Goal: Task Accomplishment & Management: Manage account settings

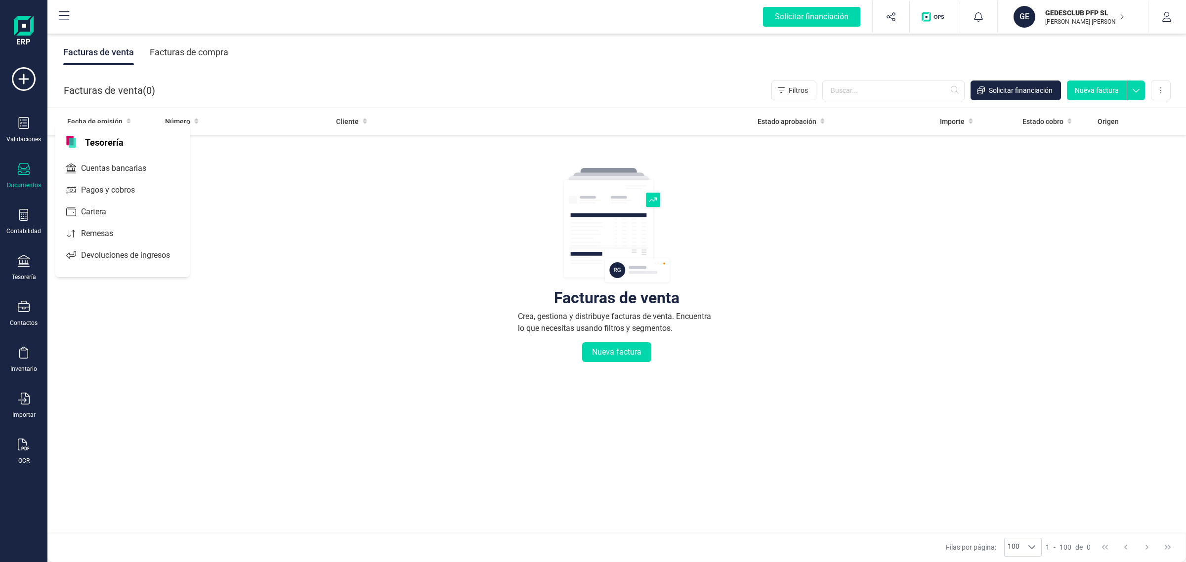
click at [118, 169] on span "Cuentas bancarias" at bounding box center [120, 169] width 87 height 12
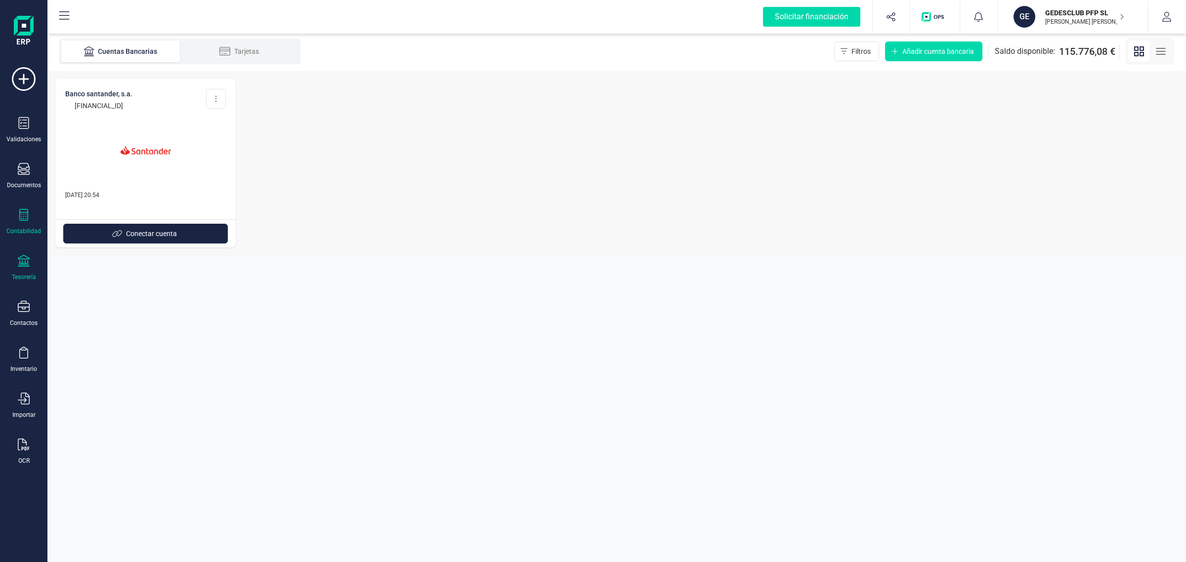
click at [16, 233] on div "Contabilidad" at bounding box center [23, 231] width 35 height 8
click at [628, 162] on div "BANCO SANTANDER, S.A. ES73 0049 6964 6520 1001 0606 Editar cuenta Eliminar cuen…" at bounding box center [616, 163] width 1138 height 184
drag, startPoint x: 1044, startPoint y: 18, endPoint x: 1043, endPoint y: 24, distance: 5.9
click at [1045, 18] on p "[PERSON_NAME]" at bounding box center [1084, 22] width 79 height 8
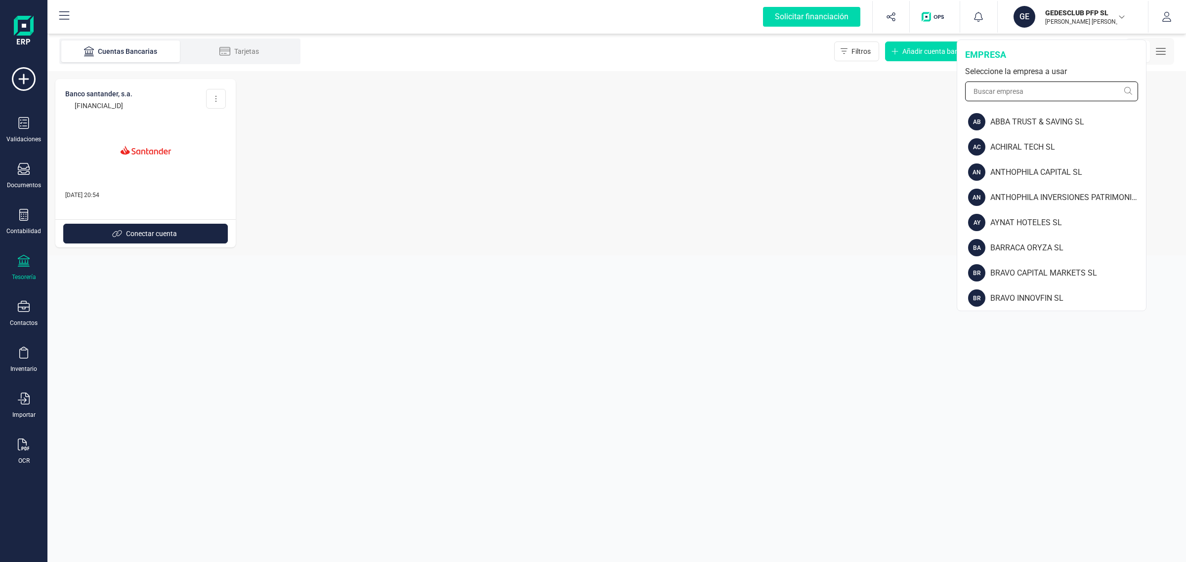
click at [1016, 92] on input "text" at bounding box center [1051, 92] width 173 height 20
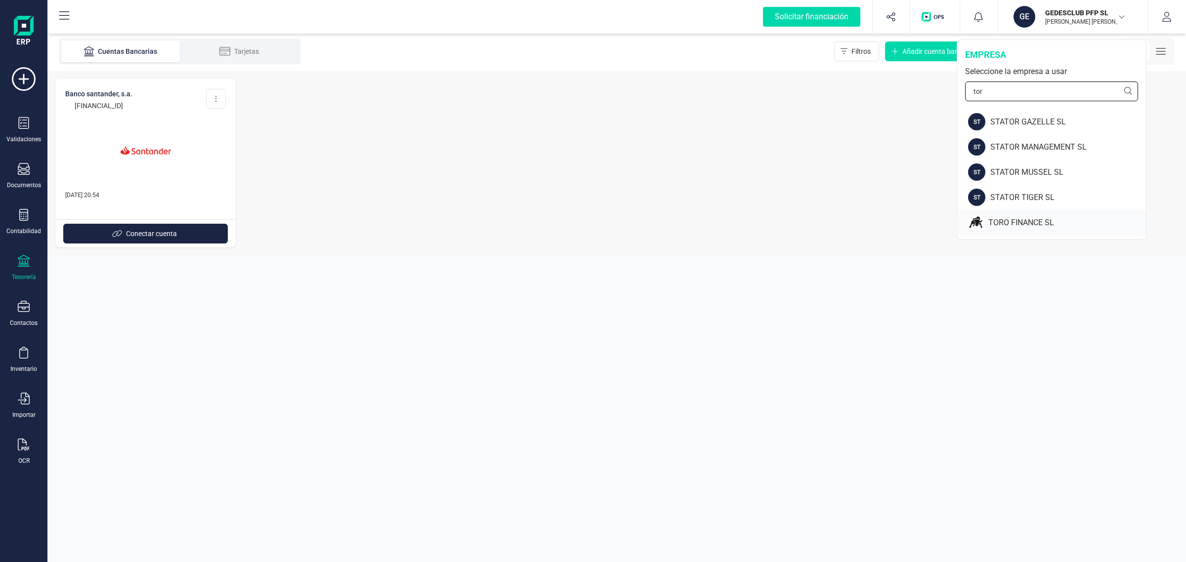
type input "tor"
drag, startPoint x: 1006, startPoint y: 220, endPoint x: 992, endPoint y: 215, distance: 14.9
click at [1005, 220] on div "TORO FINANCE SL" at bounding box center [1067, 223] width 158 height 12
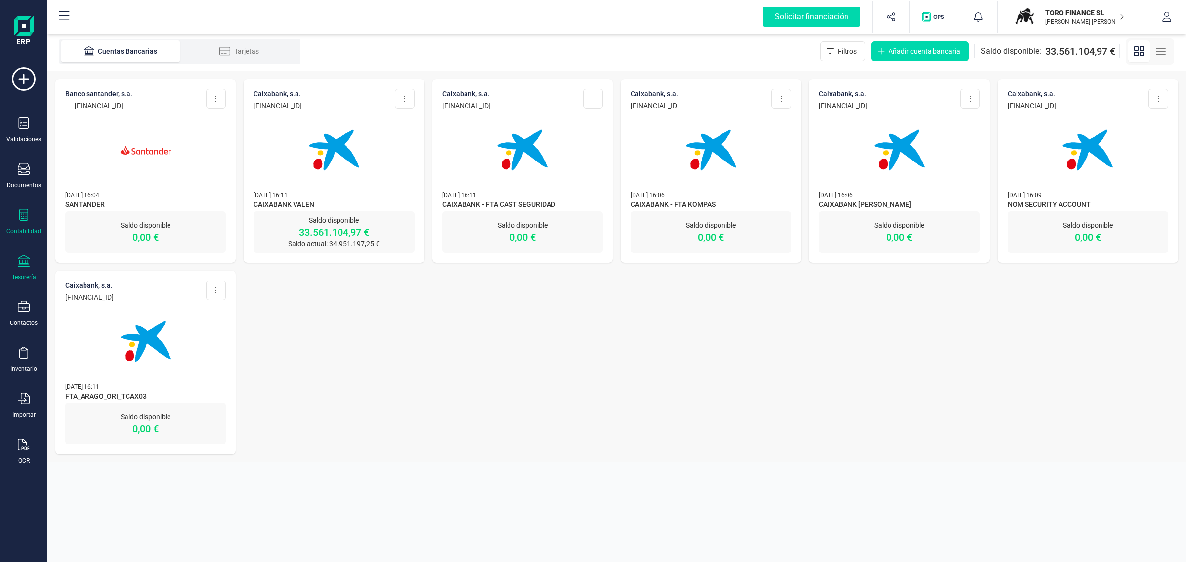
click at [26, 220] on icon at bounding box center [23, 215] width 9 height 12
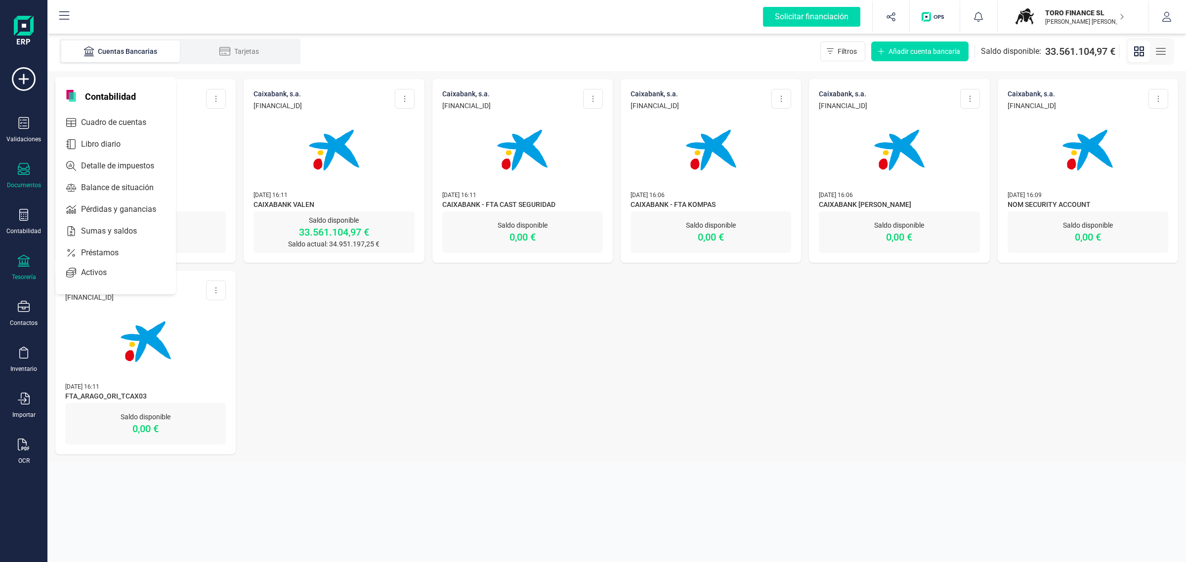
click at [22, 175] on div at bounding box center [24, 170] width 12 height 14
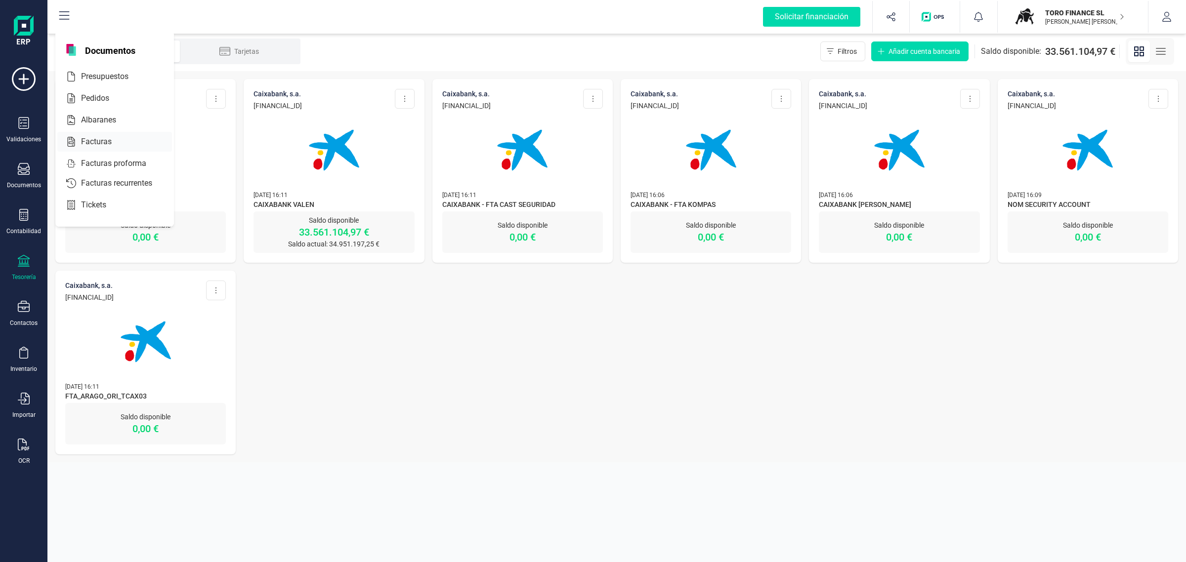
click at [107, 137] on span "Facturas" at bounding box center [103, 142] width 52 height 12
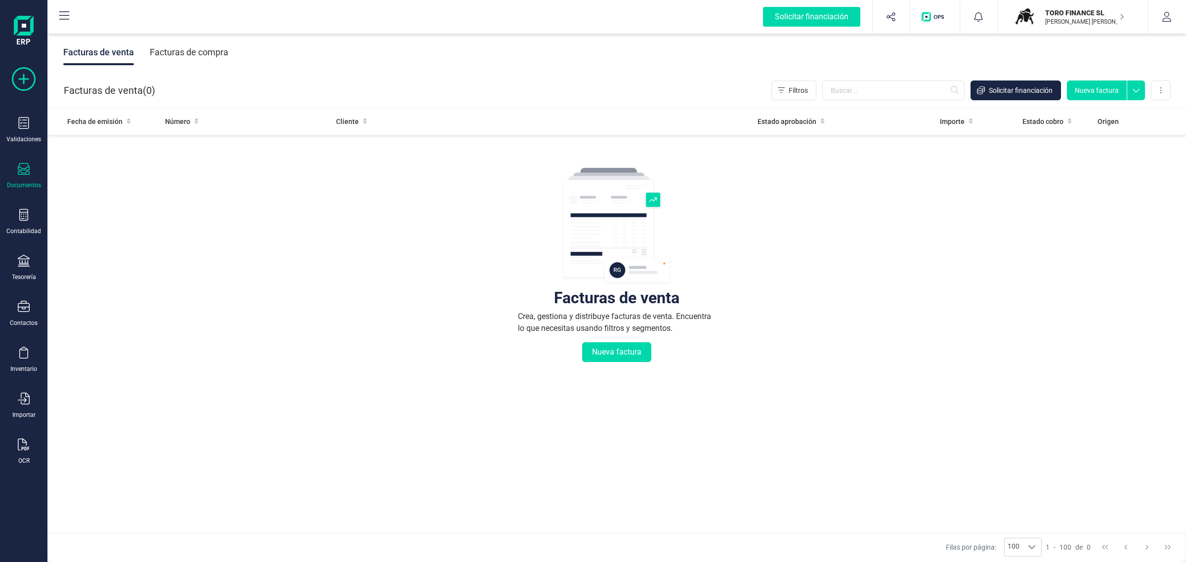
click at [19, 78] on icon at bounding box center [24, 79] width 24 height 24
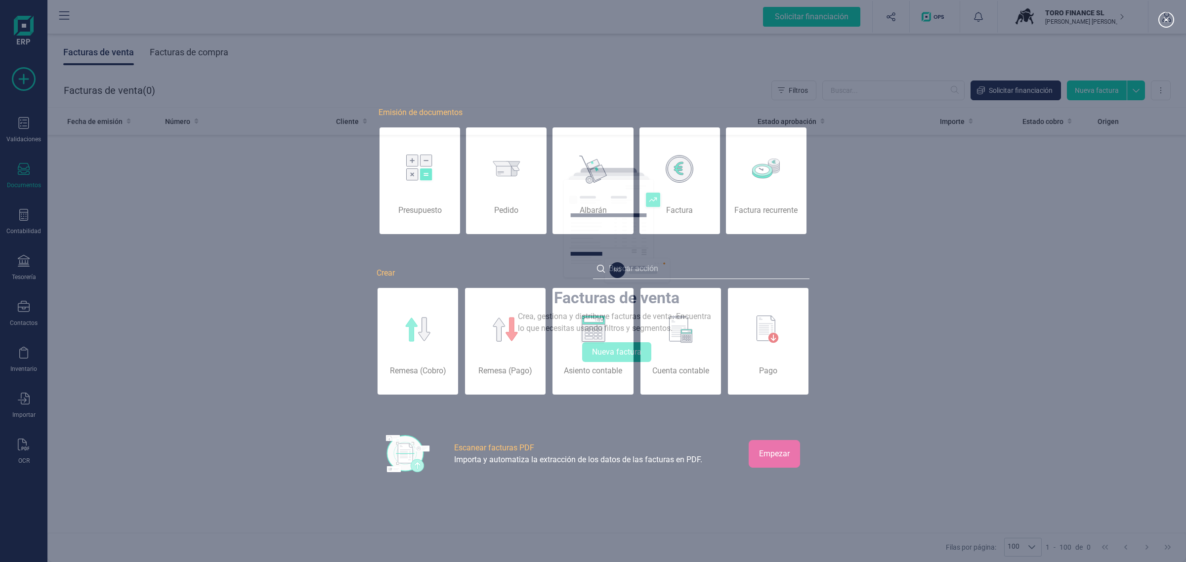
scroll to position [0, 49]
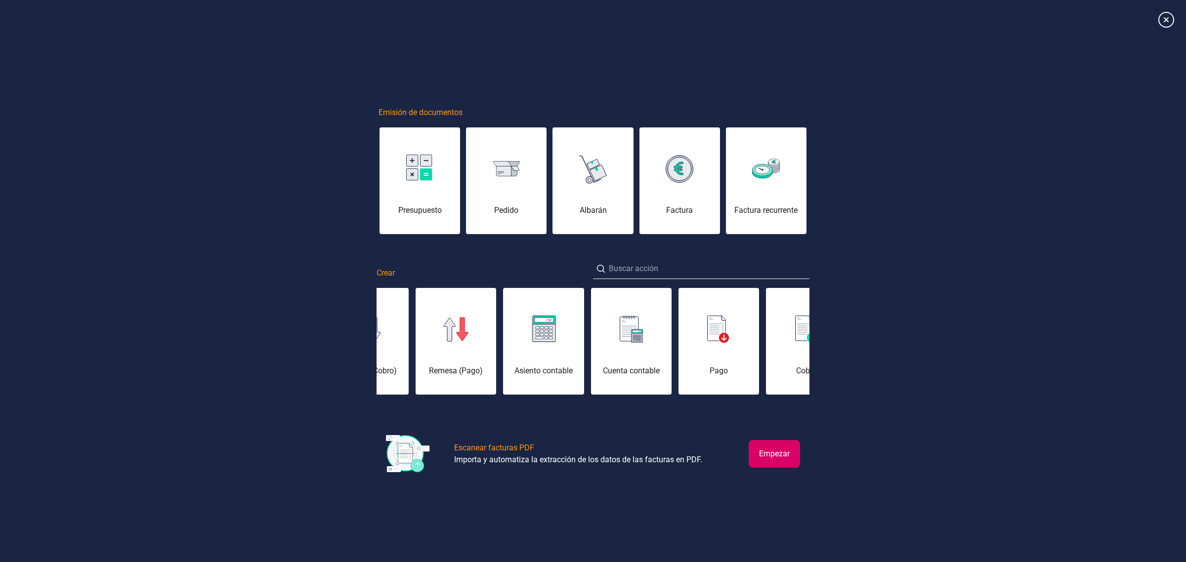
click at [215, 198] on div "Emisión de documentos Presupuesto Pedido Albarán Factura Factura recurrente Cre…" at bounding box center [593, 281] width 1186 height 444
click at [1164, 17] on icon at bounding box center [1165, 19] width 17 height 17
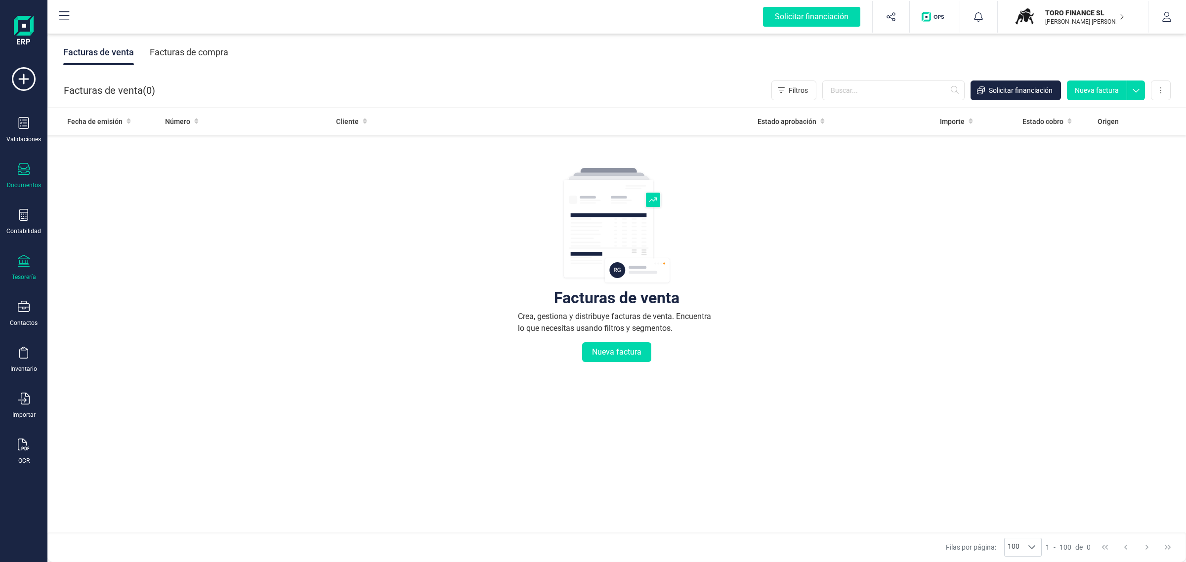
click at [25, 268] on div "Tesorería" at bounding box center [24, 268] width 40 height 26
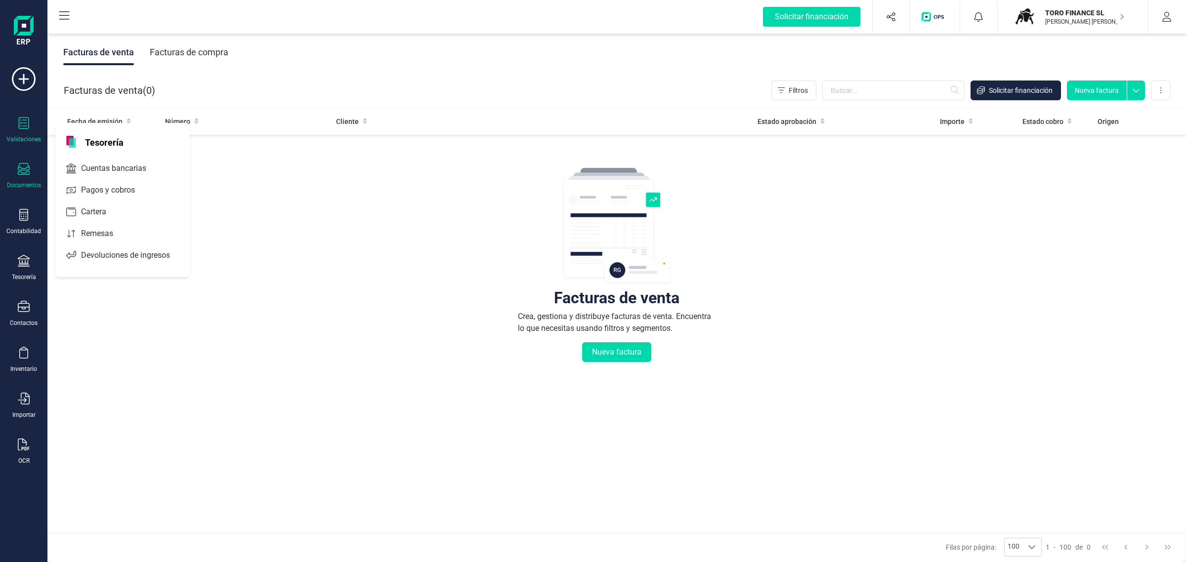
click at [21, 142] on div "Validaciones" at bounding box center [23, 139] width 35 height 8
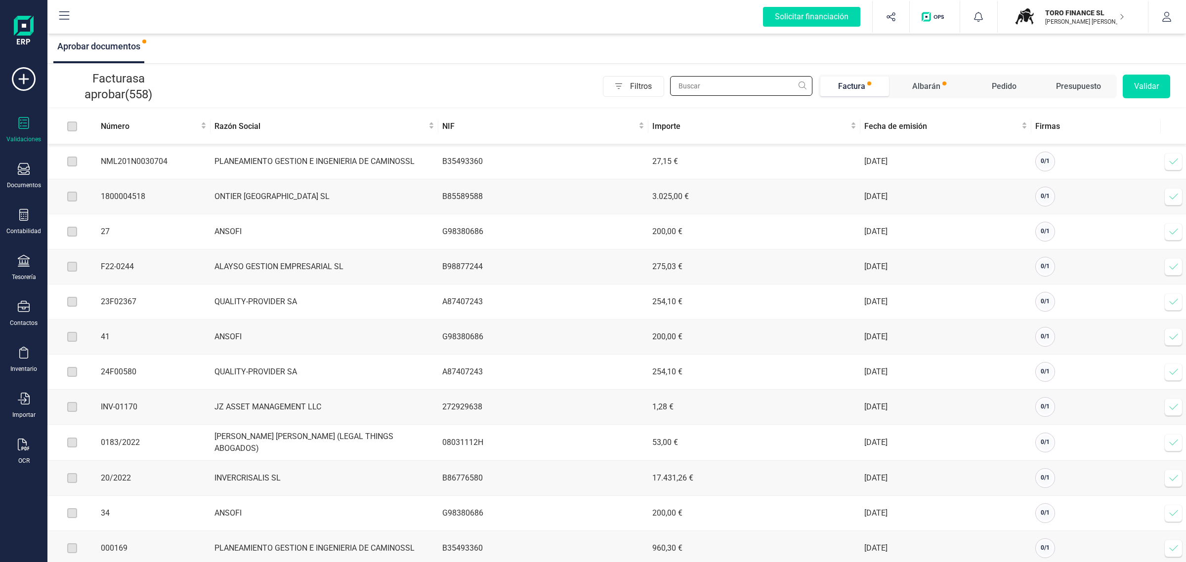
click at [700, 81] on input "text" at bounding box center [741, 86] width 142 height 20
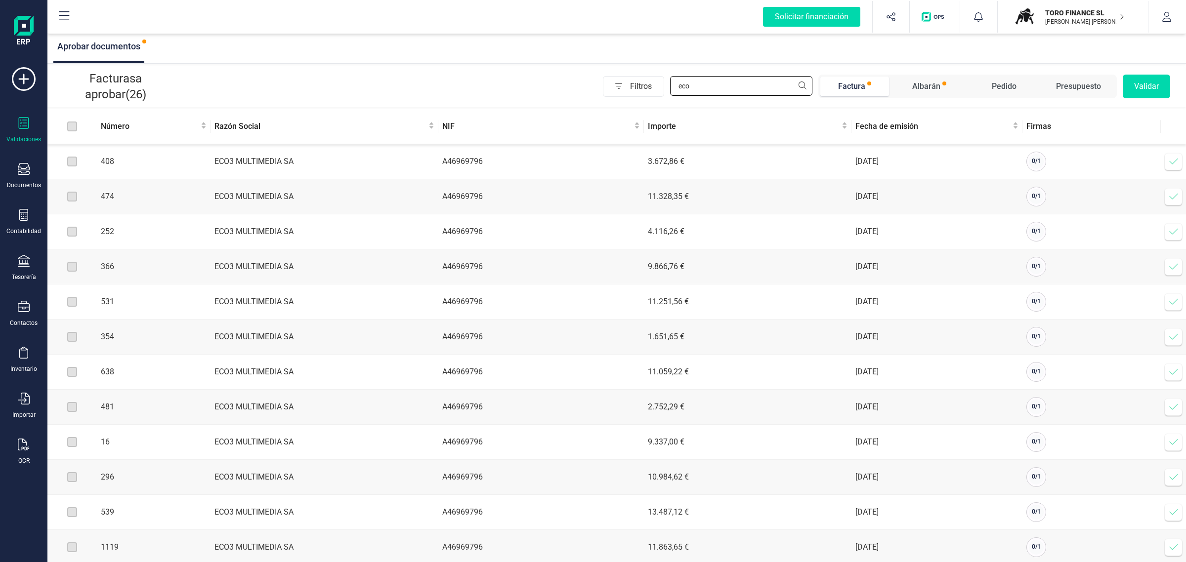
type input "eco"
click at [912, 126] on span "Fecha de emisión" at bounding box center [932, 127] width 155 height 12
click at [911, 131] on span "Fecha de emisión" at bounding box center [932, 127] width 155 height 12
click at [726, 166] on td "13.487,12 €" at bounding box center [747, 161] width 207 height 35
click at [1042, 161] on div "0 / 1" at bounding box center [1036, 161] width 15 height 15
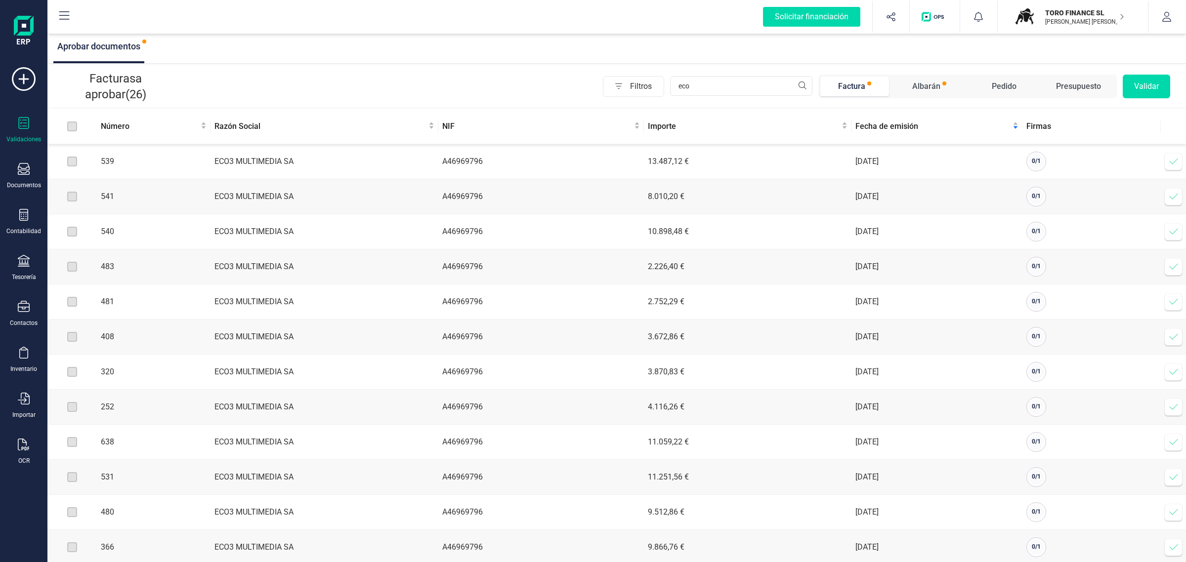
click at [1170, 161] on icon at bounding box center [1173, 162] width 10 height 10
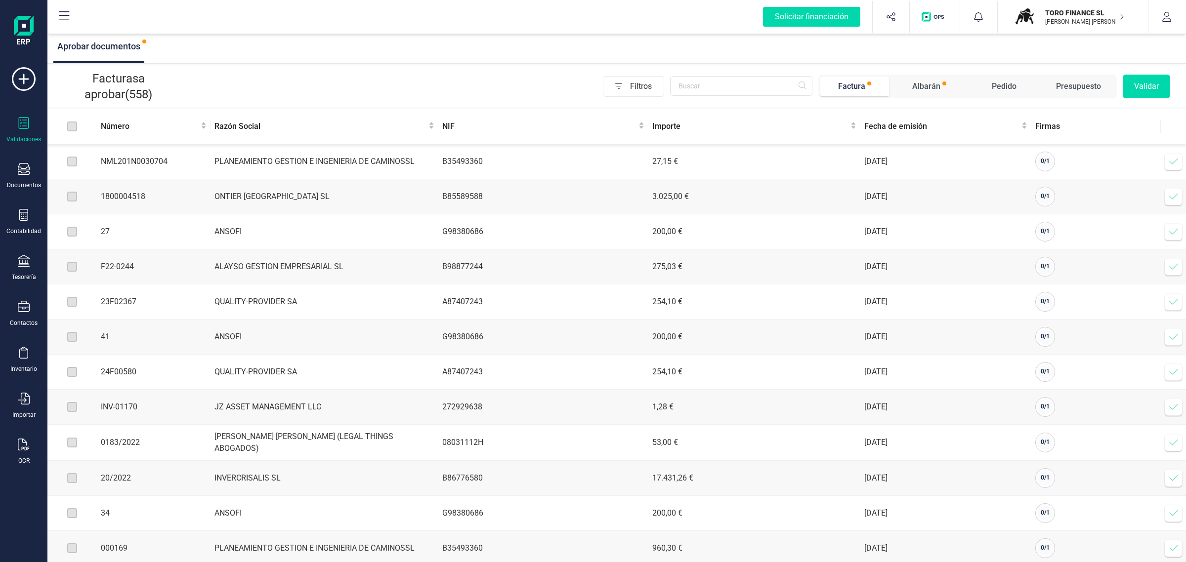
click at [204, 175] on td "NML201N0030704" at bounding box center [154, 161] width 114 height 35
click at [1044, 164] on span "0 / 1" at bounding box center [1044, 161] width 9 height 7
click at [1166, 17] on icon "button" at bounding box center [1166, 17] width 10 height 10
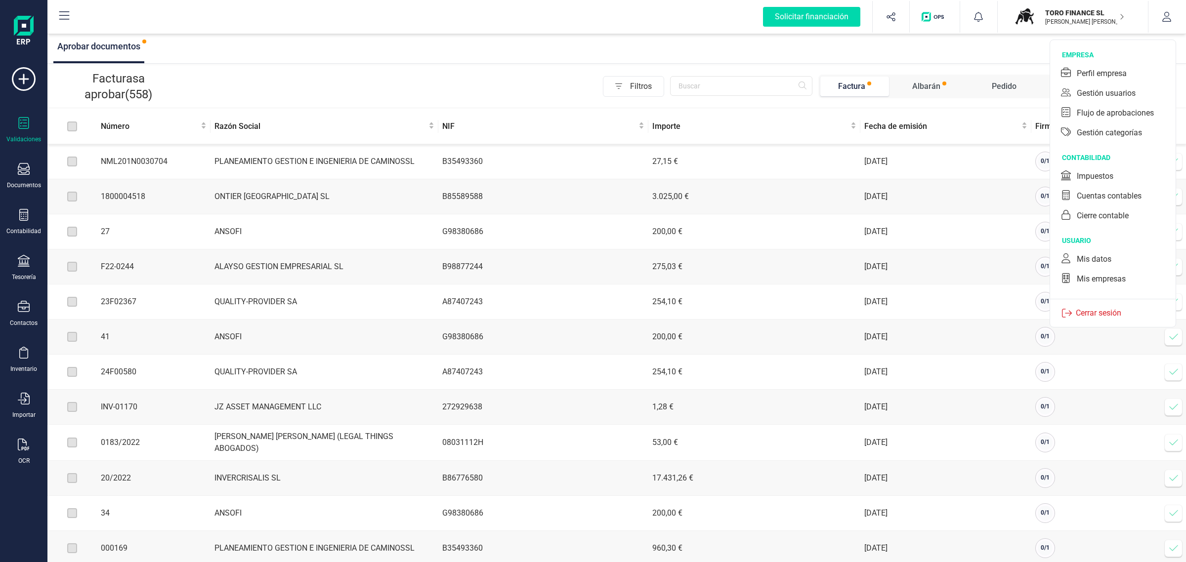
click at [411, 75] on div "Filtros Factura Albarán Pedido Presupuesto Validar" at bounding box center [673, 87] width 993 height 24
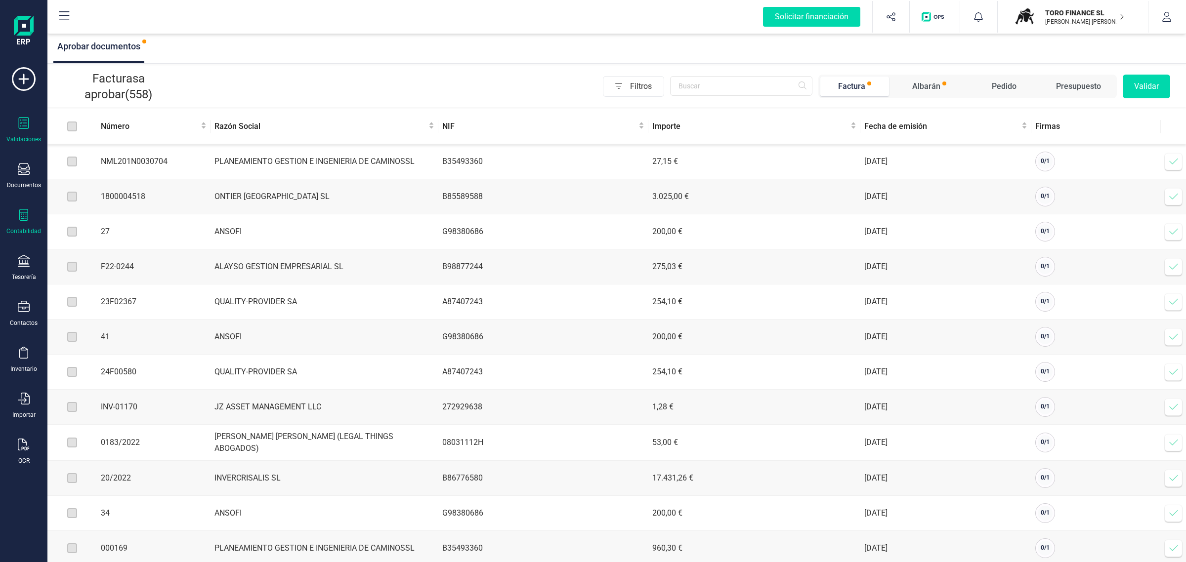
click at [23, 216] on icon at bounding box center [24, 215] width 12 height 12
click at [303, 85] on div "Filtros Factura Albarán Pedido Presupuesto Validar" at bounding box center [673, 87] width 993 height 24
click at [27, 406] on div "Importar" at bounding box center [24, 406] width 40 height 26
click at [109, 307] on span "Facturas" at bounding box center [103, 306] width 52 height 12
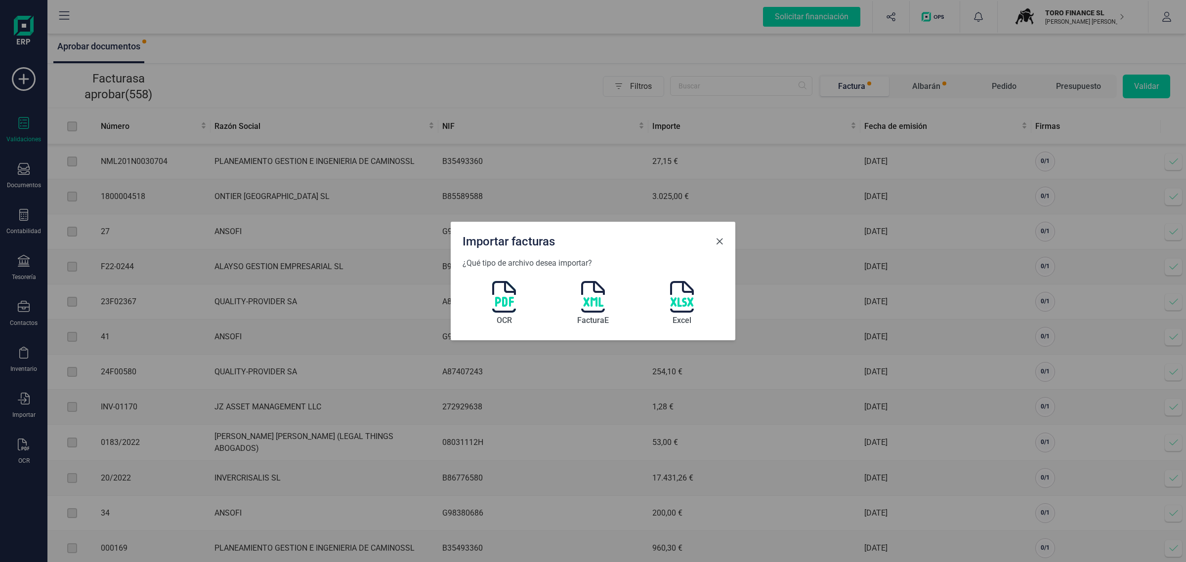
click at [725, 241] on button "Close" at bounding box center [719, 242] width 16 height 16
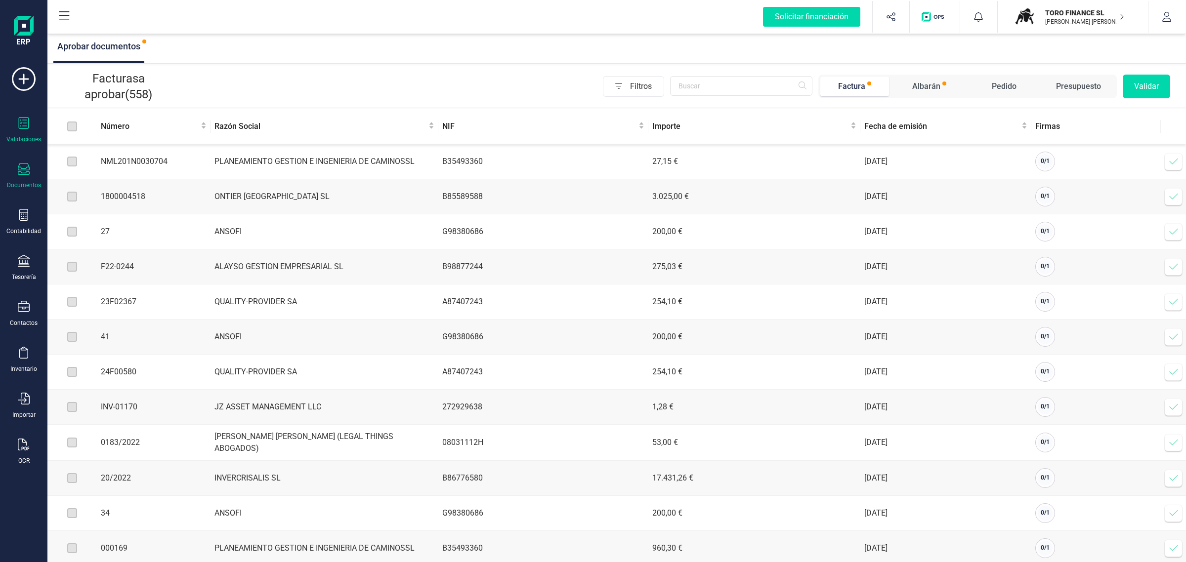
click at [32, 172] on div "Documentos" at bounding box center [24, 176] width 40 height 26
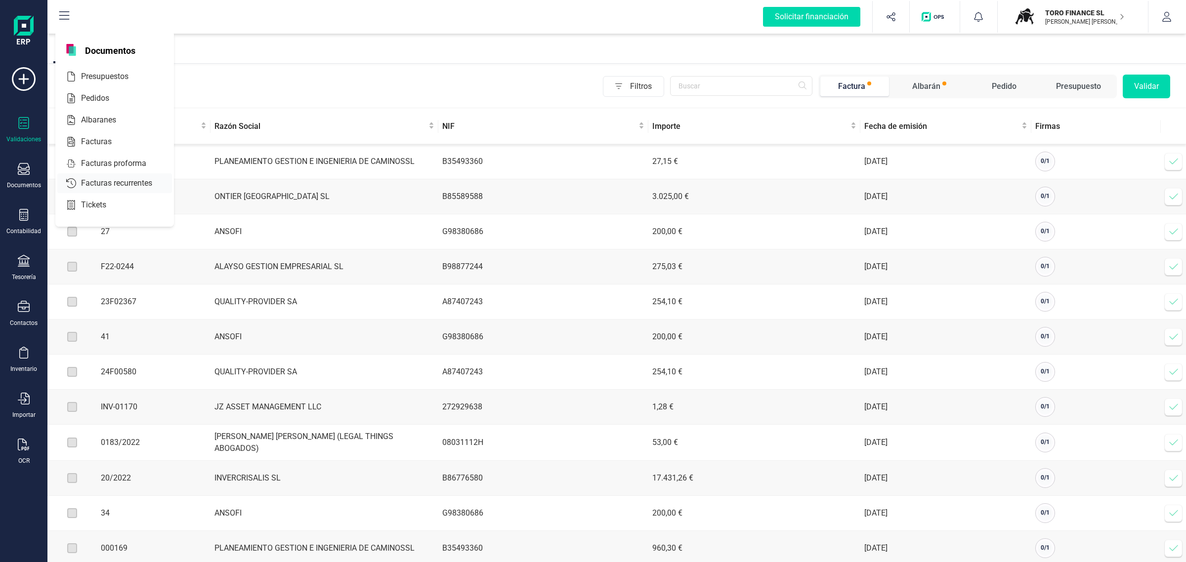
click at [107, 138] on span "Facturas" at bounding box center [103, 142] width 52 height 12
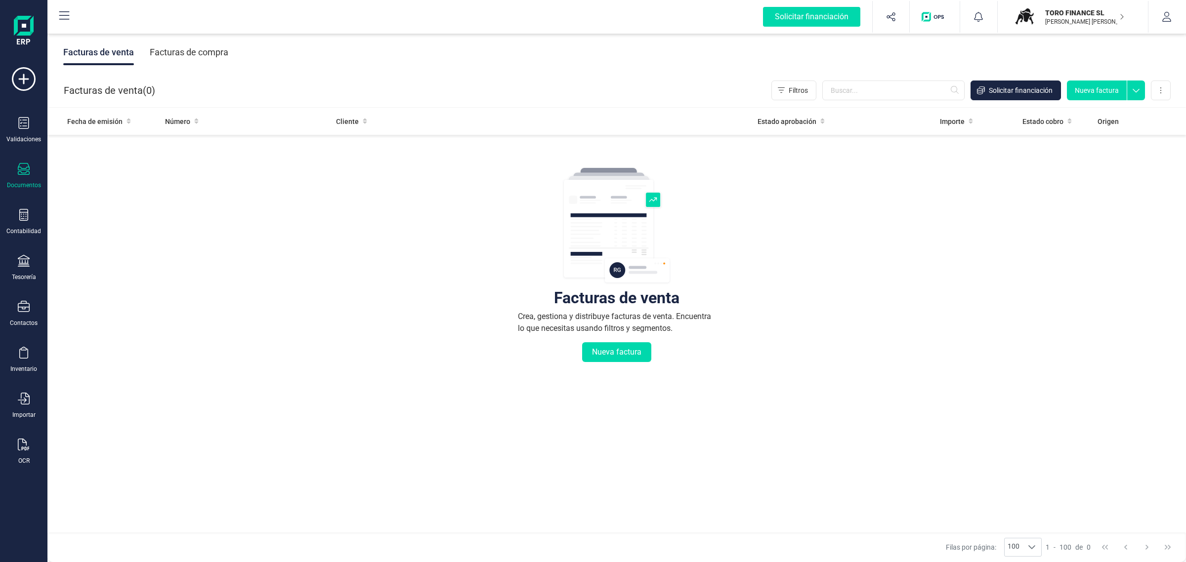
click at [208, 43] on div "Facturas de compra" at bounding box center [189, 53] width 79 height 26
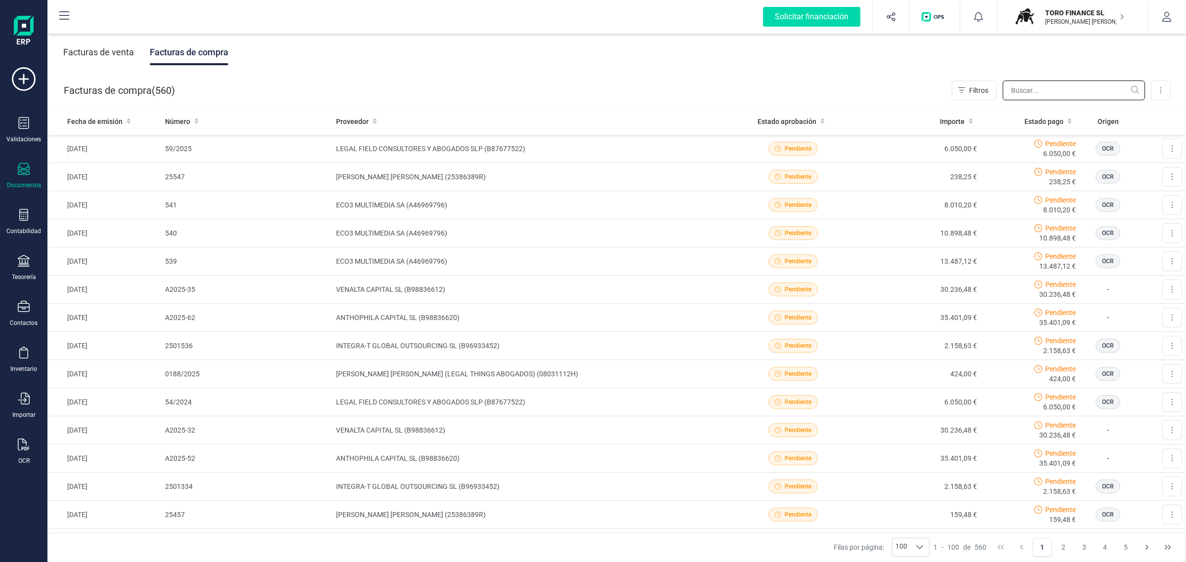
click at [1075, 90] on input "text" at bounding box center [1073, 91] width 142 height 20
click at [1171, 207] on icon at bounding box center [1172, 205] width 2 height 8
click at [1125, 231] on span "Descargar documento" at bounding box center [1139, 229] width 68 height 10
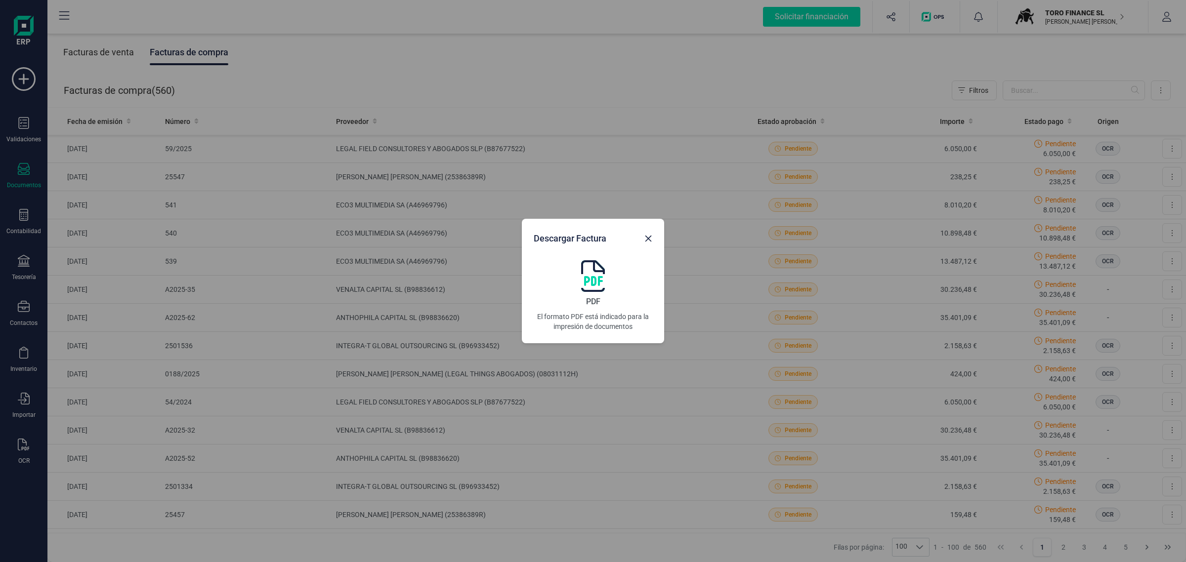
click at [589, 276] on img at bounding box center [593, 276] width 24 height 32
drag, startPoint x: 648, startPoint y: 240, endPoint x: 1071, endPoint y: 206, distance: 424.3
click at [648, 240] on icon "Close" at bounding box center [648, 239] width 8 height 8
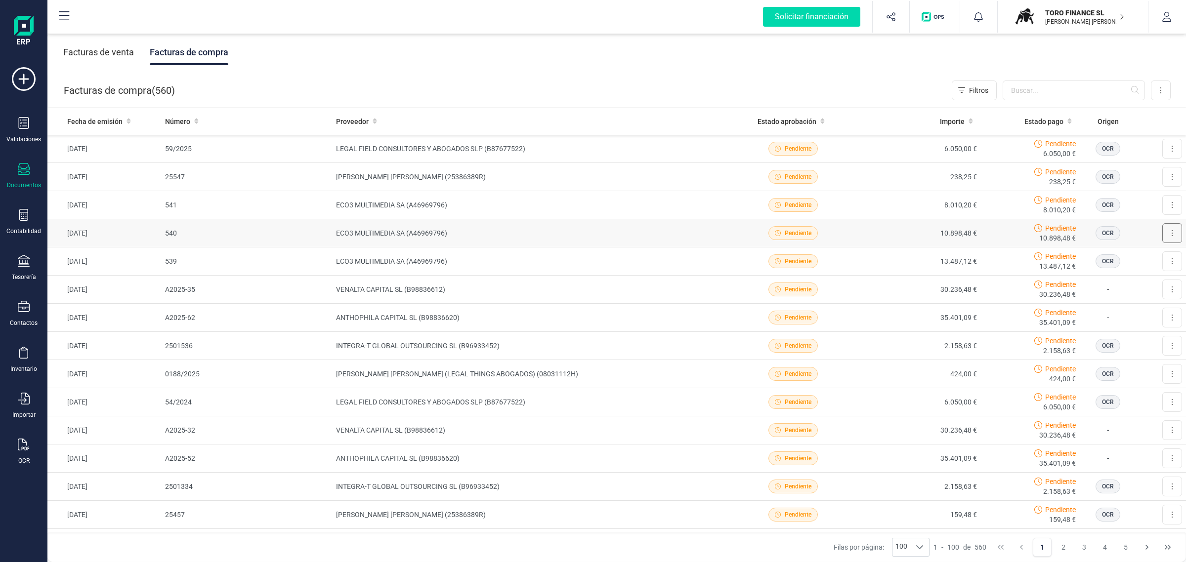
click at [1171, 233] on icon at bounding box center [1172, 233] width 2 height 8
click at [1144, 253] on span "Descargar documento" at bounding box center [1139, 257] width 68 height 10
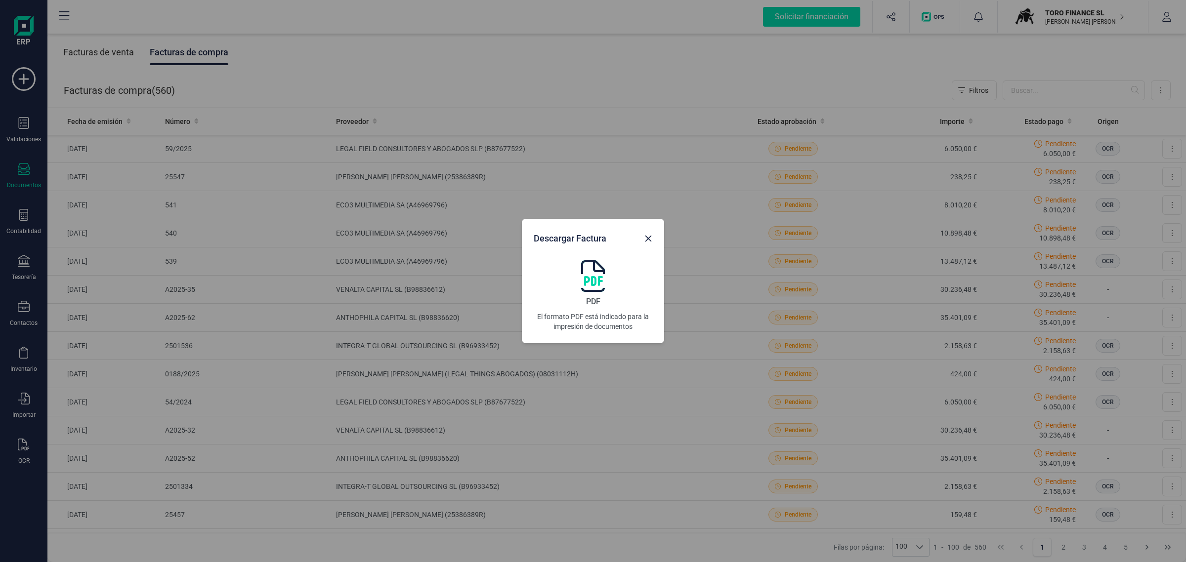
click at [589, 283] on img at bounding box center [593, 276] width 24 height 32
drag, startPoint x: 648, startPoint y: 240, endPoint x: 999, endPoint y: 290, distance: 354.8
click at [648, 240] on icon "Close" at bounding box center [648, 239] width 8 height 8
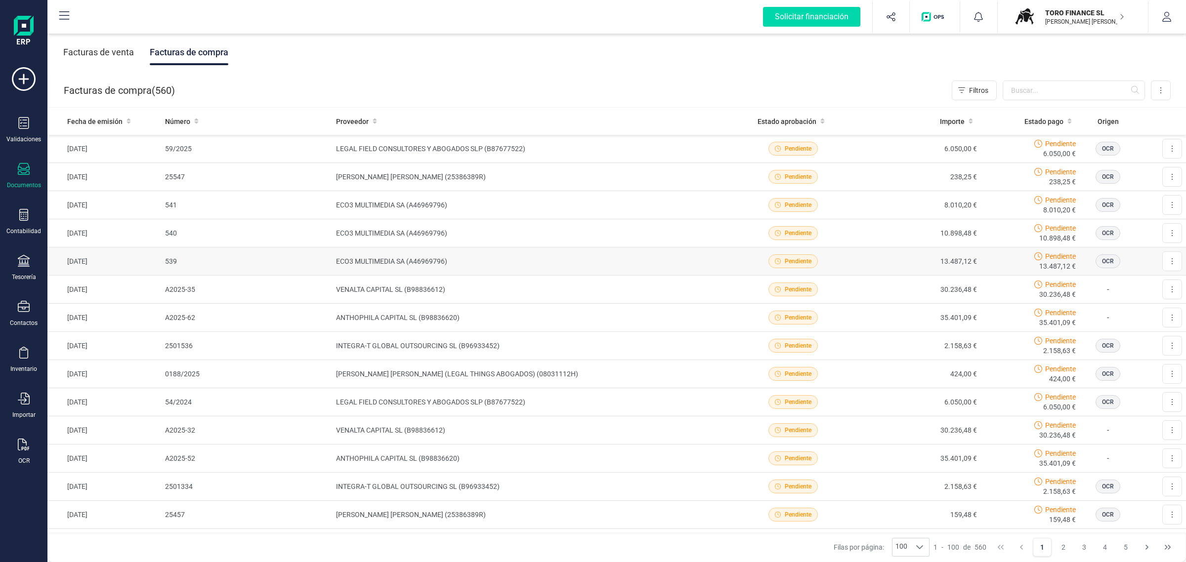
drag, startPoint x: 1161, startPoint y: 259, endPoint x: 1131, endPoint y: 282, distance: 37.1
click at [1171, 259] on icon at bounding box center [1171, 261] width 1 height 6
click at [1131, 282] on span "Descargar documento" at bounding box center [1139, 286] width 68 height 10
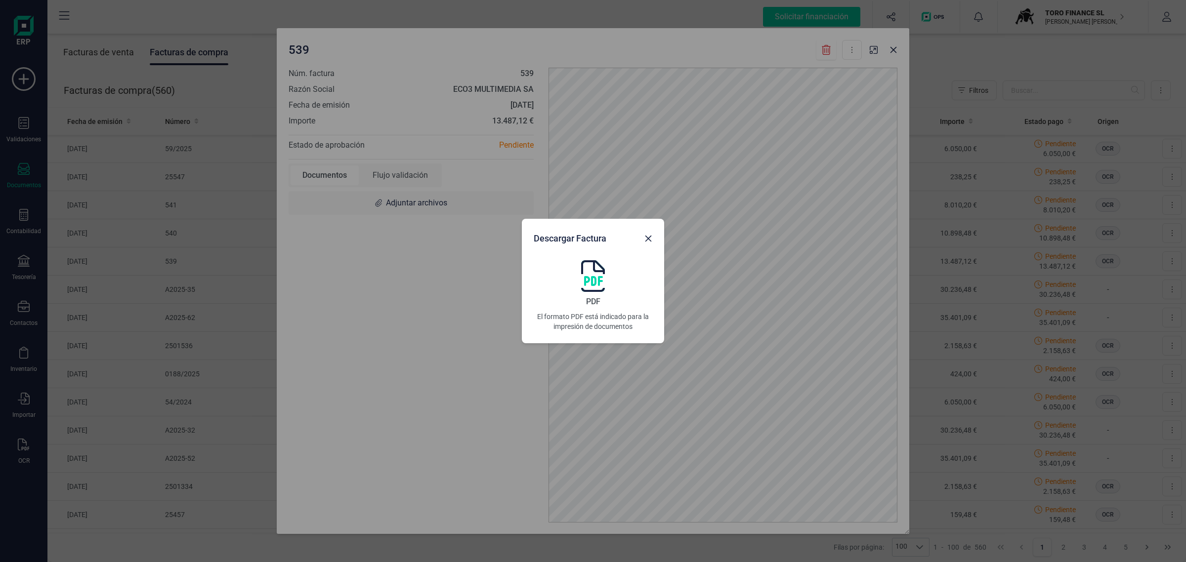
click at [593, 277] on img at bounding box center [593, 276] width 24 height 32
click at [648, 238] on icon "Close" at bounding box center [648, 239] width 8 height 8
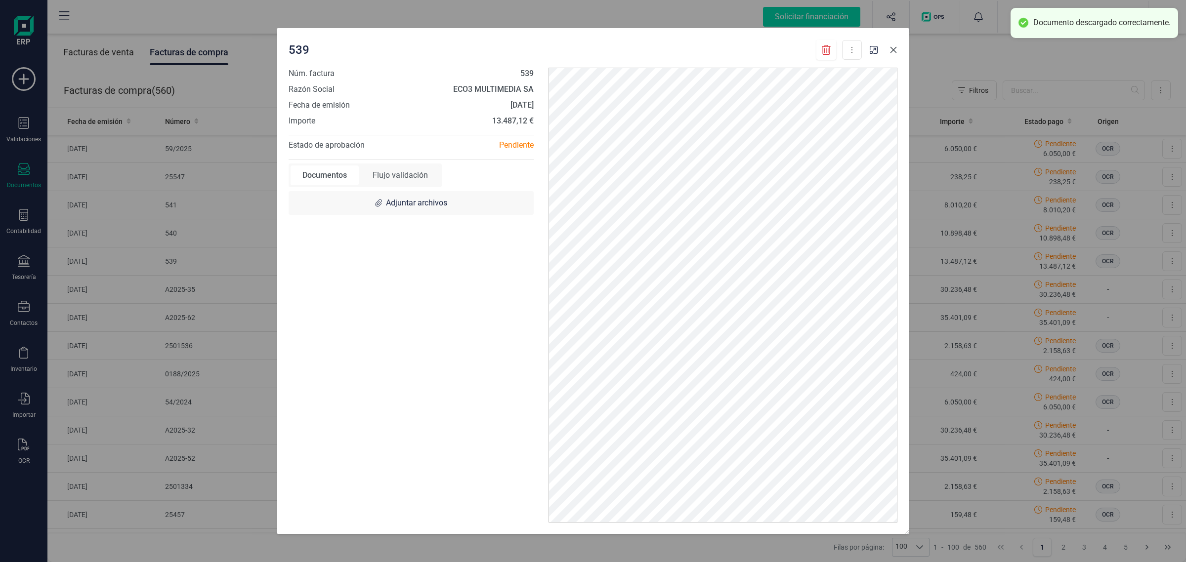
drag, startPoint x: 894, startPoint y: 51, endPoint x: 1125, endPoint y: 2, distance: 236.2
click at [894, 51] on icon "Close" at bounding box center [893, 50] width 6 height 6
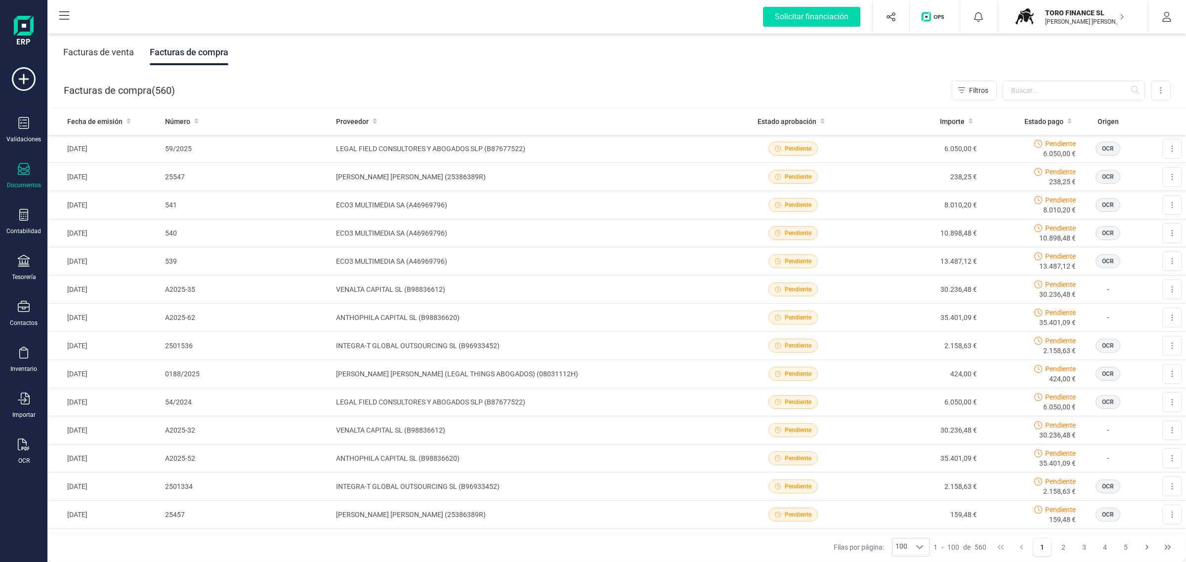
click at [658, 66] on div "Facturas de venta Facturas de compra" at bounding box center [616, 52] width 1138 height 41
drag, startPoint x: 1065, startPoint y: 15, endPoint x: 1063, endPoint y: 21, distance: 6.2
click at [1065, 15] on p "TORO FINANCE SL" at bounding box center [1084, 13] width 79 height 10
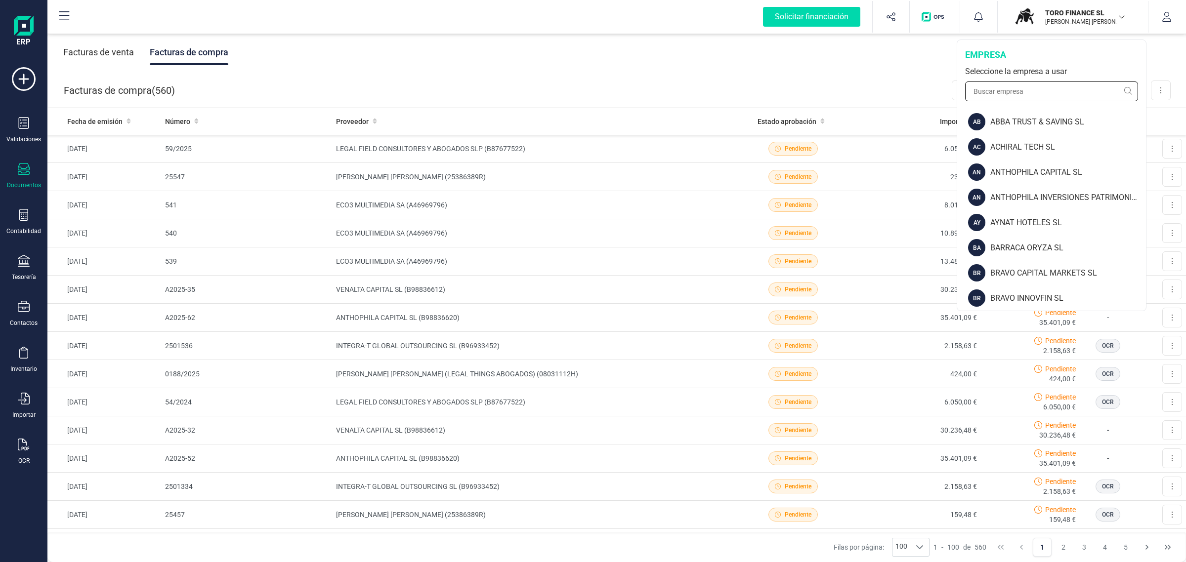
click at [1023, 92] on input "text" at bounding box center [1051, 92] width 173 height 20
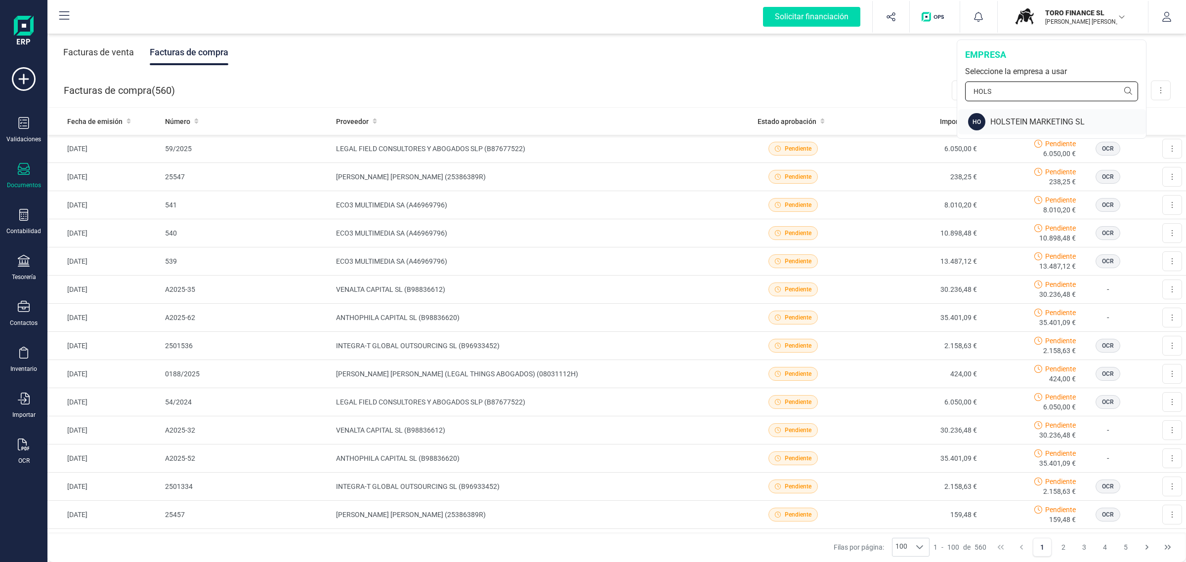
type input "HOLS"
click at [1032, 113] on div "HO HOLSTEIN MARKETING SL" at bounding box center [1052, 121] width 188 height 25
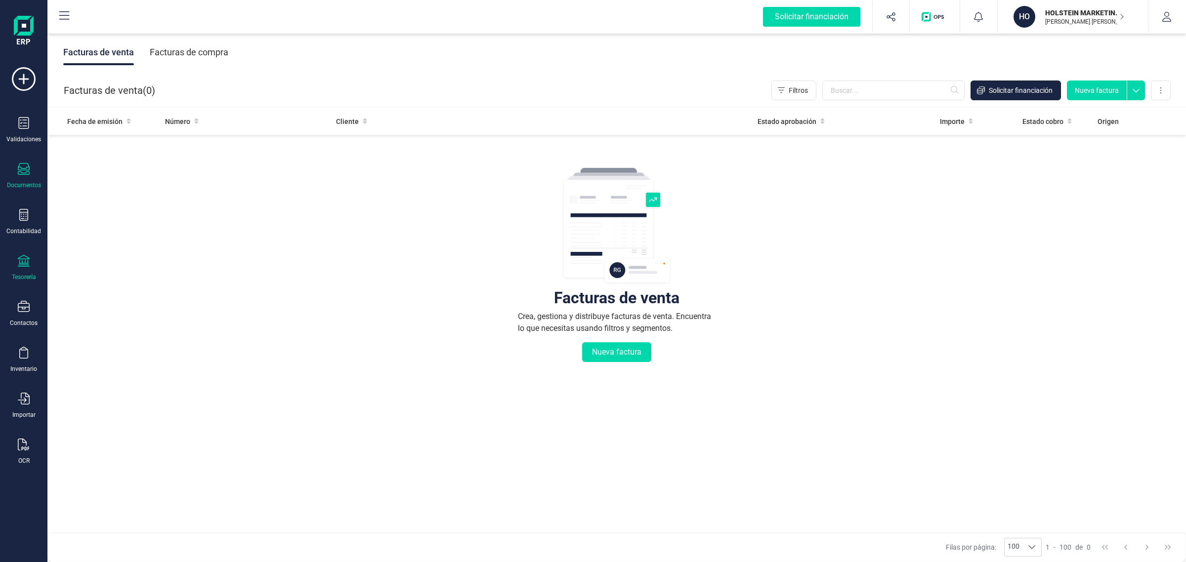
click at [9, 270] on div "Tesorería" at bounding box center [24, 268] width 40 height 26
click at [107, 168] on span "Cuentas bancarias" at bounding box center [120, 169] width 87 height 12
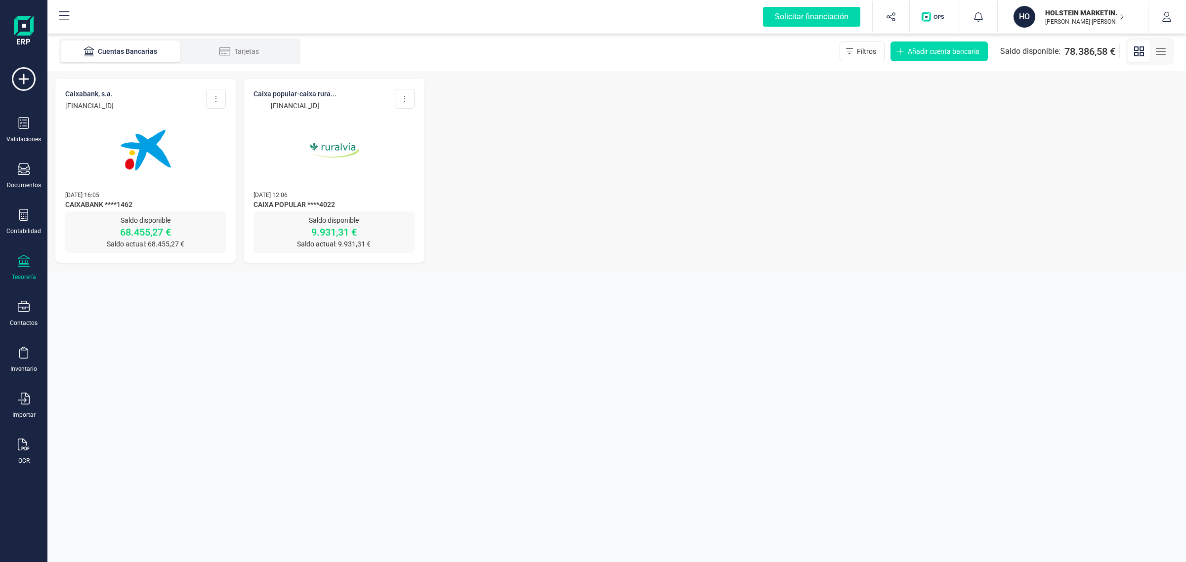
click at [159, 162] on img at bounding box center [145, 150] width 83 height 83
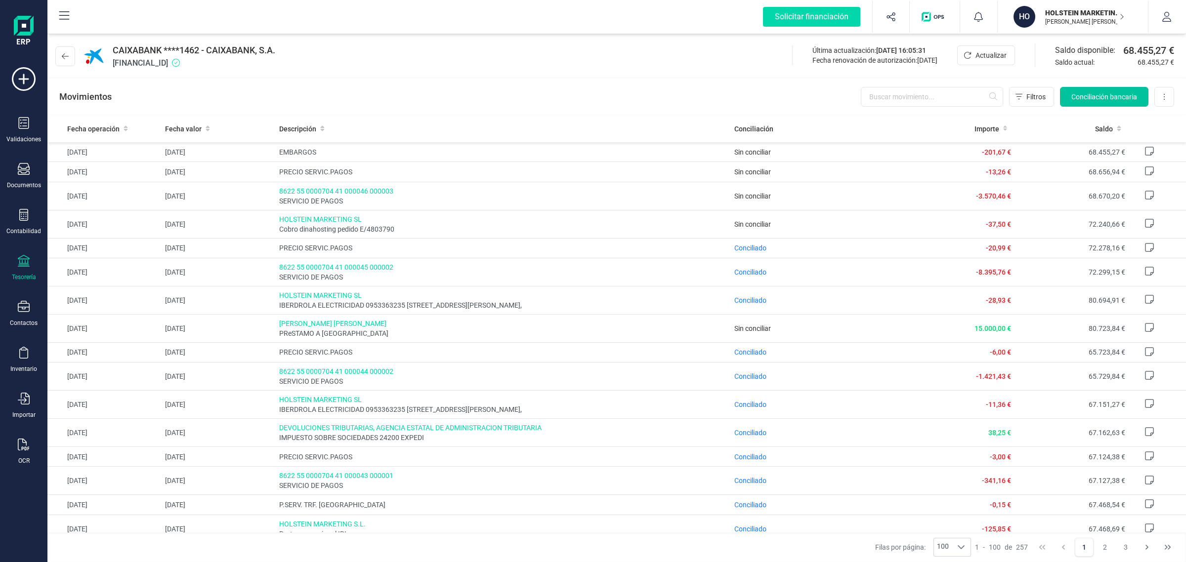
click at [1080, 95] on span "Conciliación bancaria" at bounding box center [1104, 97] width 66 height 10
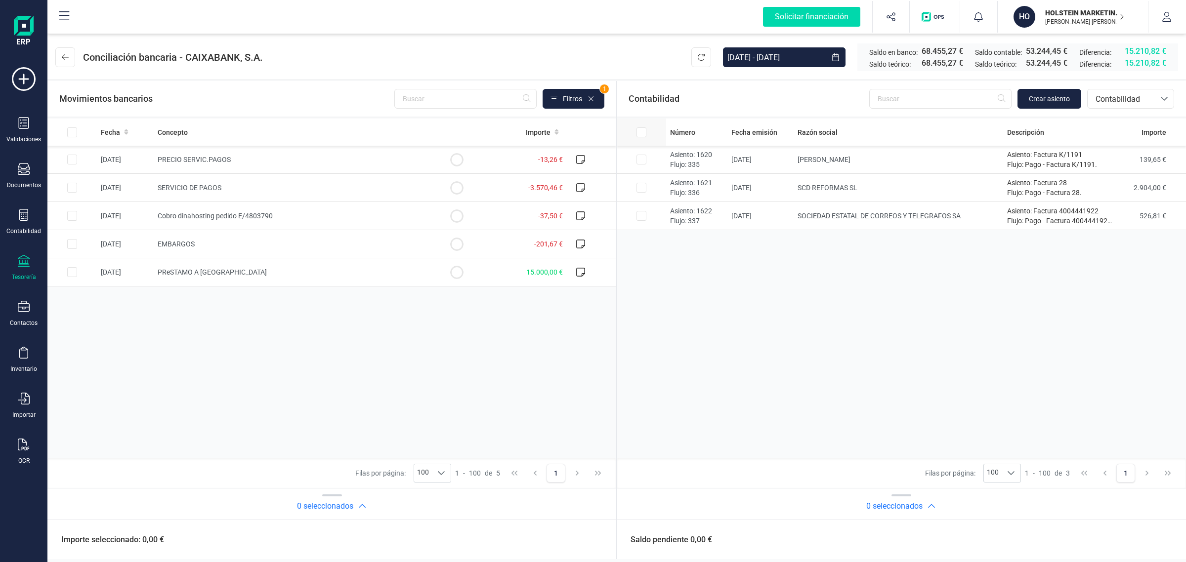
click at [645, 132] on input "All items unselected" at bounding box center [641, 132] width 10 height 10
checkbox input "true"
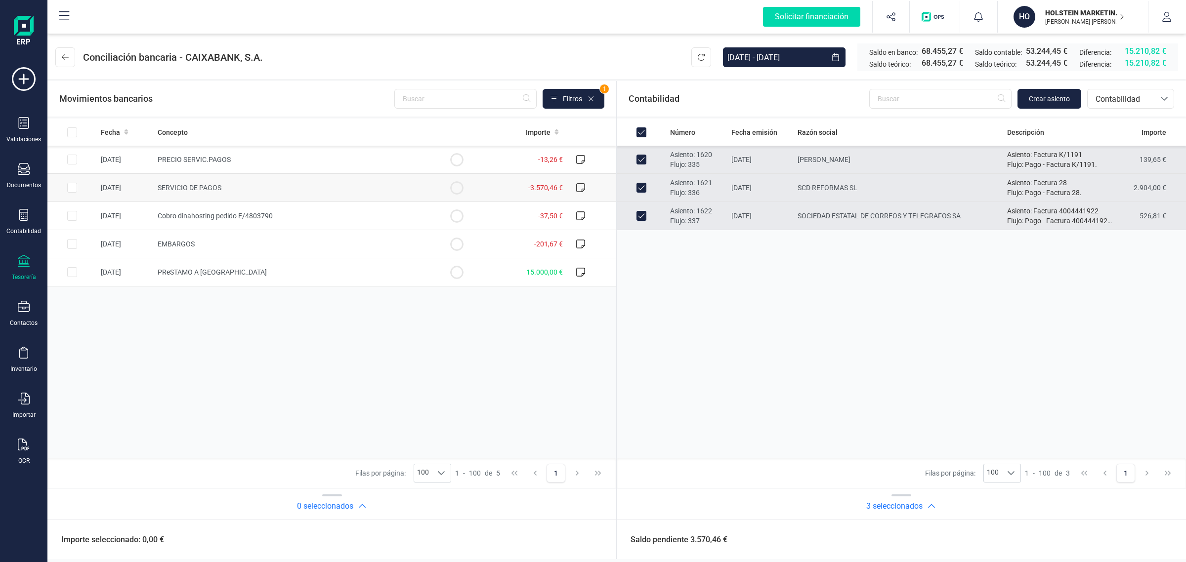
click at [483, 185] on td "-3.570,46 €" at bounding box center [523, 188] width 85 height 28
checkbox input "true"
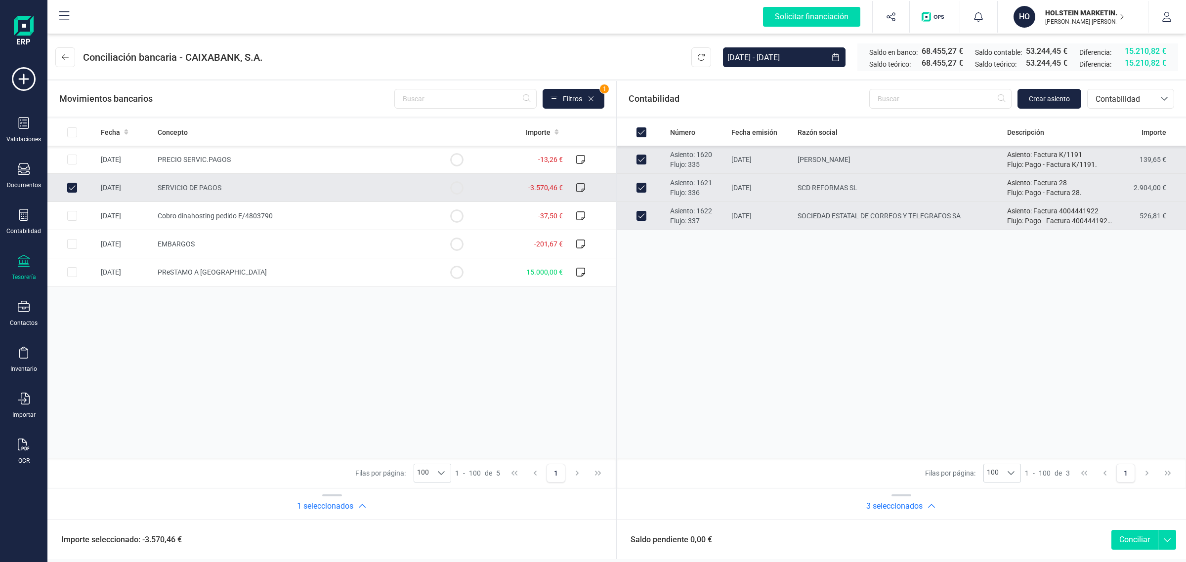
click at [1135, 539] on button "Conciliar" at bounding box center [1134, 540] width 46 height 20
checkbox input "false"
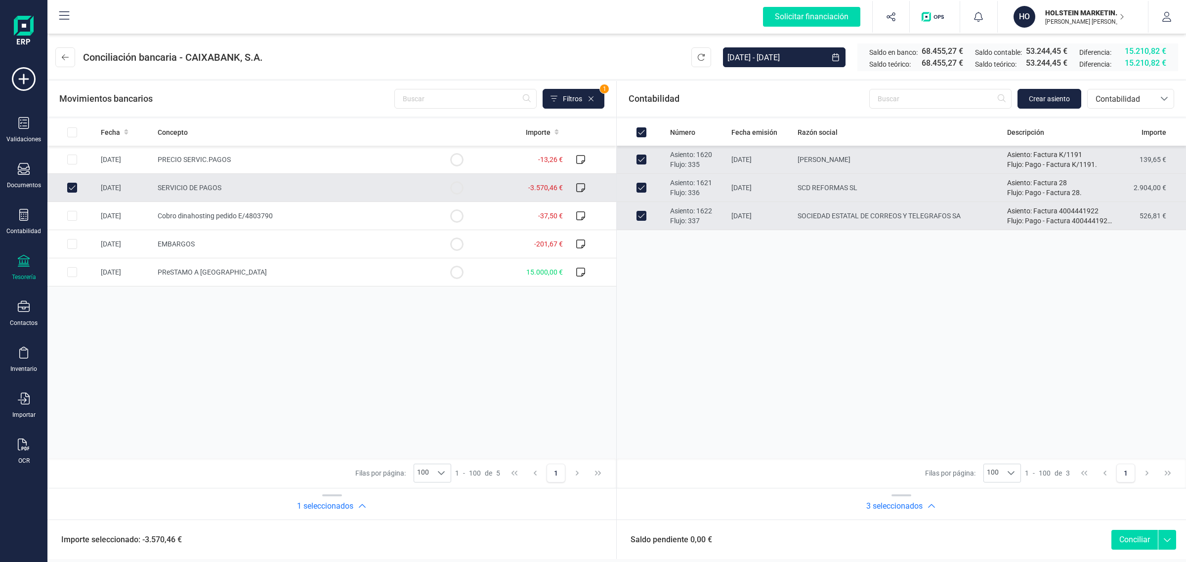
checkbox input "false"
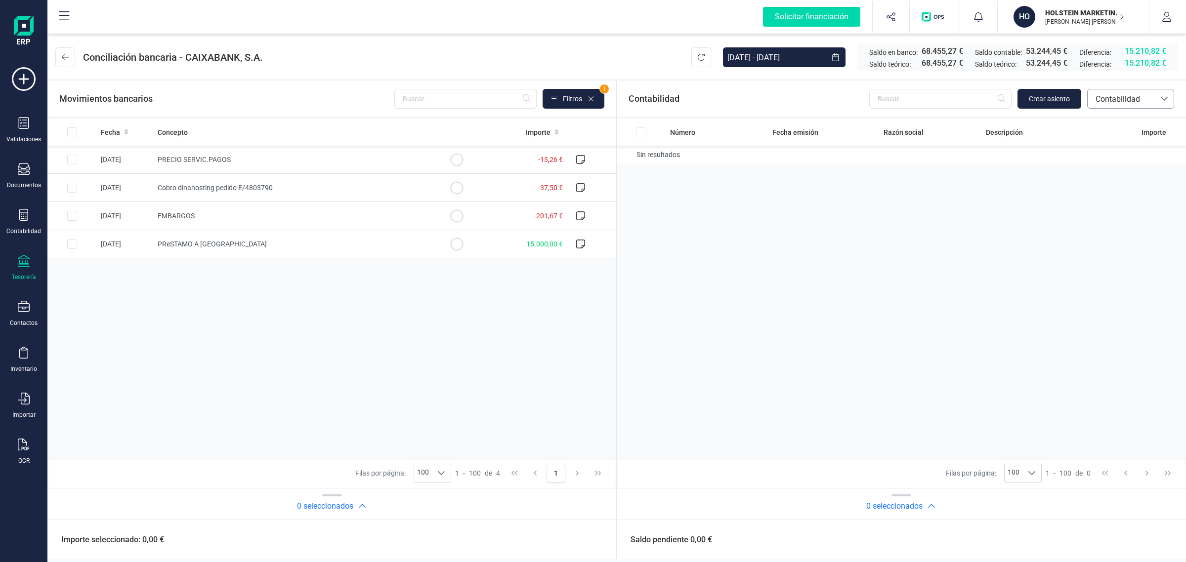
click at [1105, 108] on div "bancos.conciliacion.modal.headerAccounting bancos.conciliacion.modal.headerAcco…" at bounding box center [1130, 99] width 87 height 20
click at [1107, 164] on span "Facturas" at bounding box center [1110, 166] width 31 height 12
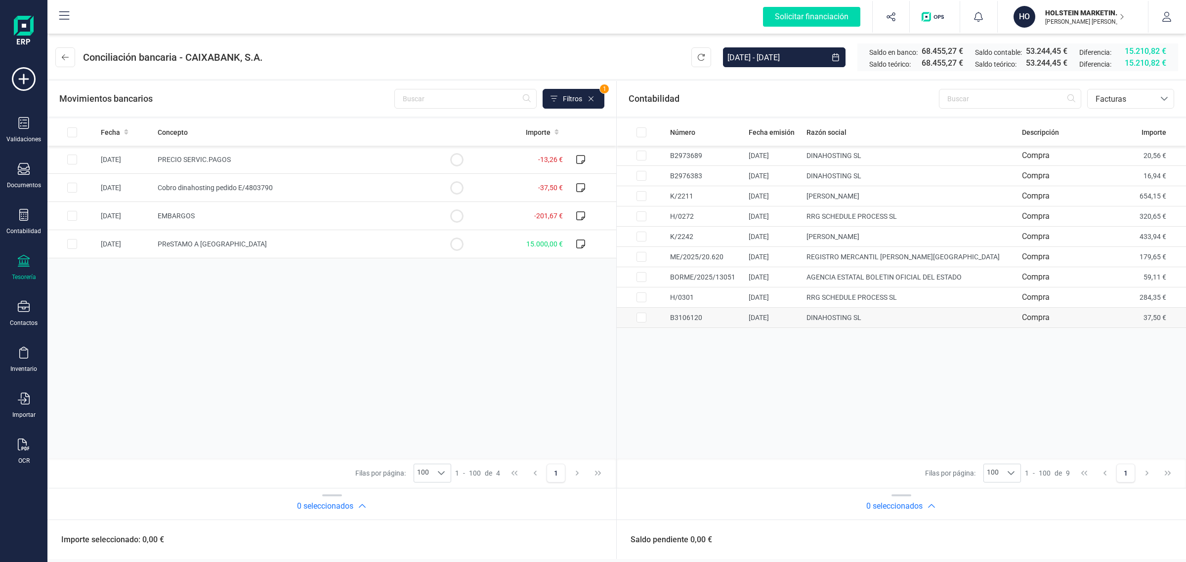
click at [645, 319] on input "Row Selected 2aa8fdb4-b139-4417-aa2e-ddd317f4f985" at bounding box center [641, 318] width 10 height 10
checkbox input "true"
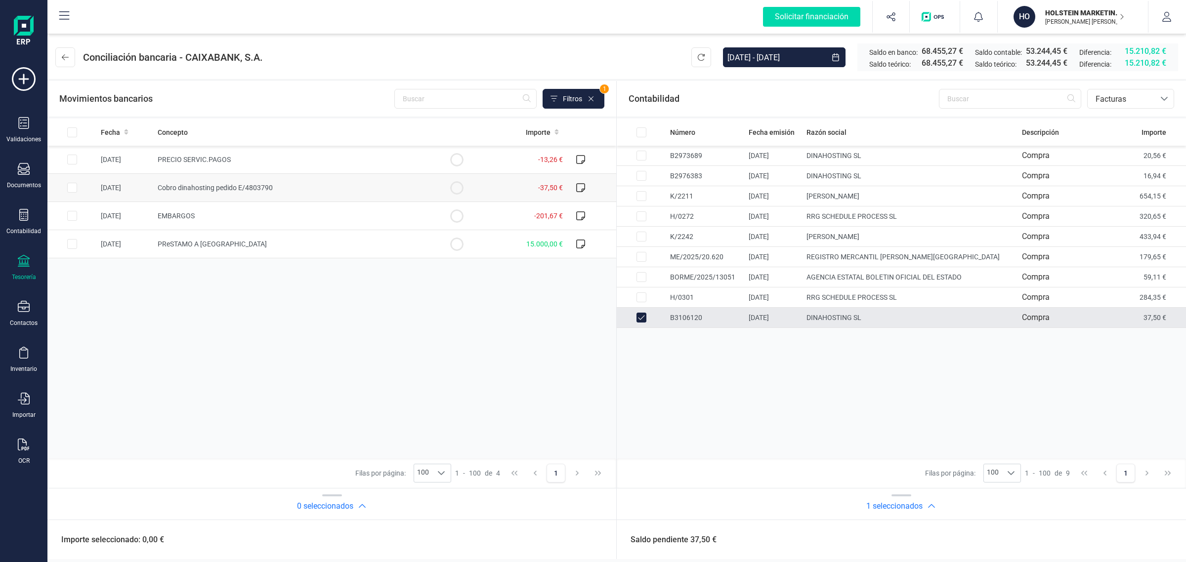
click at [422, 186] on td "Cobro dinahosting pedido E/4803790" at bounding box center [293, 188] width 278 height 28
checkbox input "true"
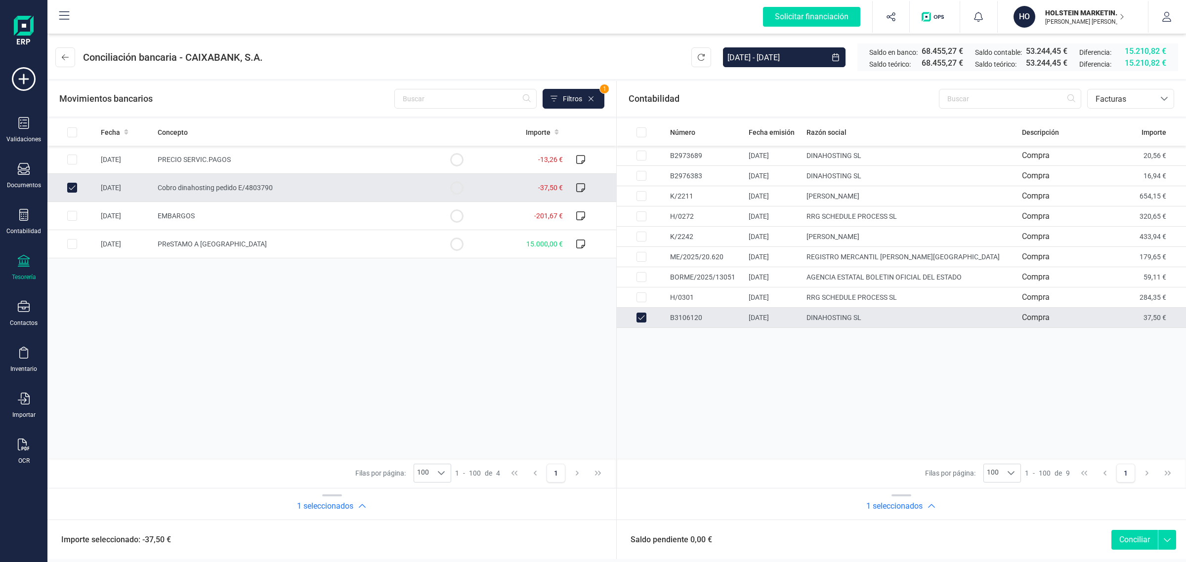
click at [1135, 539] on button "Conciliar" at bounding box center [1134, 540] width 46 height 20
checkbox input "false"
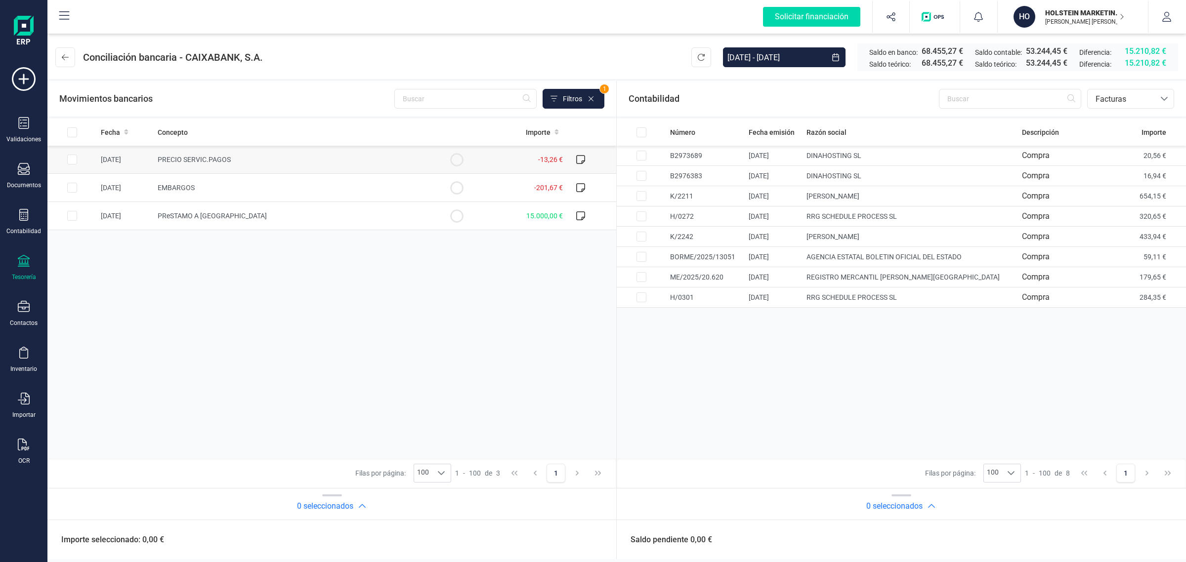
click at [214, 161] on span "PRECIO SERVIC.PAGOS" at bounding box center [194, 160] width 73 height 8
checkbox input "true"
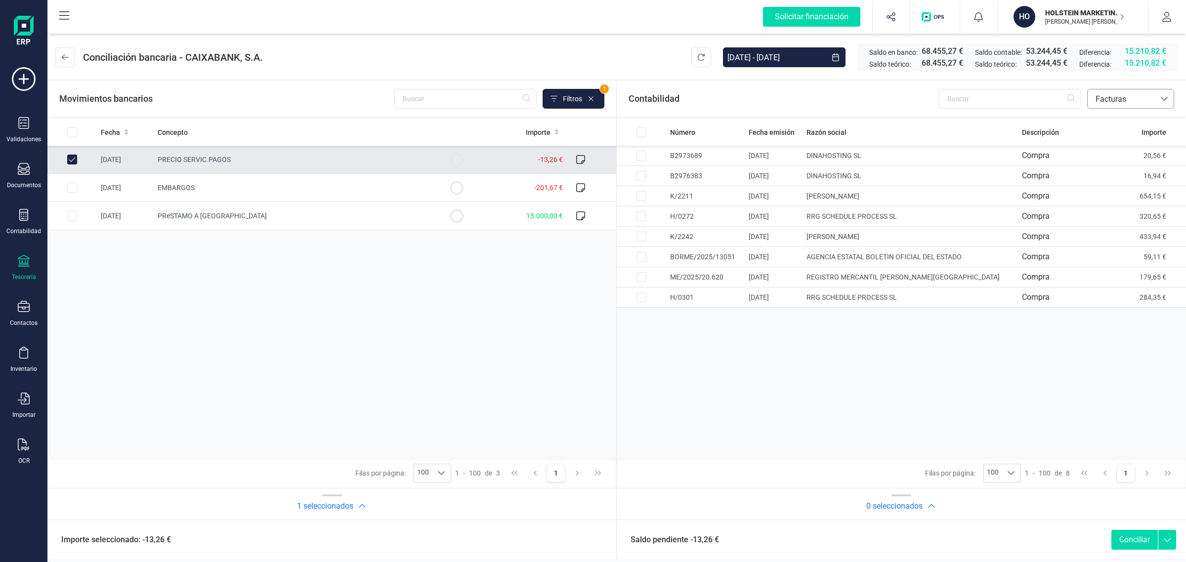
click at [1127, 101] on span "Facturas" at bounding box center [1120, 99] width 59 height 12
click at [1113, 119] on span "Contabilidad" at bounding box center [1117, 123] width 44 height 12
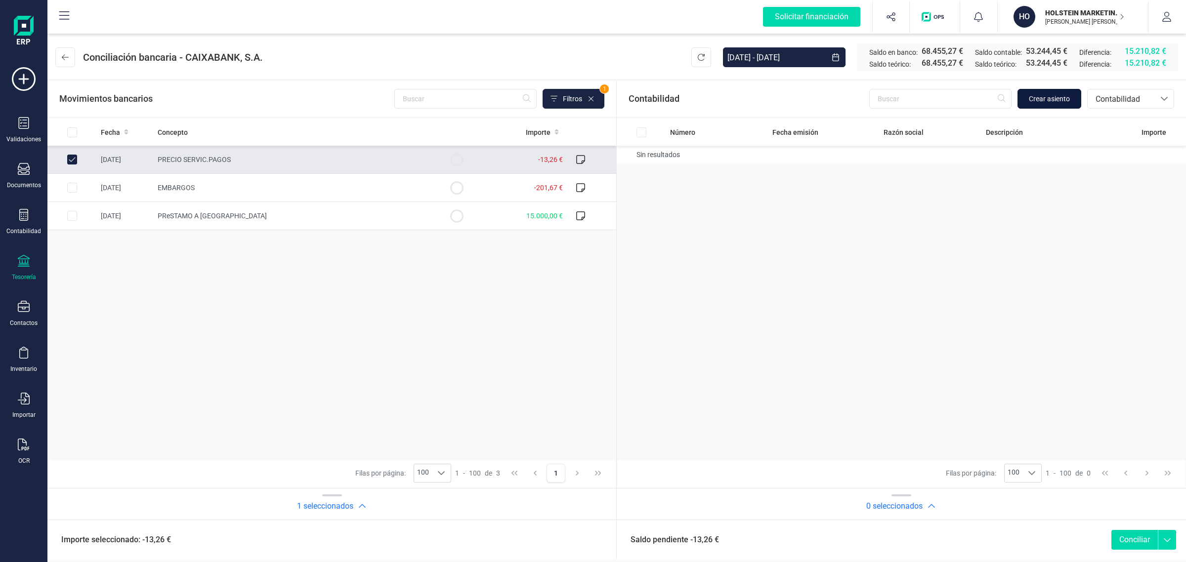
click at [1056, 95] on span "Crear asiento" at bounding box center [1049, 99] width 41 height 10
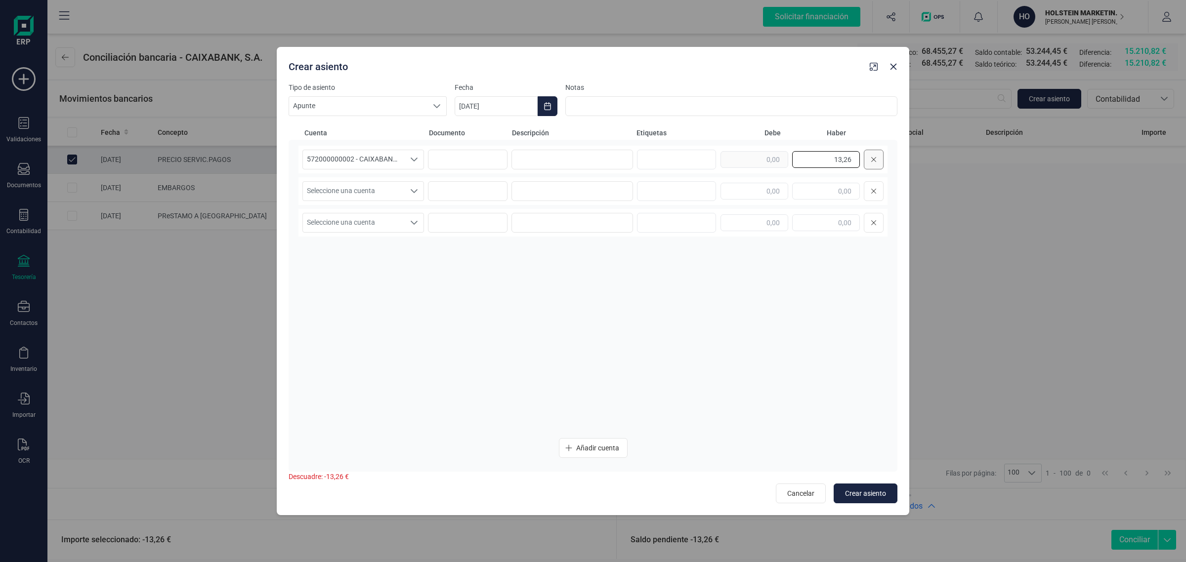
drag, startPoint x: 875, startPoint y: 166, endPoint x: 882, endPoint y: 166, distance: 7.4
click at [882, 166] on div "13,26" at bounding box center [801, 160] width 163 height 20
click at [750, 191] on input "text" at bounding box center [754, 191] width 68 height 17
paste input "13,26"
type input "13,26"
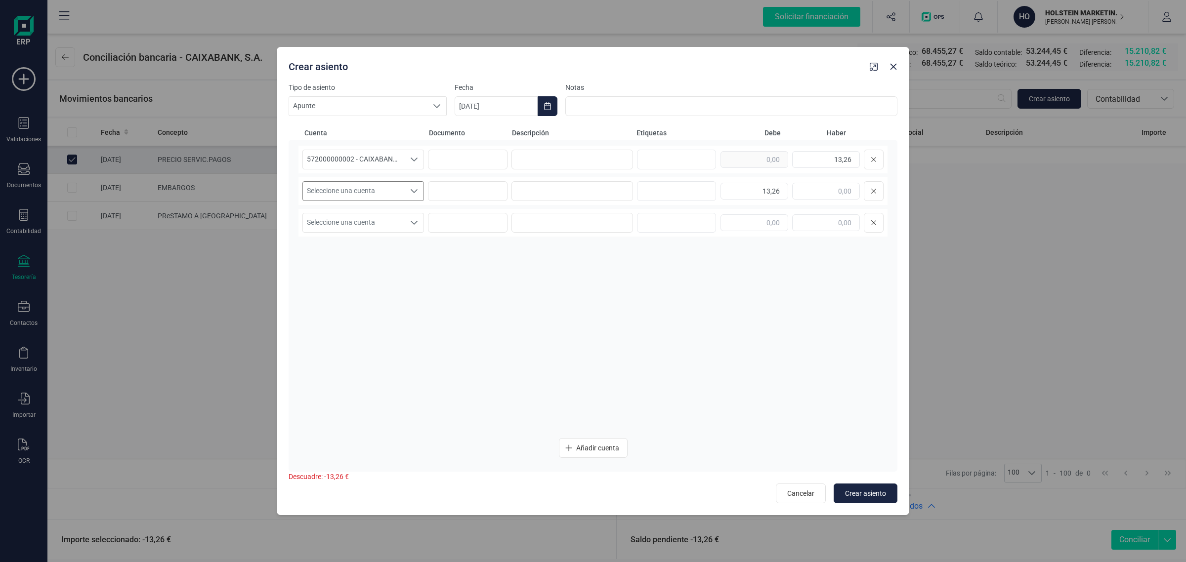
click at [402, 194] on span "Seleccione una cuenta" at bounding box center [354, 191] width 102 height 19
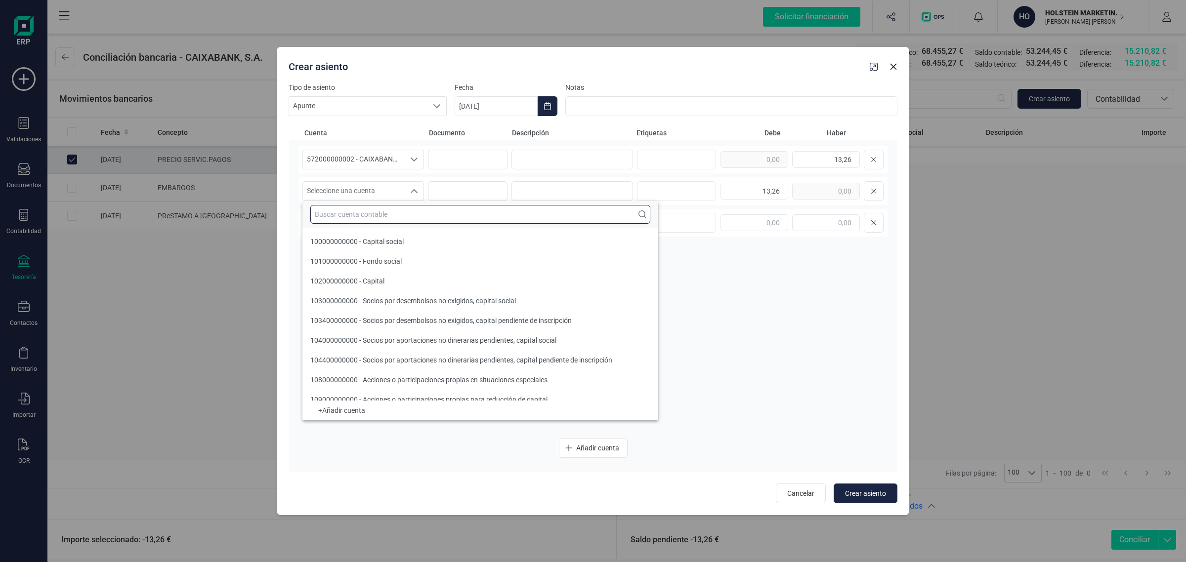
click at [352, 209] on input "text" at bounding box center [480, 214] width 340 height 19
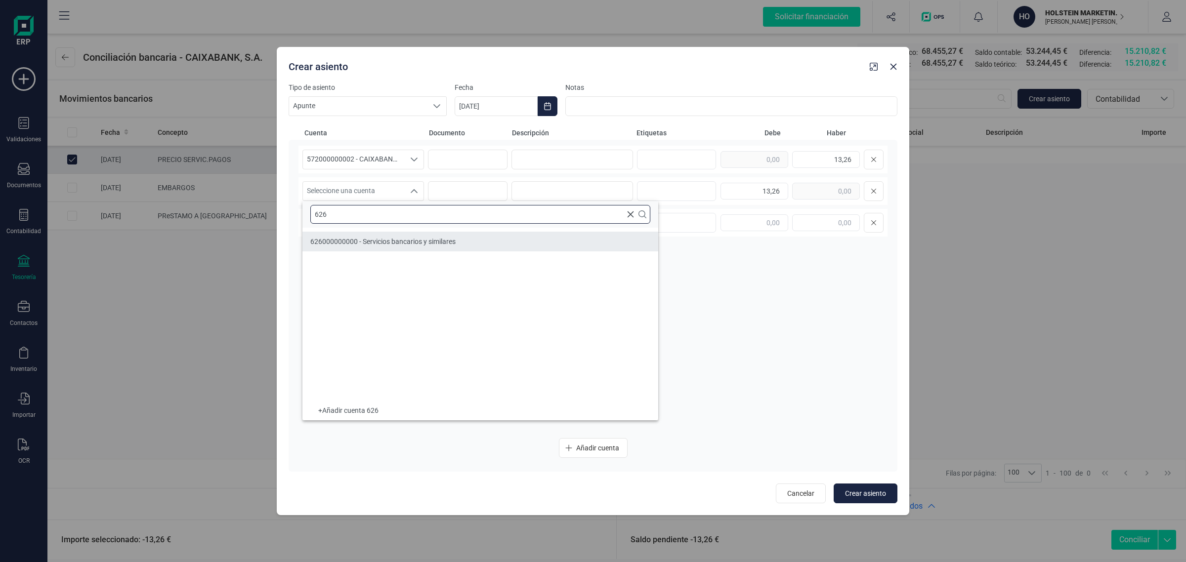
type input "626"
click at [426, 240] on span "626000000000 - Servicios bancarios y similares" at bounding box center [382, 242] width 145 height 8
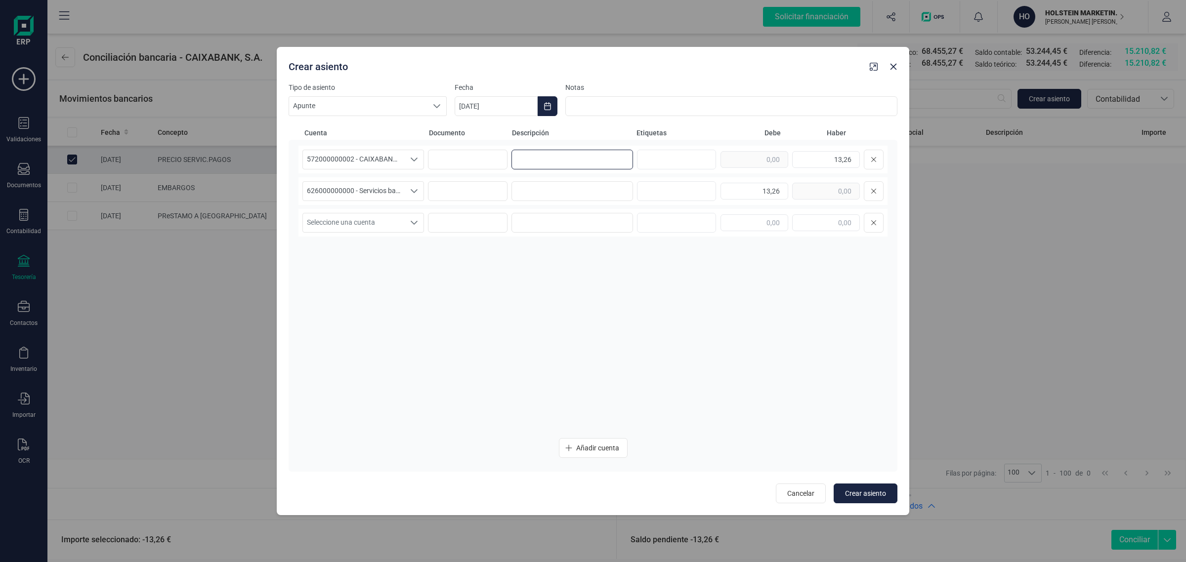
click at [591, 156] on input at bounding box center [572, 160] width 122 height 20
drag, startPoint x: 569, startPoint y: 160, endPoint x: 500, endPoint y: 166, distance: 69.0
click at [500, 166] on div "572000000002 - CAIXABANK ****1462 572000000002 - CAIXABANK ****1462 COMISIONES …" at bounding box center [592, 160] width 589 height 28
type input "COMISIONES"
click at [547, 193] on input at bounding box center [572, 191] width 122 height 20
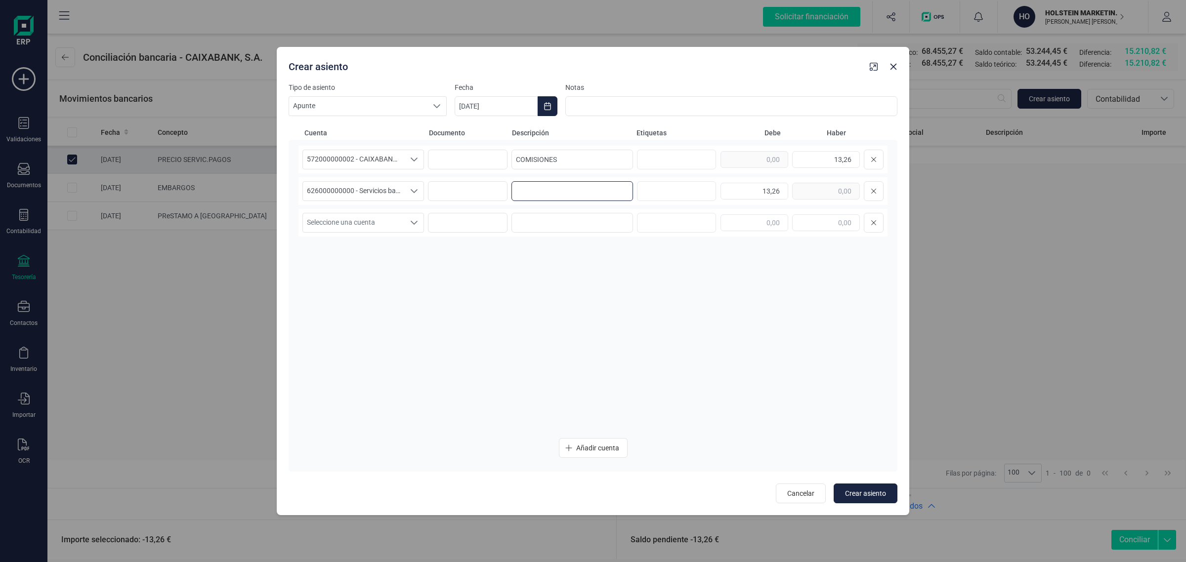
paste input "COMISIONES"
type input "COMISIONES"
click at [547, 103] on icon "Choose Date" at bounding box center [547, 106] width 6 height 8
click at [642, 269] on span "26" at bounding box center [643, 277] width 20 height 20
click at [871, 493] on span "Crear asiento" at bounding box center [865, 494] width 41 height 10
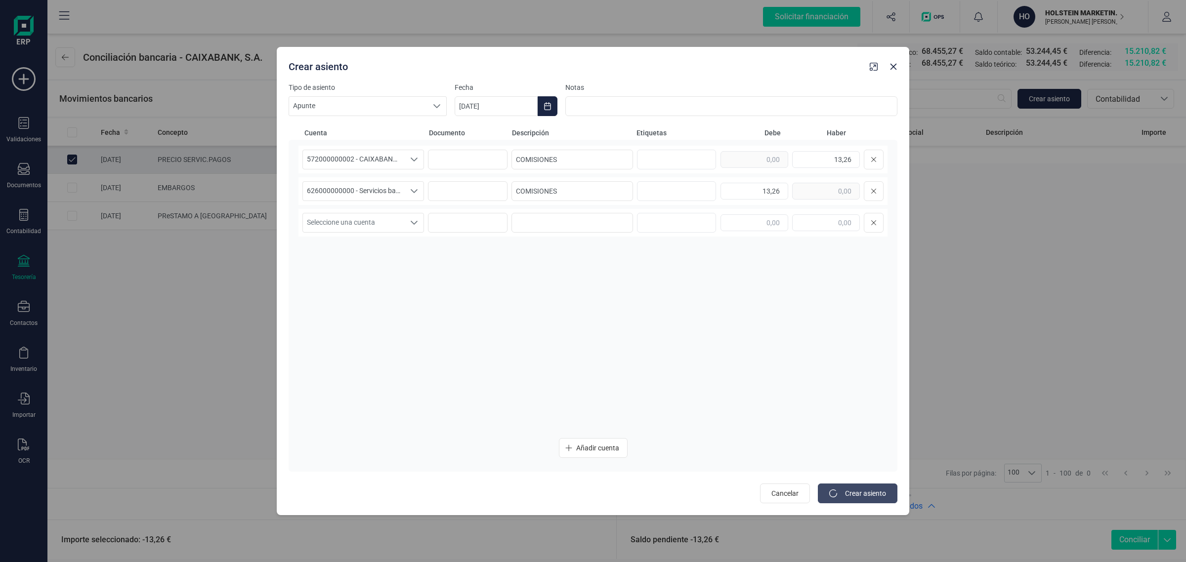
type input "[DATE]"
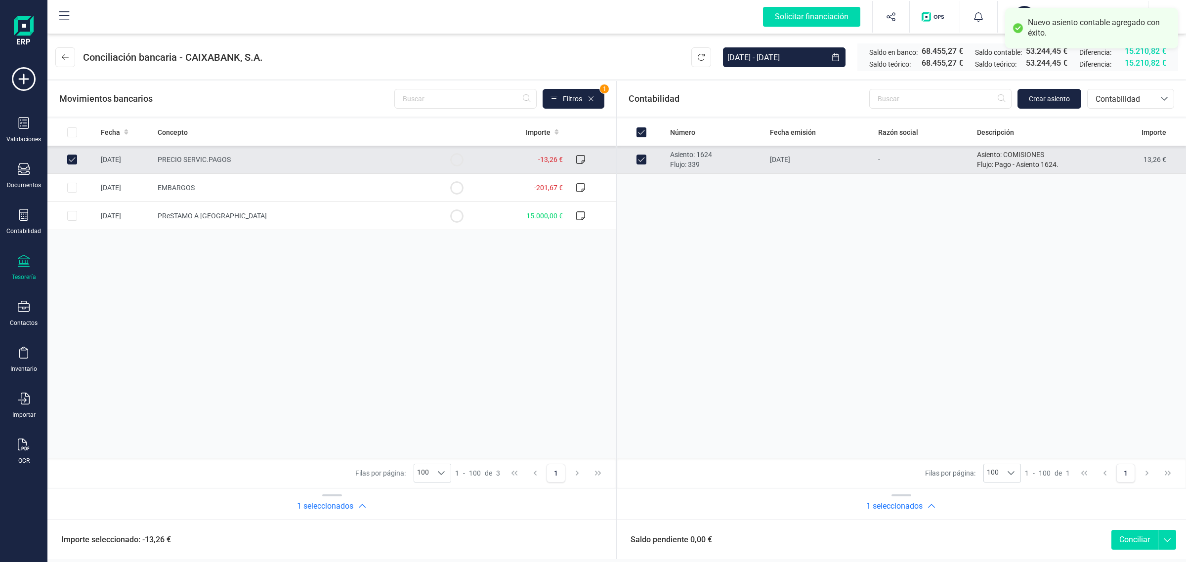
click at [1134, 542] on button "Conciliar" at bounding box center [1134, 540] width 46 height 20
checkbox input "false"
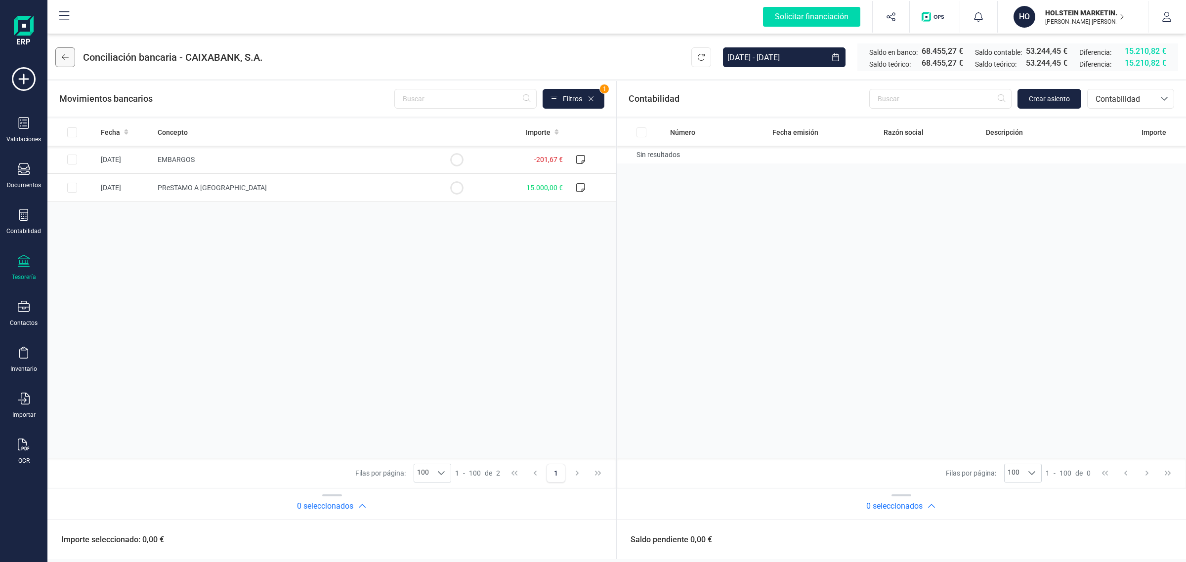
click at [64, 57] on icon at bounding box center [65, 57] width 7 height 8
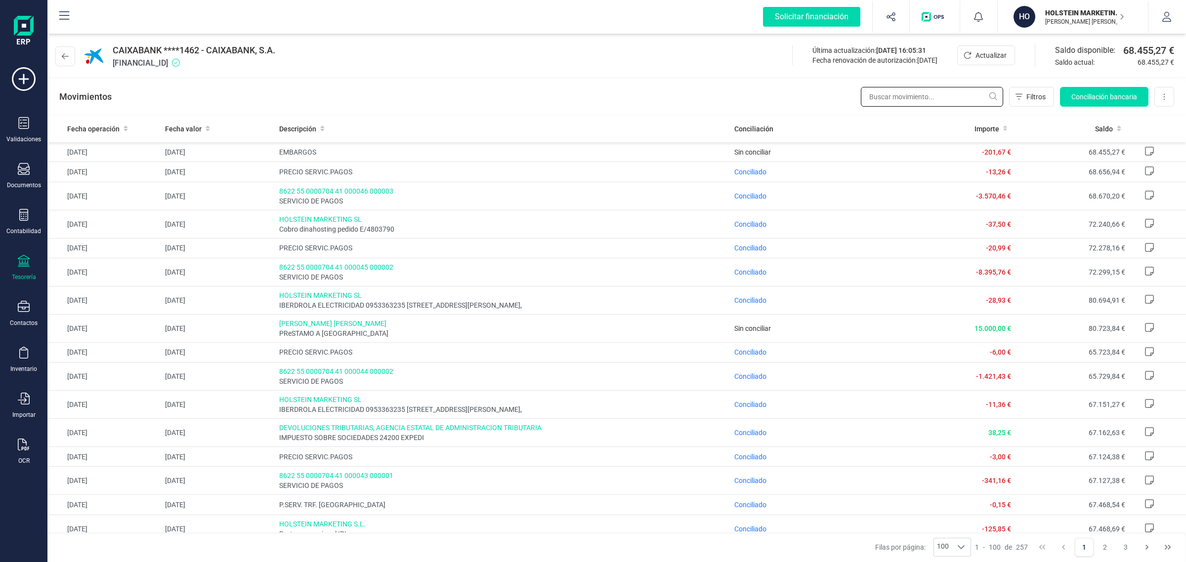
click at [883, 89] on input "text" at bounding box center [932, 97] width 142 height 20
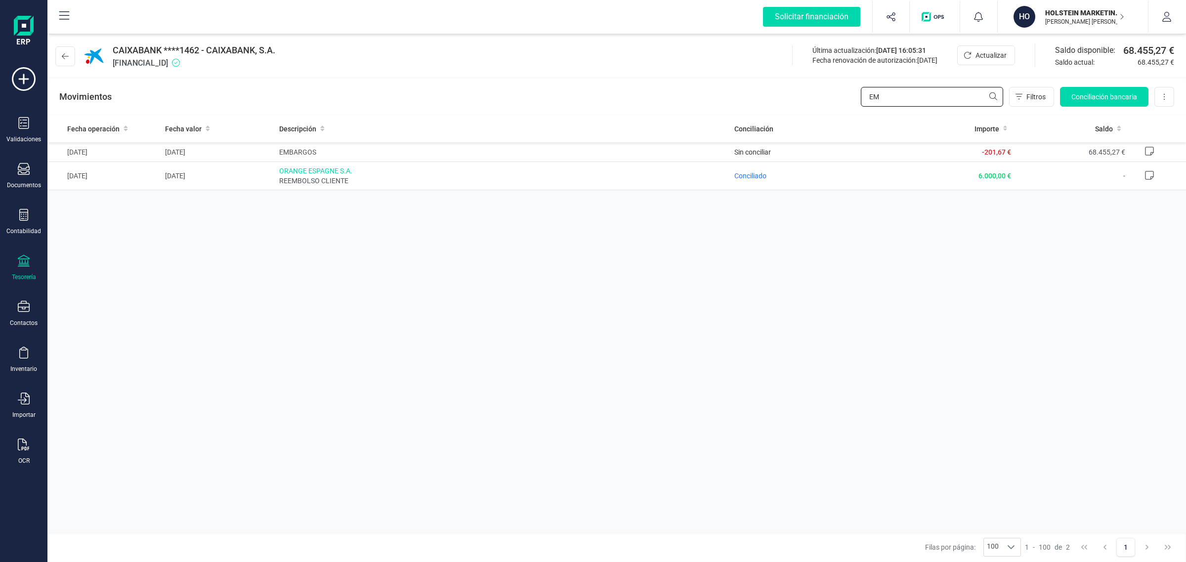
type input "E"
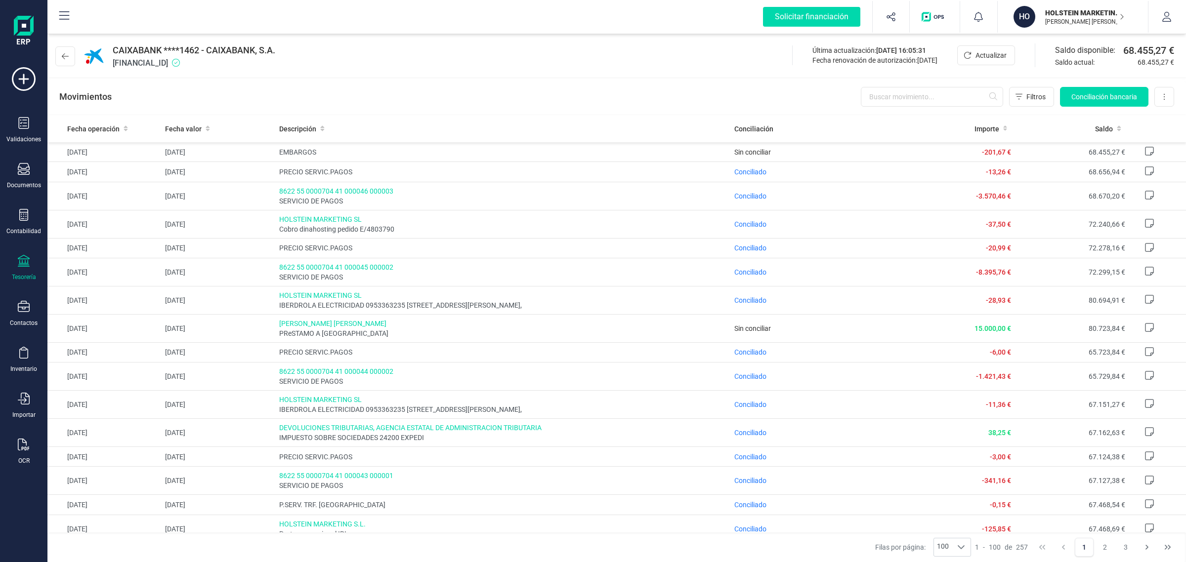
drag, startPoint x: 8, startPoint y: 272, endPoint x: 18, endPoint y: 267, distance: 11.5
click at [8, 272] on div "Tesorería" at bounding box center [24, 268] width 40 height 26
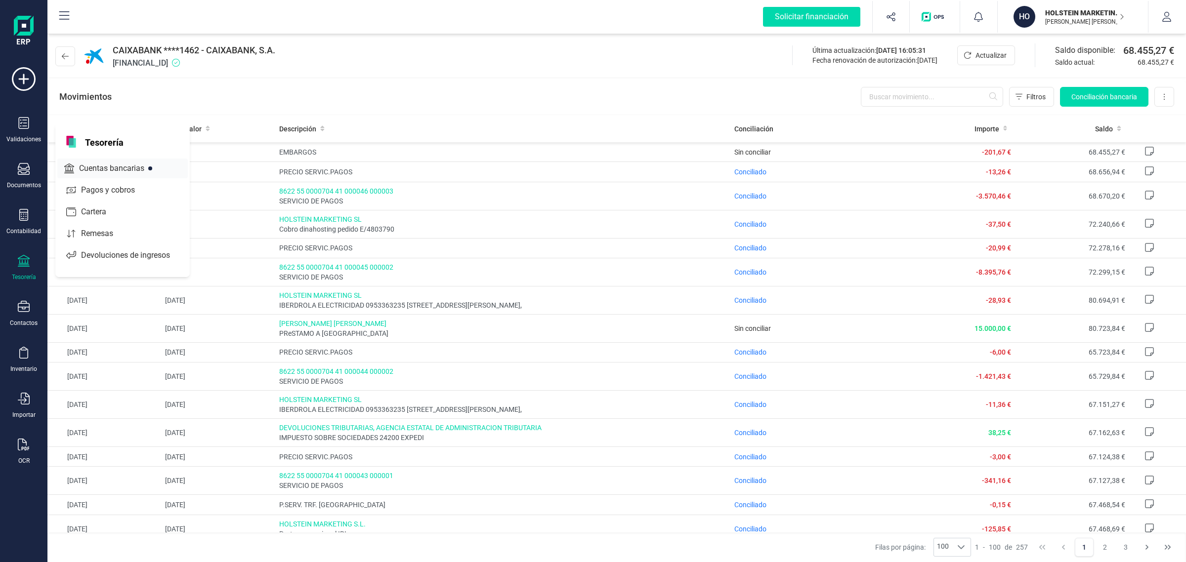
click at [101, 167] on span "Cuentas bancarias" at bounding box center [118, 169] width 87 height 12
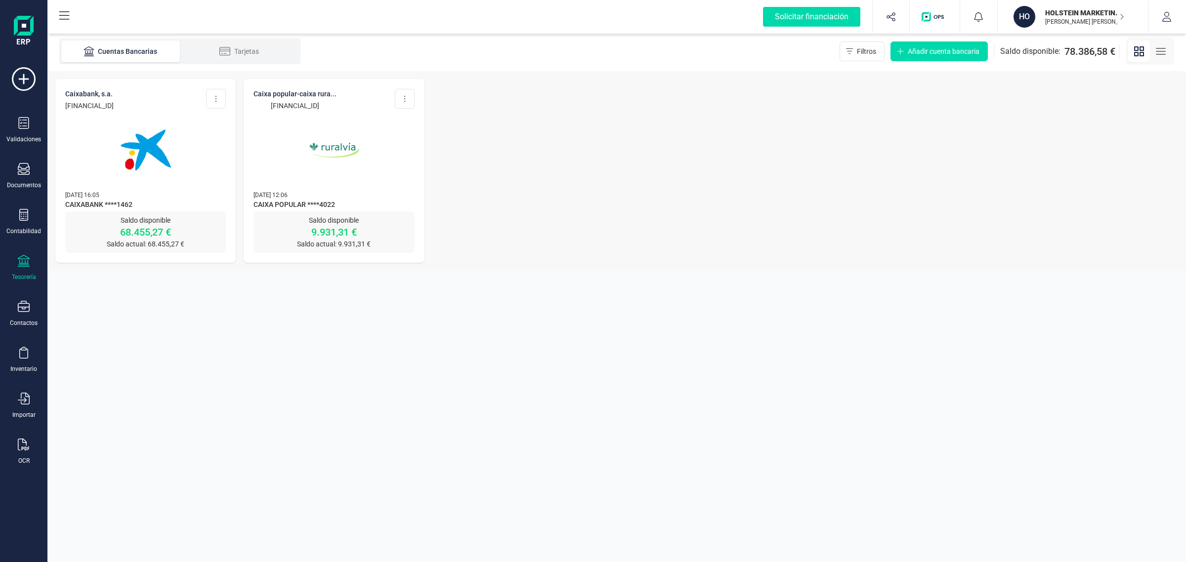
click at [361, 166] on img at bounding box center [333, 150] width 83 height 83
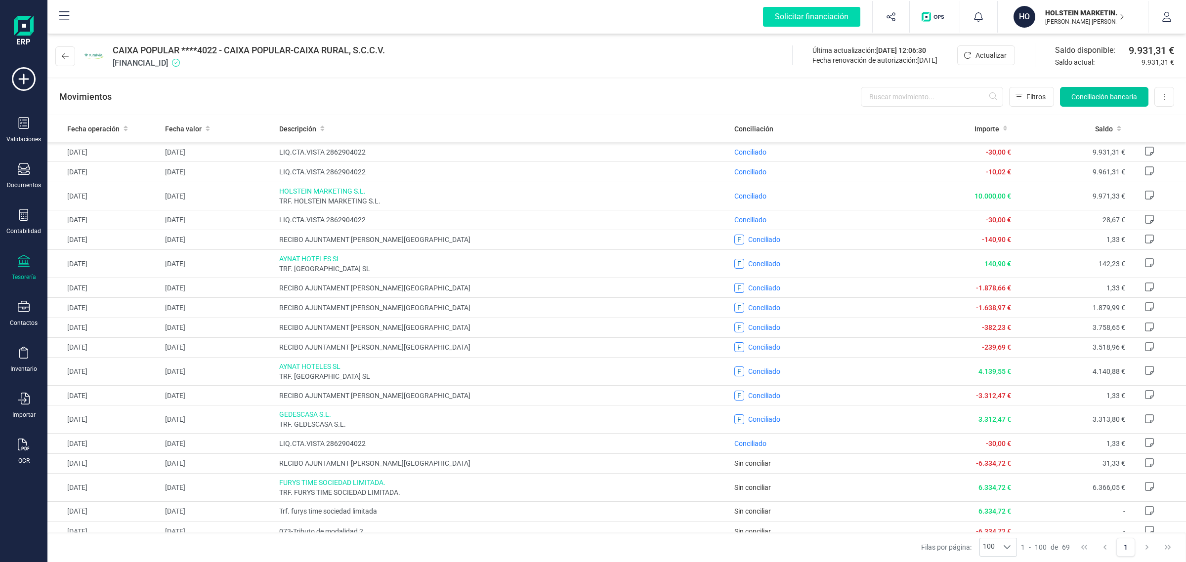
click at [1105, 100] on span "Conciliación bancaria" at bounding box center [1104, 97] width 66 height 10
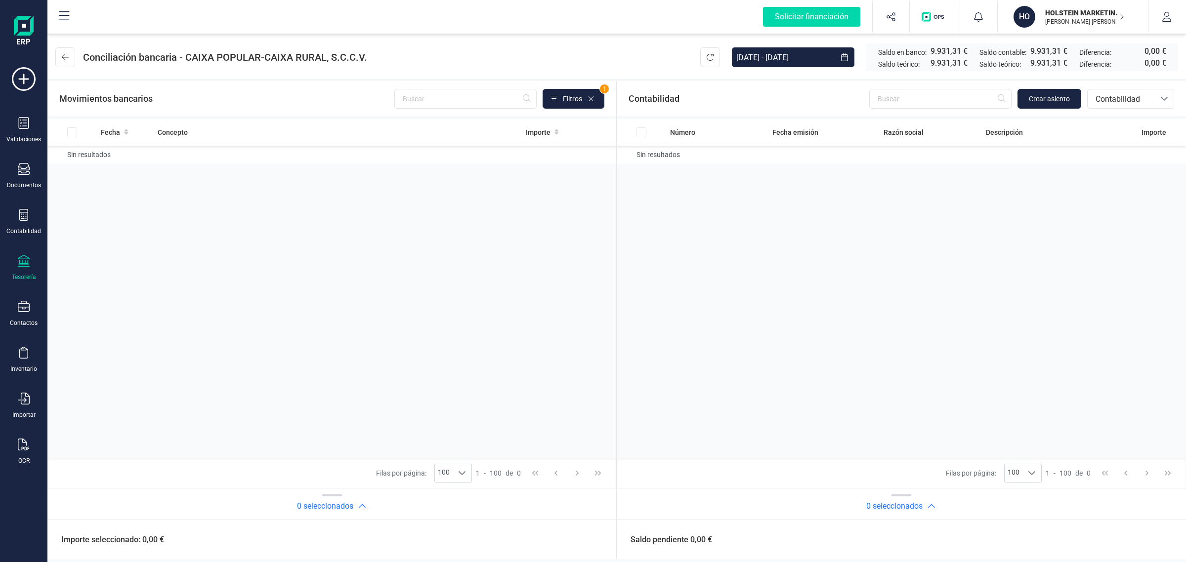
click at [76, 59] on div "Conciliación bancaria - CAIXA POPULAR-CAIXA RURAL, S.C.C.V." at bounding box center [211, 57] width 312 height 20
click at [1077, 4] on button "HO HOLSTEIN MARKETING SL ISABEL PALOP MARTÍ" at bounding box center [1072, 17] width 126 height 32
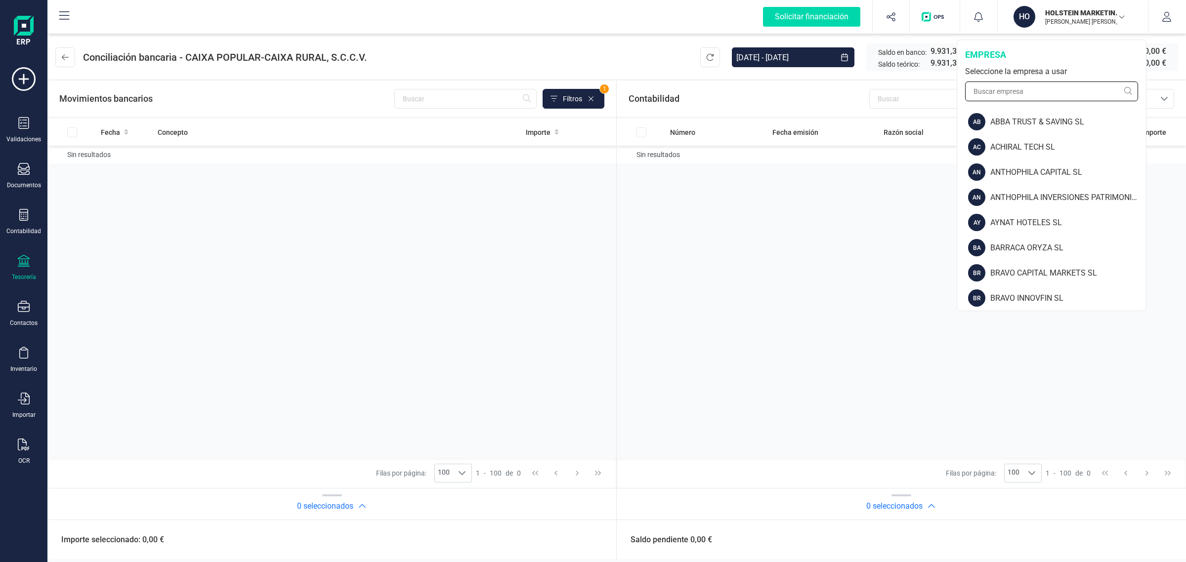
click at [1022, 89] on input "text" at bounding box center [1051, 92] width 173 height 20
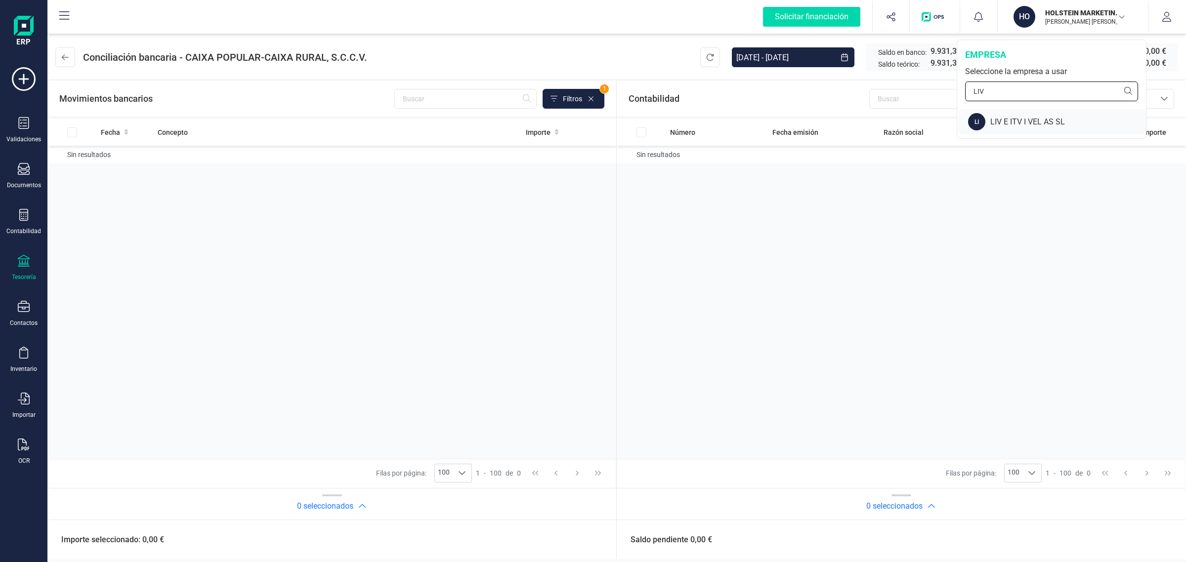
type input "LIV"
click at [1046, 118] on div "LIV E ITV I VEL AS SL" at bounding box center [1068, 122] width 156 height 12
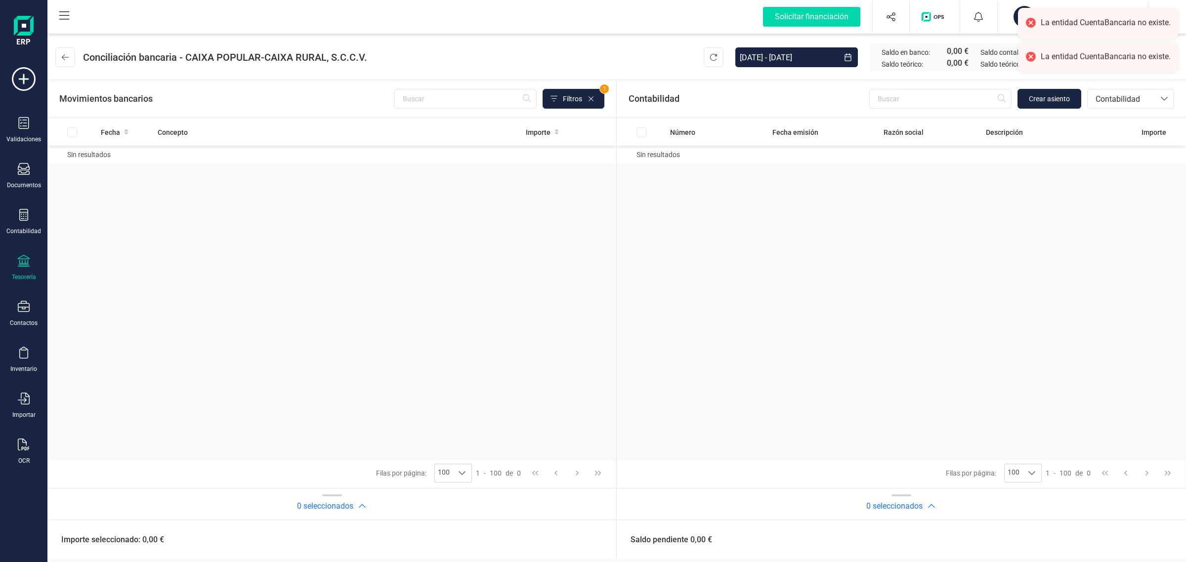
click at [23, 262] on icon at bounding box center [24, 261] width 12 height 12
click at [107, 167] on span "Cuentas bancarias" at bounding box center [118, 169] width 87 height 12
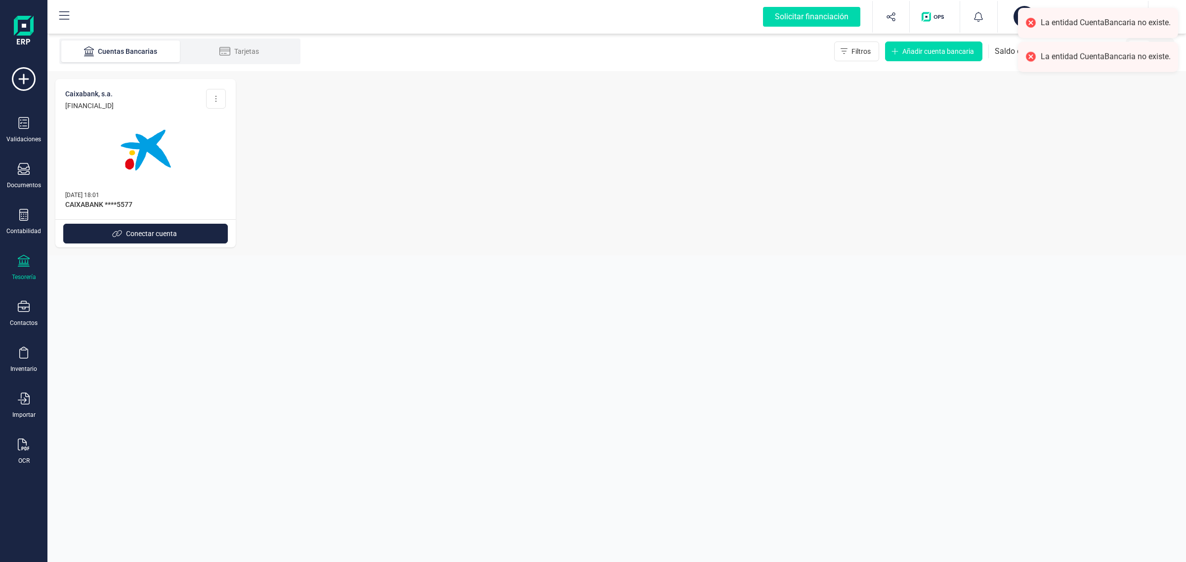
click at [184, 196] on p "16/09/2025 18:01" at bounding box center [145, 195] width 161 height 10
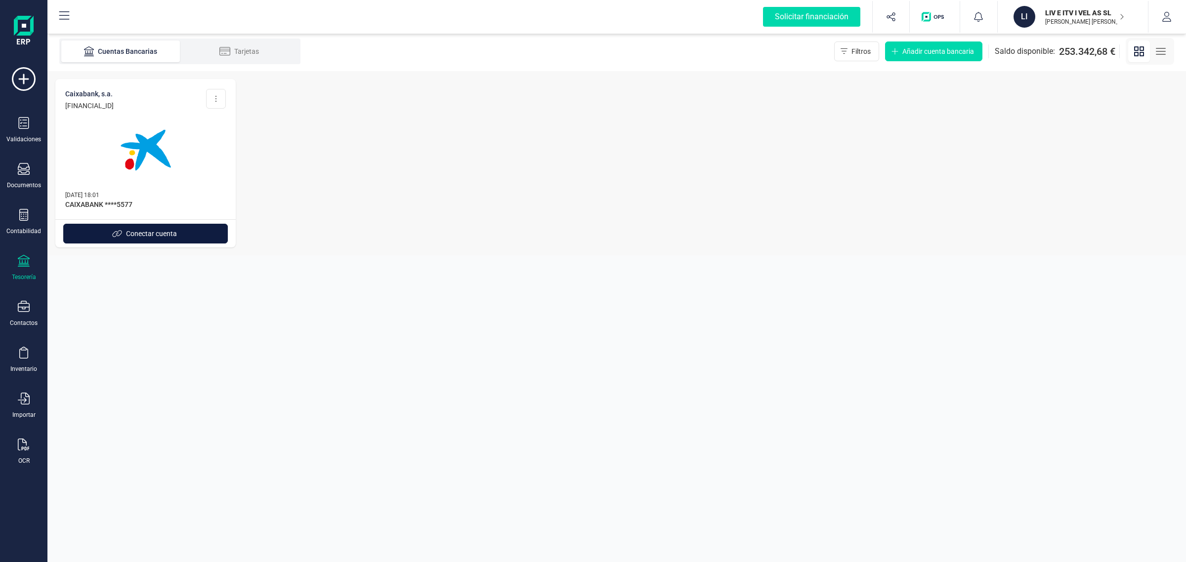
click at [156, 235] on span "Conectar cuenta" at bounding box center [151, 234] width 51 height 10
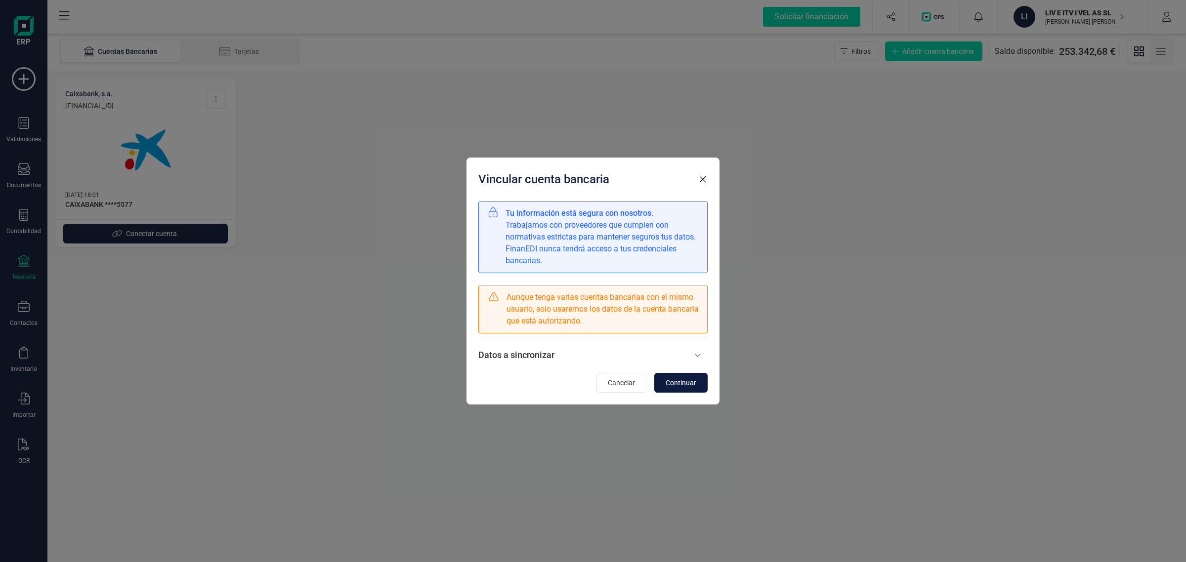
click at [685, 388] on span "Continuar" at bounding box center [680, 383] width 31 height 10
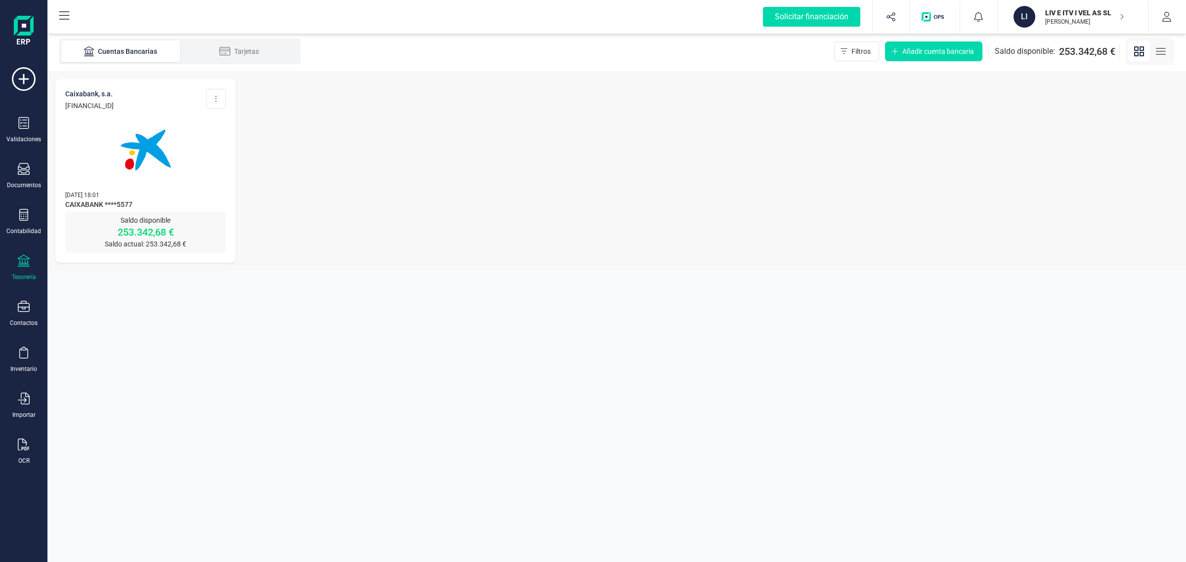
click at [139, 147] on img at bounding box center [145, 150] width 83 height 83
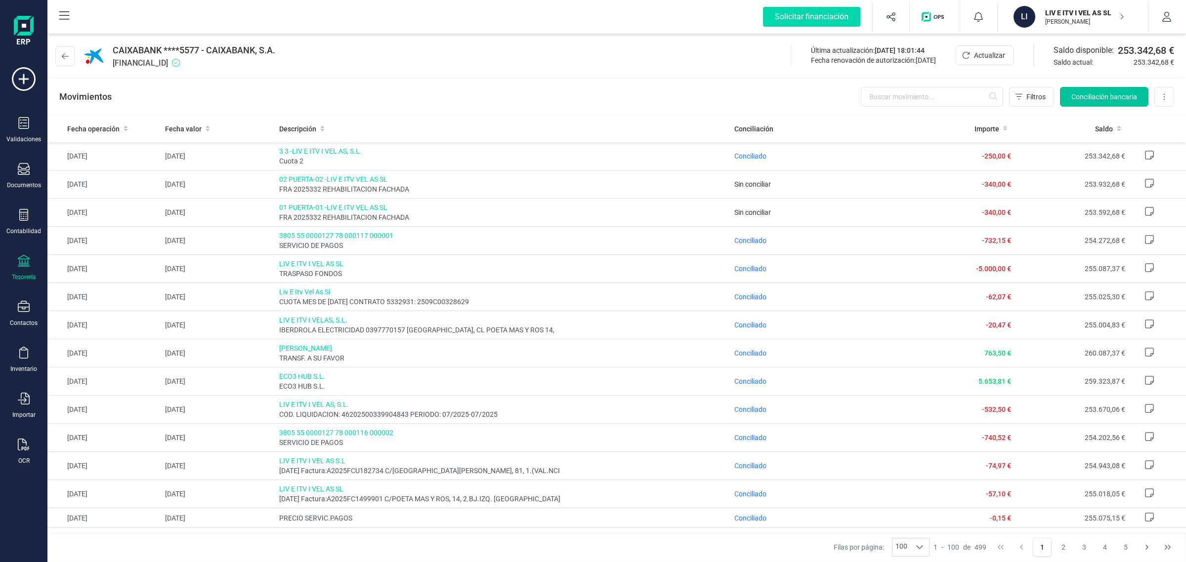
click at [1085, 98] on span "Conciliación bancaria" at bounding box center [1104, 97] width 66 height 10
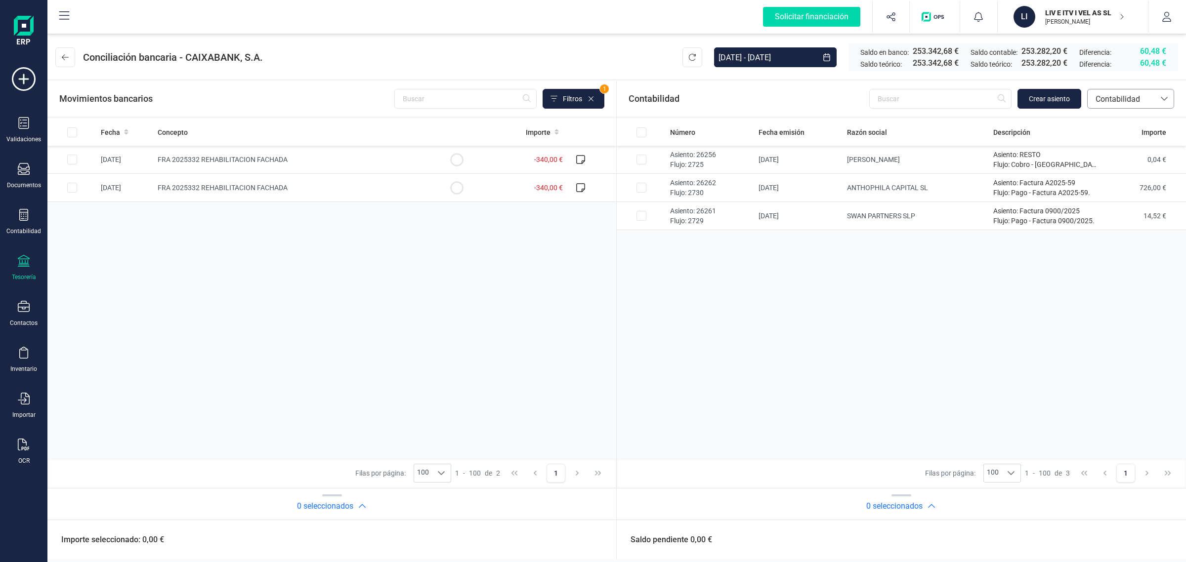
click at [1122, 104] on span "Contabilidad" at bounding box center [1120, 99] width 59 height 12
click at [1118, 163] on span "Facturas" at bounding box center [1110, 166] width 31 height 12
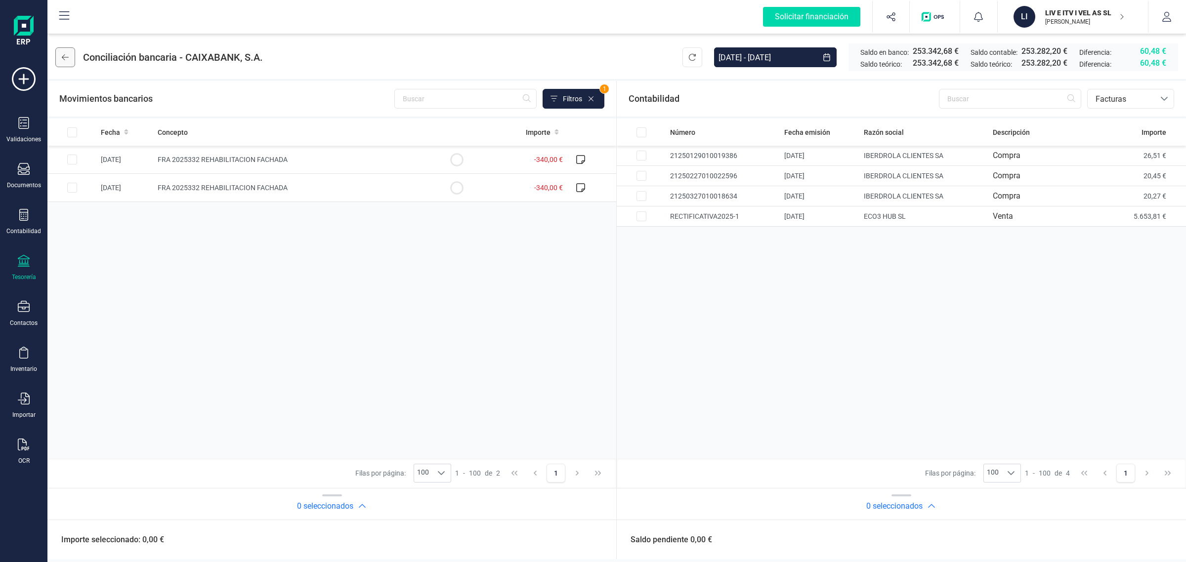
click at [65, 50] on button at bounding box center [65, 57] width 20 height 20
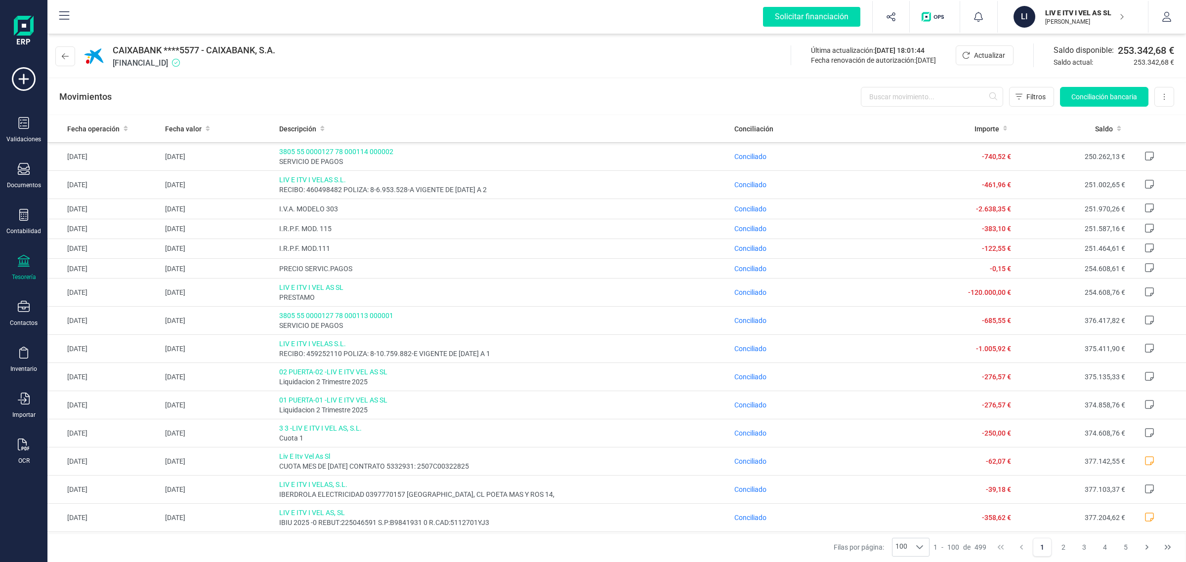
scroll to position [618, 0]
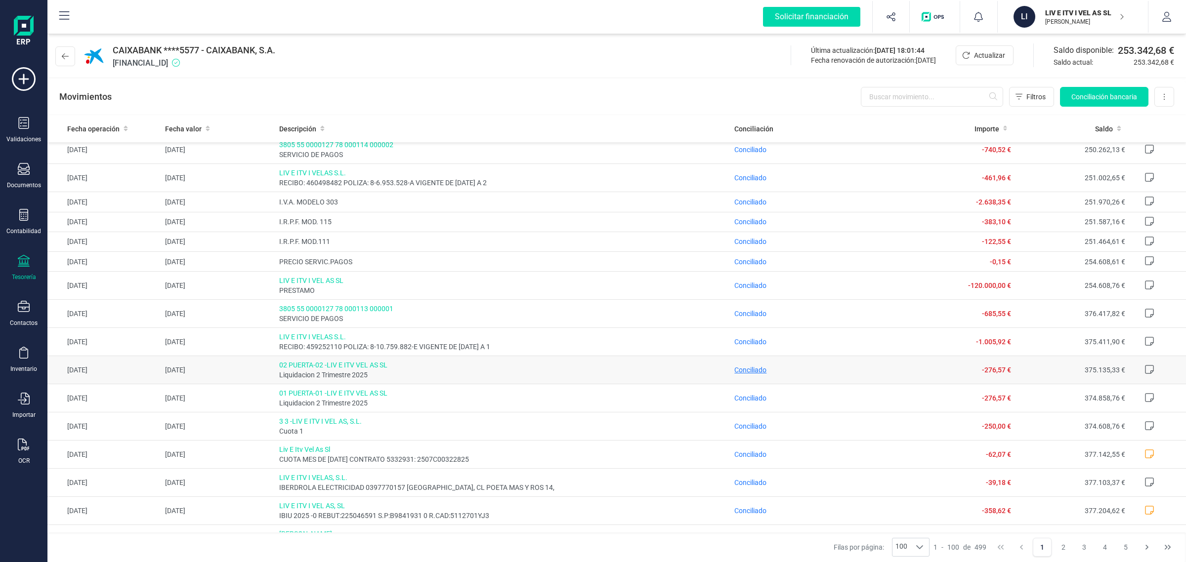
click at [746, 374] on span "Conciliado" at bounding box center [750, 370] width 32 height 8
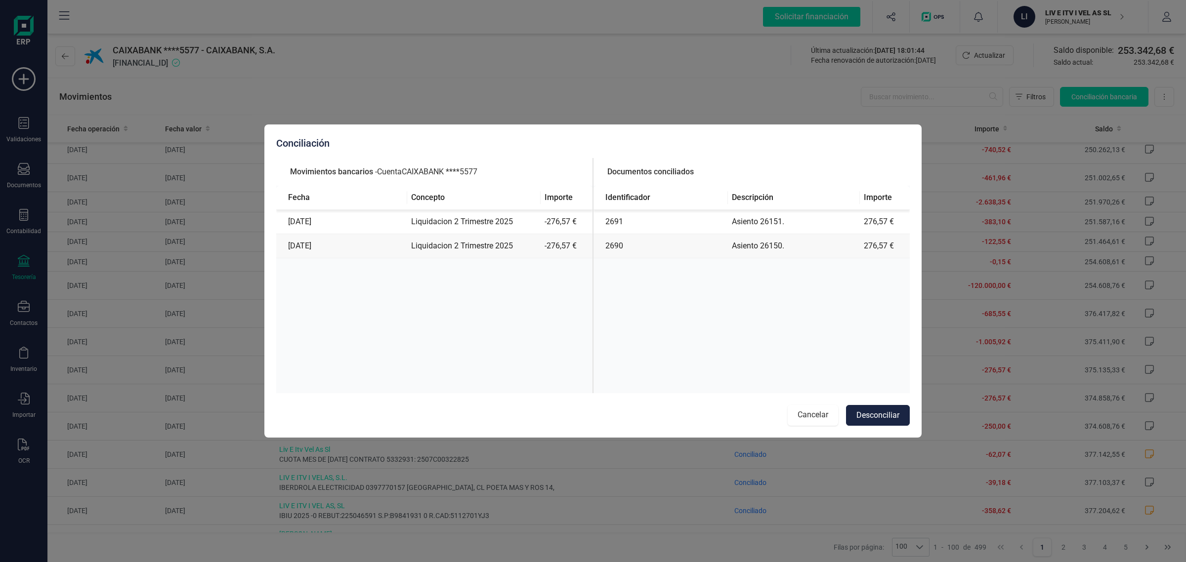
click at [811, 411] on button "Cancelar" at bounding box center [813, 415] width 50 height 21
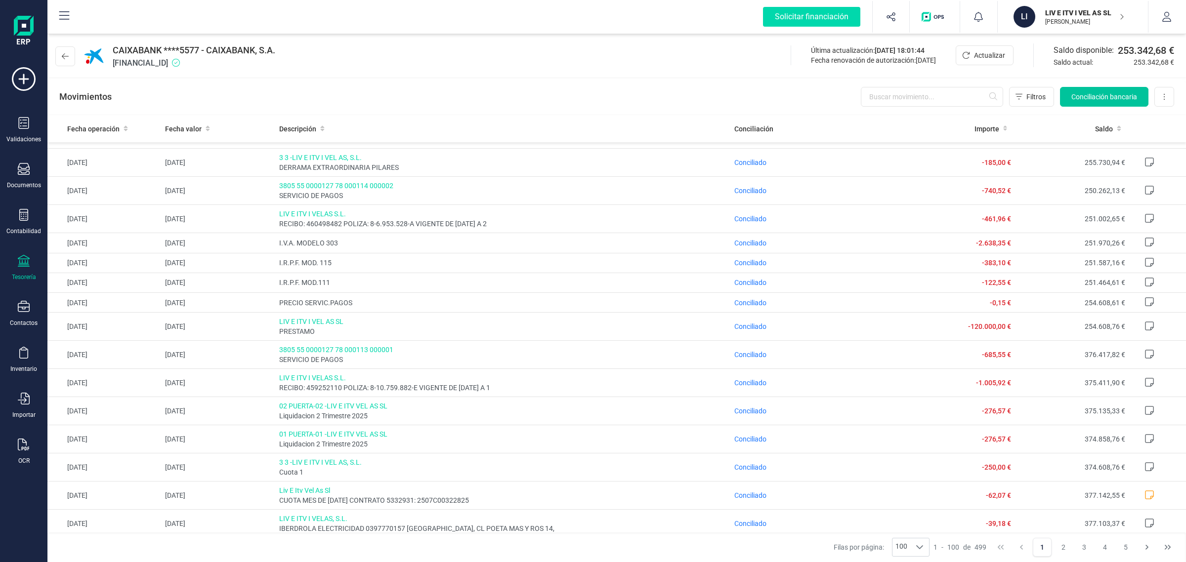
scroll to position [556, 0]
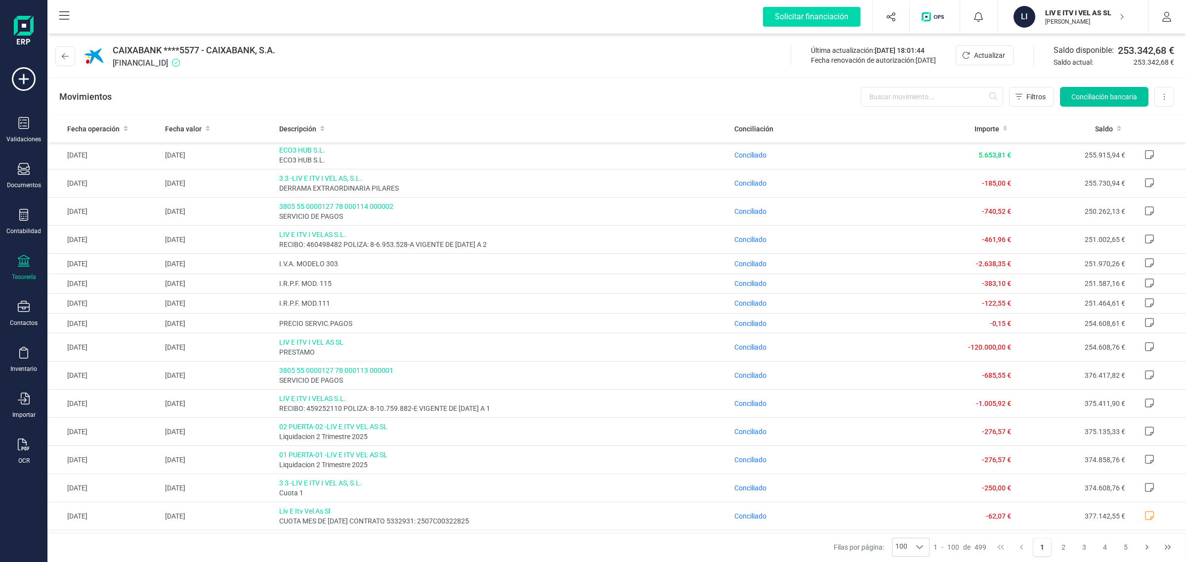
click at [1070, 88] on button "Conciliación bancaria" at bounding box center [1104, 97] width 88 height 20
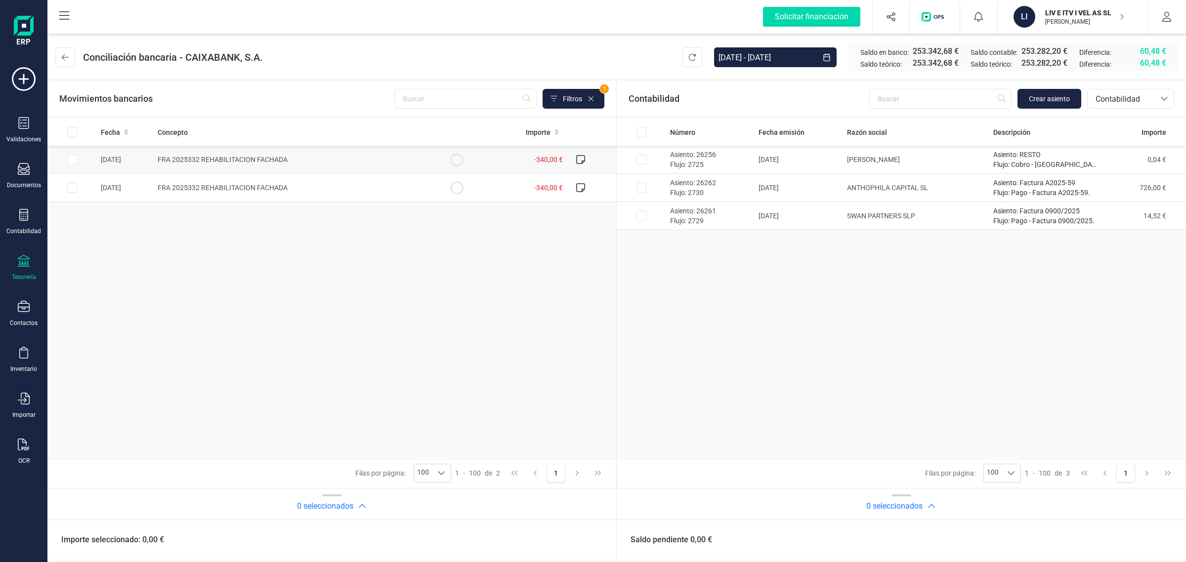
click at [267, 161] on span "FRA 2025332 REHABILITACION FACHADA" at bounding box center [223, 160] width 130 height 8
checkbox input "true"
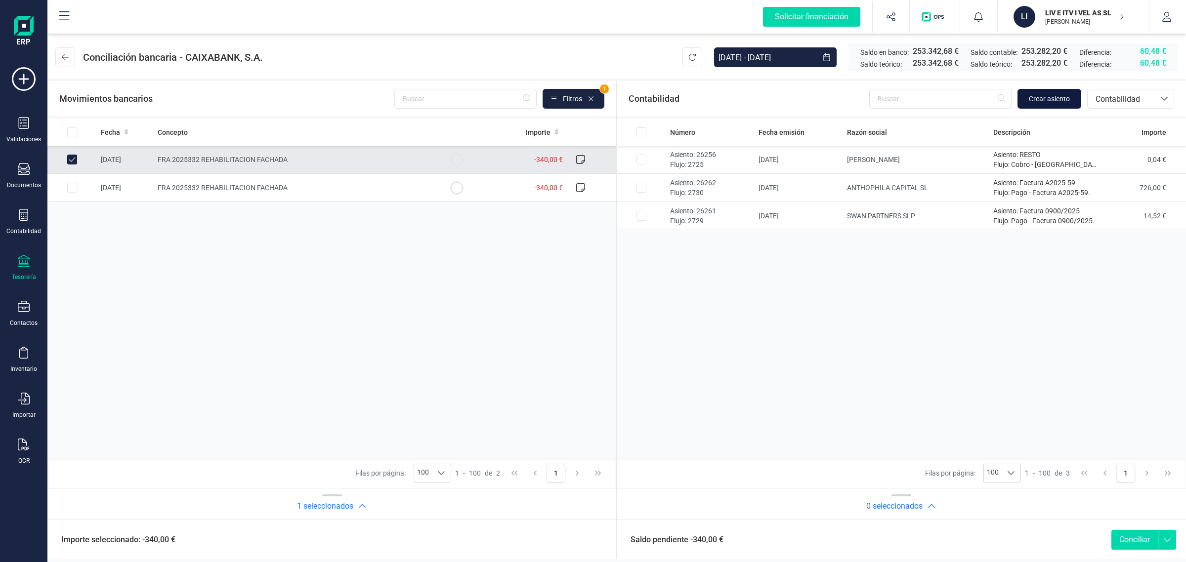
click at [1061, 100] on span "Crear asiento" at bounding box center [1049, 99] width 41 height 10
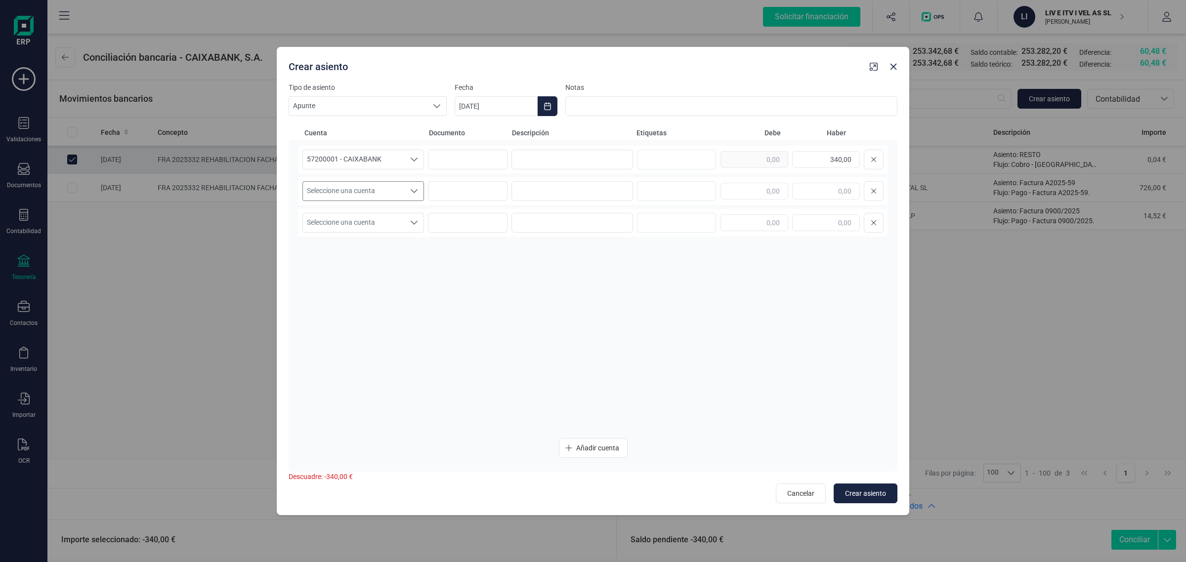
click at [403, 194] on span "Seleccione una cuenta" at bounding box center [354, 191] width 102 height 19
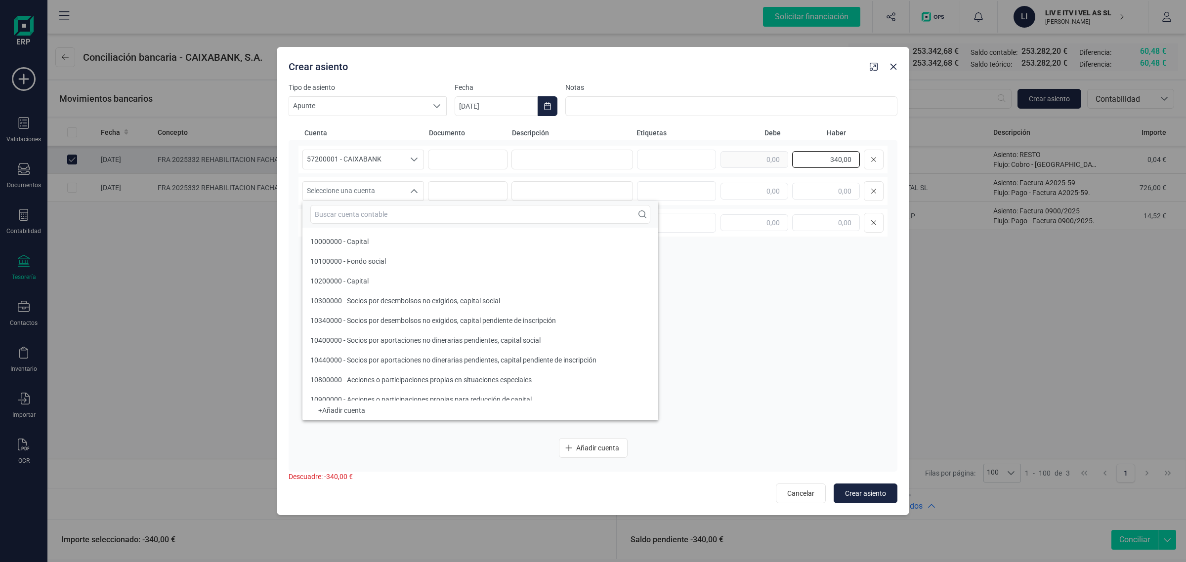
drag, startPoint x: 825, startPoint y: 165, endPoint x: 884, endPoint y: 166, distance: 59.3
click at [884, 166] on div "57200001 - CAIXABANK 57200001 - CAIXABANK 340,00" at bounding box center [592, 160] width 589 height 28
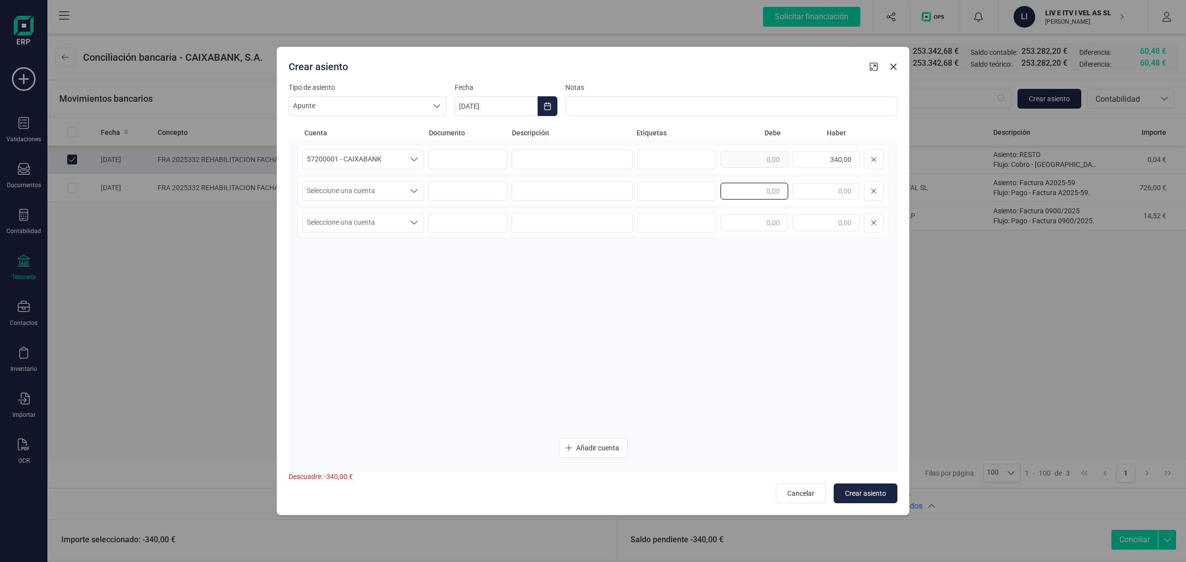
click at [780, 186] on input "text" at bounding box center [754, 191] width 68 height 17
paste input "340,00"
type input "340,00"
click at [327, 191] on span "Seleccione una cuenta" at bounding box center [354, 191] width 102 height 19
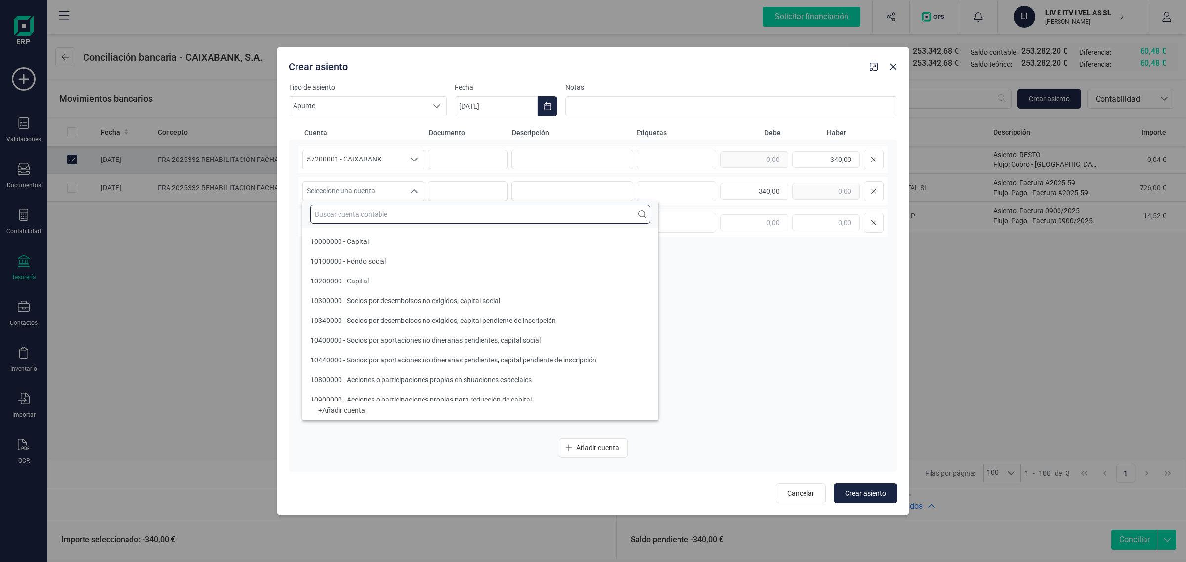
click at [332, 211] on input "text" at bounding box center [480, 214] width 340 height 19
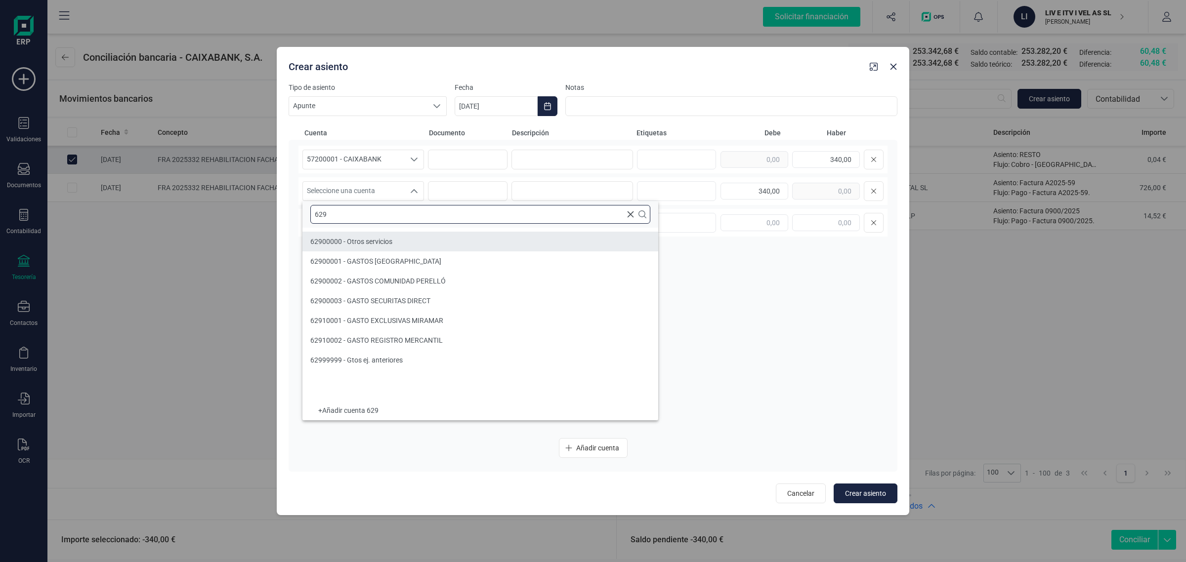
type input "629"
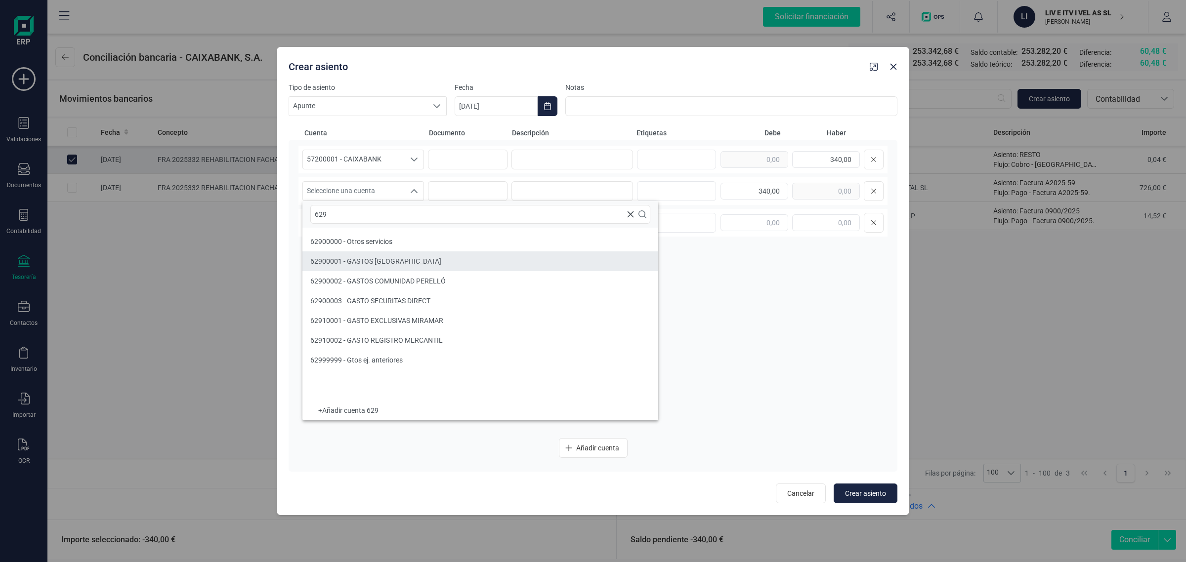
drag, startPoint x: 412, startPoint y: 260, endPoint x: 538, endPoint y: 175, distance: 151.7
click at [411, 260] on span "62900001 - GASTOS COMUNIDAD SAN VICENTE" at bounding box center [375, 261] width 131 height 8
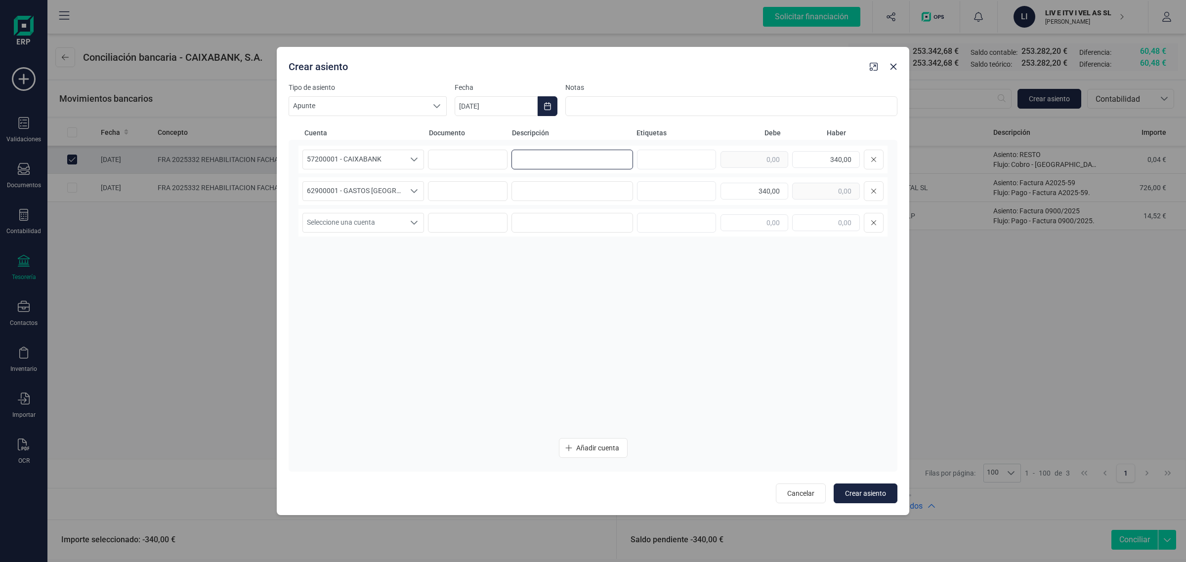
click at [533, 161] on input at bounding box center [572, 160] width 122 height 20
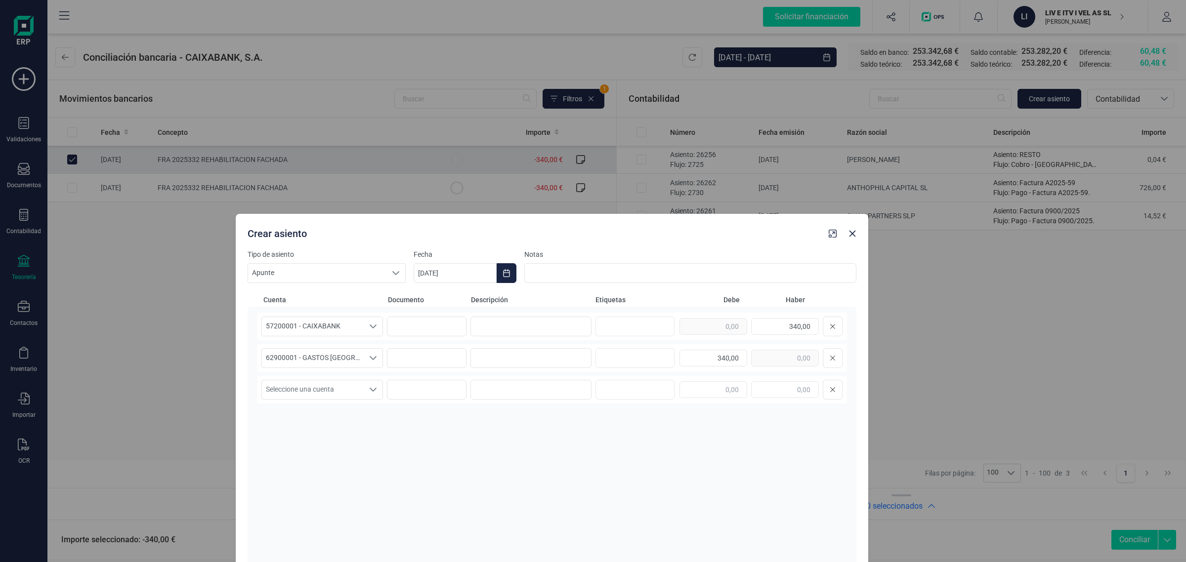
drag, startPoint x: 515, startPoint y: 69, endPoint x: 474, endPoint y: 237, distance: 172.9
click at [474, 237] on div "Crear asiento" at bounding box center [534, 232] width 581 height 18
click at [497, 318] on input at bounding box center [531, 328] width 122 height 20
drag, startPoint x: 487, startPoint y: 329, endPoint x: 434, endPoint y: 332, distance: 53.4
click at [434, 332] on div "57200001 - CAIXABANK 57200001 - CAIXABANK REHABILITACION FACHADA 340,00" at bounding box center [551, 328] width 589 height 28
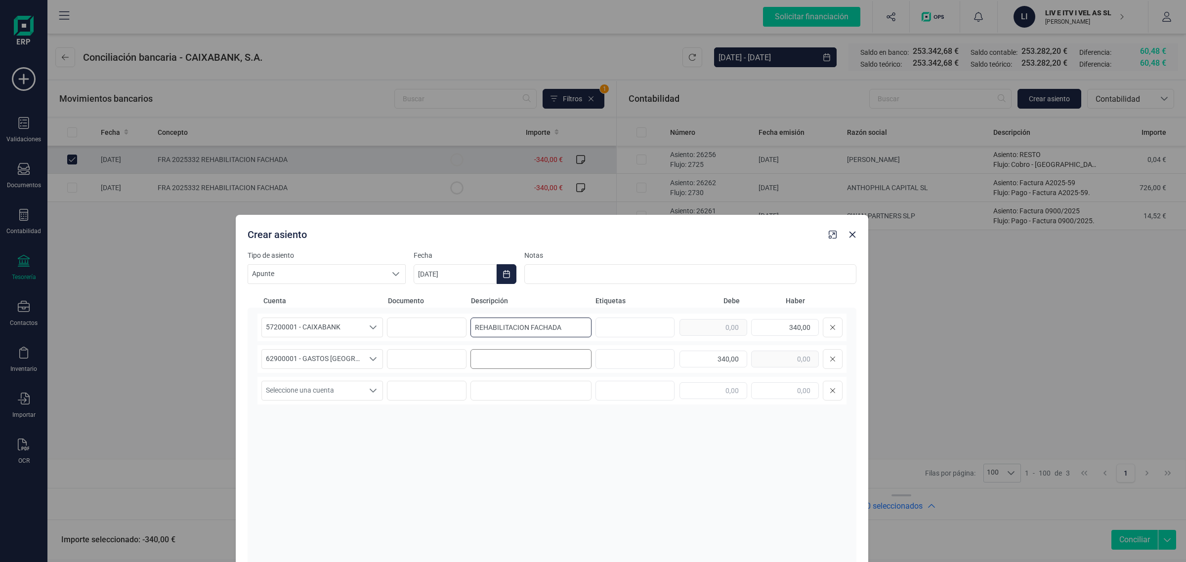
type input "REHABILITACION FACHADA"
click at [487, 362] on input at bounding box center [531, 359] width 122 height 20
paste input "REHABILITACION FACHADA"
type input "REHABILITACION FACHADA"
click at [510, 272] on icon "Choose Date" at bounding box center [506, 274] width 8 height 8
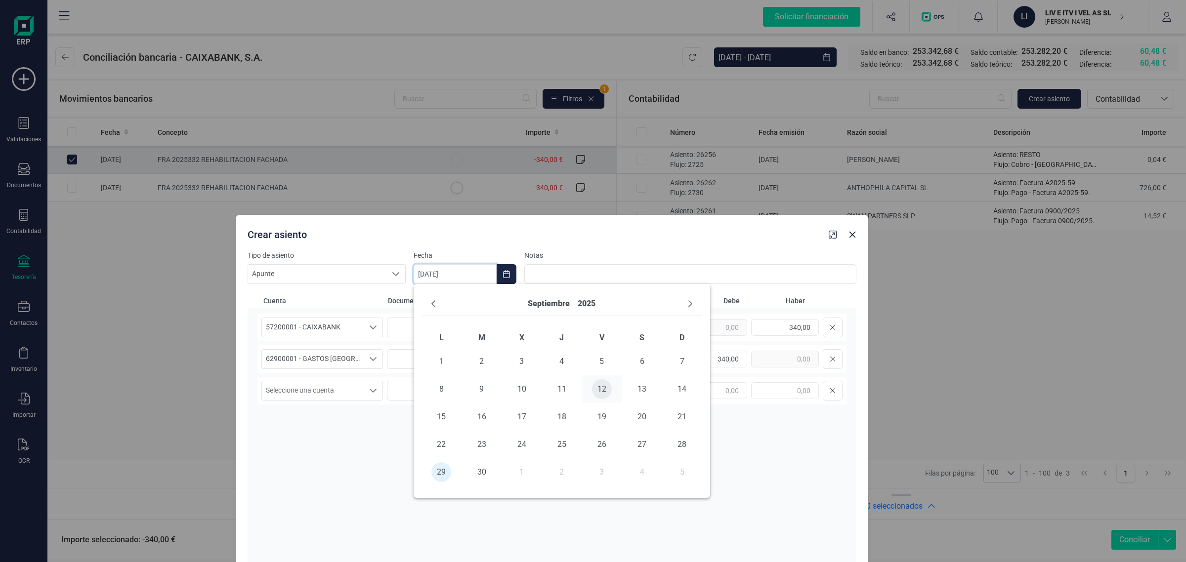
click at [599, 388] on span "12" at bounding box center [602, 389] width 20 height 20
drag, startPoint x: 729, startPoint y: 251, endPoint x: 747, endPoint y: 152, distance: 101.0
click at [749, 139] on div "Crear asiento Tipo de asiento Apunte Apunte Apunte Fecha 12/09/2025 Notas Cuent…" at bounding box center [593, 281] width 1186 height 562
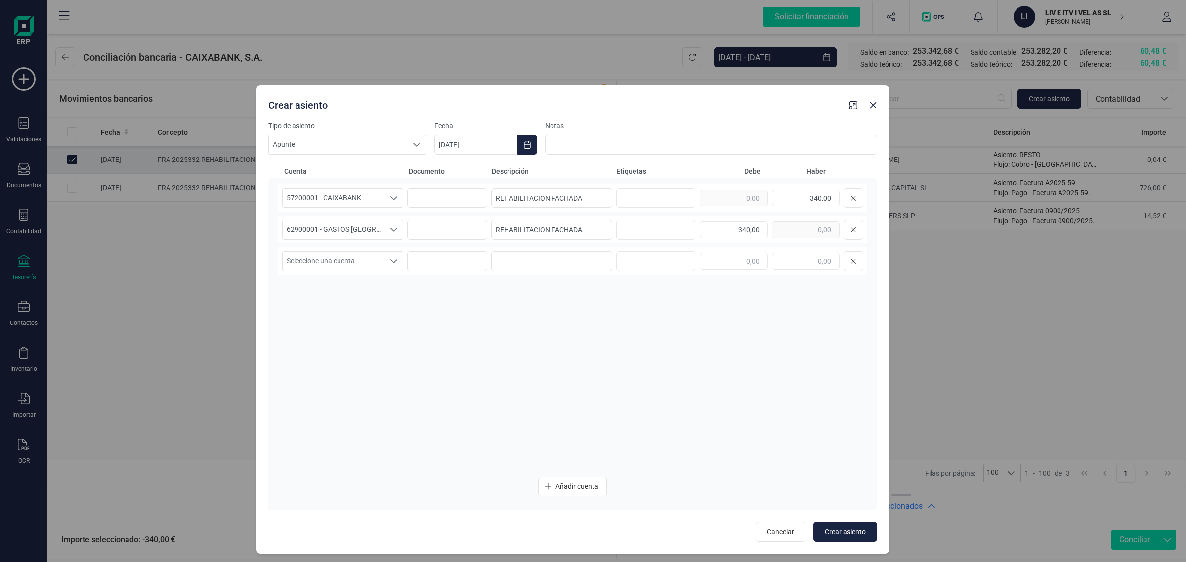
drag, startPoint x: 682, startPoint y: 238, endPoint x: 695, endPoint y: 77, distance: 161.6
click at [695, 85] on div "Crear asiento" at bounding box center [572, 103] width 632 height 36
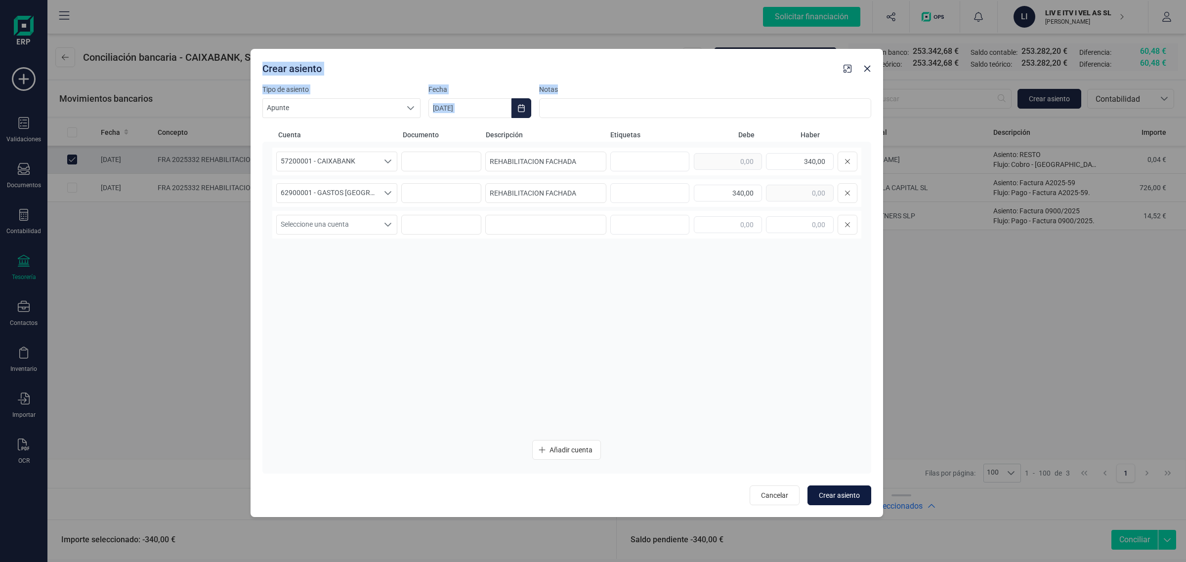
click at [837, 493] on span "Crear asiento" at bounding box center [839, 496] width 41 height 10
type input "[DATE]"
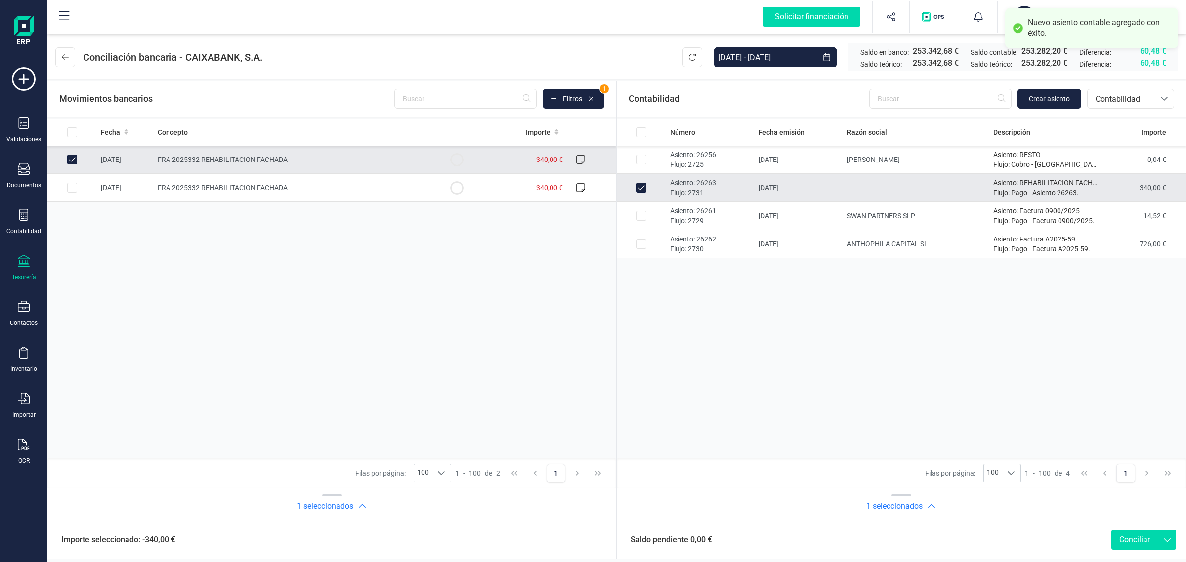
click at [1134, 537] on button "Conciliar" at bounding box center [1134, 540] width 46 height 20
checkbox input "false"
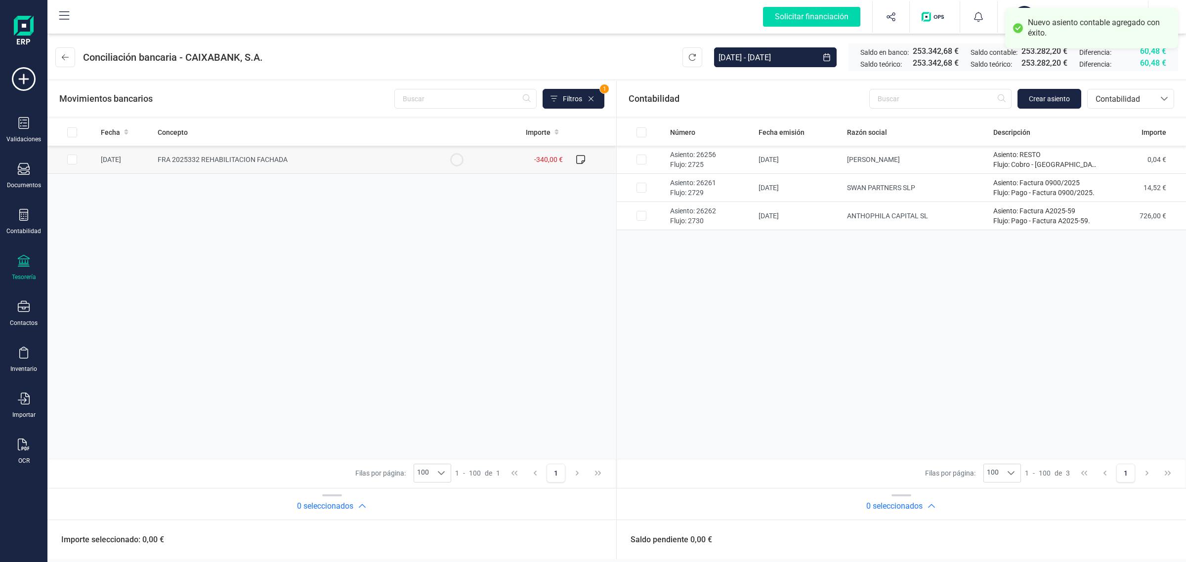
click at [324, 165] on td "FRA 2025332 REHABILITACION FACHADA" at bounding box center [293, 160] width 278 height 28
checkbox input "true"
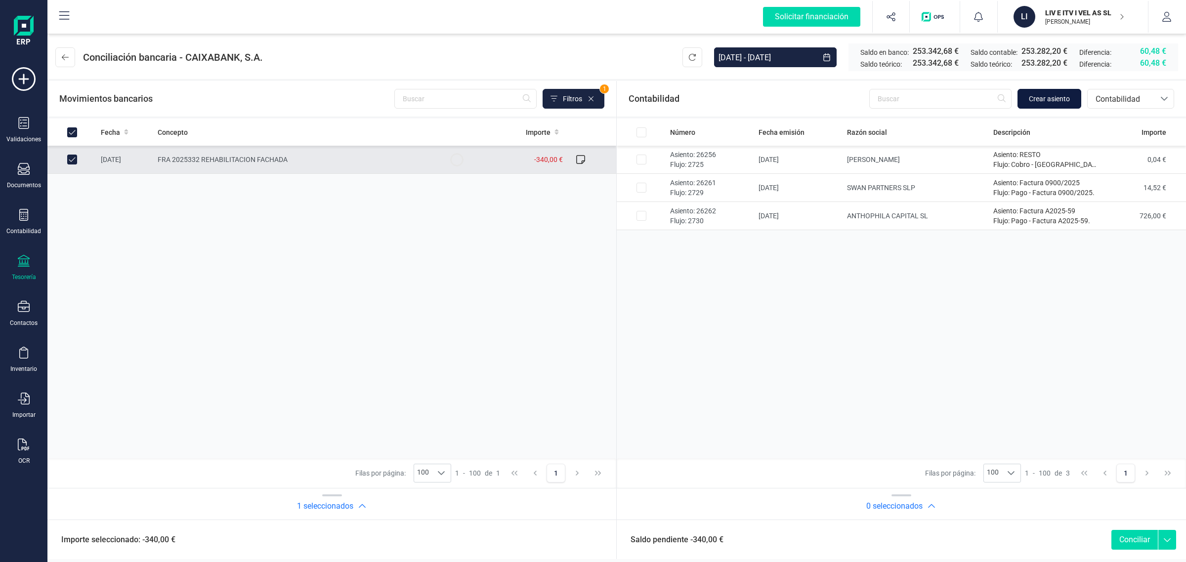
click at [1070, 94] on button "Crear asiento" at bounding box center [1049, 99] width 64 height 20
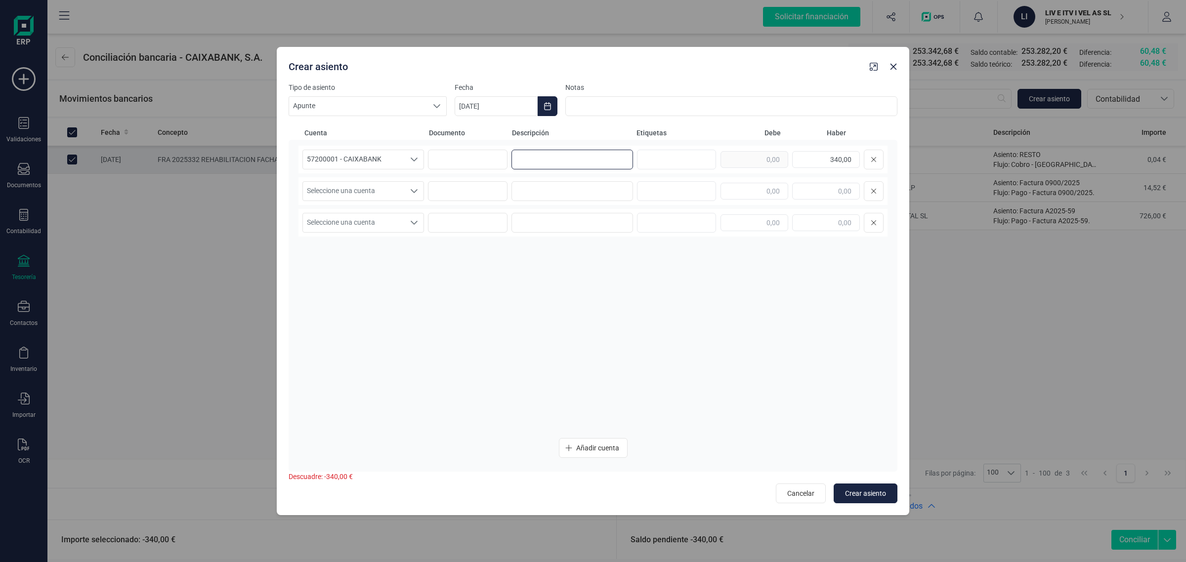
click at [572, 159] on input at bounding box center [572, 160] width 122 height 20
paste input "REHABILITACION FACHADA"
type input "REHABILITACION FACHADA"
click at [567, 191] on input at bounding box center [572, 191] width 122 height 20
paste input "REHABILITACION FACHADA"
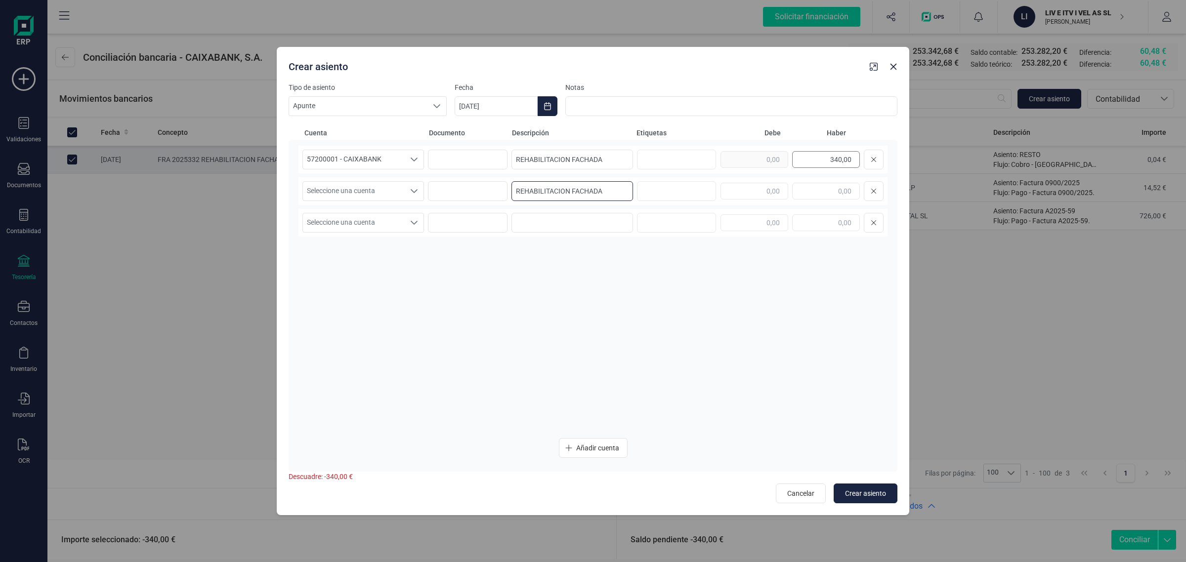
type input "REHABILITACION FACHADA"
drag, startPoint x: 835, startPoint y: 160, endPoint x: 866, endPoint y: 161, distance: 30.6
click at [866, 161] on div "340,00" at bounding box center [801, 160] width 163 height 20
click at [738, 190] on input "text" at bounding box center [754, 191] width 68 height 17
paste input "340,00"
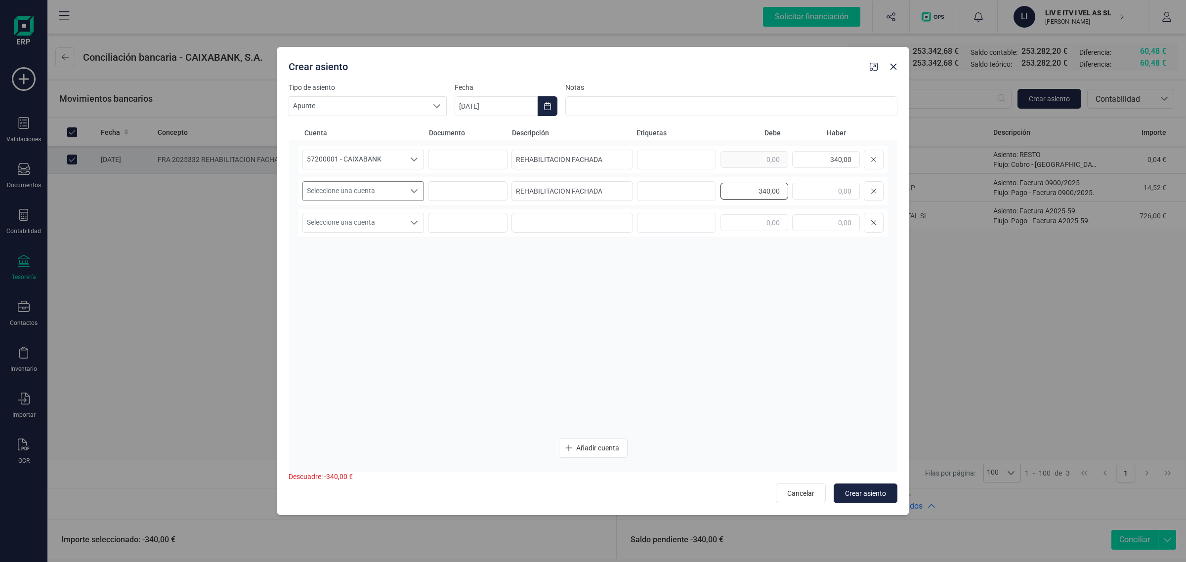
type input "340,00"
click at [384, 193] on span "Seleccione una cuenta" at bounding box center [354, 191] width 102 height 19
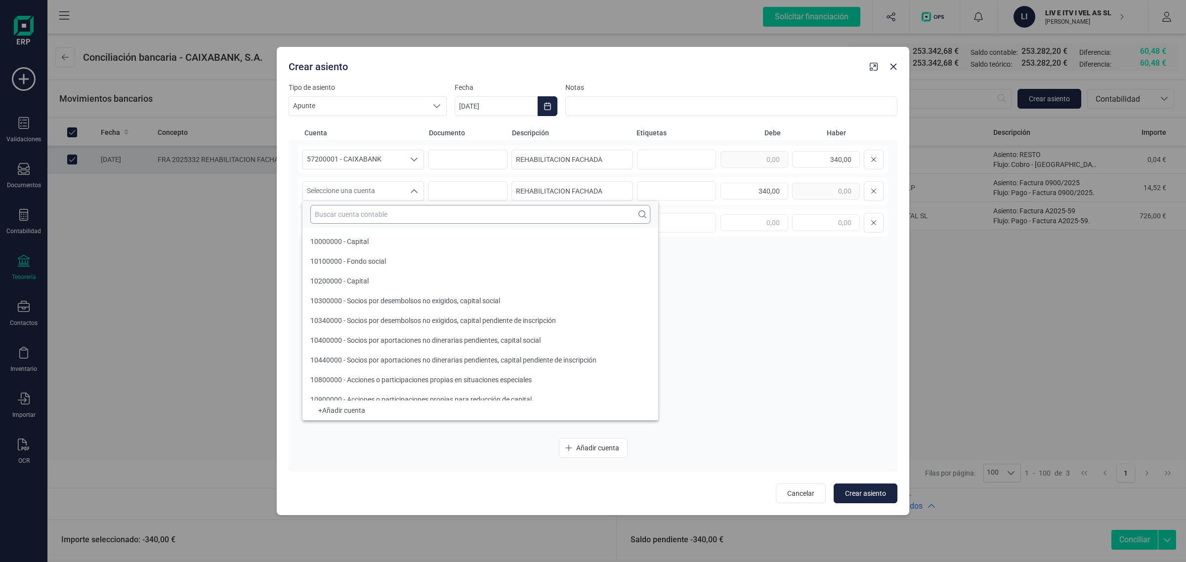
click at [349, 213] on input "text" at bounding box center [480, 214] width 340 height 19
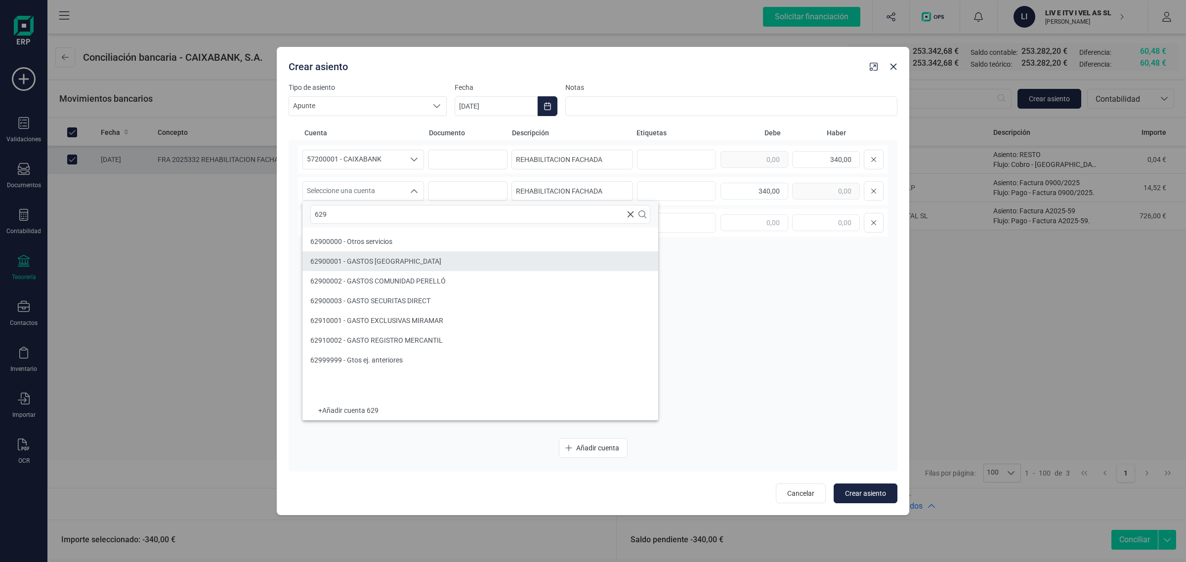
type input "629"
click at [362, 260] on span "62900001 - GASTOS COMUNIDAD SAN VICENTE" at bounding box center [375, 261] width 131 height 8
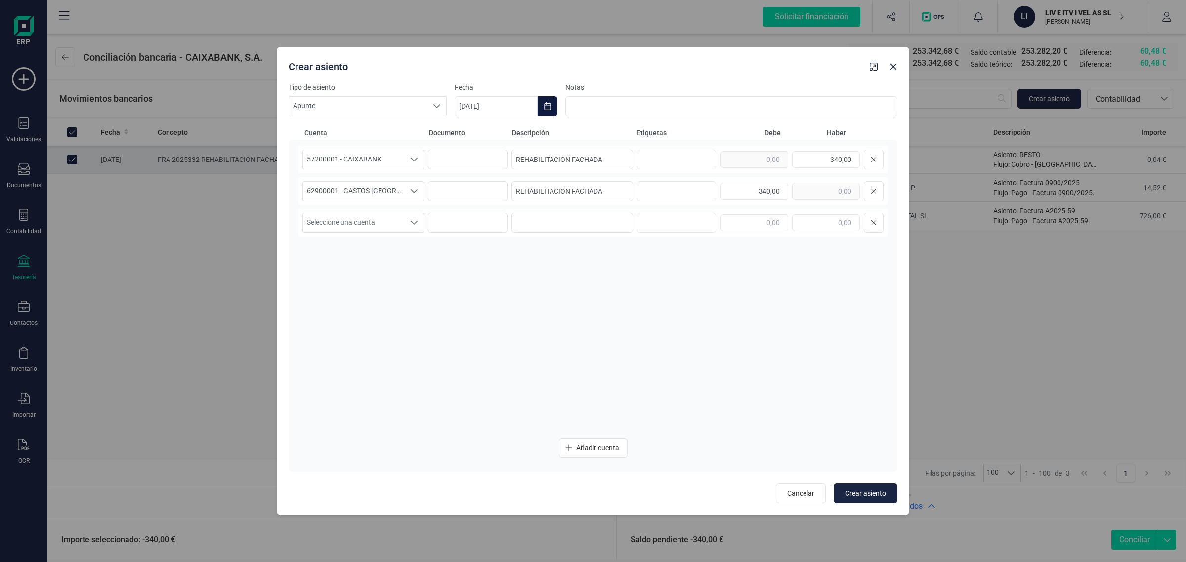
click at [541, 103] on button "Choose Date" at bounding box center [548, 106] width 20 height 20
click at [635, 221] on span "12" at bounding box center [643, 221] width 20 height 20
click at [874, 489] on span "Crear asiento" at bounding box center [865, 494] width 41 height 10
type input "29/09/2025"
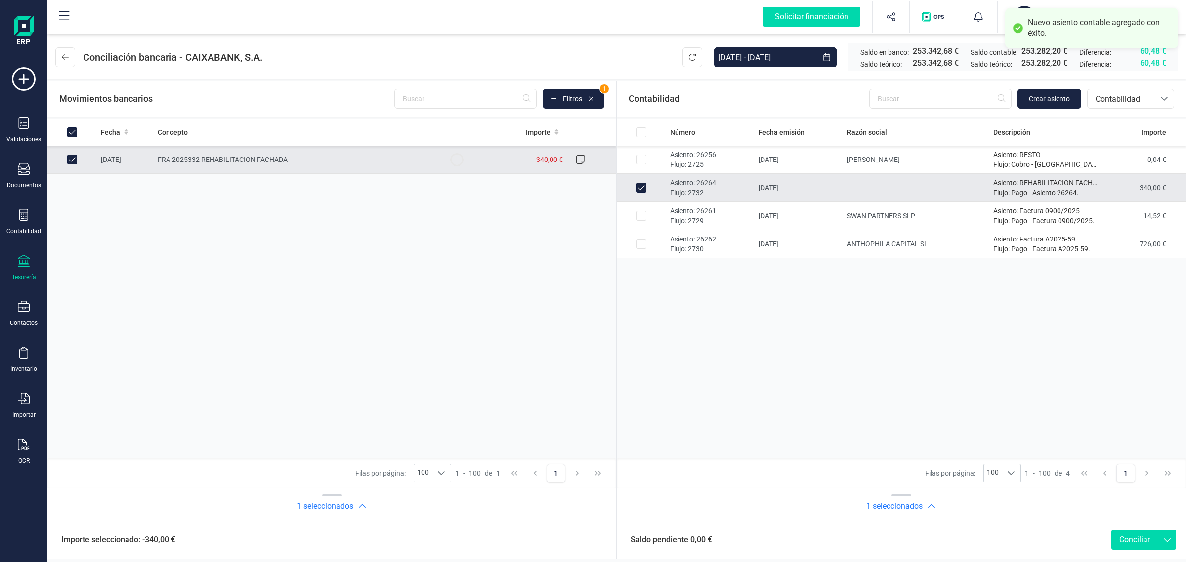
click at [1132, 537] on button "Conciliar" at bounding box center [1134, 540] width 46 height 20
checkbox input "false"
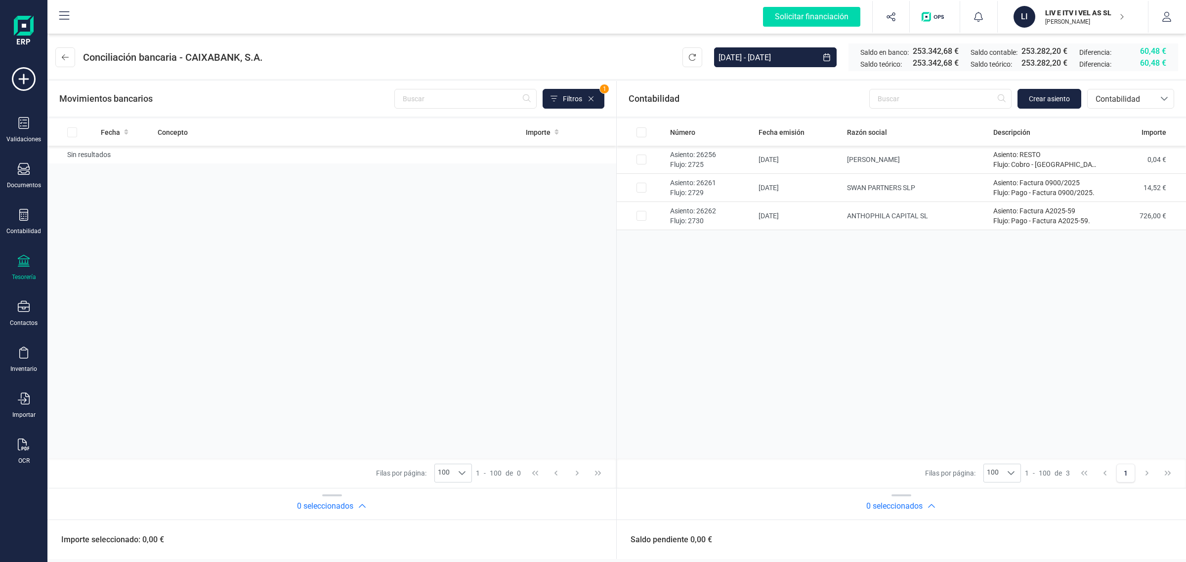
drag, startPoint x: 1078, startPoint y: 14, endPoint x: 1068, endPoint y: 26, distance: 16.1
click at [1078, 14] on p "LIV E ITV I VEL AS SL" at bounding box center [1084, 13] width 79 height 10
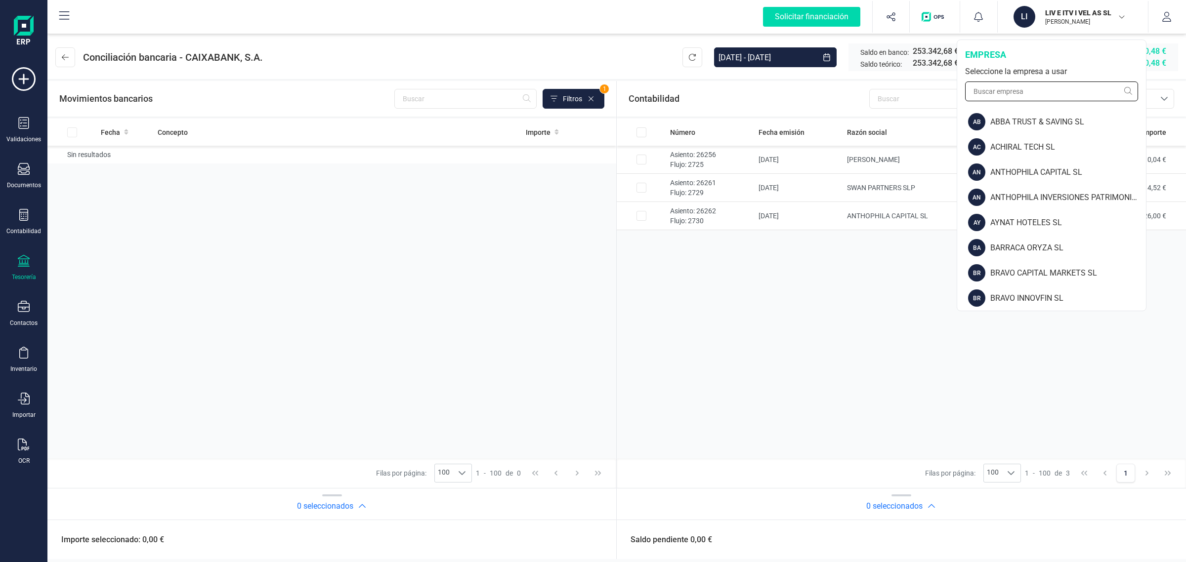
click at [1034, 85] on input "text" at bounding box center [1051, 92] width 173 height 20
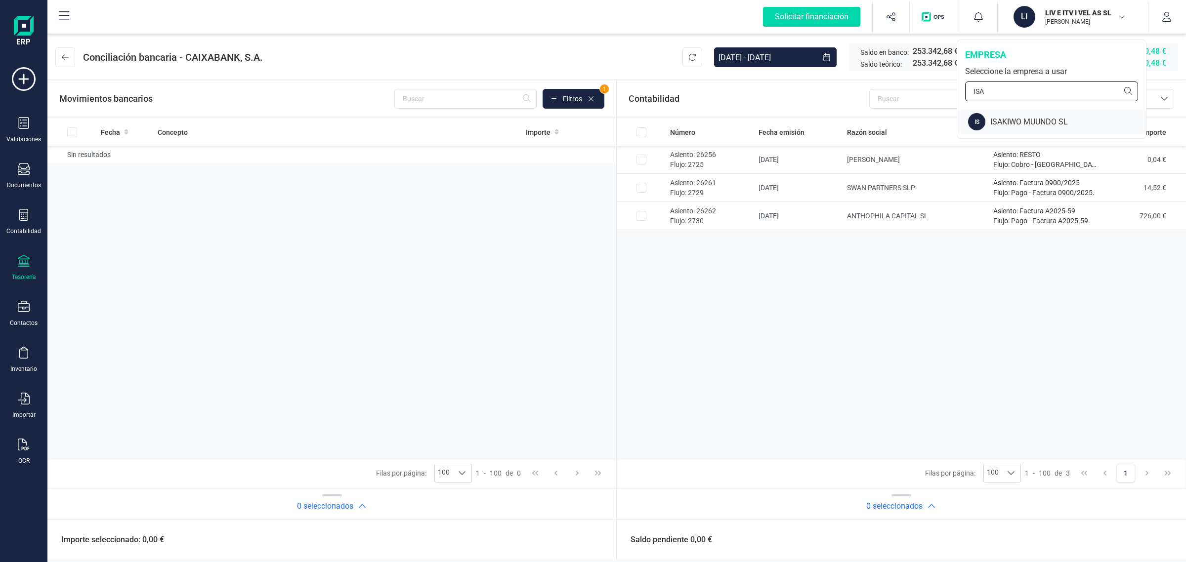
type input "ISA"
click at [995, 120] on div "ISAKIWO MUUNDO SL" at bounding box center [1068, 122] width 156 height 12
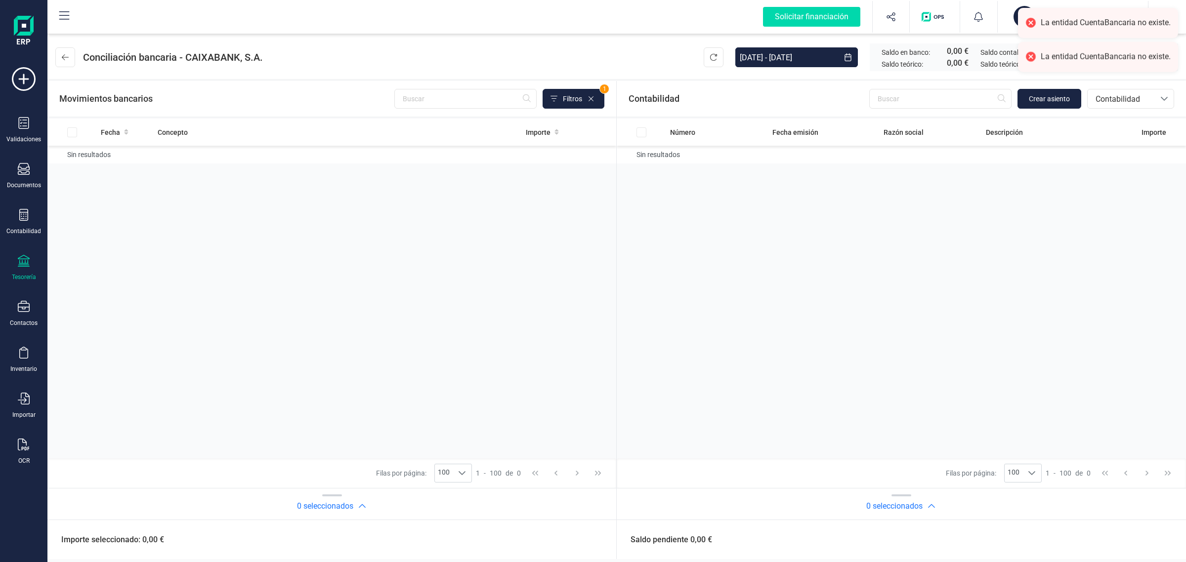
click at [21, 270] on div "Tesorería" at bounding box center [24, 268] width 40 height 26
click at [139, 163] on span "Cuentas bancarias" at bounding box center [118, 169] width 87 height 12
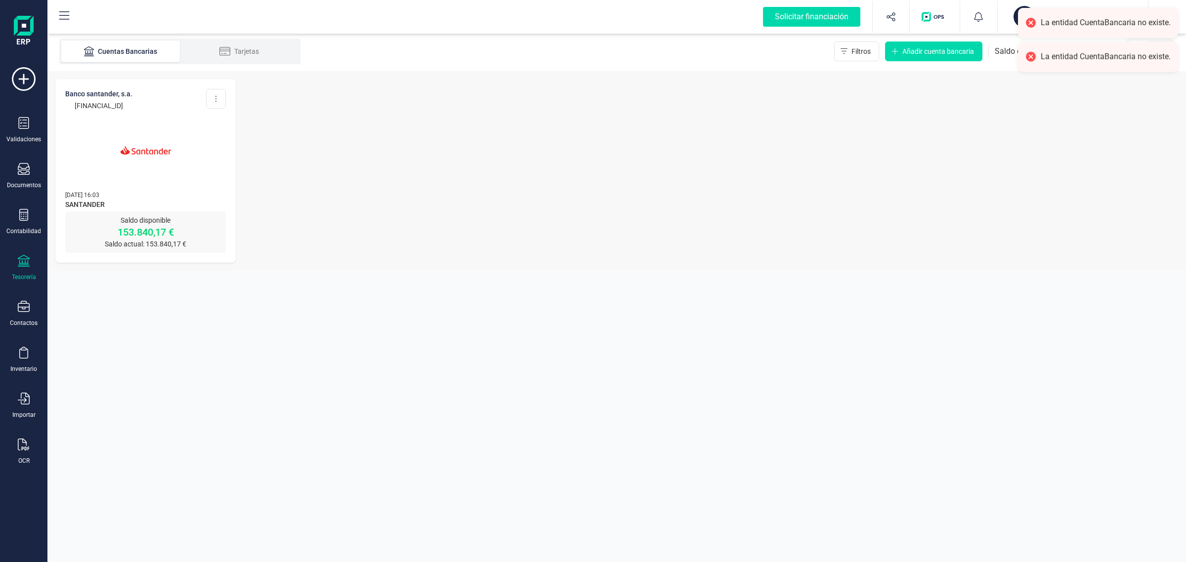
click at [120, 181] on img at bounding box center [145, 150] width 83 height 83
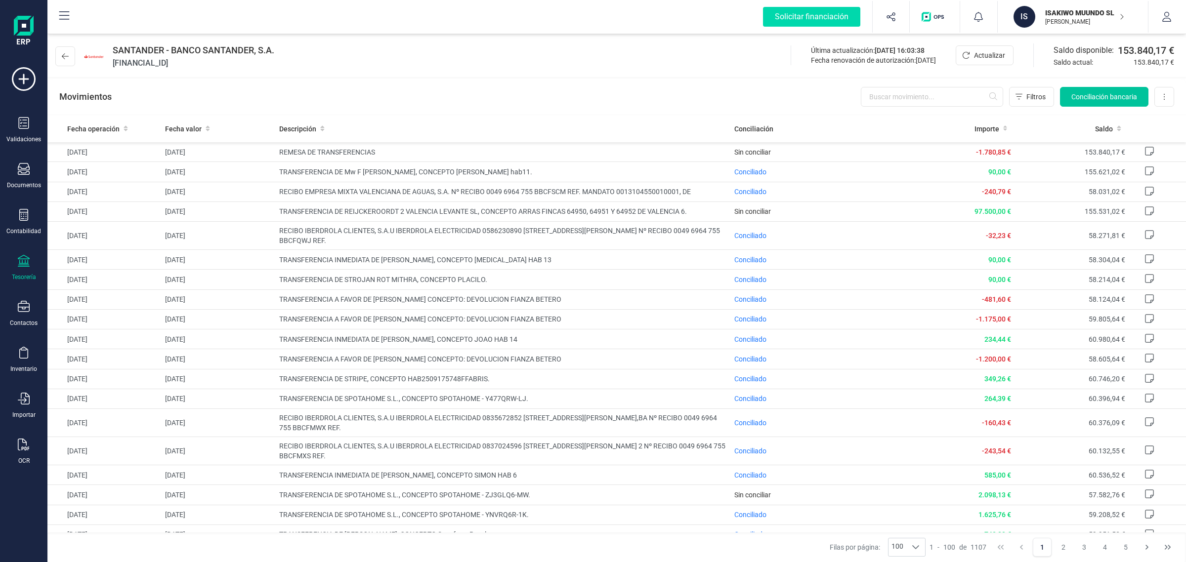
click at [1085, 90] on button "Conciliación bancaria" at bounding box center [1104, 97] width 88 height 20
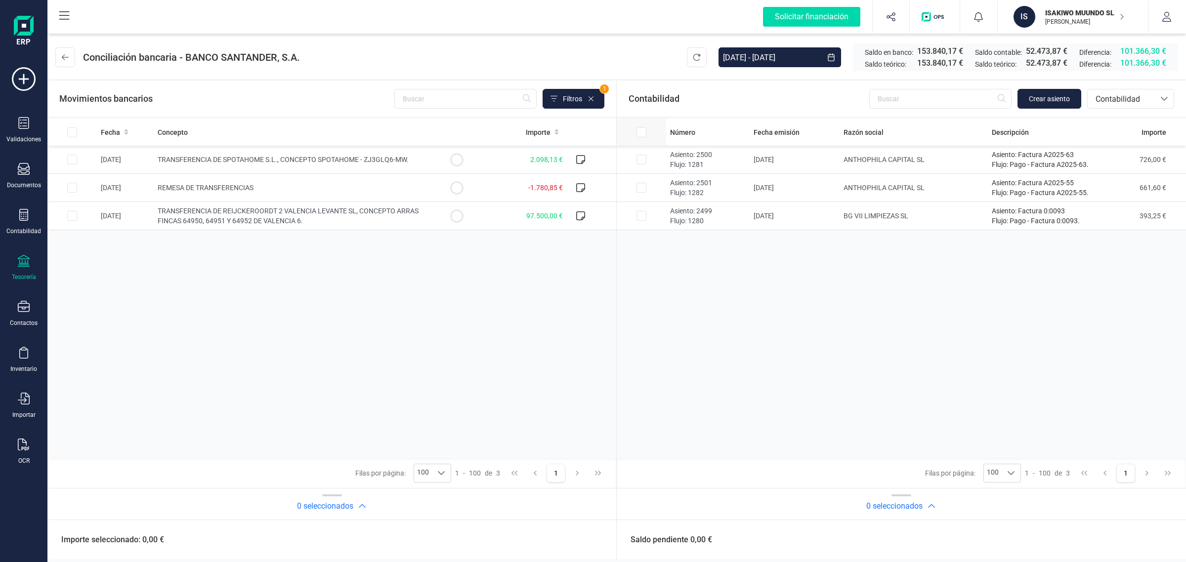
click at [641, 134] on input "All items unselected" at bounding box center [641, 132] width 10 height 10
checkbox input "true"
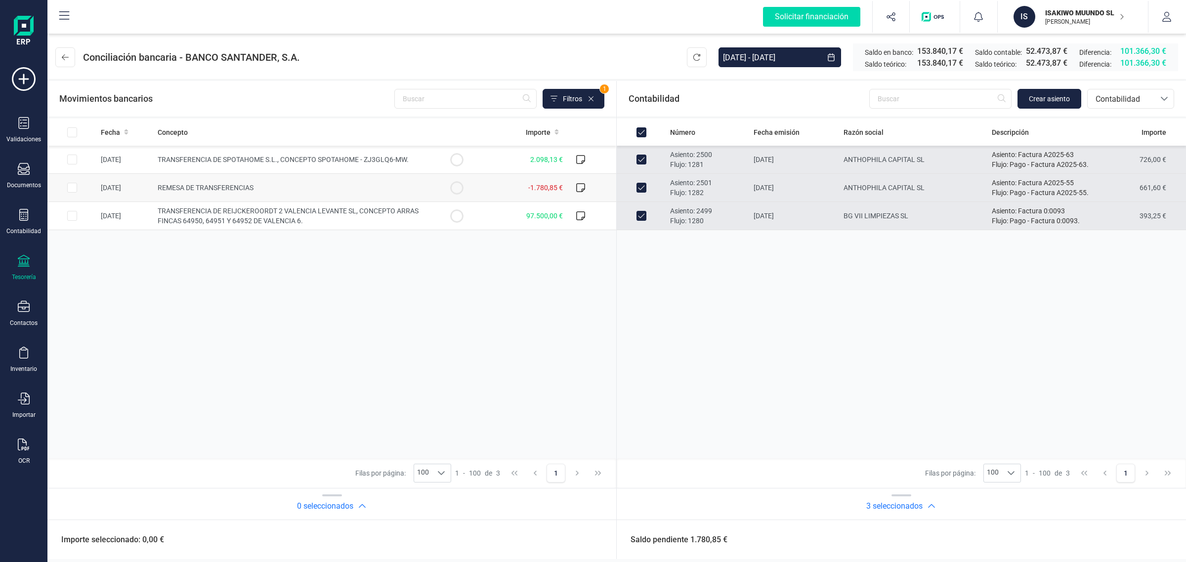
click at [506, 188] on td "-1.780,85 €" at bounding box center [523, 188] width 85 height 28
checkbox input "true"
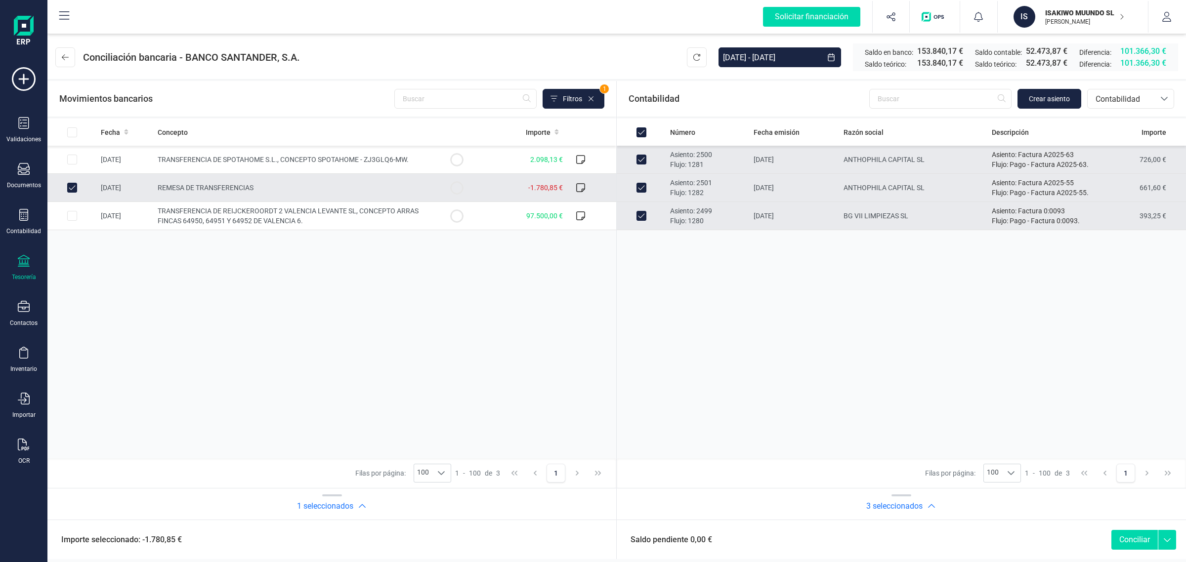
click at [1124, 539] on button "Conciliar" at bounding box center [1134, 540] width 46 height 20
checkbox input "false"
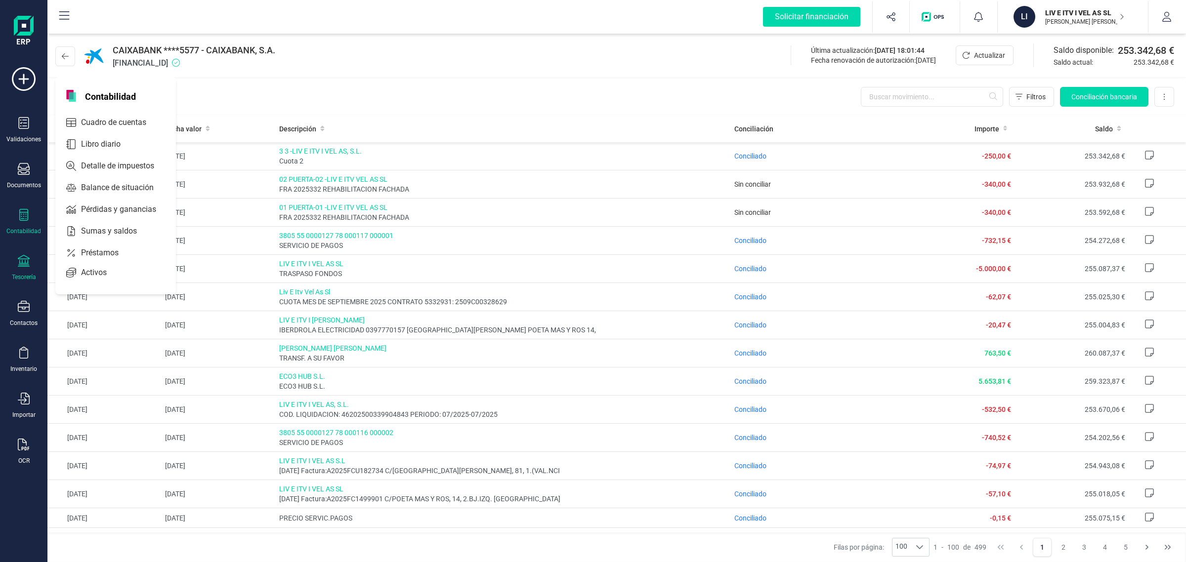
click at [30, 213] on div "Contabilidad" at bounding box center [24, 222] width 40 height 26
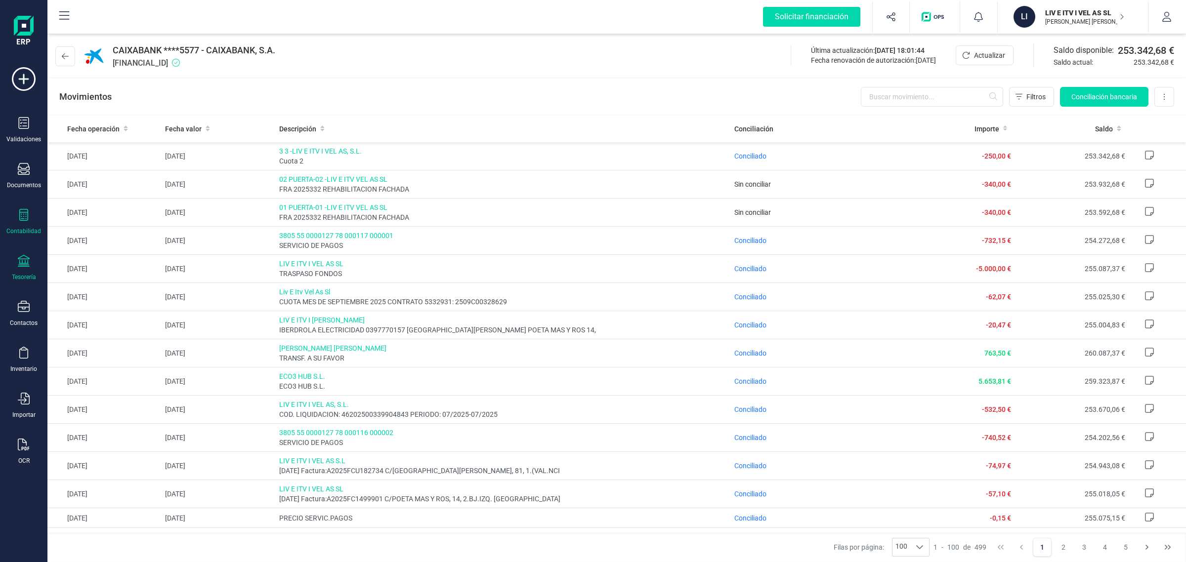
click at [31, 219] on div "Contabilidad" at bounding box center [24, 222] width 40 height 26
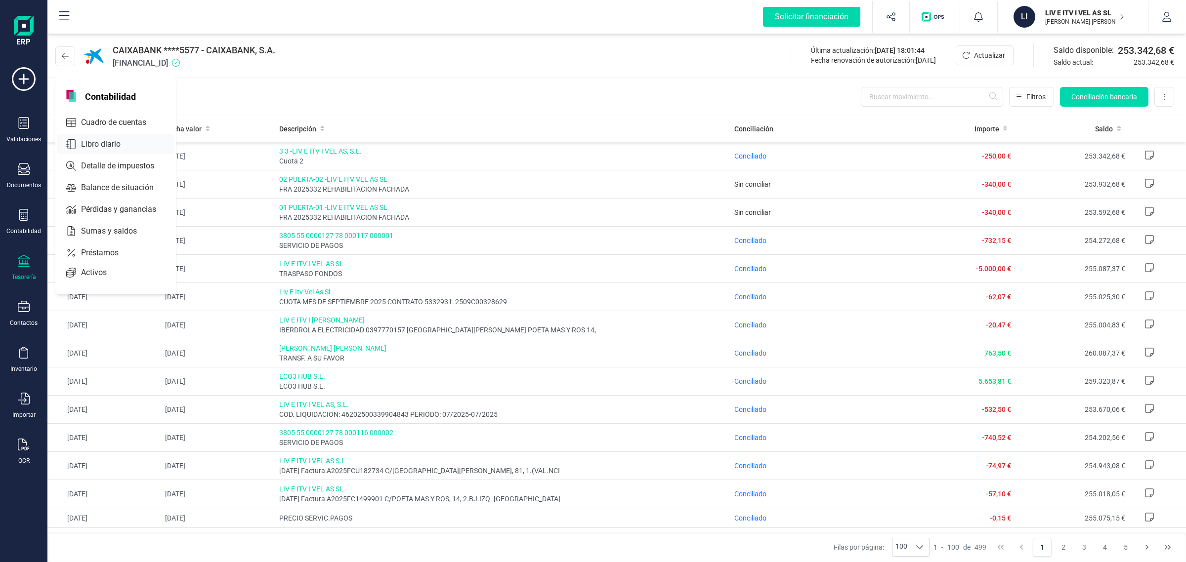
click at [100, 145] on span "Libro diario" at bounding box center [107, 144] width 61 height 12
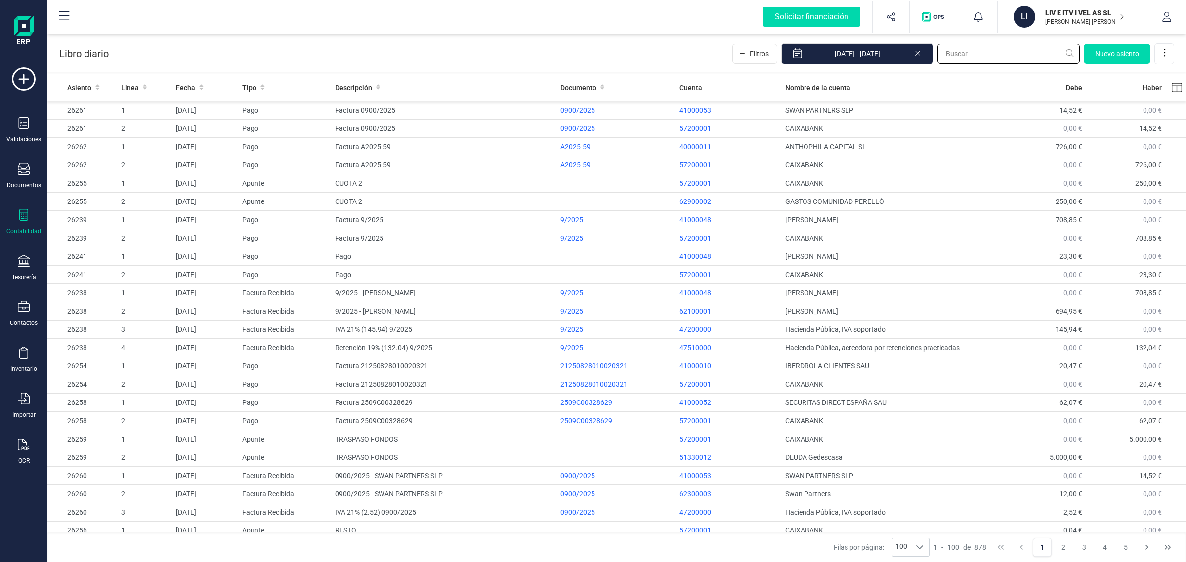
click at [964, 52] on input "text" at bounding box center [1008, 54] width 142 height 20
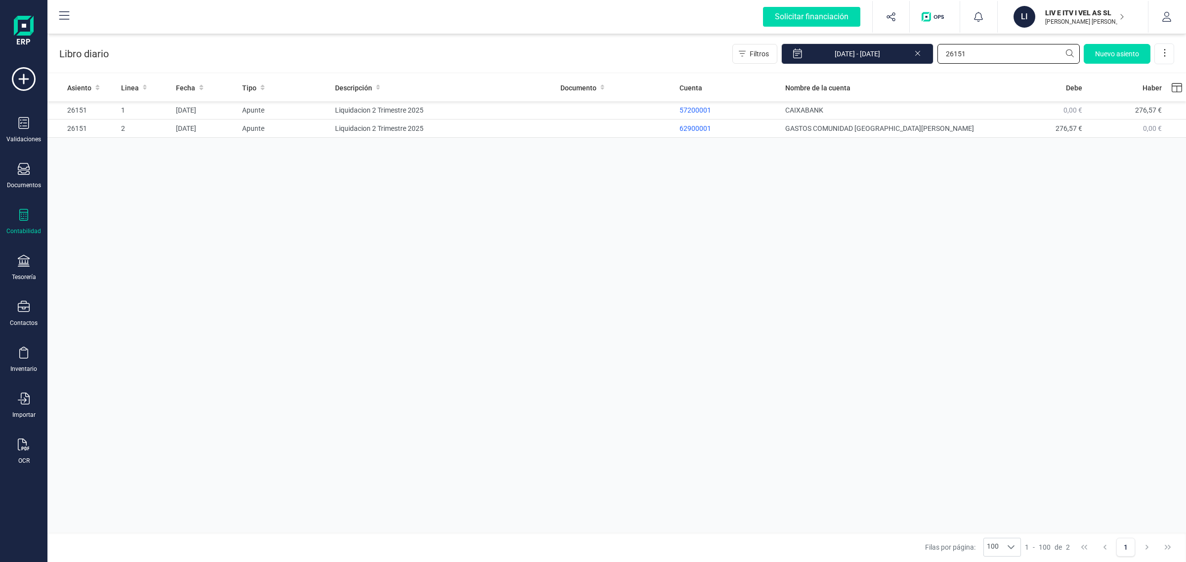
type input "26151"
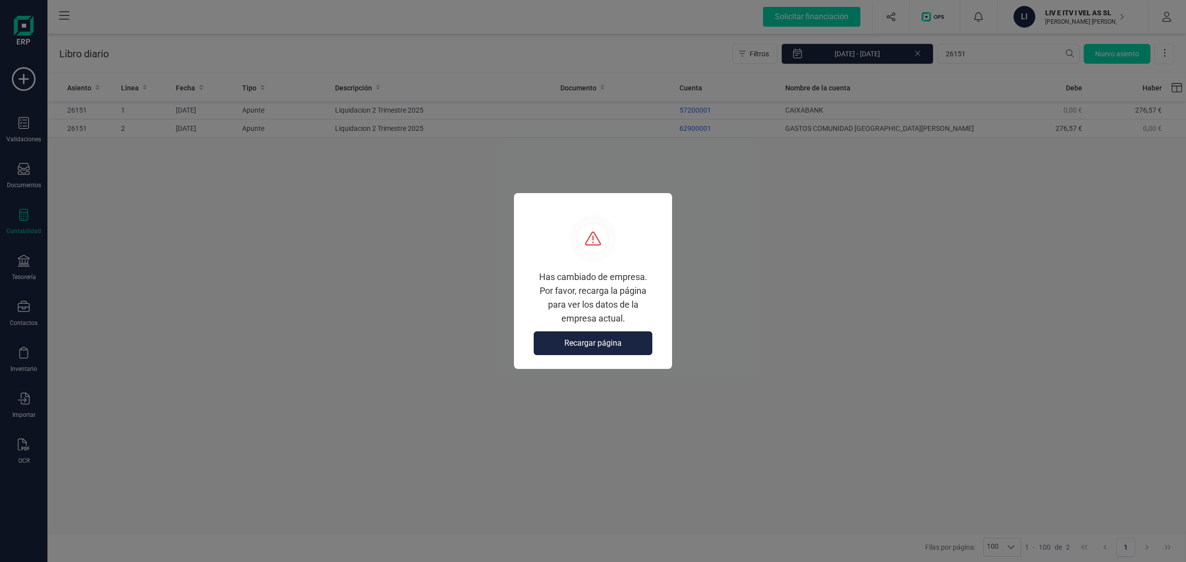
click at [620, 336] on button "Recargar página" at bounding box center [593, 344] width 119 height 24
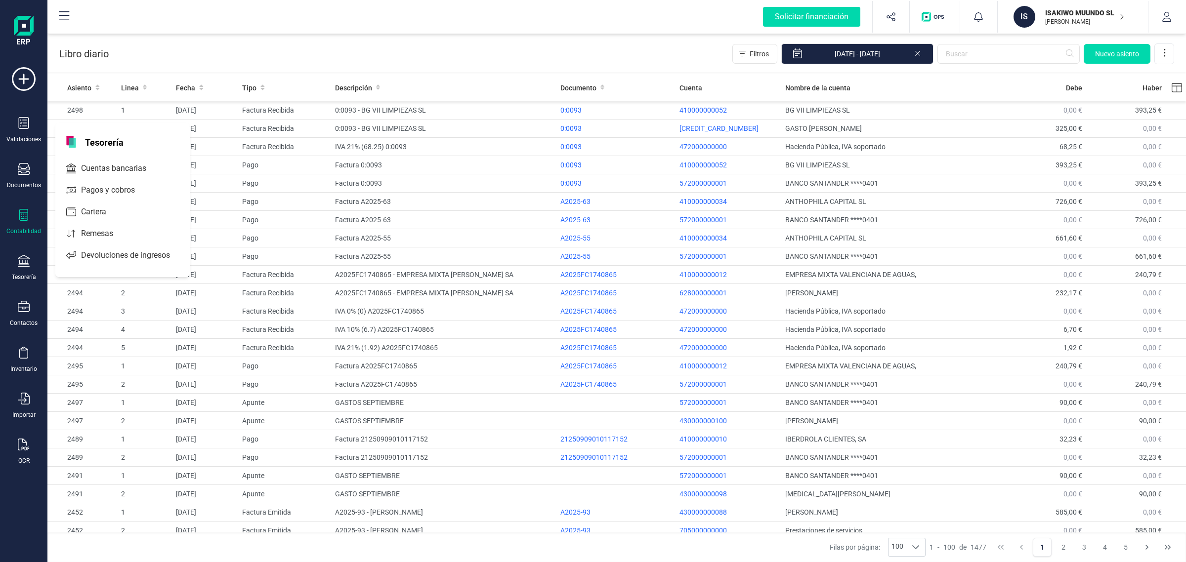
click at [31, 212] on div "Contabilidad" at bounding box center [24, 222] width 40 height 26
click at [121, 120] on span "Cuadro de cuentas" at bounding box center [120, 123] width 87 height 12
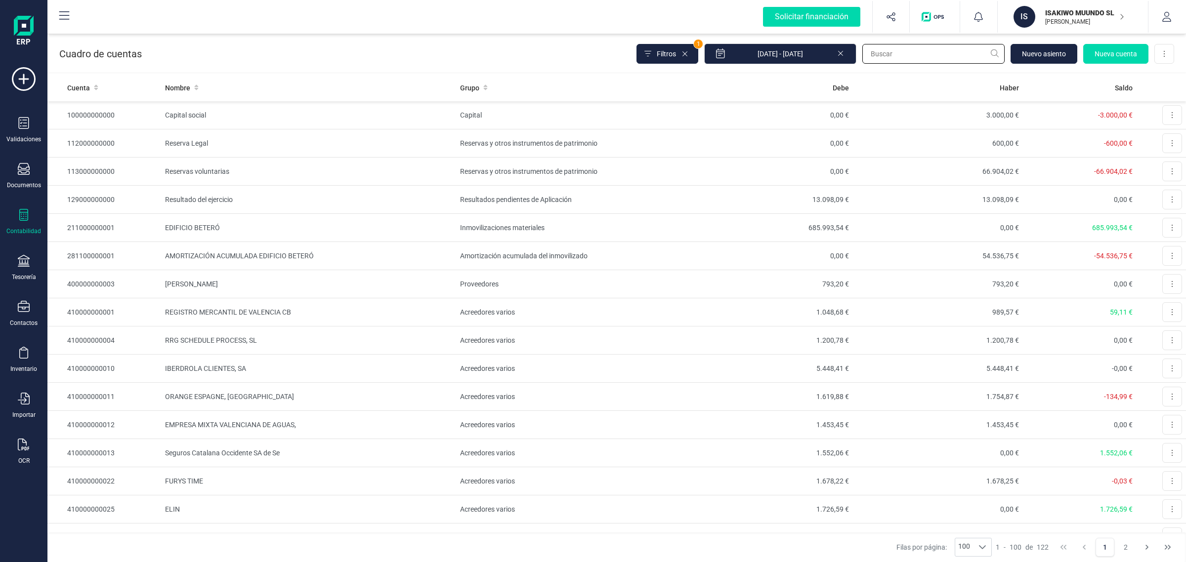
click at [895, 52] on input "text" at bounding box center [933, 54] width 142 height 20
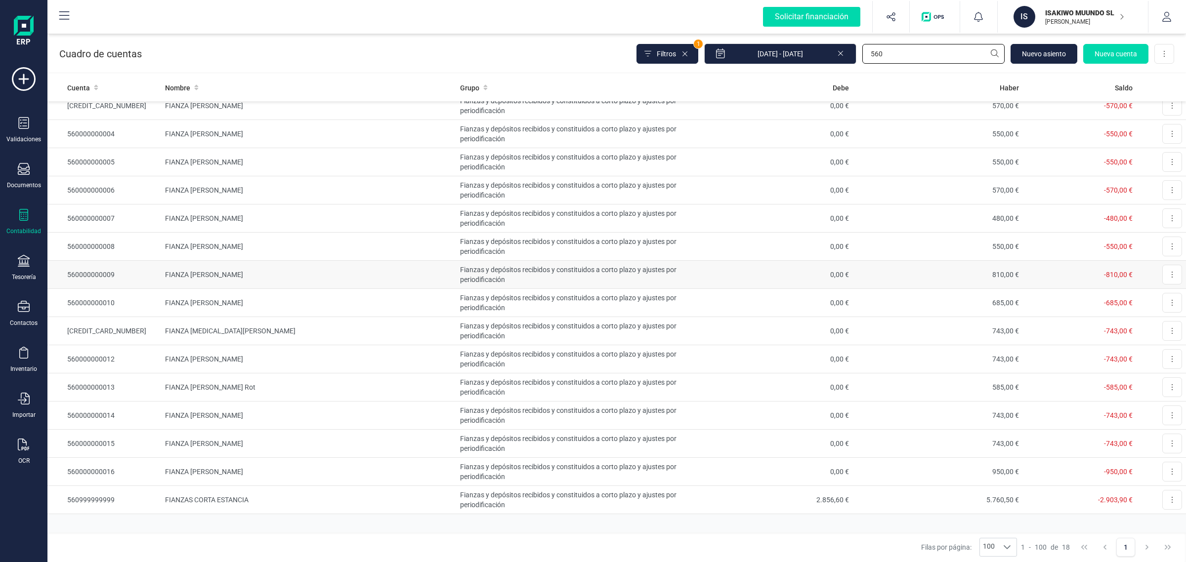
scroll to position [95, 0]
type input "560"
click at [689, 54] on icon at bounding box center [685, 54] width 8 height 8
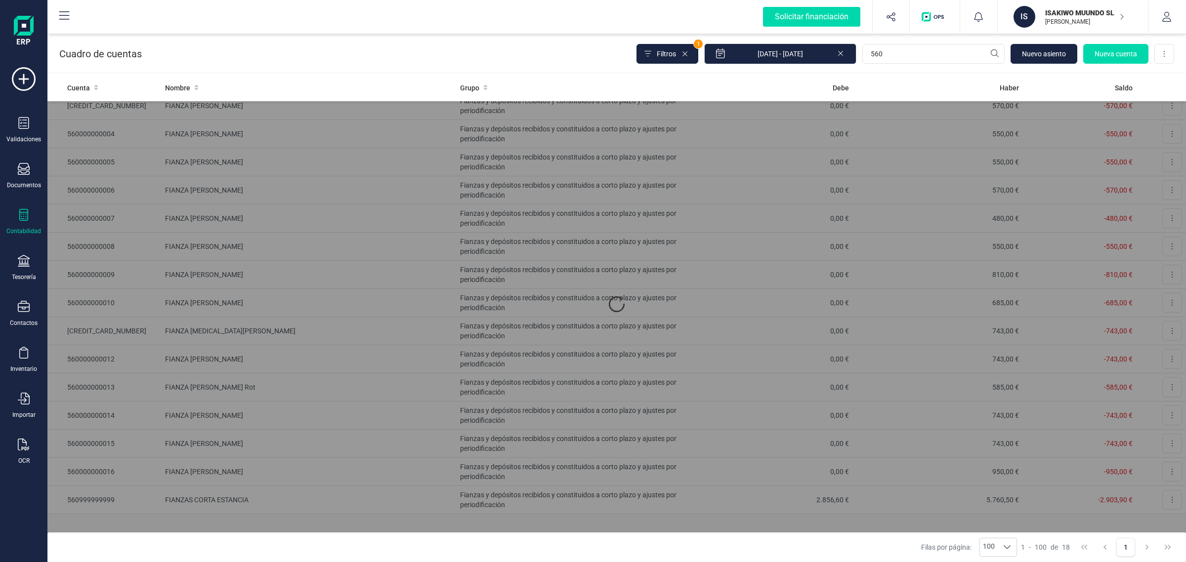
scroll to position [0, 0]
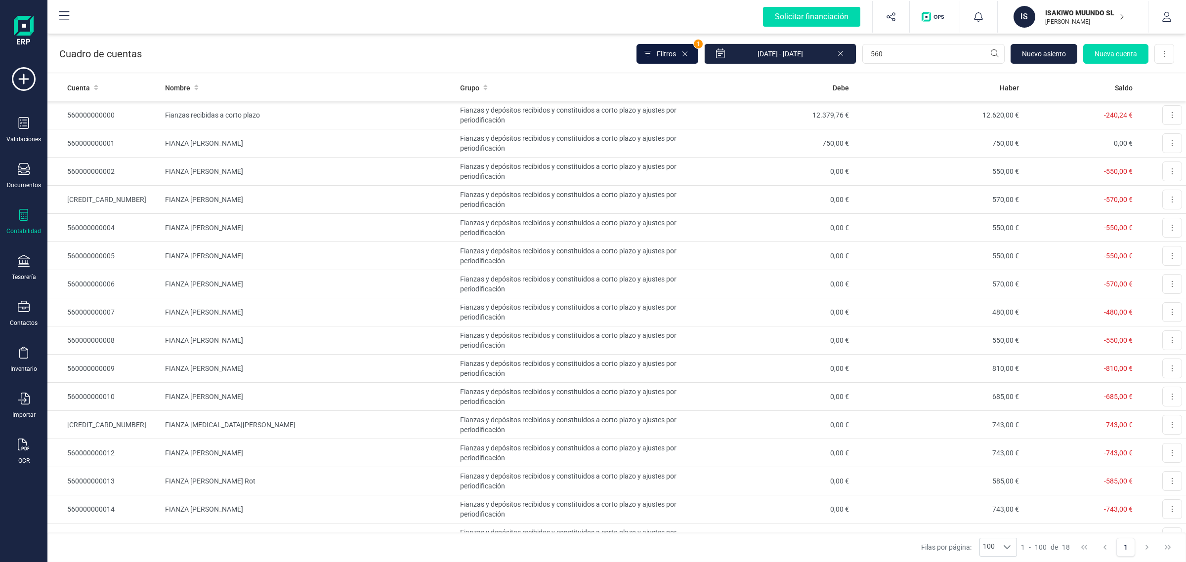
click at [684, 49] on button "Filtros" at bounding box center [667, 54] width 62 height 20
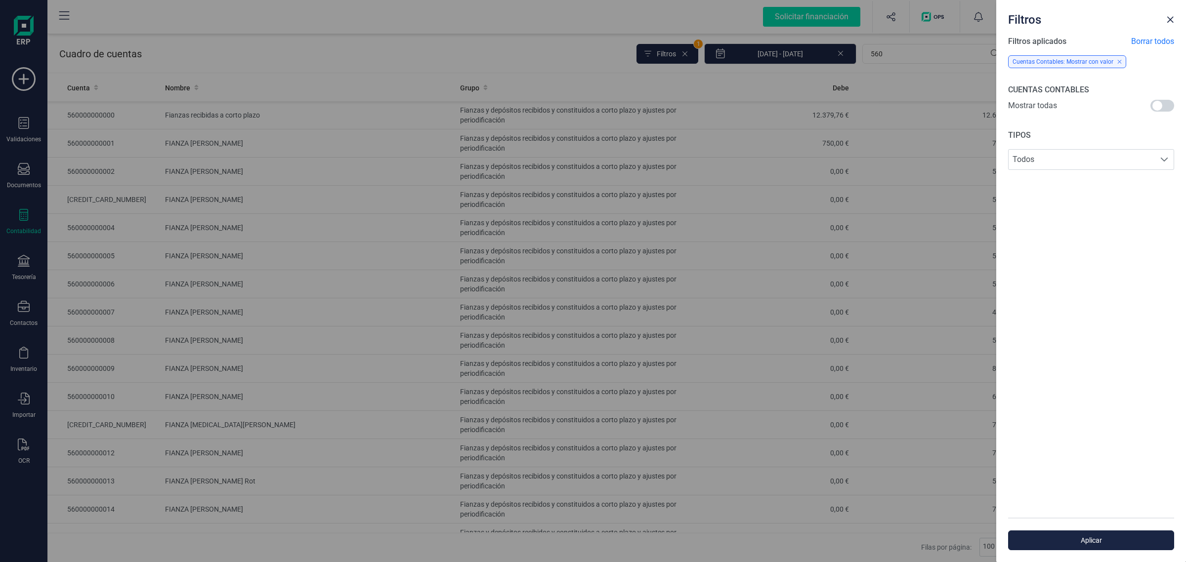
drag, startPoint x: 1164, startPoint y: 107, endPoint x: 1066, endPoint y: 356, distance: 267.9
click at [1165, 107] on span at bounding box center [1162, 106] width 24 height 12
click at [1098, 538] on span "Aplicar" at bounding box center [1090, 541] width 143 height 10
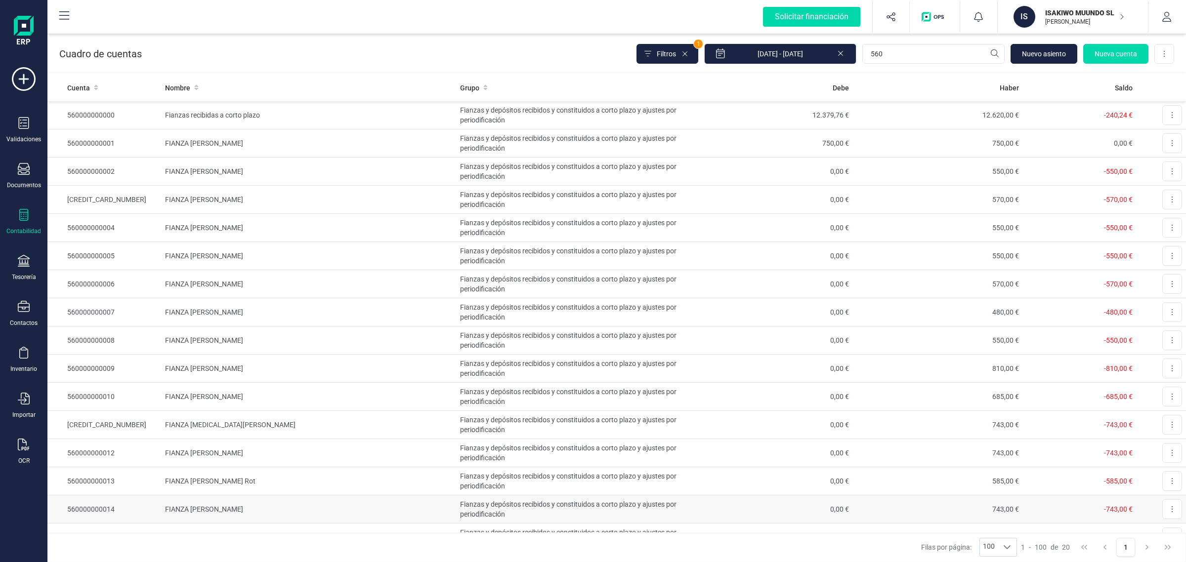
scroll to position [152, 0]
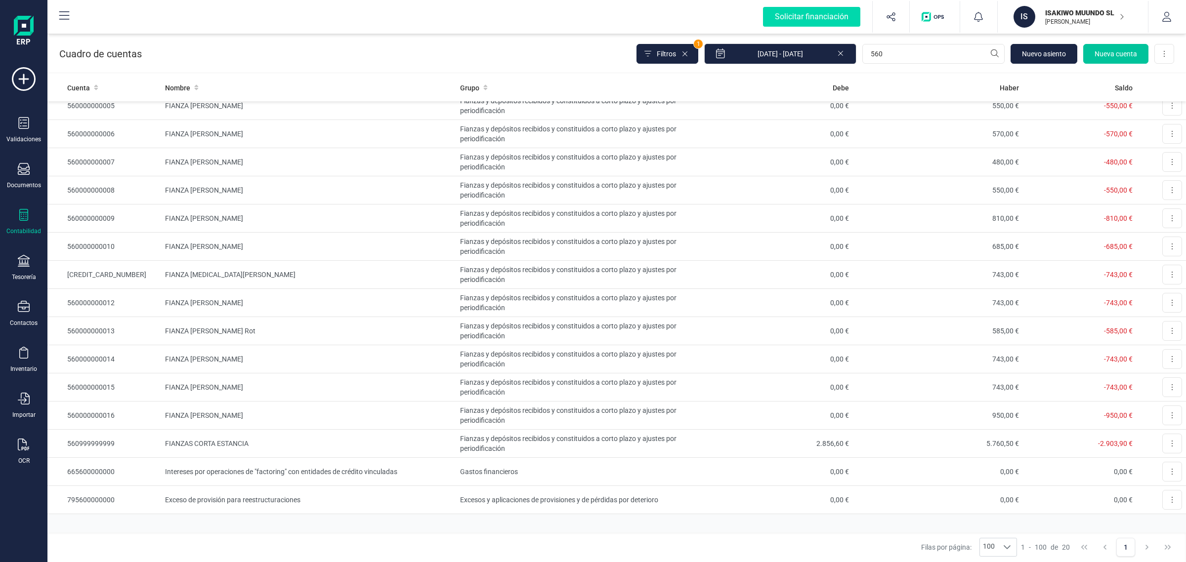
click at [1106, 53] on span "Nueva cuenta" at bounding box center [1115, 54] width 42 height 10
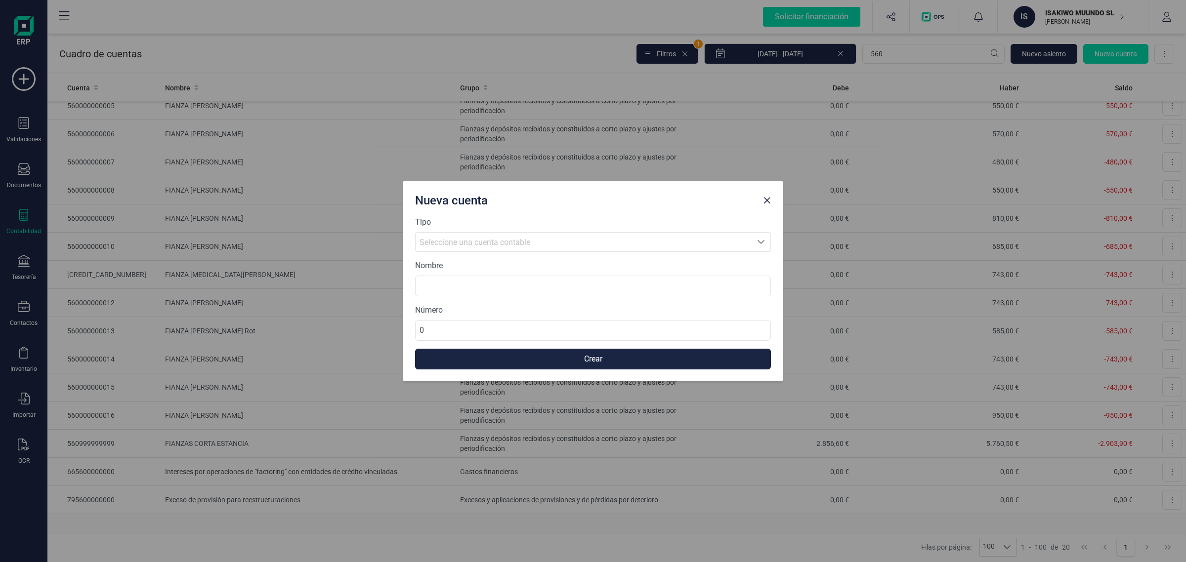
click at [472, 235] on span "Seleccione una cuenta contable" at bounding box center [583, 242] width 336 height 19
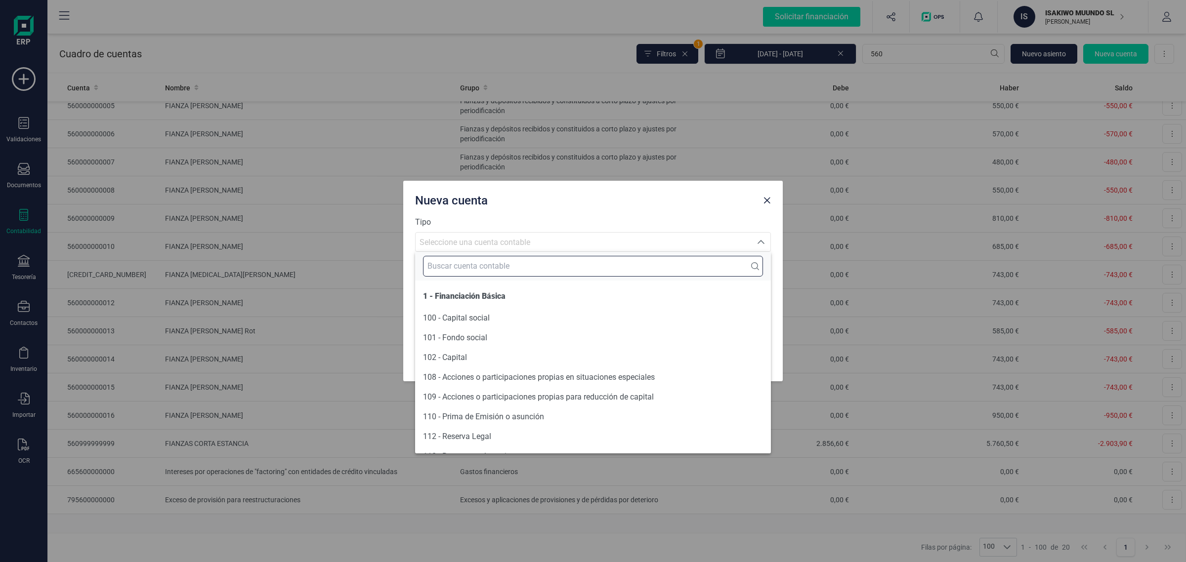
click at [463, 262] on input "text" at bounding box center [593, 266] width 340 height 21
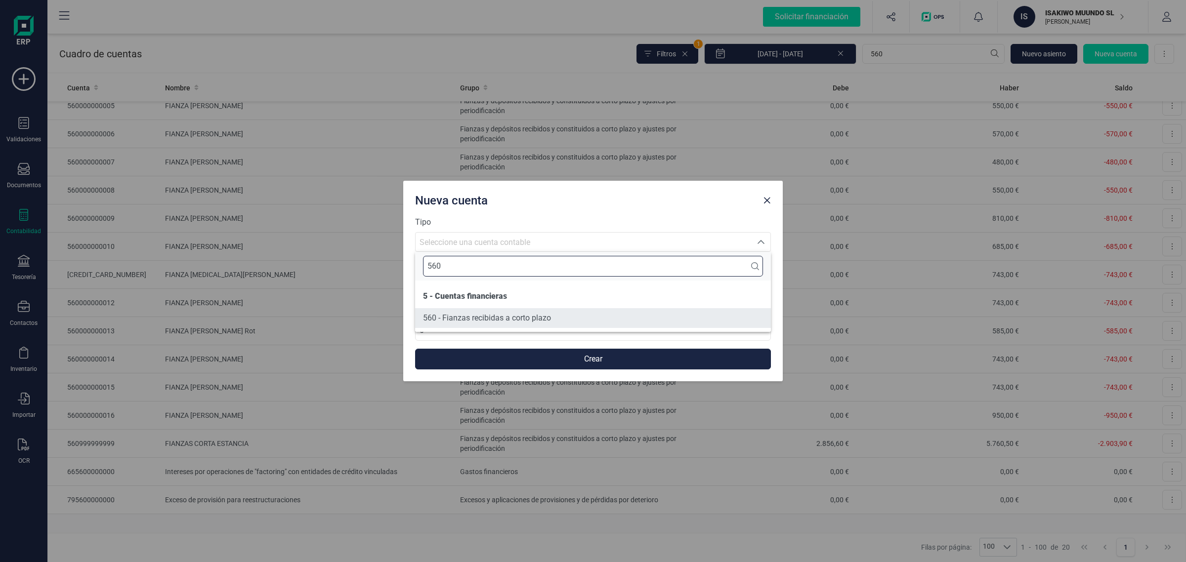
type input "560"
click at [517, 319] on span "560 - Fianzas recibidas a corto plazo" at bounding box center [487, 317] width 128 height 9
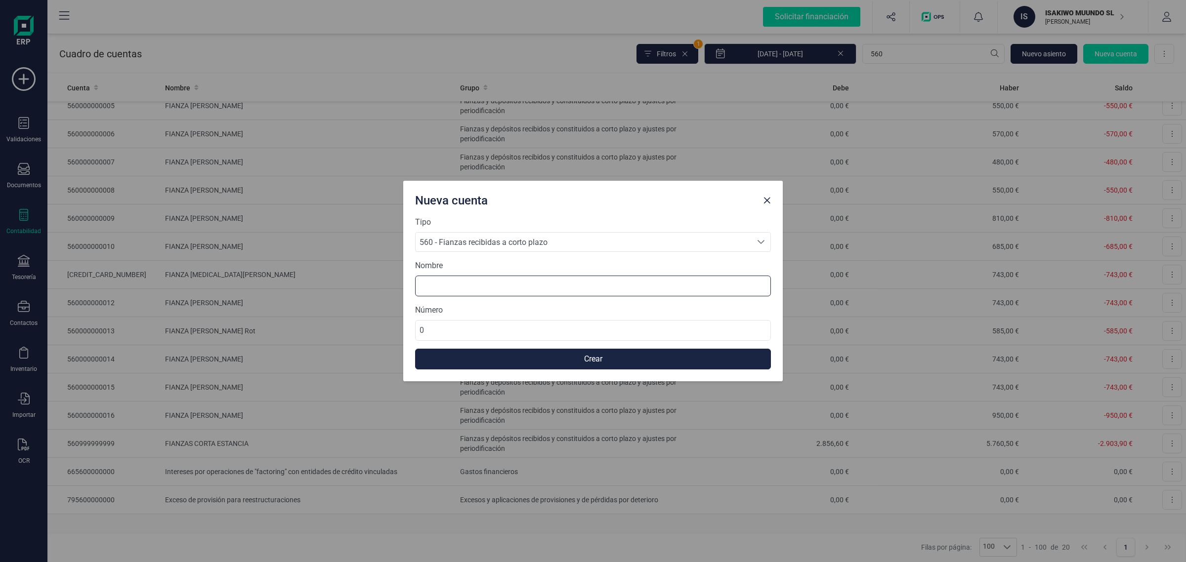
click at [473, 288] on input at bounding box center [593, 286] width 356 height 21
paste input "ARRAS REIJCKEROORDT 2 VALENCIA LEVANTE SL"
type input "ARRAS REIJCKEROORDT 2 VALENCIA LEVANTE SL"
click at [462, 330] on input "0" at bounding box center [593, 330] width 356 height 21
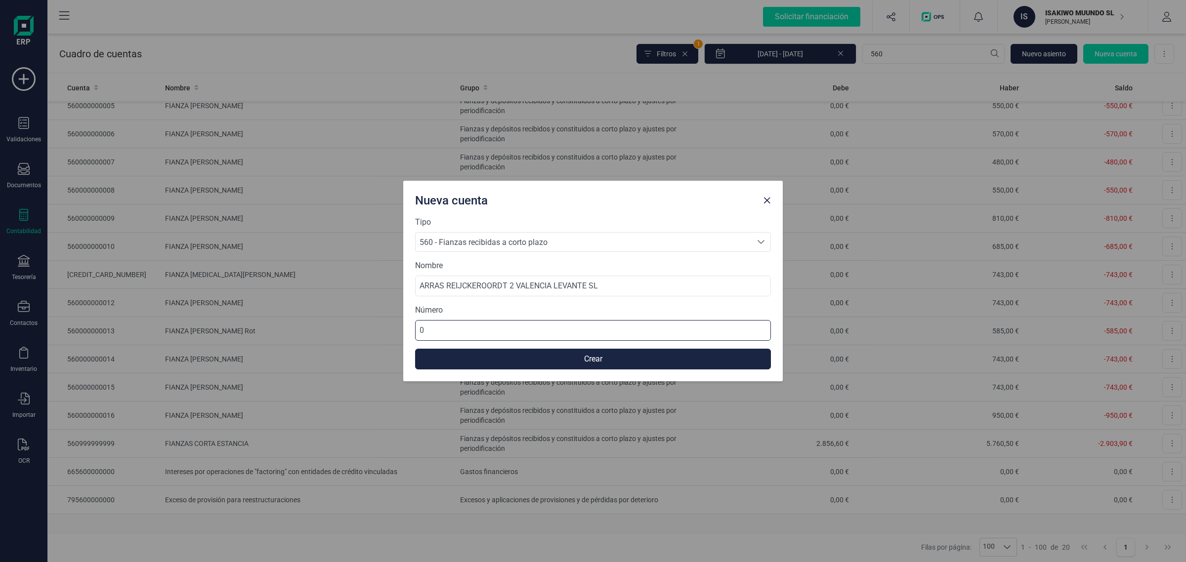
drag, startPoint x: 462, startPoint y: 330, endPoint x: 423, endPoint y: 329, distance: 38.5
click at [423, 329] on input "0" at bounding box center [593, 330] width 356 height 21
type input "5"
click at [481, 359] on button "Crear" at bounding box center [593, 359] width 356 height 21
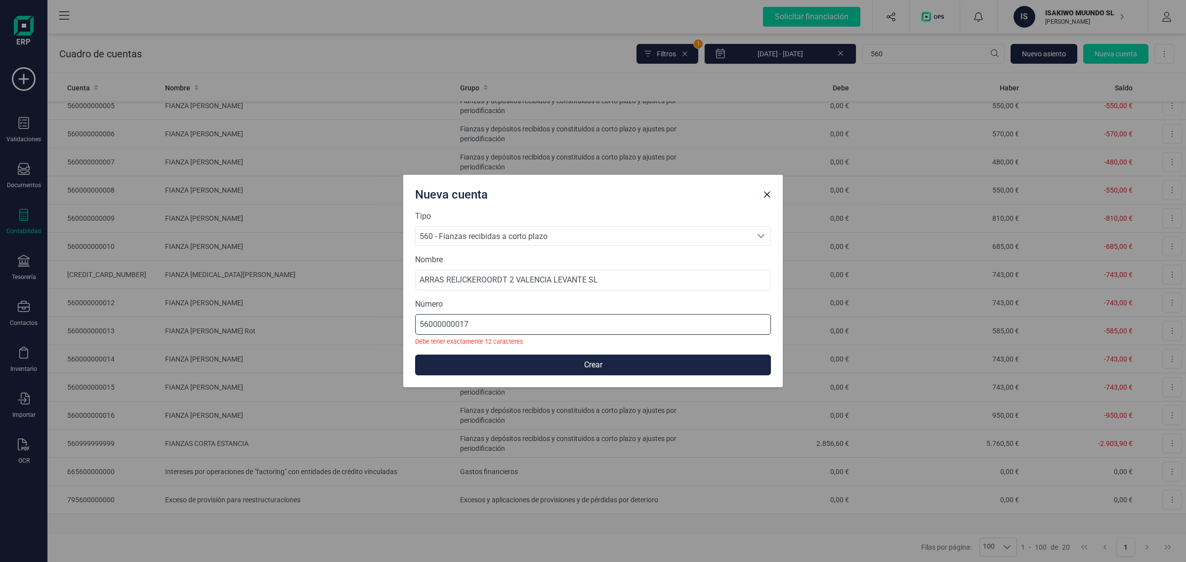
click at [456, 322] on input "56000000017" at bounding box center [593, 324] width 356 height 21
type input "560000000017"
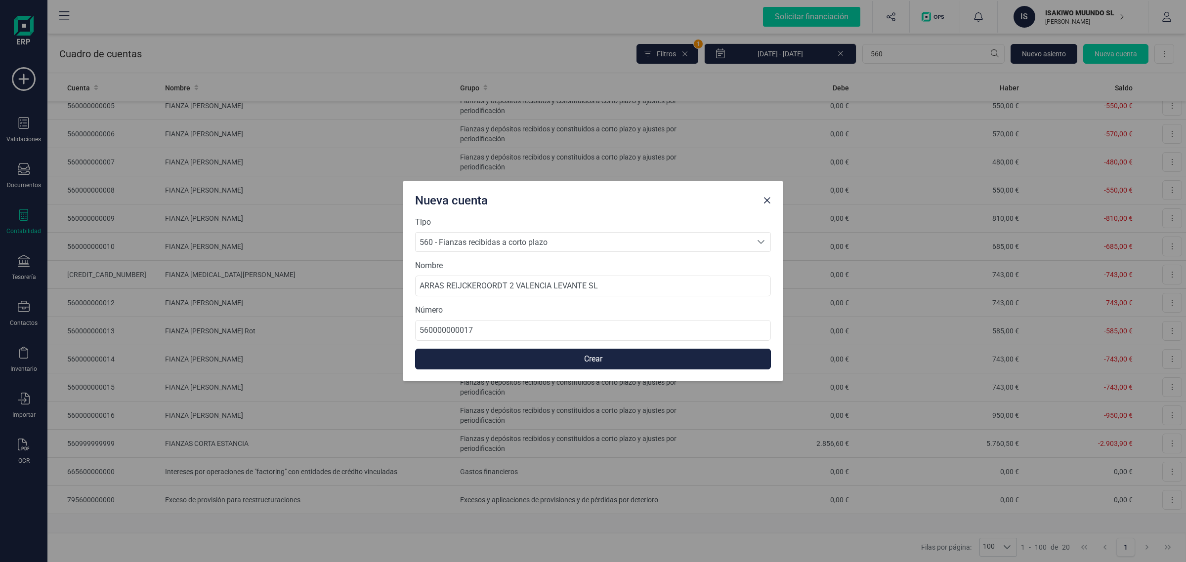
click at [490, 354] on button "Crear" at bounding box center [593, 359] width 356 height 21
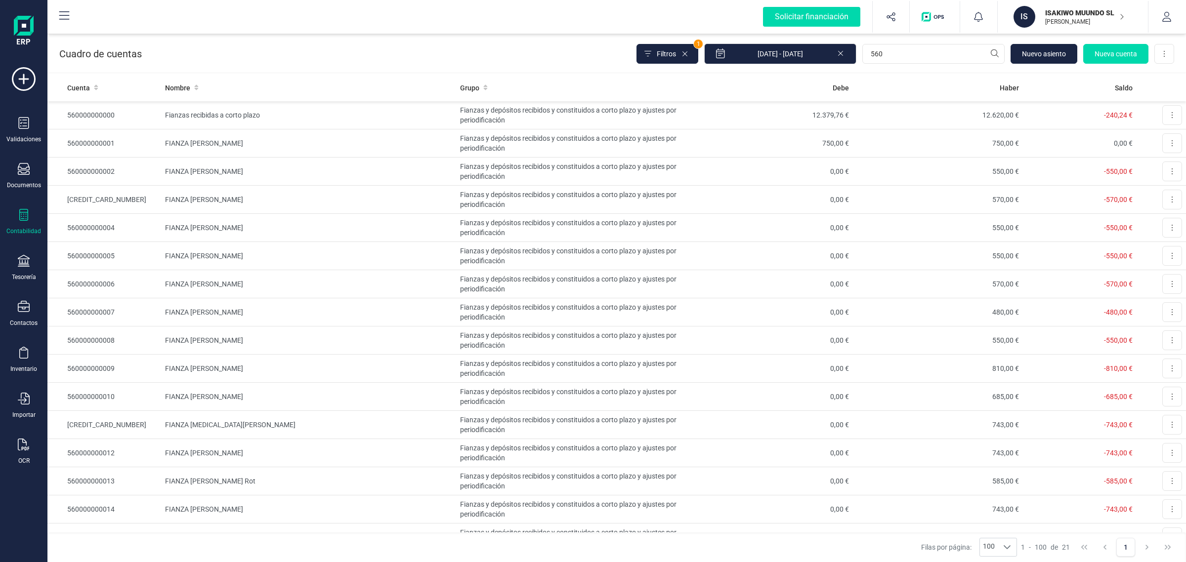
click at [20, 218] on icon at bounding box center [24, 215] width 12 height 12
drag, startPoint x: 924, startPoint y: 52, endPoint x: 718, endPoint y: 60, distance: 206.2
click at [721, 60] on div "Filtros 1 01/01/2025 - 29/09/2025 560 Nuevo asiento Nueva cuenta Descargar Excel" at bounding box center [905, 53] width 538 height 21
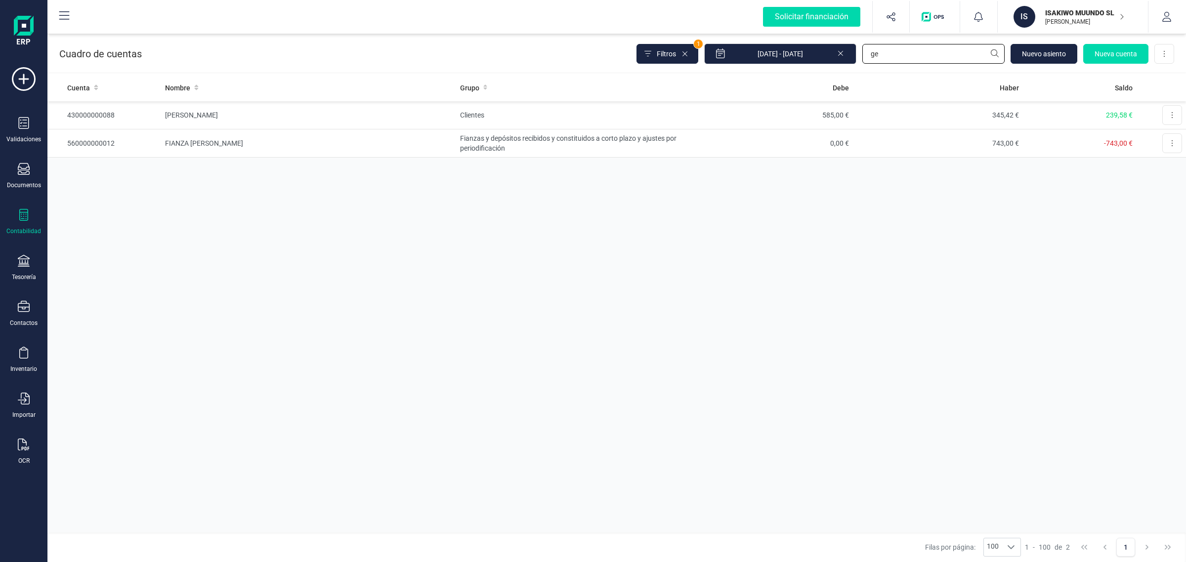
type input "g"
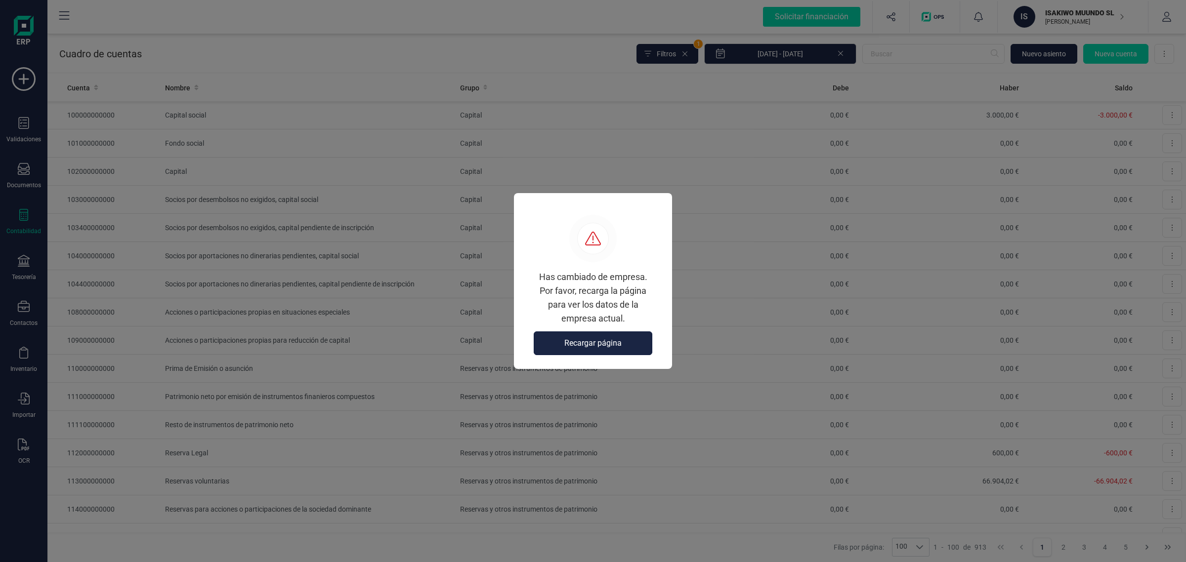
click at [621, 344] on span "Recargar página" at bounding box center [592, 343] width 57 height 12
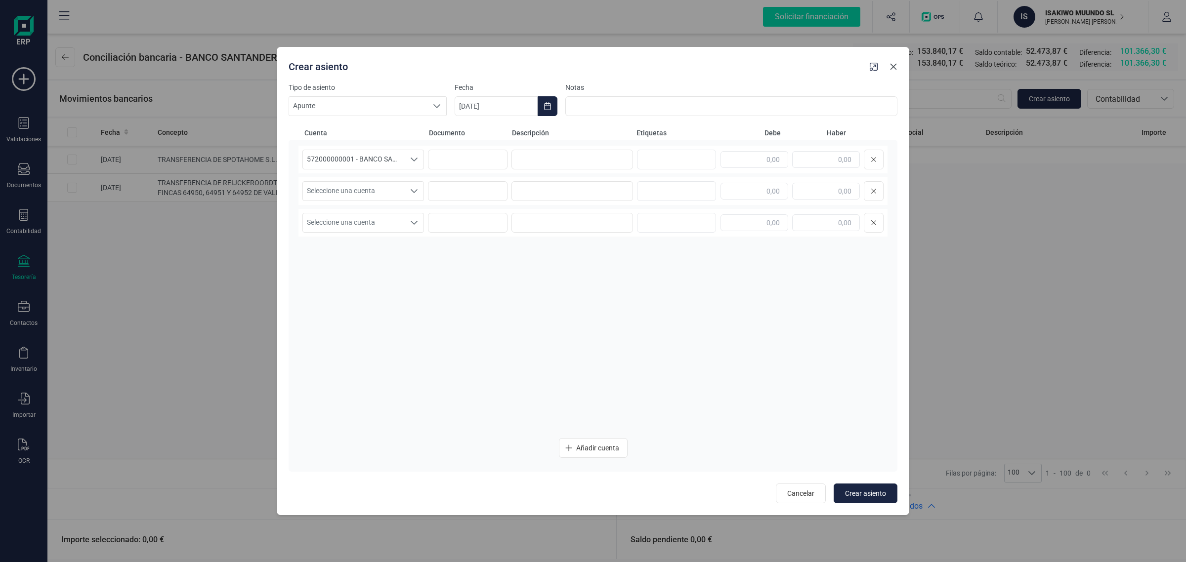
click at [896, 73] on button "Close" at bounding box center [893, 67] width 16 height 16
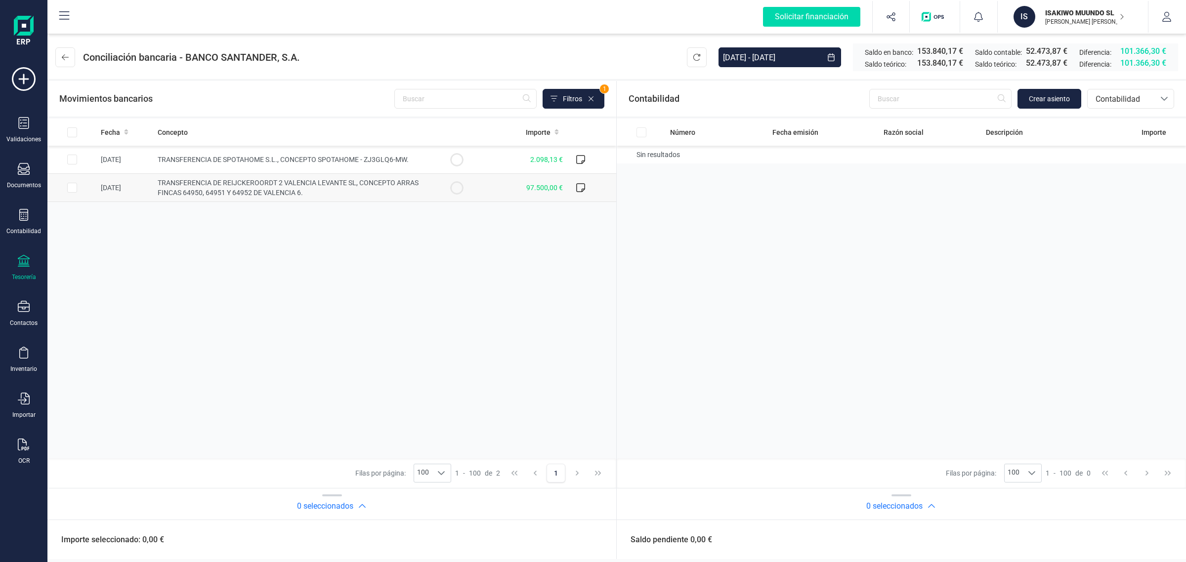
click at [430, 186] on td "TRANSFERENCIA DE REIJCKEROORDT 2 VALENCIA LEVANTE SL, CONCEPTO ARRAS FINCAS 649…" at bounding box center [293, 188] width 278 height 28
checkbox input "true"
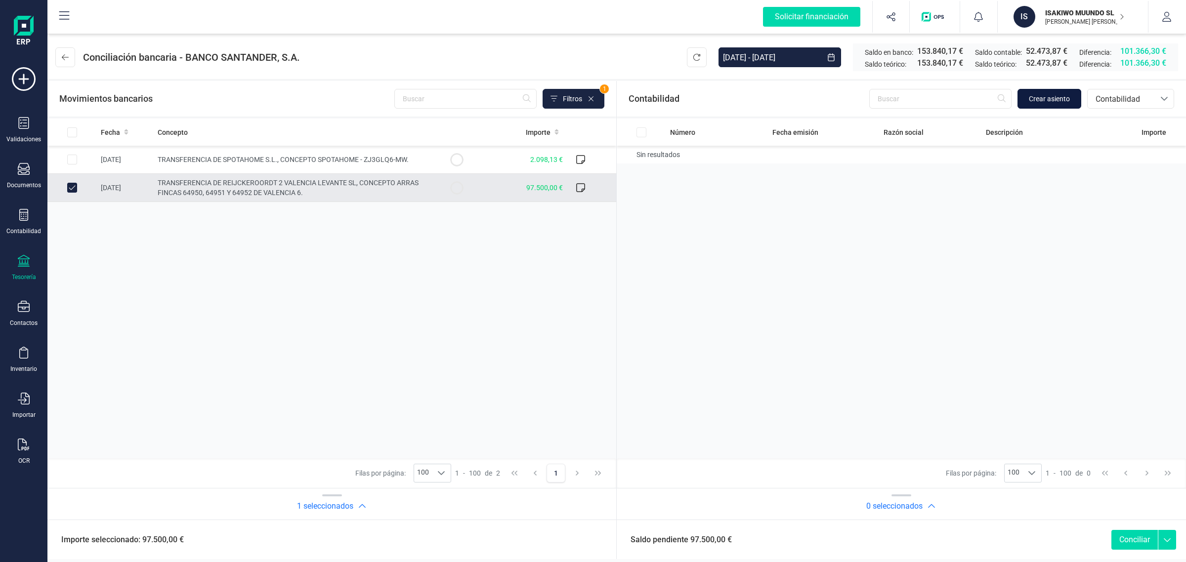
click at [1056, 96] on span "Crear asiento" at bounding box center [1049, 99] width 41 height 10
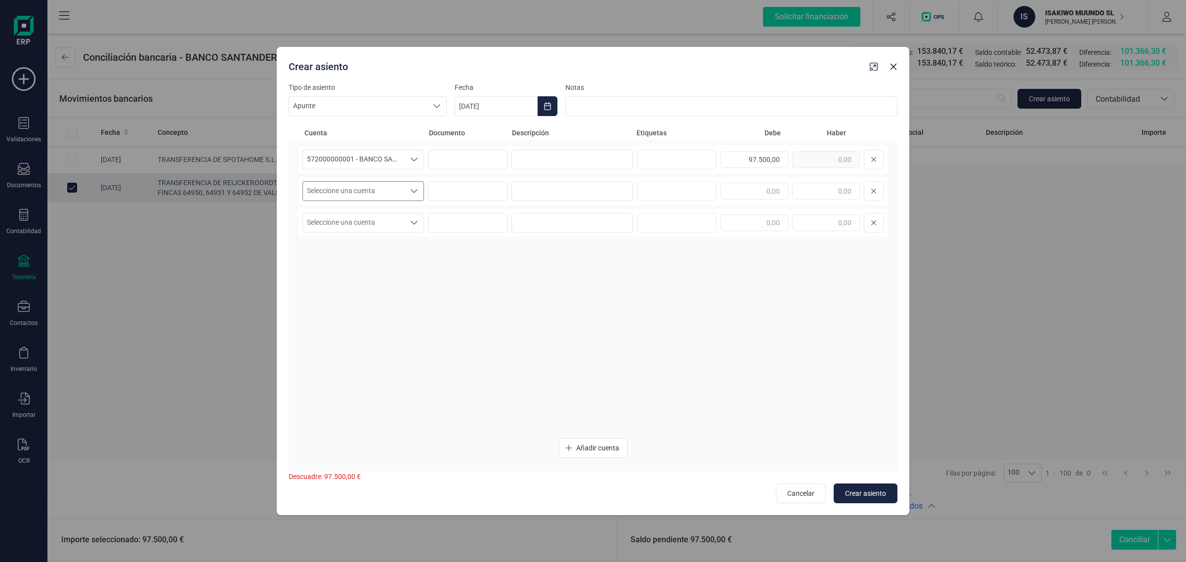
click at [347, 196] on span "Seleccione una cuenta" at bounding box center [354, 191] width 102 height 19
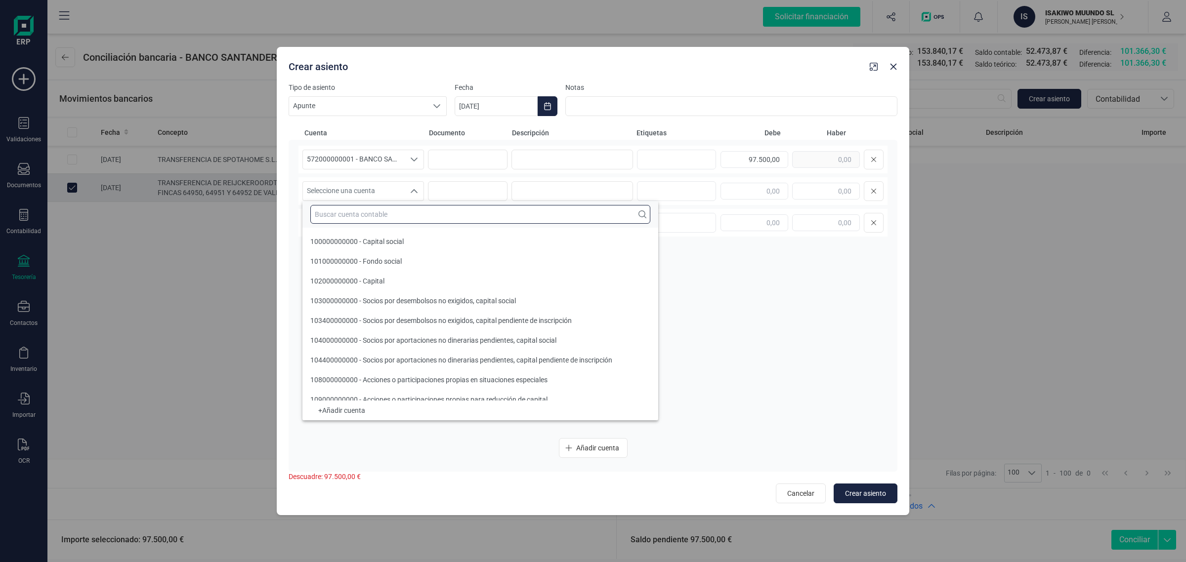
click at [326, 218] on input "text" at bounding box center [480, 214] width 340 height 19
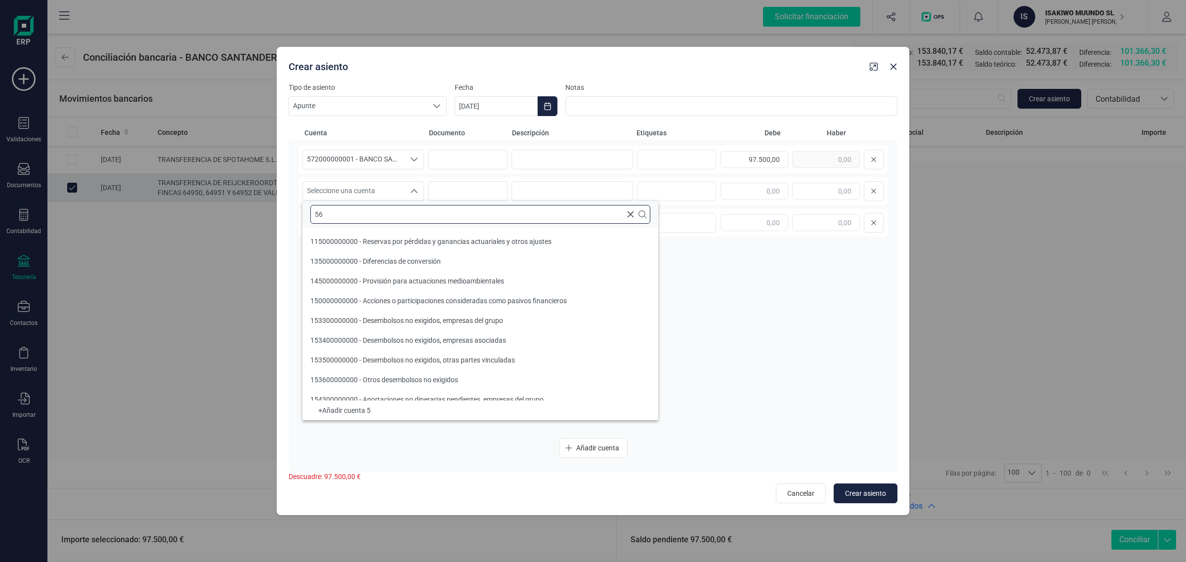
scroll to position [3, 0]
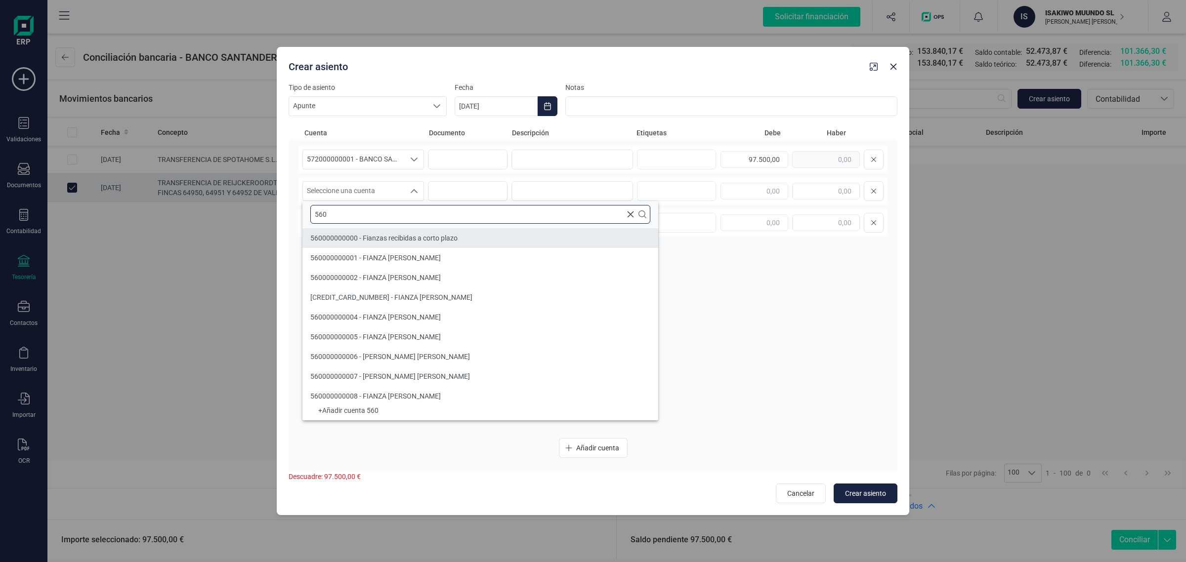
type input "560"
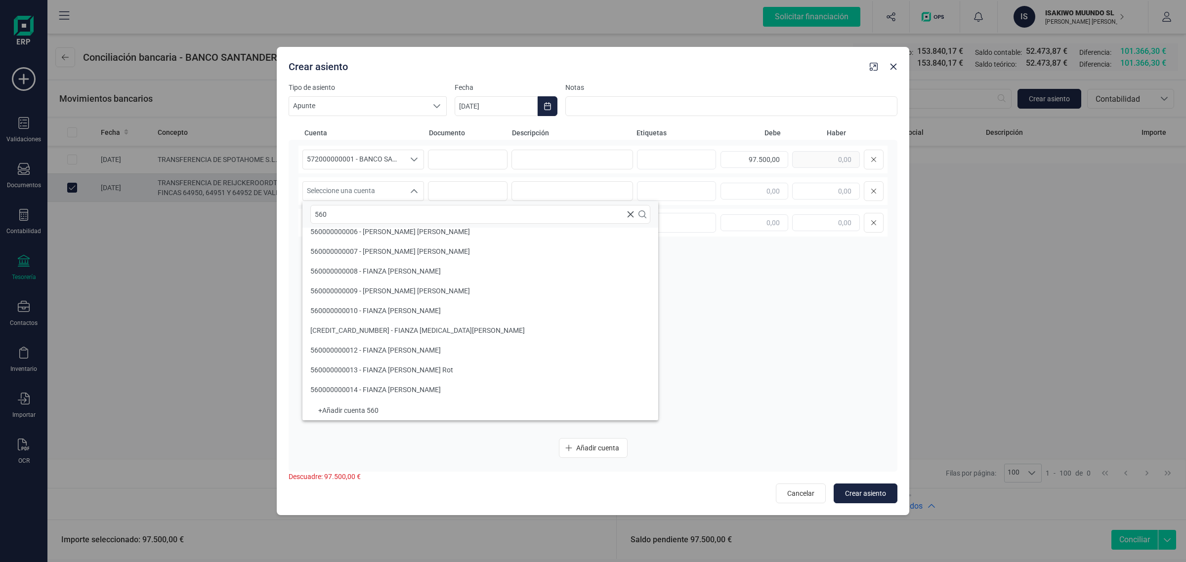
scroll to position [250, 0]
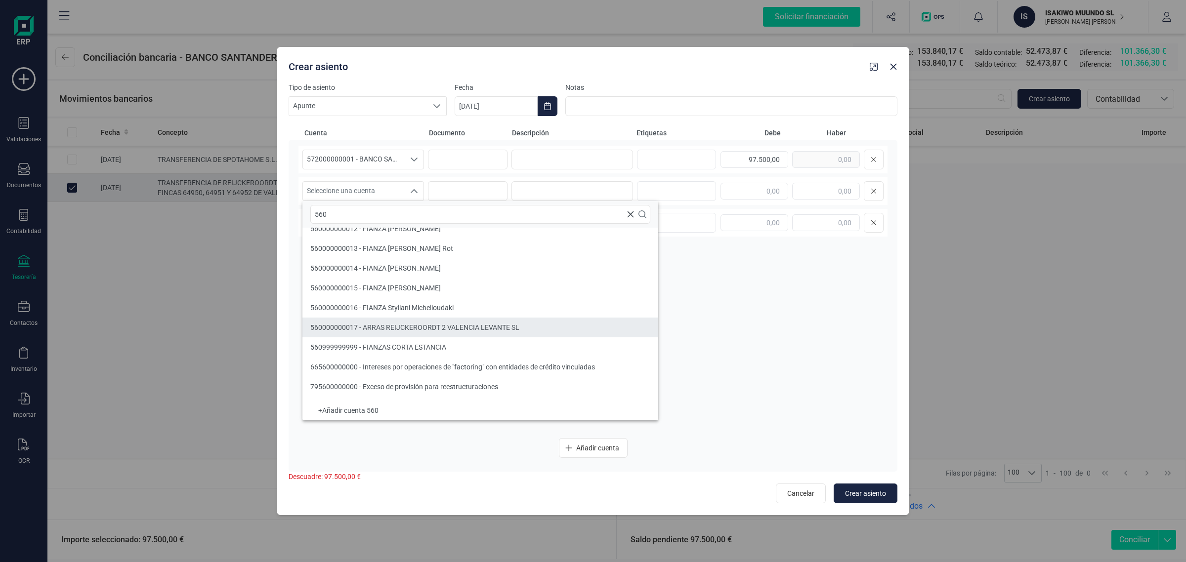
click at [427, 327] on span "560000000017 - ARRAS REIJCKEROORDT 2 VALENCIA LEVANTE SL" at bounding box center [414, 328] width 209 height 8
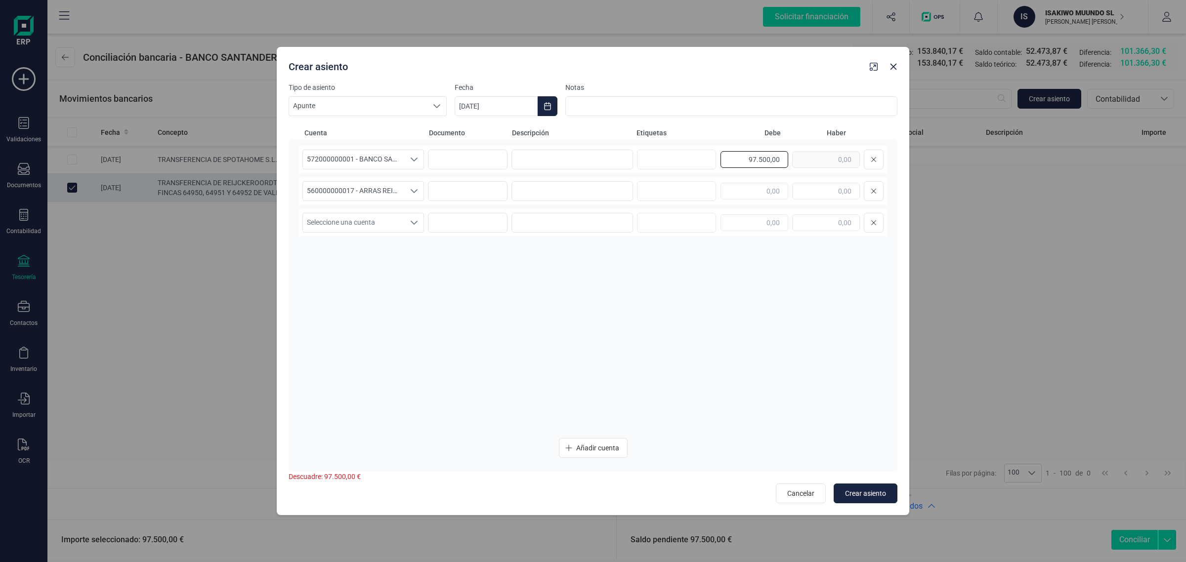
drag, startPoint x: 738, startPoint y: 157, endPoint x: 788, endPoint y: 159, distance: 50.9
click at [788, 159] on div "97.500,00" at bounding box center [801, 160] width 163 height 20
click at [822, 192] on input "text" at bounding box center [826, 191] width 68 height 17
paste input "97.500,00"
type input "97.500,00"
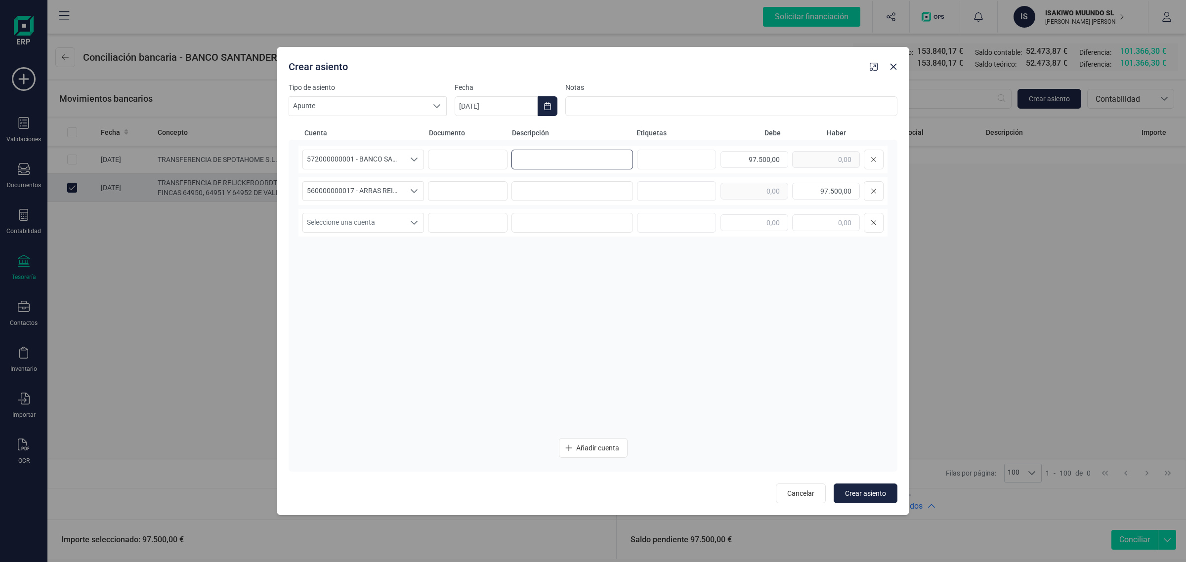
click at [566, 164] on input at bounding box center [572, 160] width 122 height 20
click at [591, 157] on input at bounding box center [572, 160] width 122 height 20
paste input "ARRAS REIJCKEROORDT 2 VALENCIA LEVANTE SL"
type input "ARRAS REIJCKEROORDT 2 VALENCIA LEVANTE SL"
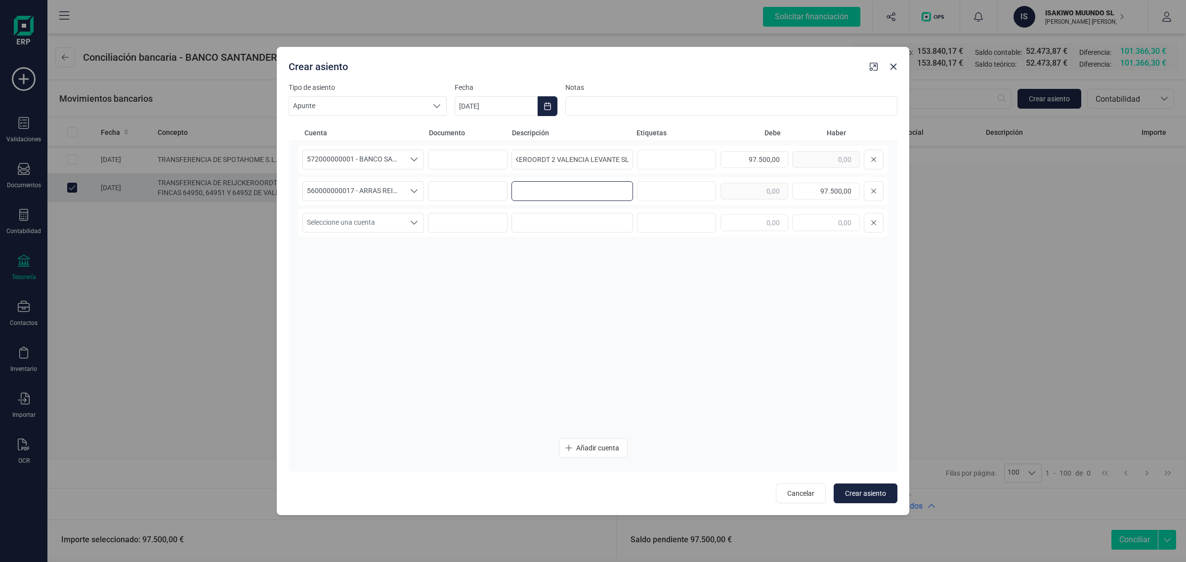
scroll to position [0, 0]
click at [567, 189] on input at bounding box center [572, 191] width 122 height 20
paste input "ARRAS REIJCKEROORDT 2 VALENCIA LEVANTE SL"
type input "ARRAS REIJCKEROORDT 2 VALENCIA LEVANTE SL"
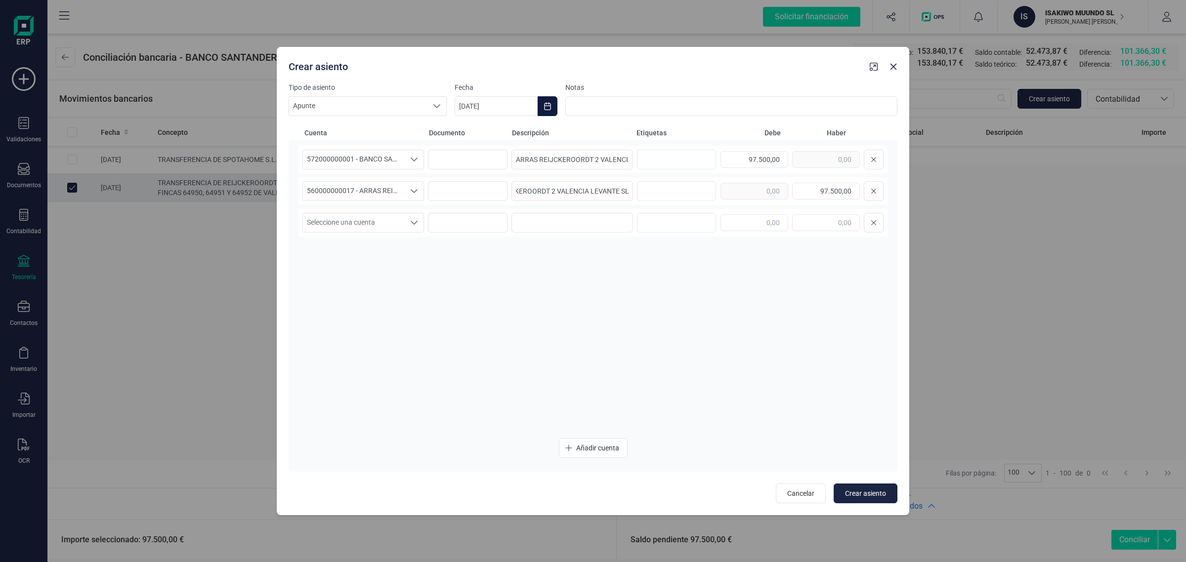
scroll to position [0, 0]
click at [546, 109] on icon "Choose Date" at bounding box center [547, 106] width 8 height 8
click at [599, 245] on span "18" at bounding box center [603, 249] width 20 height 20
click at [872, 487] on button "Crear asiento" at bounding box center [865, 494] width 64 height 20
type input "[DATE]"
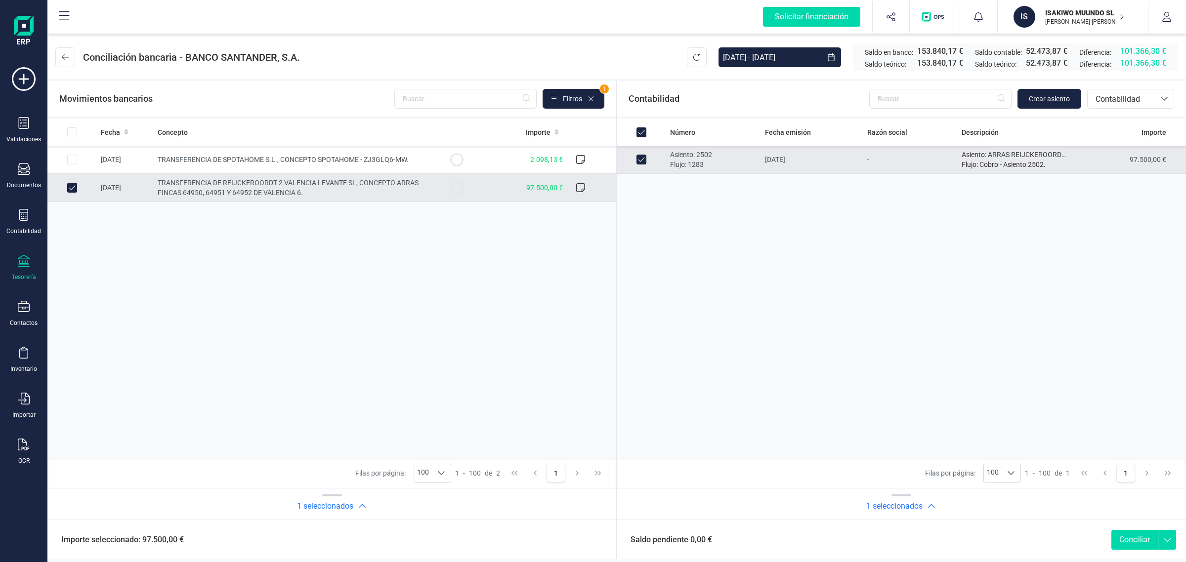
click at [1136, 539] on button "Conciliar" at bounding box center [1134, 540] width 46 height 20
checkbox input "false"
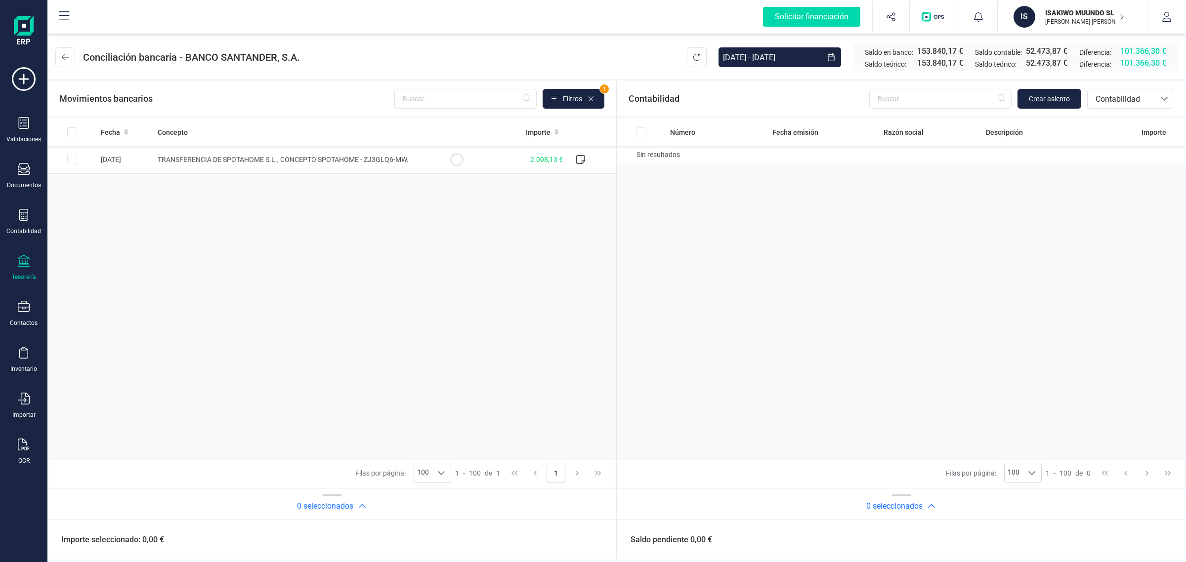
click at [258, 270] on div "Fecha Concepto Importe 05/09/2025 TRANSFERENCIA DE SPOTAHOME S.L., CONCEPTO SPO…" at bounding box center [331, 289] width 569 height 340
click at [497, 197] on div "Fecha Concepto Importe 05/09/2025 TRANSFERENCIA DE SPOTAHOME S.L., CONCEPTO SPO…" at bounding box center [331, 289] width 569 height 340
drag, startPoint x: 1050, startPoint y: 16, endPoint x: 1048, endPoint y: 21, distance: 5.8
click at [1050, 16] on p "ISAKIWO MUUNDO SL" at bounding box center [1084, 13] width 79 height 10
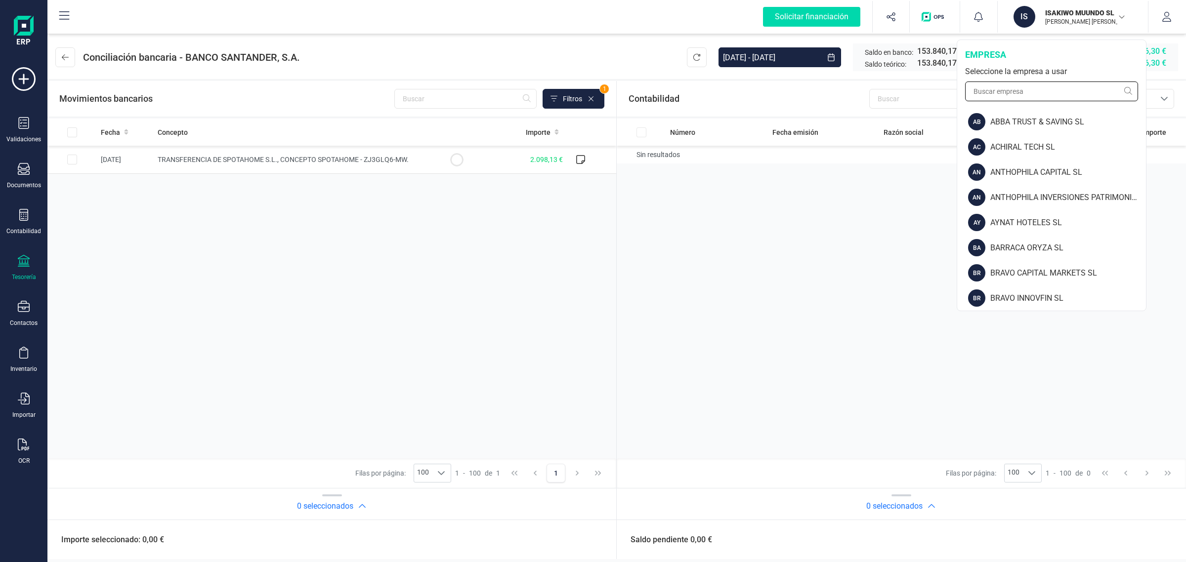
click at [1025, 89] on input "text" at bounding box center [1051, 92] width 173 height 20
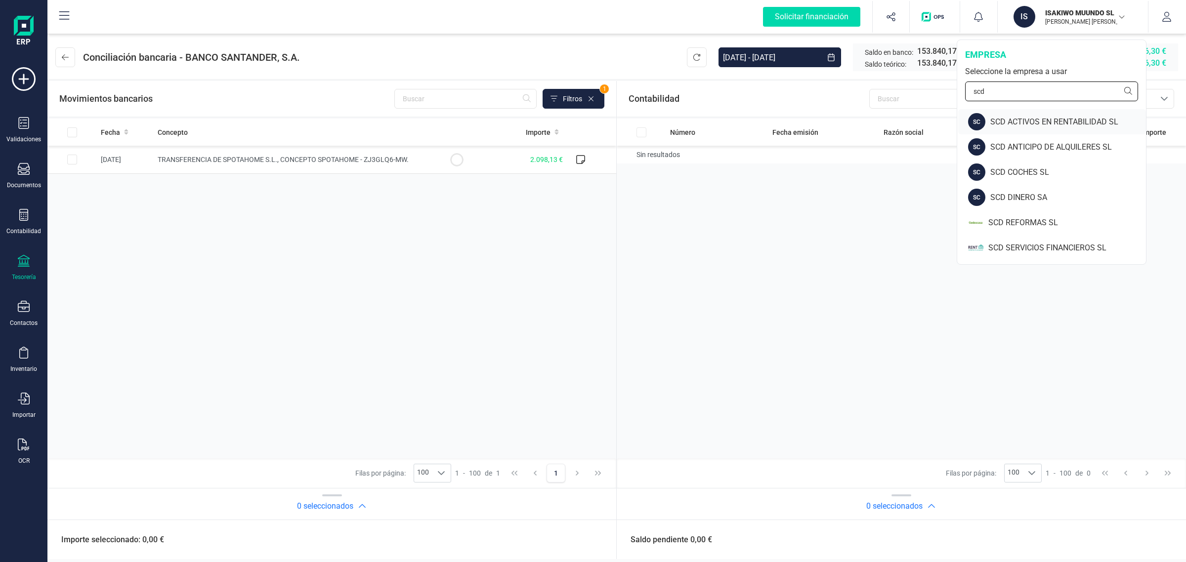
type input "scd"
click at [1055, 120] on div "SCD ACTIVOS EN RENTABILIDAD SL" at bounding box center [1068, 122] width 156 height 12
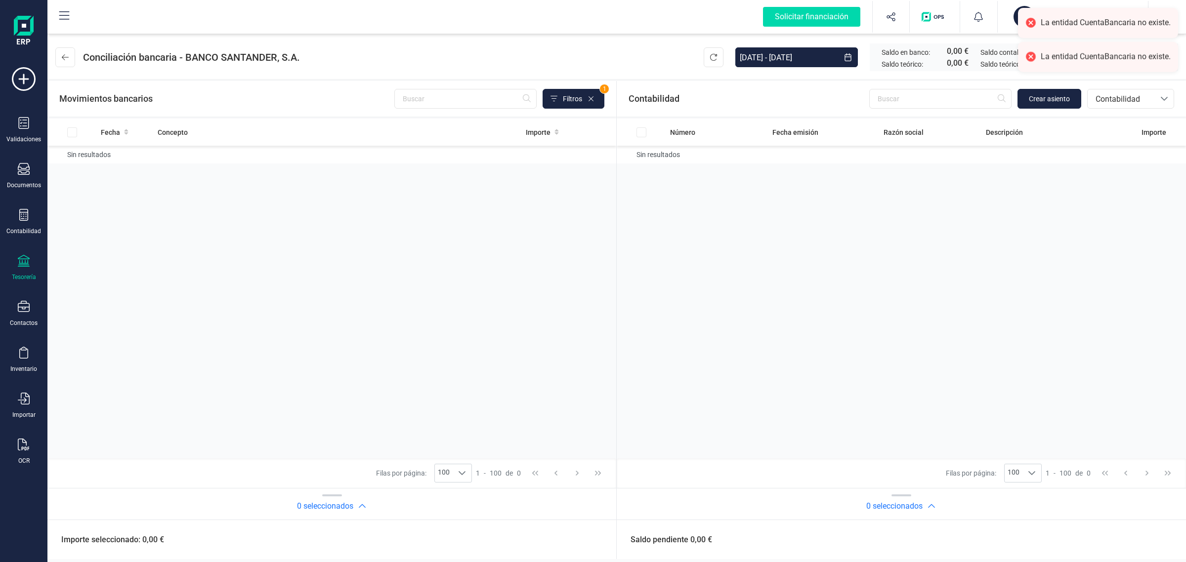
click at [27, 270] on div "Tesorería" at bounding box center [24, 268] width 40 height 26
click at [138, 163] on span "Cuentas bancarias" at bounding box center [118, 169] width 87 height 12
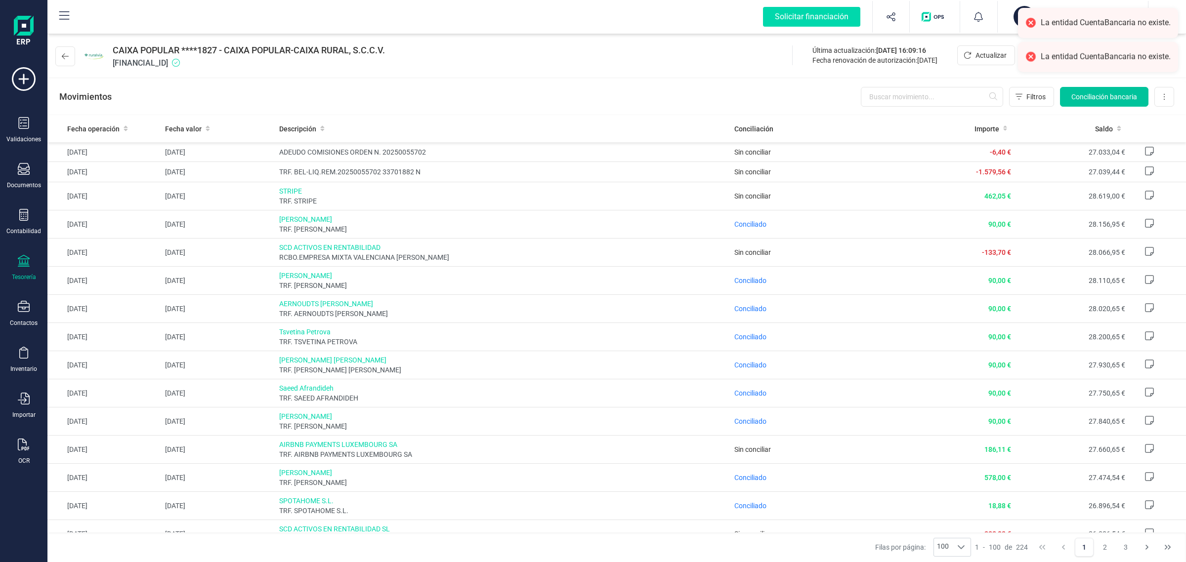
click at [1078, 98] on span "Conciliación bancaria" at bounding box center [1104, 97] width 66 height 10
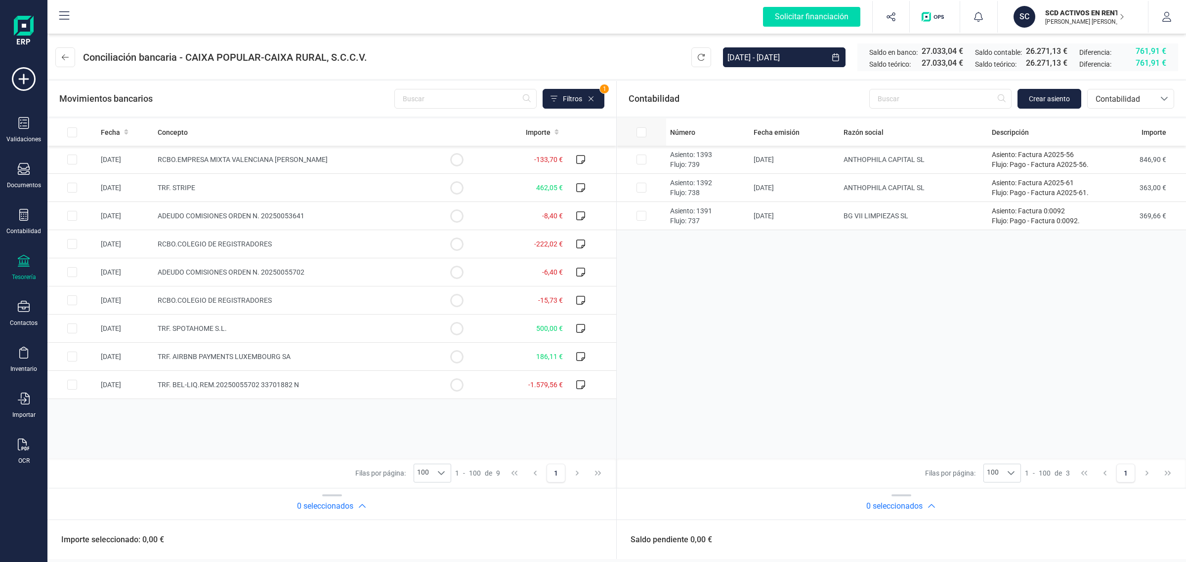
click at [638, 131] on input "All items unselected" at bounding box center [641, 132] width 10 height 10
checkbox input "true"
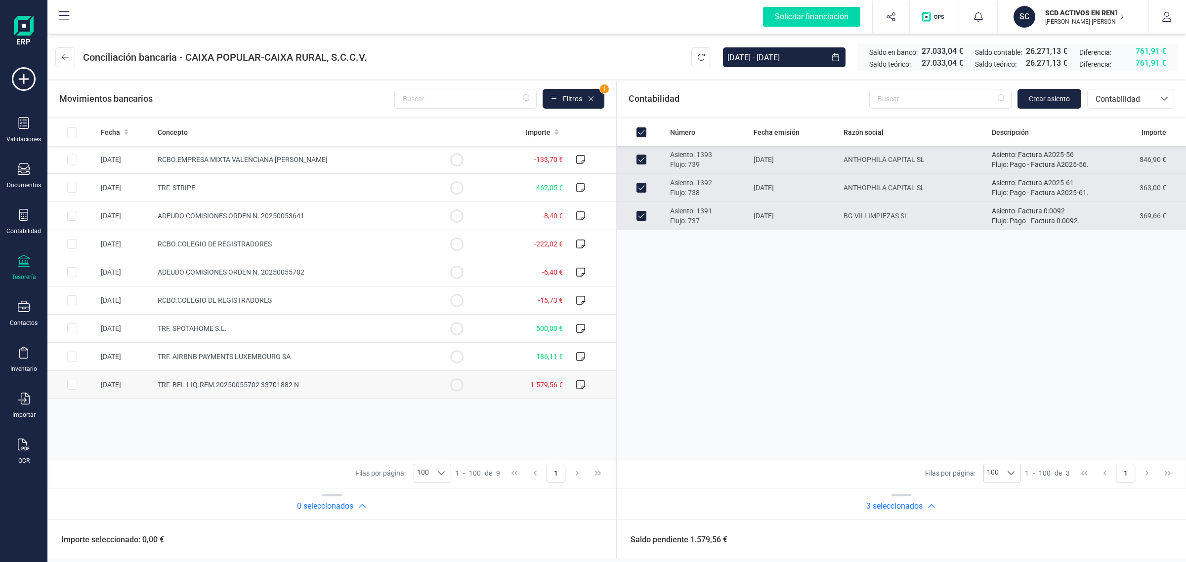
click at [514, 386] on td "-1.579,56 €" at bounding box center [523, 385] width 85 height 28
checkbox input "true"
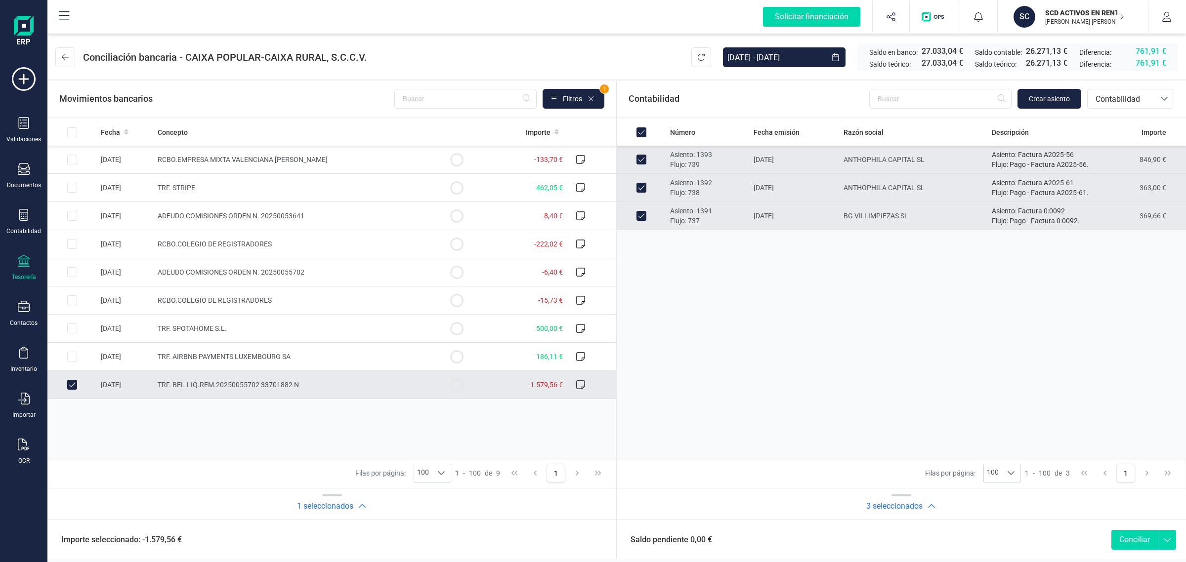
click at [1140, 541] on button "Conciliar" at bounding box center [1134, 540] width 46 height 20
checkbox input "false"
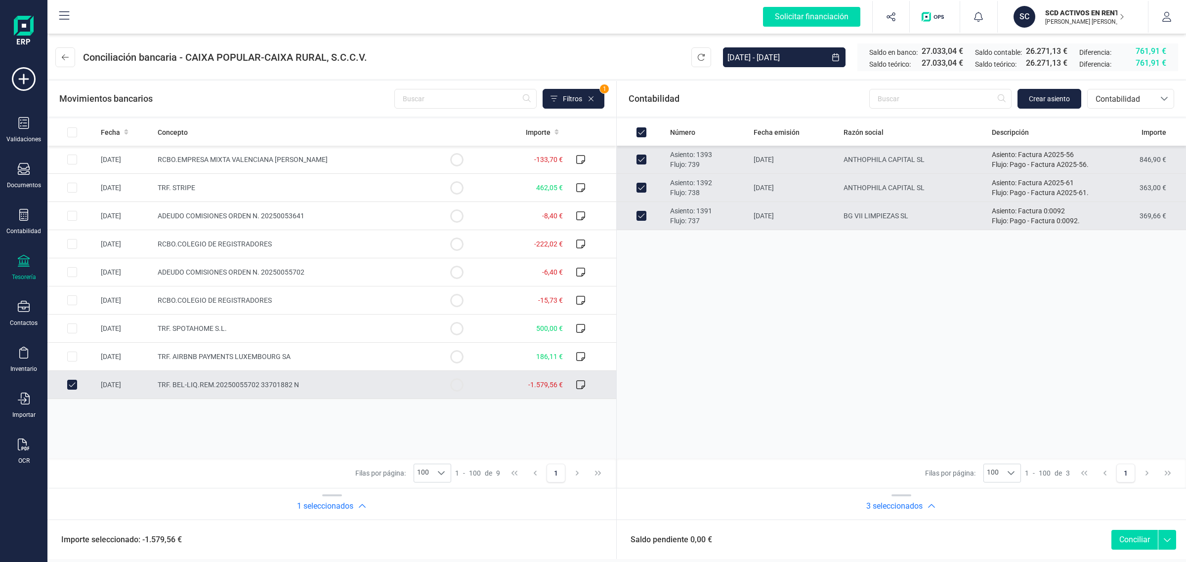
checkbox input "false"
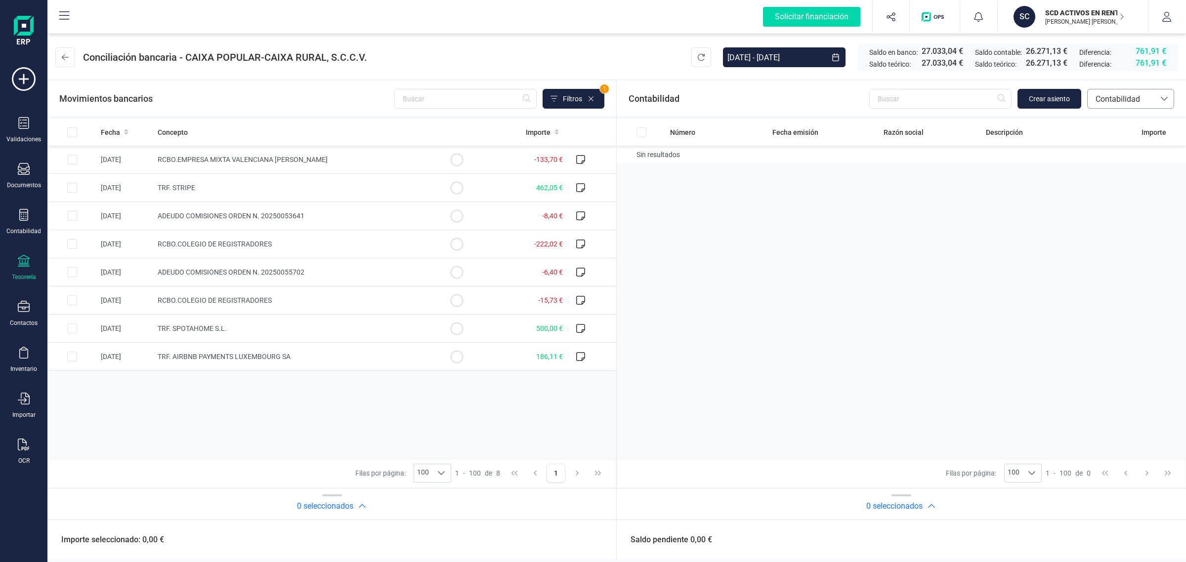
drag, startPoint x: 1139, startPoint y: 100, endPoint x: 1139, endPoint y: 105, distance: 5.5
click at [1139, 103] on span "Contabilidad" at bounding box center [1120, 99] width 59 height 12
click at [1117, 163] on span "Facturas" at bounding box center [1110, 166] width 31 height 12
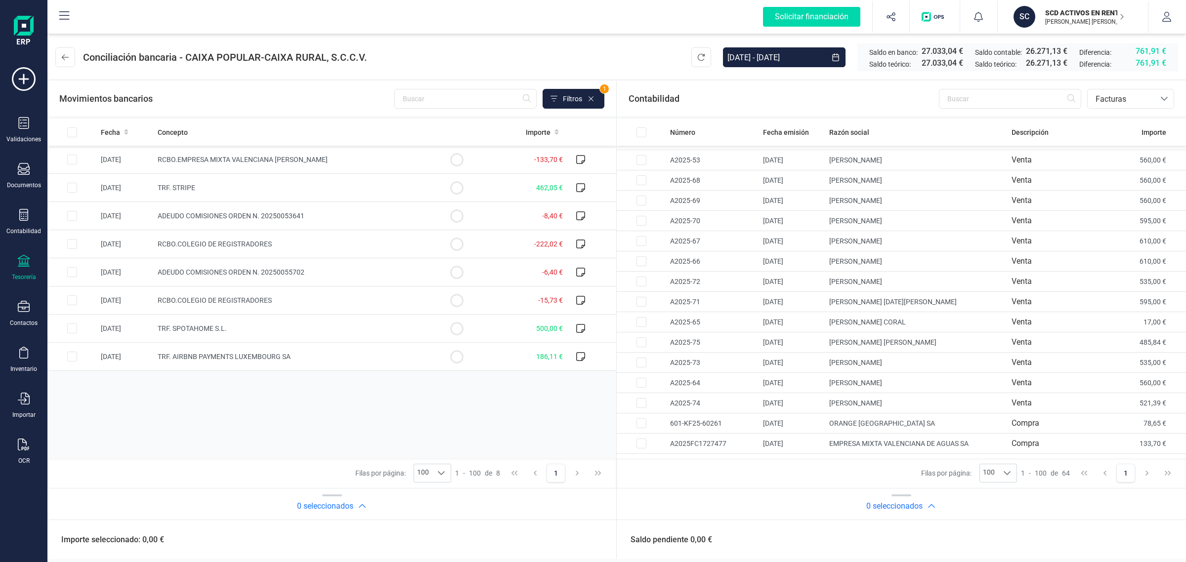
scroll to position [990, 0]
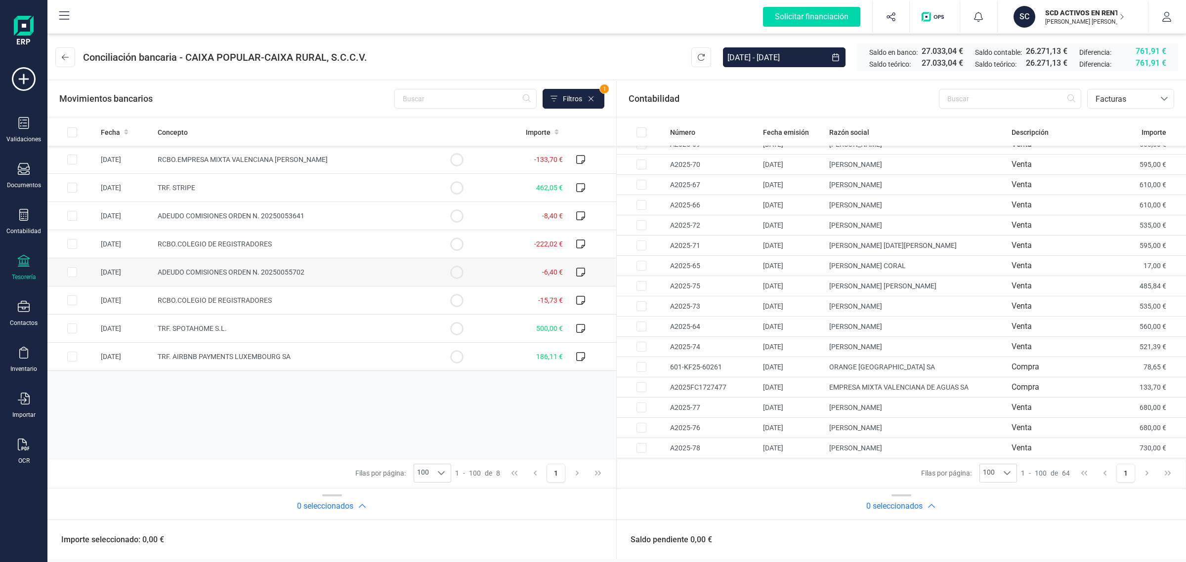
click at [357, 272] on td "ADEUDO COMISIONES ORDEN N. 20250055702" at bounding box center [293, 272] width 278 height 28
checkbox input "true"
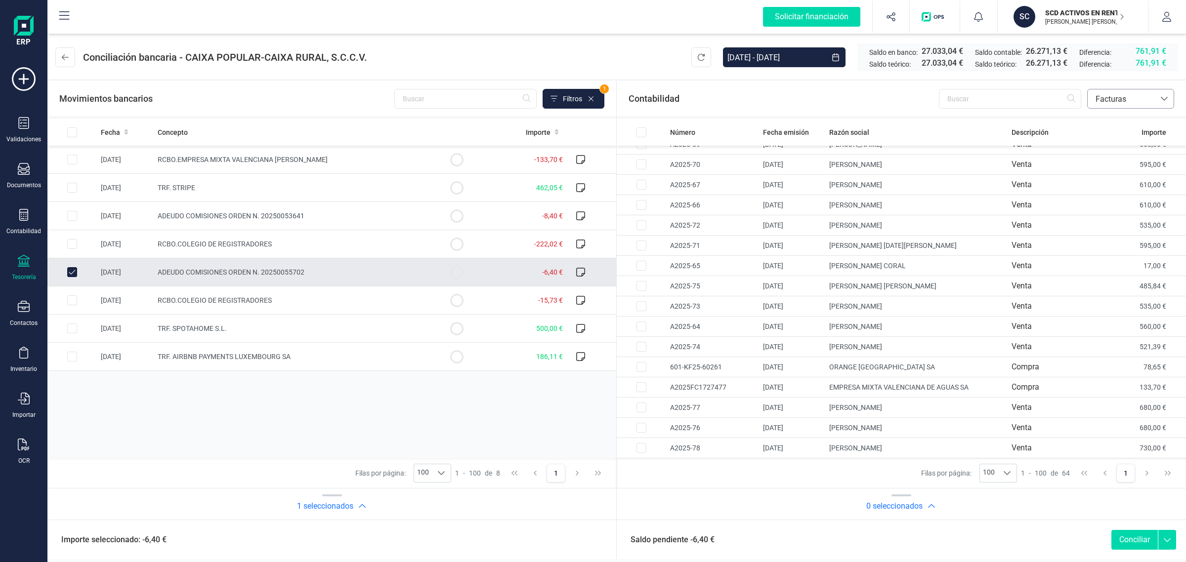
click at [1135, 94] on span "Facturas" at bounding box center [1120, 98] width 67 height 19
click at [1122, 120] on span "Contabilidad" at bounding box center [1117, 123] width 44 height 12
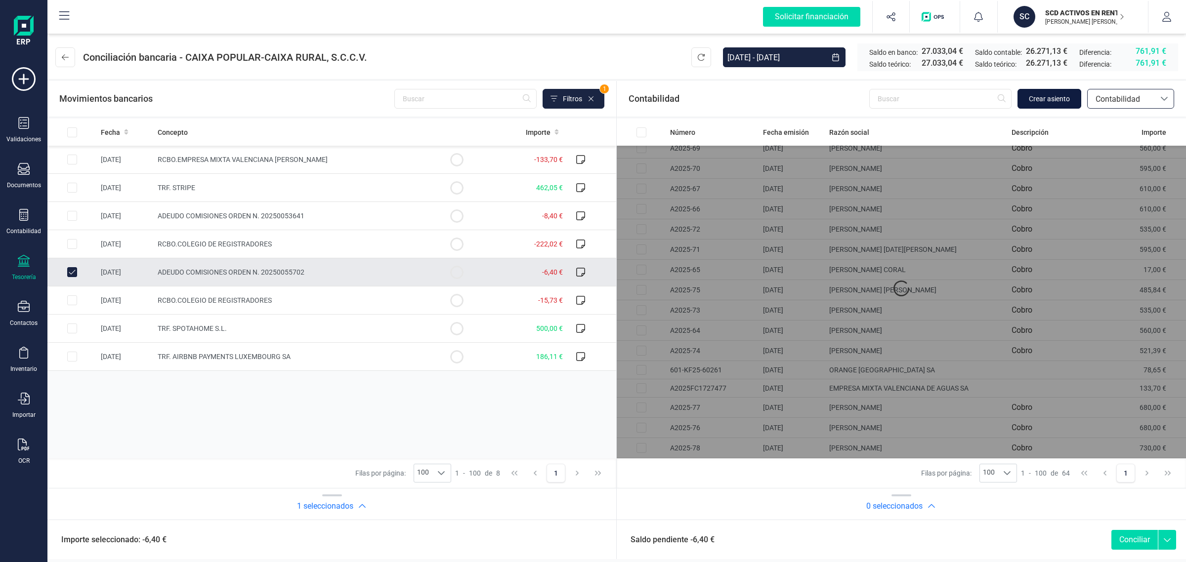
scroll to position [0, 0]
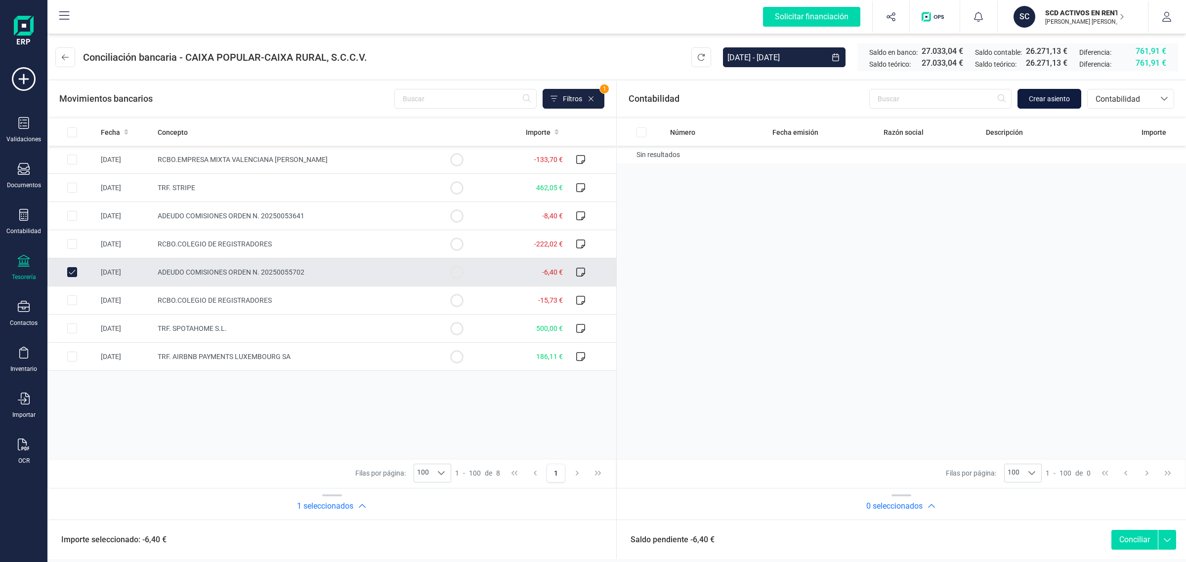
click at [1044, 97] on span "Crear asiento" at bounding box center [1049, 99] width 41 height 10
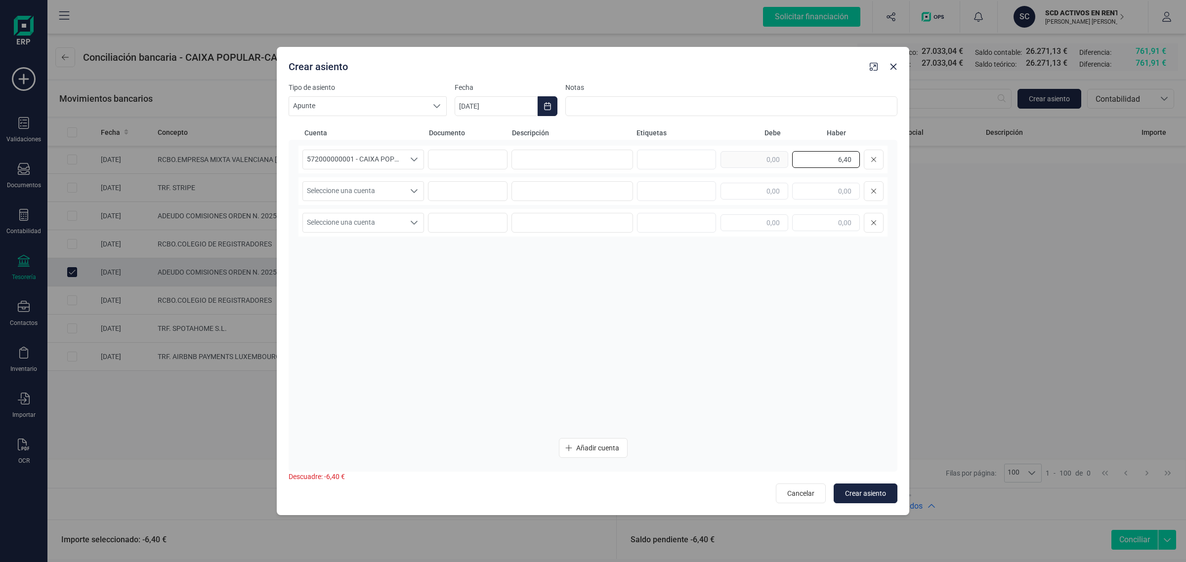
drag, startPoint x: 808, startPoint y: 162, endPoint x: 860, endPoint y: 161, distance: 51.9
click at [860, 161] on input "6,40" at bounding box center [826, 159] width 68 height 17
click at [752, 188] on input "text" at bounding box center [754, 191] width 68 height 17
paste input "6,40"
type input "6,40"
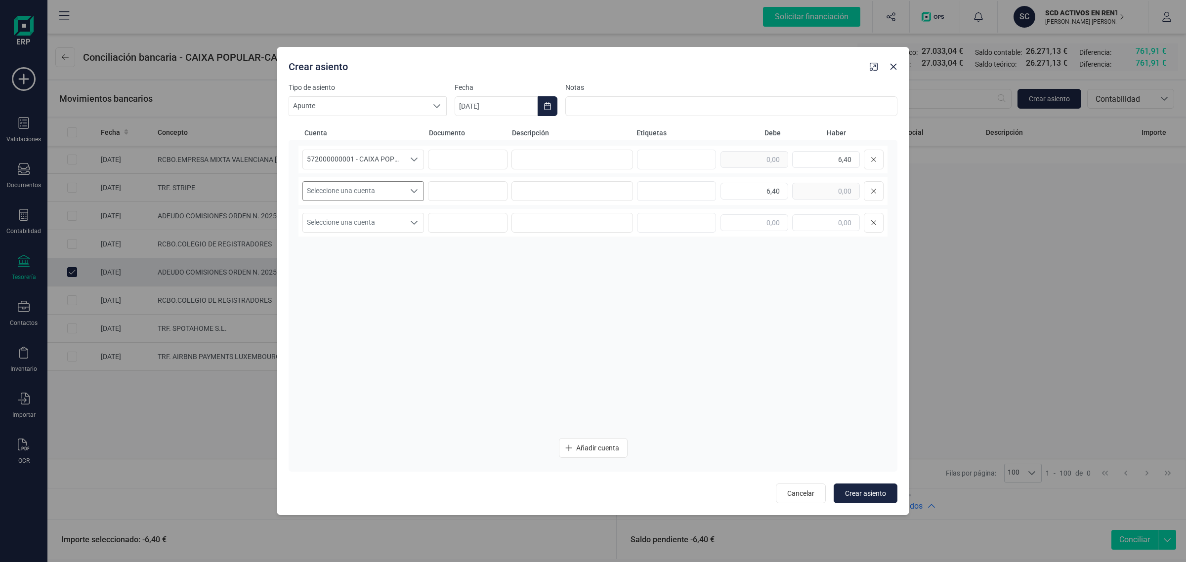
click at [381, 188] on span "Seleccione una cuenta" at bounding box center [354, 191] width 102 height 19
type input "626"
click at [490, 243] on li "626000000000 - Servicios bancarios y similares" at bounding box center [480, 242] width 356 height 20
click at [551, 143] on div "572000000001 - CAIXA POPULAR-CAIXA RURAL, S.C.C.V. 572000000001 - CAIXA POPULAR…" at bounding box center [593, 306] width 609 height 332
click at [550, 159] on input at bounding box center [572, 160] width 122 height 20
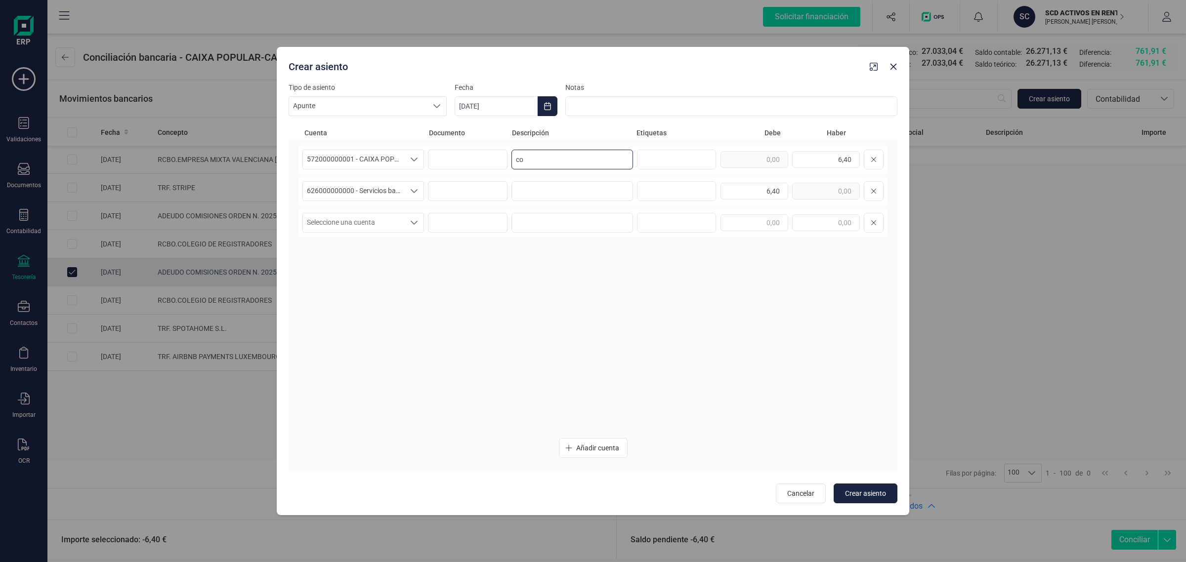
type input "c"
drag, startPoint x: 561, startPoint y: 154, endPoint x: 511, endPoint y: 164, distance: 50.8
click at [511, 164] on input "COMISIONES" at bounding box center [572, 160] width 122 height 20
type input "COMISIONES"
click at [529, 183] on input at bounding box center [572, 191] width 122 height 20
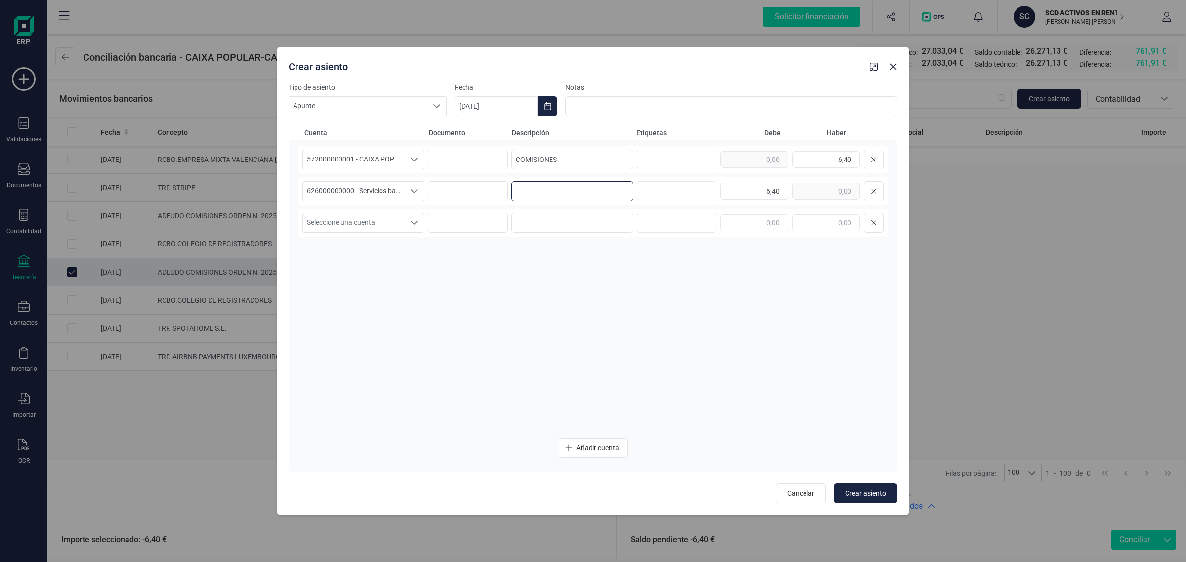
paste input "COMISIONES"
type input "COMISIONES"
click at [544, 110] on icon "Choose Date" at bounding box center [547, 106] width 6 height 8
click at [640, 276] on span "26" at bounding box center [643, 277] width 20 height 20
click at [878, 491] on span "Crear asiento" at bounding box center [865, 494] width 41 height 10
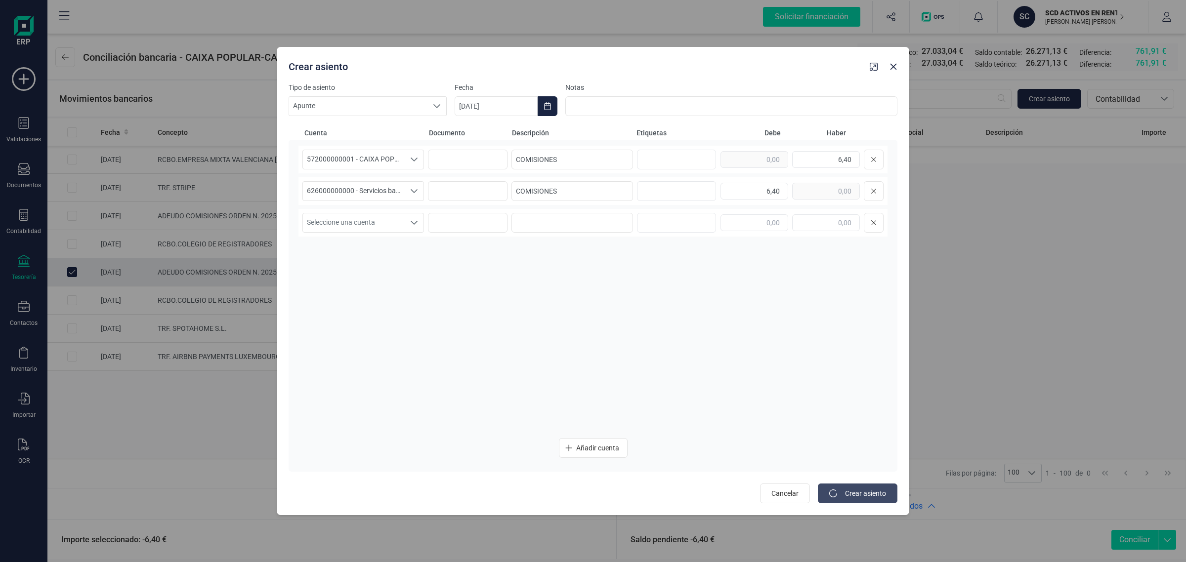
type input "[DATE]"
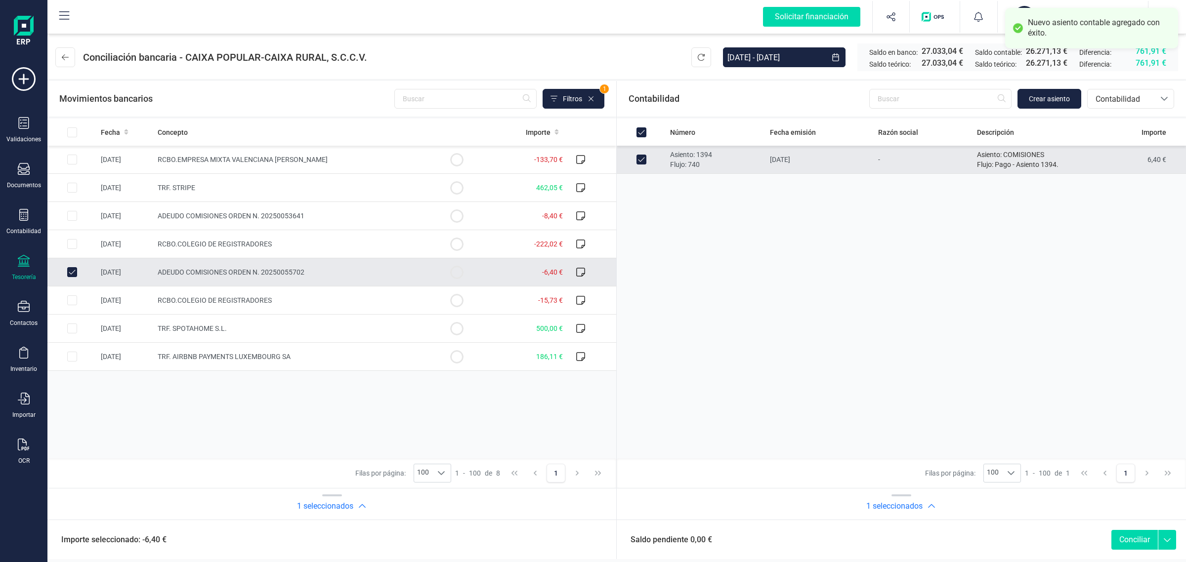
click at [1138, 532] on button "Conciliar" at bounding box center [1134, 540] width 46 height 20
checkbox input "false"
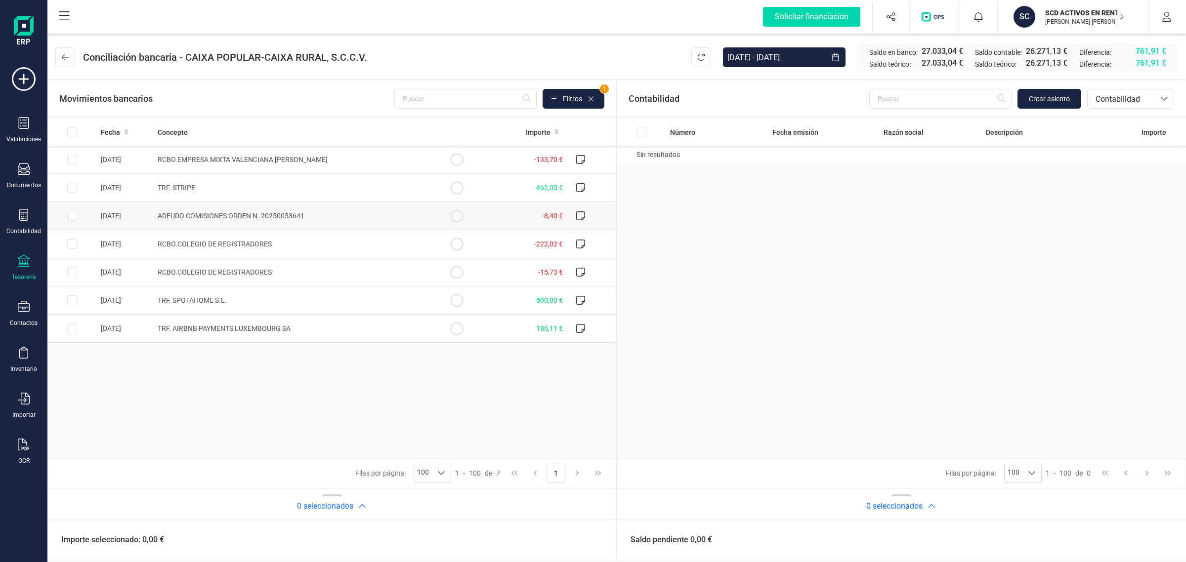
click at [238, 215] on span "ADEUDO COMISIONES ORDEN N. 20250053641" at bounding box center [231, 216] width 147 height 8
checkbox input "true"
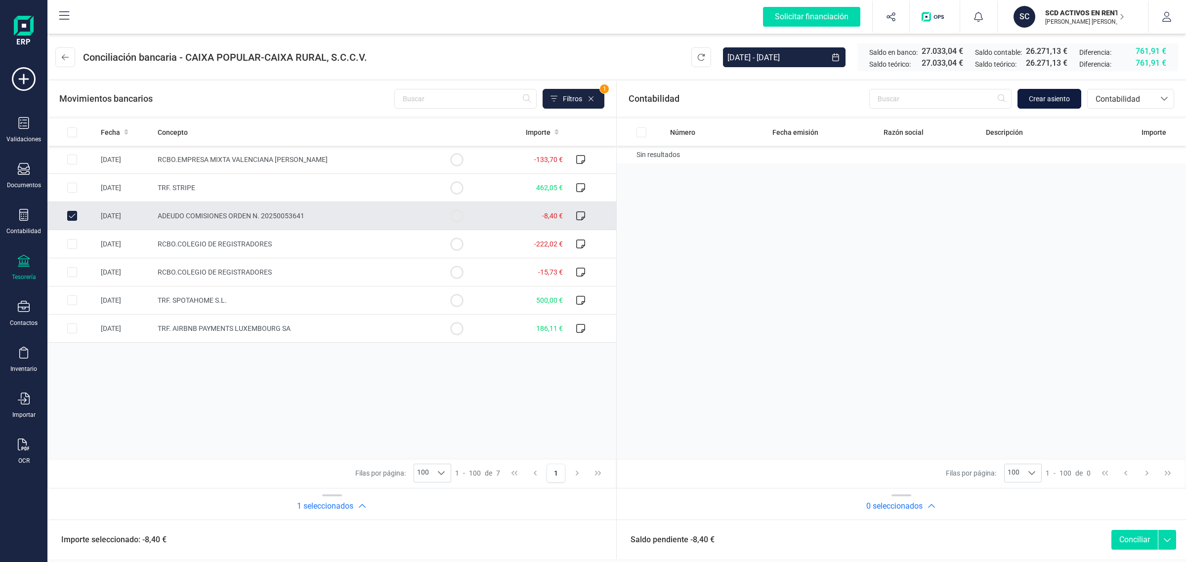
click at [1063, 92] on button "Crear asiento" at bounding box center [1049, 99] width 64 height 20
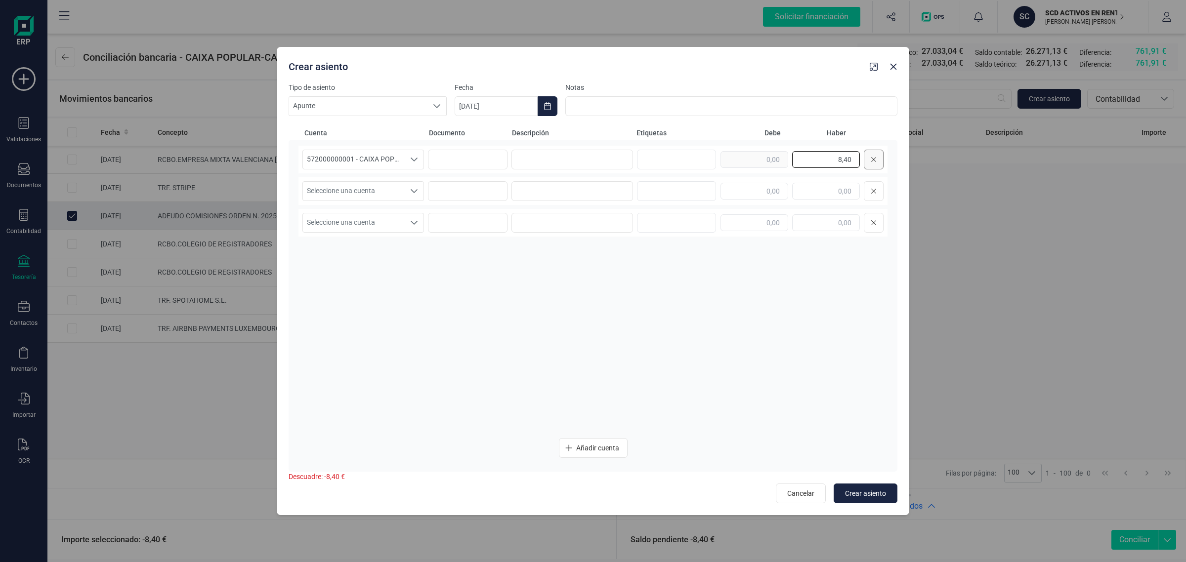
drag, startPoint x: 829, startPoint y: 157, endPoint x: 868, endPoint y: 159, distance: 39.1
click at [868, 159] on div "8,40" at bounding box center [801, 160] width 163 height 20
click at [764, 199] on input "text" at bounding box center [754, 191] width 68 height 17
paste input "8,40"
type input "8,40"
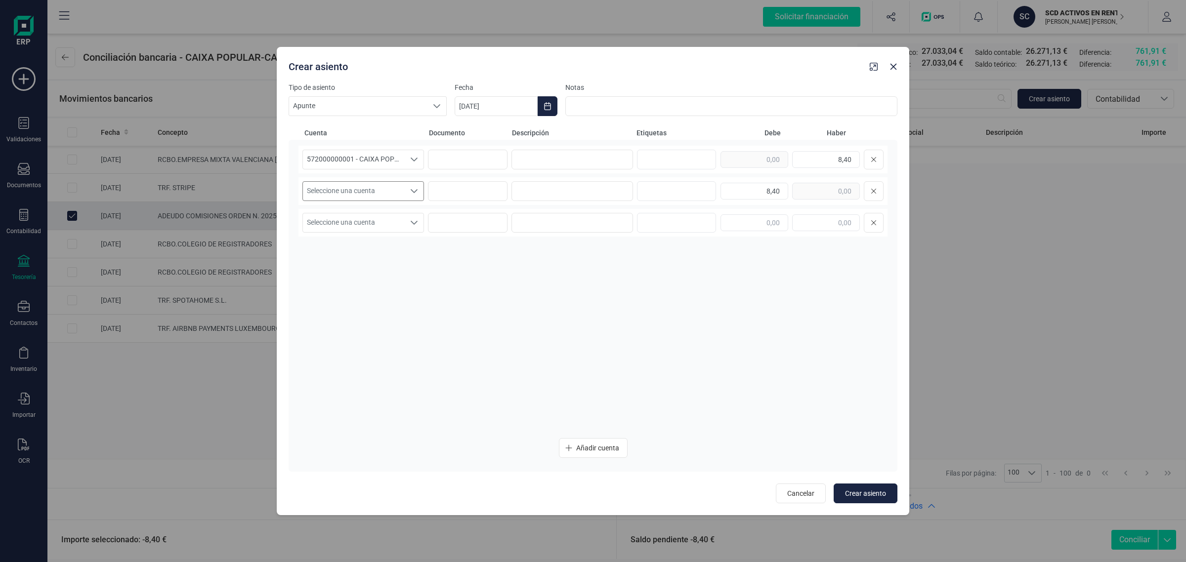
click at [352, 195] on span "Seleccione una cuenta" at bounding box center [354, 191] width 102 height 19
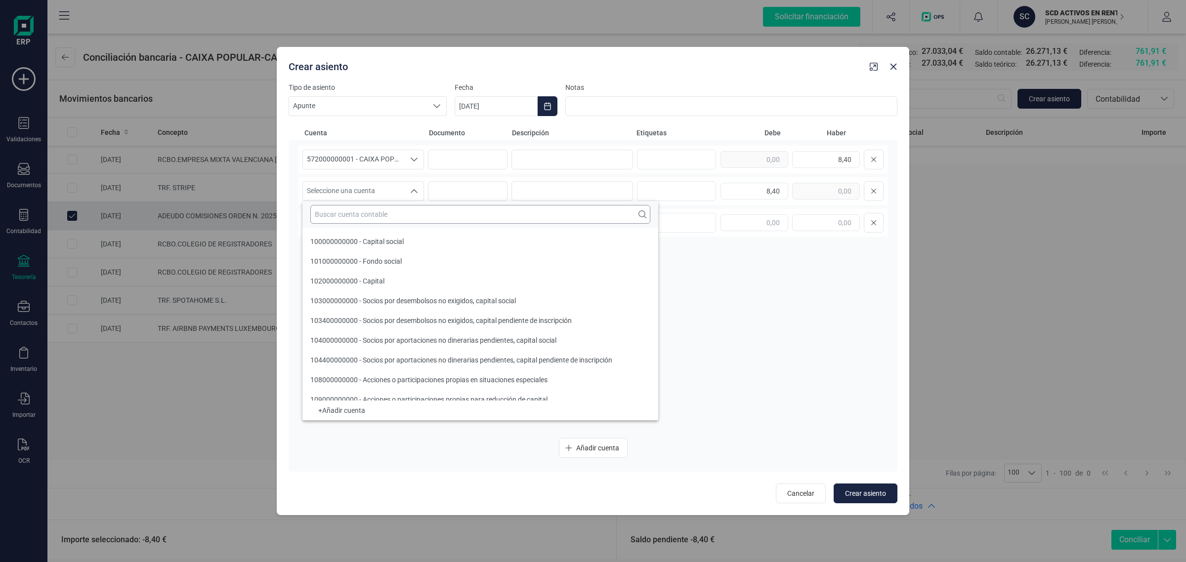
click at [336, 215] on input "text" at bounding box center [480, 214] width 340 height 19
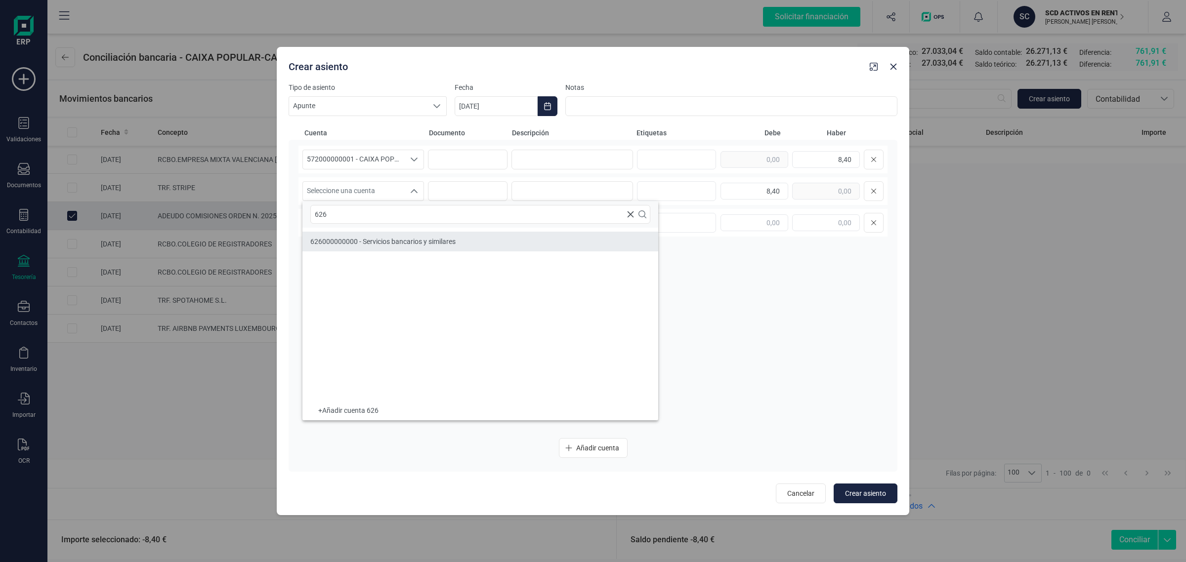
type input "626"
click at [376, 233] on li "626000000000 - Servicios bancarios y similares" at bounding box center [480, 242] width 356 height 20
click at [554, 162] on input at bounding box center [572, 160] width 122 height 20
drag, startPoint x: 584, startPoint y: 156, endPoint x: 463, endPoint y: 177, distance: 122.9
click at [463, 177] on div "572000000001 - CAIXA POPULAR-CAIXA RURAL, S.C.C.V. 572000000001 - CAIXA POPULAR…" at bounding box center [592, 288] width 589 height 285
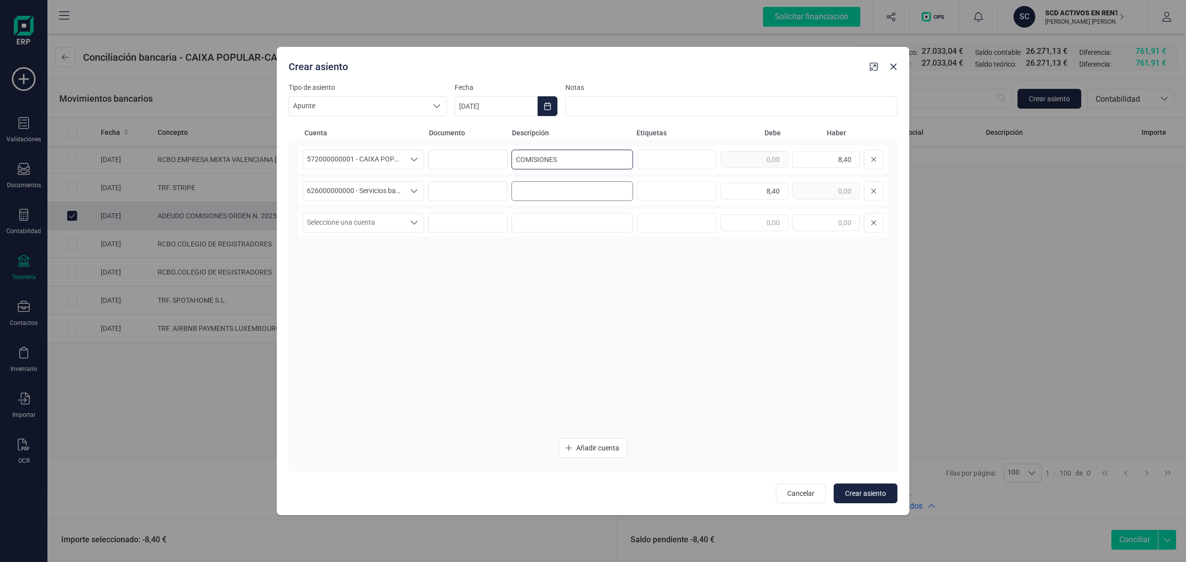
type input "COMISIONES"
click at [527, 198] on input at bounding box center [572, 191] width 122 height 20
paste input "COMISIONES"
type input "COMISIONES"
click at [549, 101] on button "Choose Date" at bounding box center [548, 106] width 20 height 20
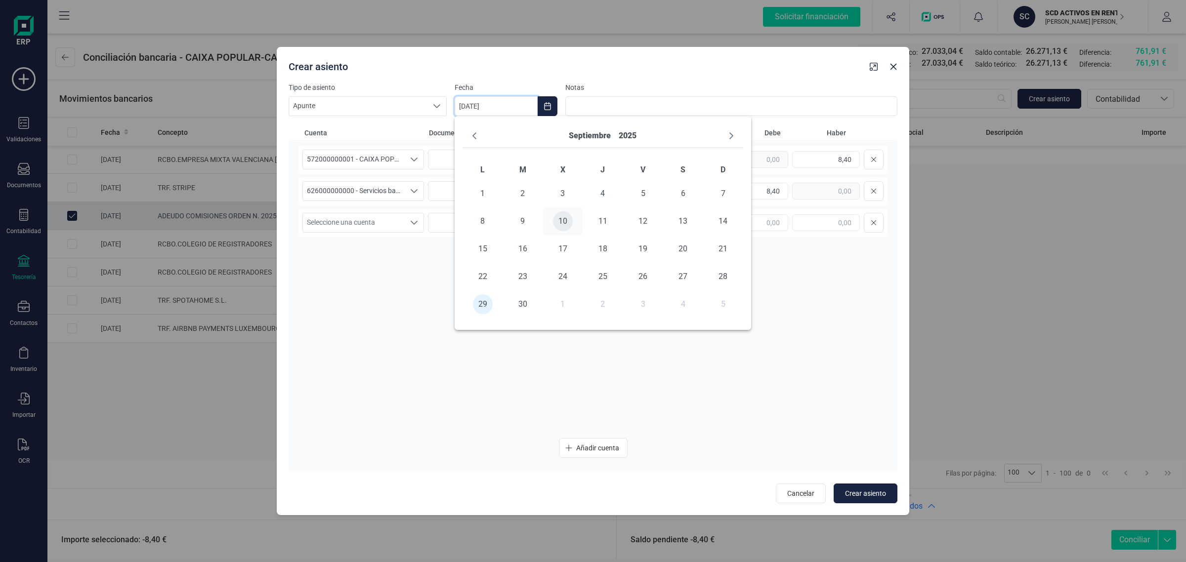
click at [570, 217] on span "10" at bounding box center [563, 221] width 20 height 20
click at [887, 495] on button "Crear asiento" at bounding box center [865, 494] width 64 height 20
type input "[DATE]"
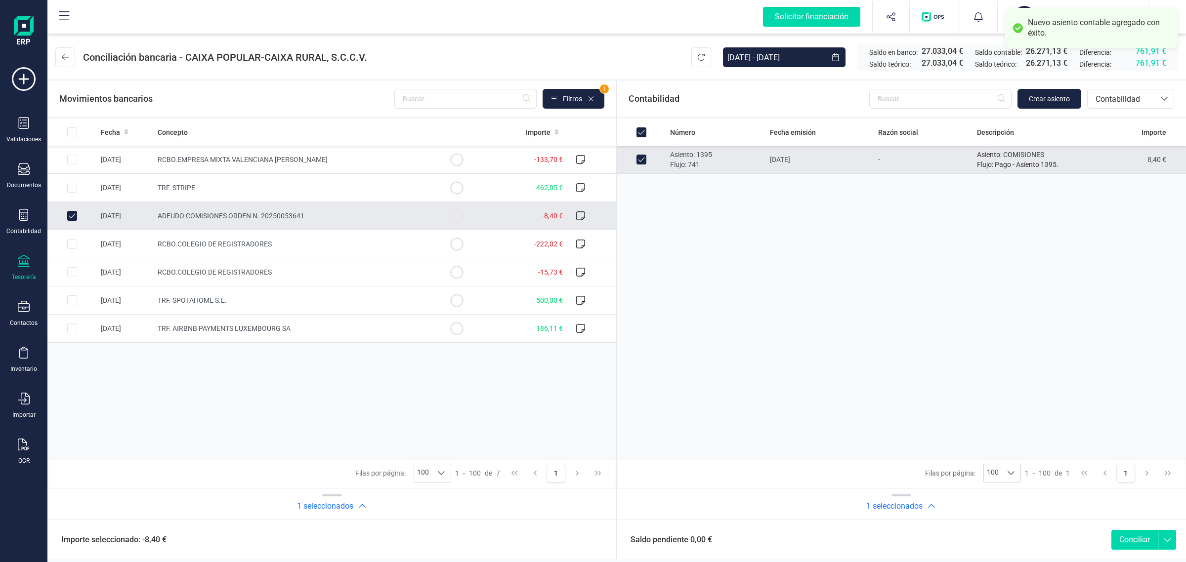
click at [1143, 539] on button "Conciliar" at bounding box center [1134, 540] width 46 height 20
checkbox input "false"
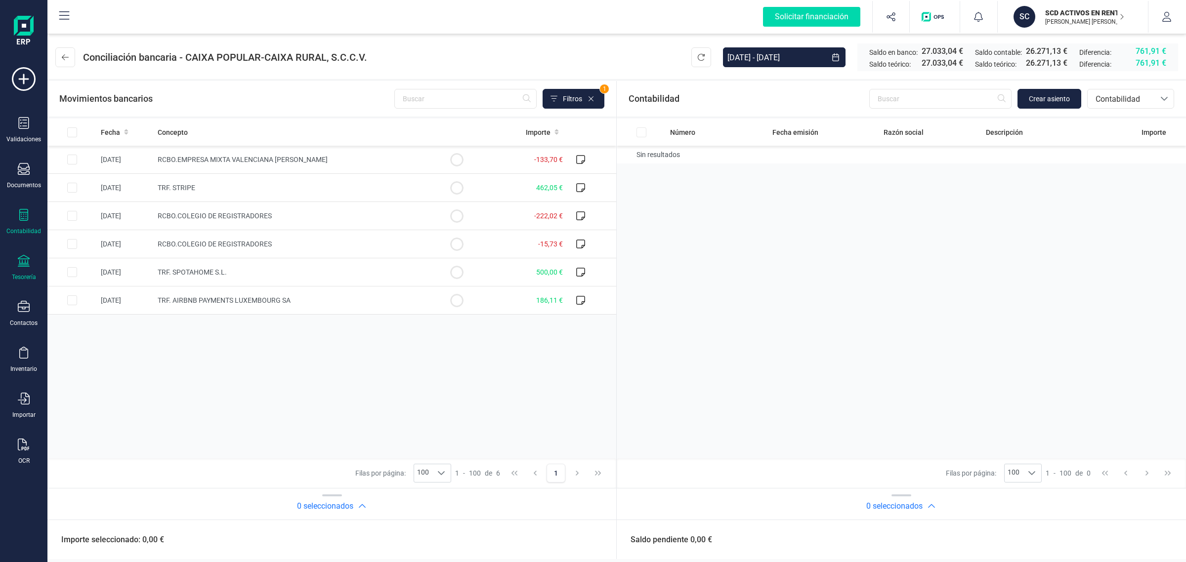
click at [31, 218] on div "Contabilidad" at bounding box center [24, 222] width 40 height 26
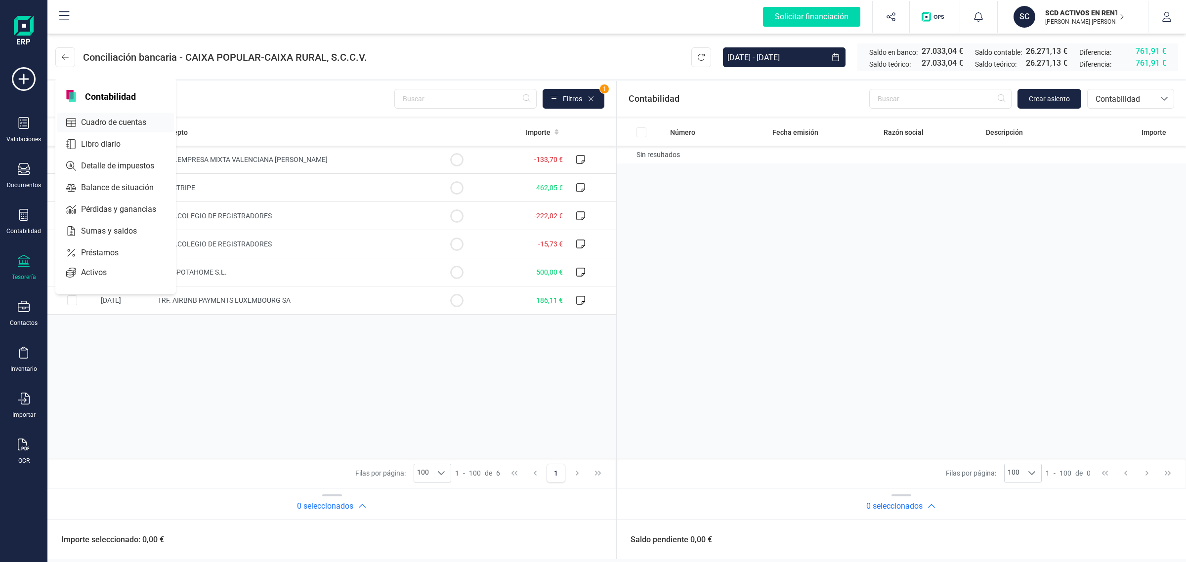
click at [122, 123] on span "Cuadro de cuentas" at bounding box center [120, 123] width 87 height 12
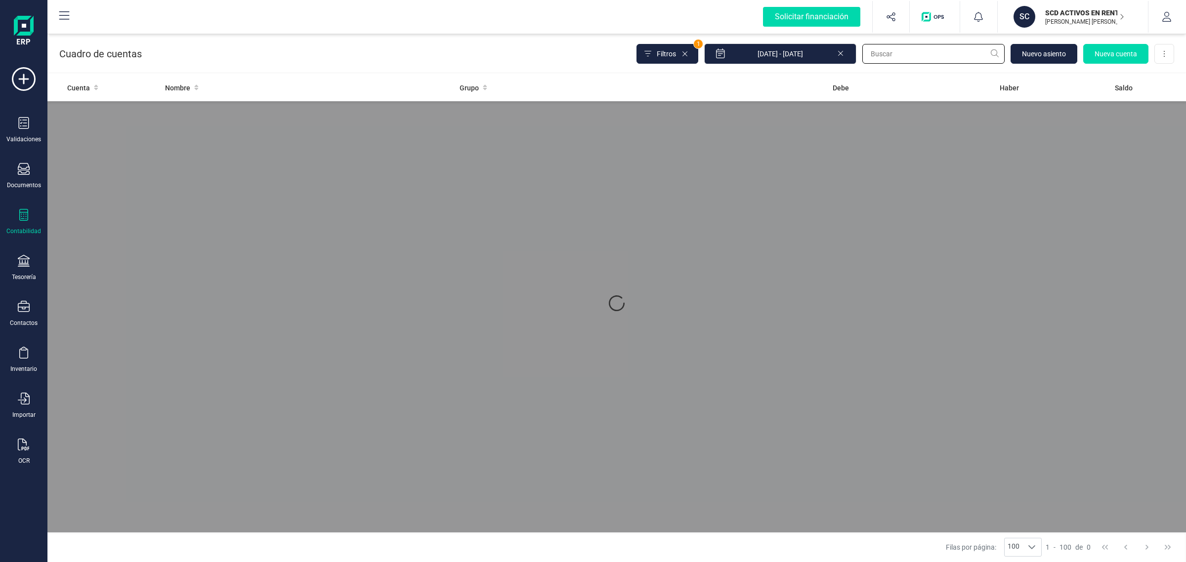
click at [915, 56] on input "text" at bounding box center [933, 54] width 142 height 20
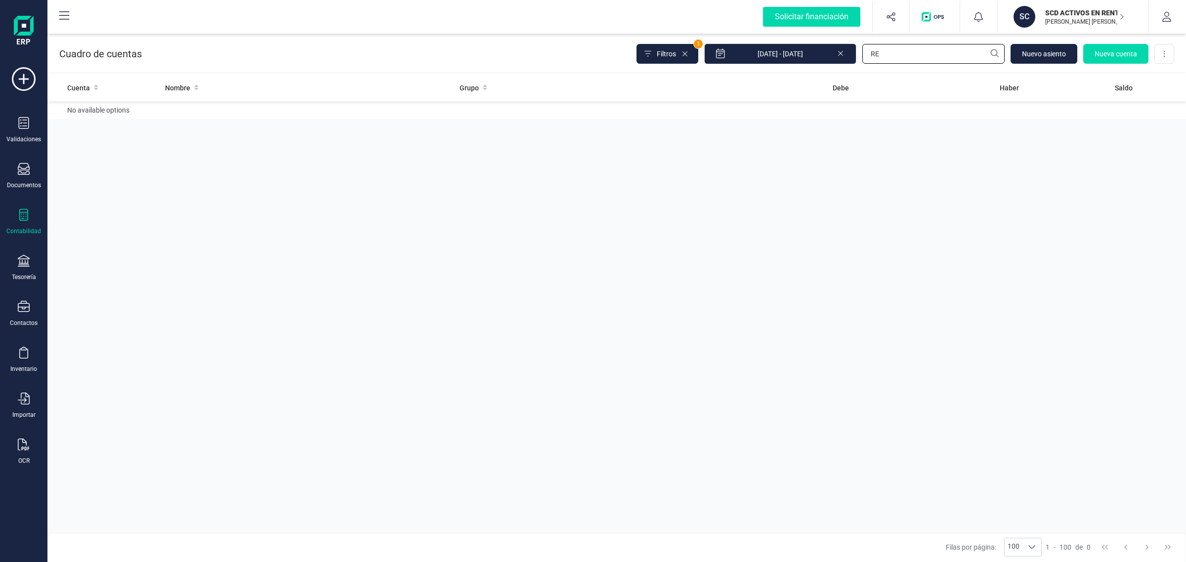
type input "R"
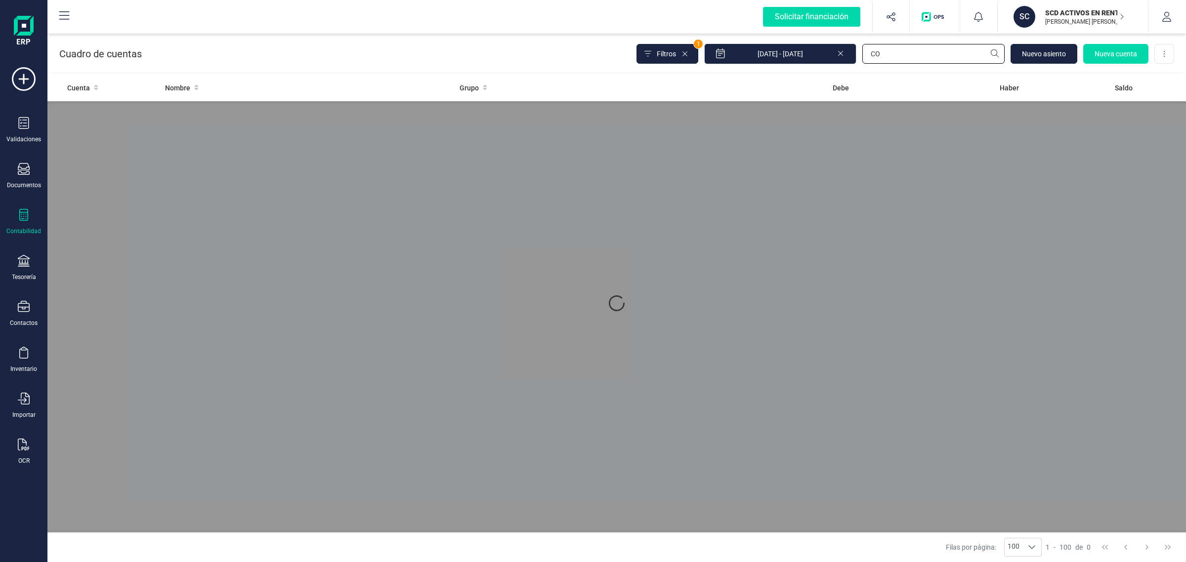
type input "C"
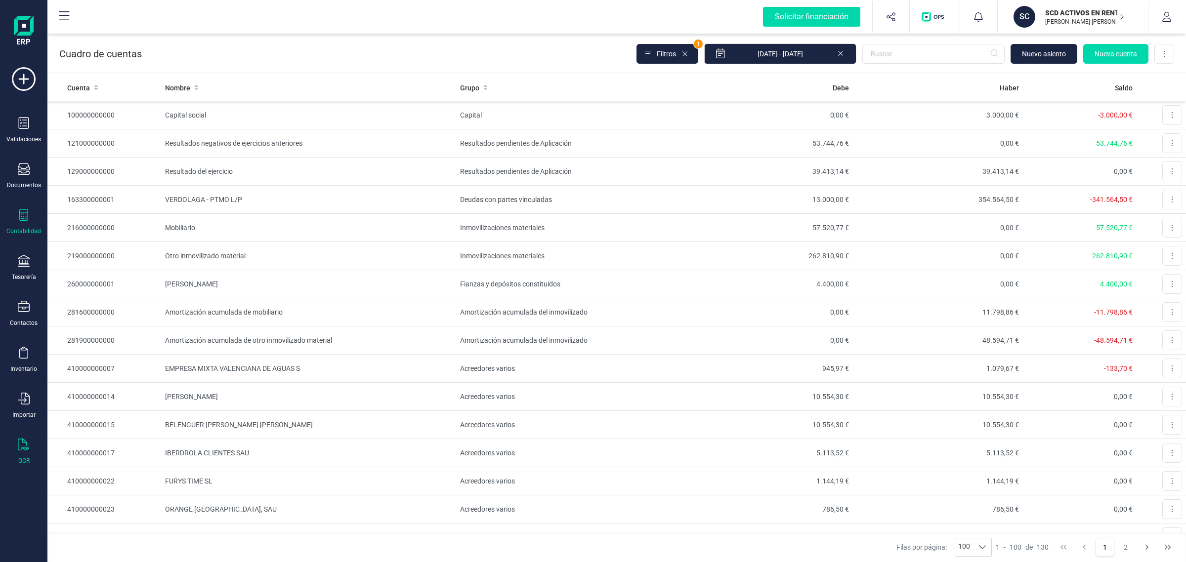
click at [35, 445] on div "OCR" at bounding box center [24, 452] width 40 height 26
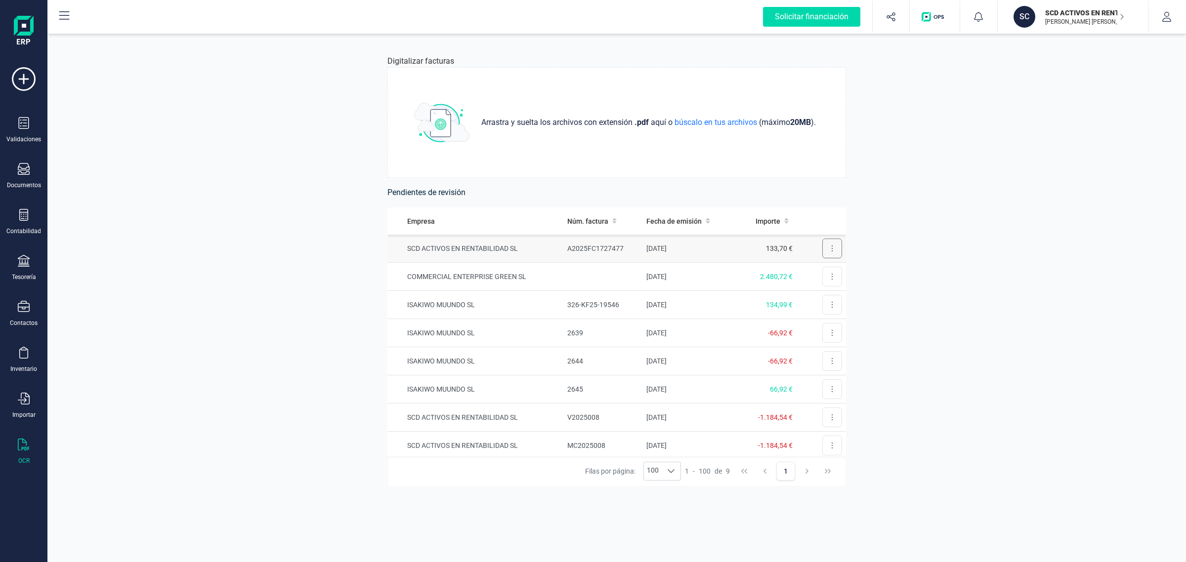
click at [823, 253] on button at bounding box center [832, 249] width 20 height 20
click at [794, 272] on span "Revisar factura" at bounding box center [808, 273] width 47 height 10
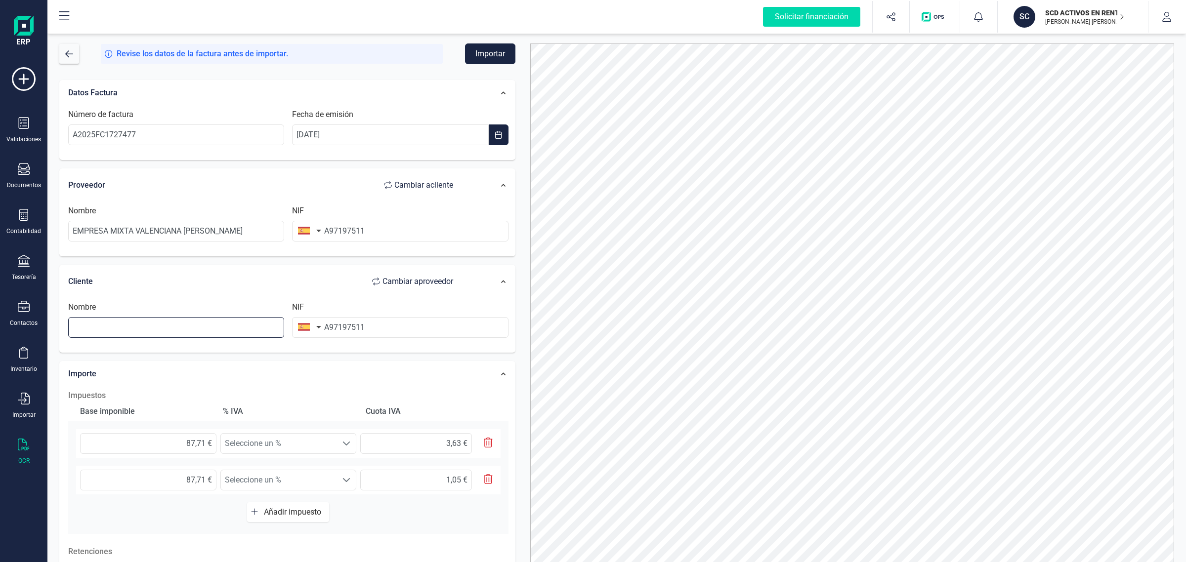
click at [160, 335] on input "text" at bounding box center [176, 327] width 216 height 21
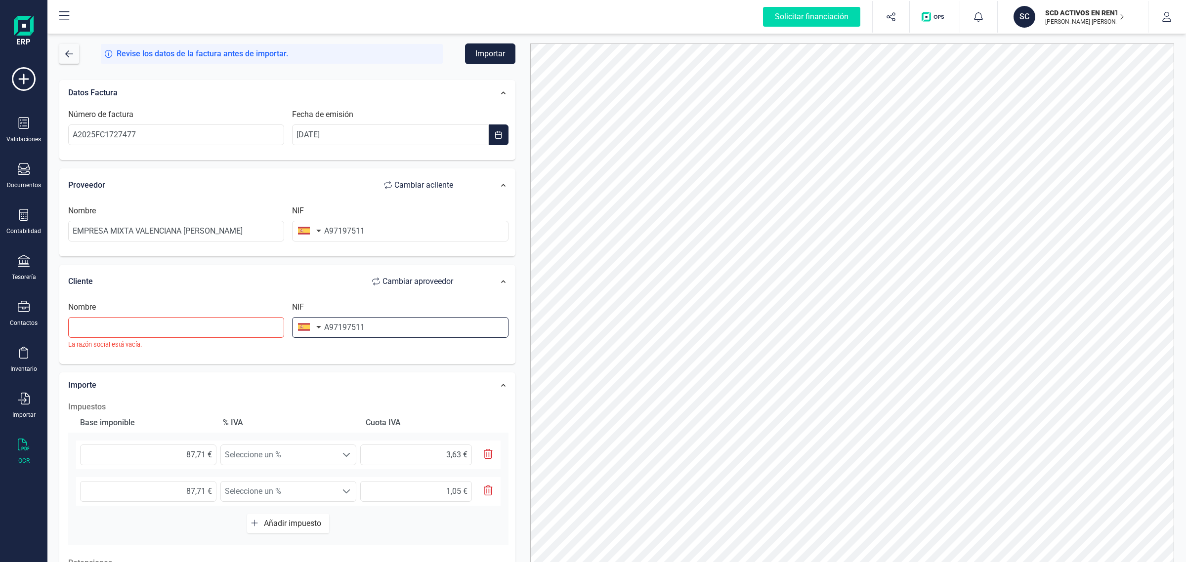
drag, startPoint x: 389, startPoint y: 333, endPoint x: 212, endPoint y: 339, distance: 177.0
click at [212, 339] on div "Nombre La razón social está vacía. NIF A97197511" at bounding box center [288, 329] width 448 height 56
click at [164, 327] on input "text" at bounding box center [176, 327] width 216 height 21
click at [168, 349] on li "SCD ACTIVOS EN RENTABILIDAD SL" at bounding box center [176, 353] width 216 height 20
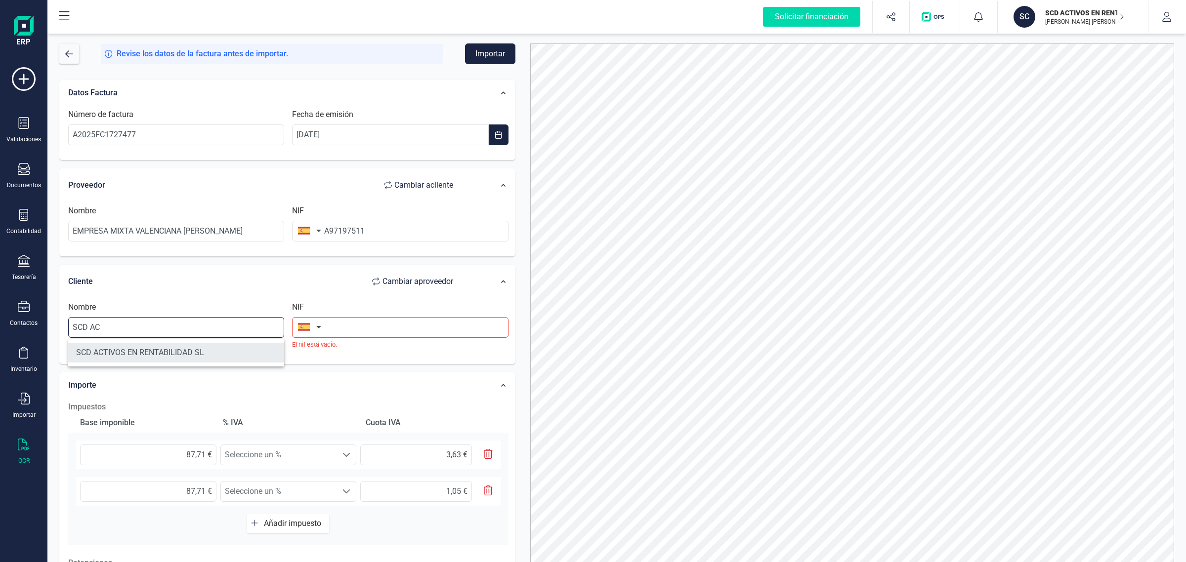
type input "SCD ACTIVOS EN RENTABILIDAD SL"
type input "B44787075"
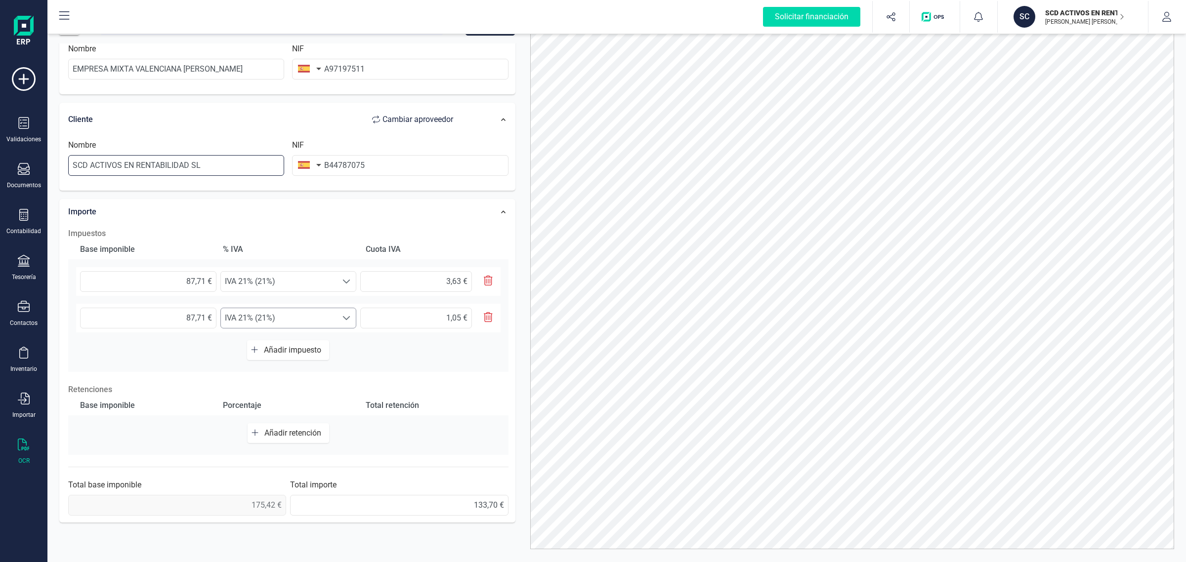
scroll to position [43, 0]
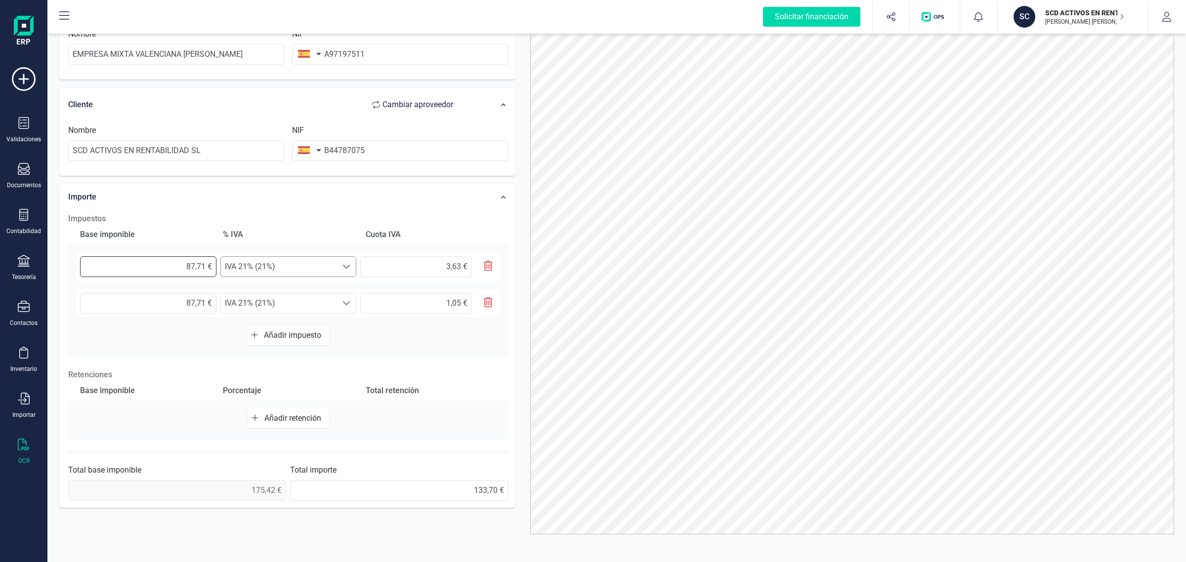
drag, startPoint x: 166, startPoint y: 267, endPoint x: 278, endPoint y: 264, distance: 111.2
click at [278, 264] on div "87,71 € Seleccione un % IVA 21% (21%) IVA 21% (21%) 3,63 €" at bounding box center [288, 266] width 424 height 29
type input "5,00 €"
type input "1,05 €"
click at [190, 320] on div "87,71 € Seleccione un % IVA 21% (21%) IVA 21% (21%) 1,05 €" at bounding box center [288, 307] width 440 height 37
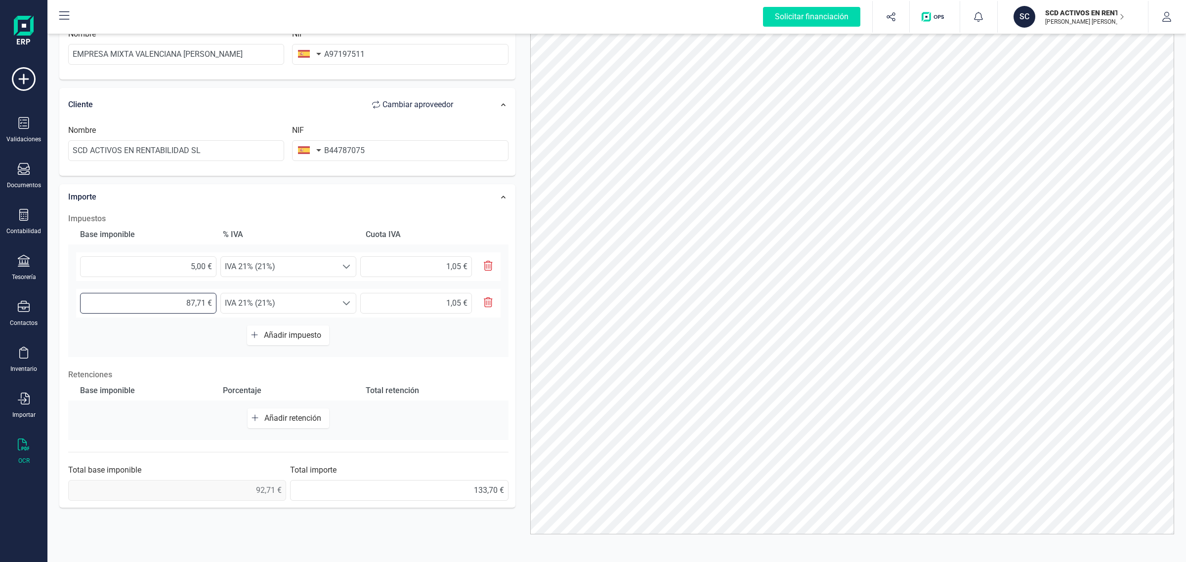
click at [180, 304] on input "87,71 €" at bounding box center [148, 303] width 136 height 21
click at [285, 307] on span "IVA 21% (21%)" at bounding box center [279, 303] width 117 height 20
click at [260, 339] on li "IVA 10% (10%)" at bounding box center [310, 344] width 180 height 20
type input "8,77 €"
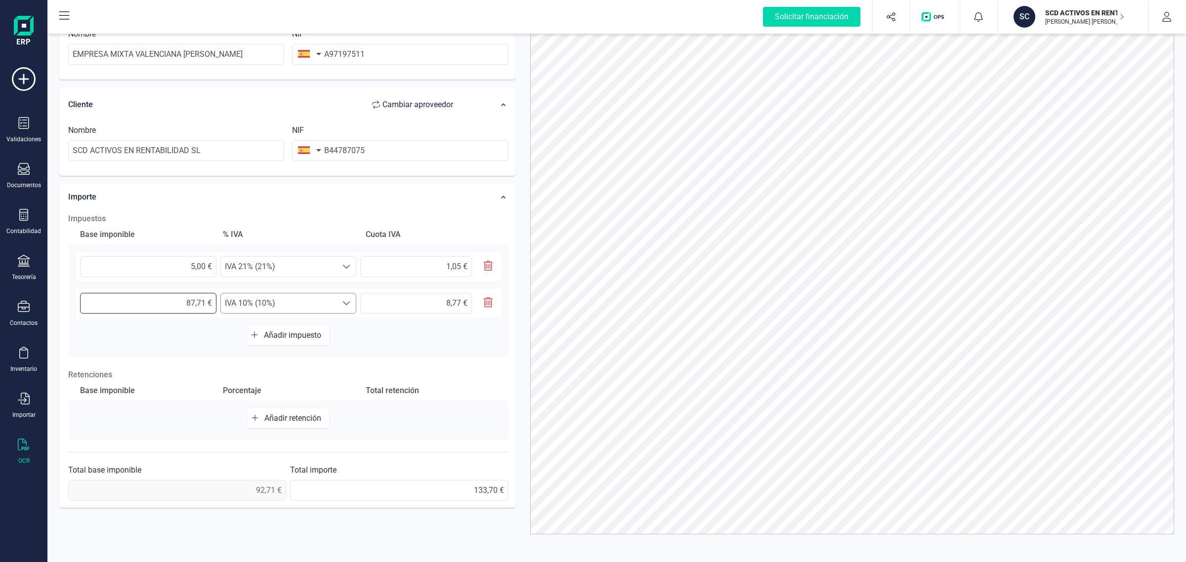
drag, startPoint x: 196, startPoint y: 303, endPoint x: 244, endPoint y: 309, distance: 48.3
click at [243, 309] on div "87,71 € Seleccione un % IVA 10% (10%) IVA 10% (10%) 8,77 €" at bounding box center [288, 303] width 424 height 29
type input "3,00 €"
type input "0,30 €"
type input "36,00 €"
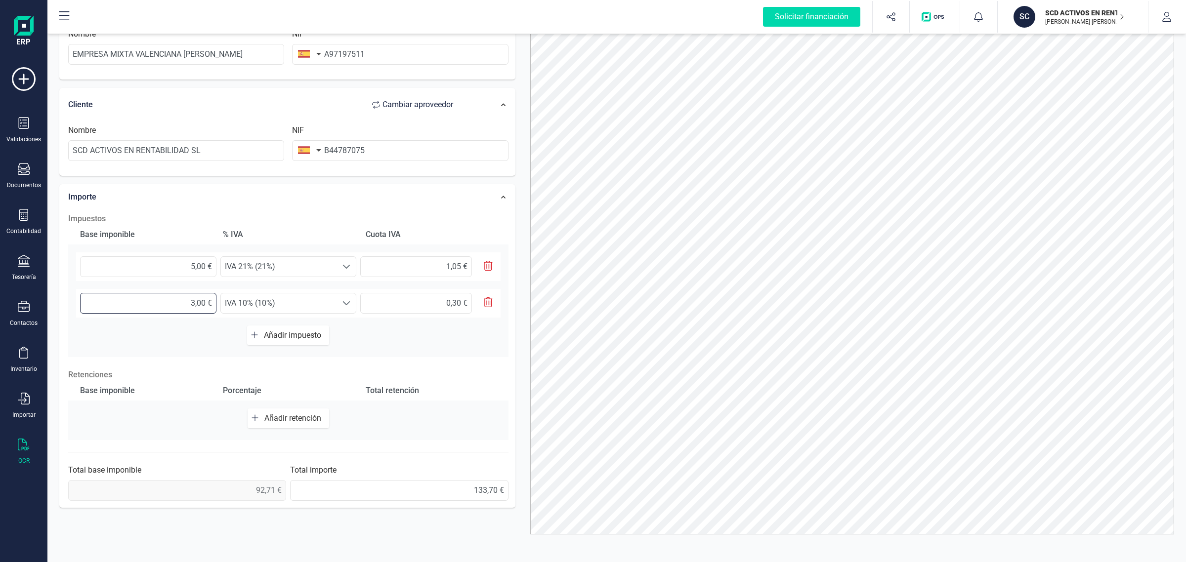
type input "3,60 €"
type input "363,00 €"
type input "36,30 €"
type input "36,00 €"
type input "3,60 €"
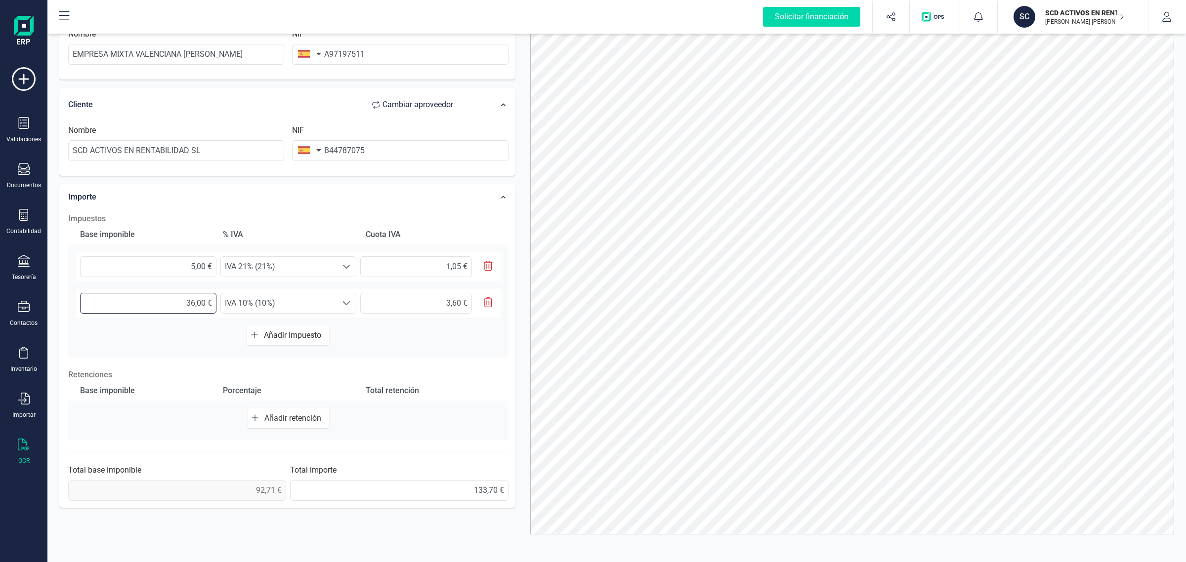
type input "36,30 €"
type input "3,63 €"
type input "36,31 €"
click at [425, 308] on input "3,63 €" at bounding box center [416, 303] width 112 height 21
click at [439, 268] on input "1,05 €" at bounding box center [416, 266] width 112 height 21
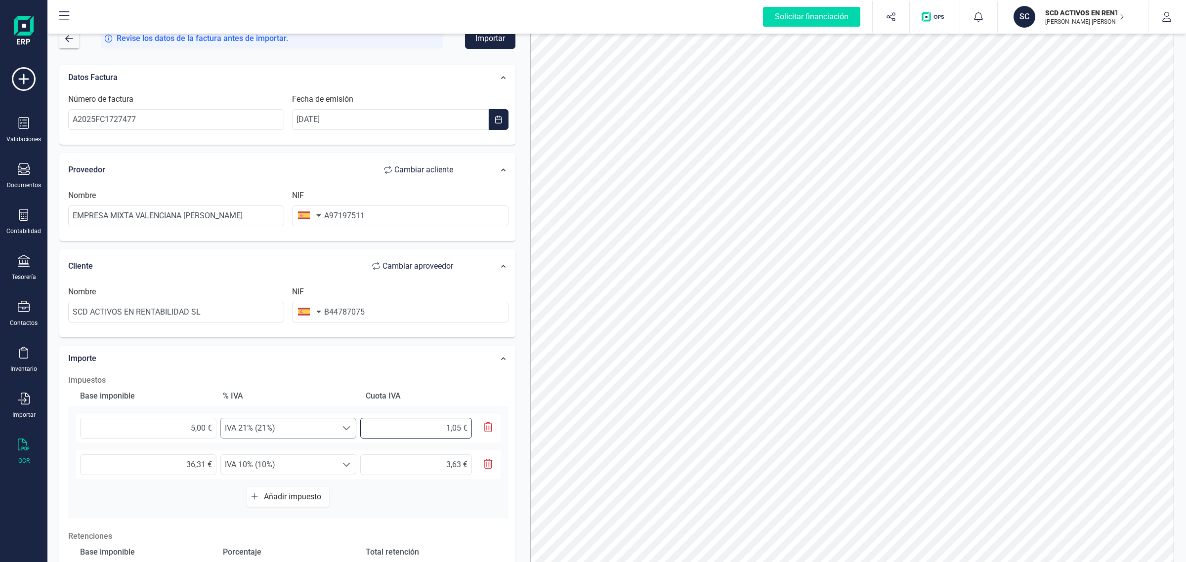
scroll to position [0, 0]
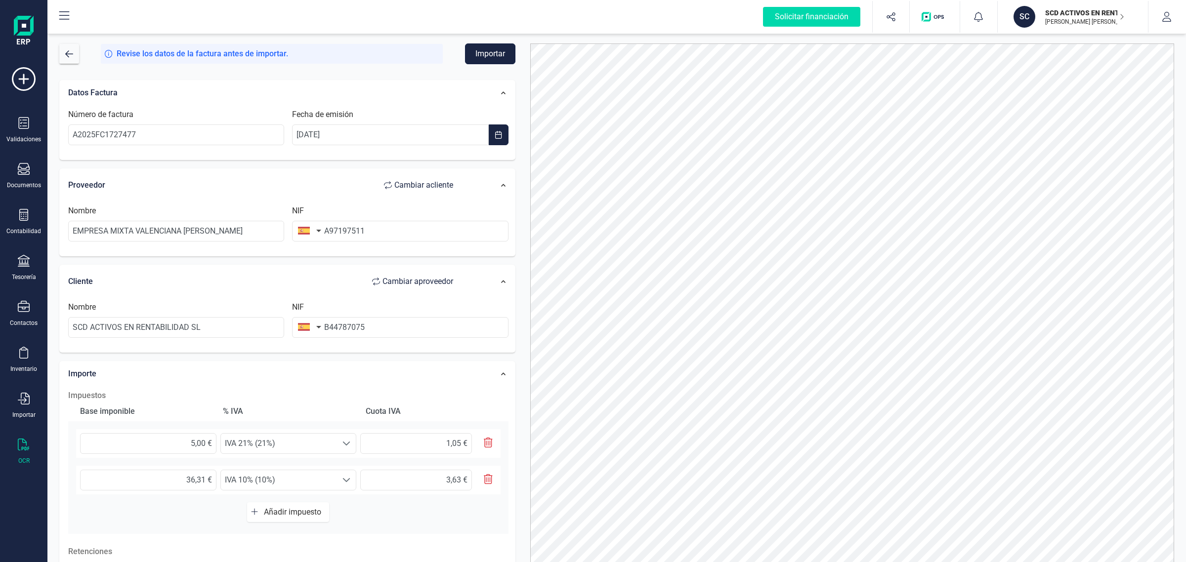
click at [493, 55] on button "Importar" at bounding box center [490, 53] width 50 height 21
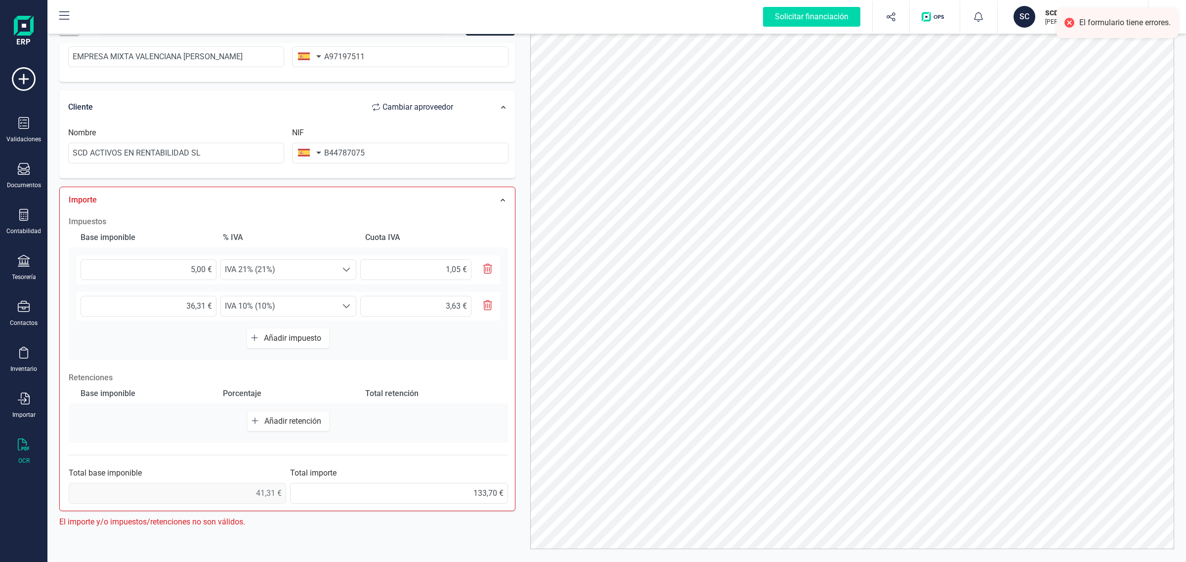
scroll to position [43, 0]
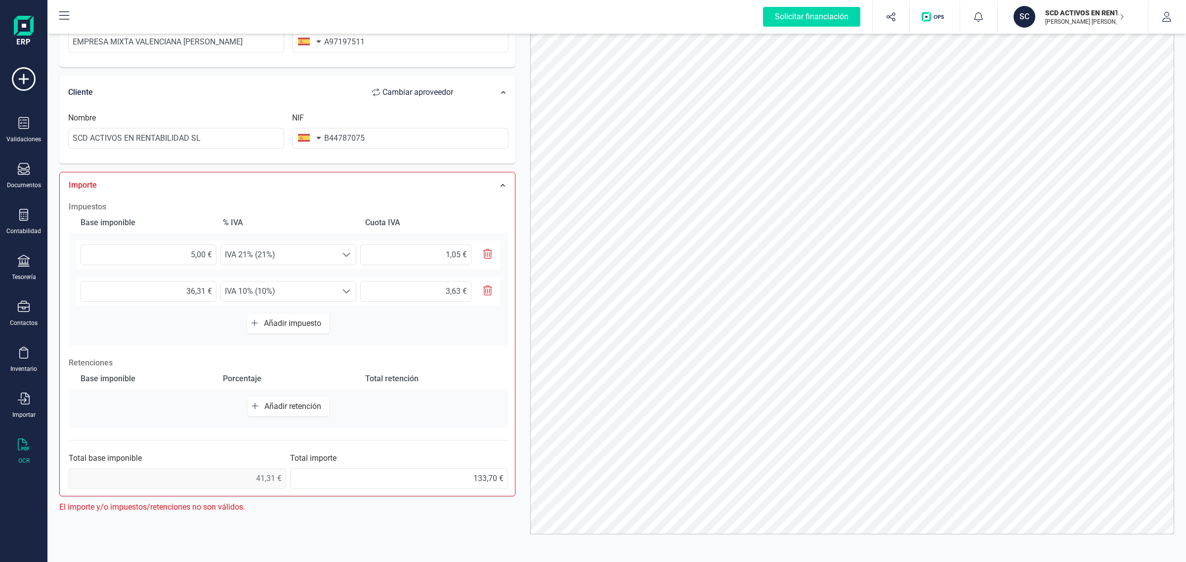
click at [287, 323] on span "Añadir impuesto" at bounding box center [294, 323] width 61 height 9
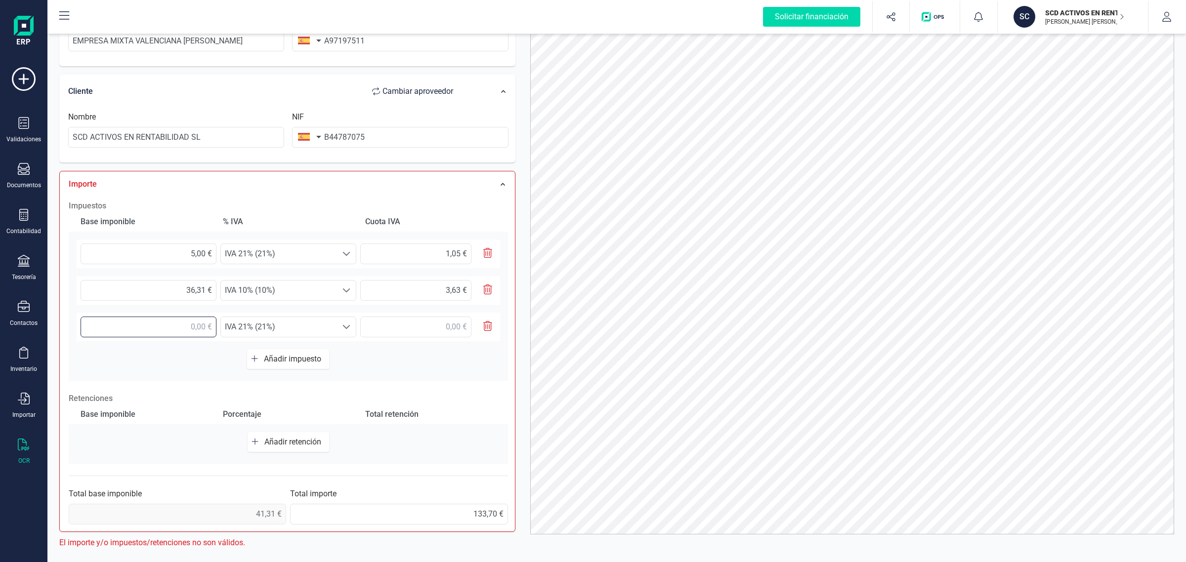
click at [179, 328] on input "text" at bounding box center [149, 327] width 136 height 21
type input "87,71 €"
click at [272, 319] on span "IVA 21% (21%)" at bounding box center [279, 327] width 116 height 20
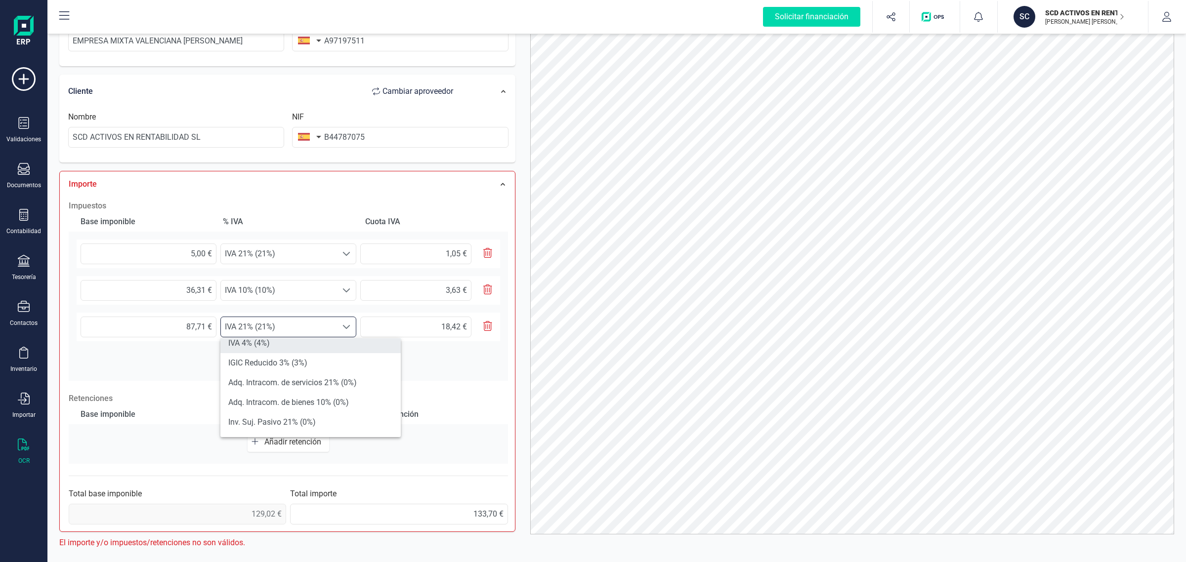
scroll to position [363, 0]
click at [270, 425] on li "IGIC Cero 0% (0%)" at bounding box center [310, 424] width 180 height 20
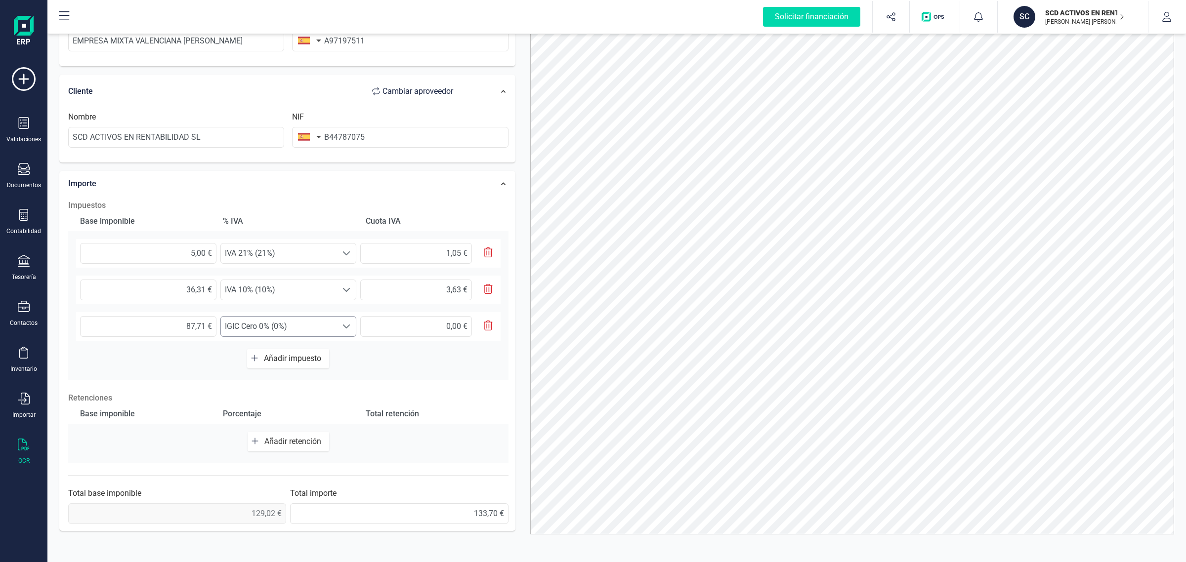
click at [290, 326] on span "IGIC Cero 0% (0%)" at bounding box center [279, 327] width 117 height 20
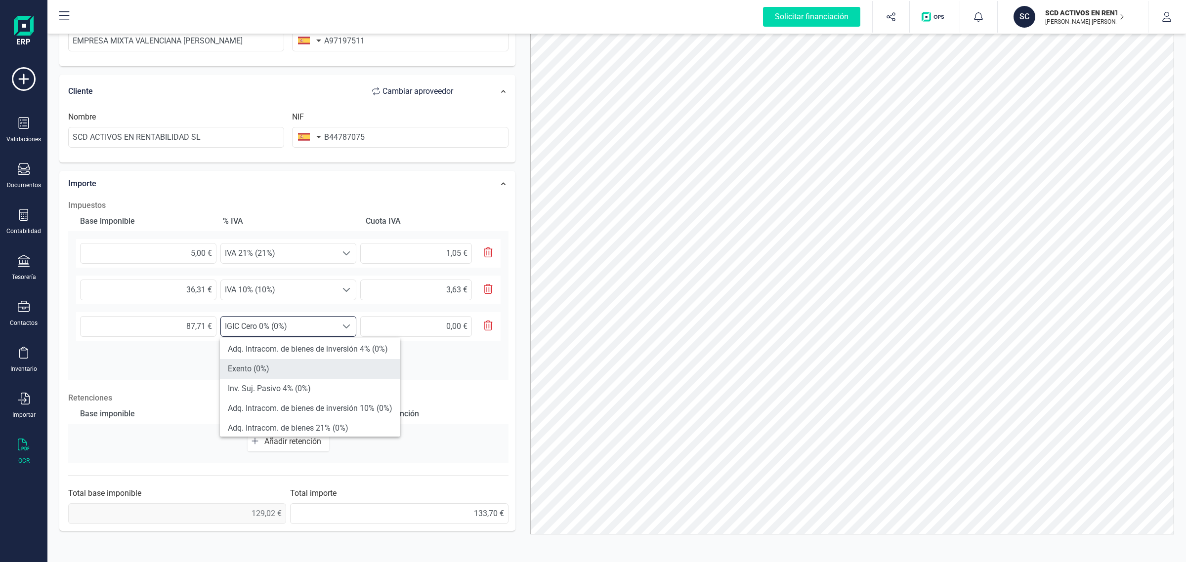
click at [262, 369] on li "Exento (0%)" at bounding box center [310, 369] width 180 height 20
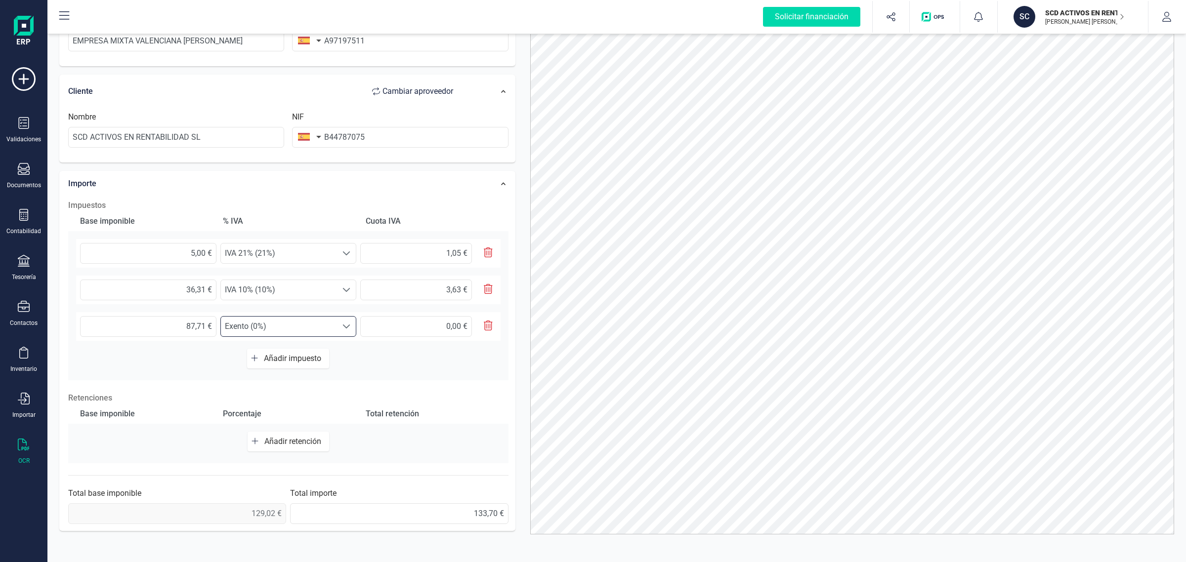
click at [440, 374] on div "Base imponible % IVA Cuota IVA 5,00 € Seleccione un % IVA 21% (21%) IVA 21% (21…" at bounding box center [288, 295] width 440 height 169
click at [432, 324] on input "text" at bounding box center [416, 326] width 112 height 21
click at [438, 400] on p "Retenciones" at bounding box center [288, 398] width 440 height 12
click at [242, 513] on span "175,42 €" at bounding box center [177, 513] width 218 height 21
click at [330, 517] on input "133,70 €" at bounding box center [399, 513] width 218 height 21
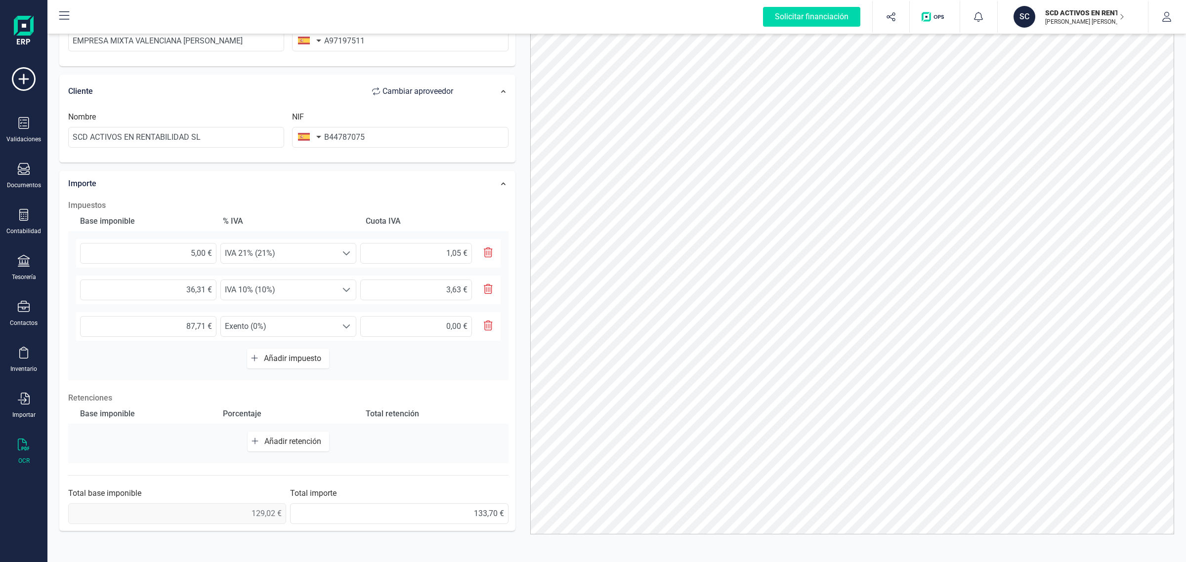
click at [450, 433] on div "Base imponible Porcentaje Total retención Añadir retención" at bounding box center [288, 433] width 440 height 59
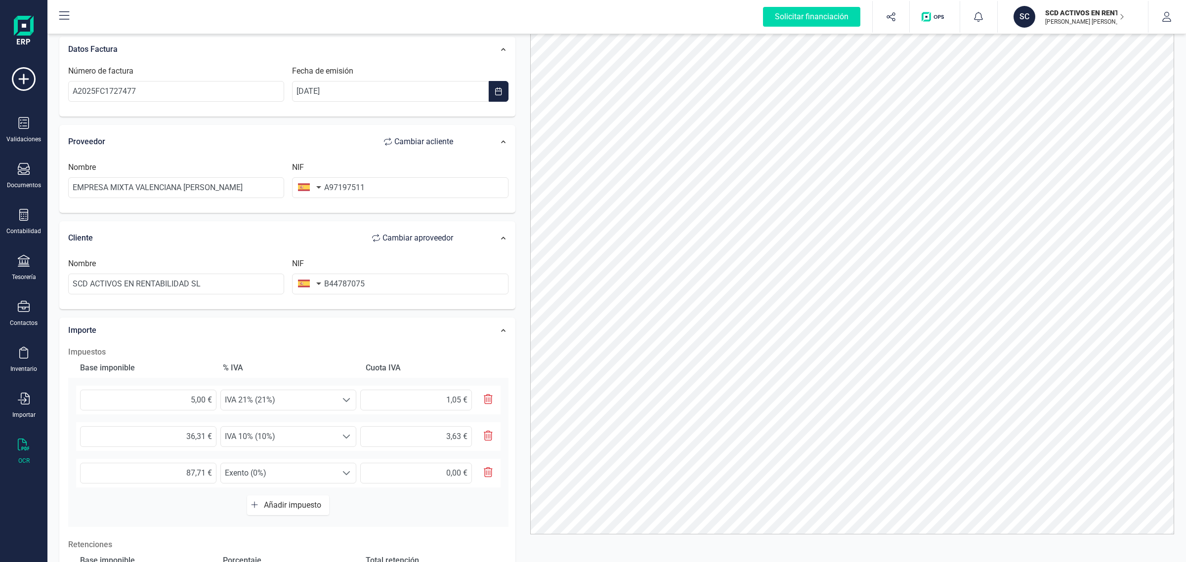
scroll to position [0, 0]
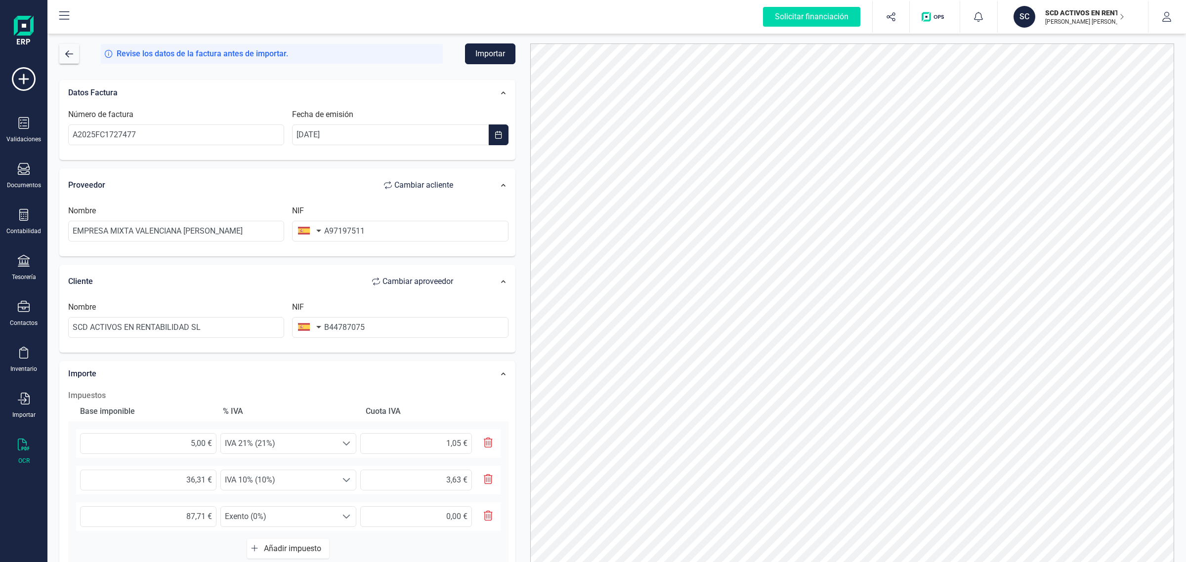
click at [476, 57] on button "Importar" at bounding box center [490, 53] width 50 height 21
click at [80, 51] on div "Revise los datos de la factura antes de importar. Importar" at bounding box center [287, 53] width 456 height 21
click at [75, 52] on button "button" at bounding box center [69, 54] width 20 height 20
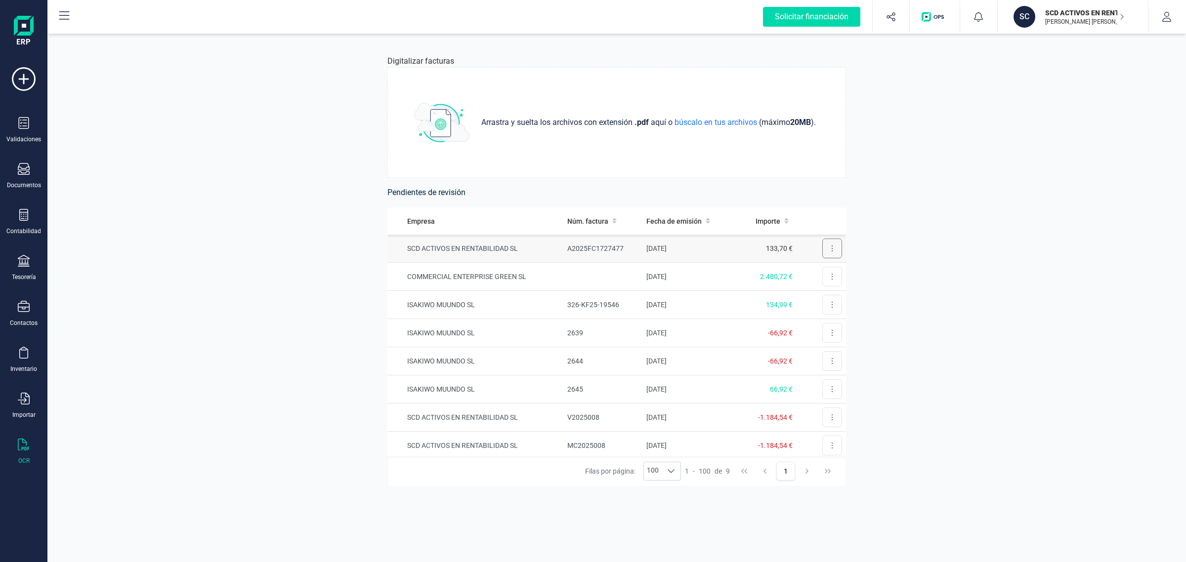
click at [822, 246] on button at bounding box center [832, 249] width 20 height 20
click at [796, 290] on span "Eliminar factura" at bounding box center [809, 293] width 49 height 10
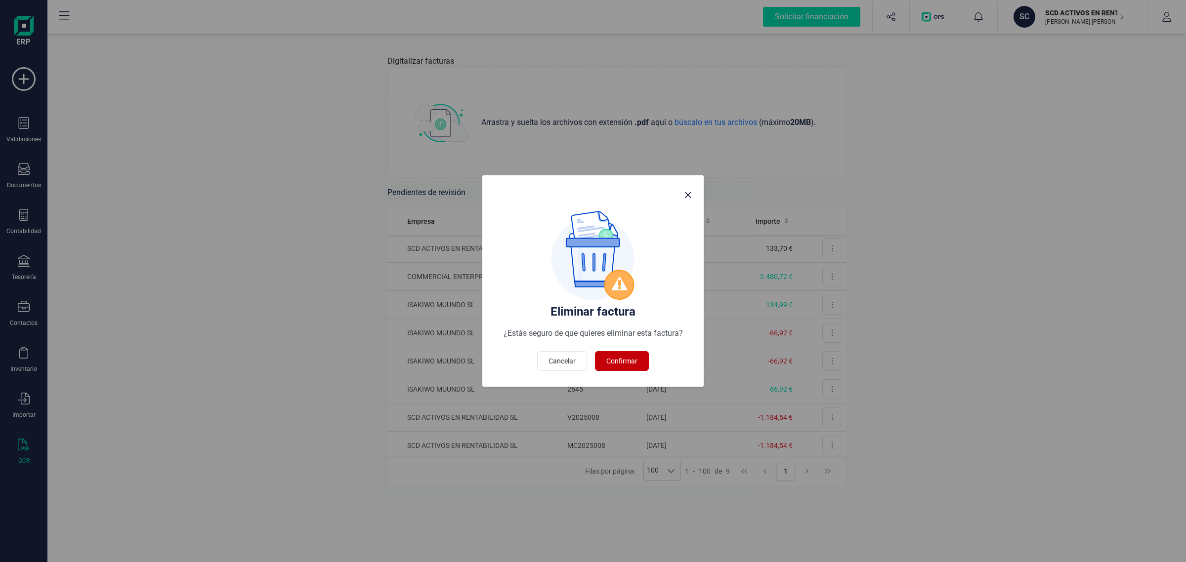
click at [630, 357] on span "Confirmar" at bounding box center [621, 361] width 31 height 10
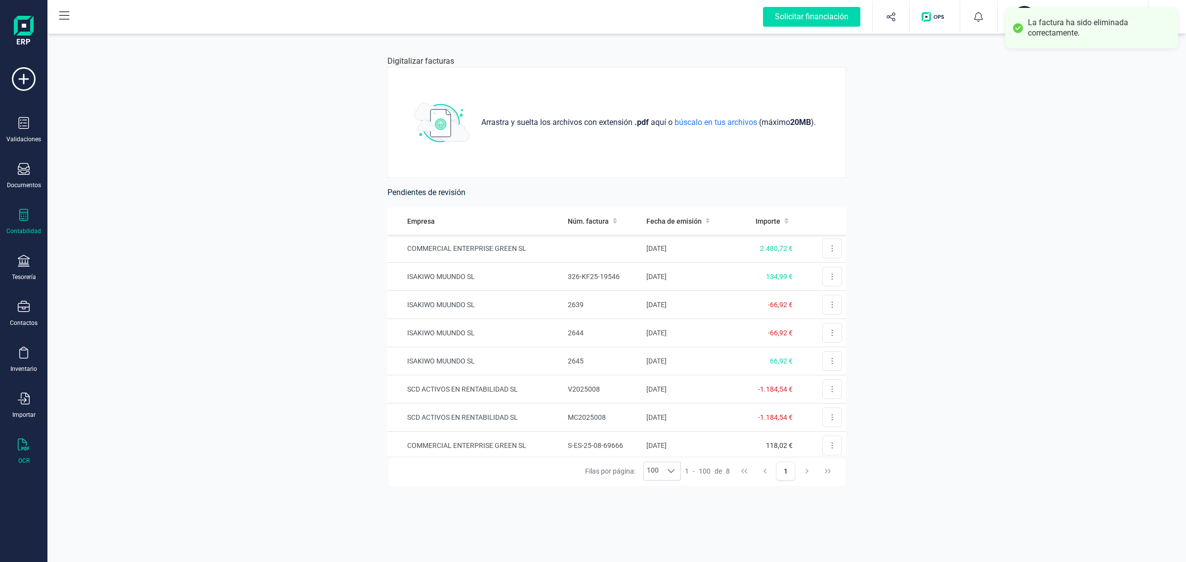
click at [18, 223] on div "Contabilidad" at bounding box center [24, 222] width 40 height 26
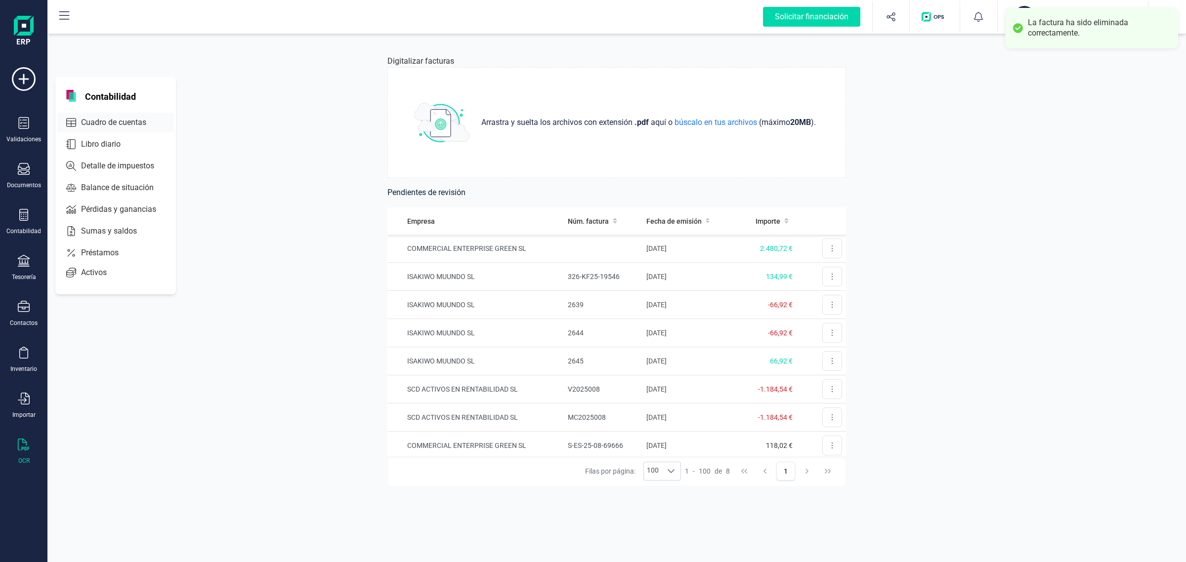
click at [108, 123] on span "Cuadro de cuentas" at bounding box center [120, 123] width 87 height 12
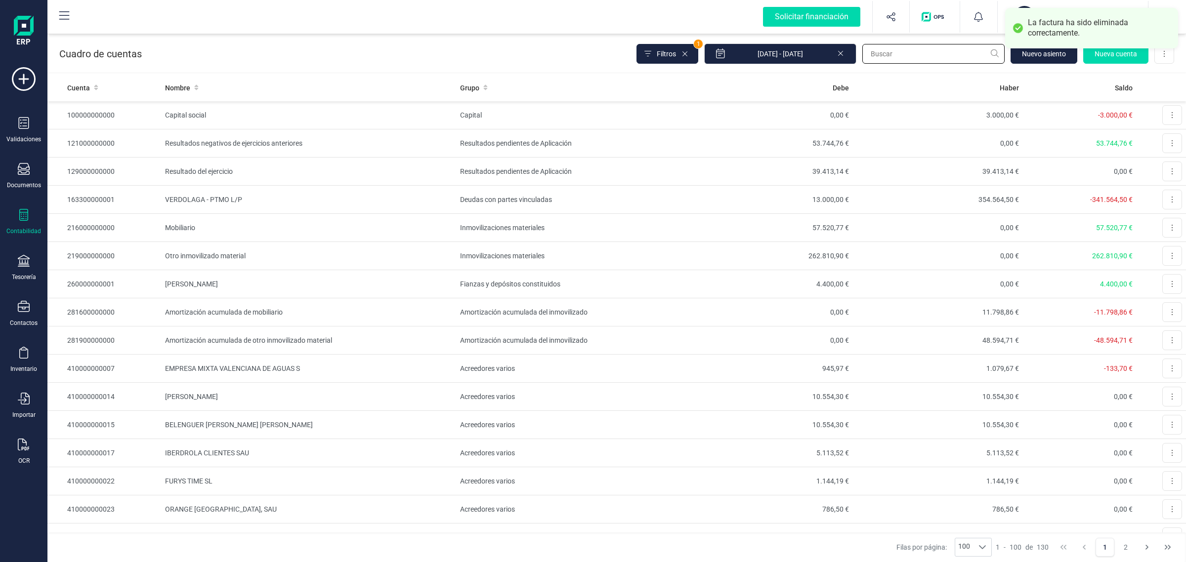
click at [909, 50] on input "text" at bounding box center [933, 54] width 142 height 20
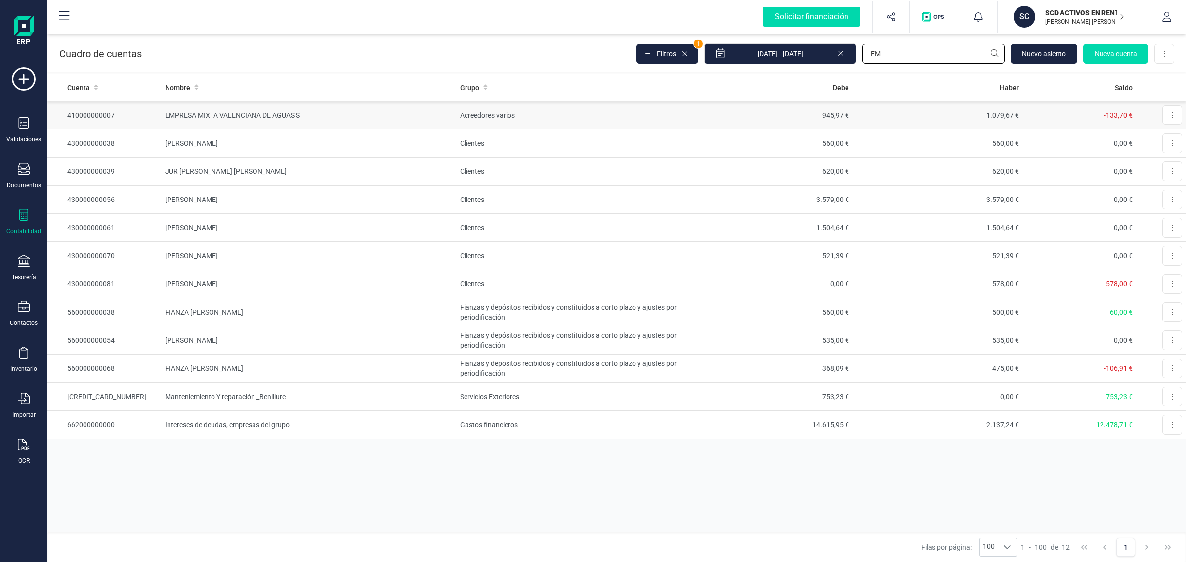
type input "EM"
click at [877, 124] on td "1.079,67 €" at bounding box center [938, 115] width 170 height 28
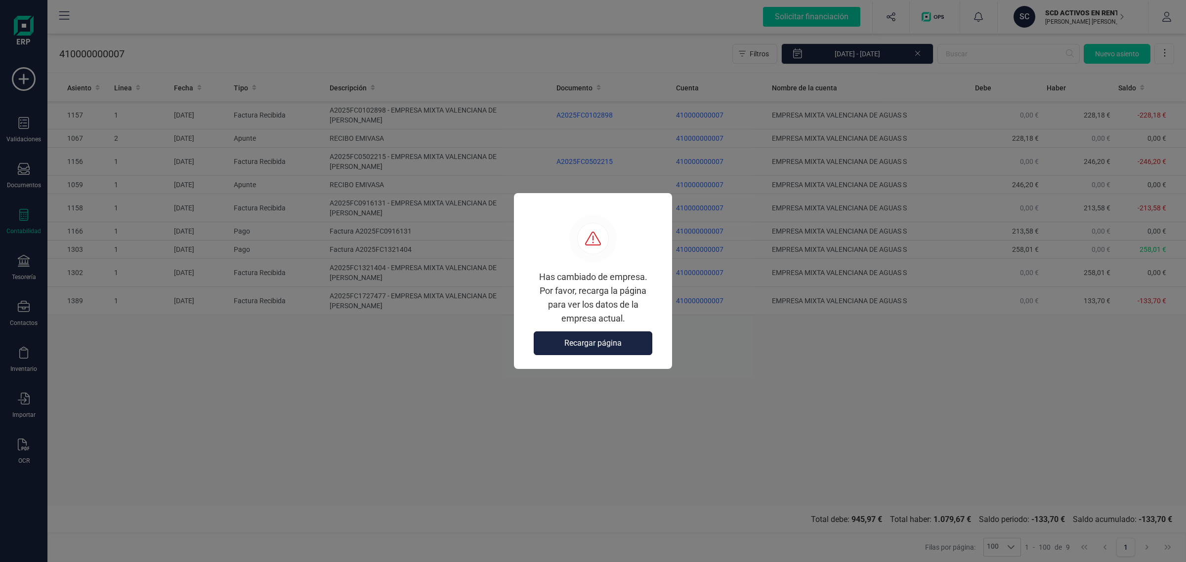
click at [578, 336] on button "Recargar página" at bounding box center [593, 344] width 119 height 24
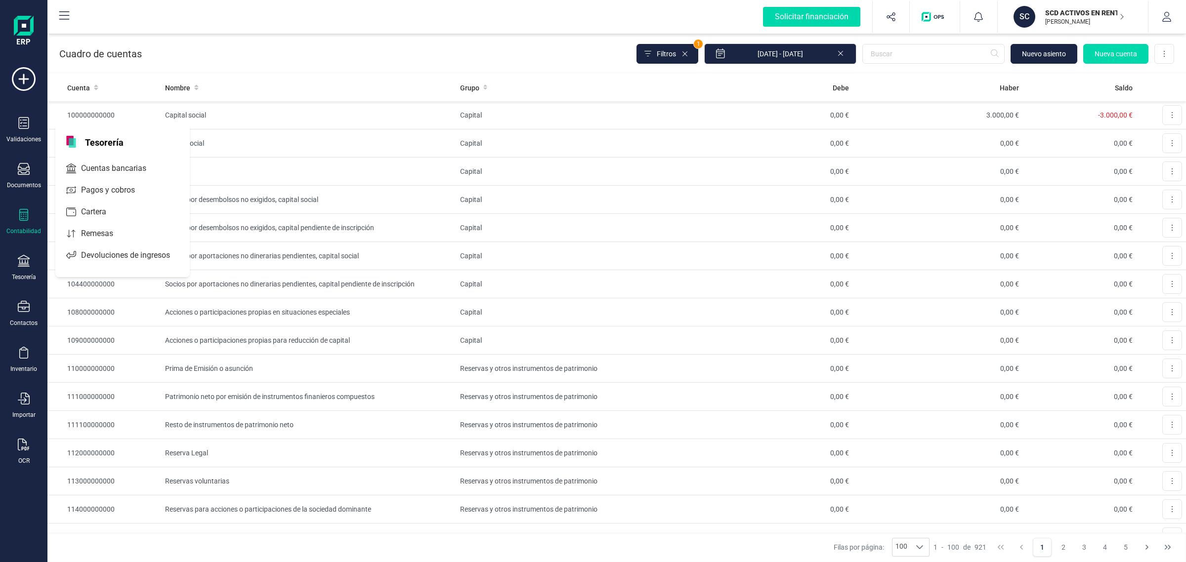
click at [86, 180] on div "Pagos y cobros" at bounding box center [122, 190] width 130 height 20
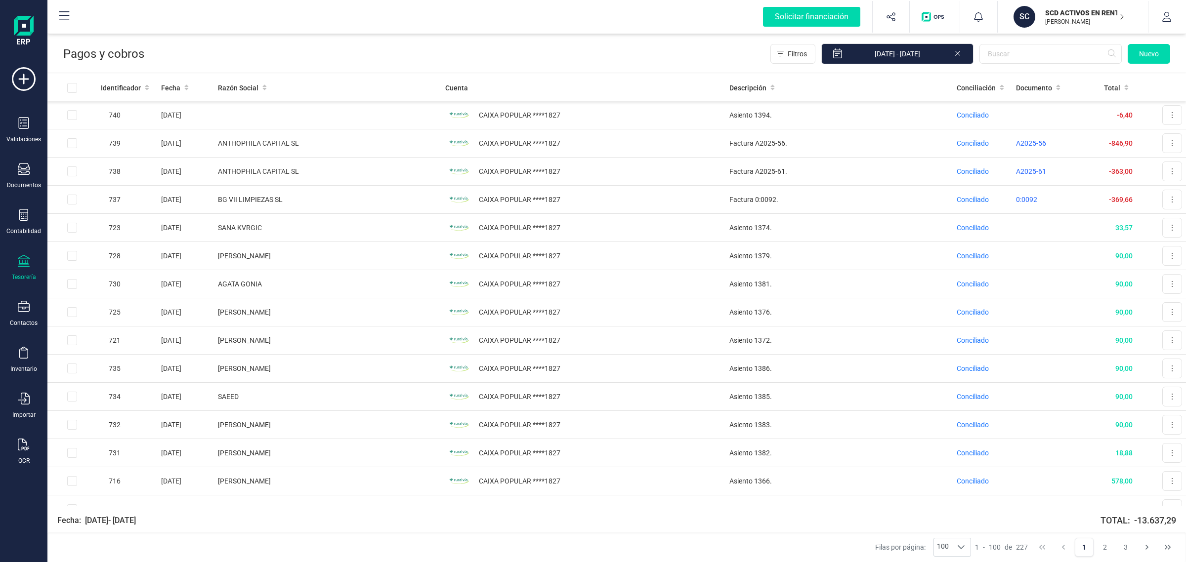
click at [30, 265] on div "Tesorería" at bounding box center [24, 268] width 40 height 26
click at [86, 165] on span "Cuentas bancarias" at bounding box center [120, 169] width 87 height 12
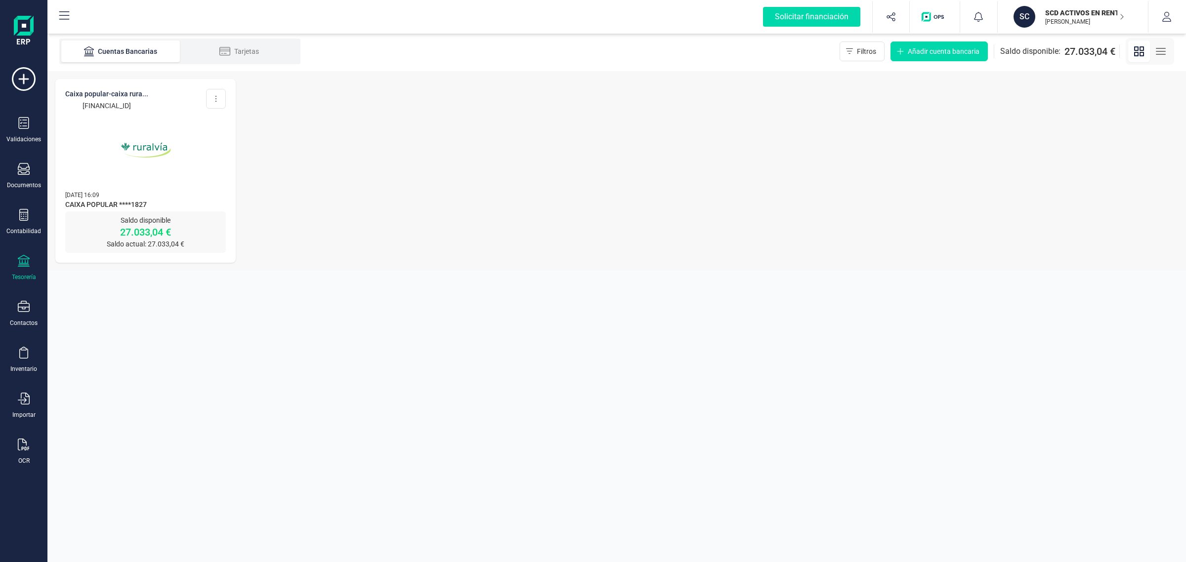
click at [162, 164] on img at bounding box center [145, 150] width 83 height 83
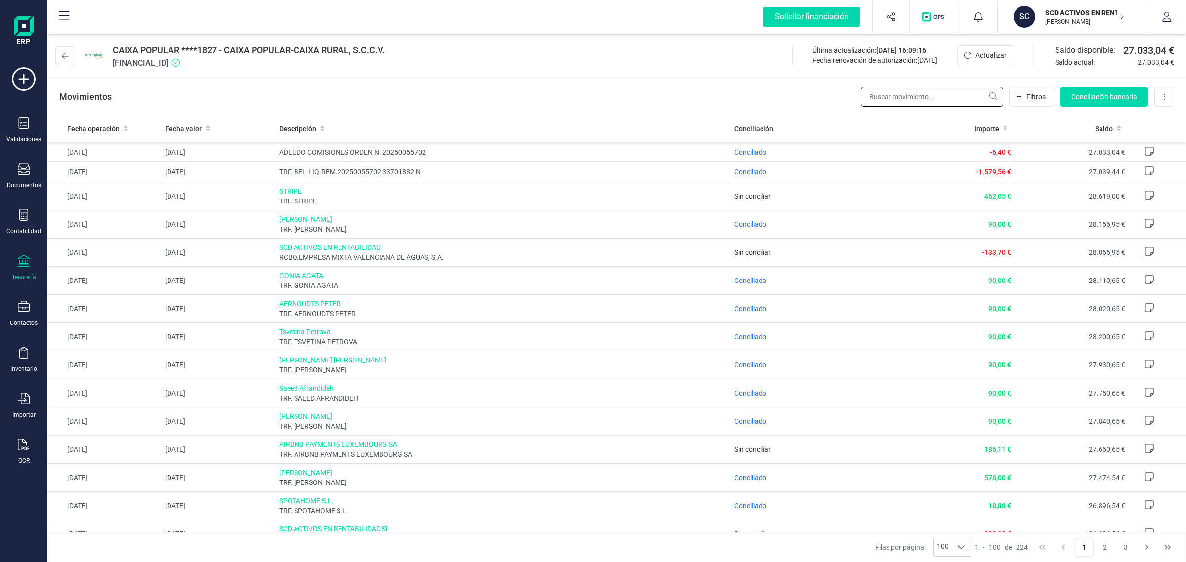
click at [877, 100] on input "text" at bounding box center [932, 97] width 142 height 20
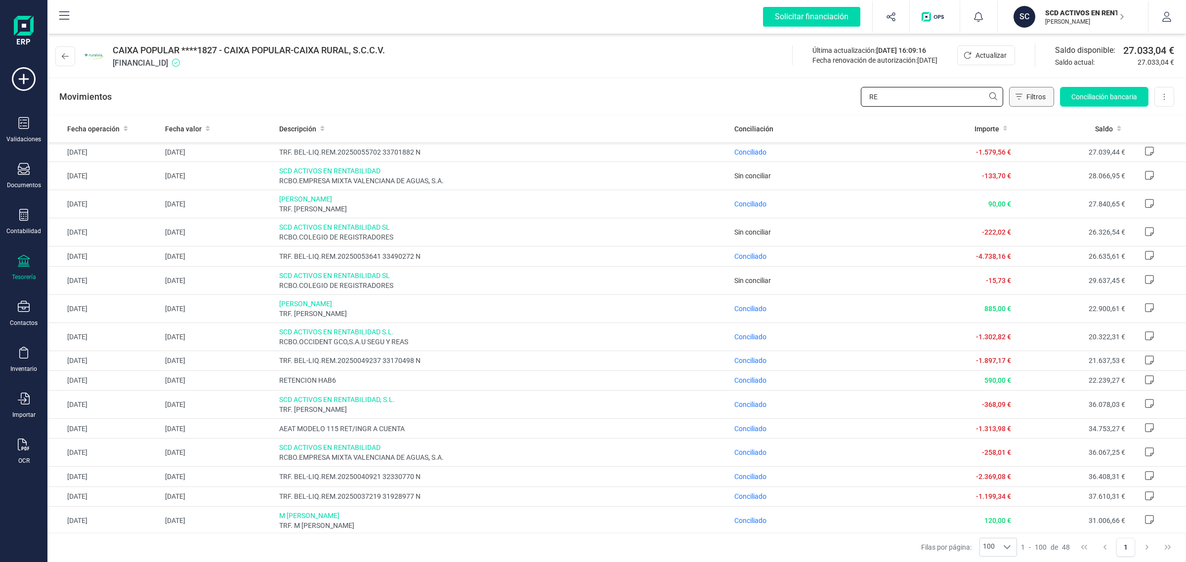
type input "R"
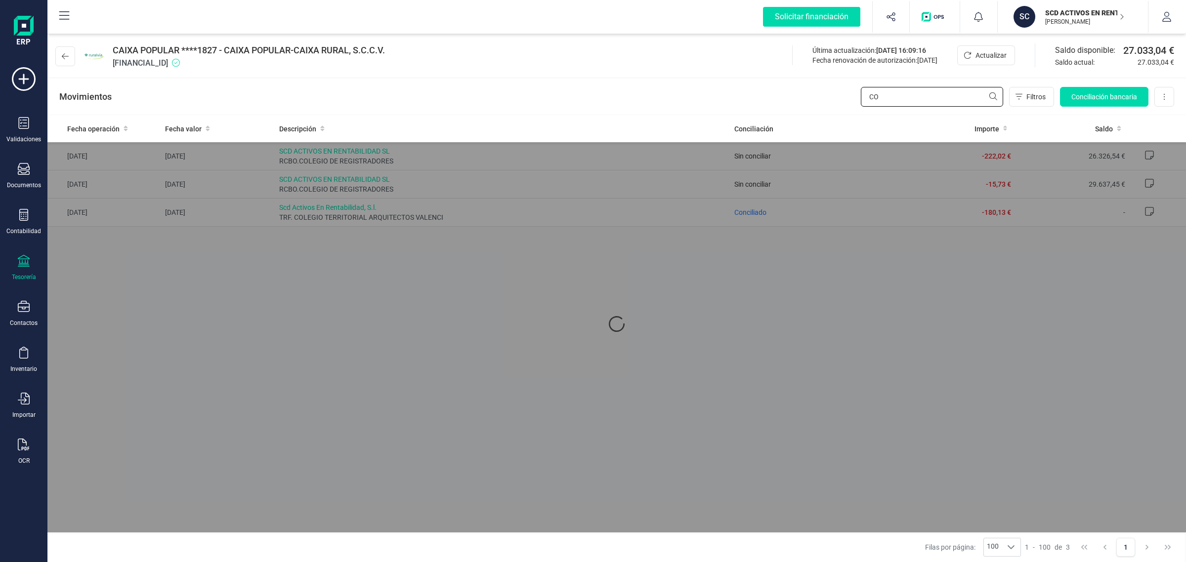
type input "C"
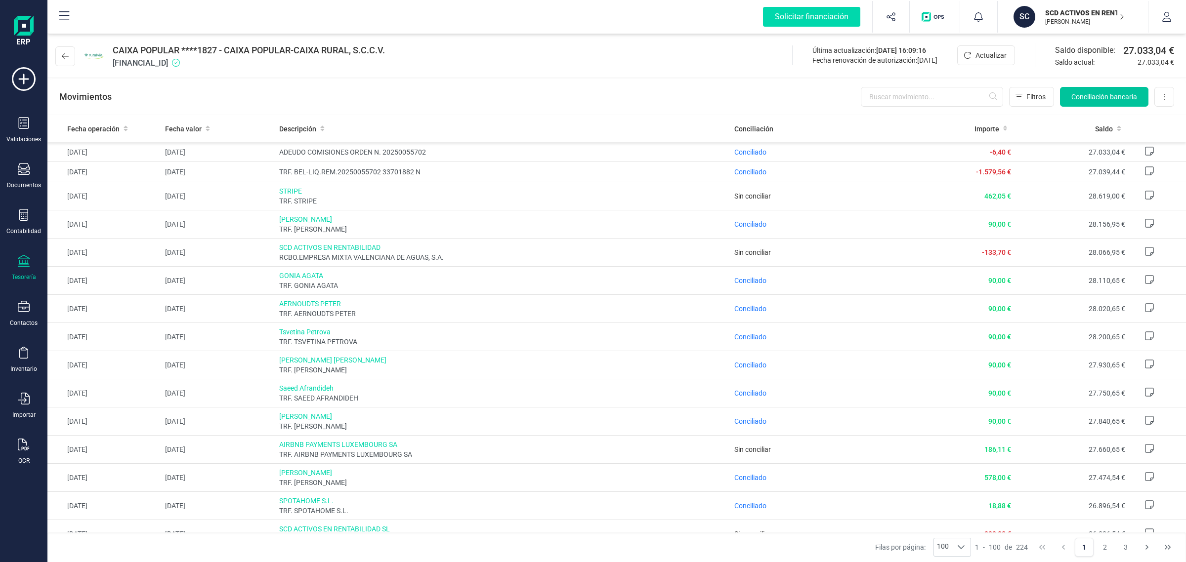
click at [1078, 95] on span "Conciliación bancaria" at bounding box center [1104, 97] width 66 height 10
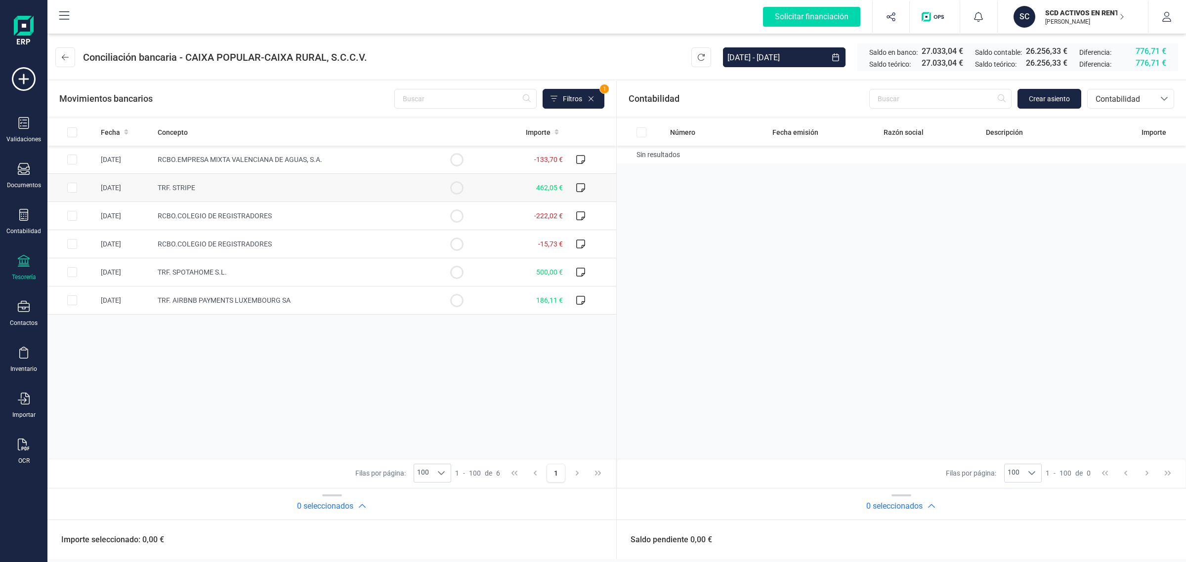
click at [534, 181] on td "462,05 €" at bounding box center [523, 188] width 85 height 28
checkbox input "true"
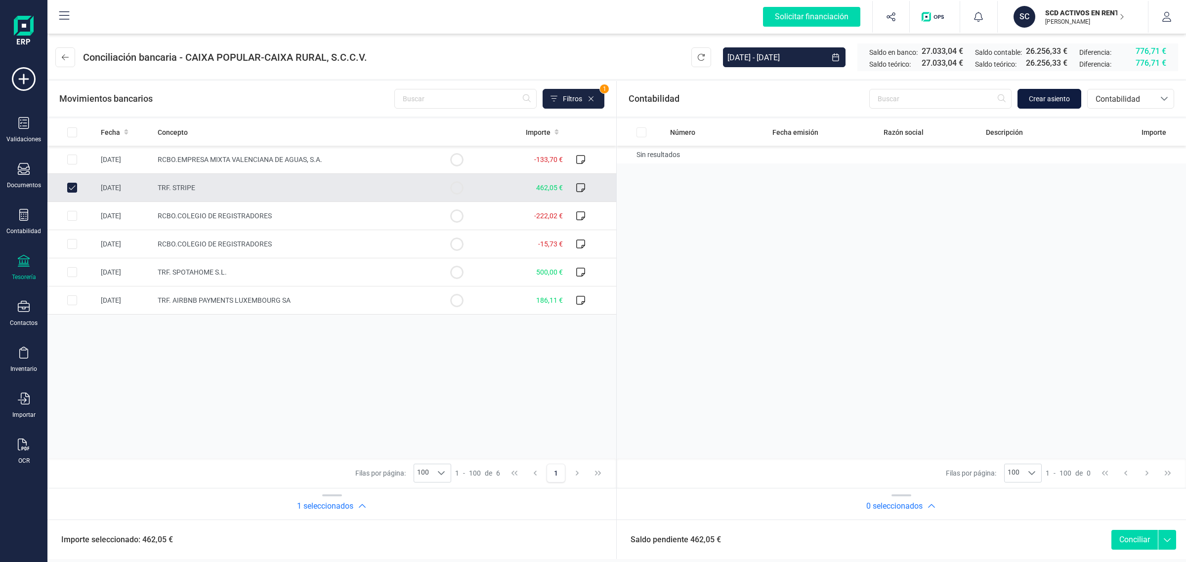
click at [1074, 94] on button "Crear asiento" at bounding box center [1049, 99] width 64 height 20
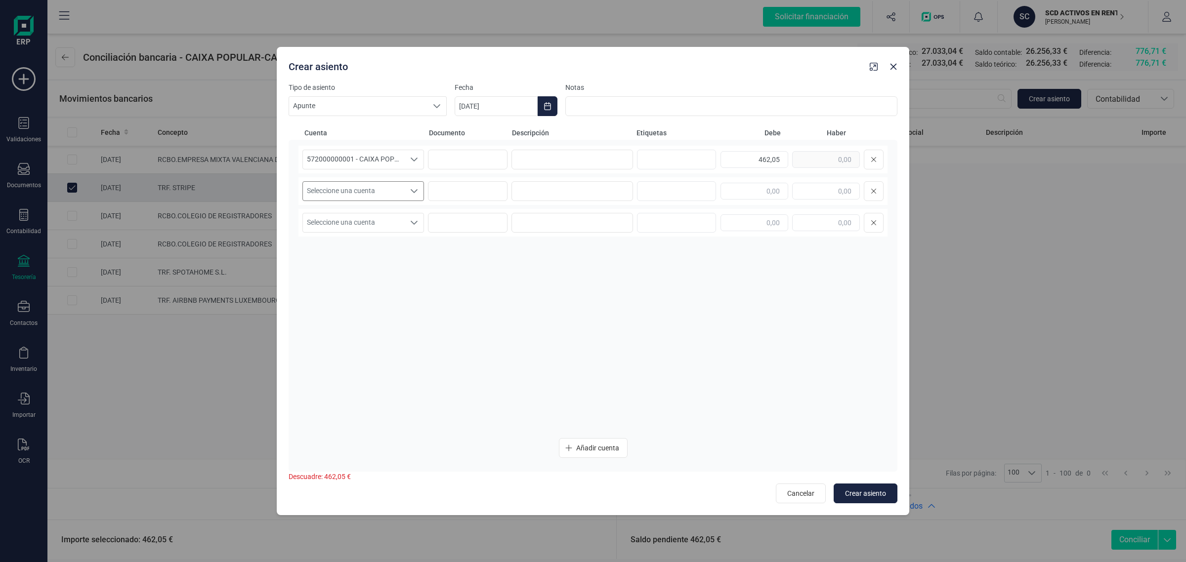
click at [359, 193] on span "Seleccione una cuenta" at bounding box center [354, 191] width 102 height 19
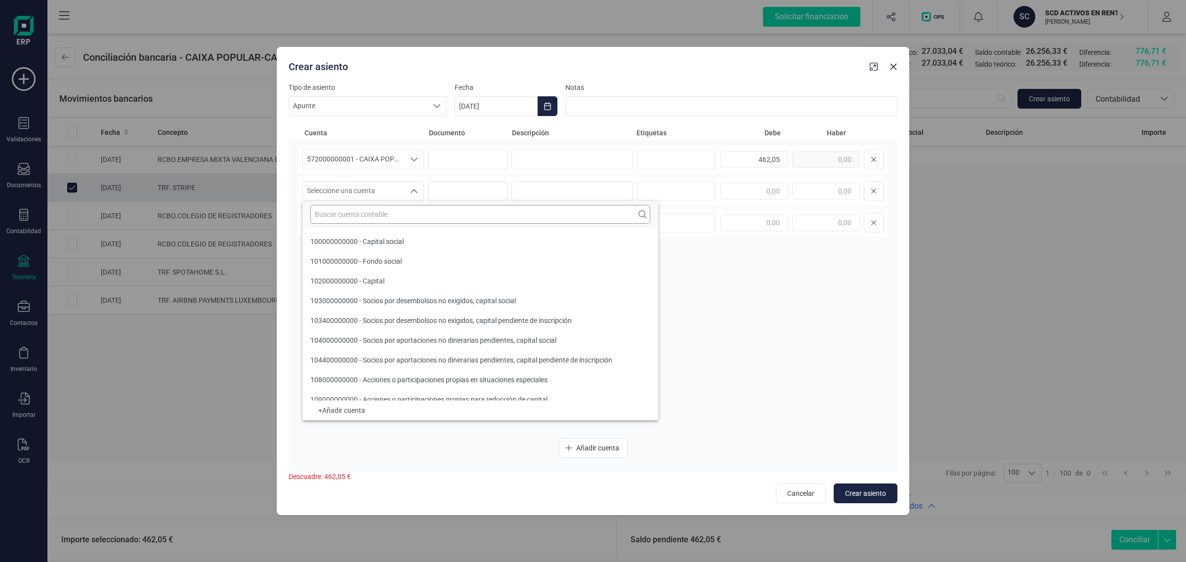
click at [336, 220] on input "text" at bounding box center [480, 214] width 340 height 19
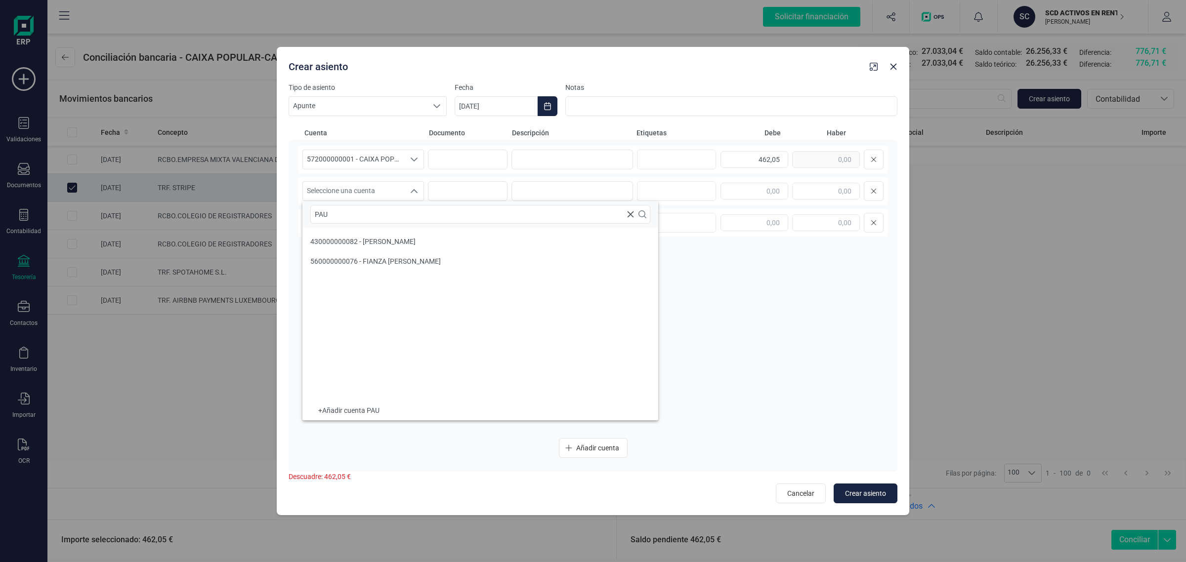
type input "PAU"
click at [368, 244] on span "430000000082 - [PERSON_NAME]" at bounding box center [362, 242] width 105 height 8
drag, startPoint x: 738, startPoint y: 163, endPoint x: 817, endPoint y: 169, distance: 79.3
click at [817, 169] on div "572000000001 - CAIXA POPULAR-CAIXA RURAL, S.C.C.V. 572000000001 - CAIXA POPULAR…" at bounding box center [592, 160] width 589 height 28
click at [836, 188] on input "text" at bounding box center [826, 191] width 68 height 17
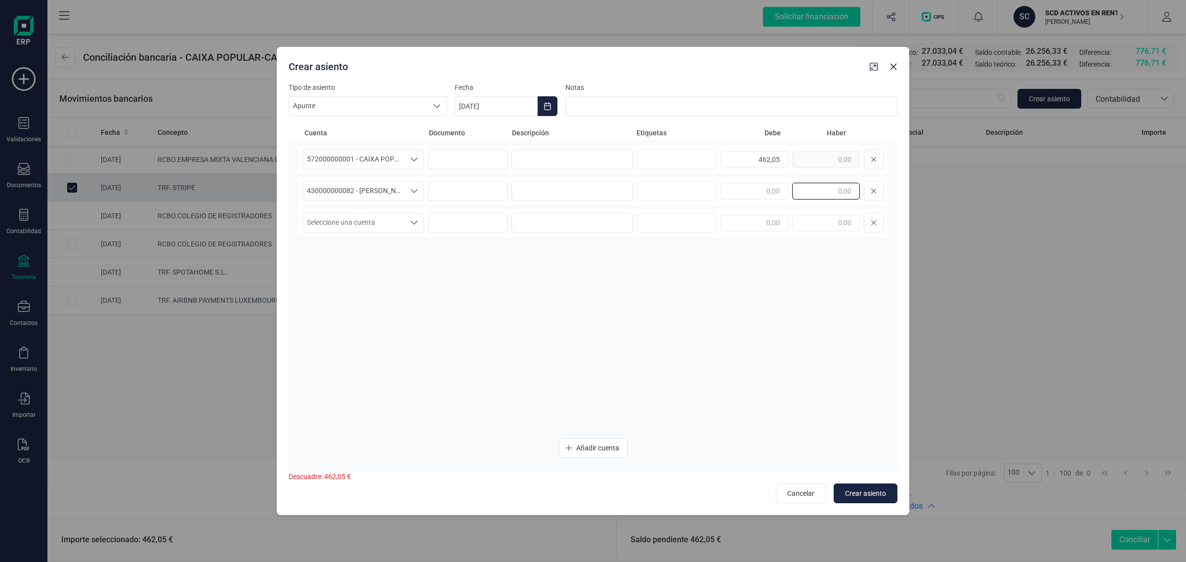
paste input "462,05"
type input "462,05"
click at [526, 154] on input at bounding box center [572, 160] width 122 height 20
drag, startPoint x: 532, startPoint y: 166, endPoint x: 498, endPoint y: 171, distance: 34.0
click at [498, 171] on div "572000000001 - CAIXA POPULAR-CAIXA RURAL, S.C.C.V. 572000000001 - CAIXA POPULAR…" at bounding box center [592, 160] width 589 height 28
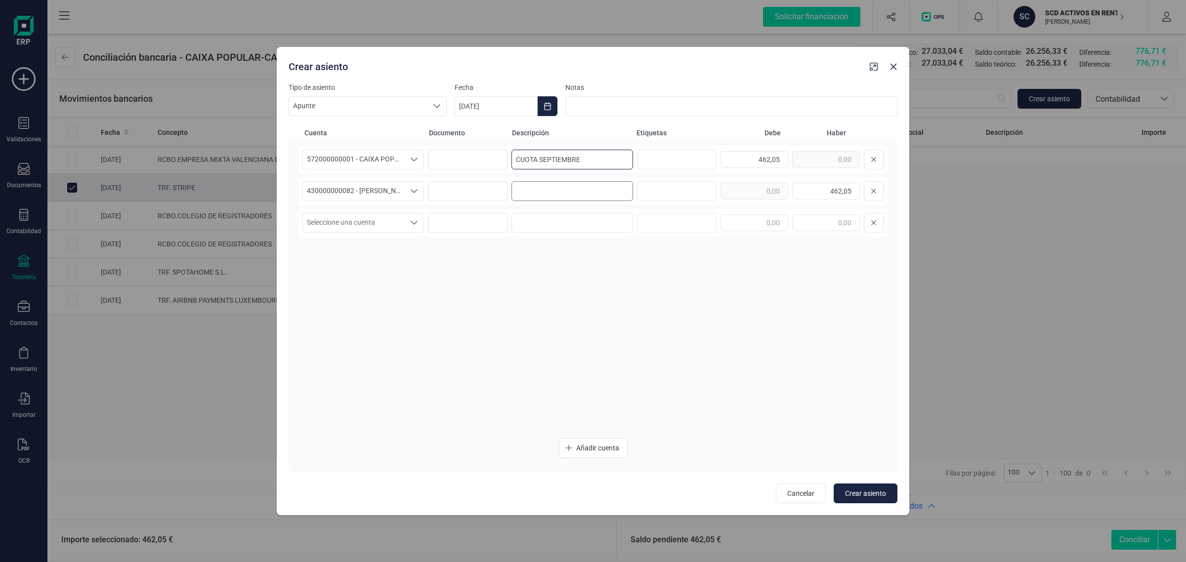
type input "CUOTA SEPTIEMBRE"
click at [528, 186] on input at bounding box center [572, 191] width 122 height 20
paste input "CUOTA SEPTIEMBRE"
type input "CUOTA SEPTIEMBRE"
click at [544, 105] on icon "Choose Date" at bounding box center [547, 106] width 6 height 8
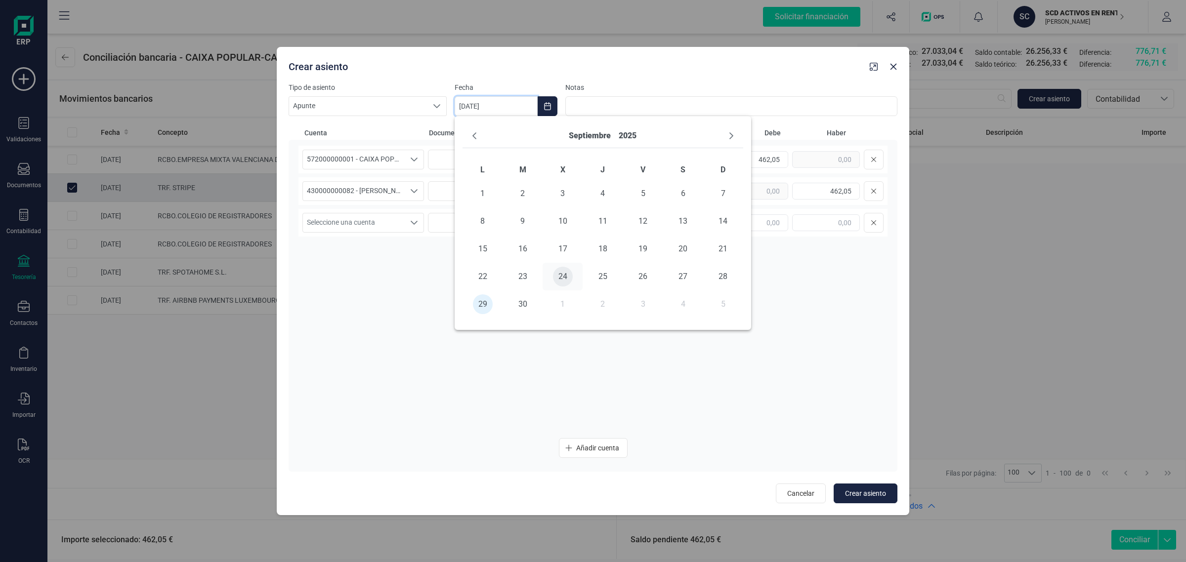
click at [558, 277] on span "24" at bounding box center [563, 277] width 20 height 20
click at [873, 497] on span "Crear asiento" at bounding box center [865, 494] width 41 height 10
type input "[DATE]"
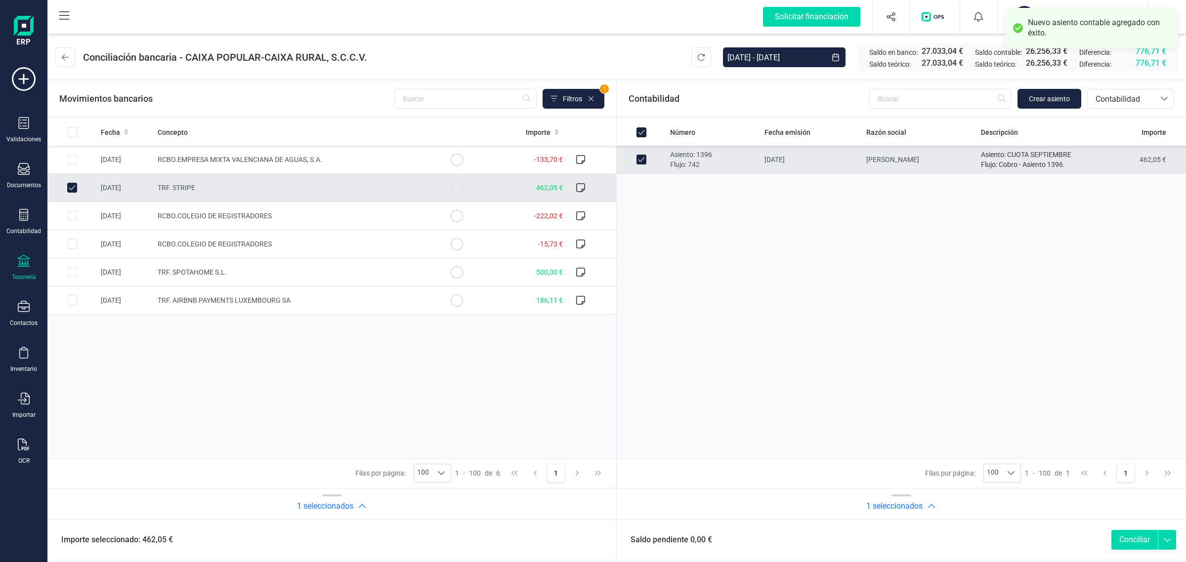
click at [1132, 539] on button "Conciliar" at bounding box center [1134, 540] width 46 height 20
checkbox input "false"
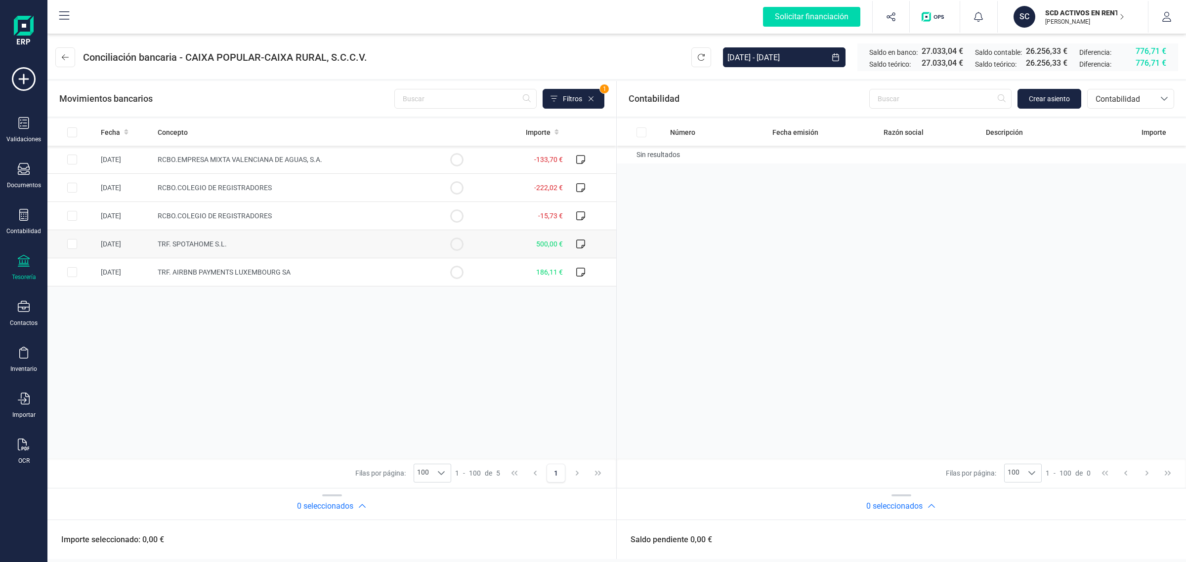
click at [169, 240] on span "TRF. SPOTAHOME S.L." at bounding box center [192, 244] width 69 height 8
checkbox input "true"
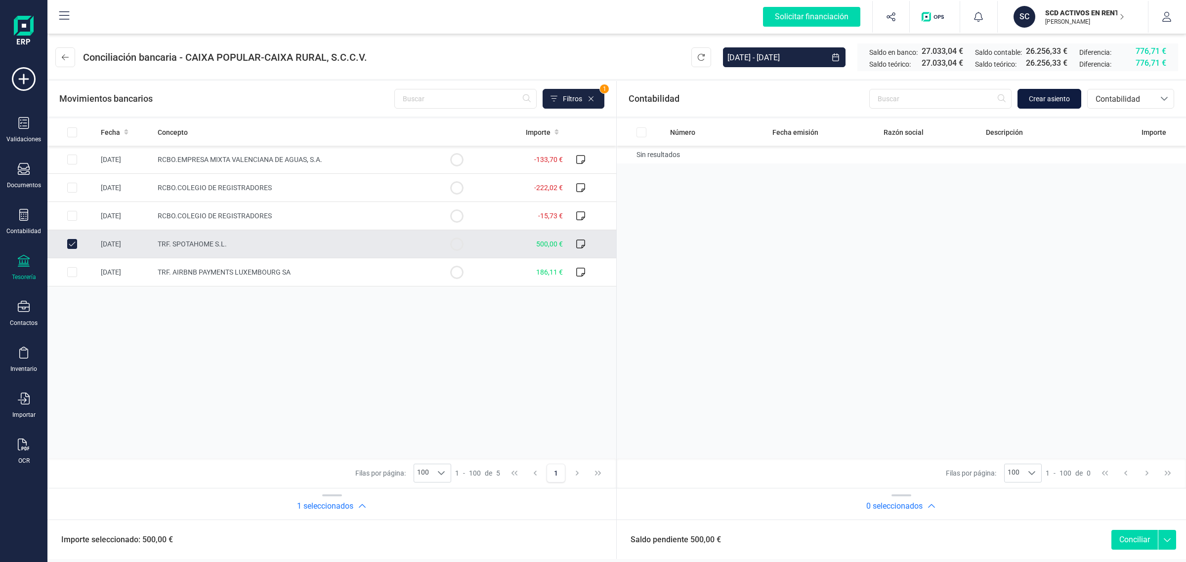
click at [1068, 97] on span "Crear asiento" at bounding box center [1049, 99] width 41 height 10
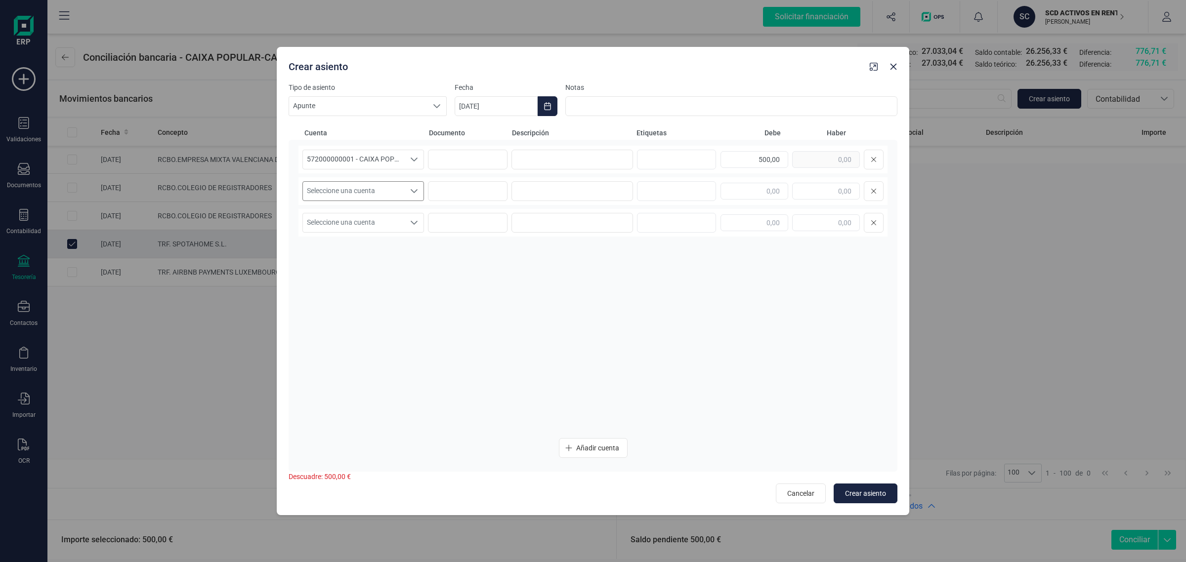
click at [379, 201] on div "Seleccione una cuenta Seleccione una cuenta" at bounding box center [363, 191] width 122 height 20
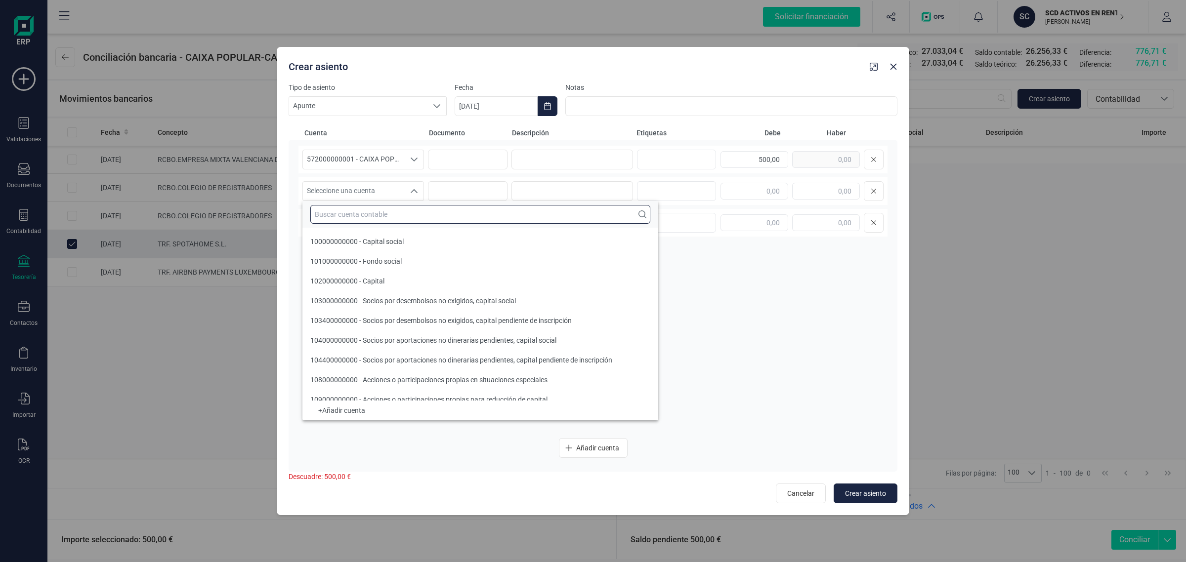
click at [349, 211] on input "text" at bounding box center [480, 214] width 340 height 19
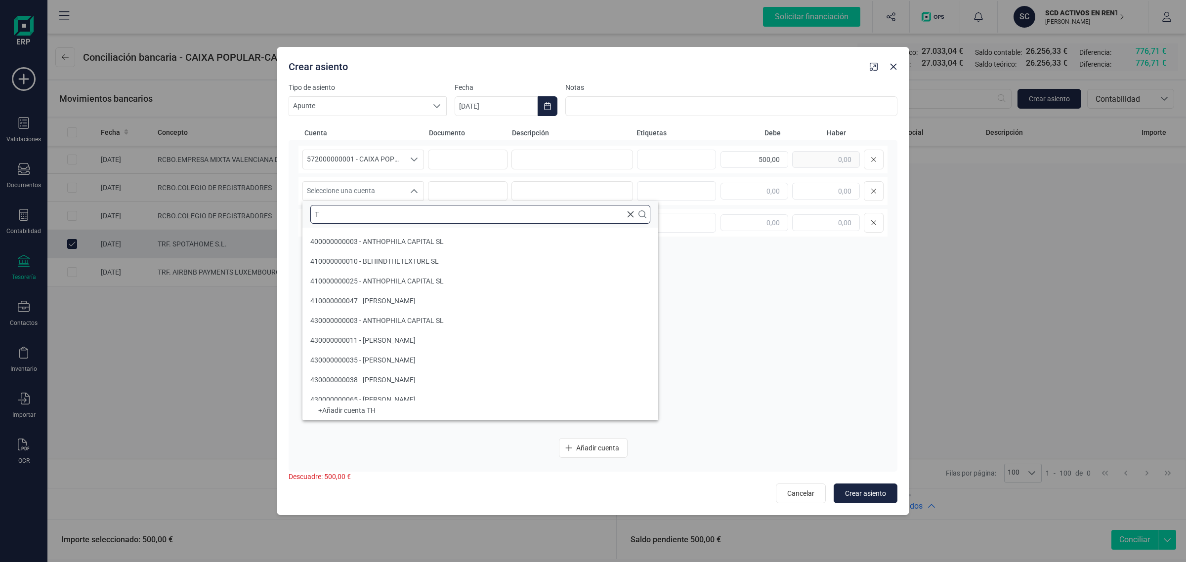
scroll to position [3, 0]
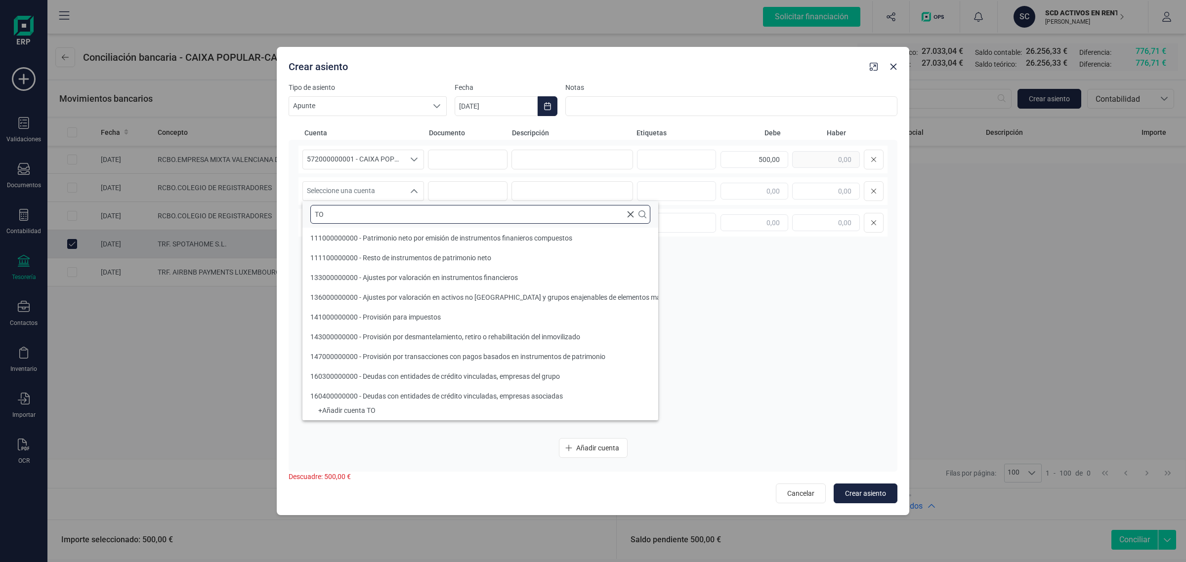
type input "TOH"
type input "TOM"
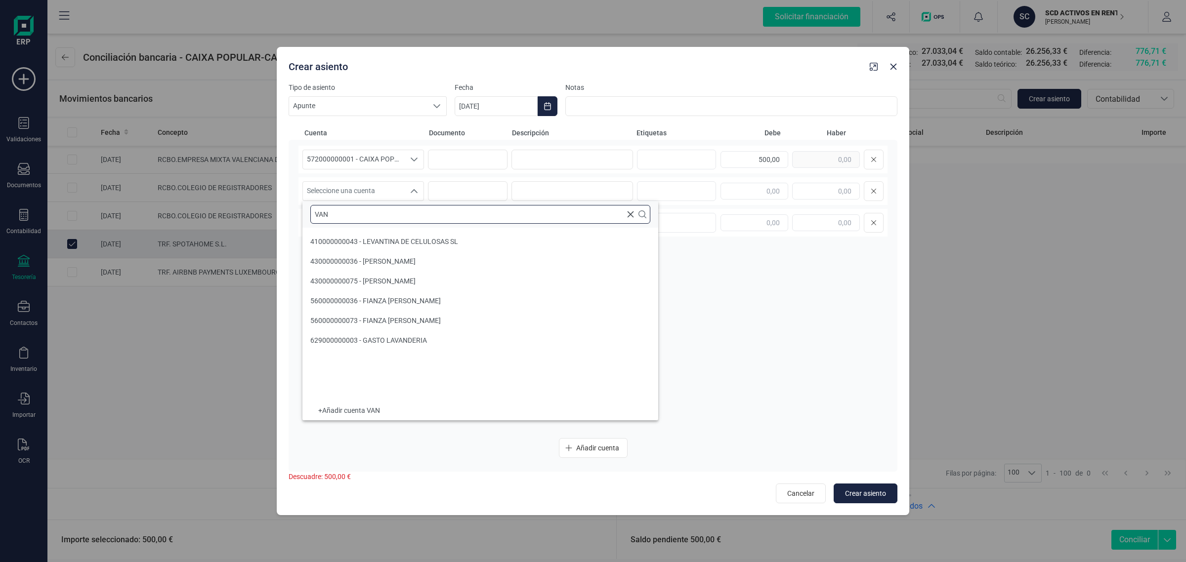
scroll to position [0, 0]
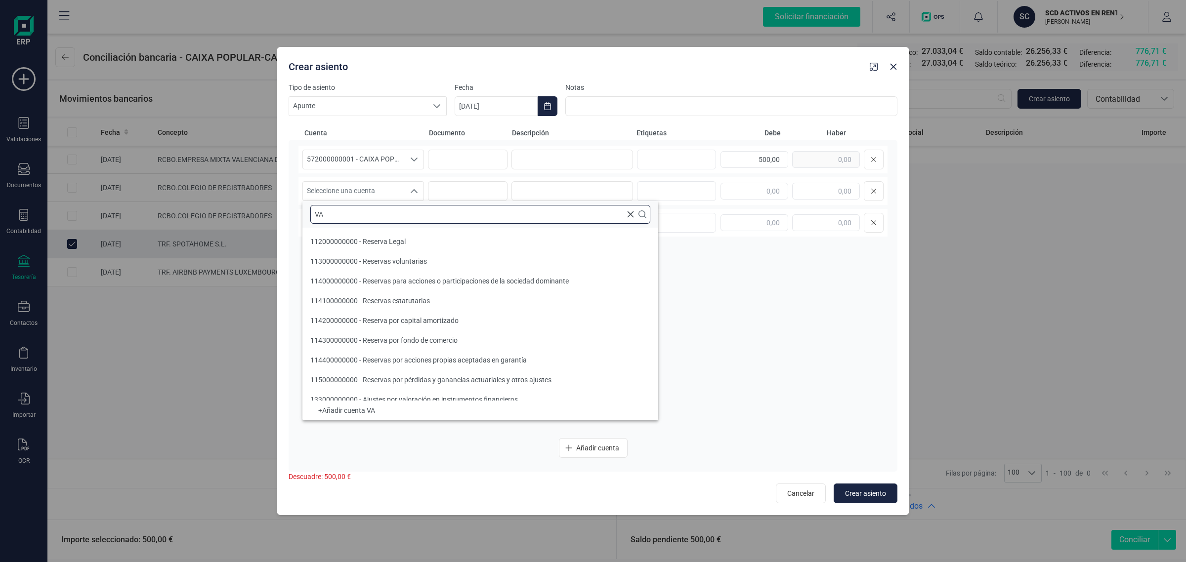
type input "V"
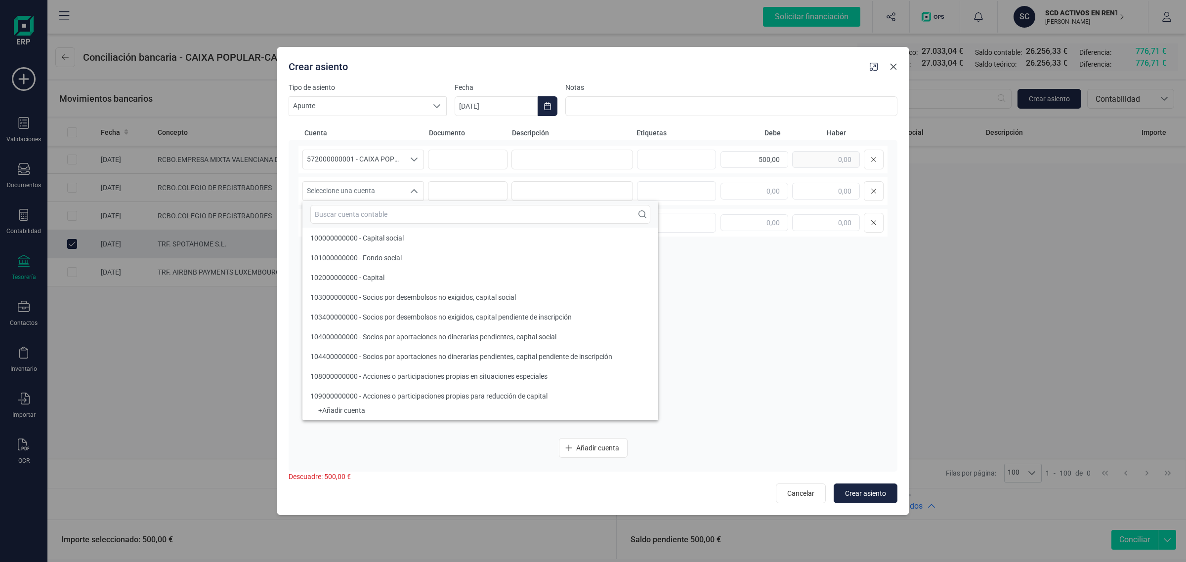
click at [900, 67] on button "Close" at bounding box center [893, 67] width 16 height 16
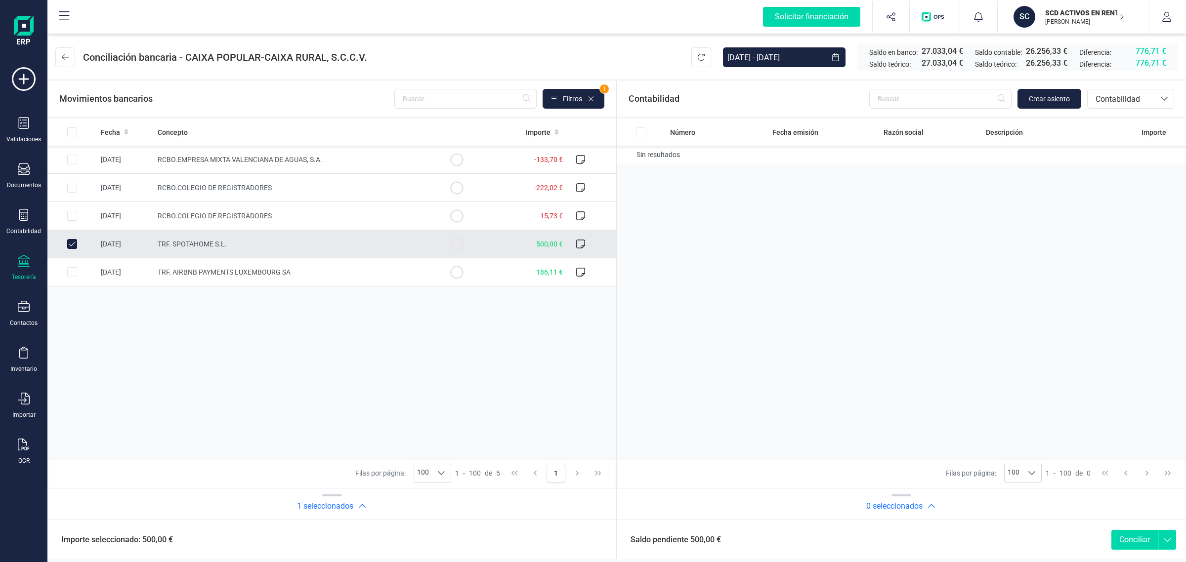
click at [74, 243] on input "Row Unselected f8fbe71a-99b1-4a26-83ac-98a6b1e923dd" at bounding box center [72, 244] width 10 height 10
checkbox input "false"
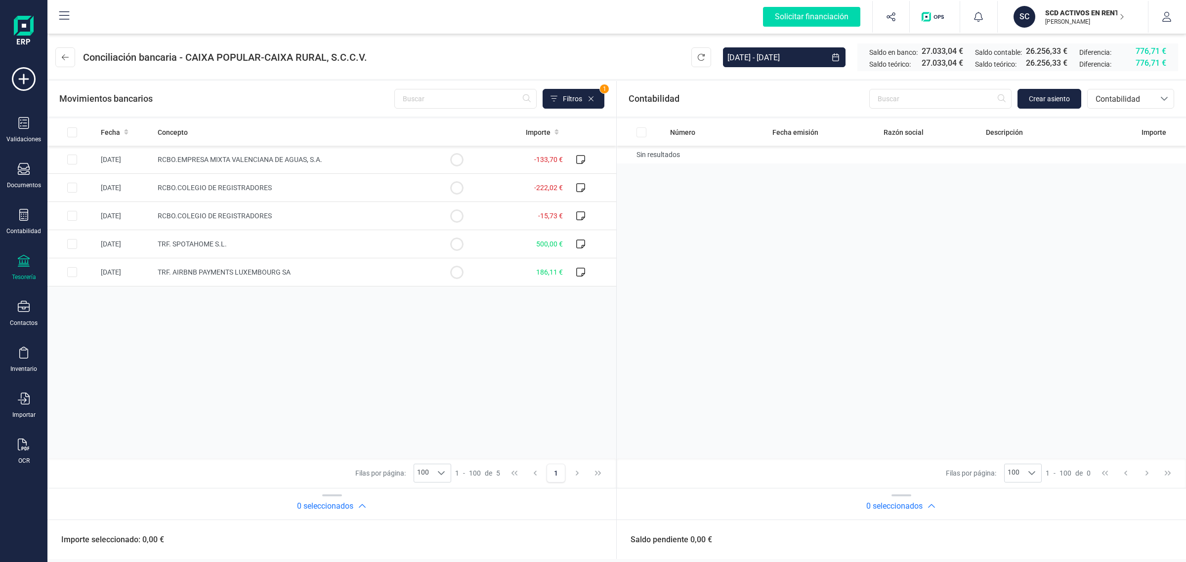
drag, startPoint x: 1038, startPoint y: 19, endPoint x: 1046, endPoint y: 43, distance: 25.5
click at [1038, 19] on div "SCD ACTIVOS EN RENTABILIDAD SL [PERSON_NAME]" at bounding box center [1080, 17] width 87 height 22
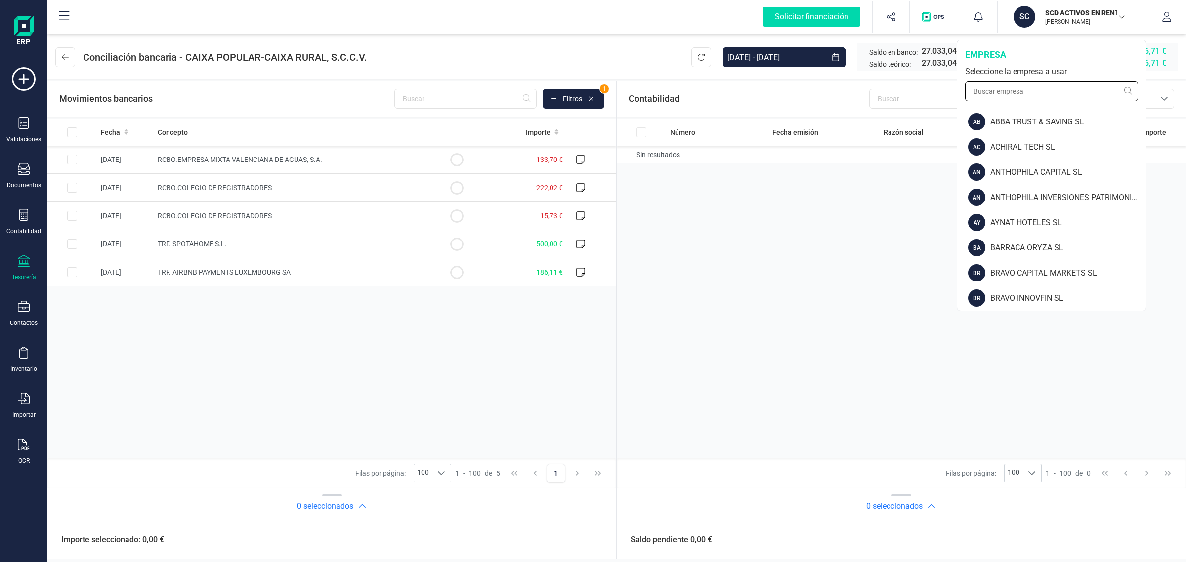
click at [1032, 89] on input "text" at bounding box center [1051, 92] width 173 height 20
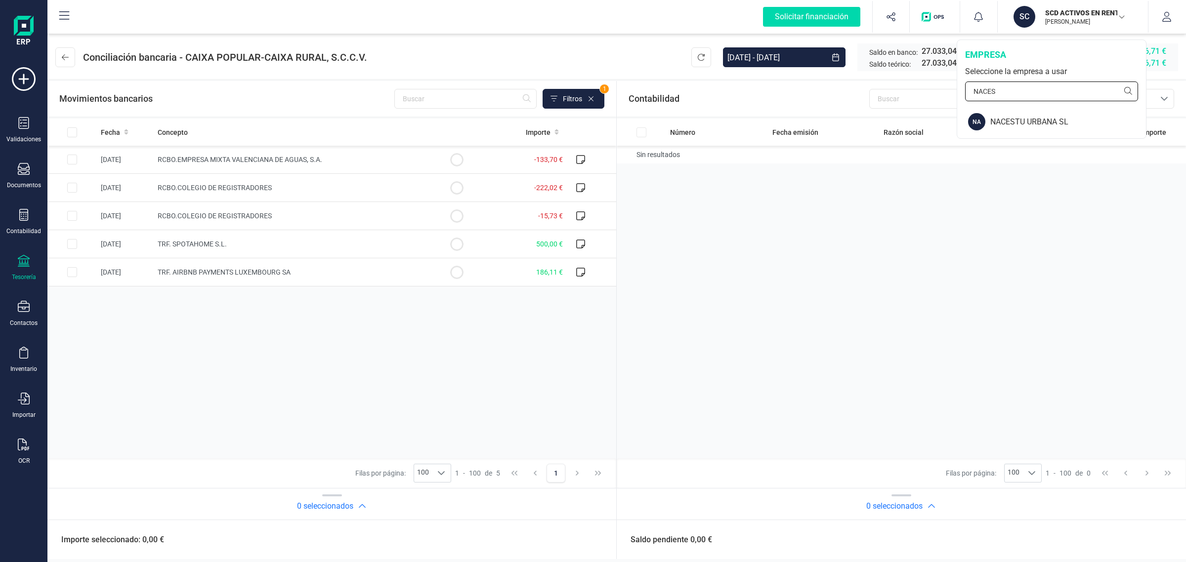
type input "NACES"
click at [19, 132] on div "Validaciones" at bounding box center [24, 130] width 40 height 26
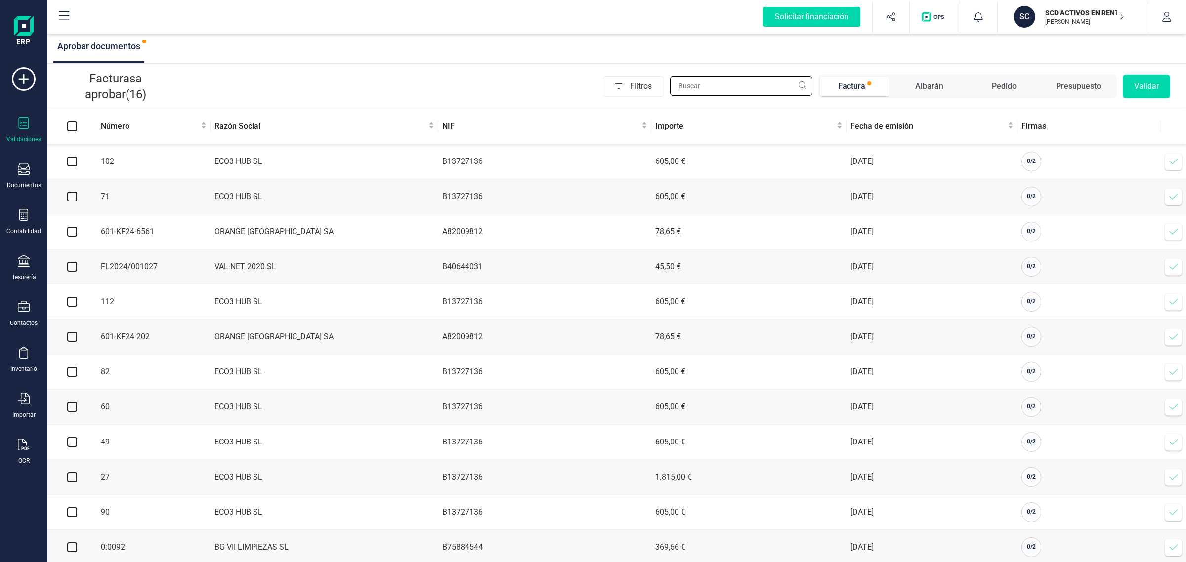
click at [717, 88] on input "text" at bounding box center [741, 86] width 142 height 20
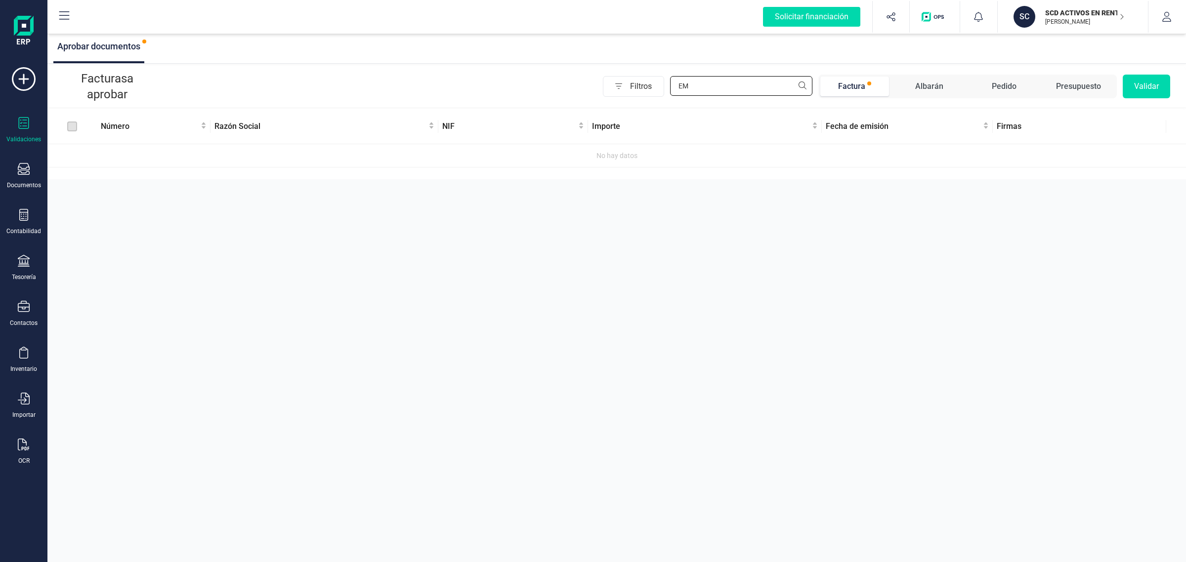
type input "E"
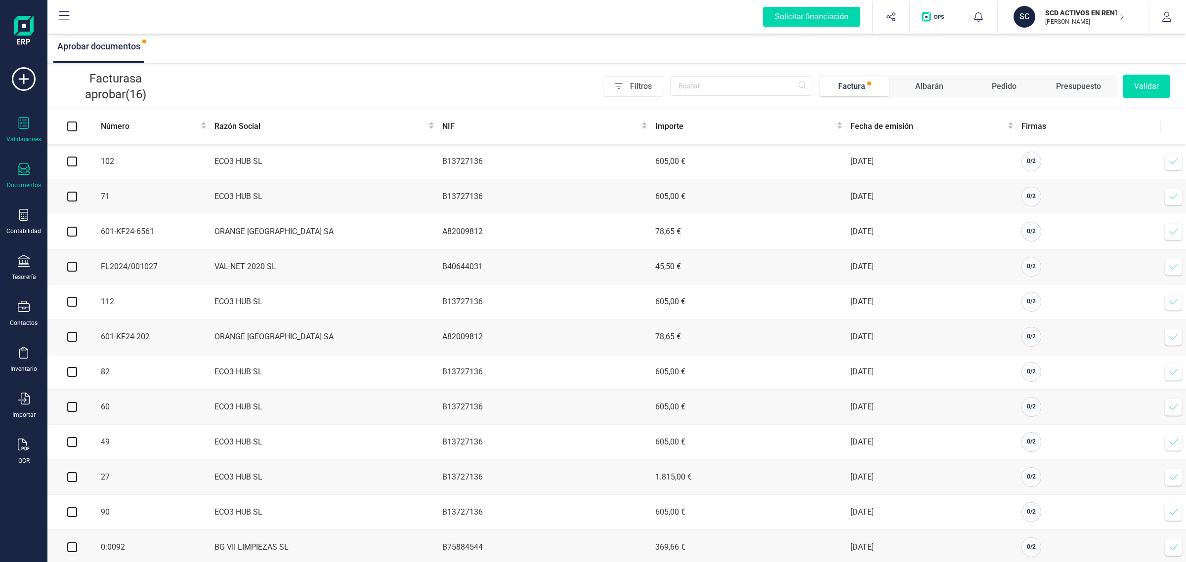
click at [23, 175] on div at bounding box center [24, 170] width 12 height 14
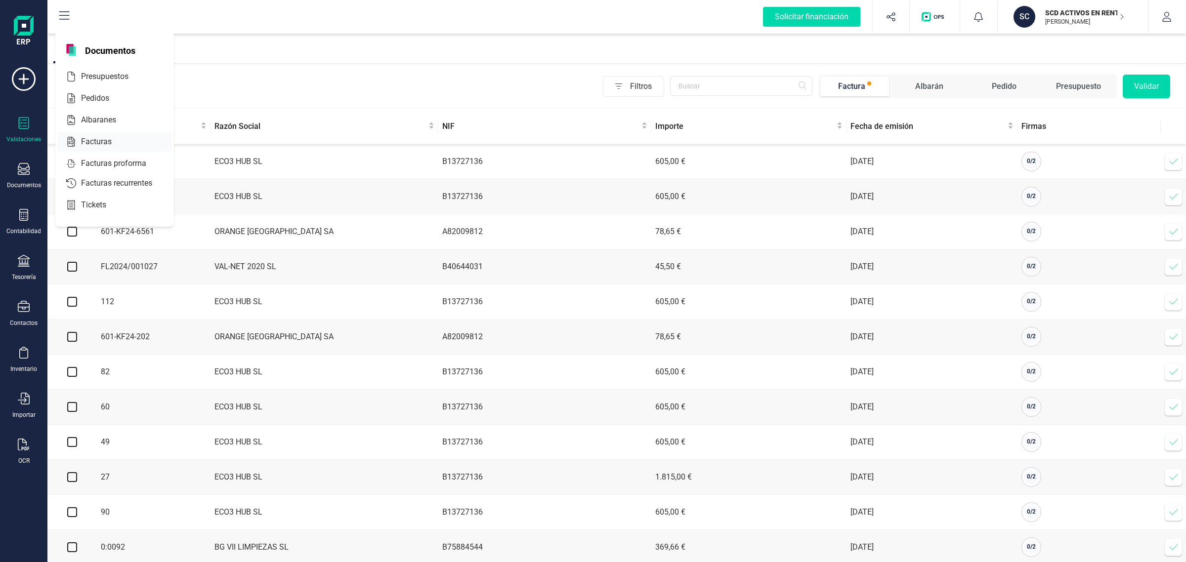
click at [95, 137] on span "Facturas" at bounding box center [103, 142] width 52 height 12
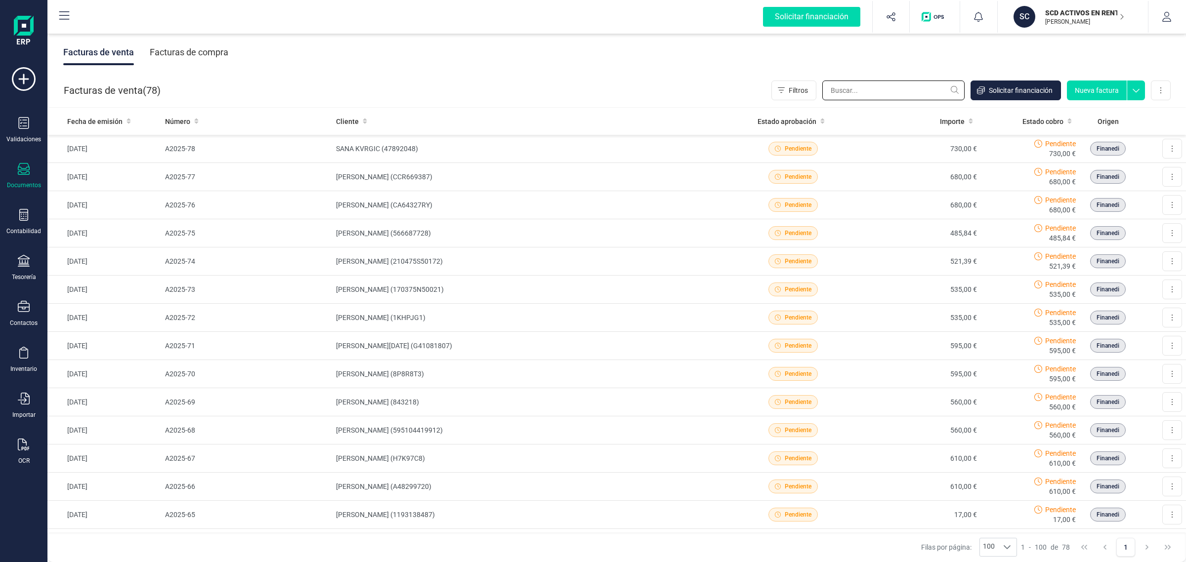
click at [886, 91] on input "text" at bounding box center [893, 91] width 142 height 20
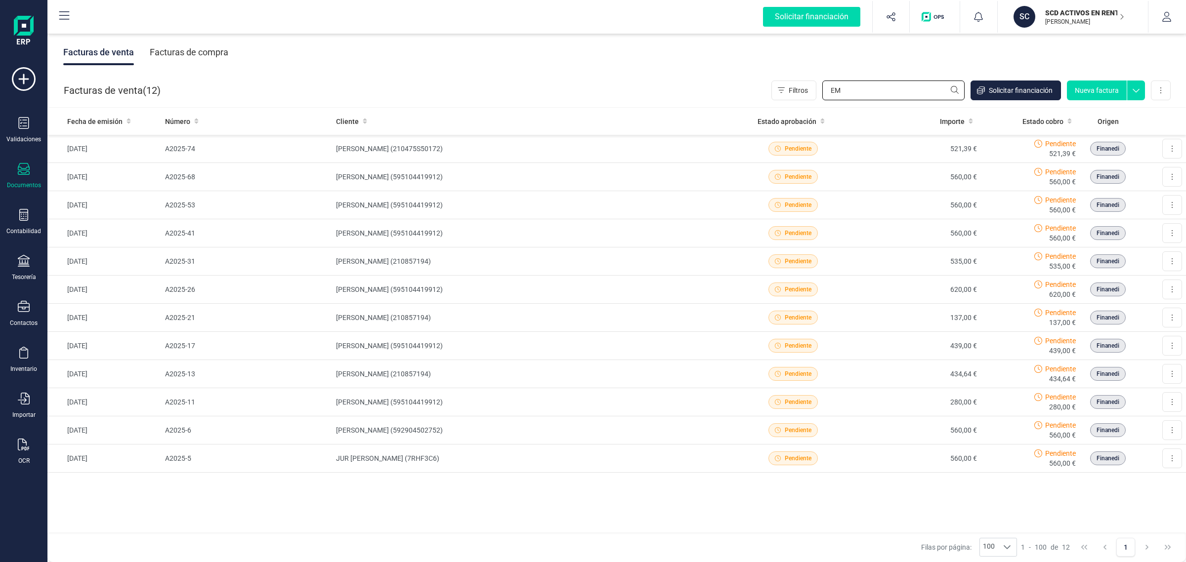
type input "EM"
click at [22, 267] on div at bounding box center [24, 262] width 12 height 14
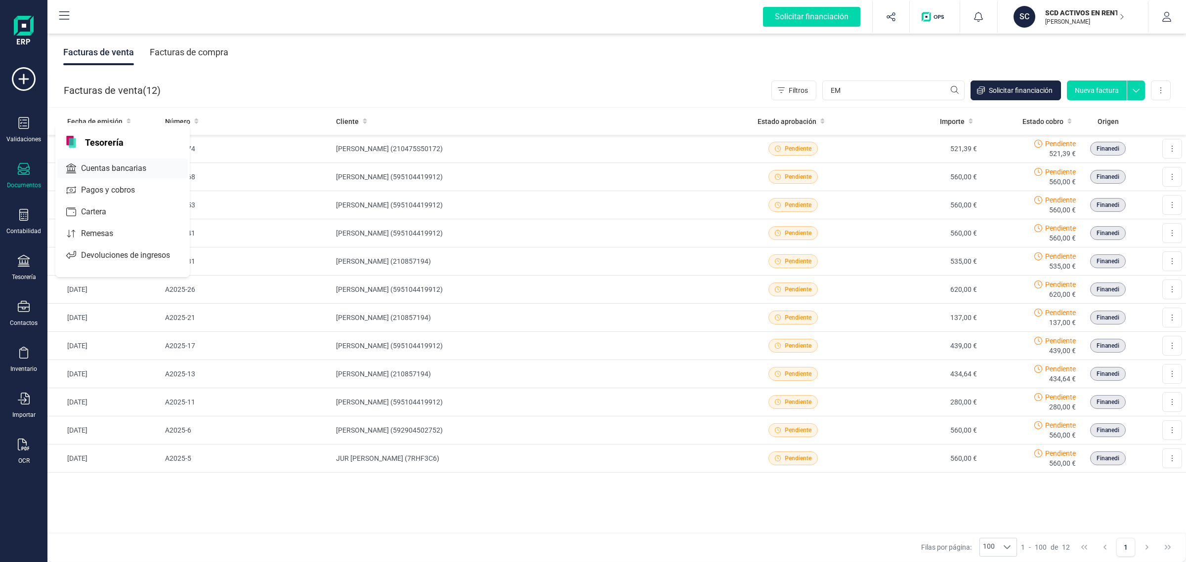
click at [83, 171] on span "Cuentas bancarias" at bounding box center [120, 169] width 87 height 12
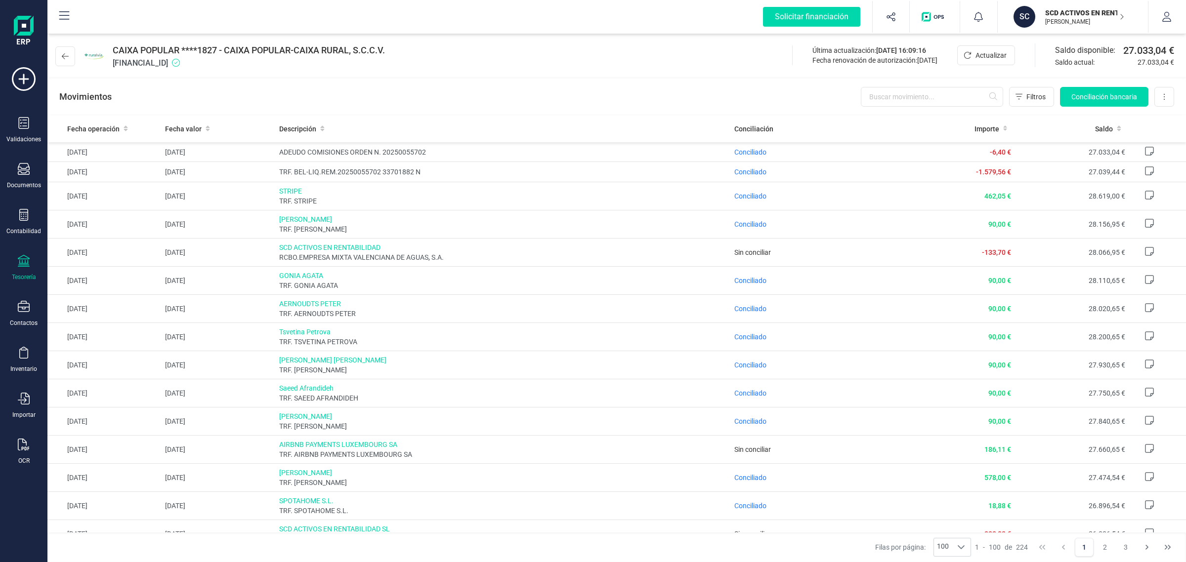
click at [18, 268] on div "Tesorería" at bounding box center [24, 268] width 40 height 26
click at [120, 163] on span "Cuentas bancarias" at bounding box center [118, 169] width 87 height 12
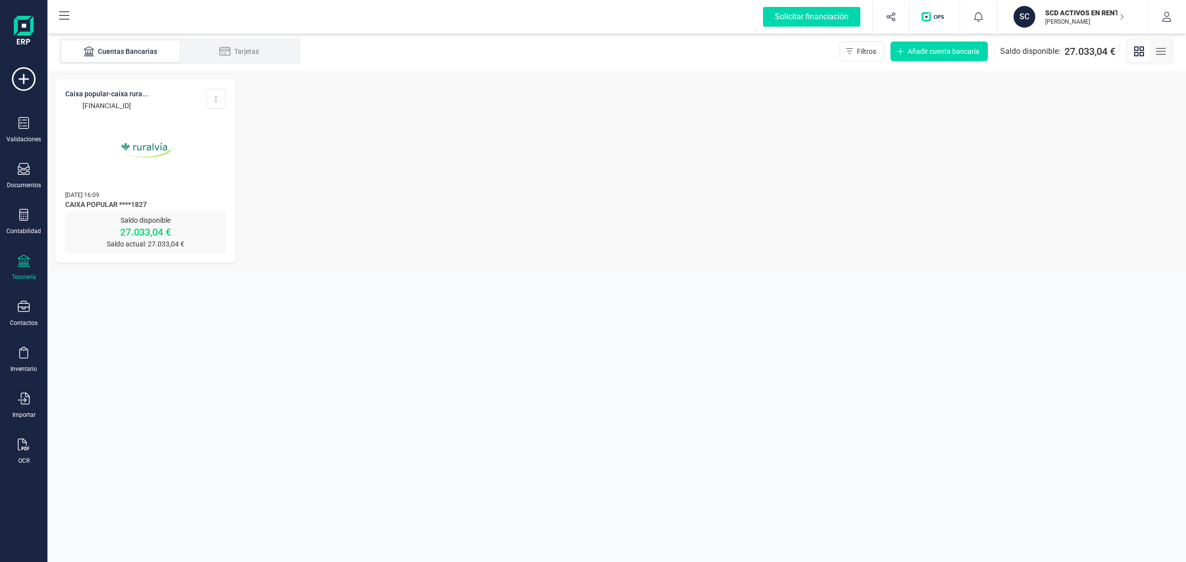
click at [117, 172] on img at bounding box center [145, 150] width 83 height 83
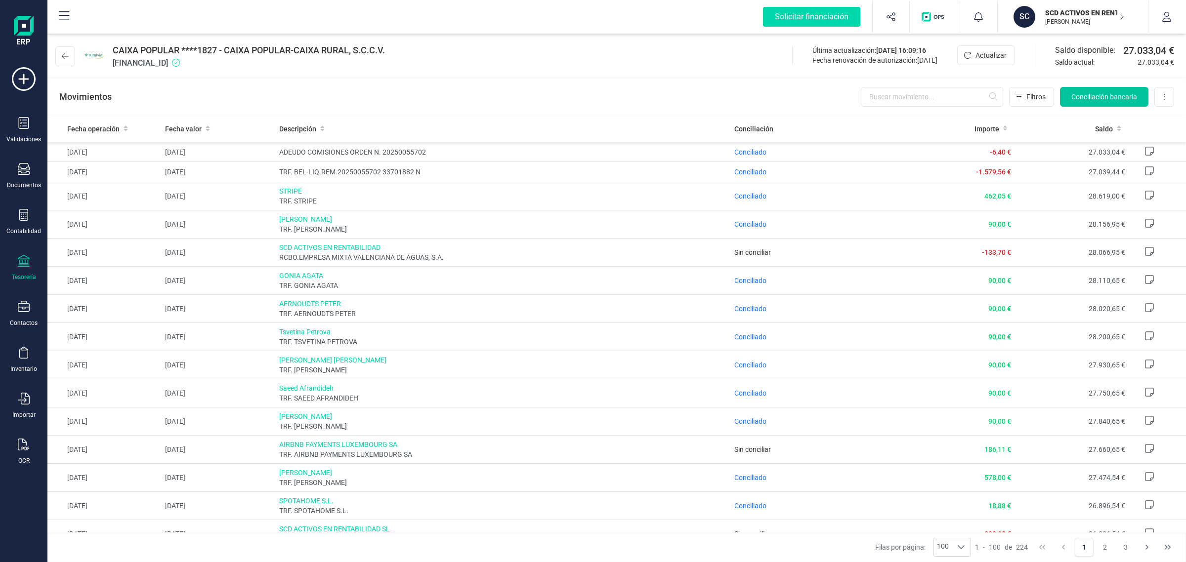
click at [1091, 95] on span "Conciliación bancaria" at bounding box center [1104, 97] width 66 height 10
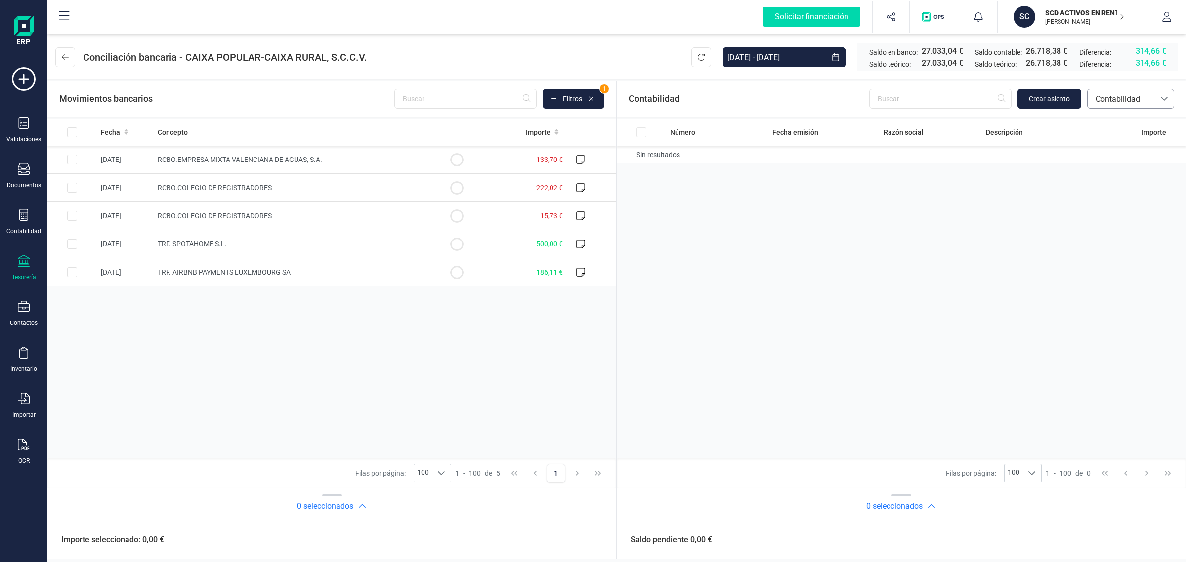
click at [1115, 99] on span "Contabilidad" at bounding box center [1120, 99] width 59 height 12
click at [1102, 163] on span "Facturas" at bounding box center [1110, 166] width 31 height 12
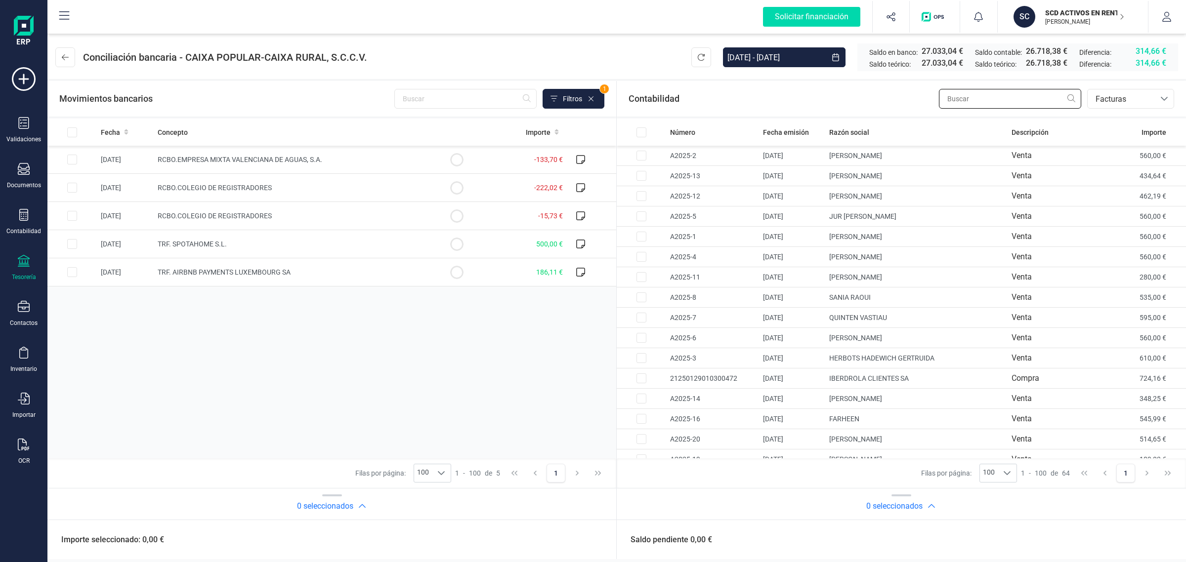
click at [1001, 92] on input "text" at bounding box center [1010, 99] width 142 height 20
type input "E"
click at [23, 175] on div at bounding box center [24, 170] width 12 height 14
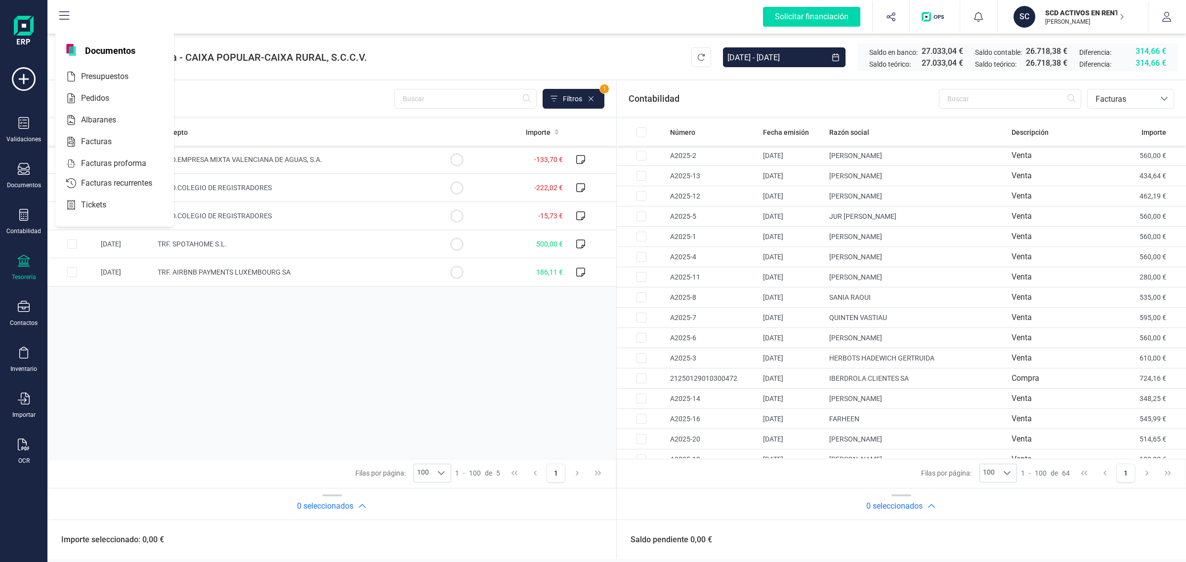
click at [30, 160] on div "Validaciones Documentos Documentos Presupuestos Pedidos Albaranes Facturas Fact…" at bounding box center [24, 270] width 40 height 406
click at [15, 178] on div "Documentos" at bounding box center [24, 176] width 40 height 26
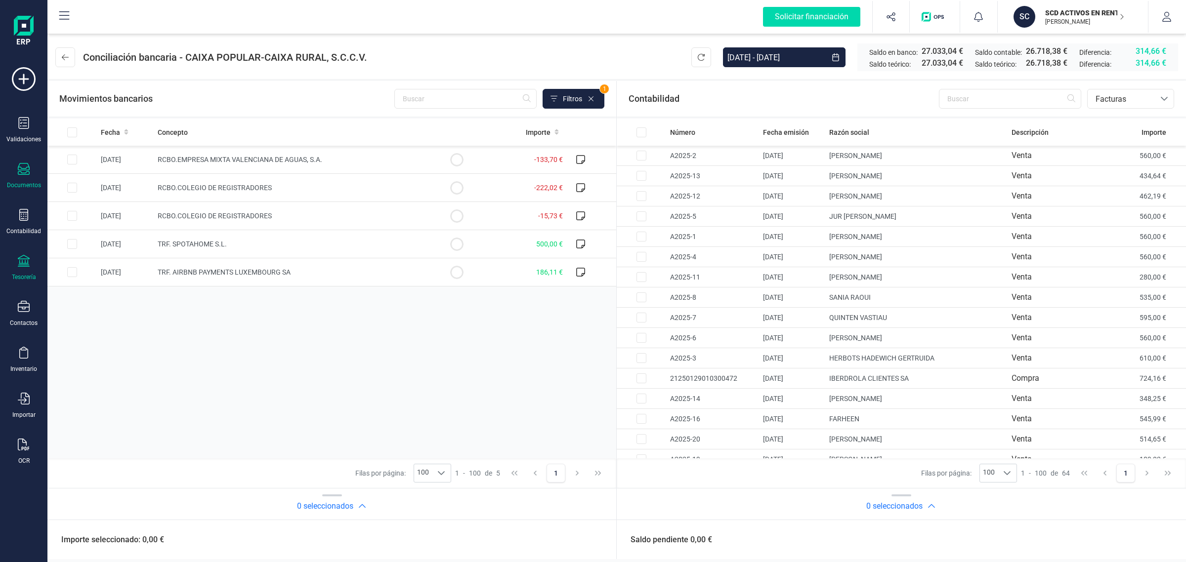
click at [25, 171] on icon at bounding box center [24, 169] width 12 height 12
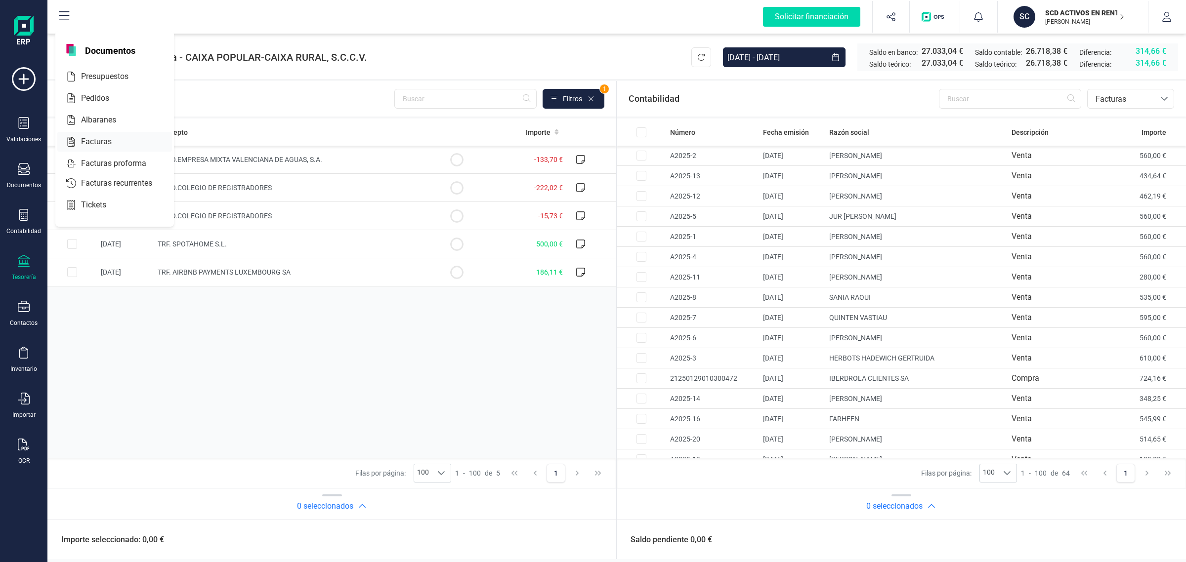
click at [114, 141] on div at bounding box center [121, 142] width 18 height 12
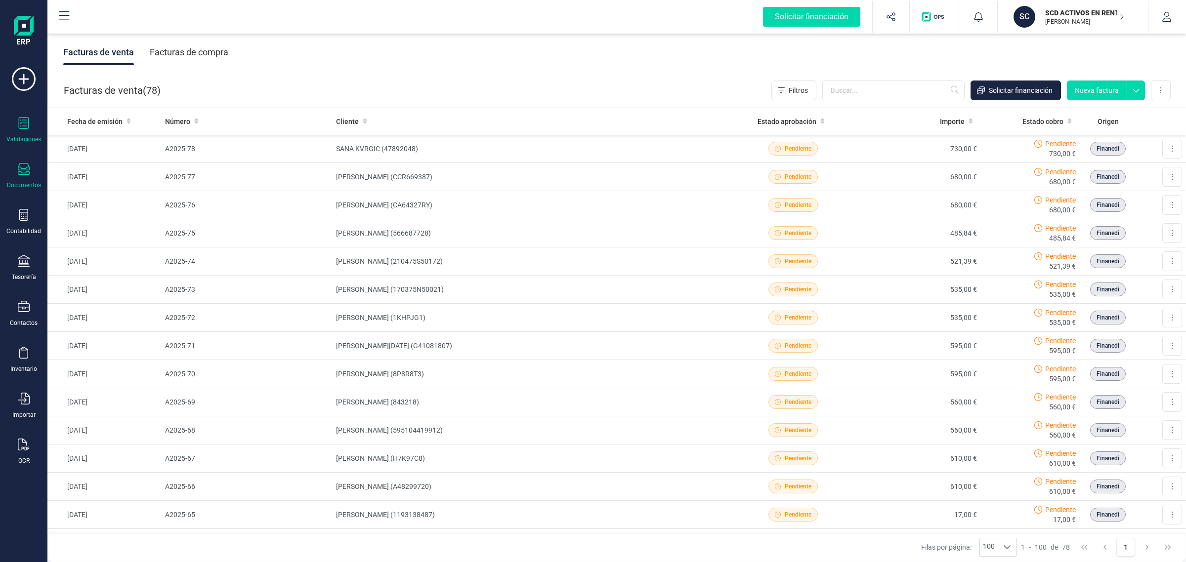
click at [28, 127] on icon at bounding box center [24, 123] width 12 height 12
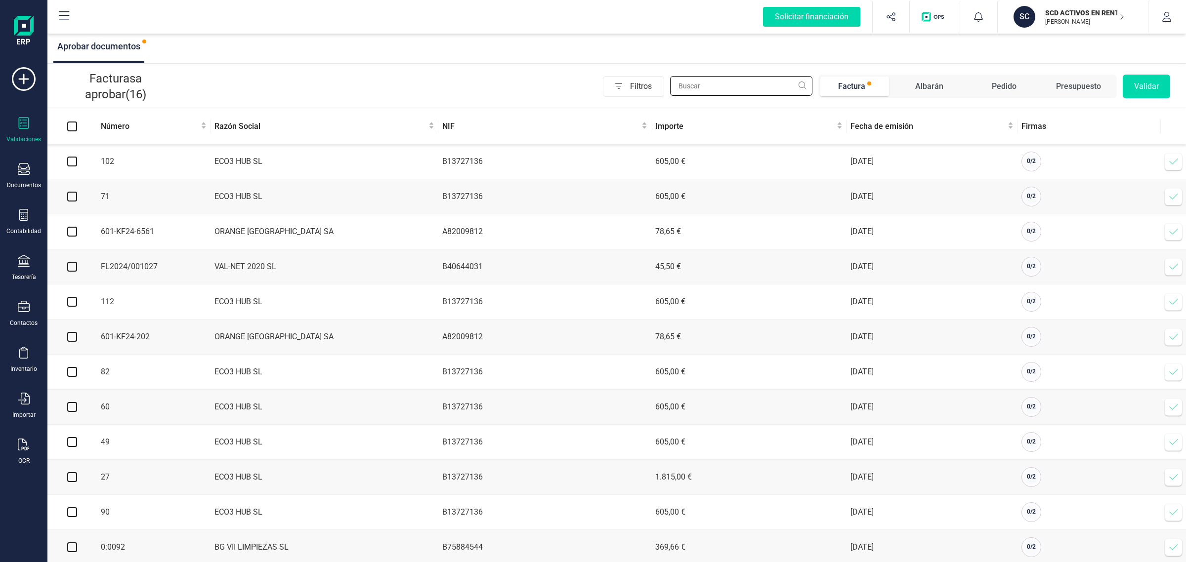
click at [717, 89] on input "text" at bounding box center [741, 86] width 142 height 20
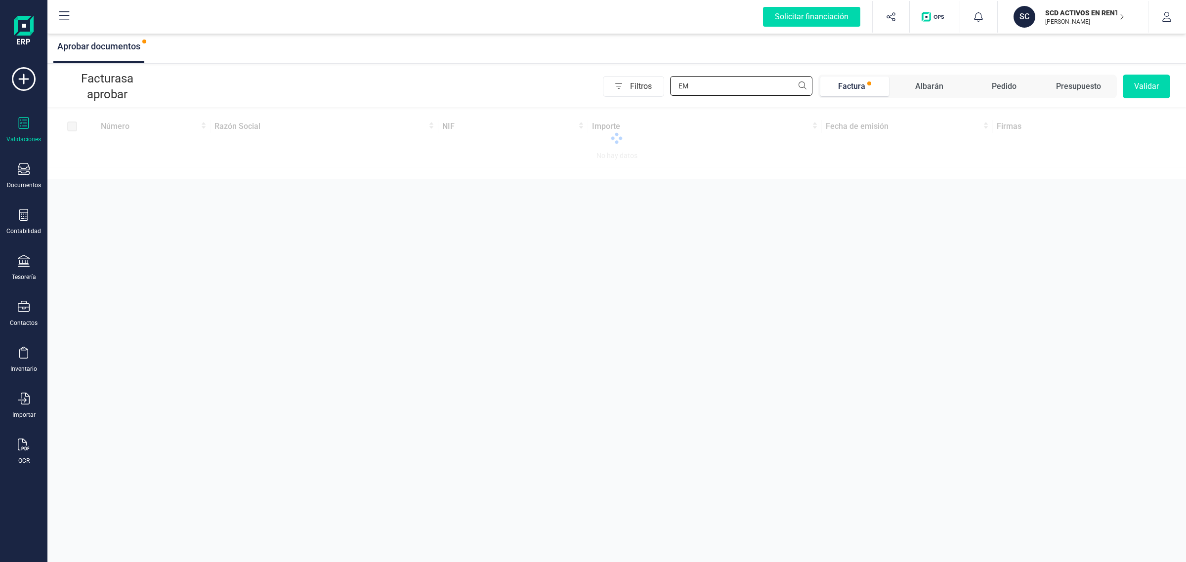
type input "E"
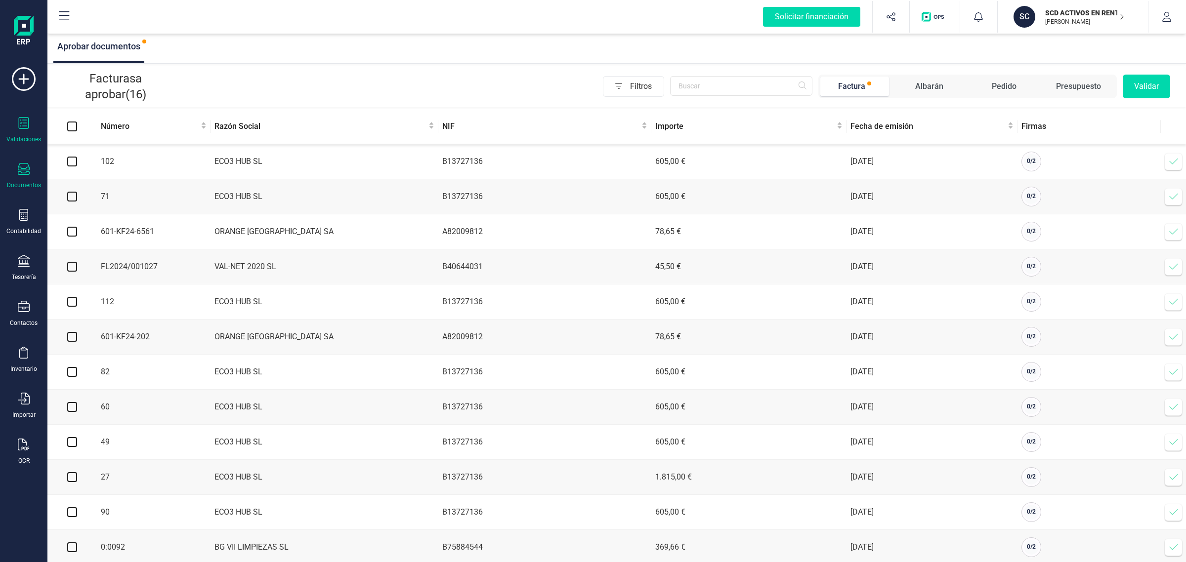
click at [16, 169] on div "Documentos" at bounding box center [24, 176] width 40 height 26
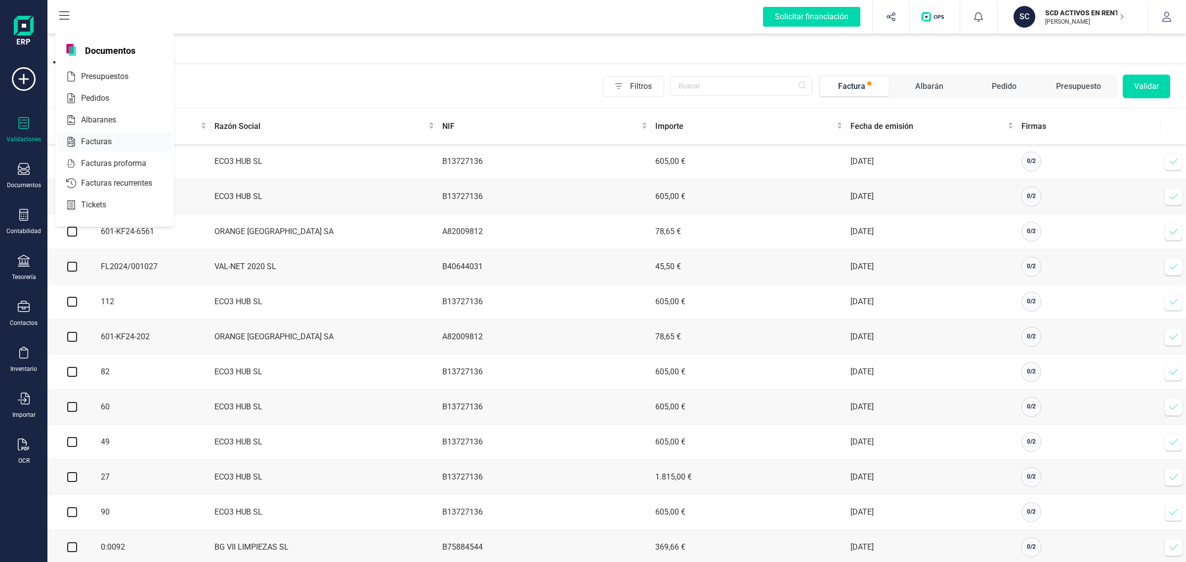
click at [106, 137] on span "Facturas" at bounding box center [103, 142] width 52 height 12
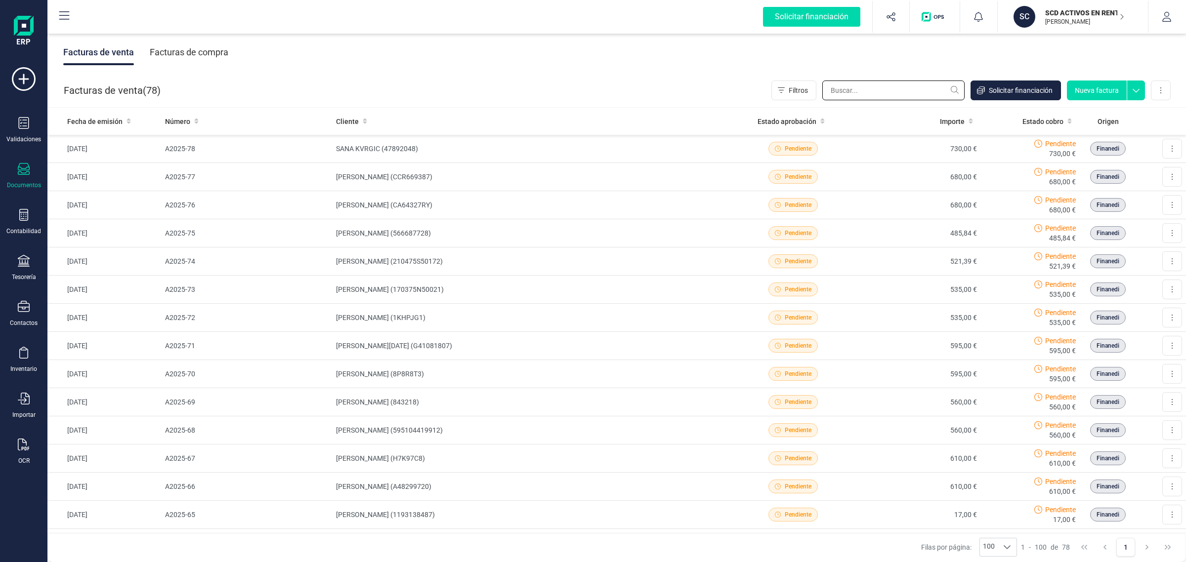
click at [852, 92] on input "text" at bounding box center [893, 91] width 142 height 20
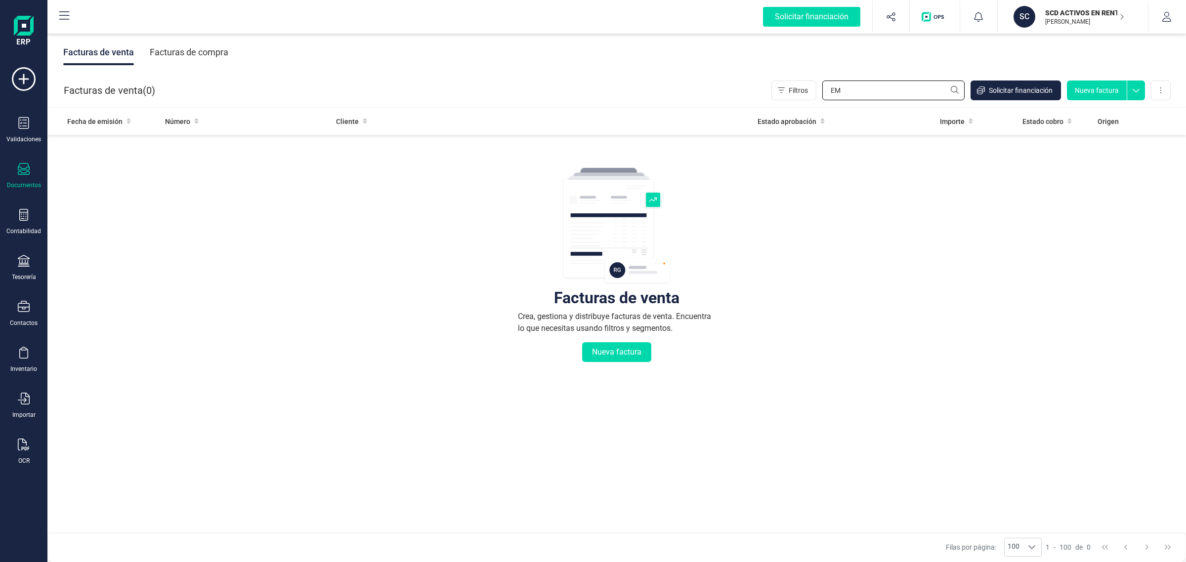
type input "E"
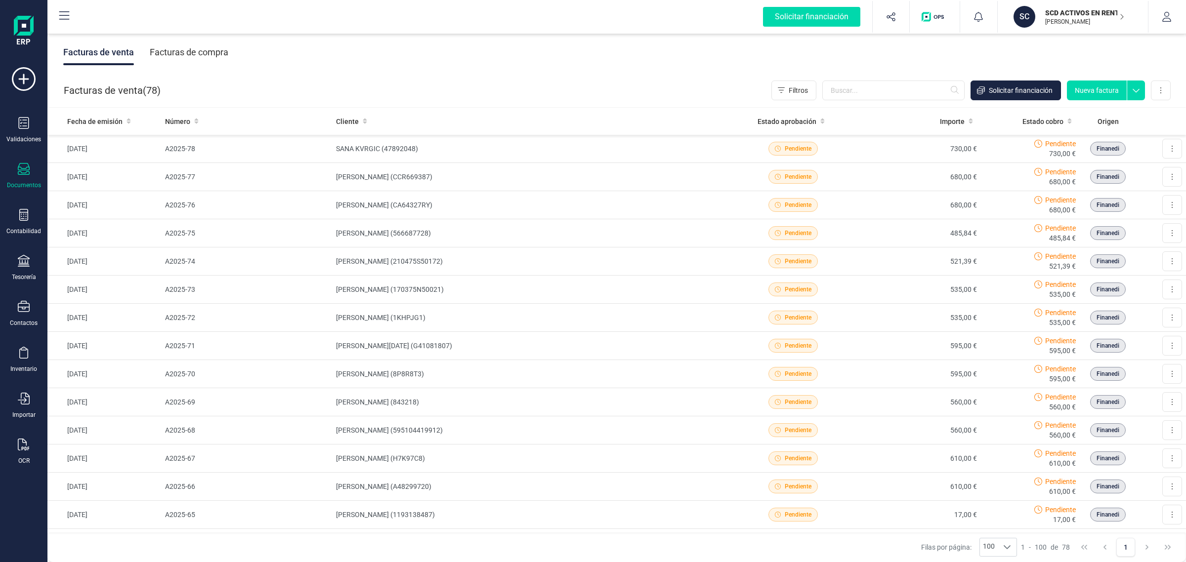
click at [208, 52] on div "Facturas de compra" at bounding box center [189, 53] width 79 height 26
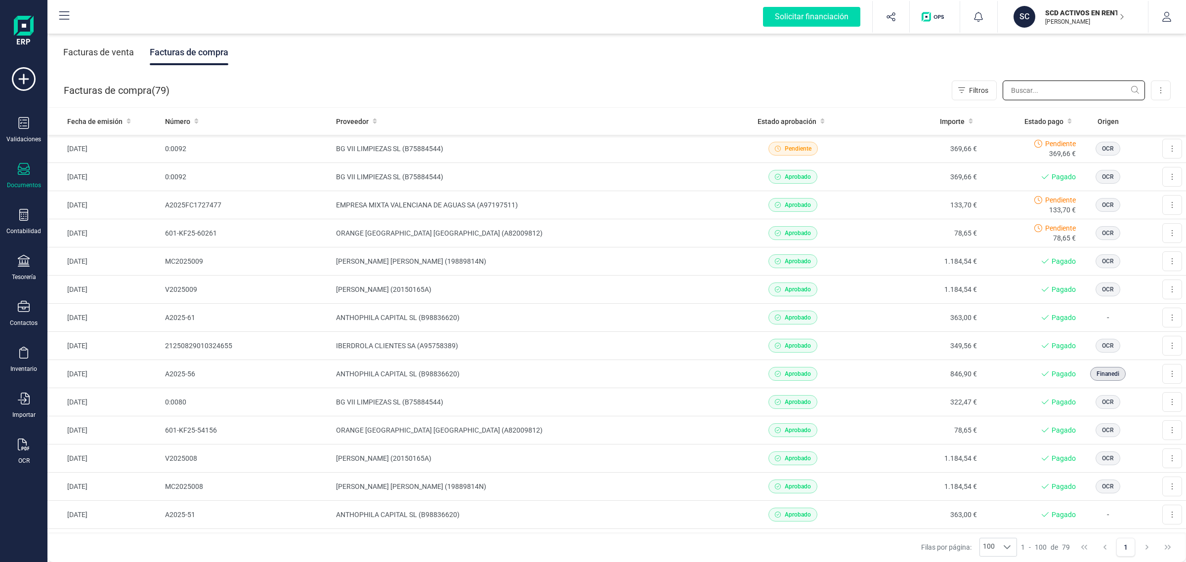
click at [1059, 89] on input "text" at bounding box center [1073, 91] width 142 height 20
type input "E"
click at [1008, 202] on div "Pendiente 133,70 €" at bounding box center [1030, 205] width 91 height 20
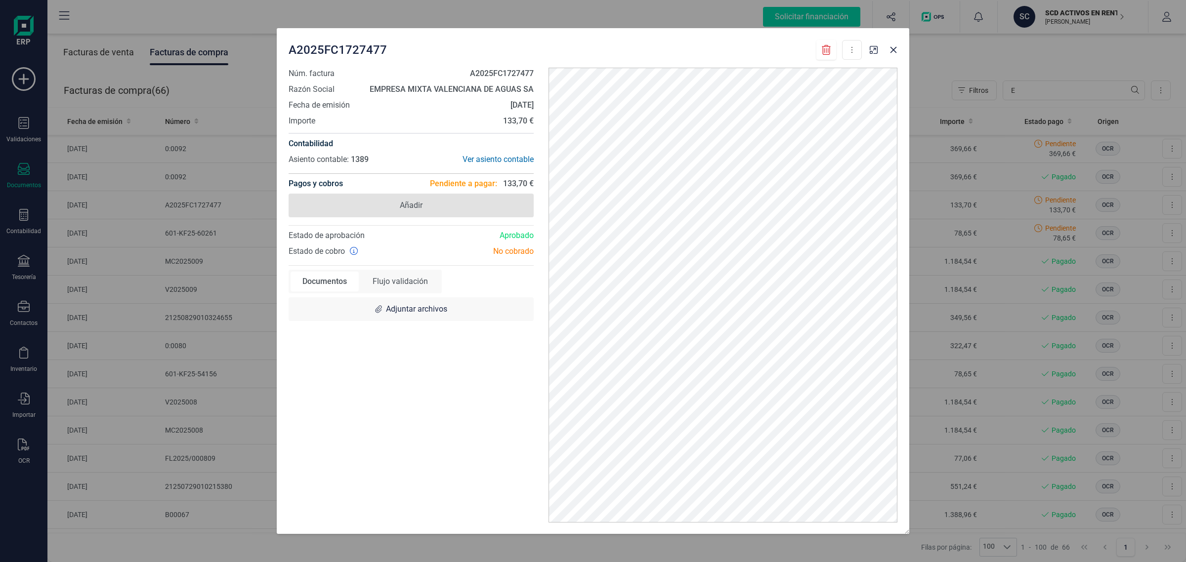
click at [410, 206] on span "Añadir" at bounding box center [411, 206] width 23 height 12
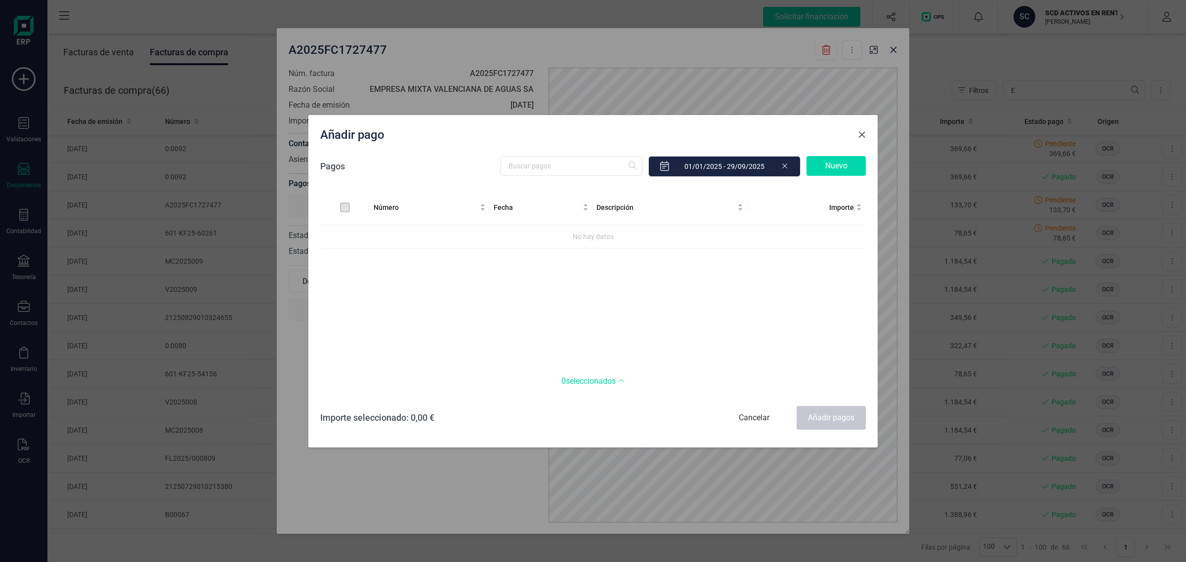
click at [864, 132] on span "Close" at bounding box center [862, 135] width 8 height 8
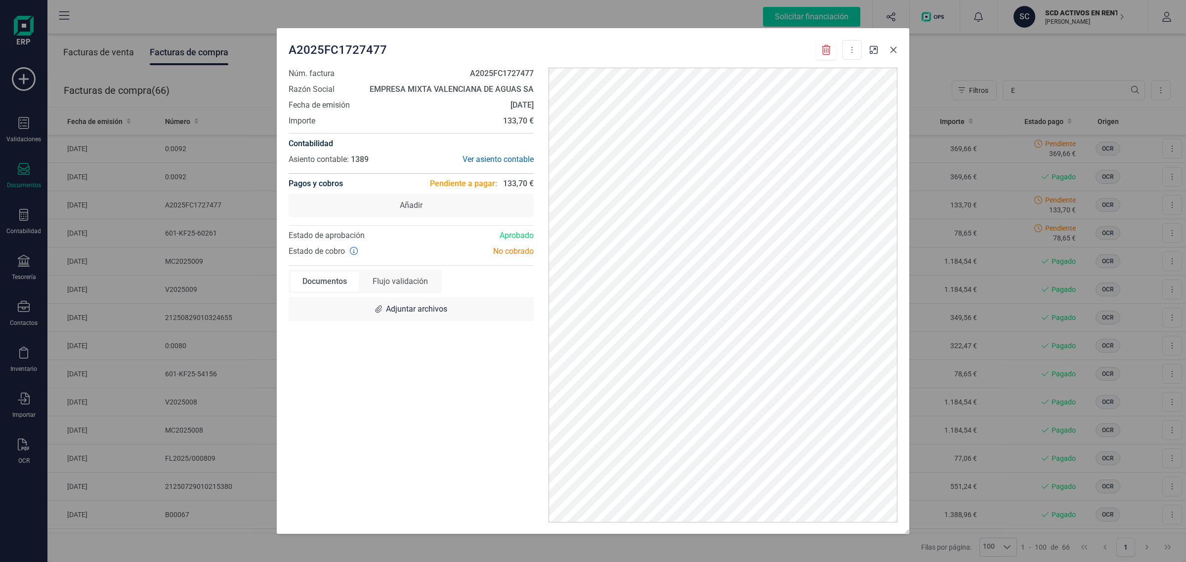
click at [893, 54] on button "Close" at bounding box center [893, 50] width 16 height 16
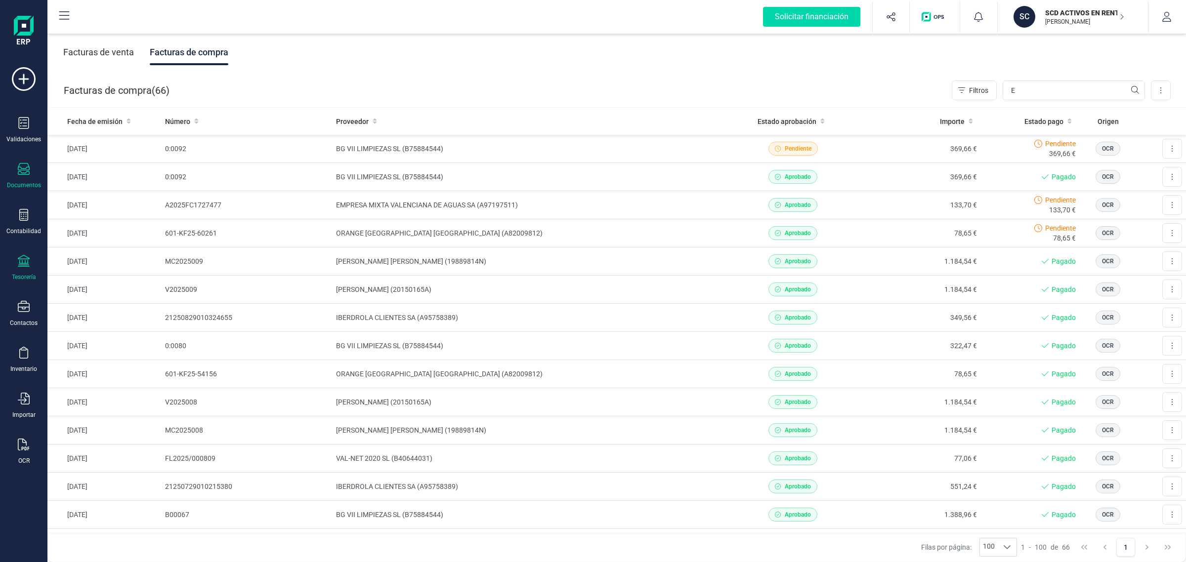
click at [24, 262] on icon at bounding box center [24, 261] width 12 height 12
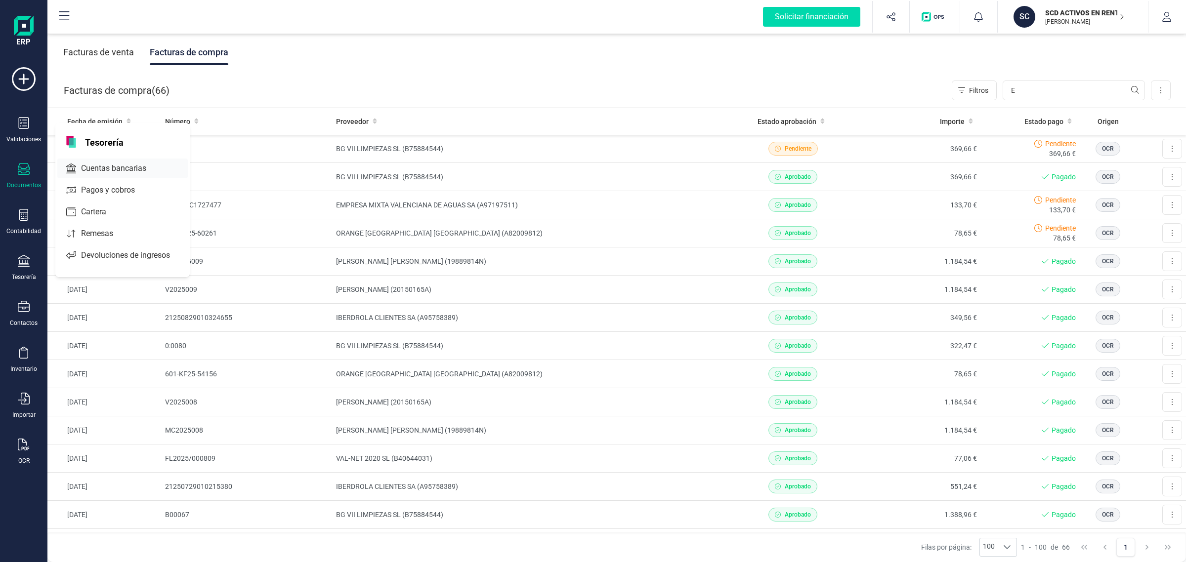
click at [115, 166] on span "Cuentas bancarias" at bounding box center [120, 169] width 87 height 12
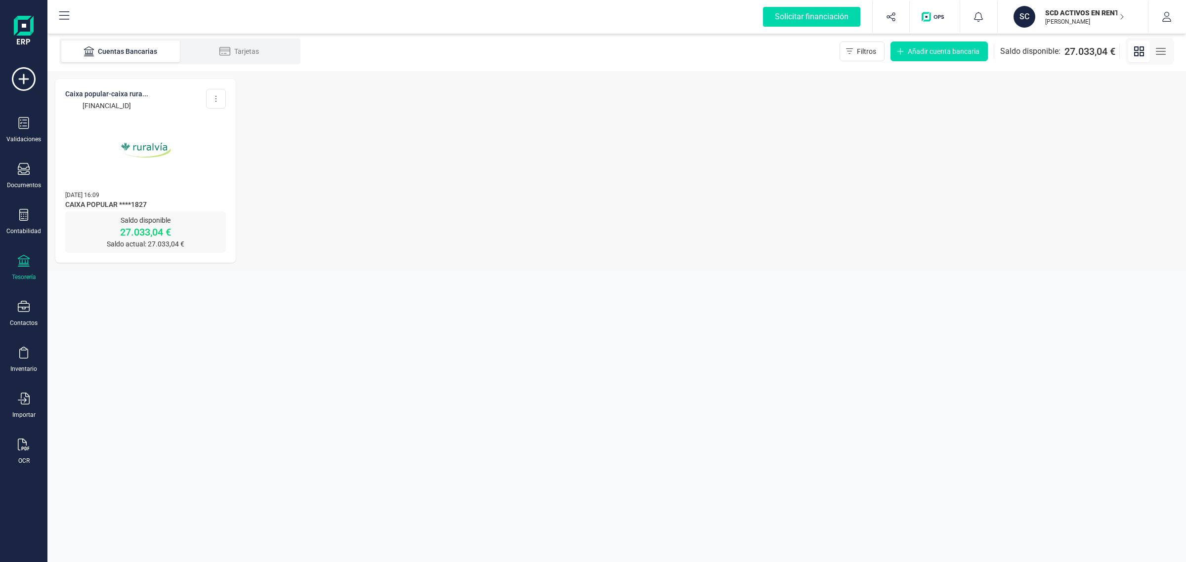
click at [175, 169] on img at bounding box center [145, 150] width 83 height 83
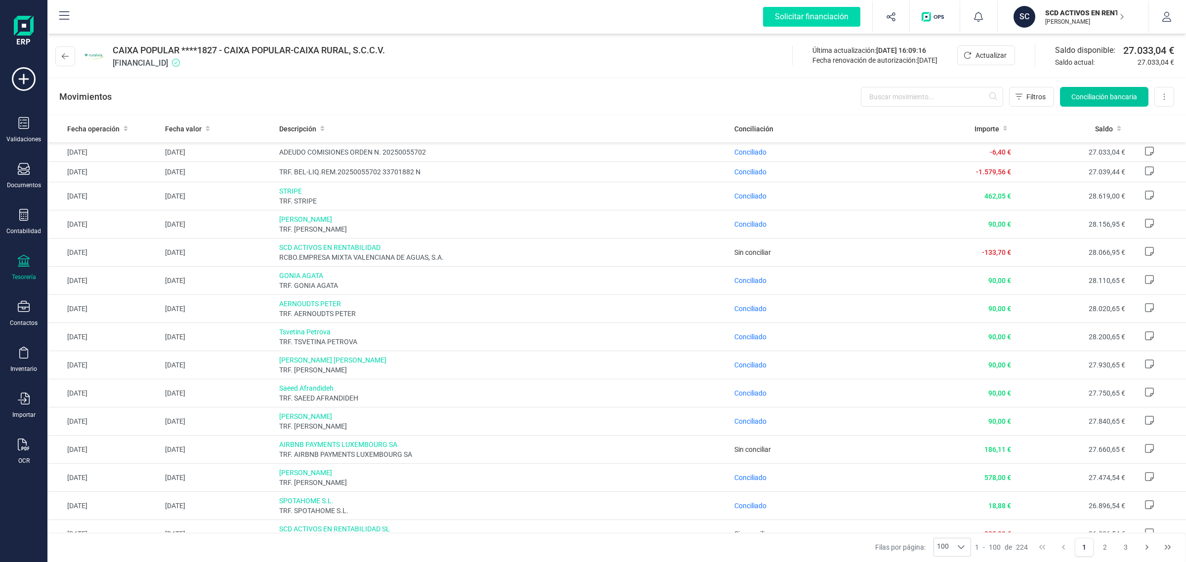
click at [1120, 90] on button "Conciliación bancaria" at bounding box center [1104, 97] width 88 height 20
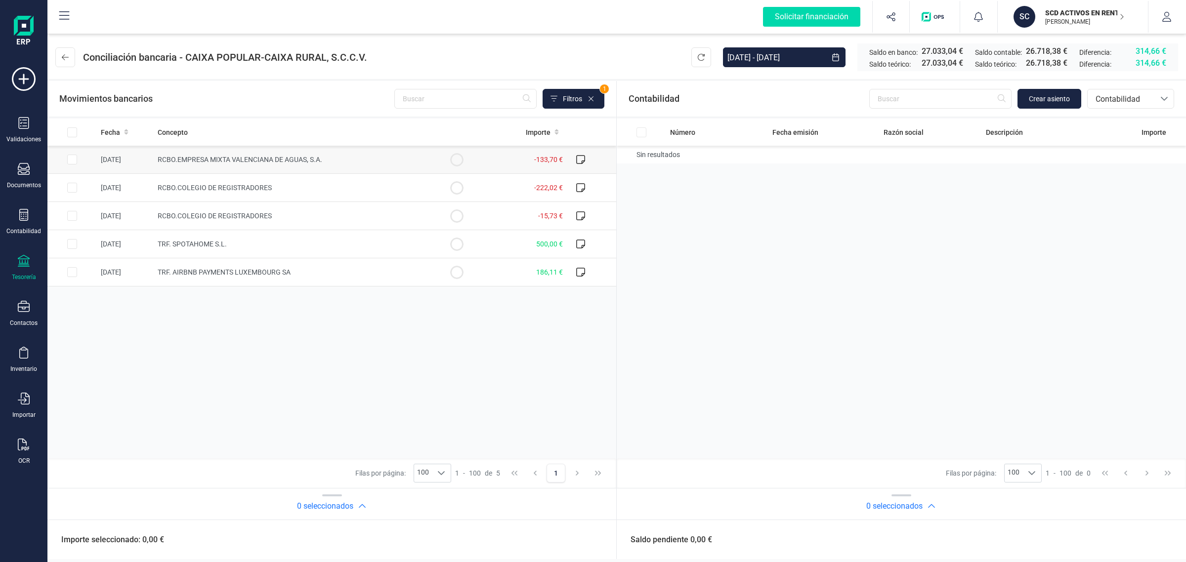
click at [399, 160] on td "RCBO.EMPRESA MIXTA VALENCIANA DE AGUAS, S.A." at bounding box center [293, 160] width 278 height 28
checkbox input "true"
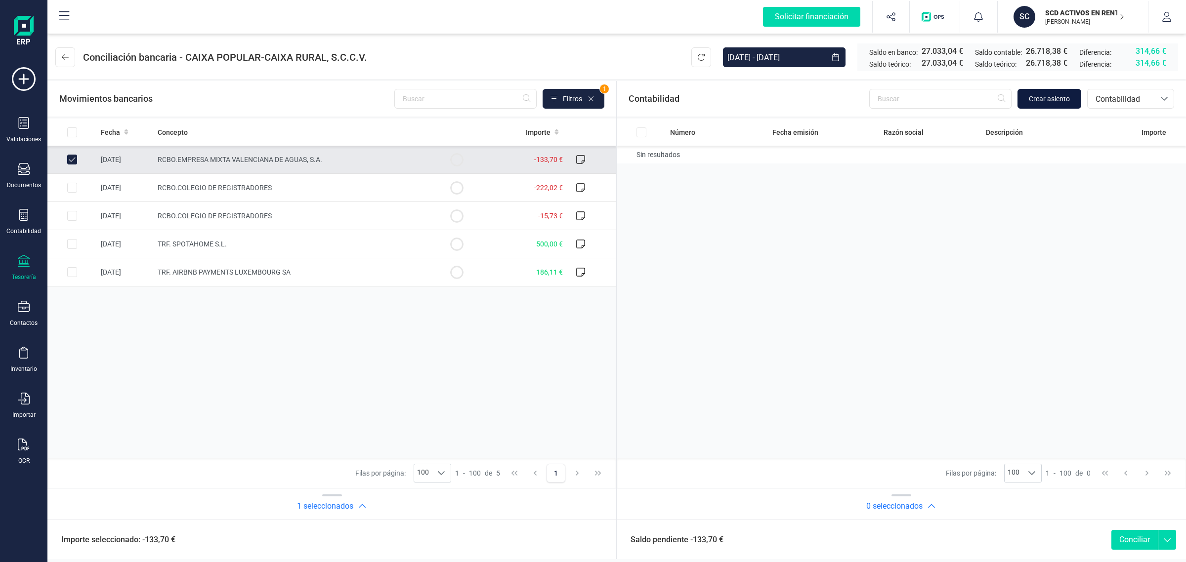
click at [1037, 97] on span "Crear asiento" at bounding box center [1049, 99] width 41 height 10
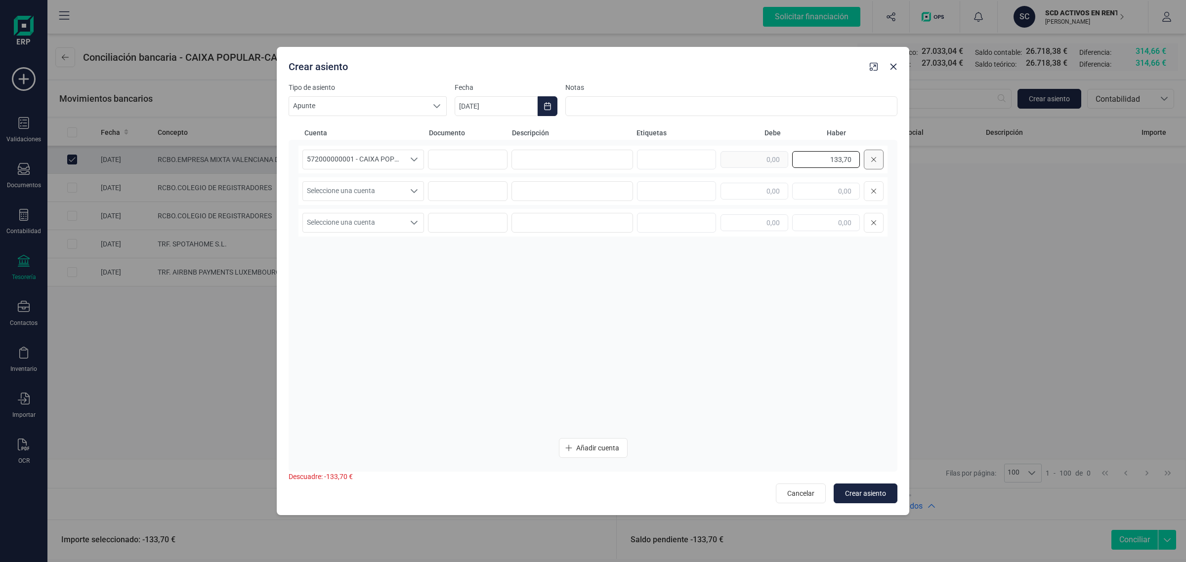
drag, startPoint x: 810, startPoint y: 158, endPoint x: 877, endPoint y: 162, distance: 67.3
click at [877, 162] on div "133,70" at bounding box center [801, 160] width 163 height 20
click at [784, 184] on input "text" at bounding box center [754, 191] width 68 height 17
paste input "133,70"
type input "133,70"
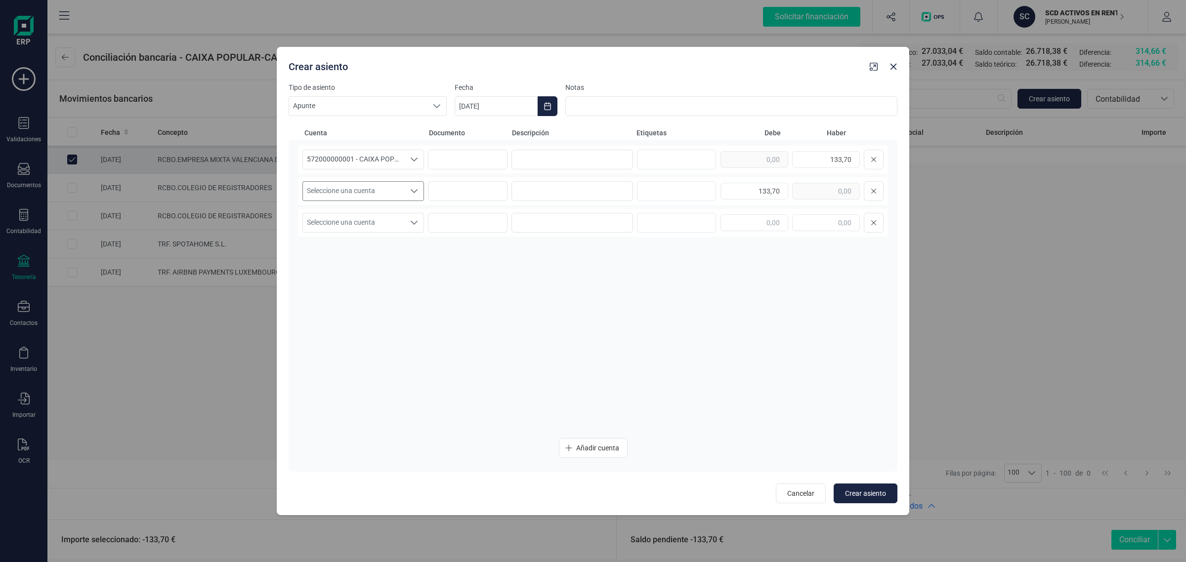
click at [385, 198] on span "Seleccione una cuenta" at bounding box center [354, 191] width 102 height 19
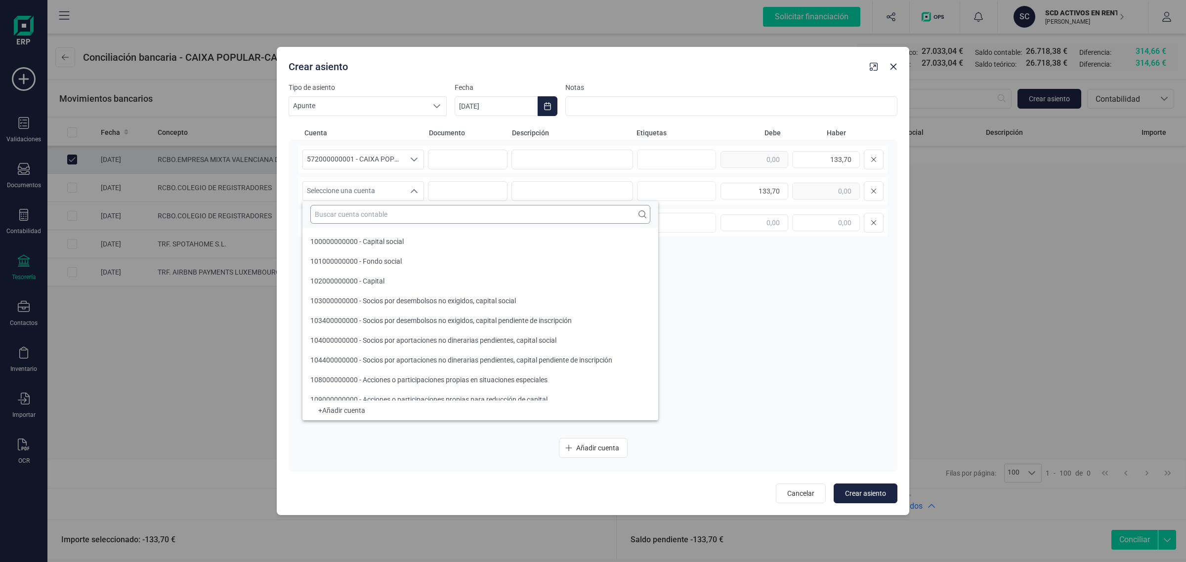
click at [359, 218] on input "text" at bounding box center [480, 214] width 340 height 19
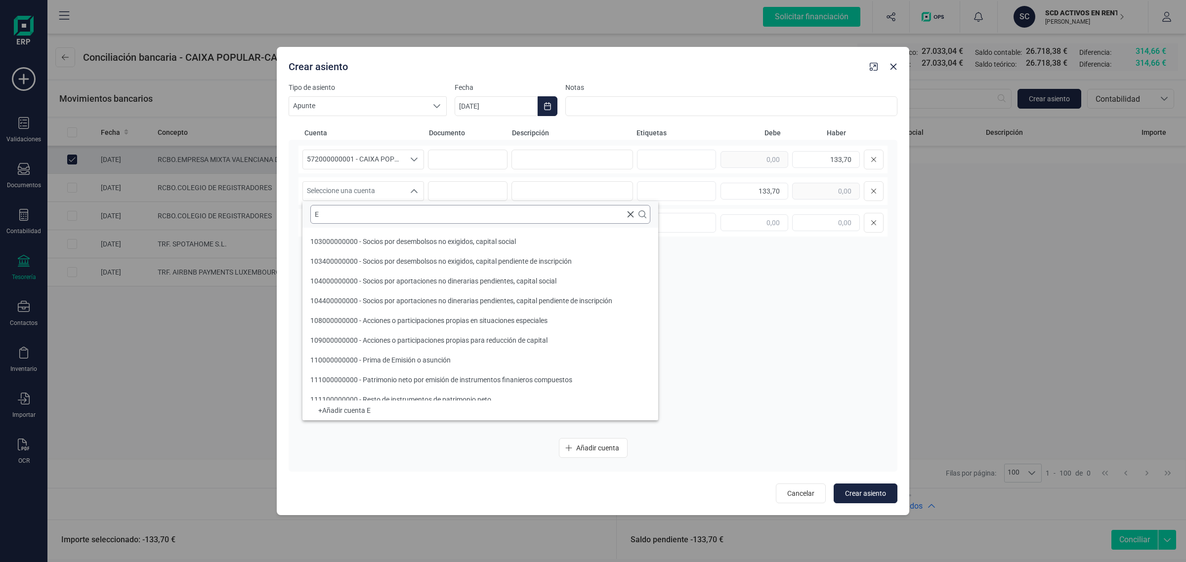
scroll to position [3, 0]
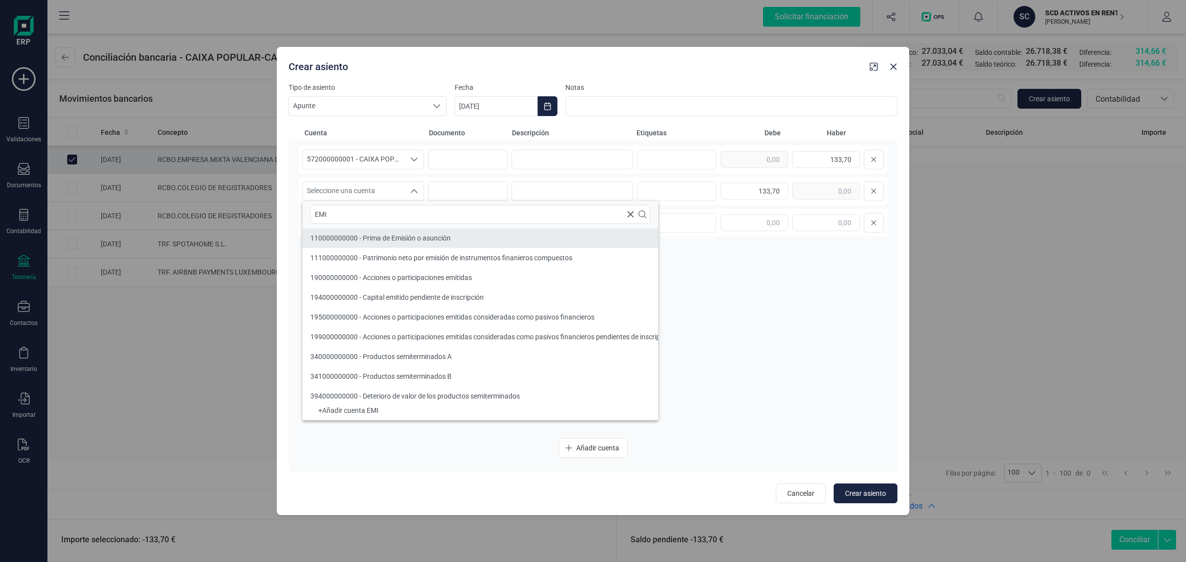
type input "EMI"
click at [896, 67] on icon "Close" at bounding box center [893, 67] width 8 height 8
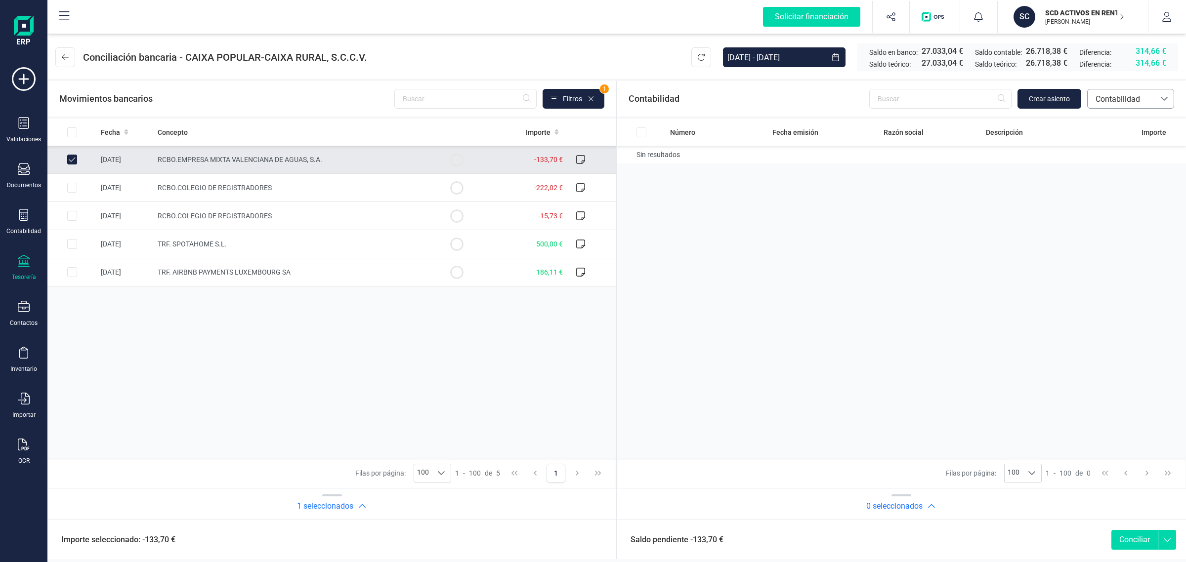
click at [1129, 104] on span "Contabilidad" at bounding box center [1120, 99] width 59 height 12
click at [1115, 166] on span "Facturas" at bounding box center [1110, 166] width 31 height 12
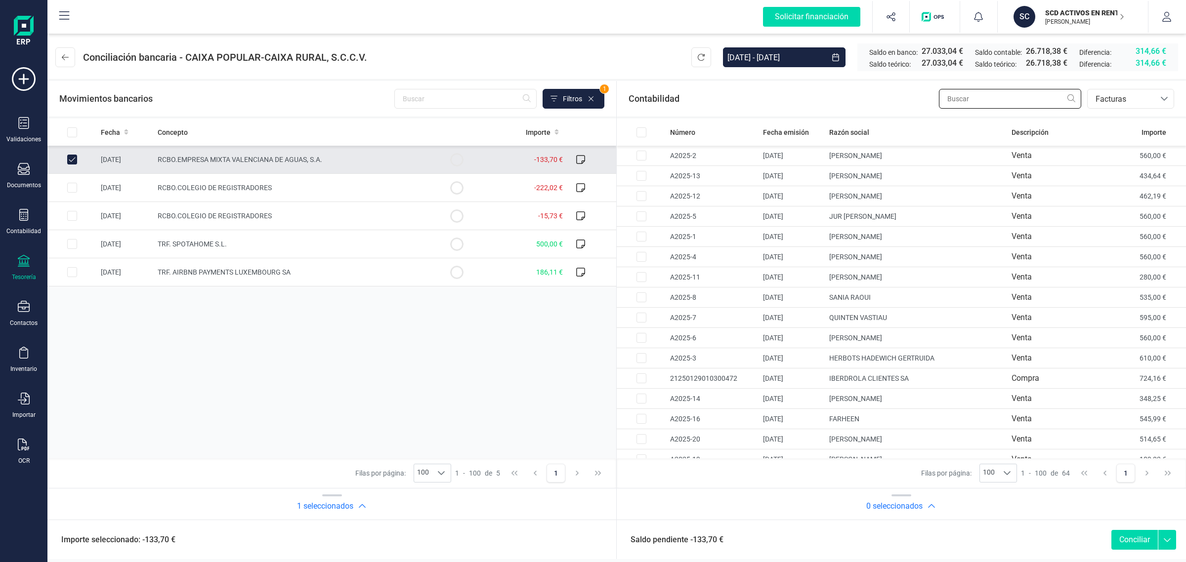
click at [972, 100] on input "text" at bounding box center [1010, 99] width 142 height 20
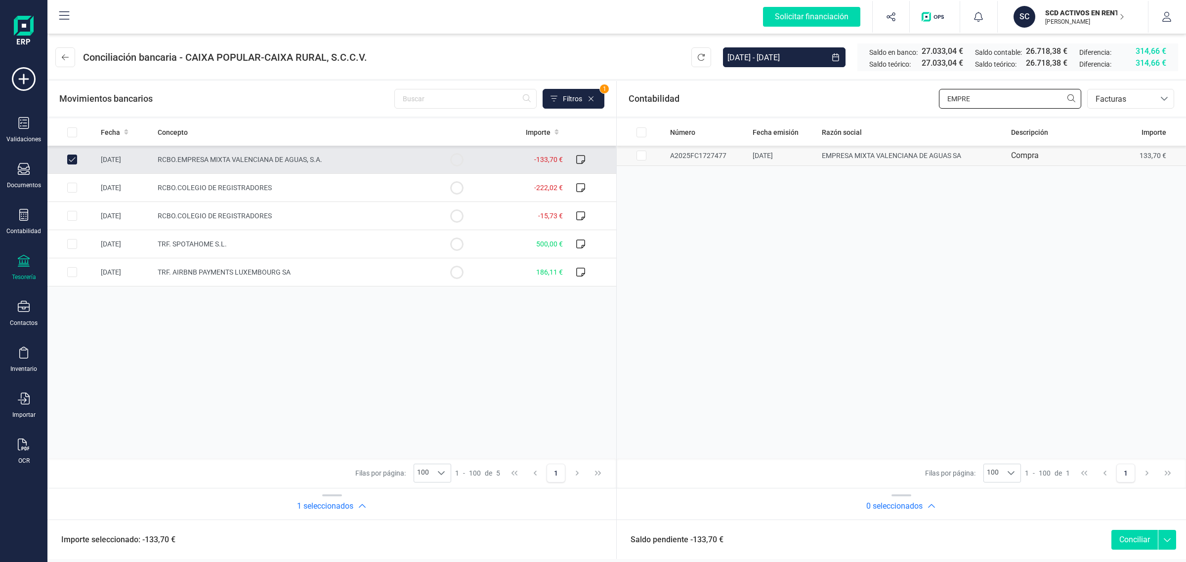
type input "EMPRE"
click at [645, 154] on input "Row Selected e8d5f2f4-3213-4624-8077-8bec7817fb17" at bounding box center [641, 156] width 10 height 10
checkbox input "true"
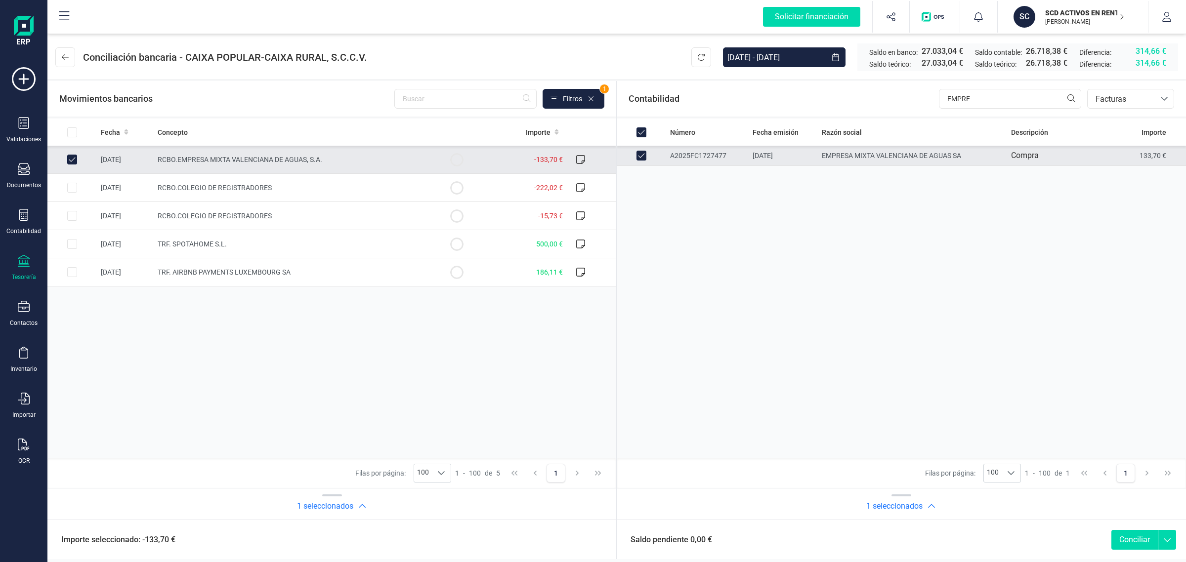
click at [1139, 534] on button "Conciliar" at bounding box center [1134, 540] width 46 height 20
checkbox input "false"
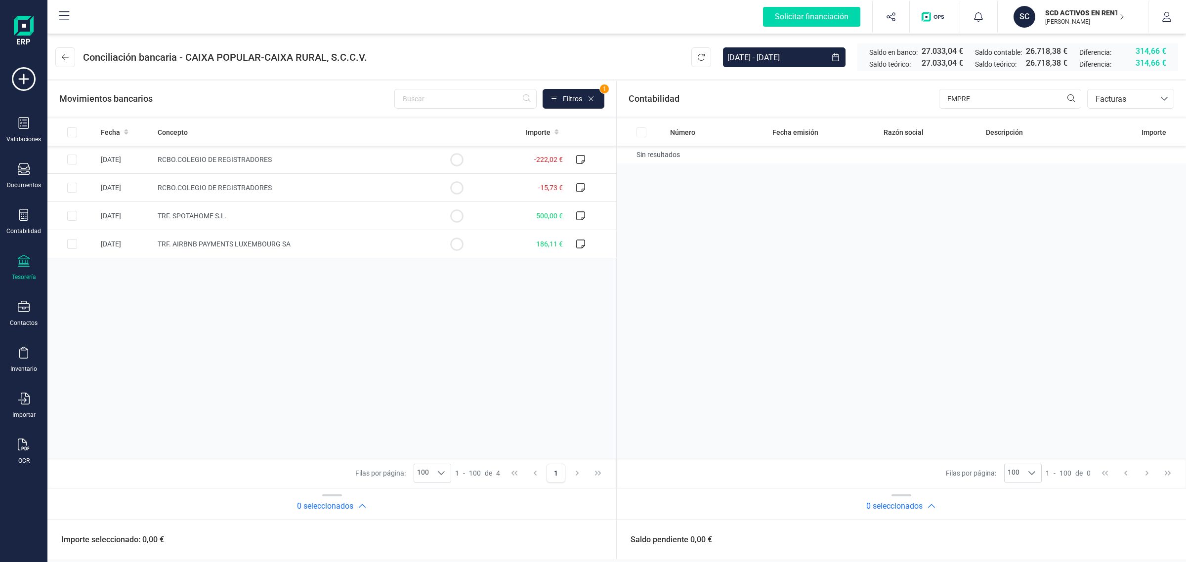
drag, startPoint x: 1069, startPoint y: 10, endPoint x: 1056, endPoint y: 24, distance: 18.2
click at [1071, 11] on p "SCD ACTIVOS EN RENTABILIDAD SL" at bounding box center [1084, 13] width 79 height 10
click at [1016, 119] on div "NACESTU URBANA SL" at bounding box center [1068, 122] width 156 height 12
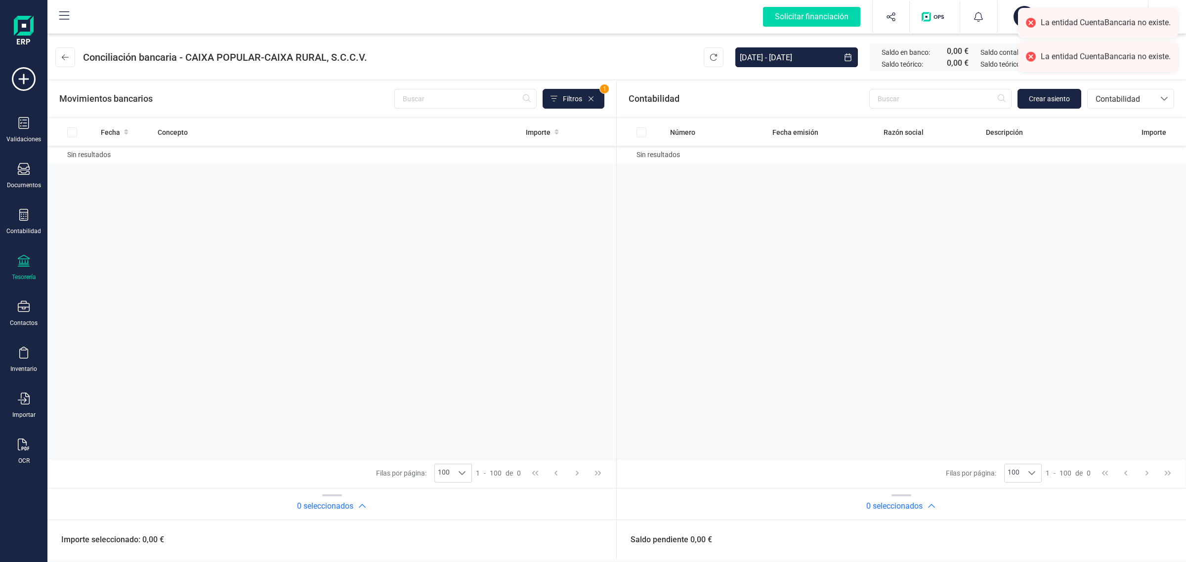
drag, startPoint x: 43, startPoint y: 268, endPoint x: 25, endPoint y: 264, distance: 19.1
click at [43, 268] on div "Solicitar financiación Validaciones Documentos Documentos Presupuestos Pedidos …" at bounding box center [23, 281] width 47 height 562
click at [24, 264] on icon at bounding box center [24, 261] width 12 height 12
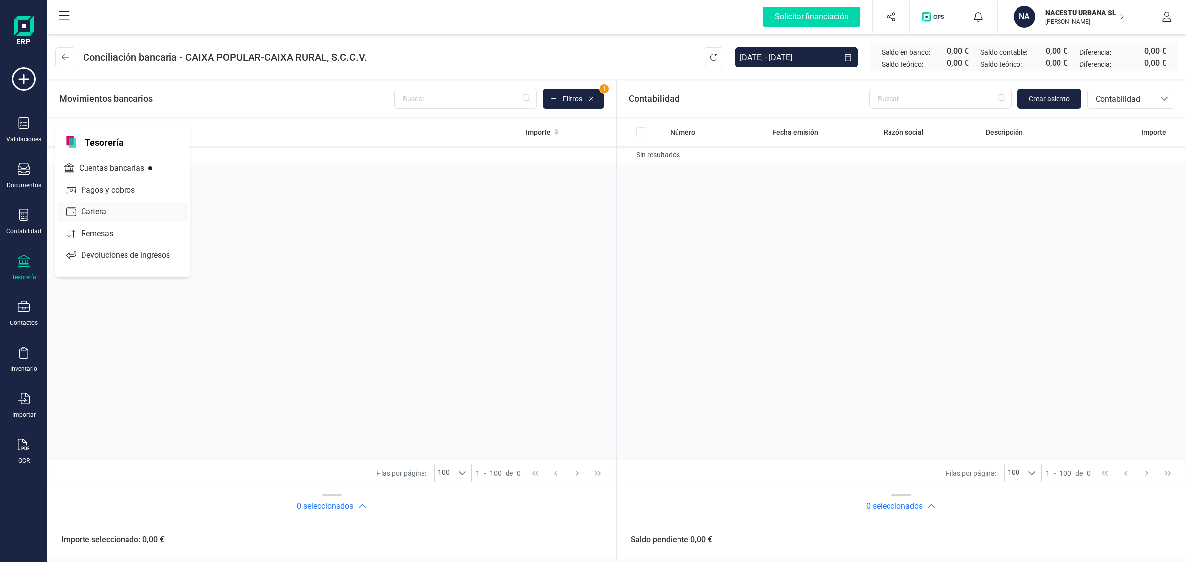
click at [114, 168] on span "Cuentas bancarias" at bounding box center [118, 169] width 87 height 12
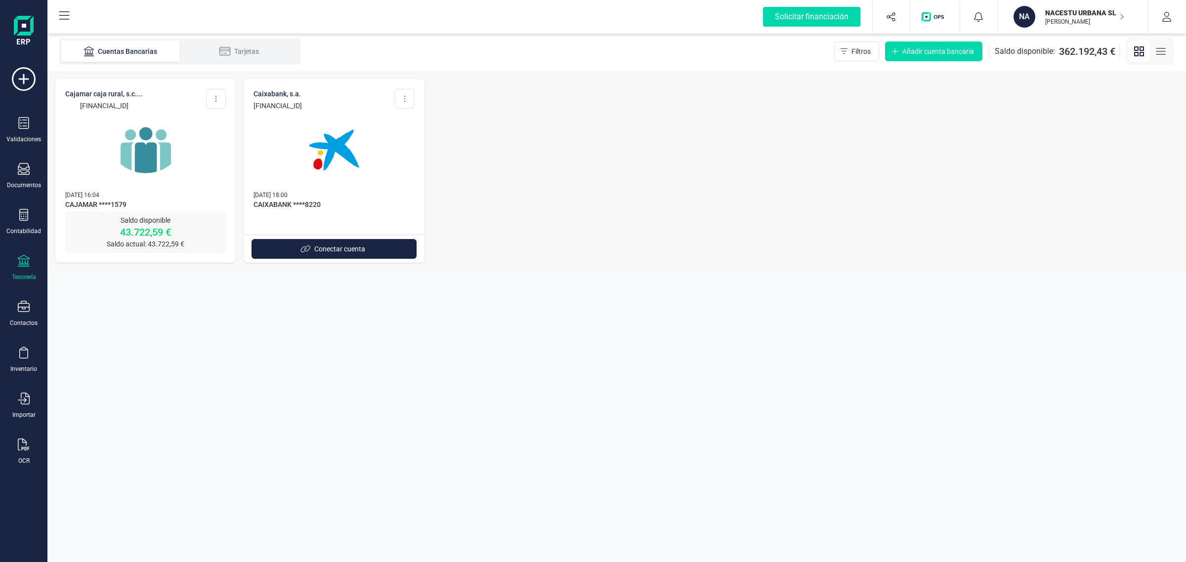
click at [164, 159] on img at bounding box center [145, 150] width 83 height 83
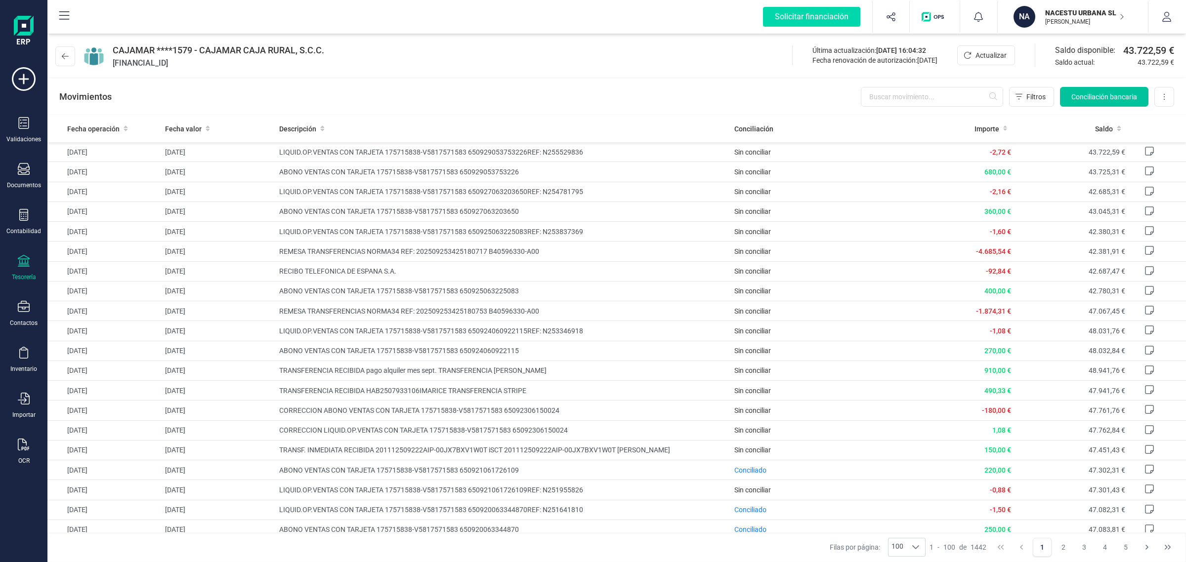
click at [1096, 95] on span "Conciliación bancaria" at bounding box center [1104, 97] width 66 height 10
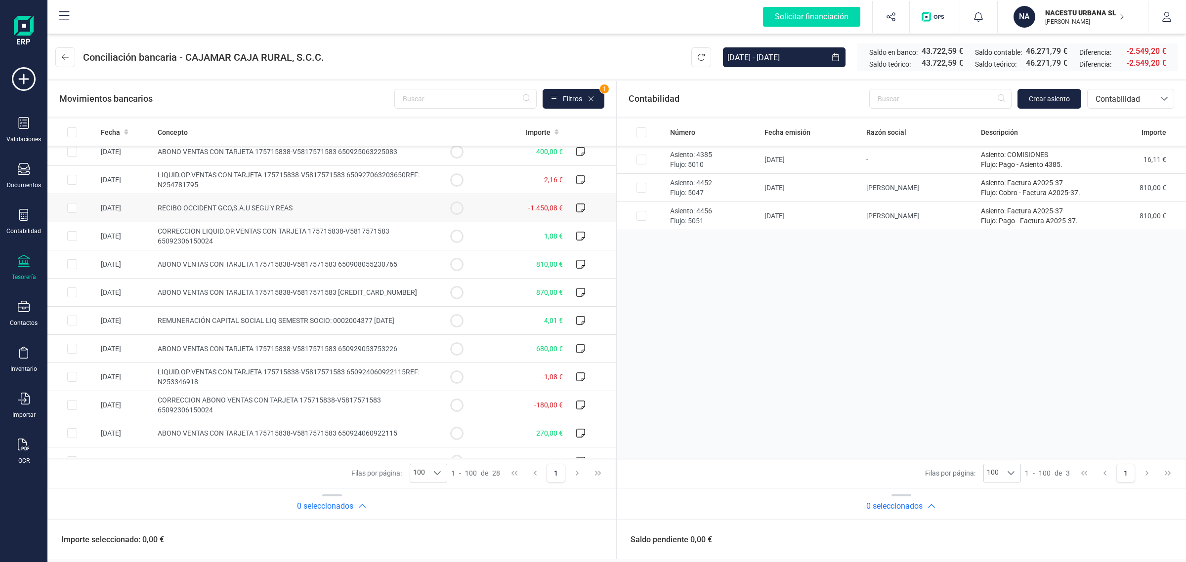
scroll to position [478, 0]
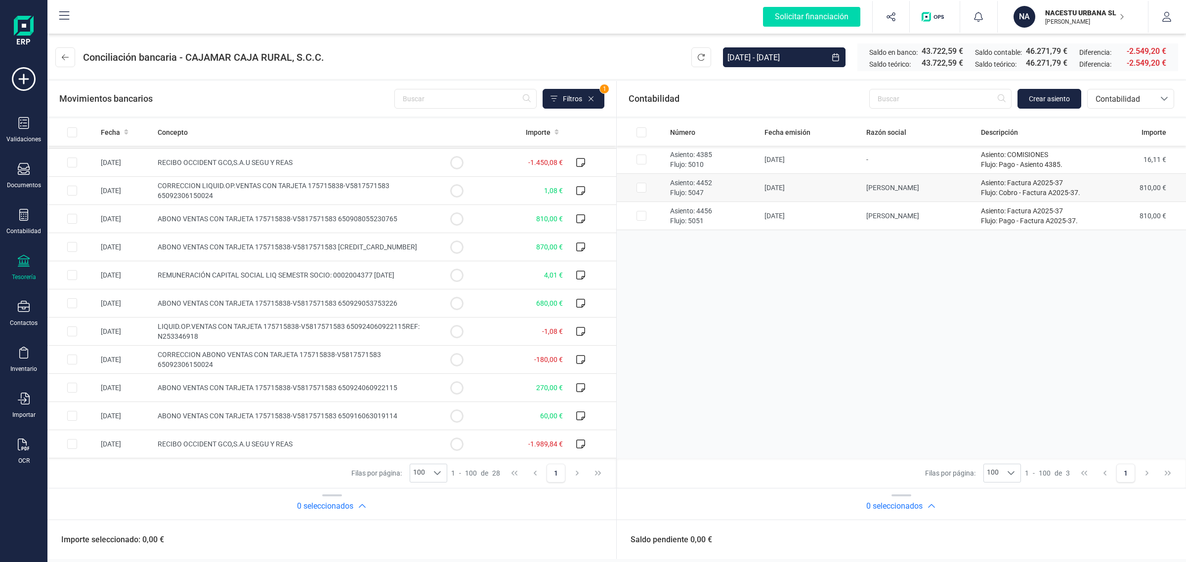
drag, startPoint x: 633, startPoint y: 186, endPoint x: 633, endPoint y: 196, distance: 9.4
click at [633, 187] on td at bounding box center [641, 188] width 49 height 28
checkbox input "true"
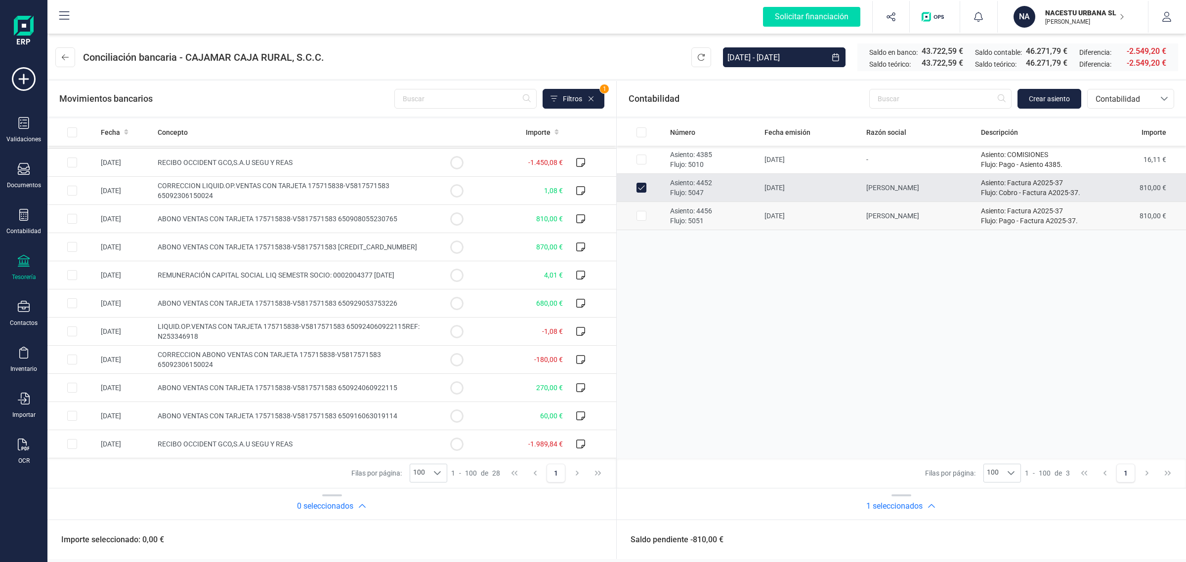
click at [641, 214] on input "Row Selected 44d9d691-f8df-48ea-800e-17e99f3e3624" at bounding box center [641, 216] width 10 height 10
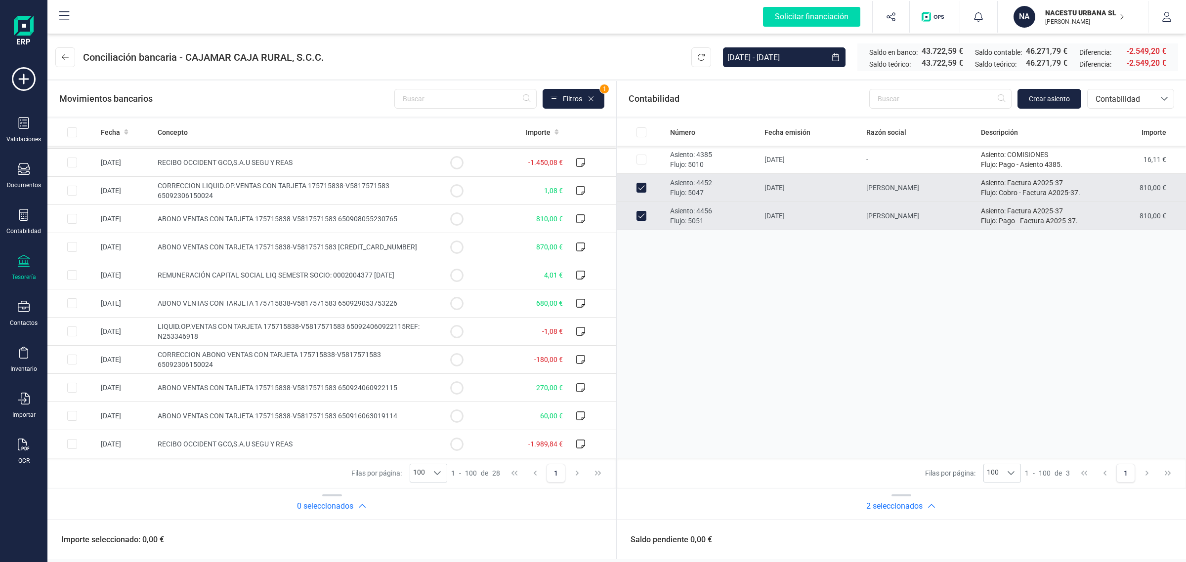
click at [641, 214] on input "Row Unselected 44d9d691-f8df-48ea-800e-17e99f3e3624" at bounding box center [641, 216] width 10 height 10
checkbox input "false"
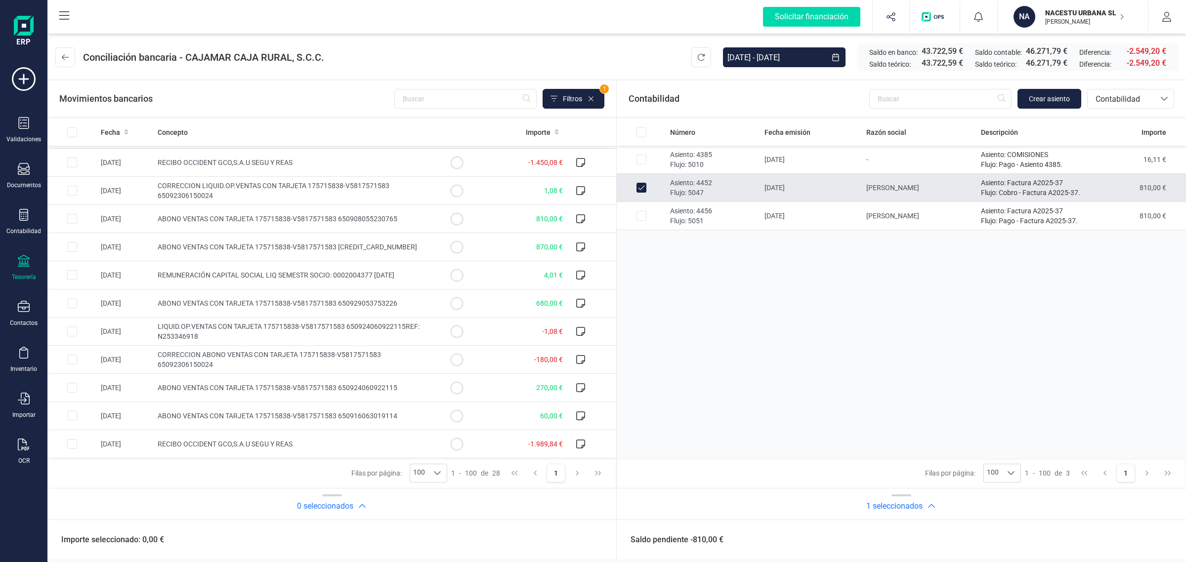
click at [640, 183] on input "Row Unselected 9a56e816-dec2-406d-ada1-f71bc62013b8" at bounding box center [641, 188] width 10 height 10
checkbox input "false"
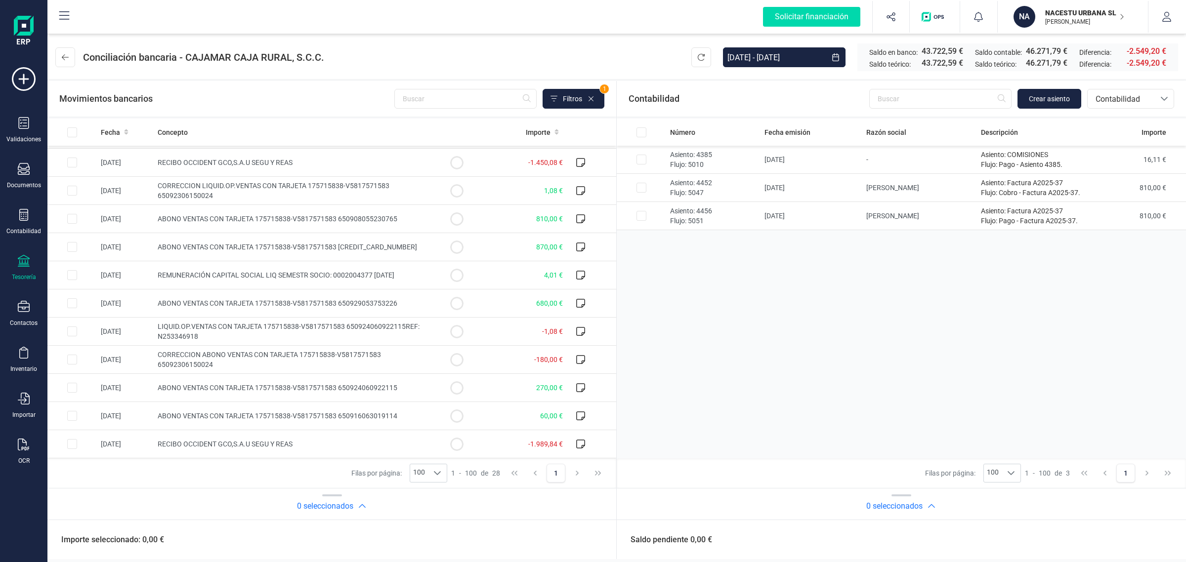
click at [1185, 87] on div "Contabilidad Crear asiento bancos.conciliacion.modal.headerAccounting bancos.co…" at bounding box center [901, 99] width 569 height 36
click at [1113, 99] on span "Contabilidad" at bounding box center [1120, 99] width 59 height 12
click at [1117, 161] on span "Facturas" at bounding box center [1110, 166] width 31 height 12
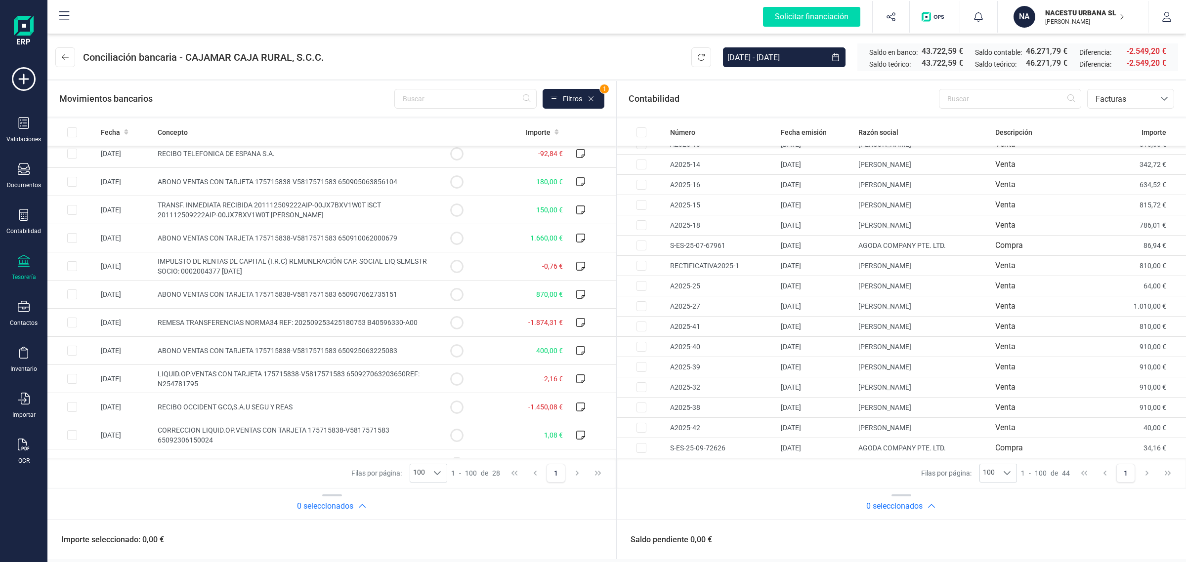
scroll to position [0, 0]
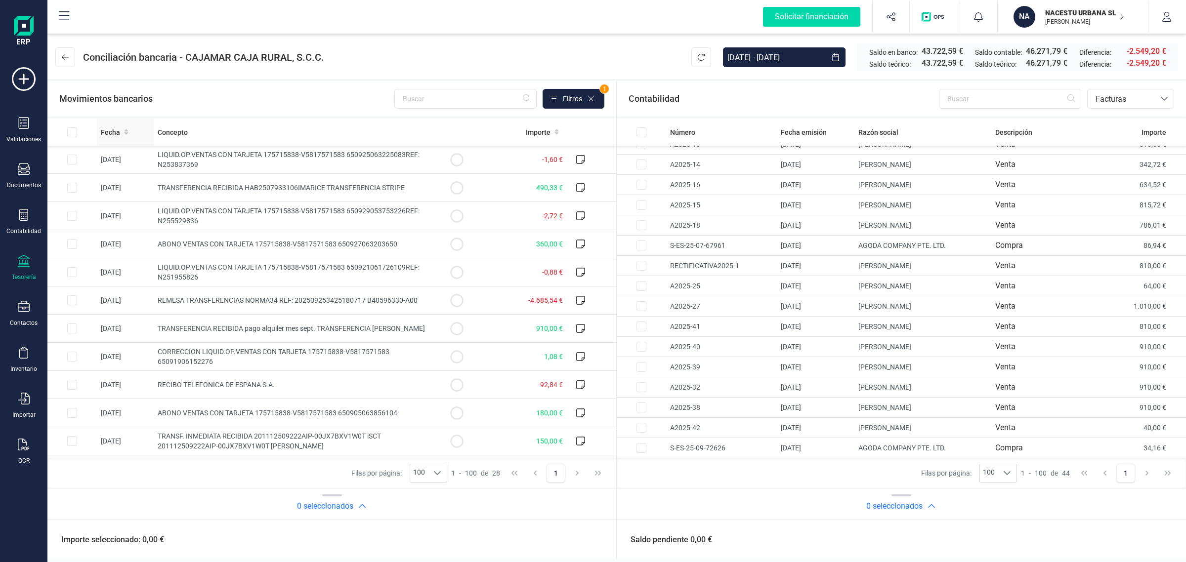
click at [127, 131] on icon at bounding box center [126, 131] width 4 height 5
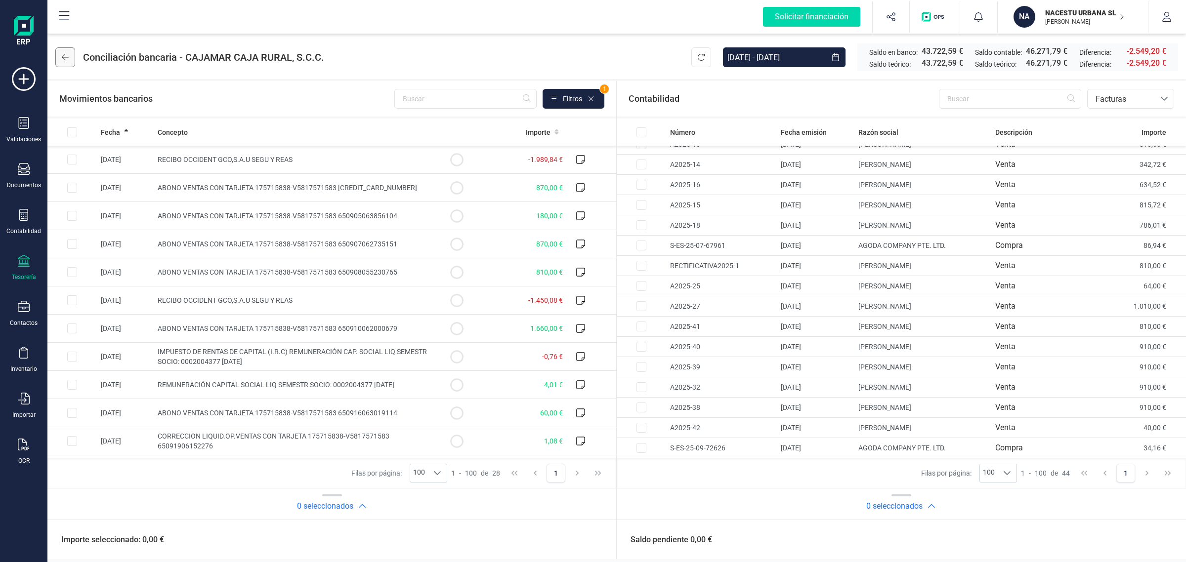
click at [71, 57] on button at bounding box center [65, 57] width 20 height 20
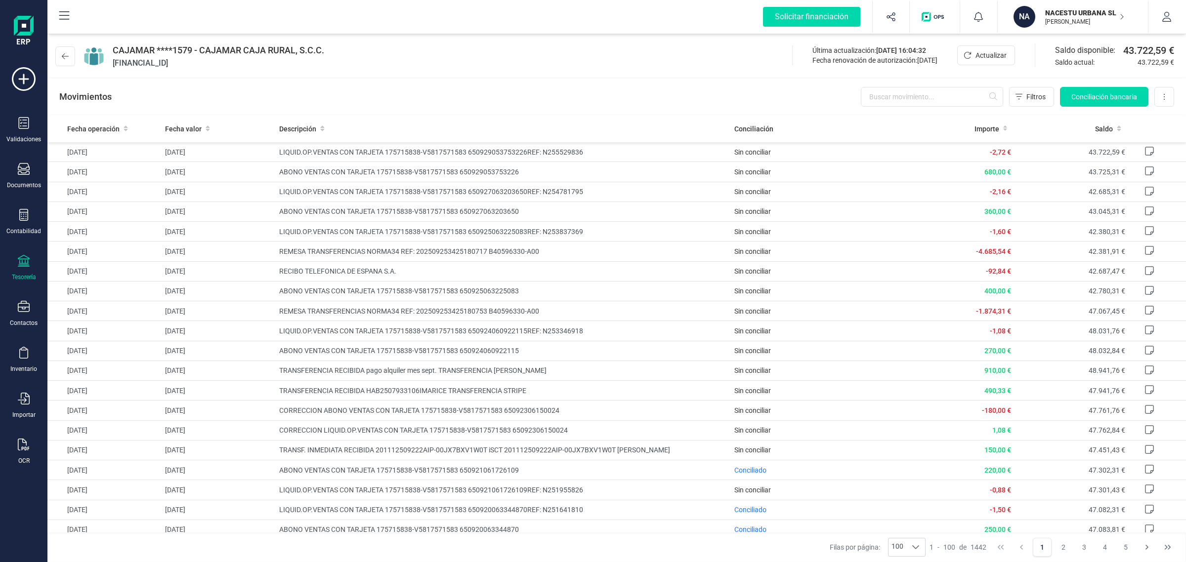
click at [20, 270] on div "Tesorería" at bounding box center [24, 268] width 40 height 26
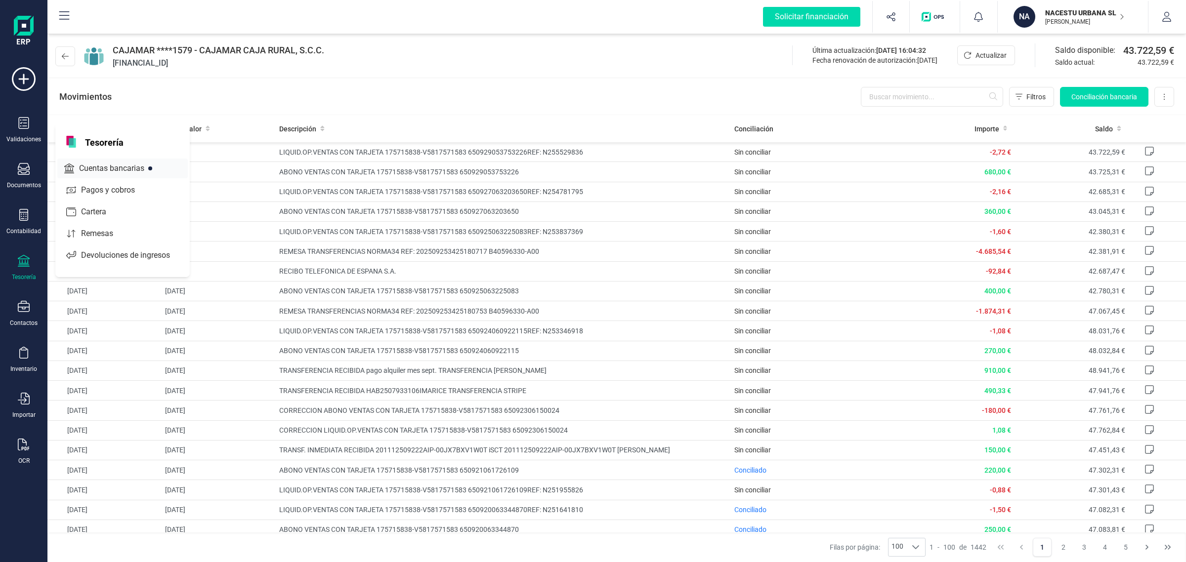
click at [99, 166] on span "Cuentas bancarias" at bounding box center [118, 169] width 87 height 12
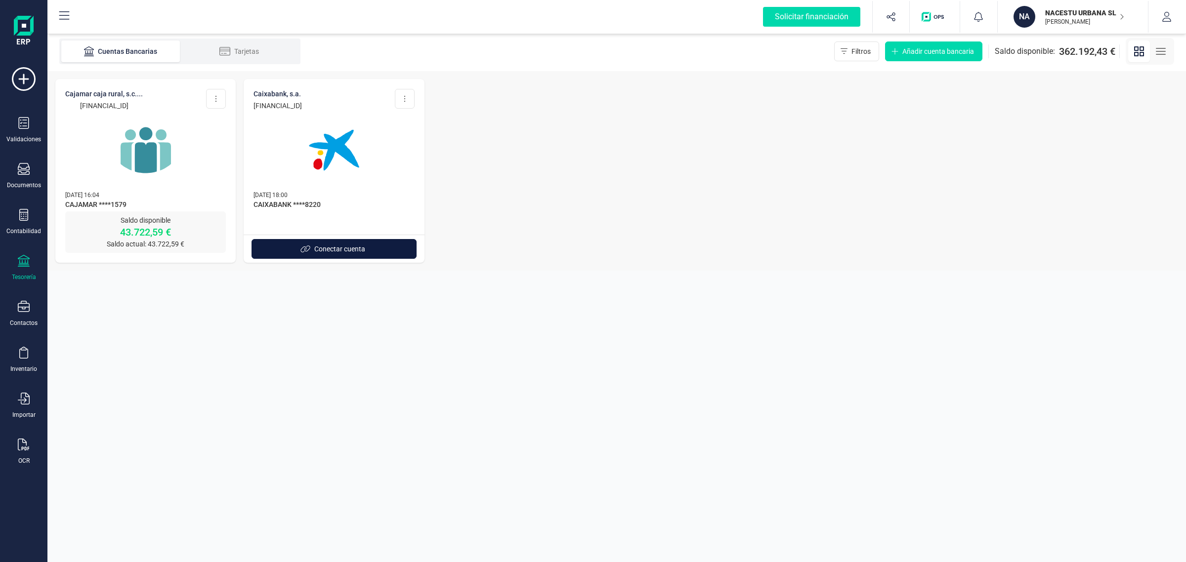
click at [324, 251] on span "Conectar cuenta" at bounding box center [339, 249] width 51 height 10
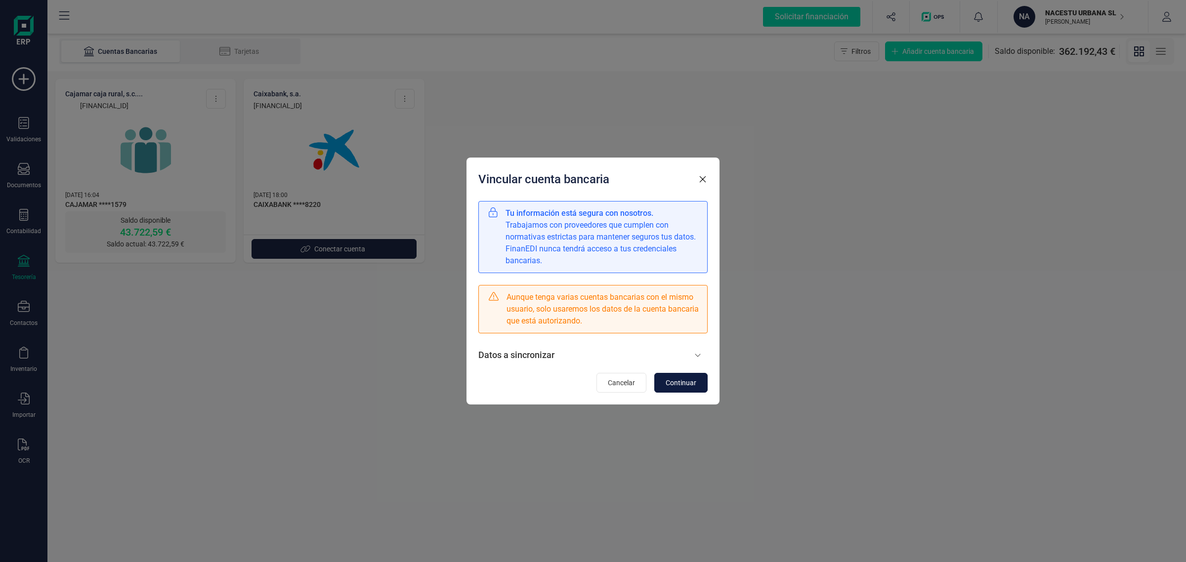
click at [670, 383] on span "Continuar" at bounding box center [680, 383] width 31 height 10
click at [703, 385] on button "Continuar" at bounding box center [680, 383] width 53 height 20
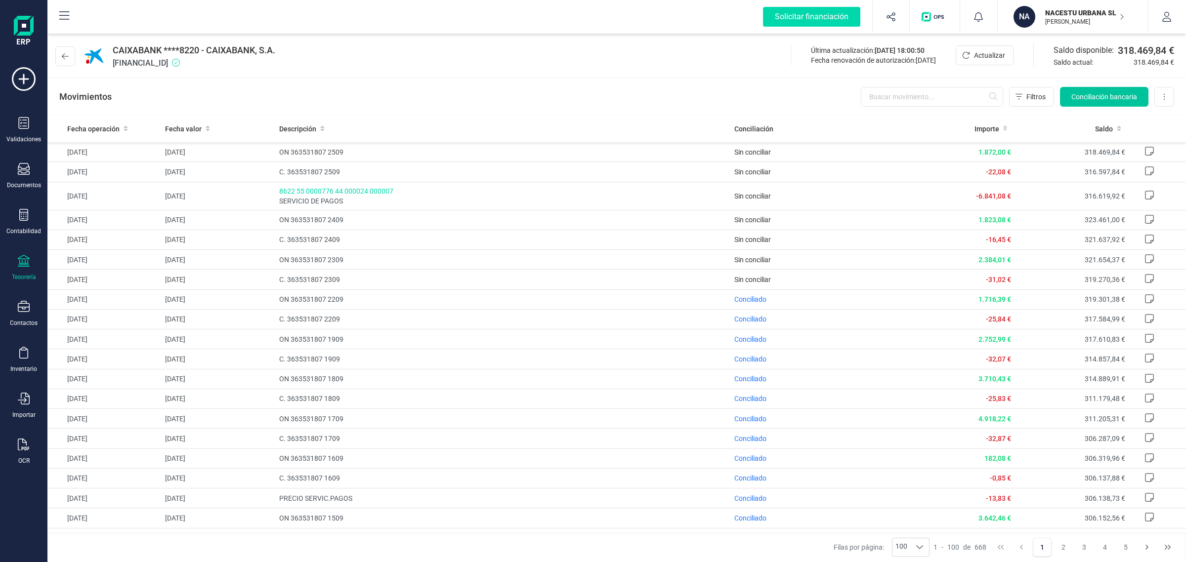
click at [1112, 97] on span "Conciliación bancaria" at bounding box center [1104, 97] width 66 height 10
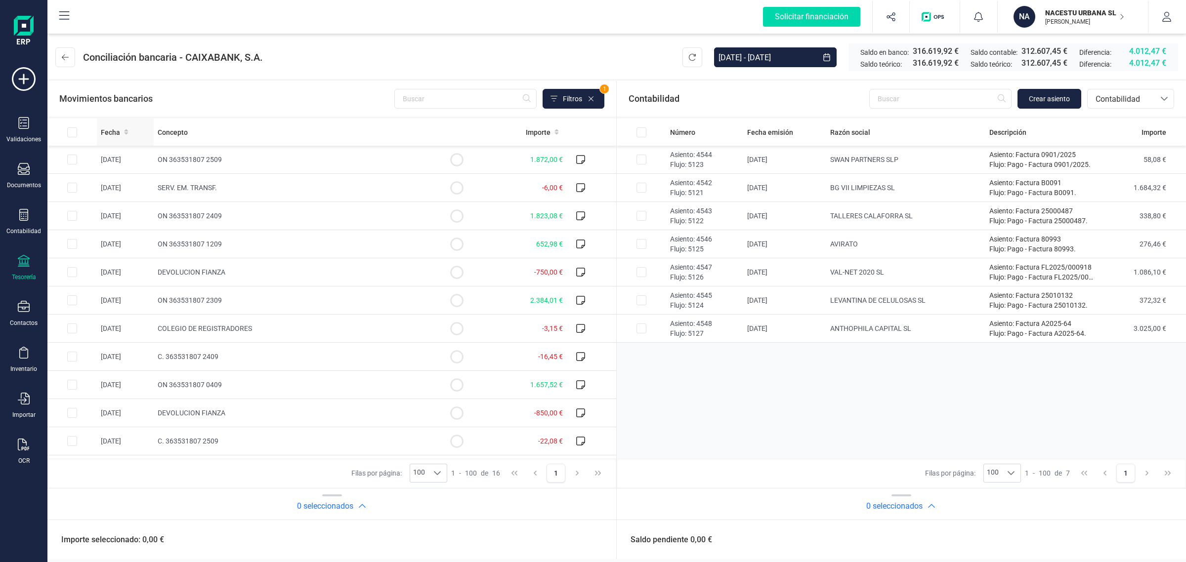
drag, startPoint x: 126, startPoint y: 128, endPoint x: 207, endPoint y: 201, distance: 108.8
click at [126, 128] on icon at bounding box center [126, 131] width 4 height 7
click at [245, 186] on td "SERV. EM. TRANSF." at bounding box center [293, 188] width 278 height 28
checkbox input "true"
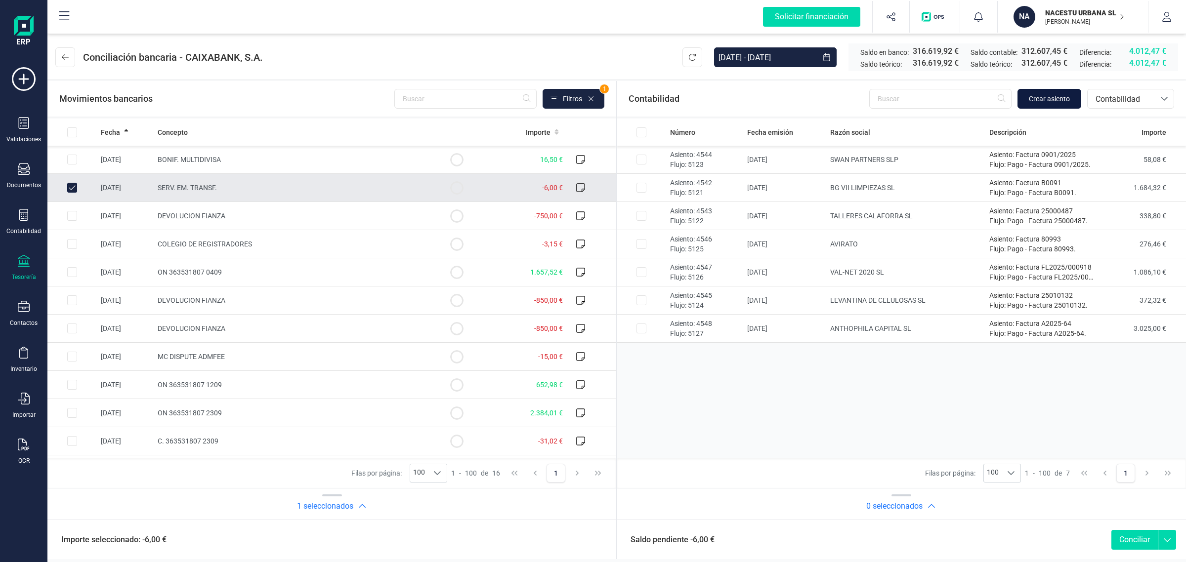
click at [1034, 102] on span "Crear asiento" at bounding box center [1049, 99] width 41 height 10
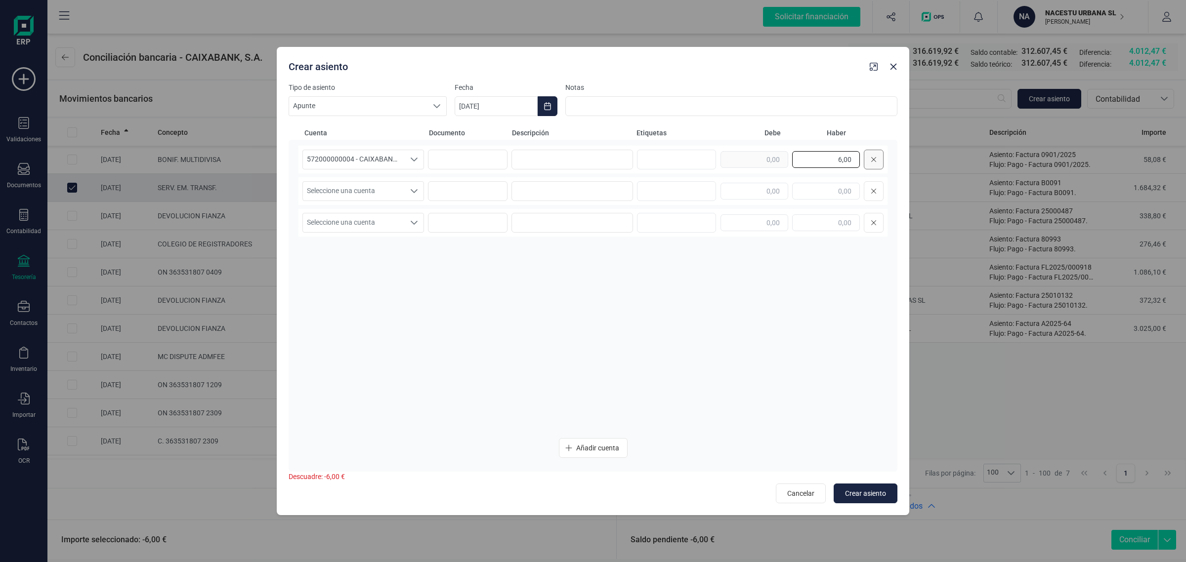
drag, startPoint x: 830, startPoint y: 152, endPoint x: 870, endPoint y: 161, distance: 40.0
click at [870, 161] on div "6,00" at bounding box center [801, 160] width 163 height 20
click at [774, 192] on input "text" at bounding box center [754, 191] width 68 height 17
paste input "6,00"
type input "6,00"
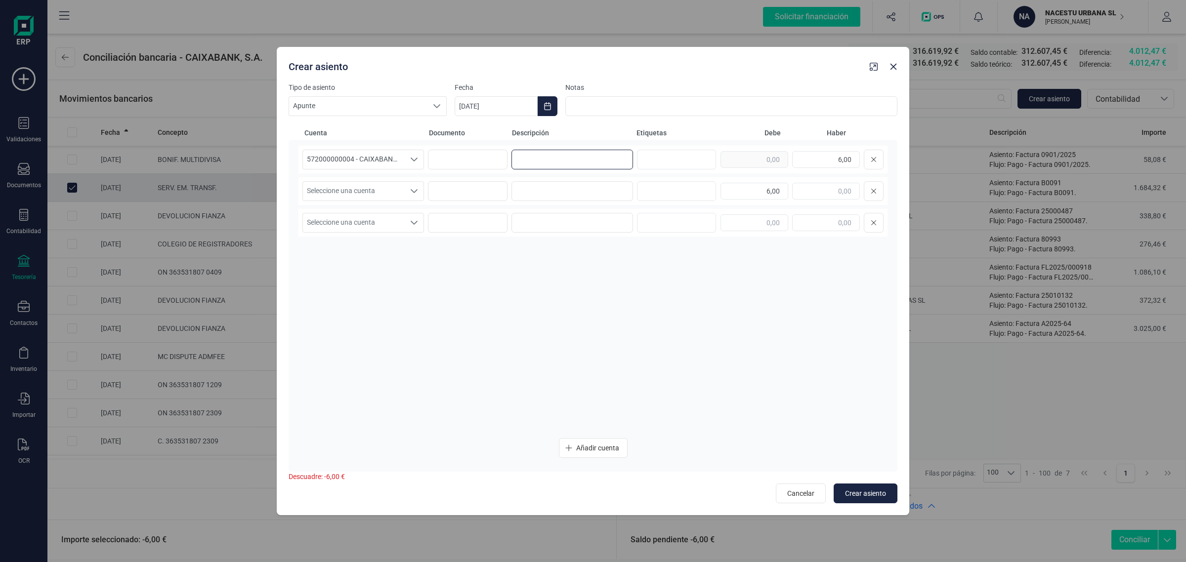
click at [537, 163] on input at bounding box center [572, 160] width 122 height 20
drag, startPoint x: 581, startPoint y: 154, endPoint x: 502, endPoint y: 167, distance: 79.2
click at [502, 167] on div "572000000004 - CAIXABANK ****8220 572000000004 - CAIXABANK ****8220 COMISIONES …" at bounding box center [592, 160] width 589 height 28
type input "COMISIONES"
click at [531, 183] on input at bounding box center [572, 191] width 122 height 20
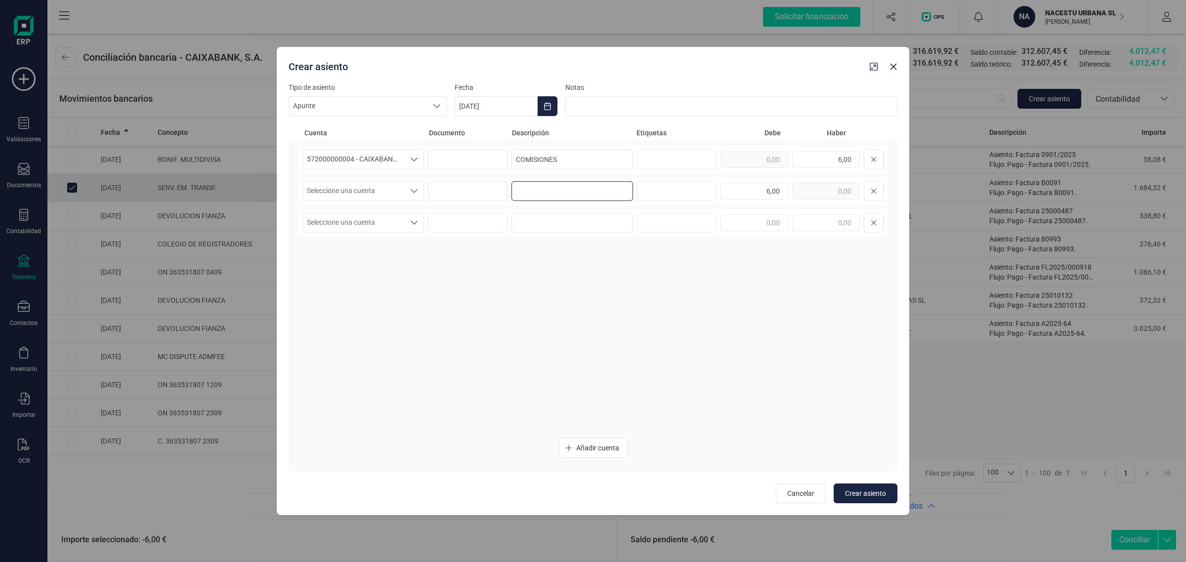
paste input "COMISIONES"
type input "COMISIONES"
click at [391, 195] on span "Seleccione una cuenta" at bounding box center [354, 191] width 102 height 19
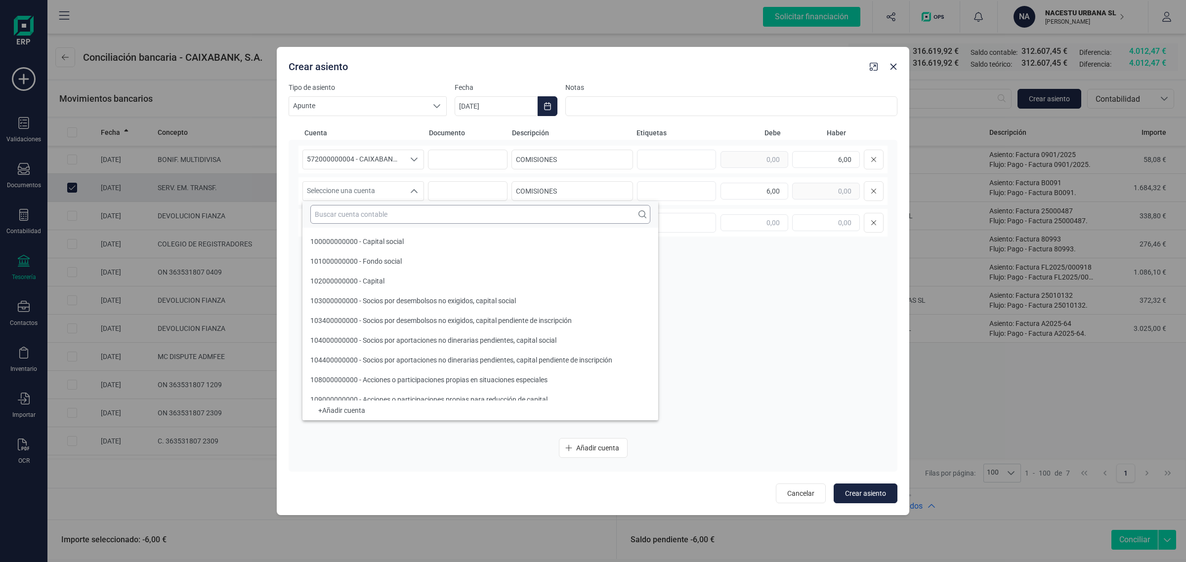
click at [367, 217] on input "text" at bounding box center [480, 214] width 340 height 19
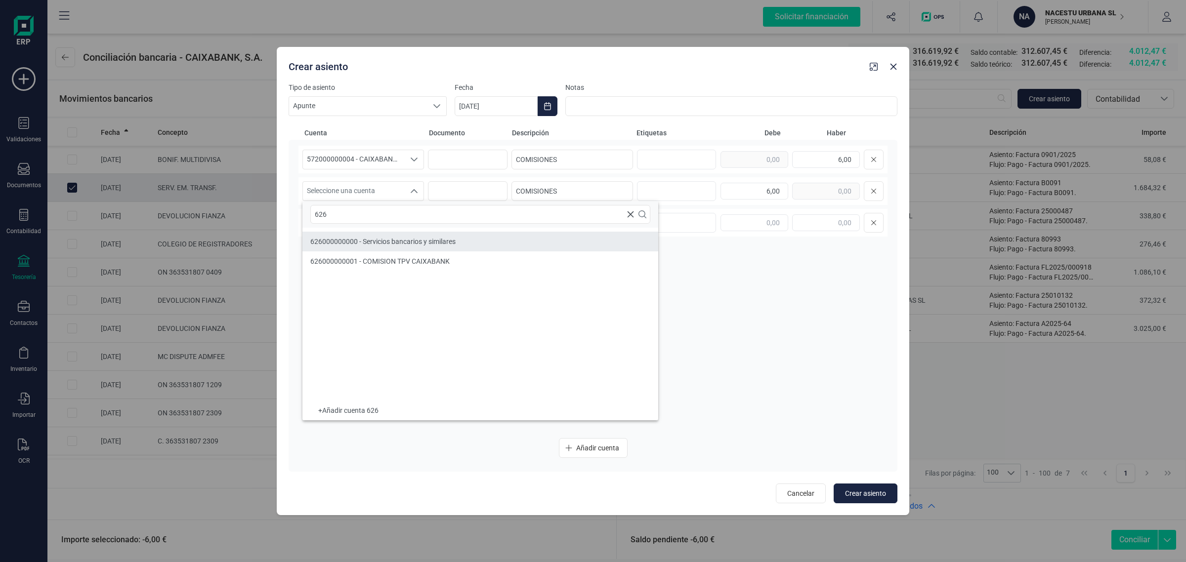
type input "626"
click at [430, 240] on span "626000000000 - Servicios bancarios y similares" at bounding box center [382, 242] width 145 height 8
click at [547, 100] on button "Choose Date" at bounding box center [548, 106] width 20 height 20
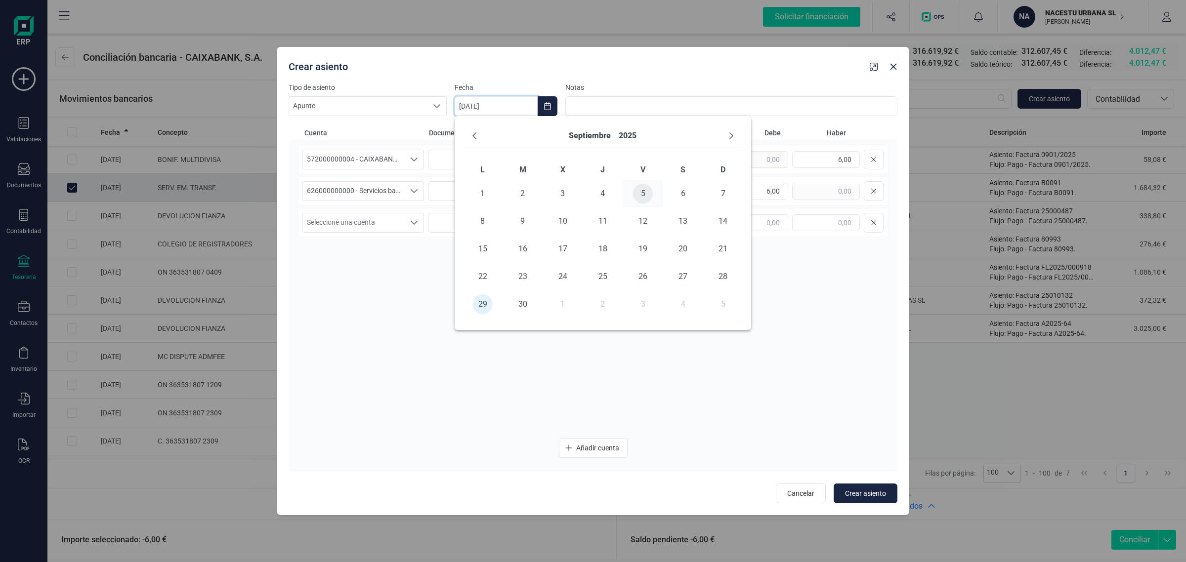
click at [641, 188] on span "5" at bounding box center [643, 194] width 20 height 20
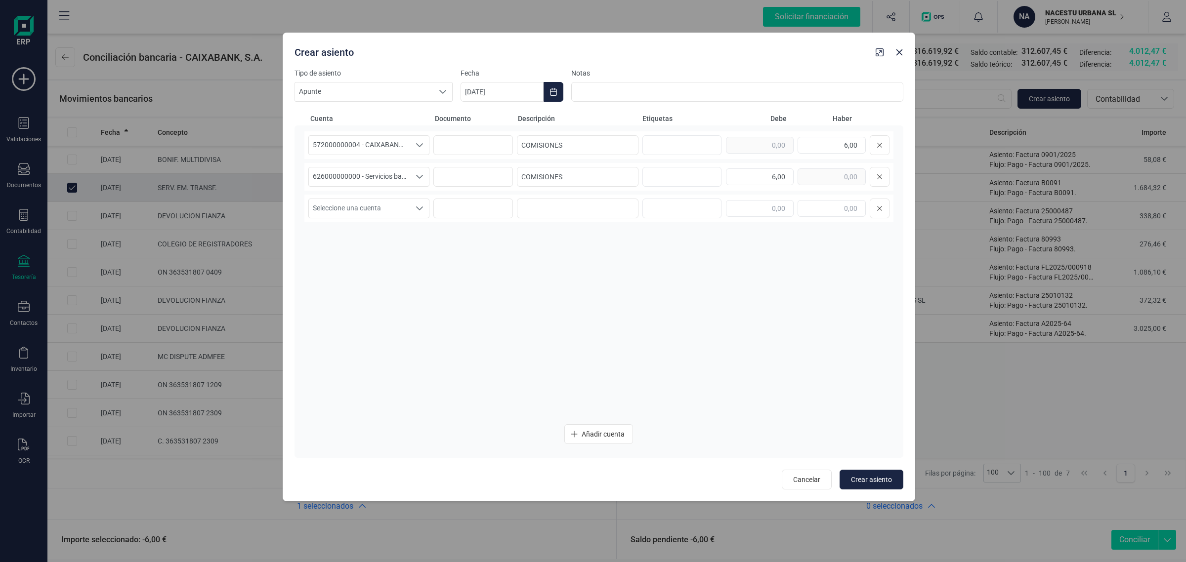
drag, startPoint x: 648, startPoint y: 70, endPoint x: 651, endPoint y: 46, distance: 23.9
click at [651, 46] on div "Crear asiento" at bounding box center [580, 50] width 581 height 18
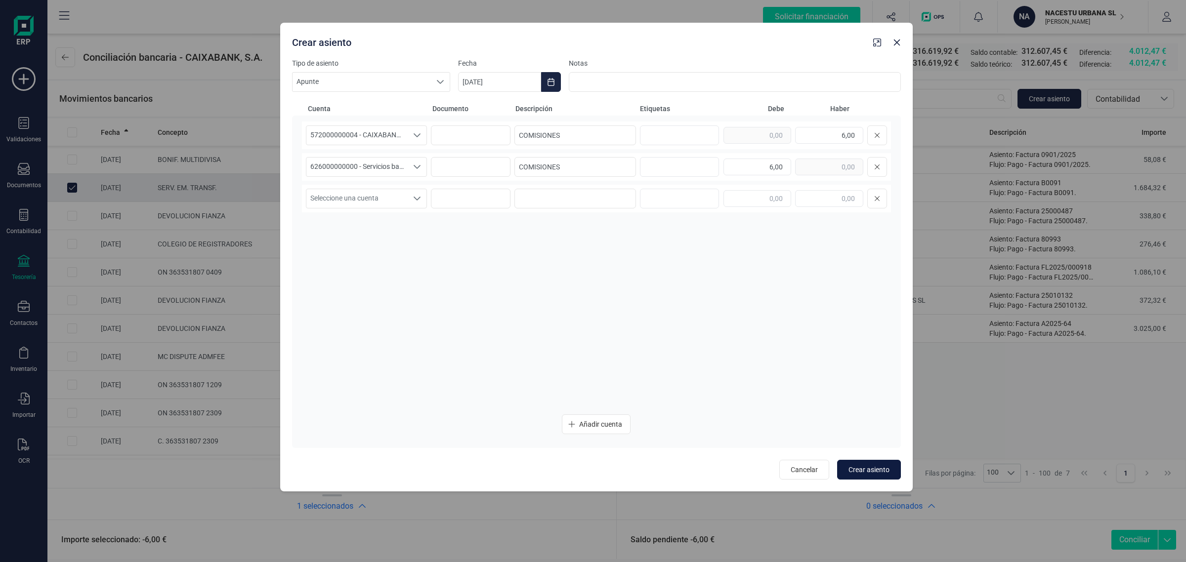
click at [877, 475] on button "Crear asiento" at bounding box center [869, 470] width 64 height 20
type input "[DATE]"
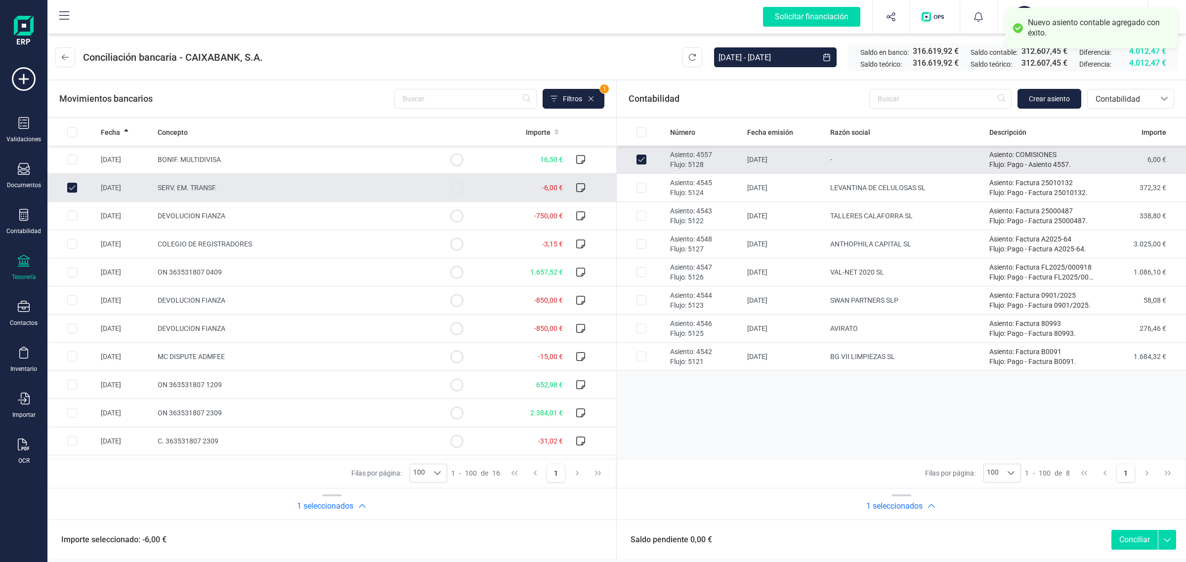
click at [1137, 539] on button "Conciliar" at bounding box center [1134, 540] width 46 height 20
checkbox input "false"
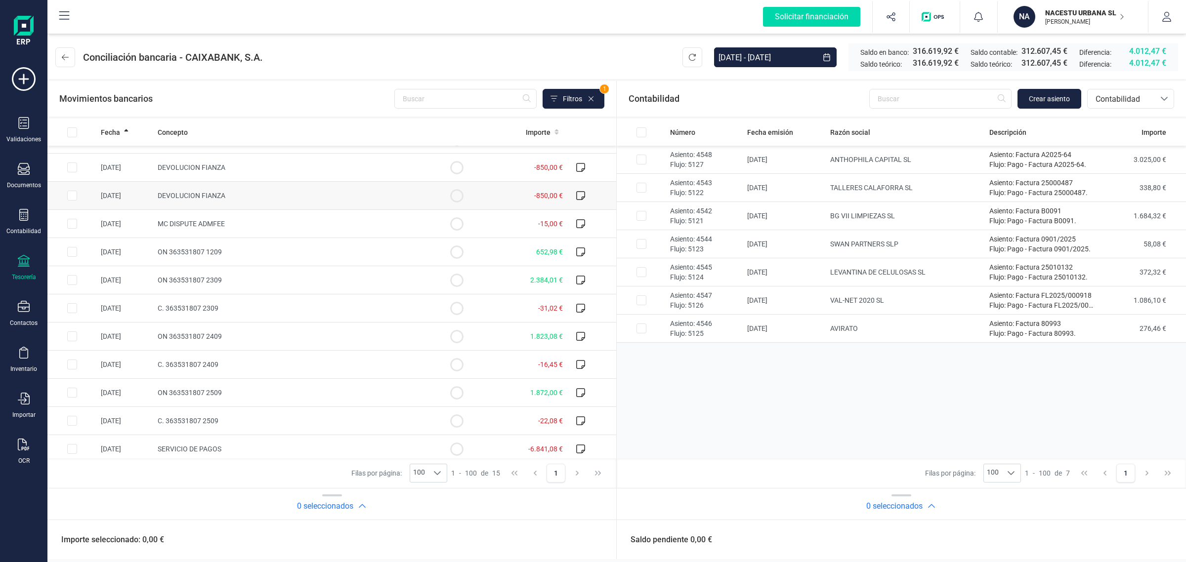
scroll to position [111, 0]
click at [497, 416] on td "-22,08 €" at bounding box center [523, 416] width 85 height 28
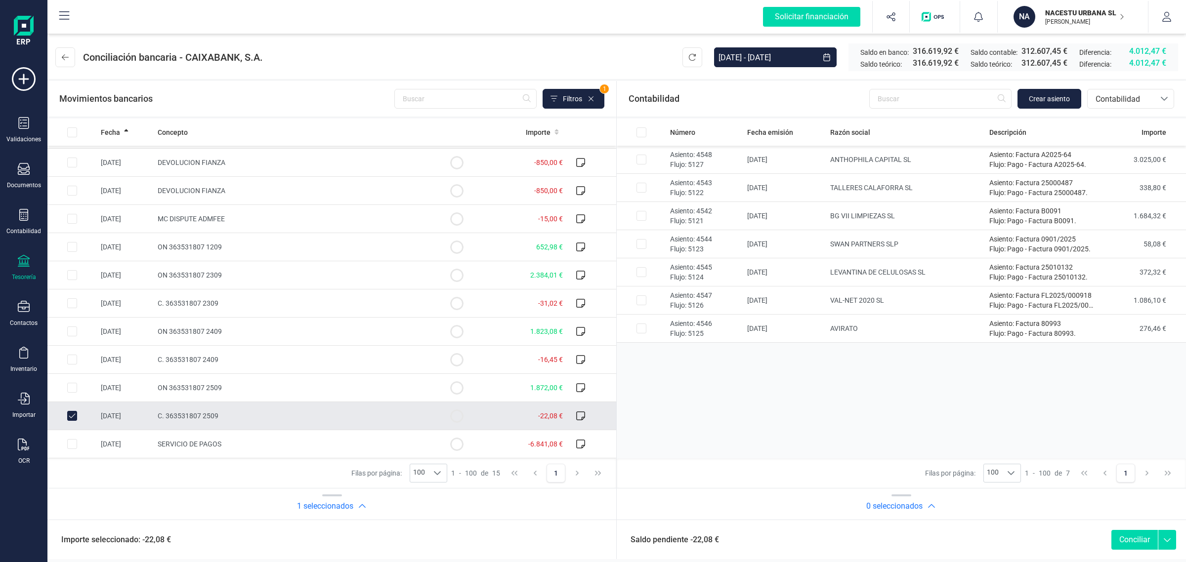
click at [68, 416] on input "Row Unselected 448f62f7-0aee-4699-af85-b44c87286009" at bounding box center [72, 416] width 10 height 10
checkbox input "false"
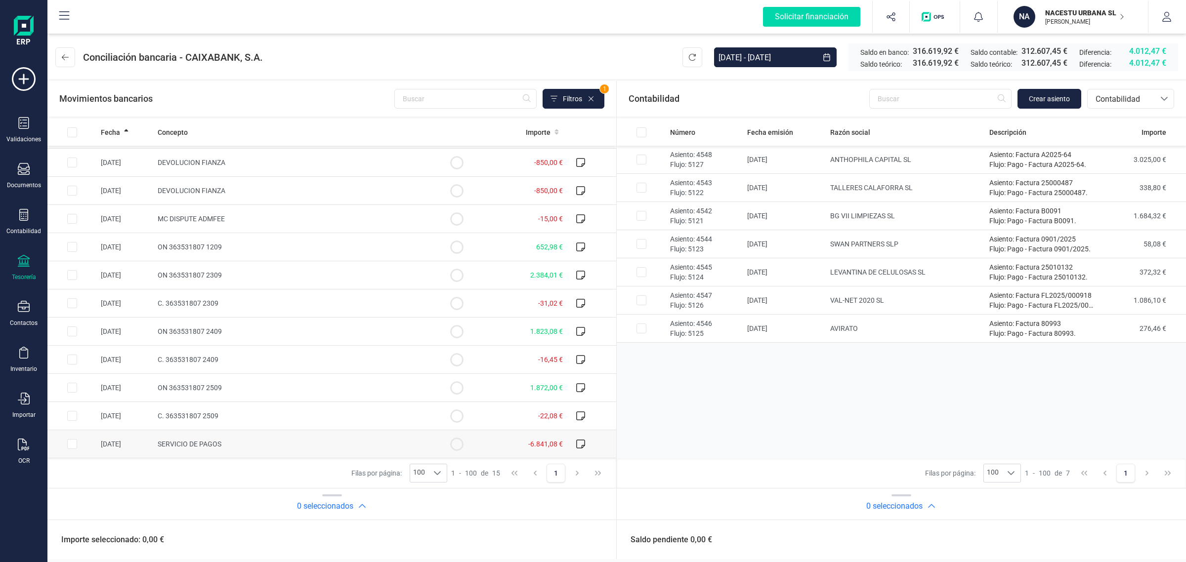
click at [268, 443] on td "SERVICIO DE PAGOS" at bounding box center [293, 444] width 278 height 28
checkbox input "true"
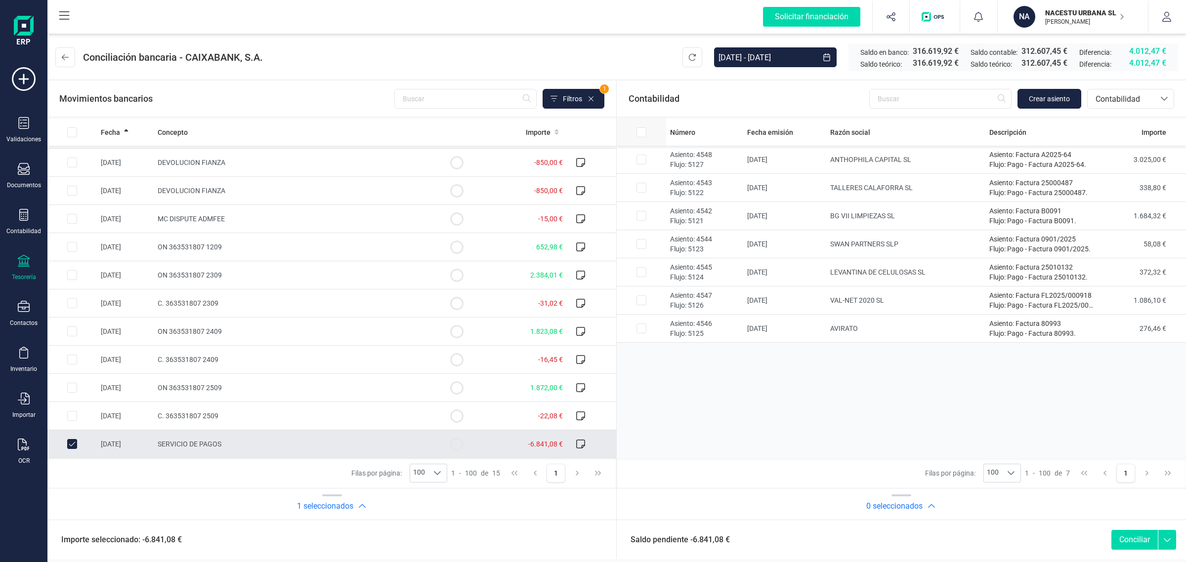
click at [638, 131] on input "All items unselected" at bounding box center [641, 132] width 10 height 10
checkbox input "true"
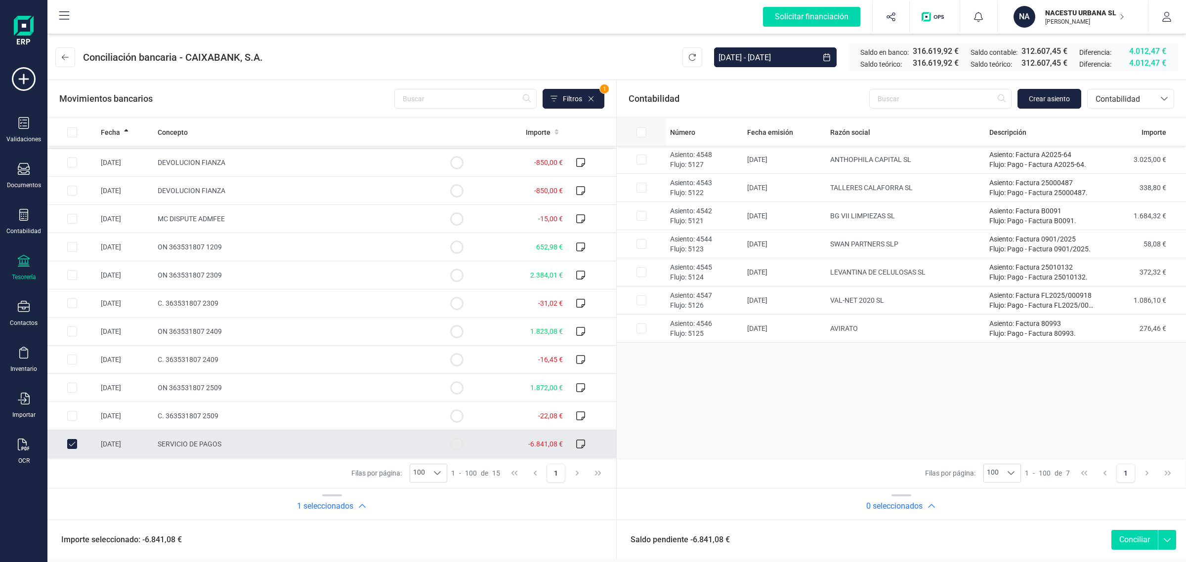
checkbox input "true"
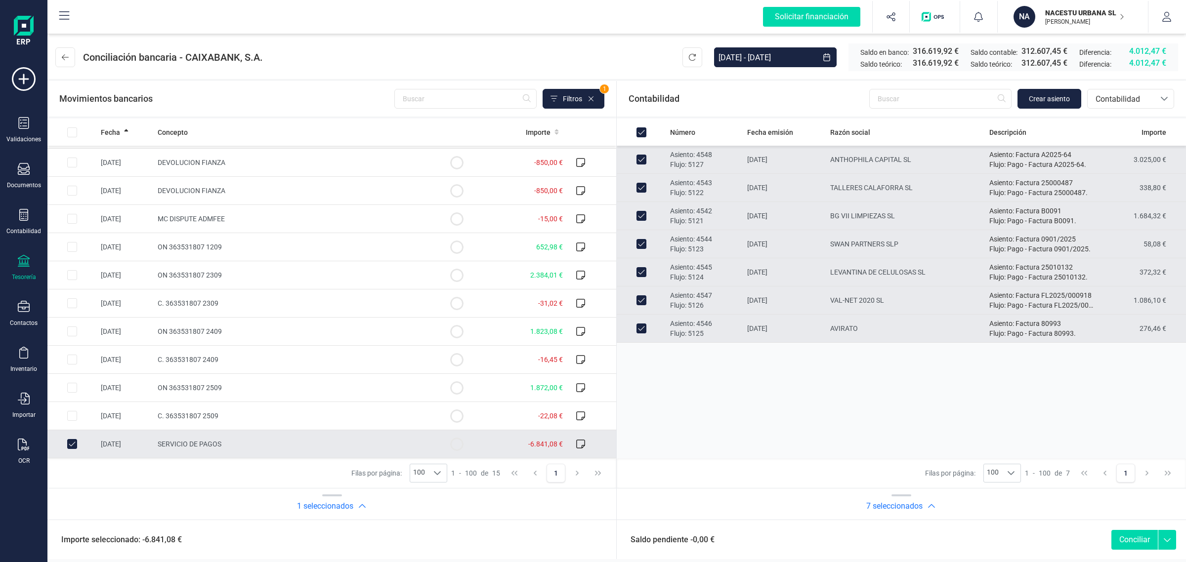
click at [1140, 539] on button "Conciliar" at bounding box center [1134, 540] width 46 height 20
checkbox input "false"
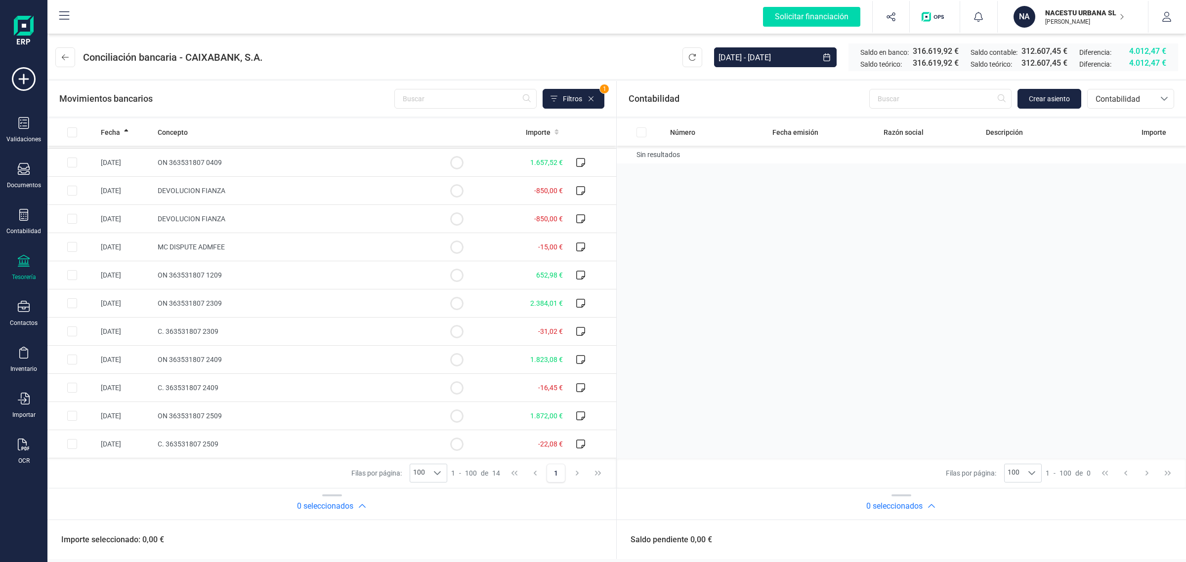
scroll to position [83, 0]
click at [322, 450] on td "C. 363531807 2509" at bounding box center [293, 444] width 278 height 28
checkbox input "true"
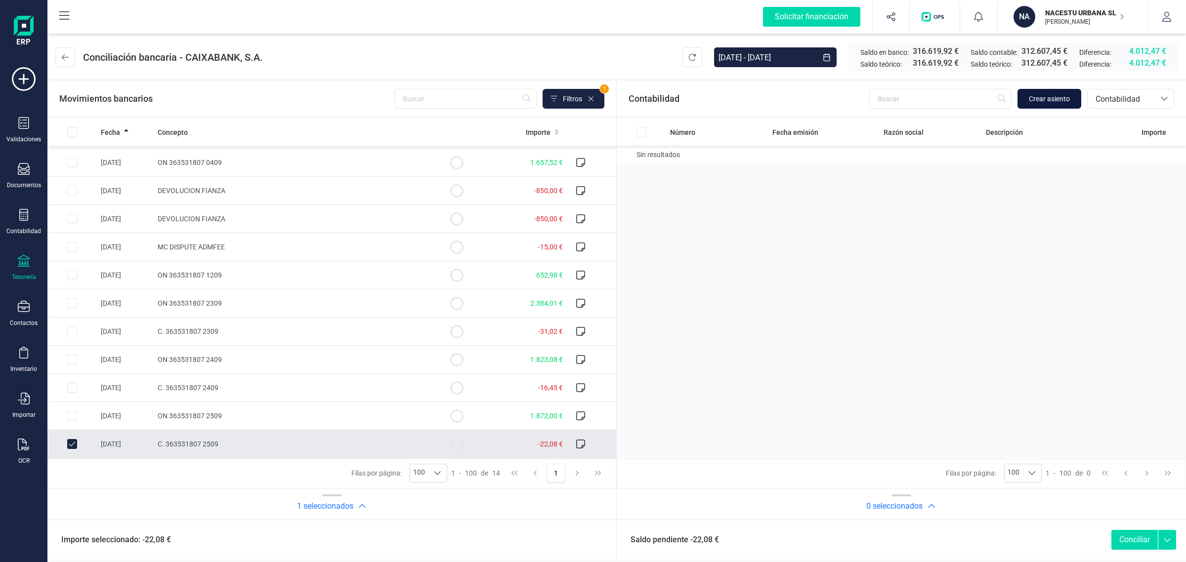
click at [1038, 95] on span "Crear asiento" at bounding box center [1049, 99] width 41 height 10
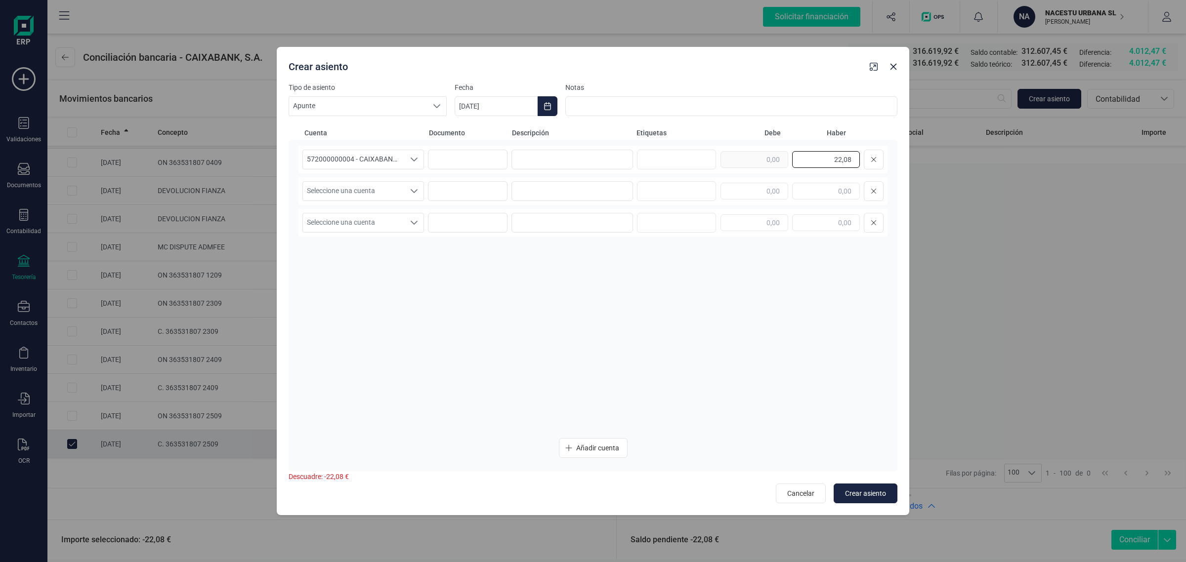
drag, startPoint x: 806, startPoint y: 160, endPoint x: 900, endPoint y: 158, distance: 93.4
click at [900, 158] on div "Tipo de asiento Apunte Apunte Apunte Fecha 29/09/2025 Notas Cuenta Documento De…" at bounding box center [593, 299] width 632 height 433
click at [759, 194] on input "text" at bounding box center [754, 191] width 68 height 17
paste input "22,08"
type input "22,08"
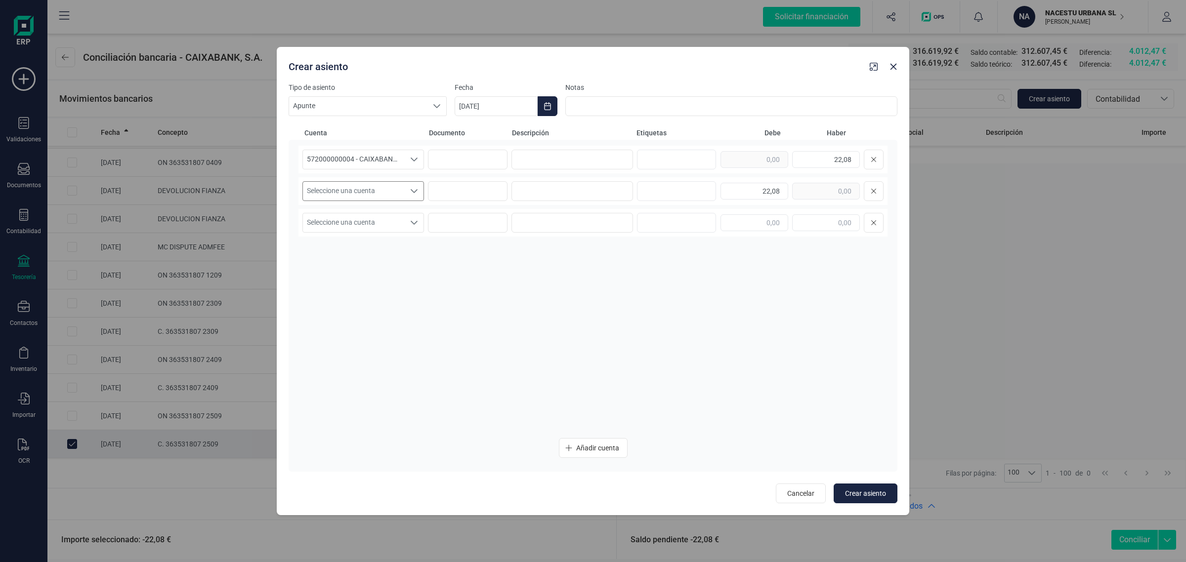
click at [377, 188] on span "Seleccione una cuenta" at bounding box center [354, 191] width 102 height 19
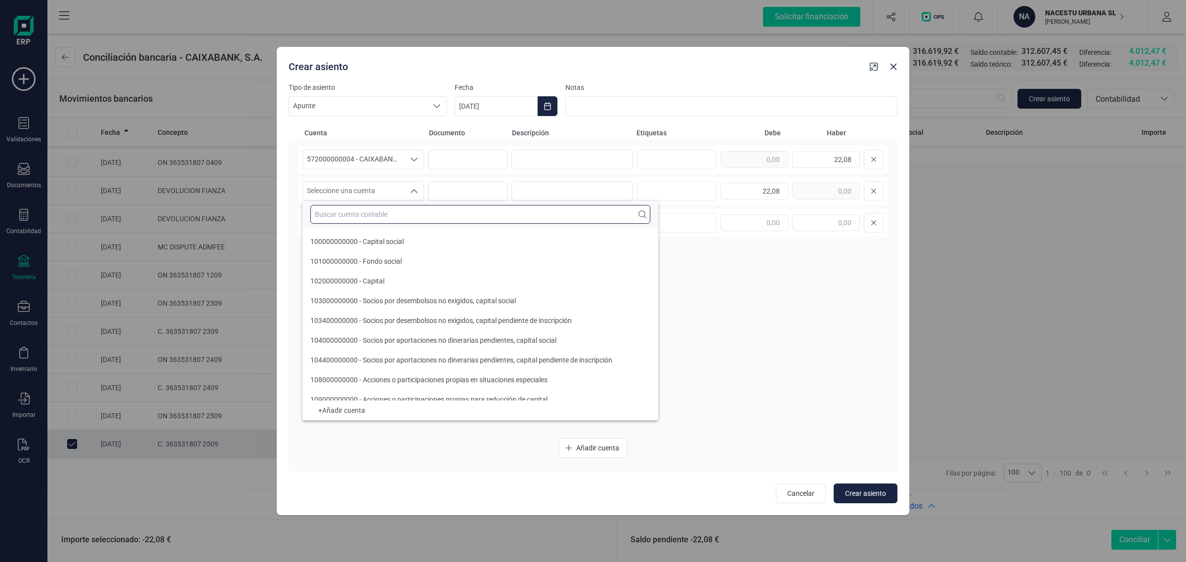
click at [344, 214] on input "text" at bounding box center [480, 214] width 340 height 19
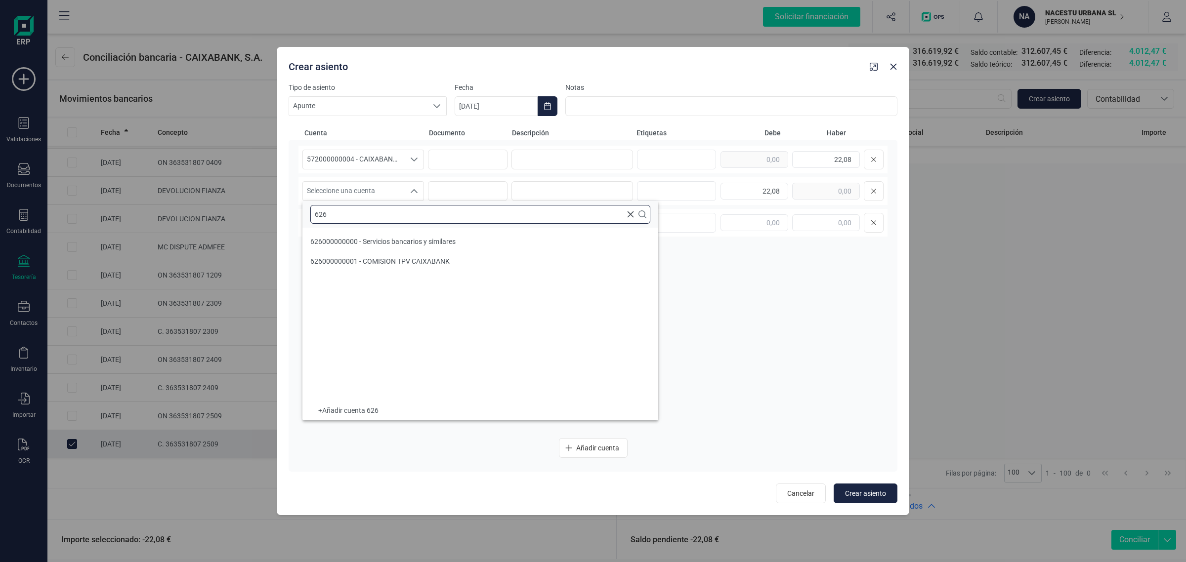
scroll to position [0, 0]
type input "626"
click at [369, 259] on span "626000000001 - COMISION TPV CAIXABANK" at bounding box center [379, 261] width 139 height 8
click at [550, 102] on icon "Choose Date" at bounding box center [547, 106] width 8 height 8
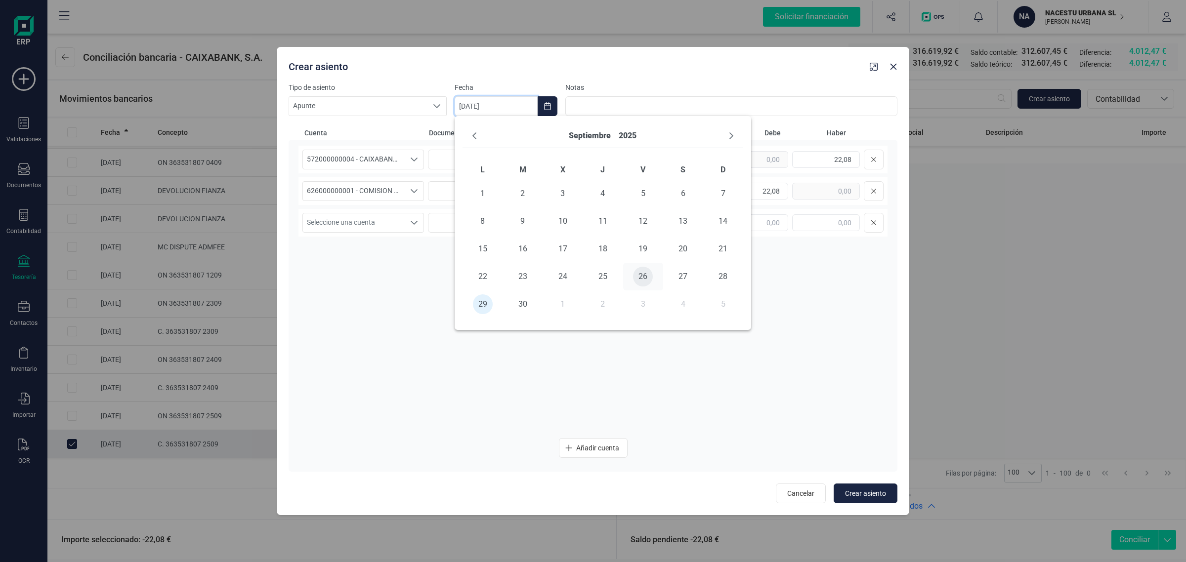
click at [640, 277] on span "26" at bounding box center [643, 277] width 20 height 20
click at [866, 493] on span "Crear asiento" at bounding box center [865, 494] width 41 height 10
type input "[DATE]"
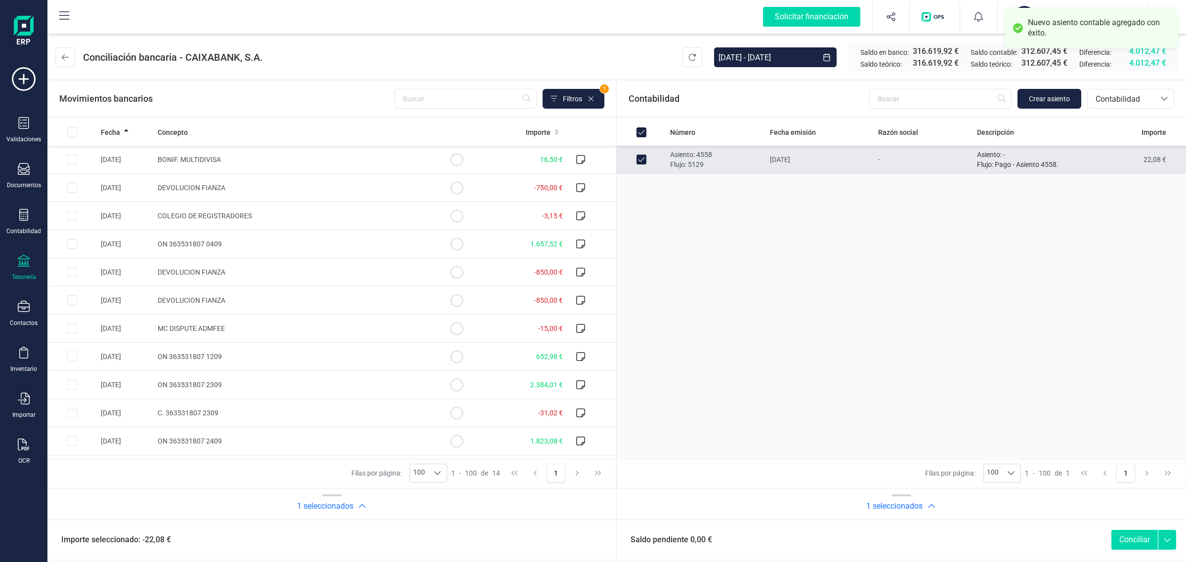
click at [1124, 544] on button "Conciliar" at bounding box center [1134, 540] width 46 height 20
checkbox input "false"
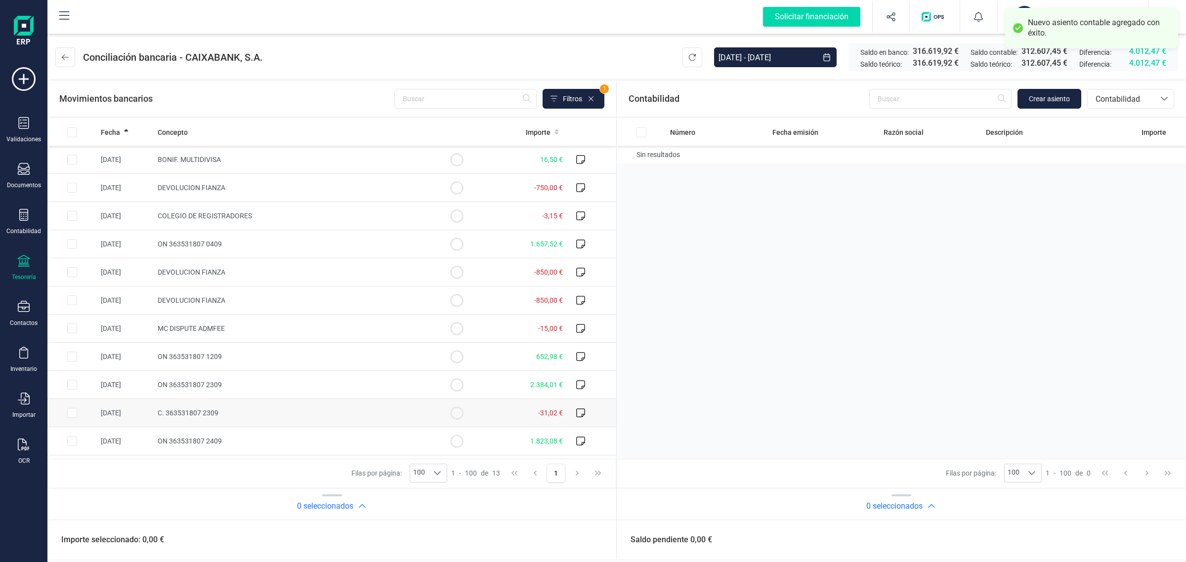
click at [490, 410] on td "-31,02 €" at bounding box center [523, 413] width 85 height 28
checkbox input "true"
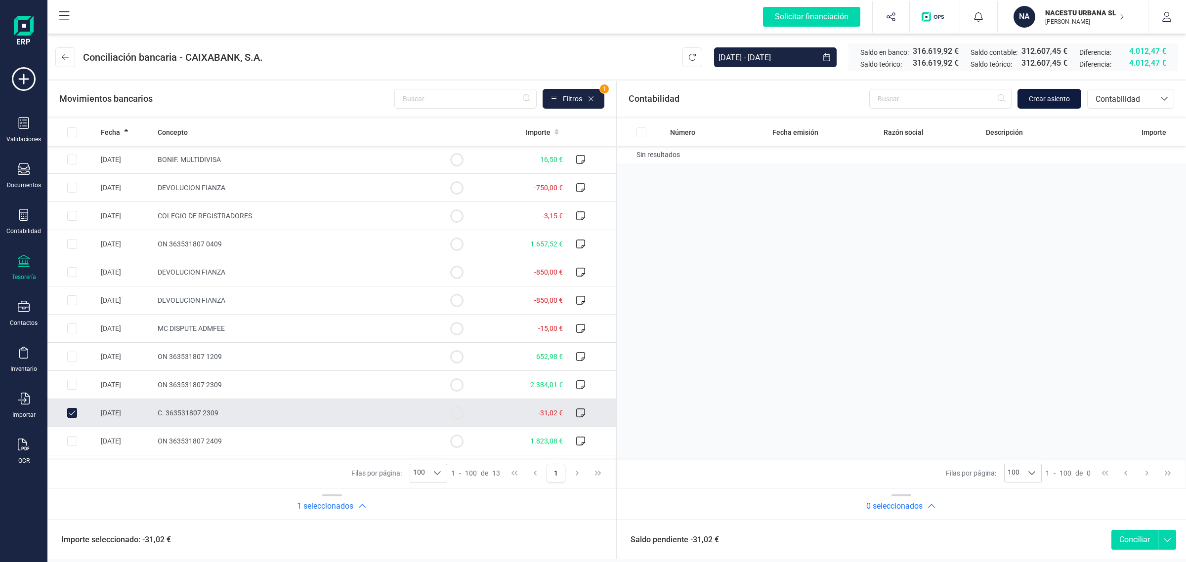
click at [1043, 95] on span "Crear asiento" at bounding box center [1049, 99] width 41 height 10
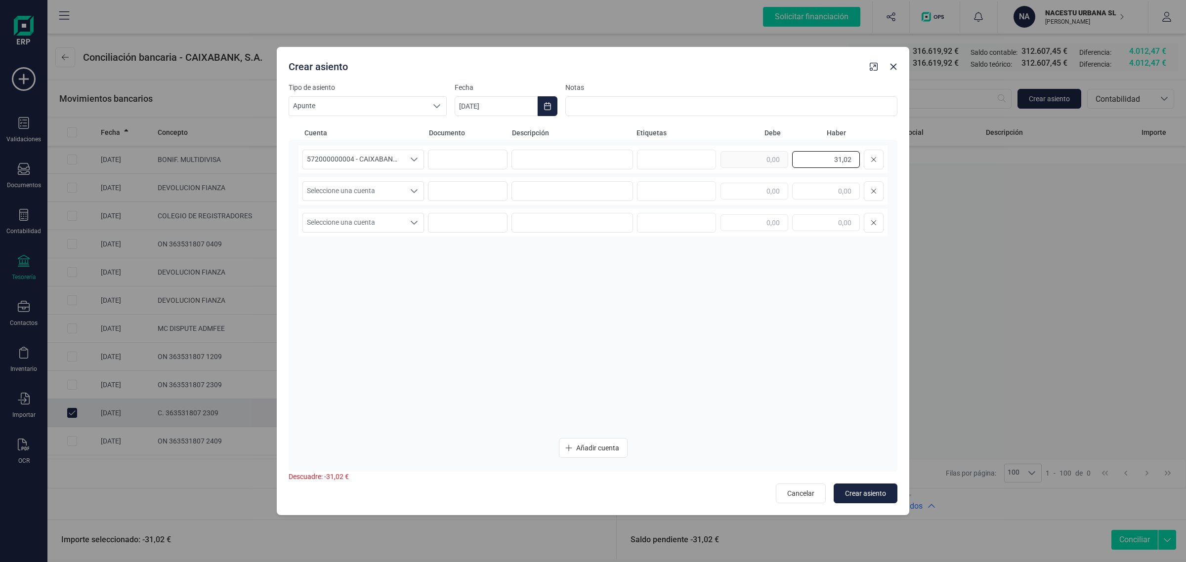
click at [907, 165] on div "Tipo de asiento Apunte Apunte Apunte Fecha 29/09/2025 Notas Cuenta Documento De…" at bounding box center [593, 299] width 632 height 433
click at [758, 190] on input "text" at bounding box center [754, 191] width 68 height 17
paste input "31,02"
type input "31,02"
click at [391, 185] on span "Seleccione una cuenta" at bounding box center [354, 191] width 102 height 19
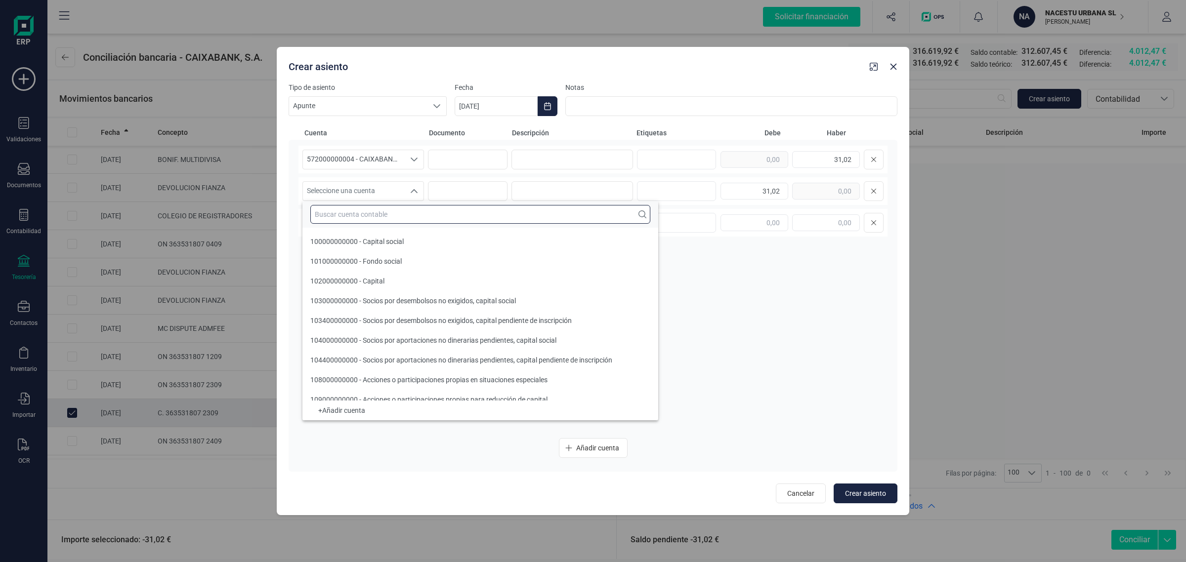
click at [367, 213] on input "text" at bounding box center [480, 214] width 340 height 19
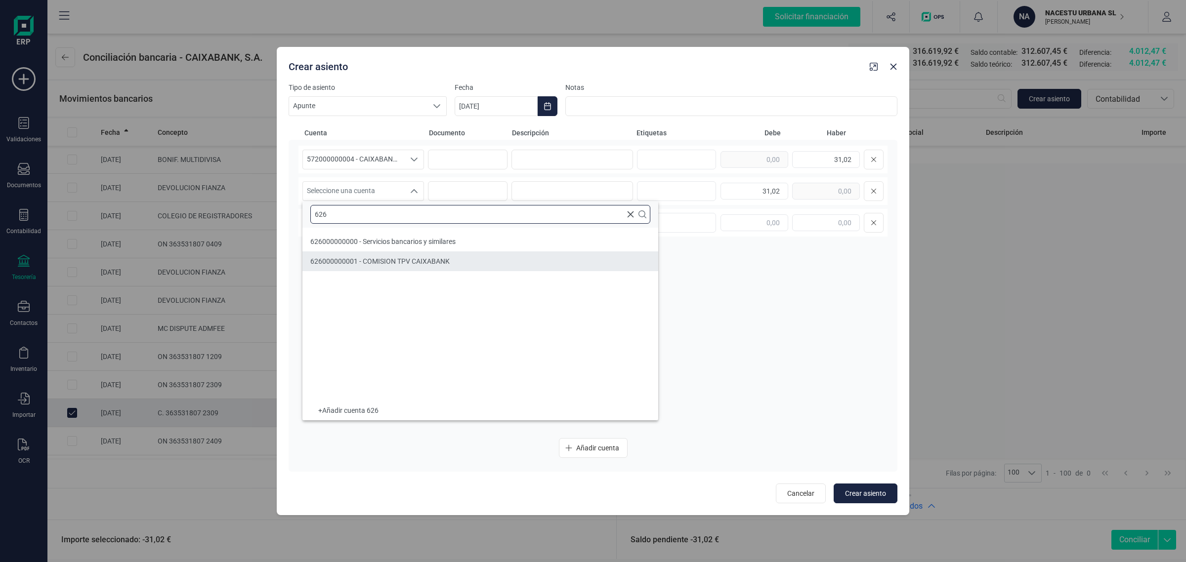
type input "626"
click at [415, 262] on span "626000000001 - COMISION TPV CAIXABANK" at bounding box center [379, 261] width 139 height 8
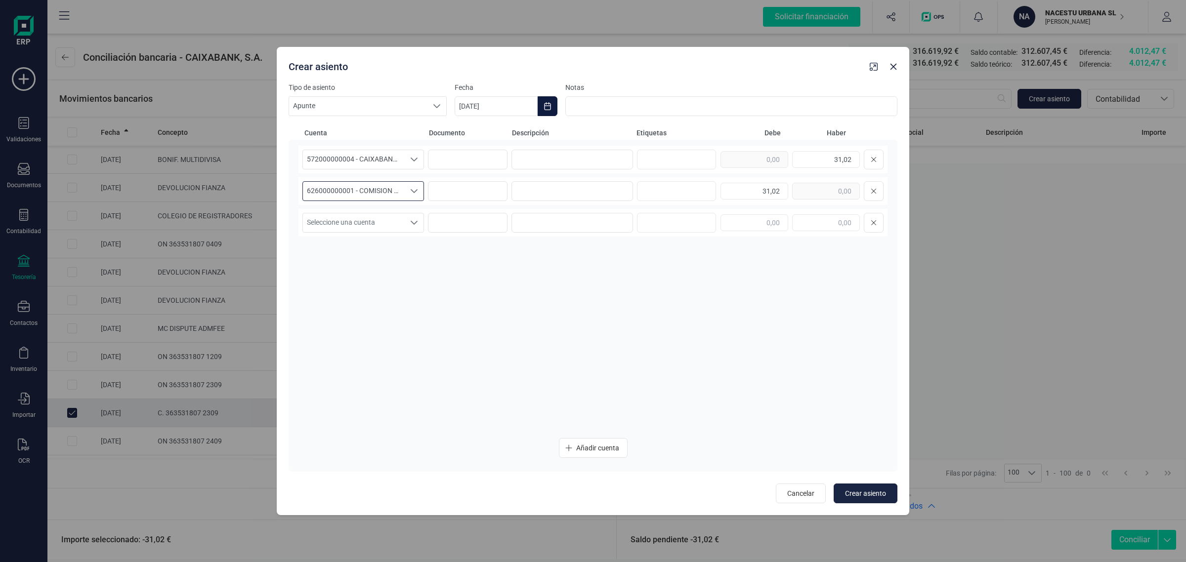
click at [550, 102] on icon "Choose Date" at bounding box center [547, 106] width 8 height 8
click at [561, 276] on span "24" at bounding box center [563, 277] width 20 height 20
click at [868, 492] on span "Crear asiento" at bounding box center [865, 494] width 41 height 10
type input "[DATE]"
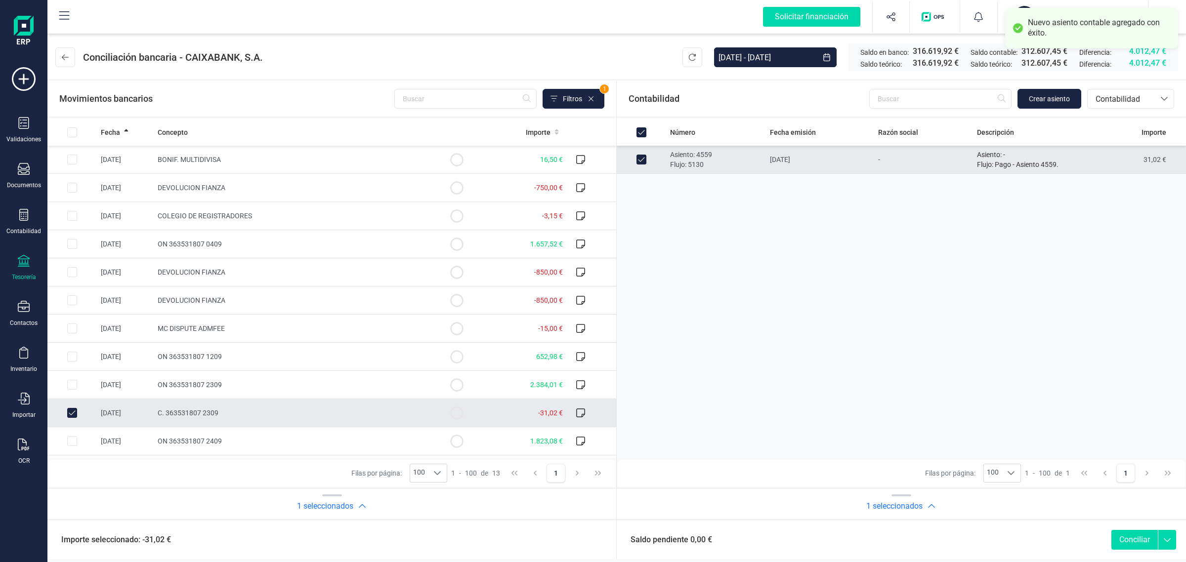
click at [1130, 539] on button "Conciliar" at bounding box center [1134, 540] width 46 height 20
checkbox input "false"
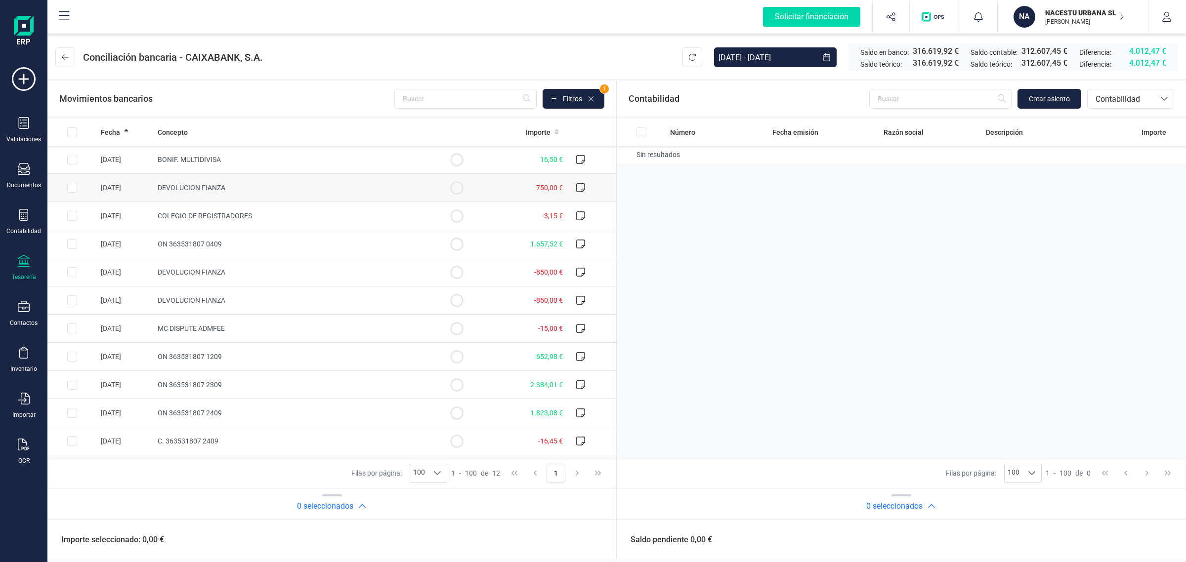
click at [213, 190] on span "DEVOLUCION FIANZA" at bounding box center [192, 188] width 68 height 8
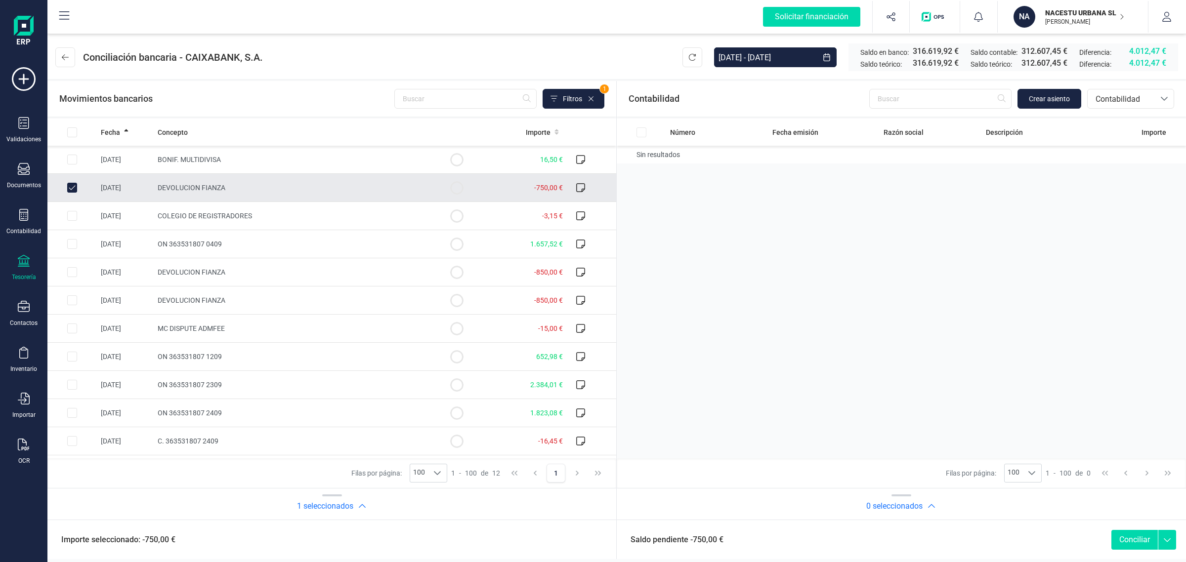
drag, startPoint x: 80, startPoint y: 191, endPoint x: 18, endPoint y: 199, distance: 61.8
click at [80, 191] on td at bounding box center [71, 188] width 49 height 28
checkbox input "false"
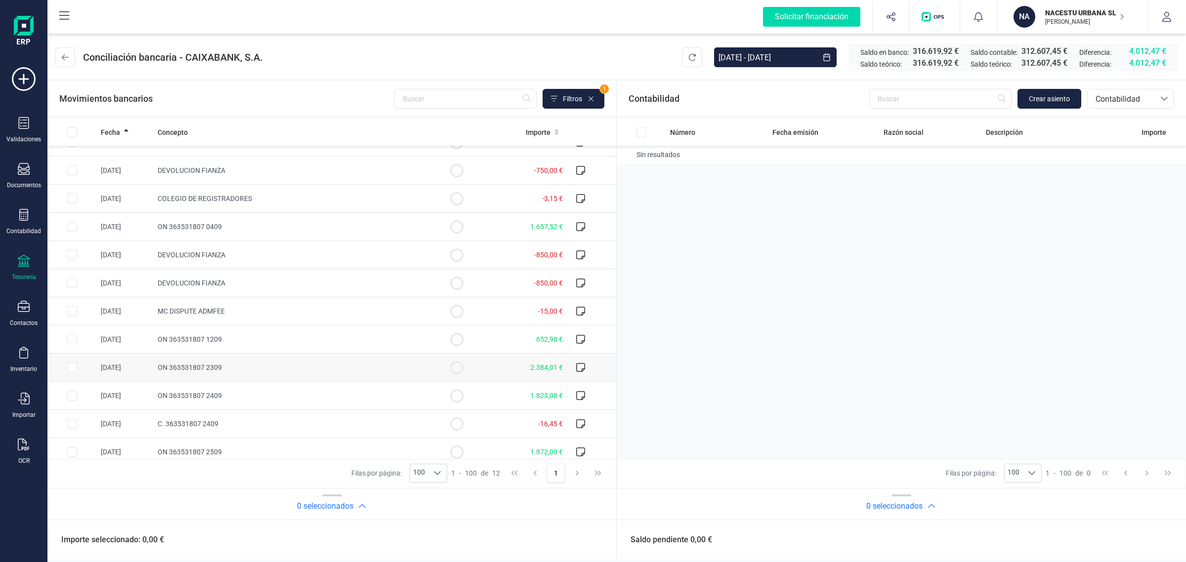
scroll to position [26, 0]
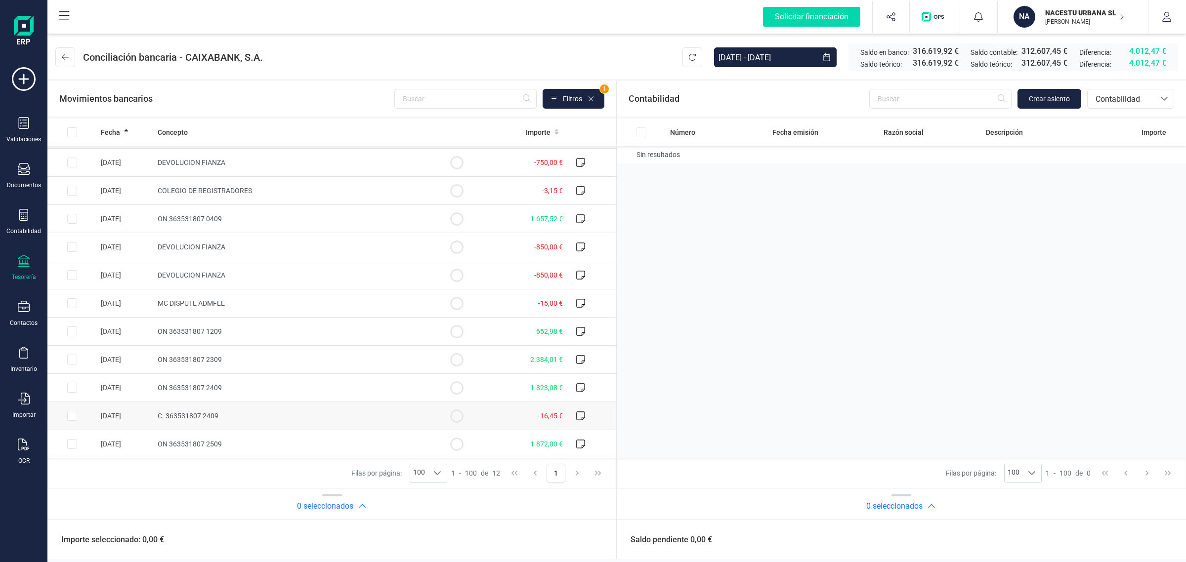
drag, startPoint x: 480, startPoint y: 414, endPoint x: 553, endPoint y: 402, distance: 74.6
click at [481, 414] on td "-16,45 €" at bounding box center [523, 416] width 85 height 28
checkbox input "true"
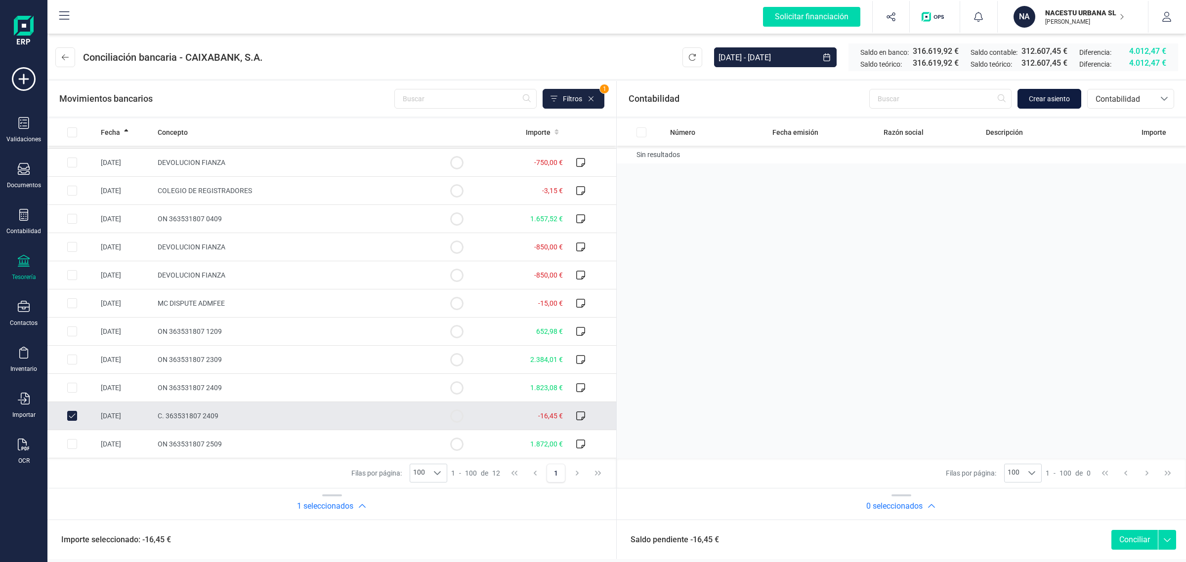
click at [1038, 97] on span "Crear asiento" at bounding box center [1049, 99] width 41 height 10
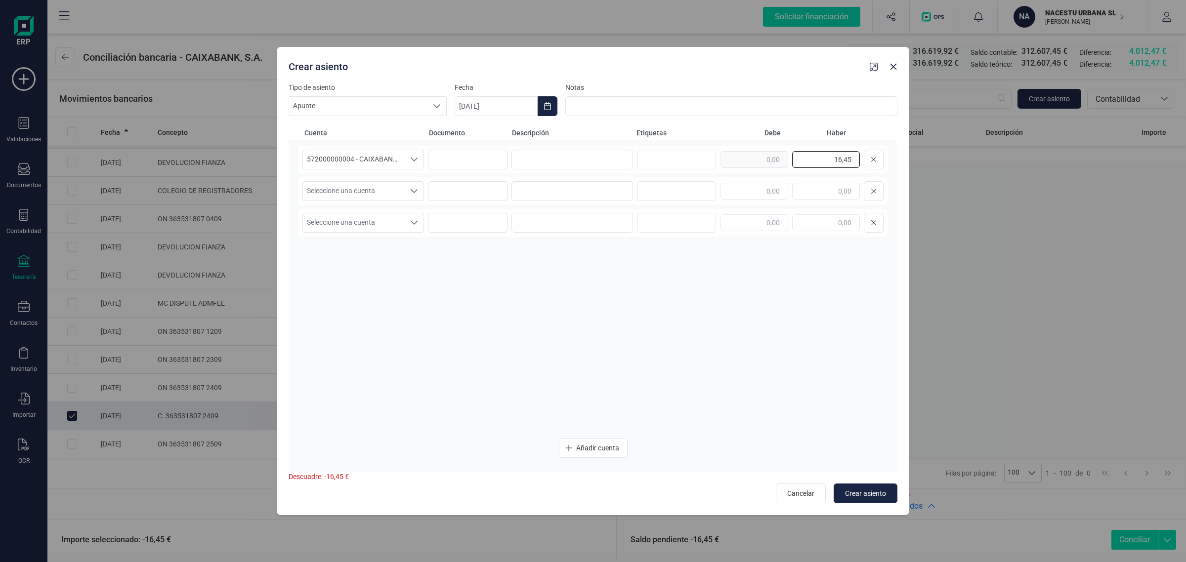
drag, startPoint x: 823, startPoint y: 156, endPoint x: 885, endPoint y: 149, distance: 63.1
click at [885, 149] on div "572000000004 - CAIXABANK ****8220 572000000004 - CAIXABANK ****8220 57200000000…" at bounding box center [592, 160] width 589 height 28
click at [752, 189] on input "text" at bounding box center [754, 191] width 68 height 17
paste input "16,45"
type input "16,45"
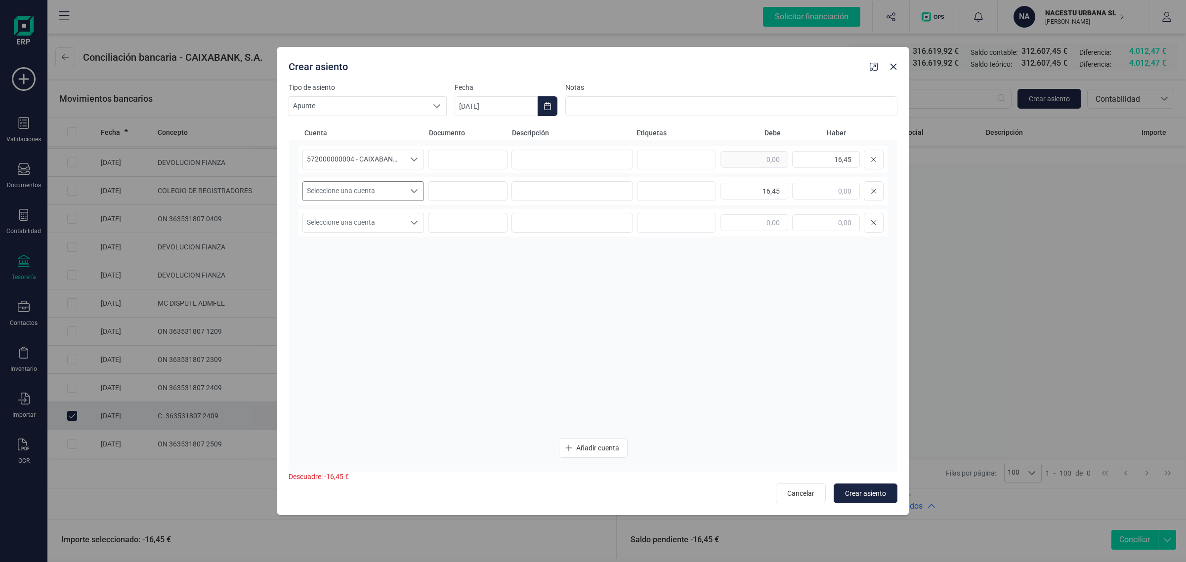
click at [319, 188] on span "Seleccione una cuenta" at bounding box center [354, 191] width 102 height 19
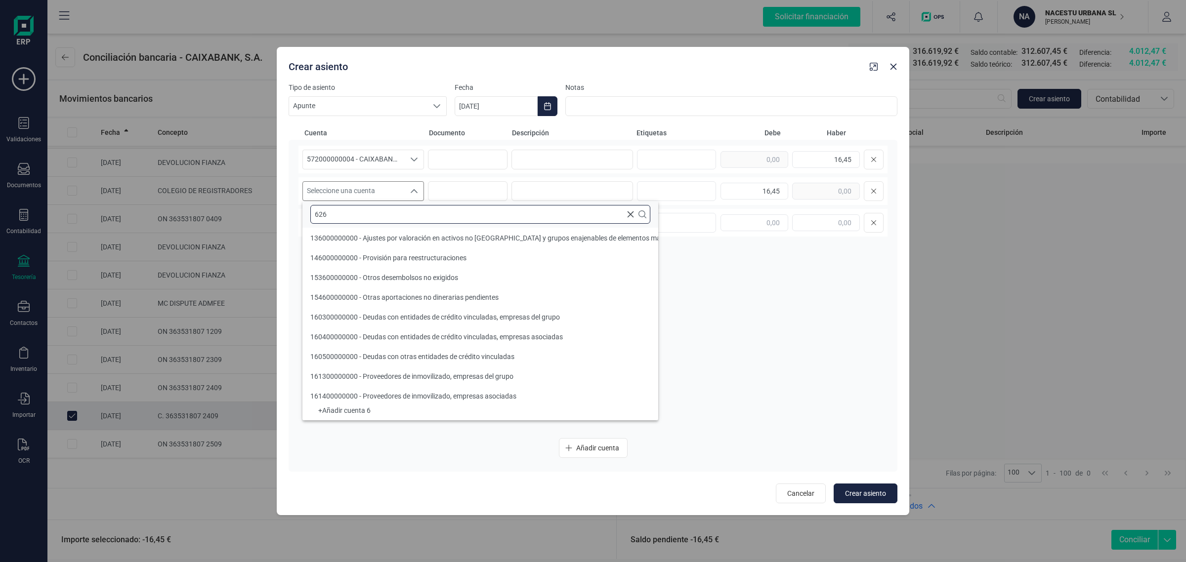
scroll to position [0, 0]
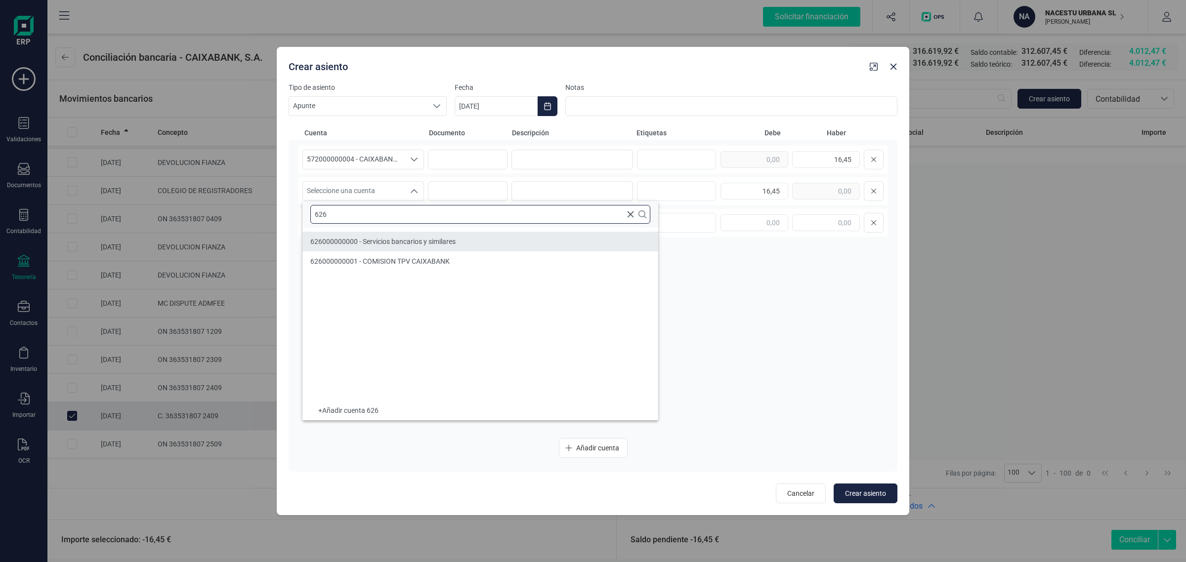
type input "626"
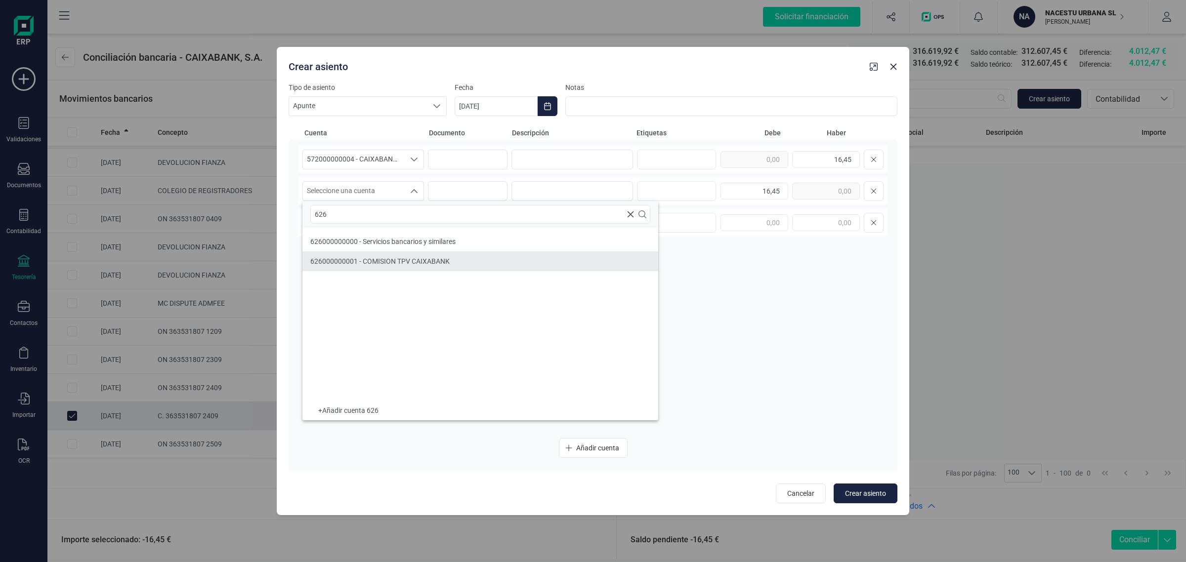
click at [357, 258] on span "626000000001 - COMISION TPV CAIXABANK" at bounding box center [379, 261] width 139 height 8
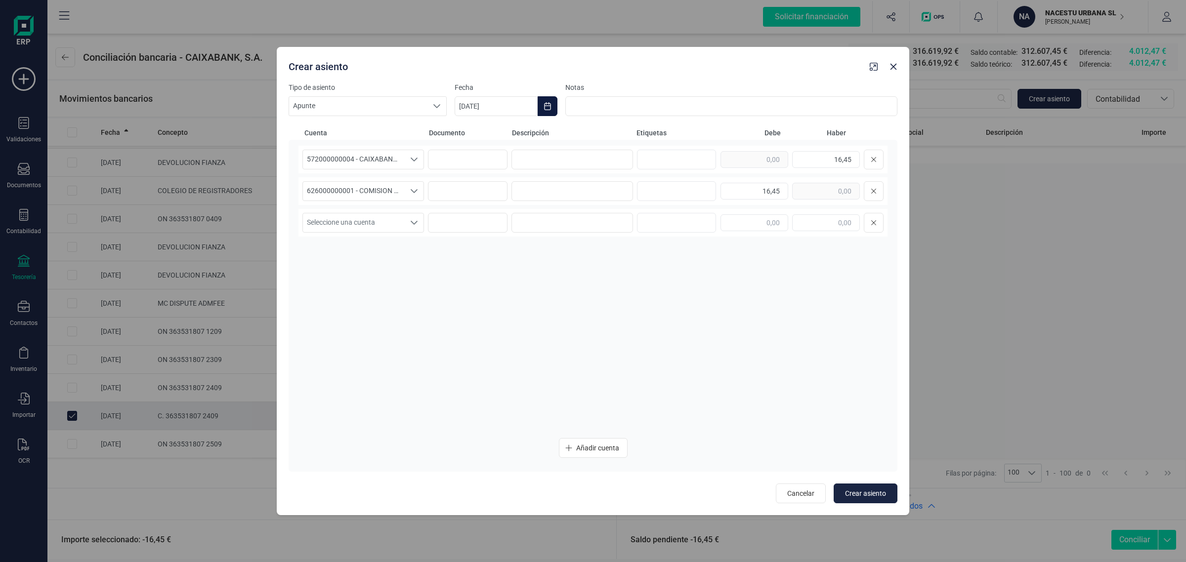
click at [546, 103] on icon "Choose Date" at bounding box center [547, 106] width 6 height 8
click at [593, 271] on td "25" at bounding box center [602, 277] width 40 height 28
click at [604, 265] on td "25" at bounding box center [602, 277] width 40 height 28
click at [609, 280] on span "25" at bounding box center [603, 277] width 20 height 20
click at [608, 371] on div "572000000004 - CAIXABANK ****8220 572000000004 - CAIXABANK ****8220 57200000000…" at bounding box center [592, 288] width 589 height 285
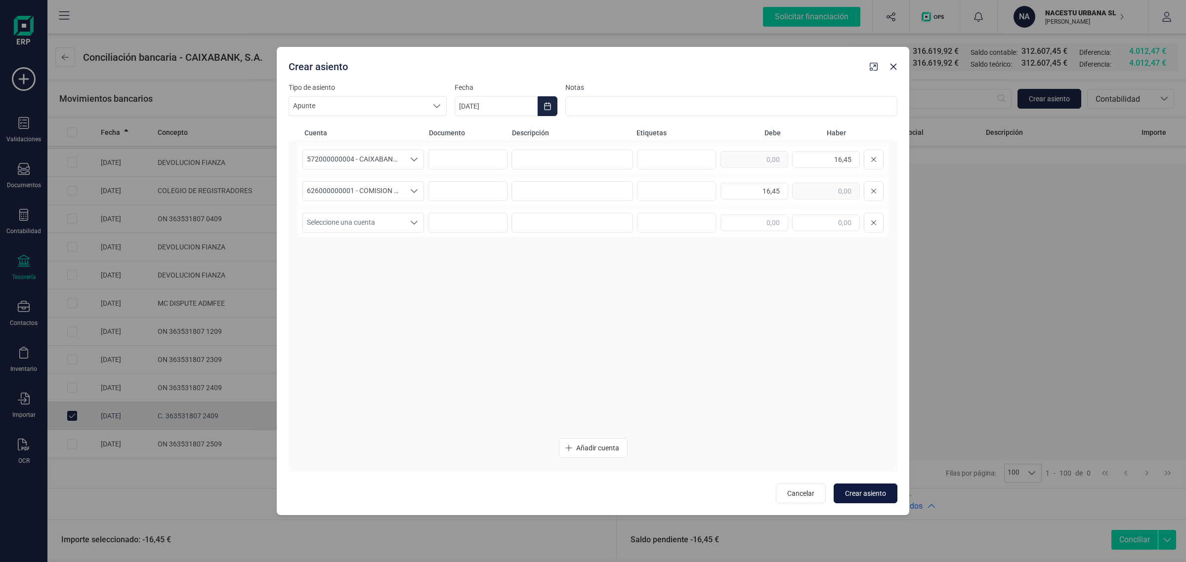
click at [874, 492] on span "Crear asiento" at bounding box center [865, 494] width 41 height 10
type input "[DATE]"
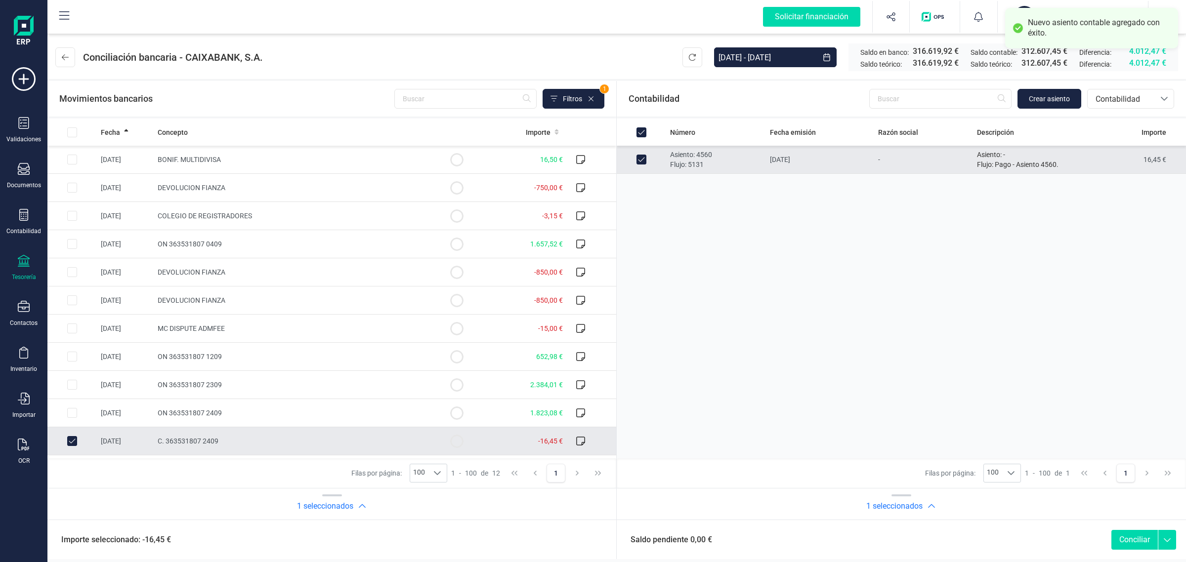
click at [1128, 535] on button "Conciliar" at bounding box center [1134, 540] width 46 height 20
checkbox input "false"
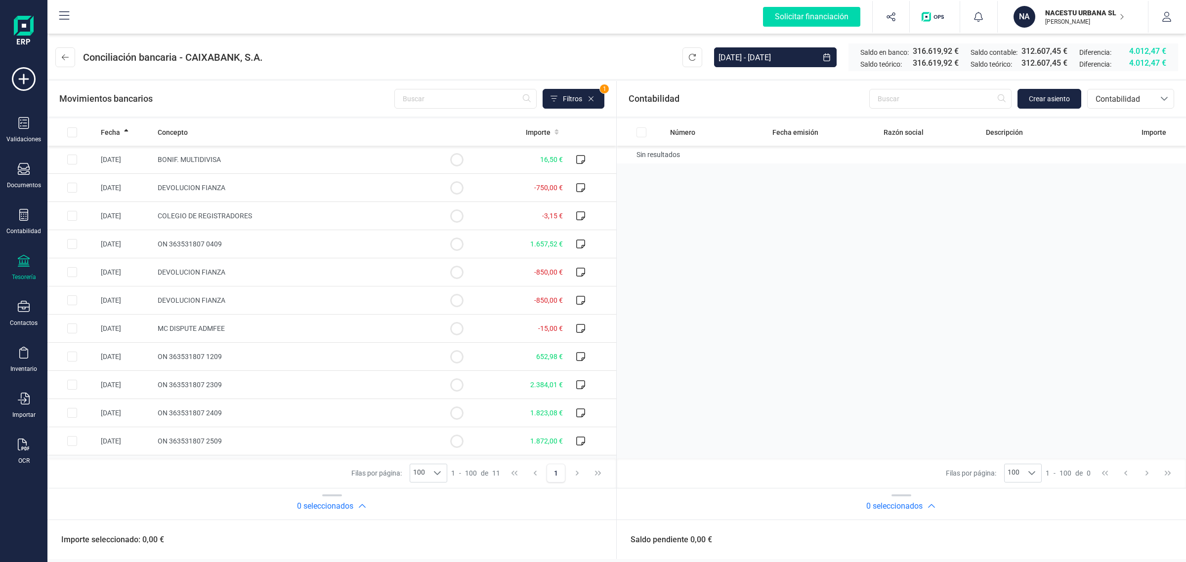
click at [1050, 14] on p "NACESTU URBANA SL" at bounding box center [1084, 13] width 79 height 10
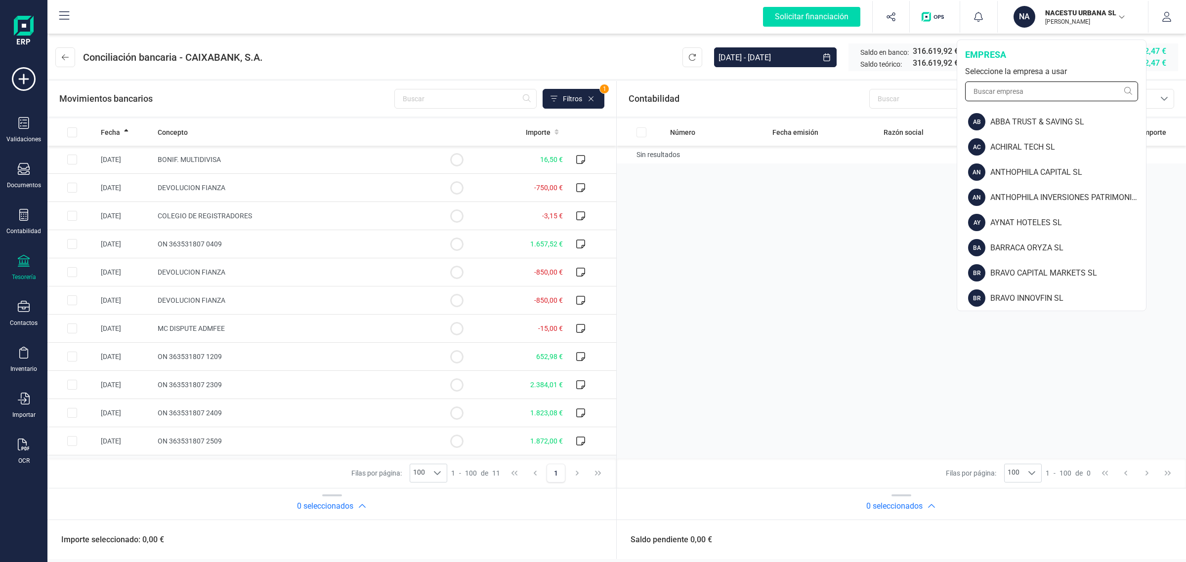
click at [1017, 91] on input "text" at bounding box center [1051, 92] width 173 height 20
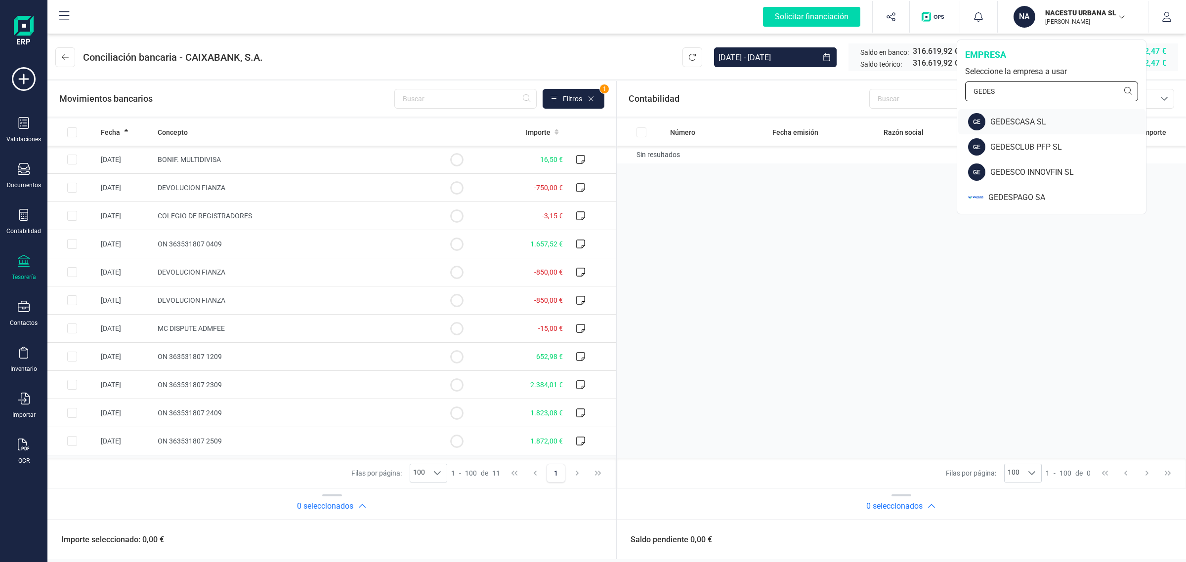
type input "GEDES"
click at [1046, 117] on div "GEDESCASA SL" at bounding box center [1068, 122] width 156 height 12
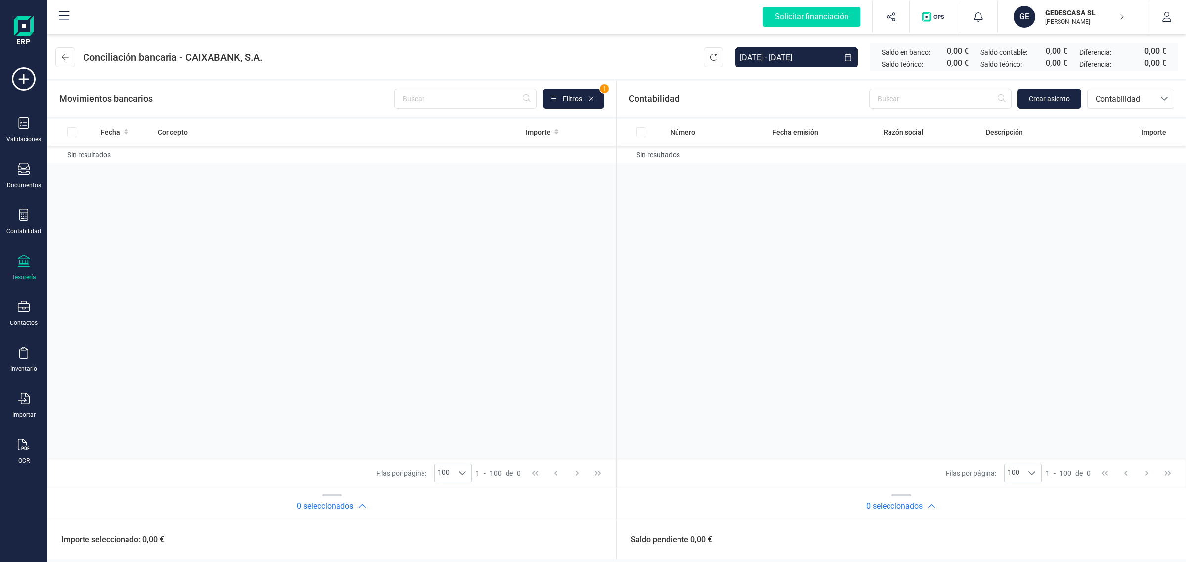
drag, startPoint x: 15, startPoint y: 265, endPoint x: 72, endPoint y: 187, distance: 97.2
click at [15, 265] on div "Tesorería" at bounding box center [24, 268] width 40 height 26
click at [94, 145] on span "Tesorería" at bounding box center [104, 142] width 50 height 12
drag, startPoint x: 100, startPoint y: 159, endPoint x: 149, endPoint y: 162, distance: 49.0
click at [101, 159] on div "Cuentas bancarias" at bounding box center [122, 169] width 130 height 20
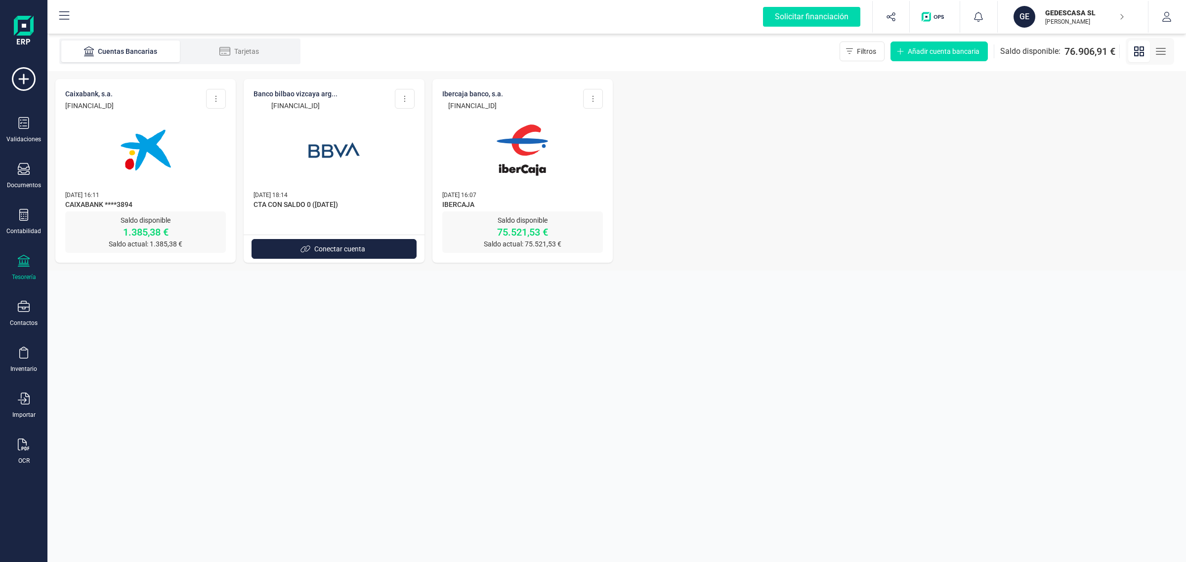
click at [529, 174] on img at bounding box center [522, 150] width 83 height 83
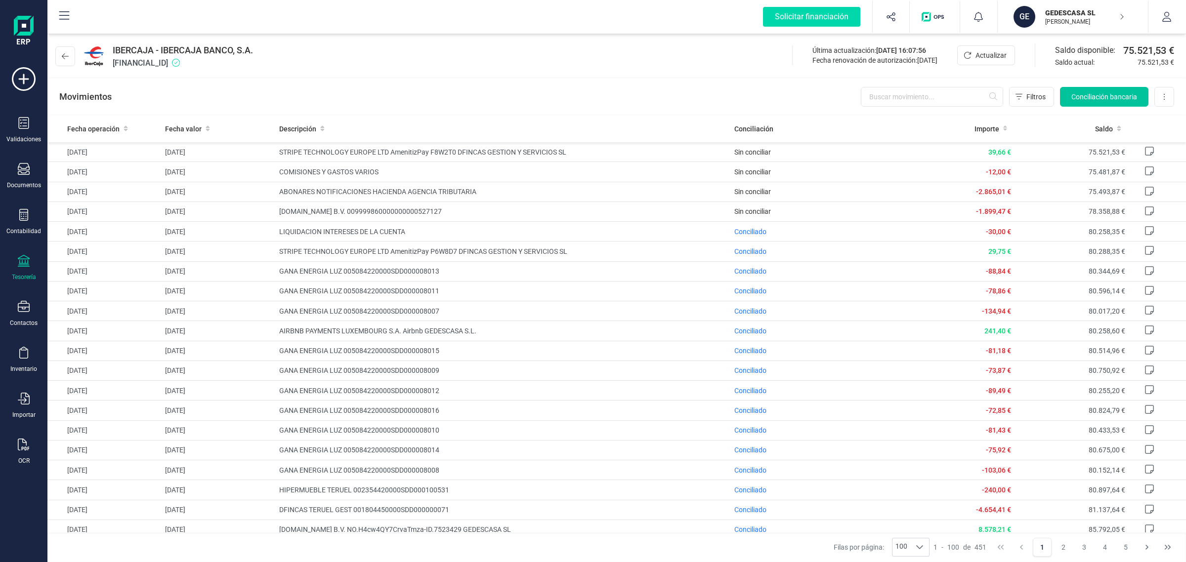
click at [1106, 100] on span "Conciliación bancaria" at bounding box center [1104, 97] width 66 height 10
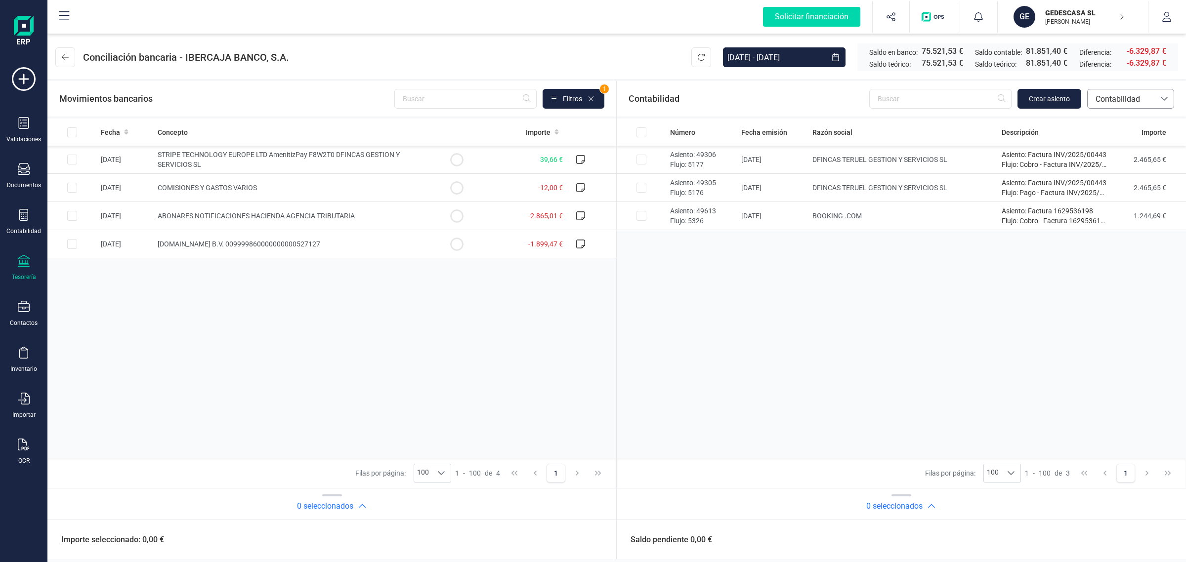
click at [1132, 96] on span "Contabilidad" at bounding box center [1120, 99] width 59 height 12
click at [806, 276] on div "Número Fecha emisión Razón social Descripción Importe Asiento: 49306 Flujo: 517…" at bounding box center [901, 289] width 569 height 340
click at [1139, 104] on span "Contabilidad" at bounding box center [1120, 99] width 59 height 12
click at [1122, 165] on span "Facturas" at bounding box center [1110, 166] width 31 height 12
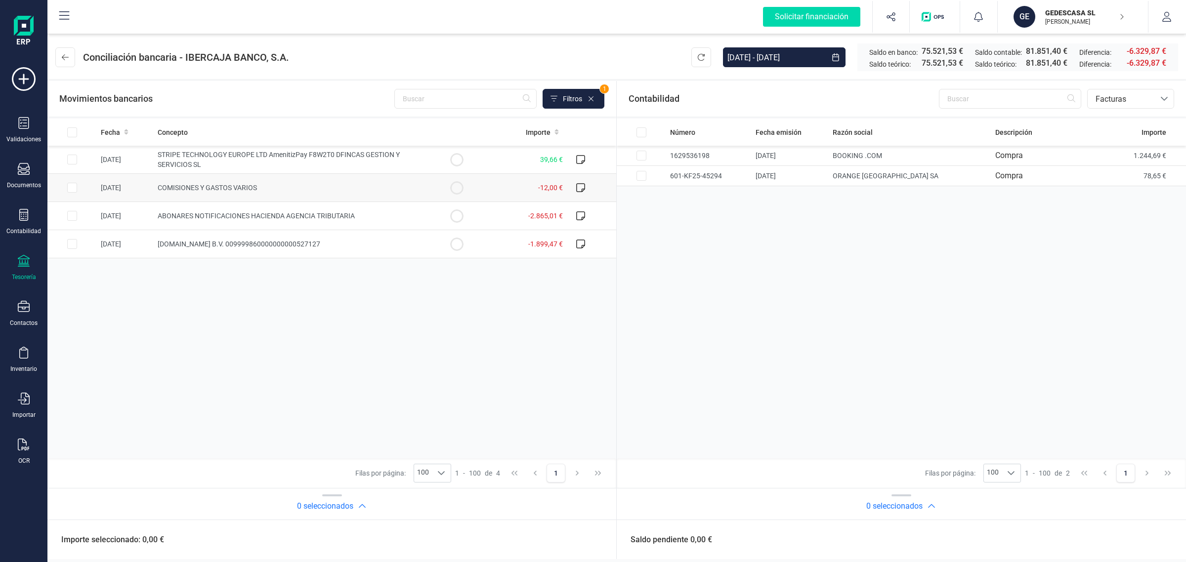
click at [233, 187] on span "COMISIONES Y GASTOS VARIOS" at bounding box center [207, 188] width 99 height 8
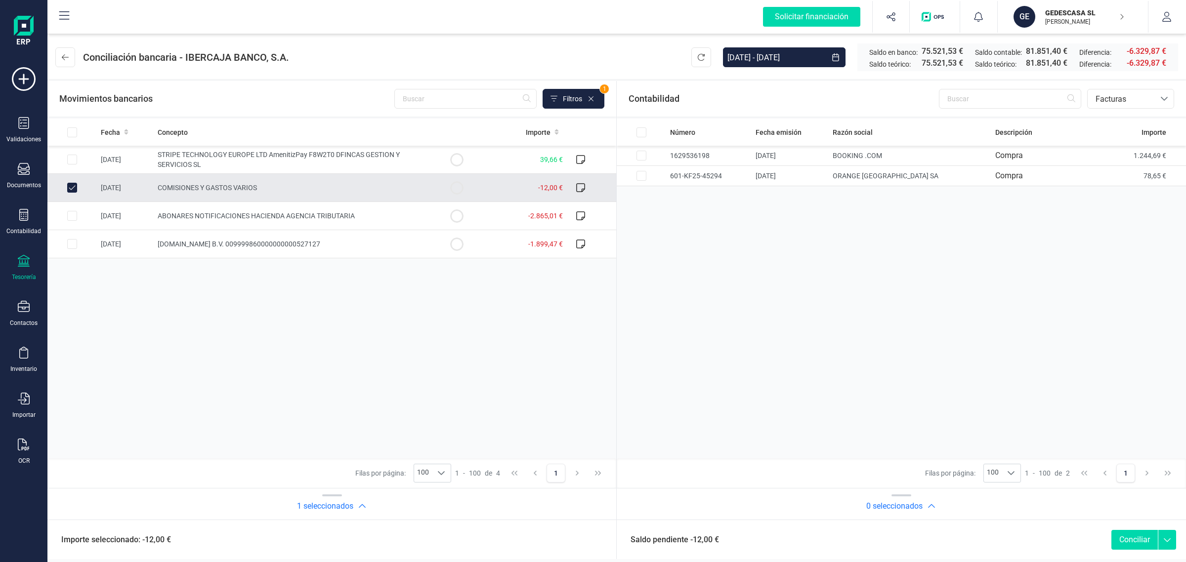
checkbox input "true"
click at [1130, 96] on span "Facturas" at bounding box center [1120, 99] width 59 height 12
click at [1122, 120] on span "Contabilidad" at bounding box center [1117, 123] width 44 height 12
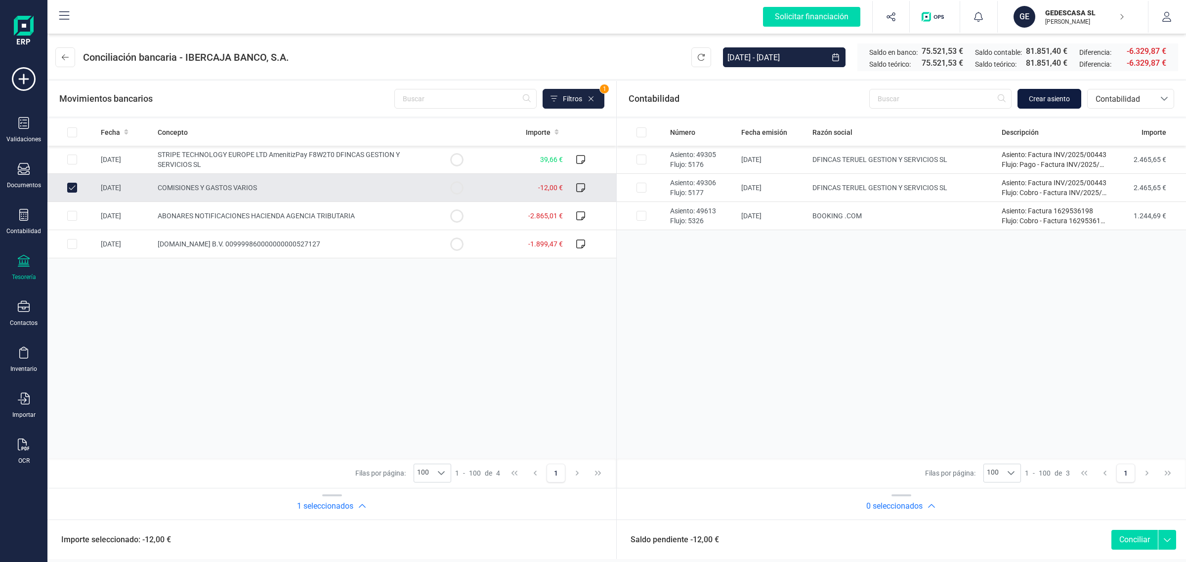
click at [1048, 100] on span "Crear asiento" at bounding box center [1049, 99] width 41 height 10
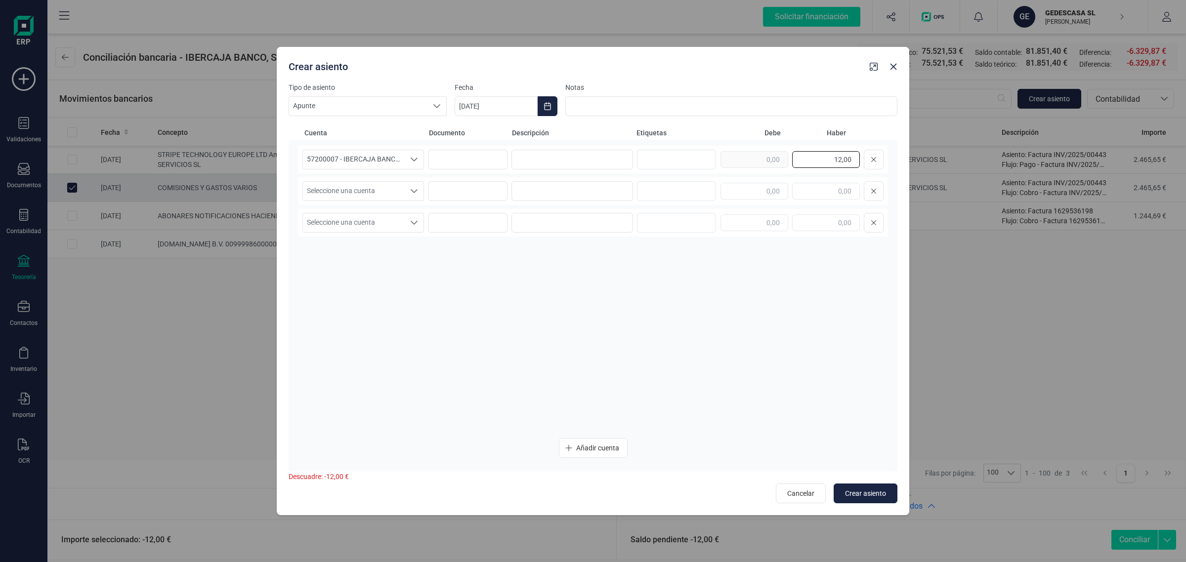
drag, startPoint x: 896, startPoint y: 164, endPoint x: 902, endPoint y: 164, distance: 6.4
click at [902, 164] on div "Tipo de asiento Apunte Apunte Apunte Fecha 29/09/2025 Notas Cuenta Documento De…" at bounding box center [593, 299] width 632 height 433
click at [754, 190] on input "text" at bounding box center [754, 191] width 68 height 17
paste input "12,00"
type input "12,00"
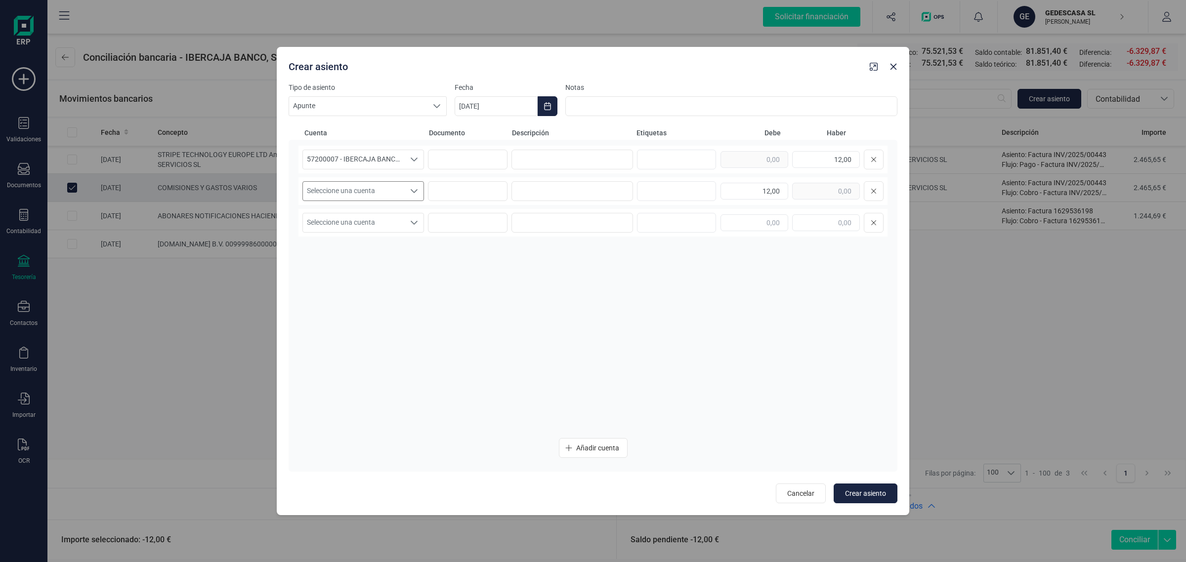
click at [370, 192] on span "Seleccione una cuenta" at bounding box center [354, 191] width 102 height 19
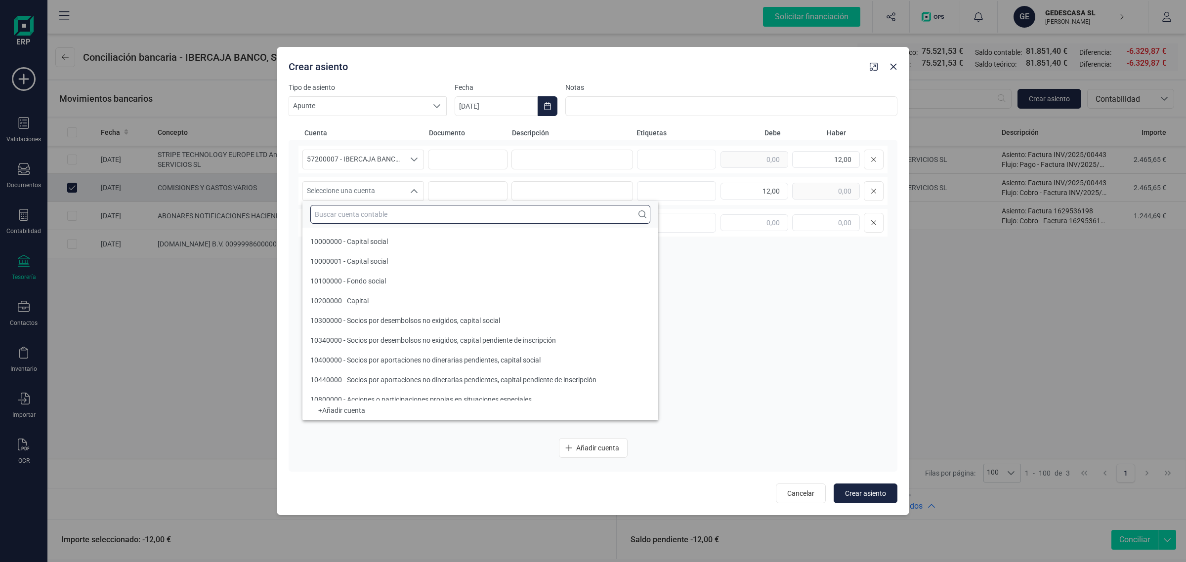
click at [355, 215] on input "text" at bounding box center [480, 214] width 340 height 19
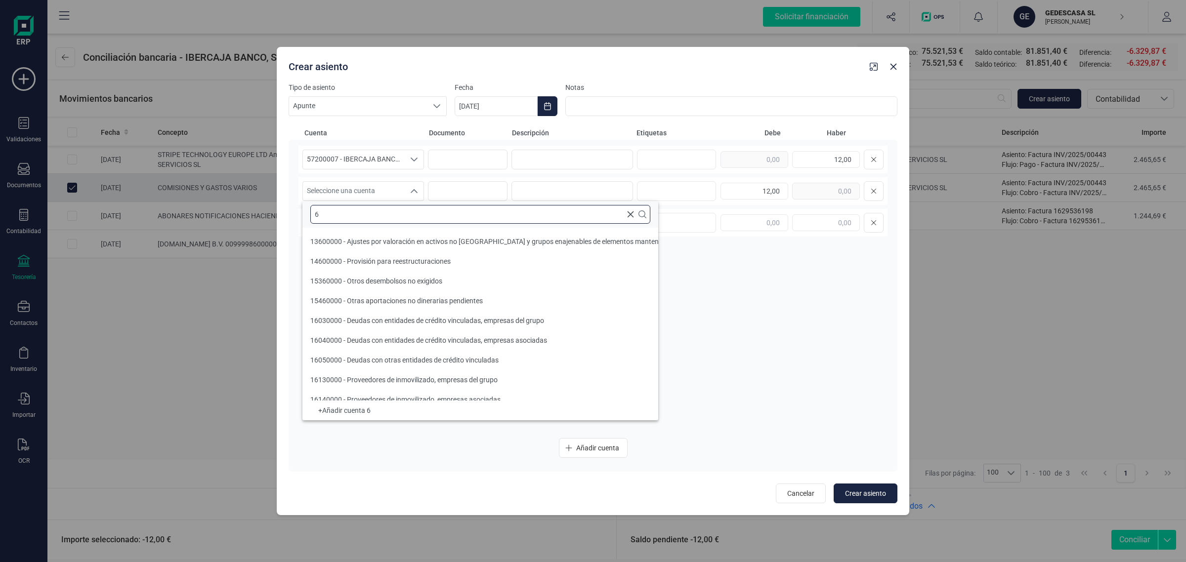
scroll to position [3, 0]
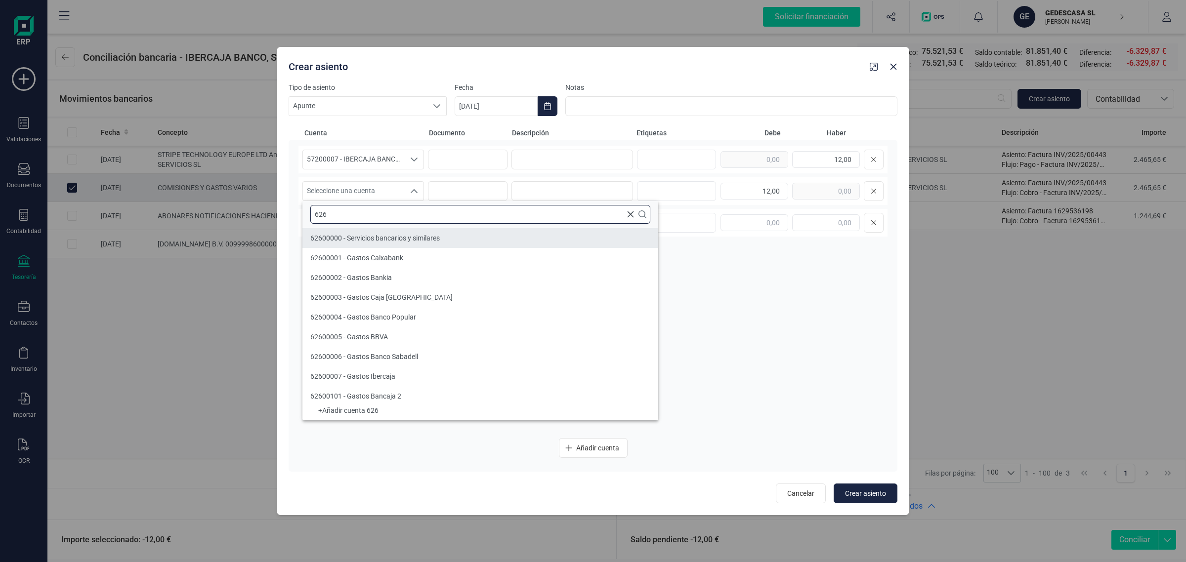
type input "626"
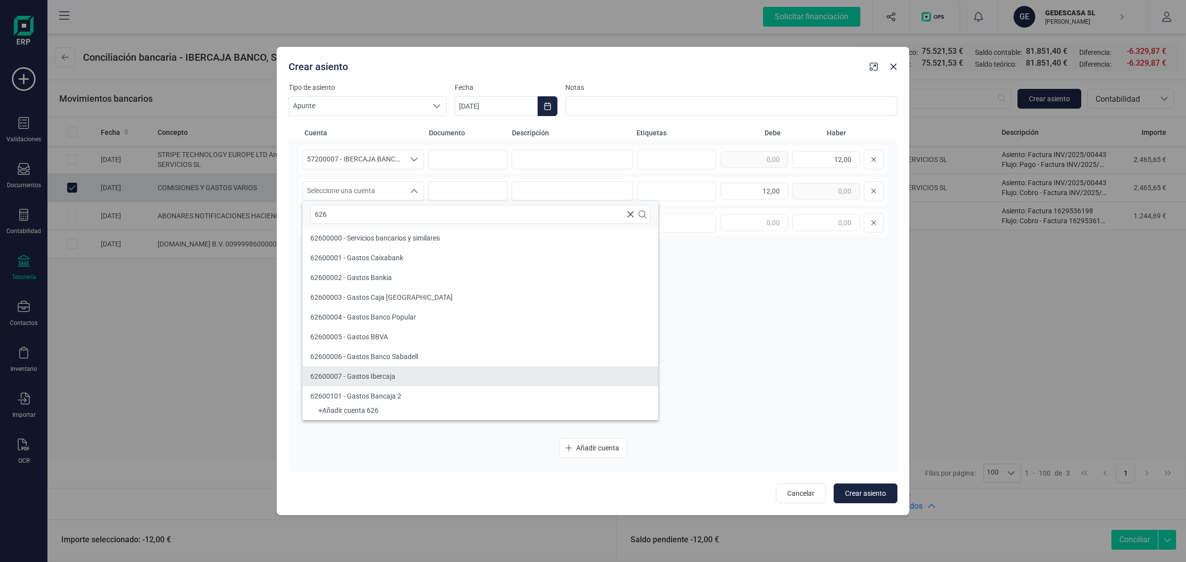
click at [405, 375] on li "62600007 - Gastos Ibercaja" at bounding box center [480, 377] width 356 height 20
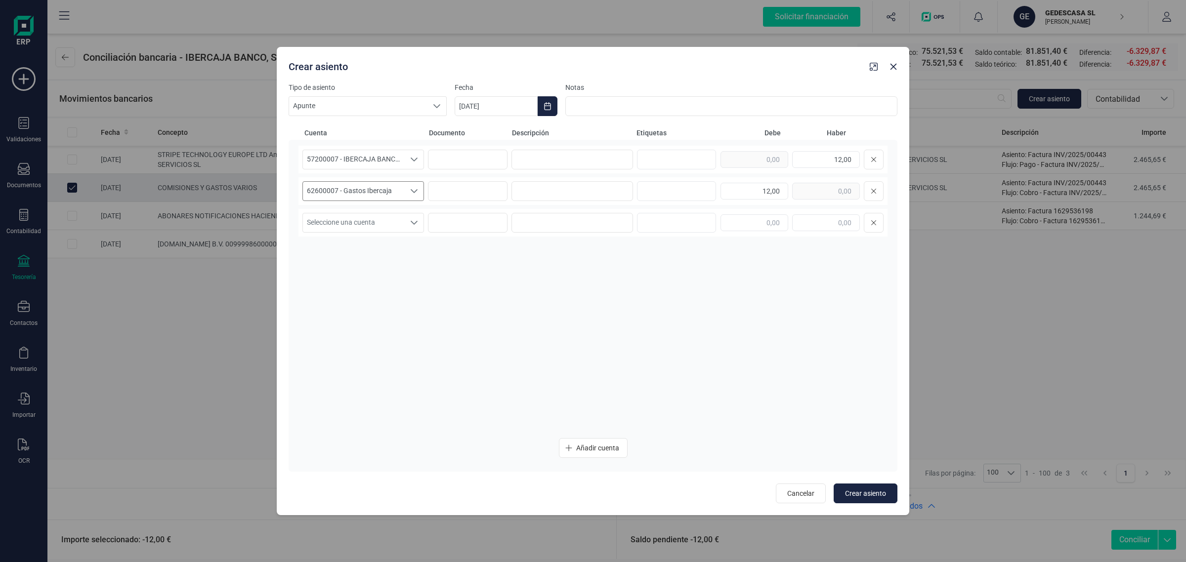
click at [389, 186] on span "62600007 - Gastos Ibercaja" at bounding box center [354, 191] width 102 height 19
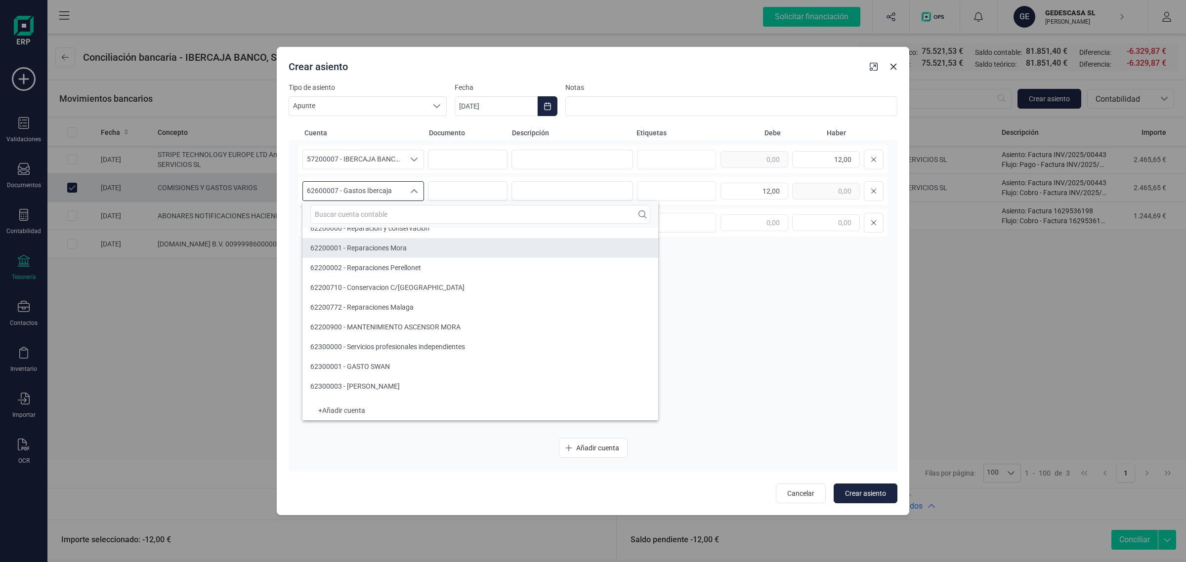
scroll to position [23557, 0]
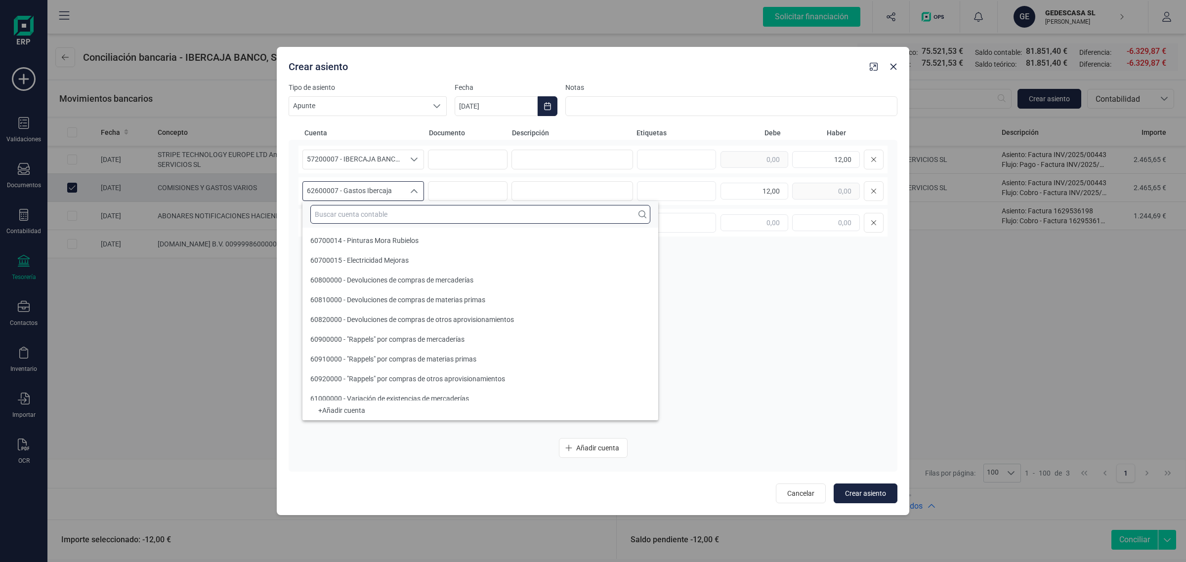
click at [370, 211] on input "text" at bounding box center [480, 214] width 340 height 19
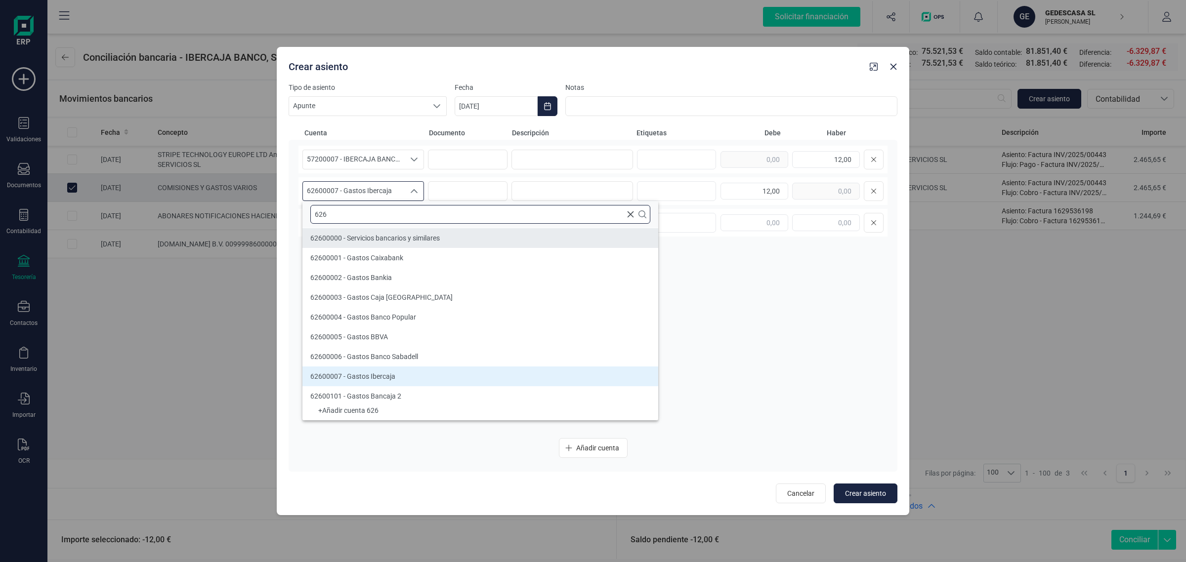
type input "626"
click at [388, 244] on li "62600000 - Servicios bancarios y similares" at bounding box center [480, 238] width 356 height 20
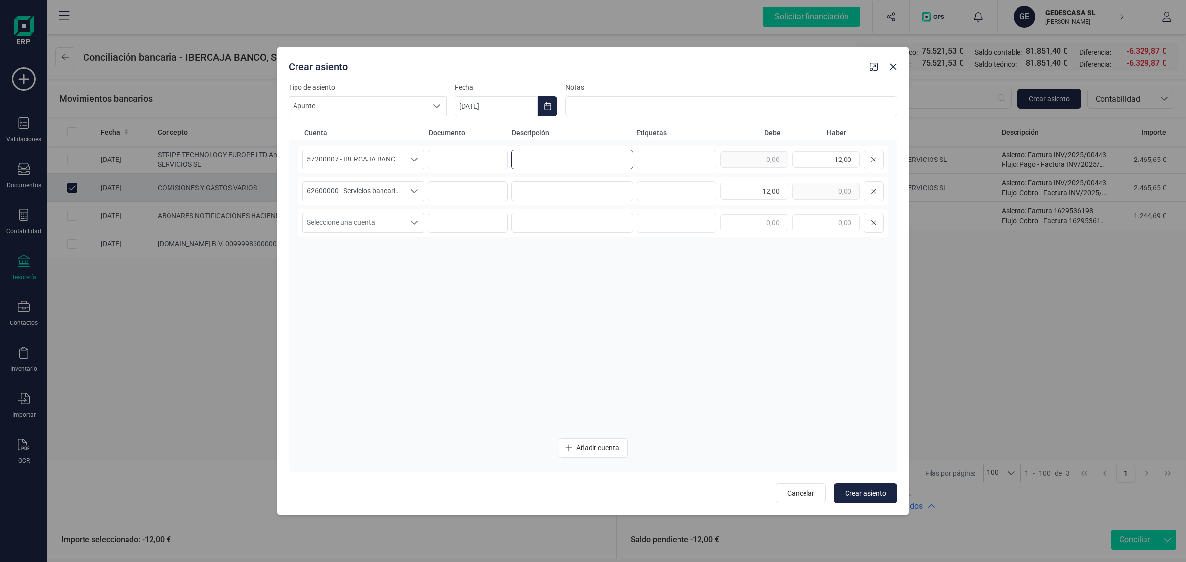
click at [562, 166] on input at bounding box center [572, 160] width 122 height 20
drag, startPoint x: 566, startPoint y: 164, endPoint x: 494, endPoint y: 161, distance: 72.2
click at [494, 161] on div "57200007 - IBERCAJA BANCO, S.A. 57200007 - IBERCAJA BANCO, S.A. COMISIONES 12,00" at bounding box center [592, 160] width 589 height 28
type input "COMISIONES"
click at [531, 179] on div "62600000 - Servicios bancarios y similares 62600000 - Servicios bancarios y sim…" at bounding box center [592, 191] width 589 height 28
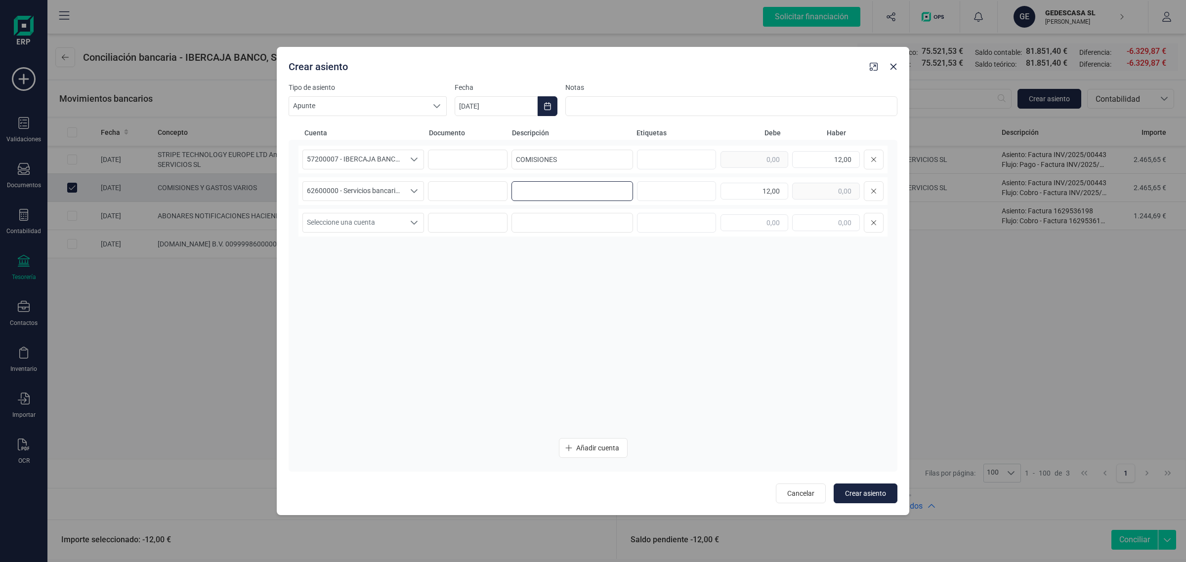
click at [530, 189] on input at bounding box center [572, 191] width 122 height 20
paste input "COMISIONES"
type input "COMISIONES"
click at [548, 105] on icon "Choose Date" at bounding box center [547, 106] width 8 height 8
click at [485, 273] on span "22" at bounding box center [483, 277] width 20 height 20
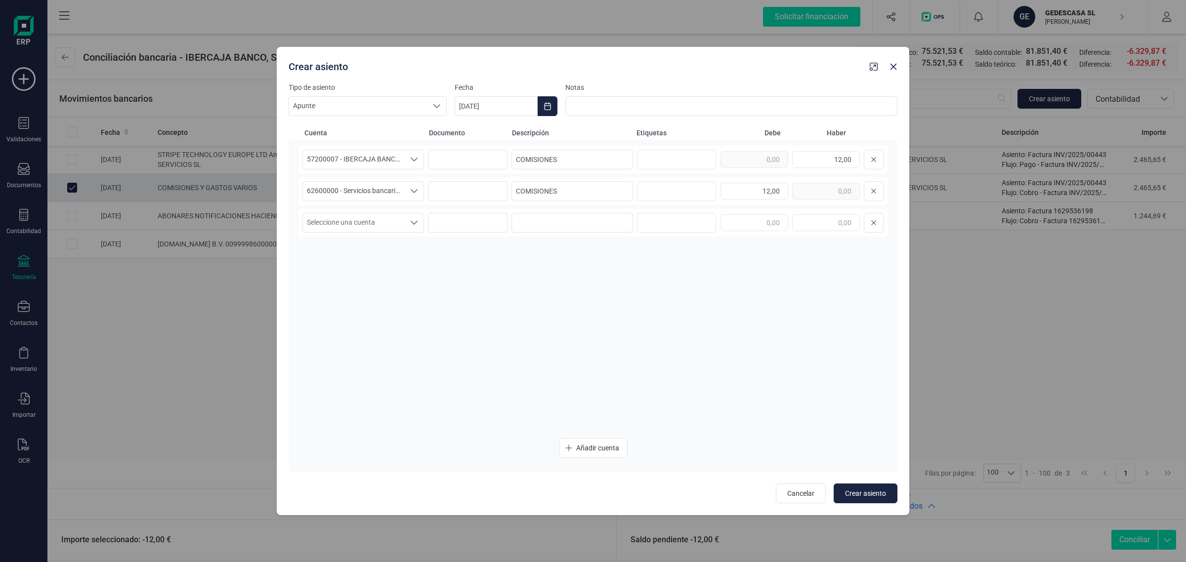
click at [716, 334] on div "57200007 - IBERCAJA BANCO, S.A. 57200007 - IBERCAJA BANCO, S.A. COMISIONES 12,0…" at bounding box center [592, 288] width 589 height 285
click at [868, 498] on span "Crear asiento" at bounding box center [865, 494] width 41 height 10
type input "[DATE]"
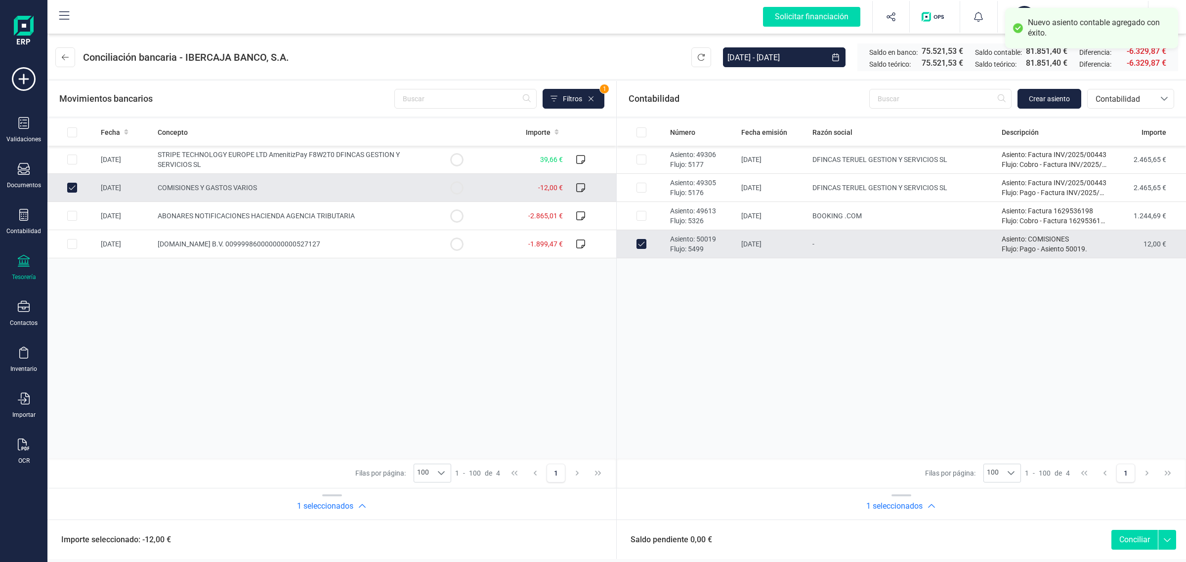
click at [1129, 540] on button "Conciliar" at bounding box center [1134, 540] width 46 height 20
checkbox input "false"
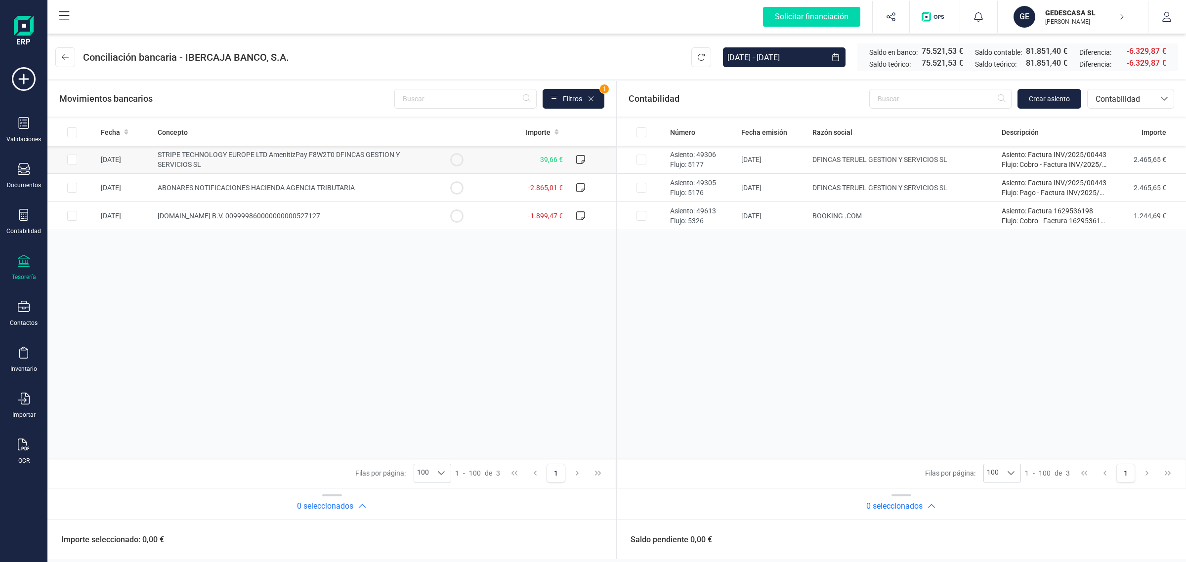
click at [289, 163] on td "STRIPE TECHNOLOGY EUROPE LTD AmenitizPay F8W2T0 DFINCAS GESTION Y SERVICIOS SL" at bounding box center [293, 160] width 278 height 28
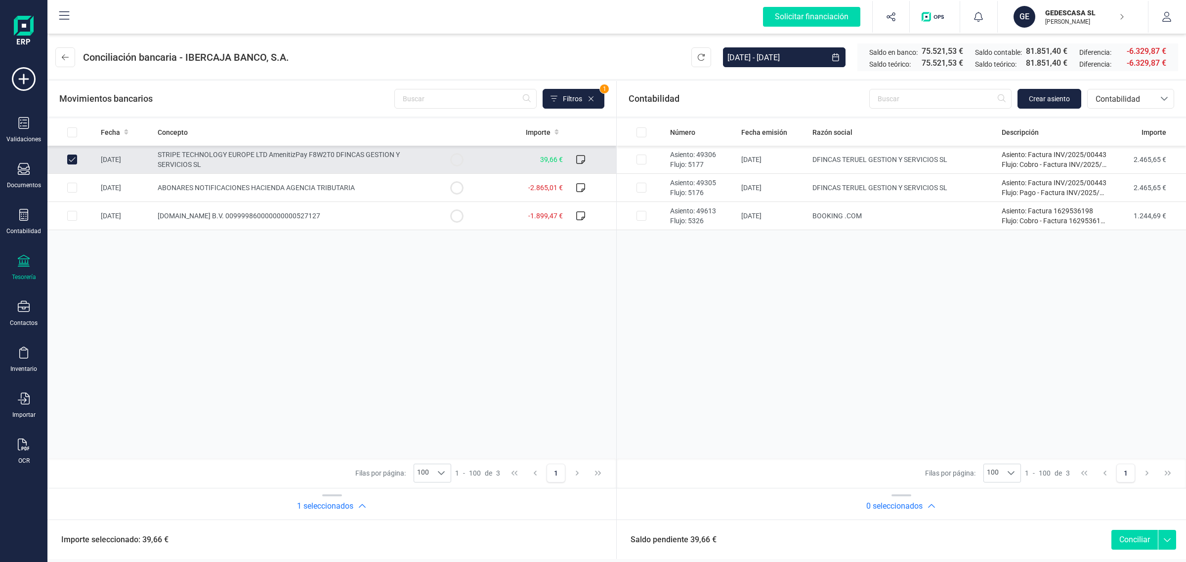
click at [281, 162] on td "STRIPE TECHNOLOGY EUROPE LTD AmenitizPay F8W2T0 DFINCAS GESTION Y SERVICIOS SL" at bounding box center [293, 160] width 278 height 28
checkbox input "false"
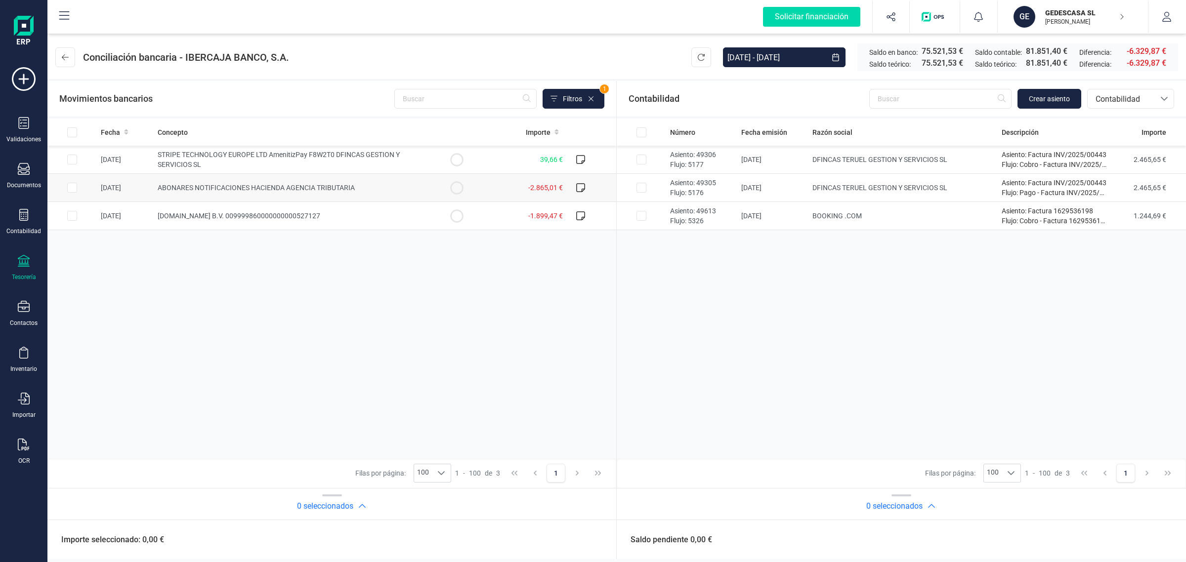
click at [401, 184] on td "ABONARES NOTIFICACIONES HACIENDA AGENCIA TRIBUTARIA" at bounding box center [293, 188] width 278 height 28
checkbox input "true"
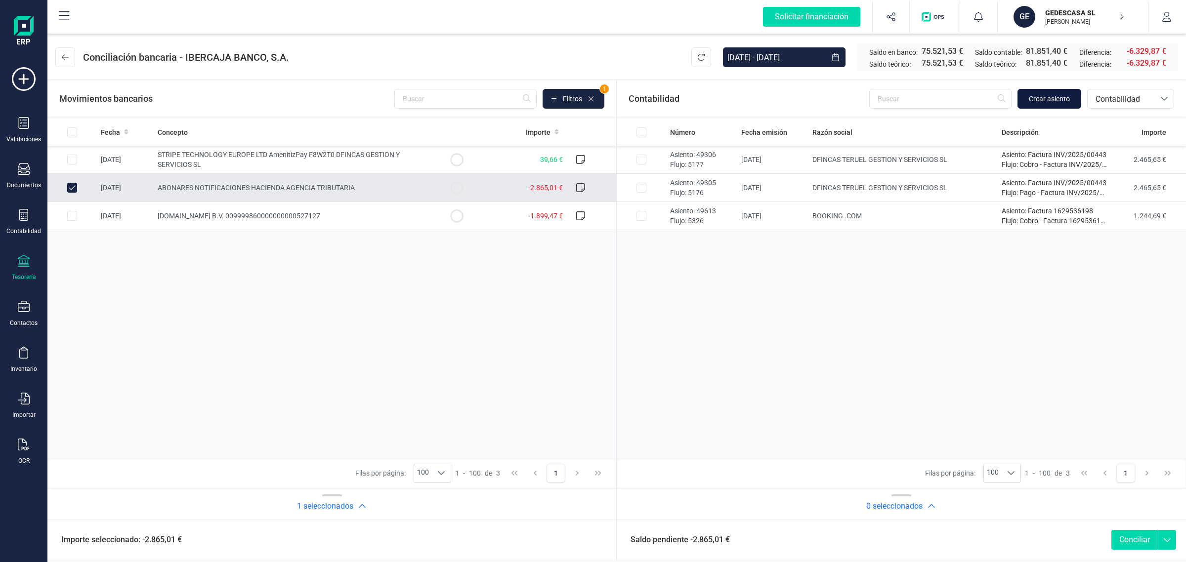
click at [1056, 95] on span "Crear asiento" at bounding box center [1049, 99] width 41 height 10
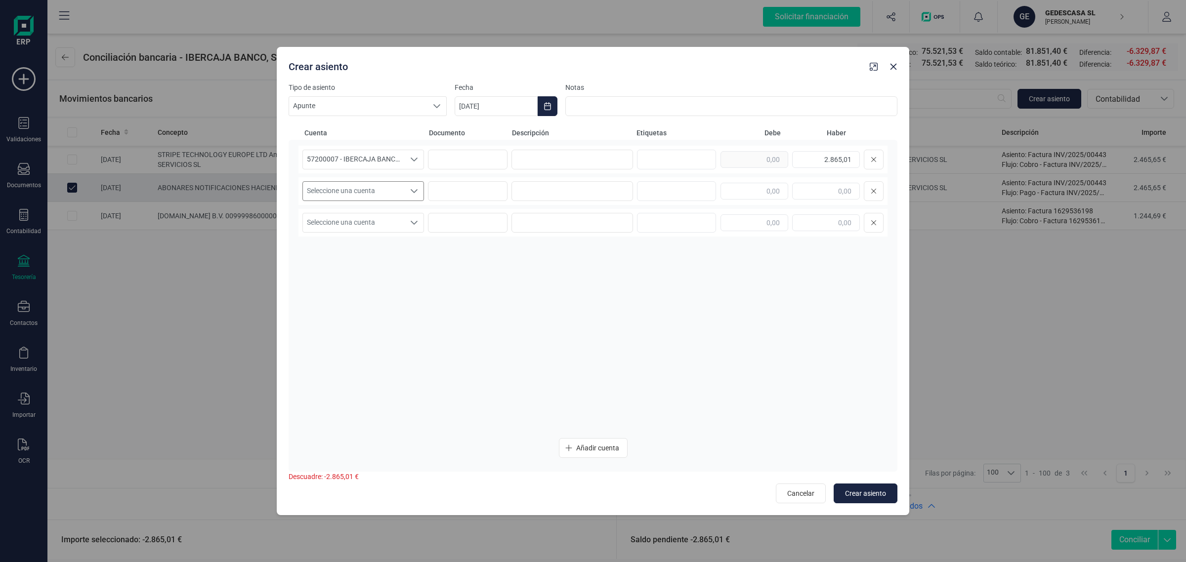
click at [383, 185] on span "Seleccione una cuenta" at bounding box center [354, 191] width 102 height 19
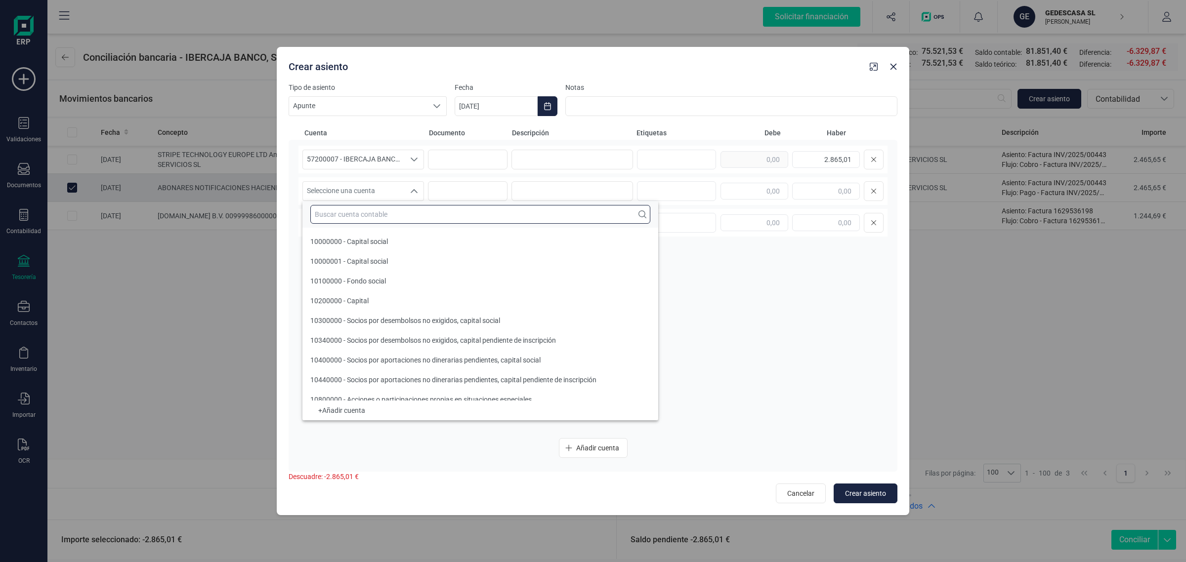
click at [346, 212] on input "text" at bounding box center [480, 214] width 340 height 19
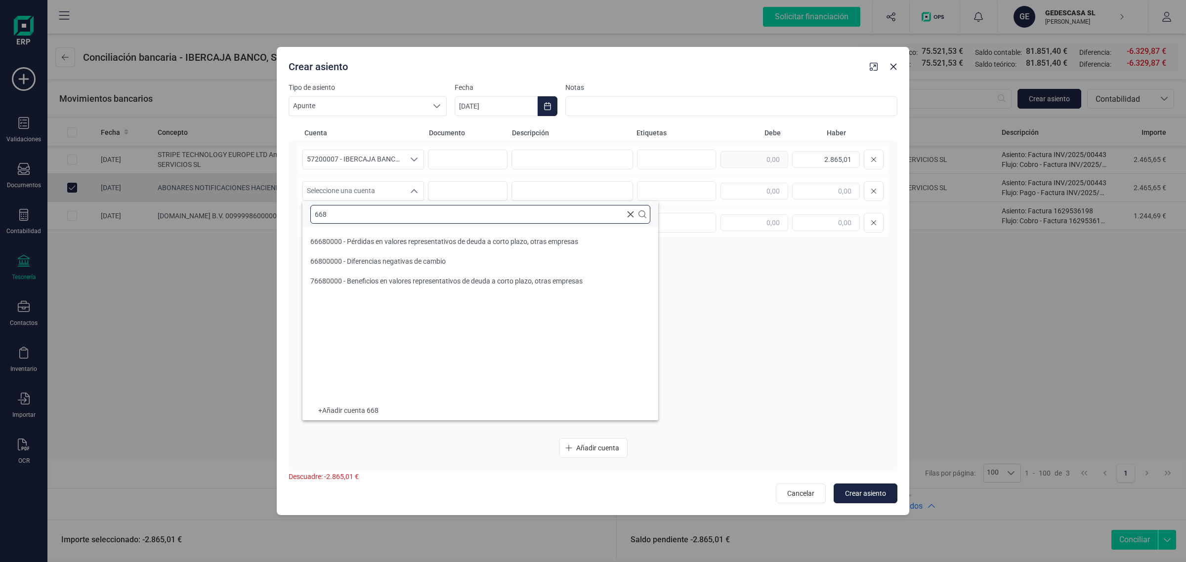
type input "668"
click at [378, 262] on span "66800000 - Diferencias negativas de cambio" at bounding box center [377, 261] width 135 height 8
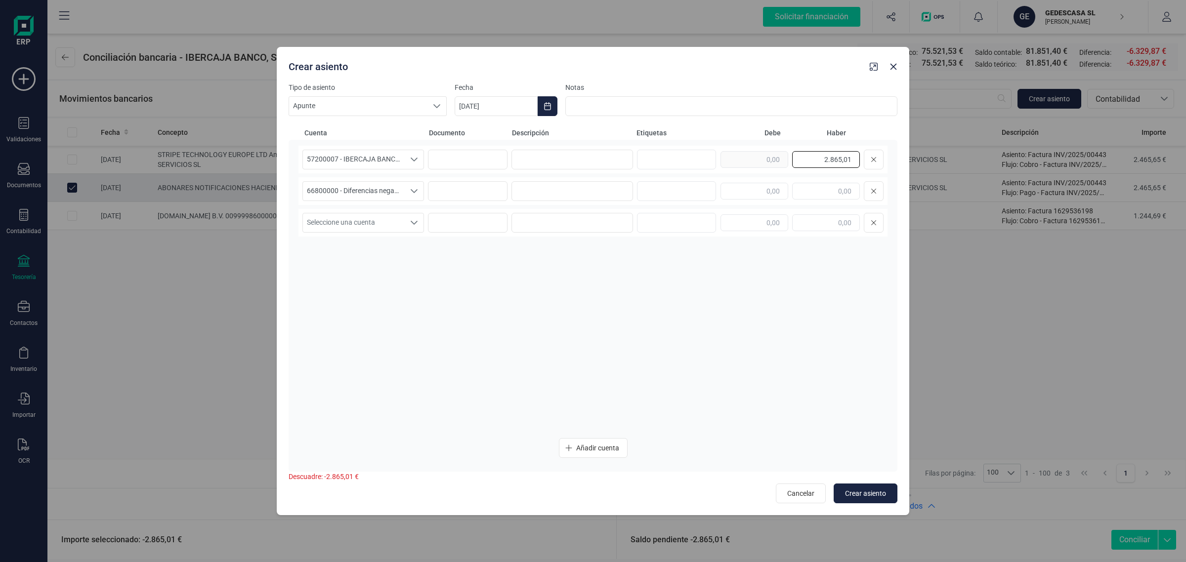
drag, startPoint x: 809, startPoint y: 165, endPoint x: 897, endPoint y: 161, distance: 88.5
click at [897, 161] on div "Tipo de asiento Apunte Apunte Apunte Fecha 29/09/2025 Notas Cuenta Documento De…" at bounding box center [593, 299] width 632 height 433
click at [761, 186] on input "text" at bounding box center [754, 191] width 68 height 17
paste input "2.865,01"
type input "2.865,01"
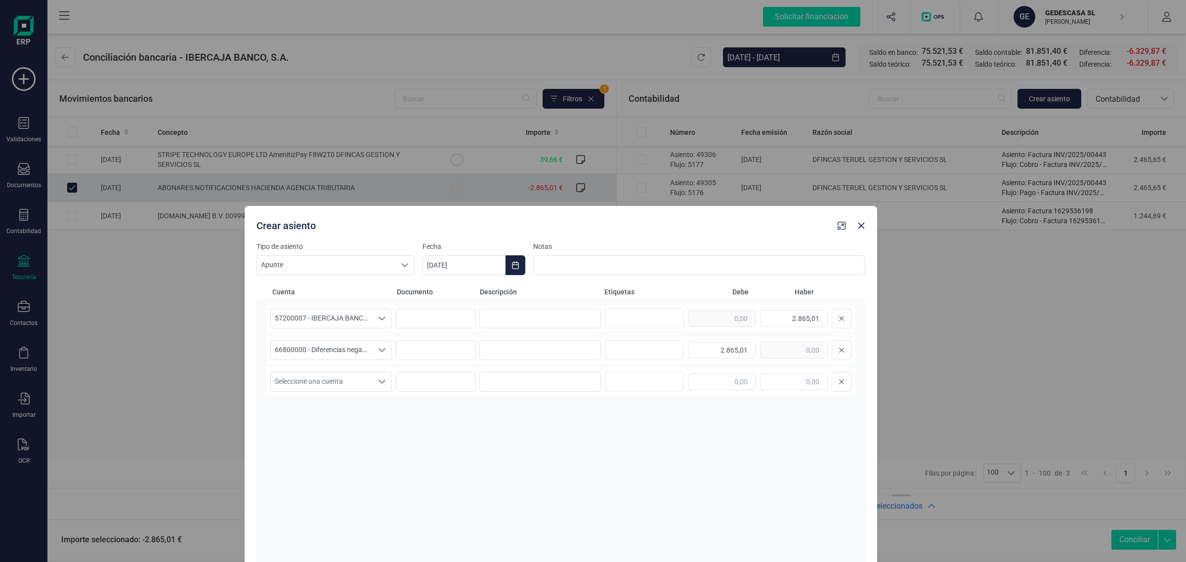
drag, startPoint x: 614, startPoint y: 76, endPoint x: 582, endPoint y: 235, distance: 162.3
click at [582, 235] on div "Crear asiento" at bounding box center [561, 224] width 632 height 36
click at [539, 350] on input at bounding box center [540, 350] width 122 height 20
click at [517, 316] on input at bounding box center [540, 319] width 122 height 20
drag, startPoint x: 596, startPoint y: 319, endPoint x: 435, endPoint y: 344, distance: 163.1
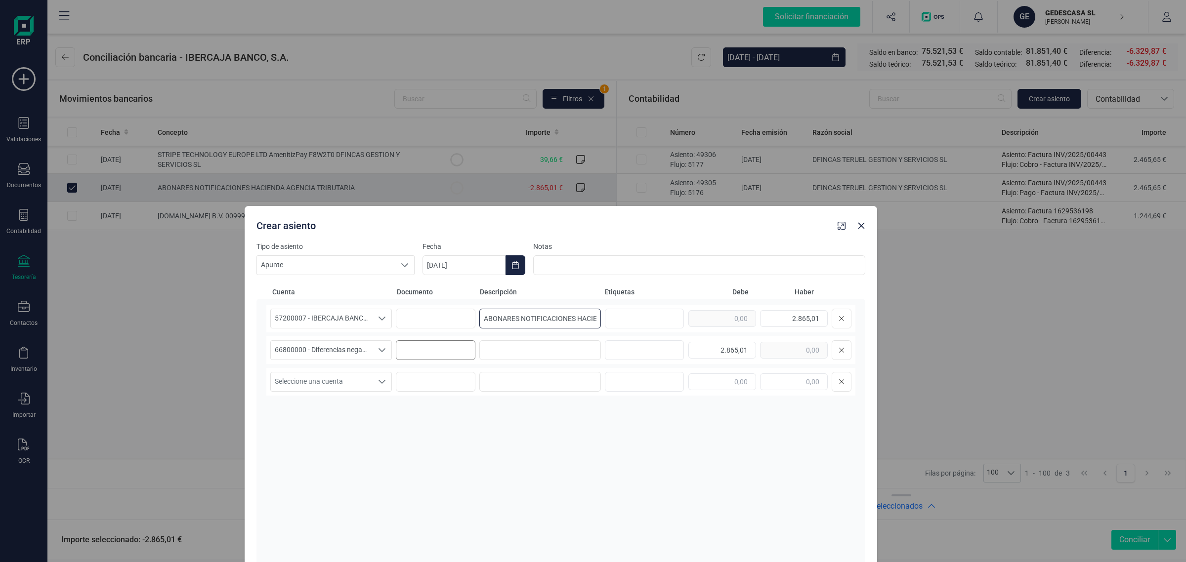
click at [435, 344] on div "57200007 - IBERCAJA BANCO, S.A. 57200007 - IBERCAJA BANCO, S.A. 57200007 - IBER…" at bounding box center [560, 447] width 589 height 285
type input "ABONARES NOTIFICACIONES HACIENDA"
click at [536, 348] on input at bounding box center [540, 350] width 122 height 20
paste input "ABONARES NOTIFICACIONES HACIENDA"
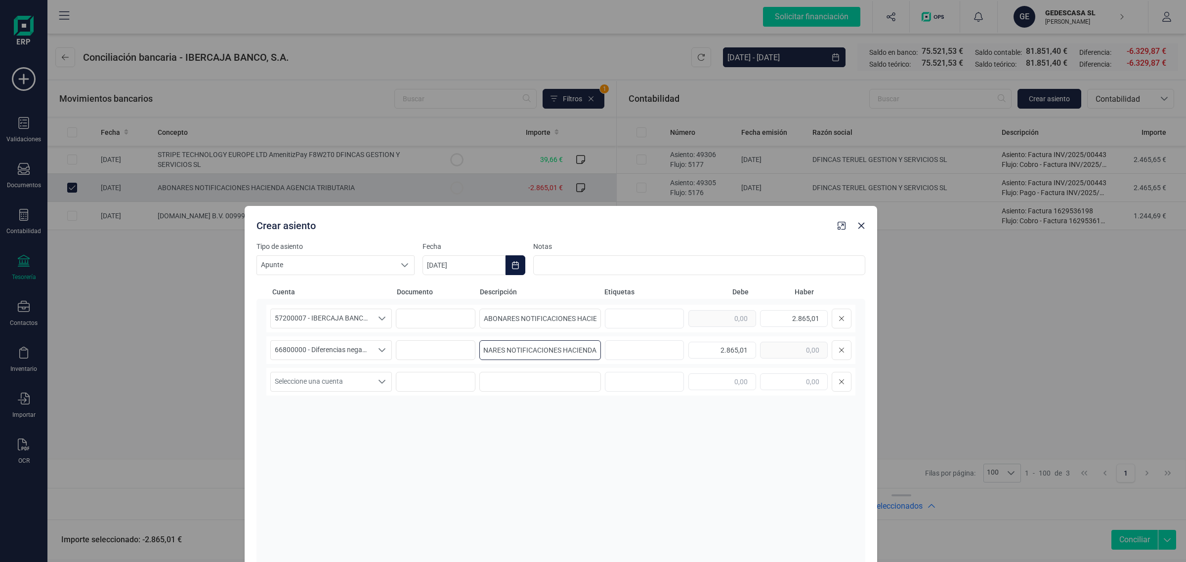
type input "ABONARES NOTIFICACIONES HACIENDA"
click at [515, 268] on icon "Choose Date" at bounding box center [515, 265] width 8 height 8
click at [613, 407] on span "19" at bounding box center [611, 408] width 20 height 20
type input "[DATE]"
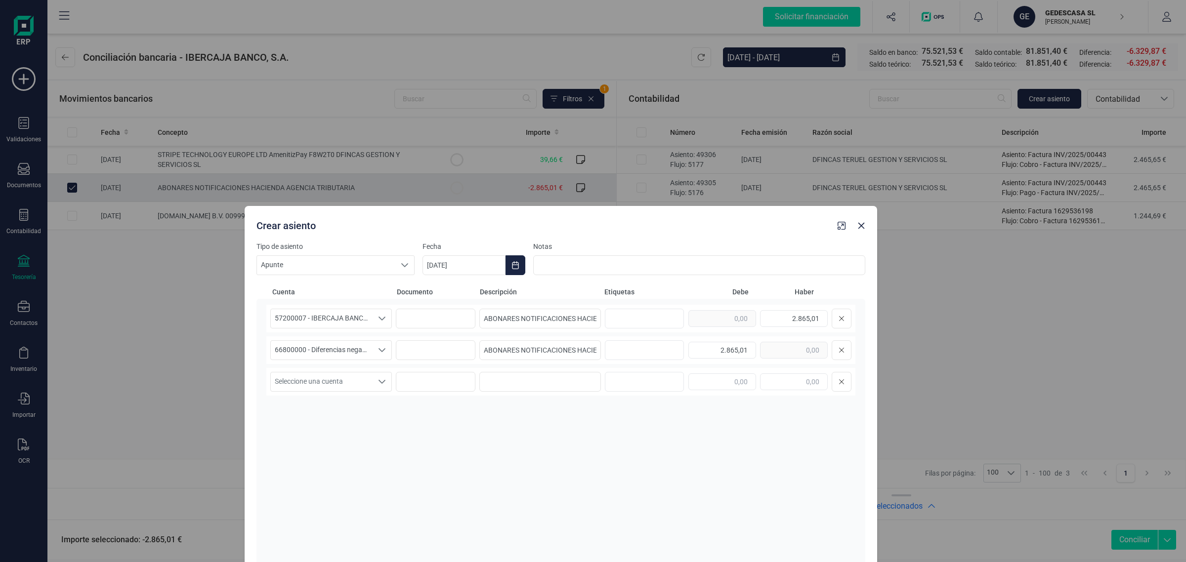
click at [547, 454] on div "57200007 - IBERCAJA BANCO, S.A. 57200007 - IBERCAJA BANCO, S.A. 57200007 - IBER…" at bounding box center [560, 447] width 589 height 285
drag, startPoint x: 862, startPoint y: 226, endPoint x: 758, endPoint y: 176, distance: 115.1
click at [862, 226] on icon "Close" at bounding box center [861, 226] width 8 height 8
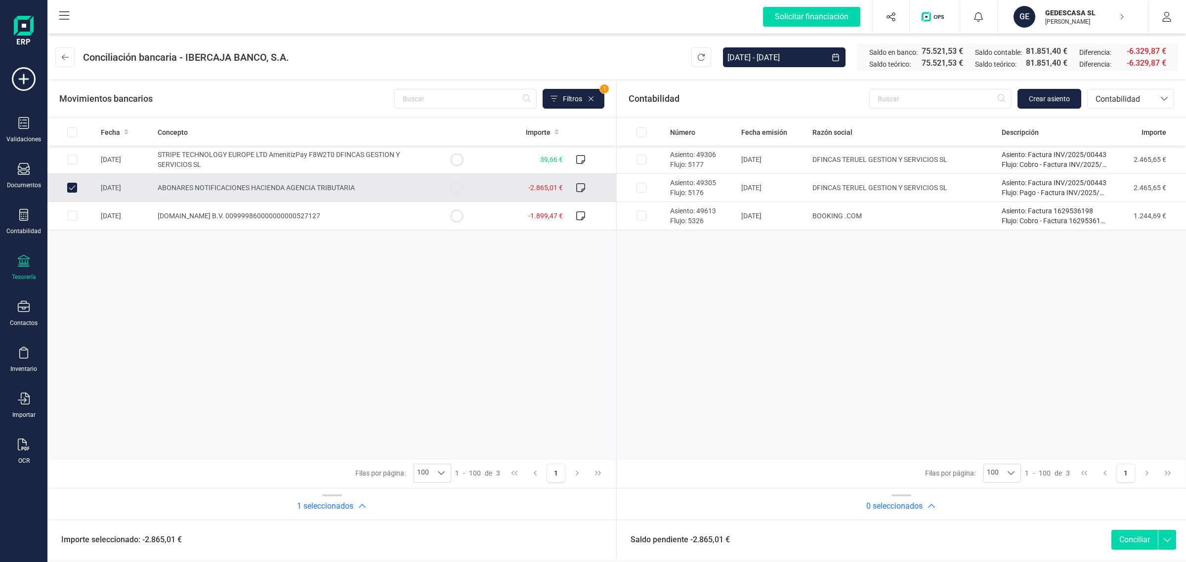
click at [78, 184] on td at bounding box center [71, 188] width 49 height 28
checkbox input "false"
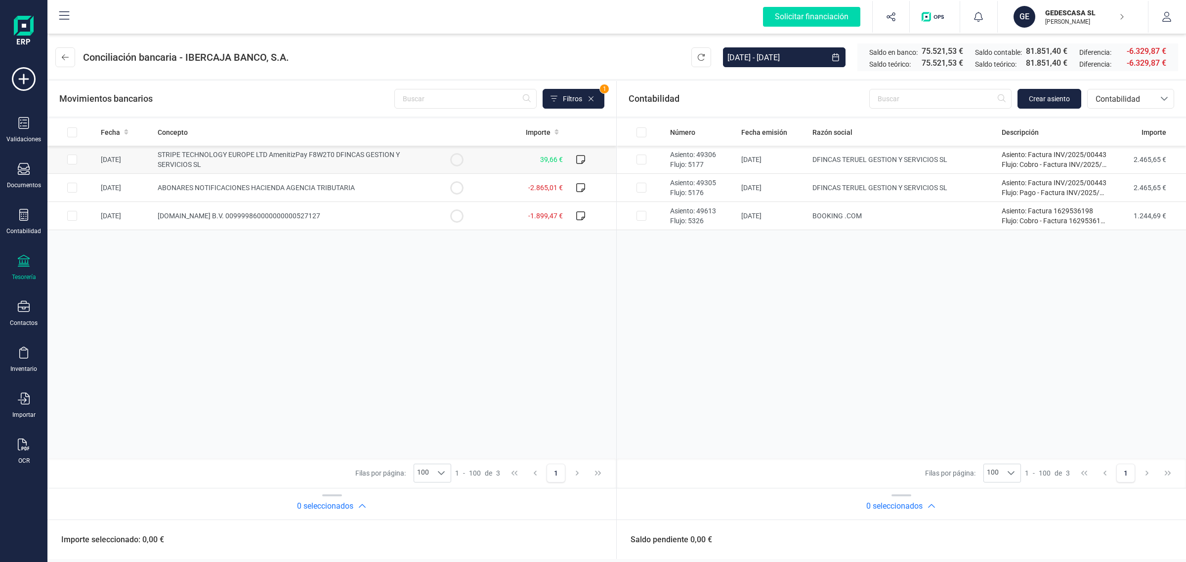
click at [93, 161] on td at bounding box center [71, 160] width 49 height 28
checkbox input "true"
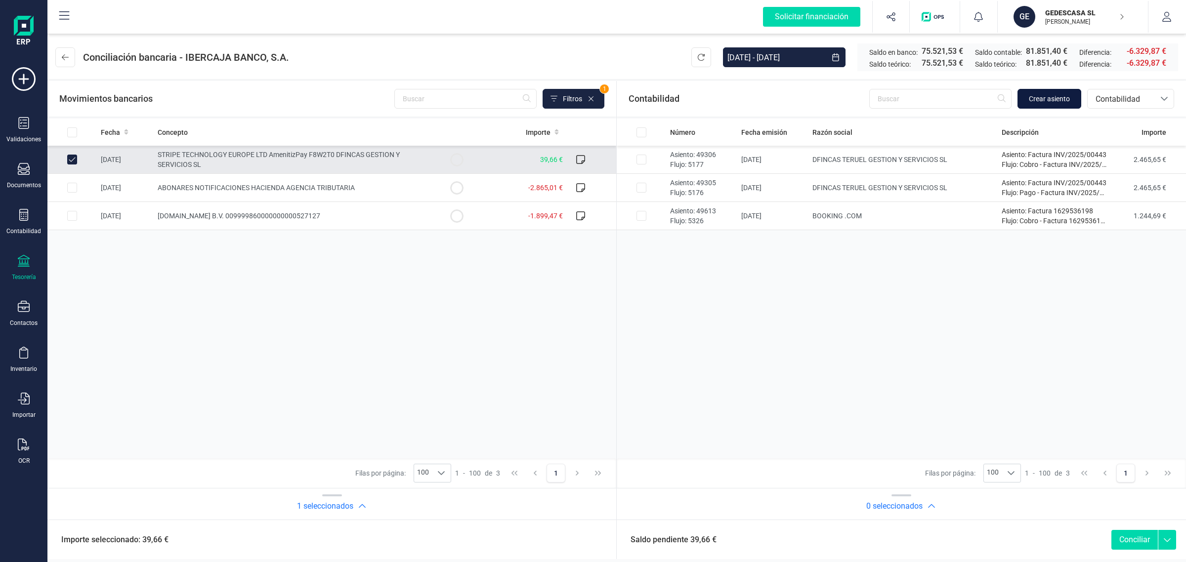
click at [1061, 99] on span "Crear asiento" at bounding box center [1049, 99] width 41 height 10
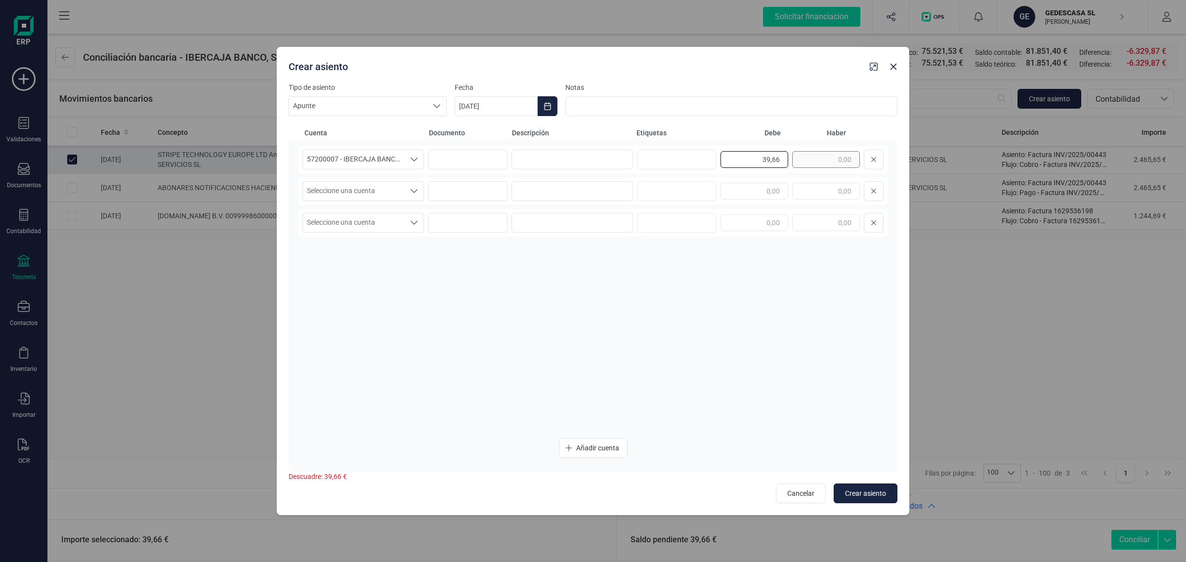
click at [802, 157] on div "39,66" at bounding box center [801, 160] width 163 height 20
click at [830, 193] on input "text" at bounding box center [826, 191] width 68 height 17
paste input "39,66"
type input "39,66"
click at [603, 154] on input at bounding box center [572, 160] width 122 height 20
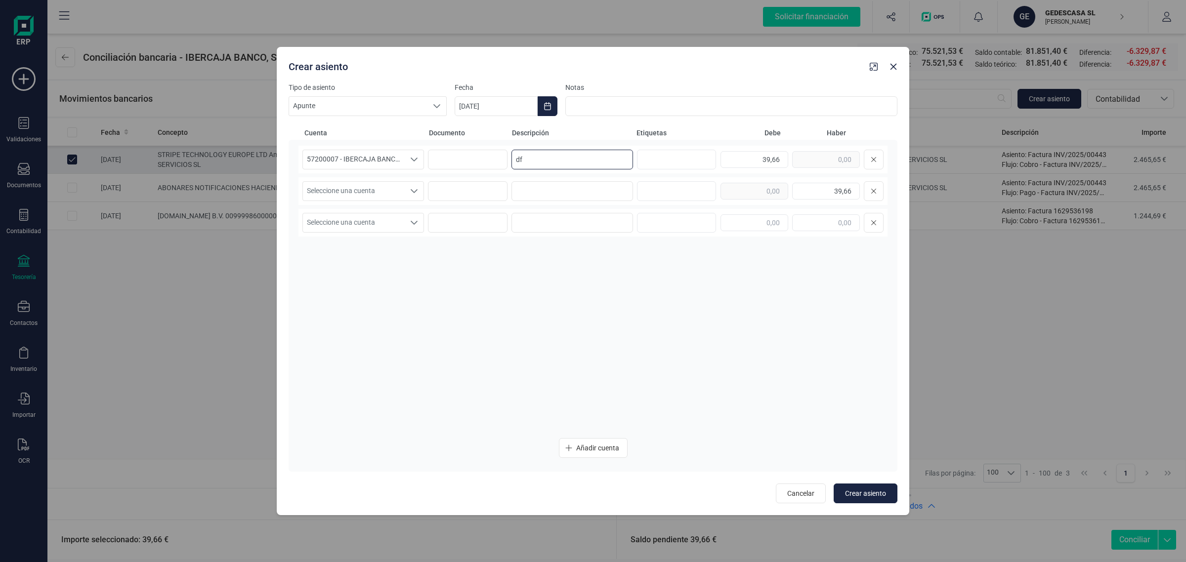
type input "d"
drag, startPoint x: 562, startPoint y: 157, endPoint x: 462, endPoint y: 173, distance: 101.0
click at [462, 172] on div "57200007 - IBERCAJA BANCO, S.A. 57200007 - IBERCAJA BANCO, S.A. 57200007 - IBER…" at bounding box center [592, 160] width 589 height 28
type input "DFINCAS"
click at [532, 194] on input at bounding box center [572, 191] width 122 height 20
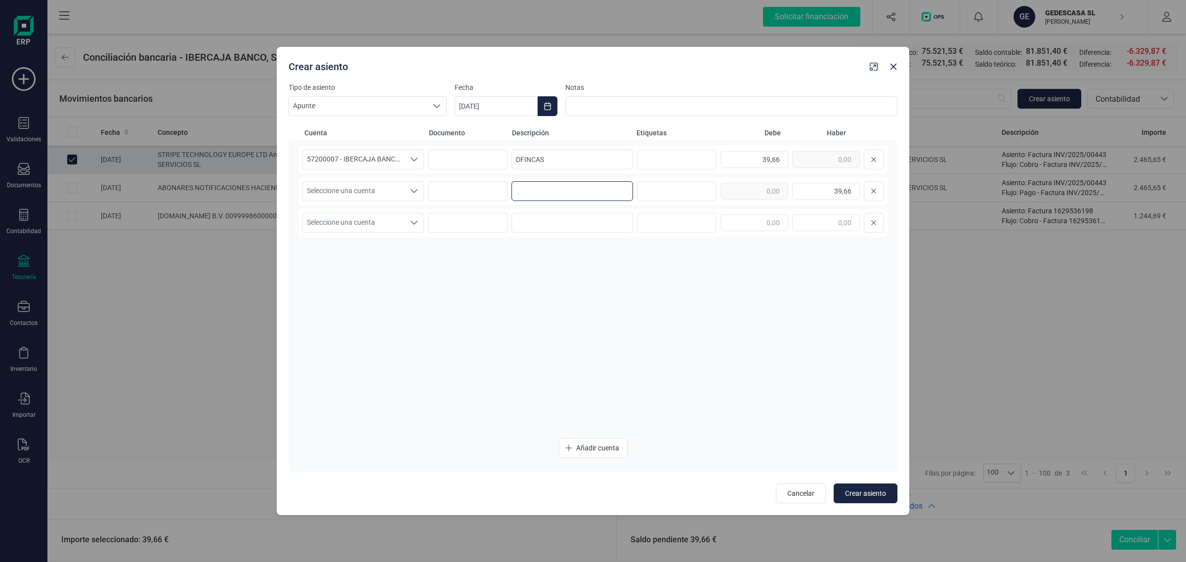
paste input "DFINCAS"
type input "DFINCAS"
drag, startPoint x: 391, startPoint y: 187, endPoint x: 383, endPoint y: 198, distance: 13.8
click at [391, 187] on span "Seleccione una cuenta" at bounding box center [354, 191] width 102 height 19
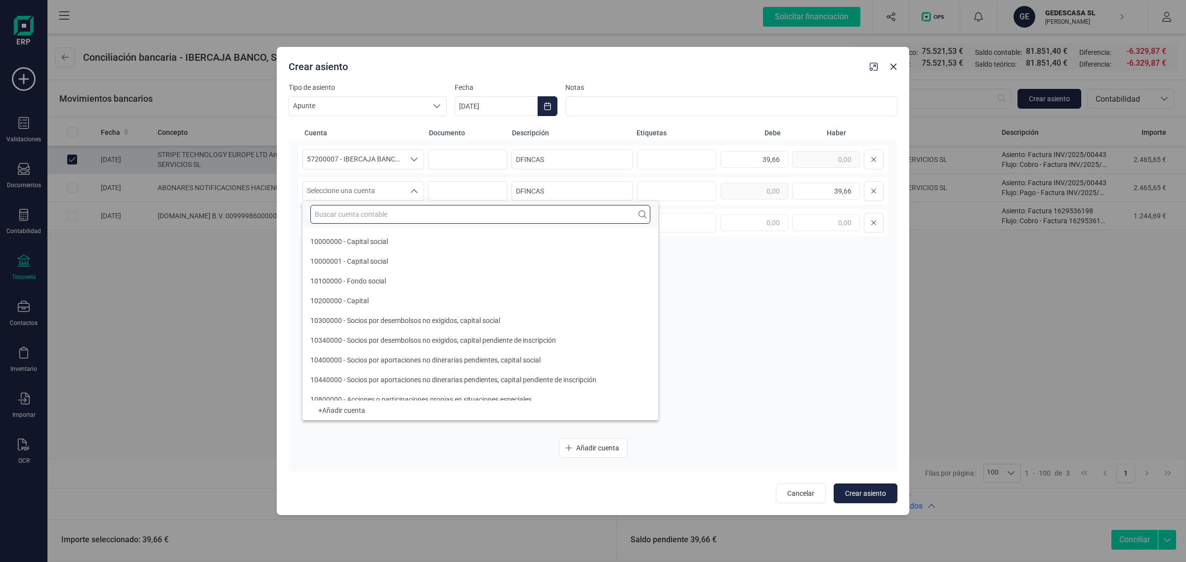
click at [354, 218] on input "text" at bounding box center [480, 214] width 340 height 19
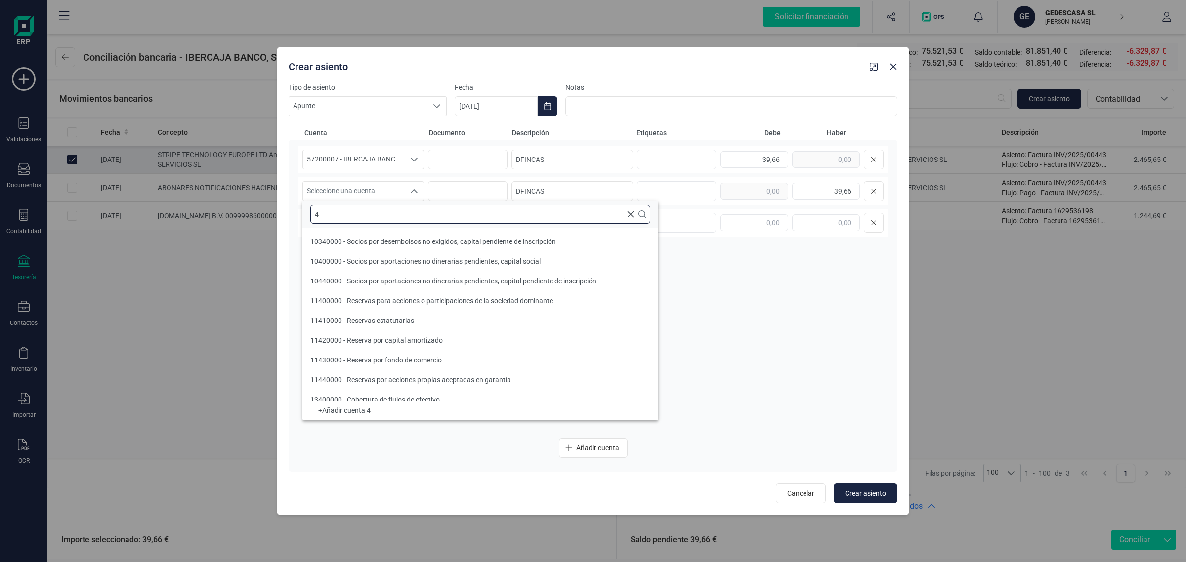
scroll to position [3, 0]
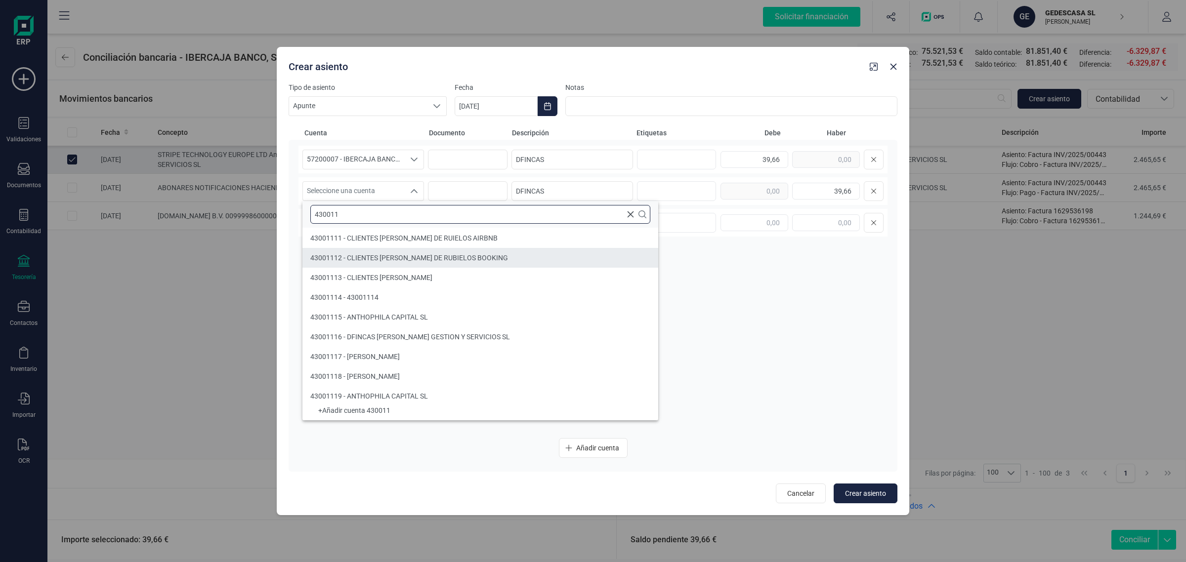
type input "430011"
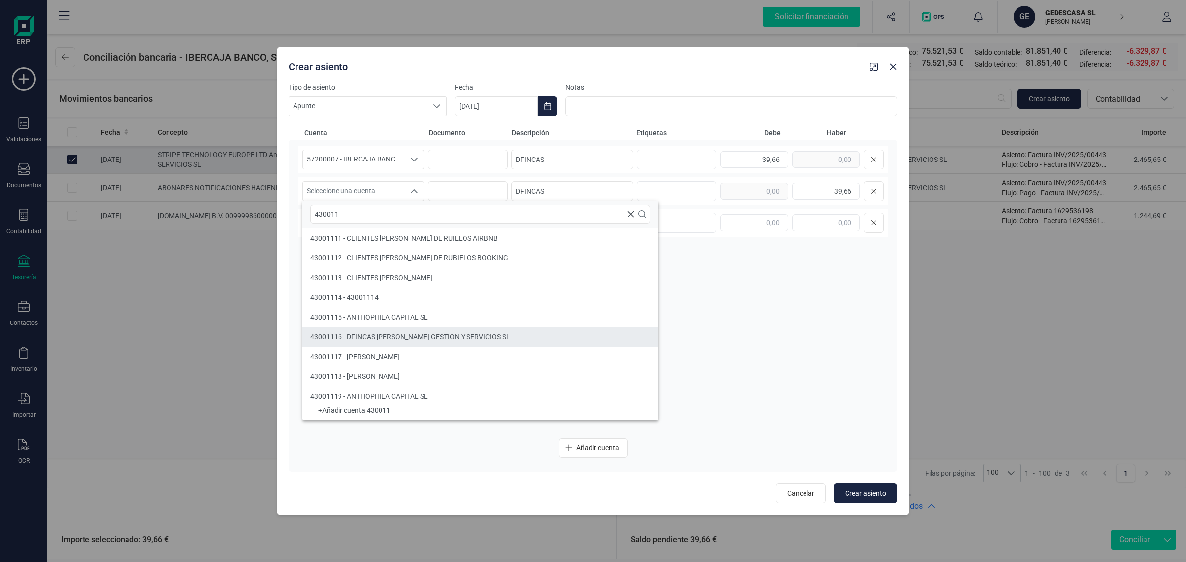
click at [353, 334] on span "43001116 - DFINCAS TERUEL GESTION Y SERVICIOS SL" at bounding box center [410, 337] width 200 height 8
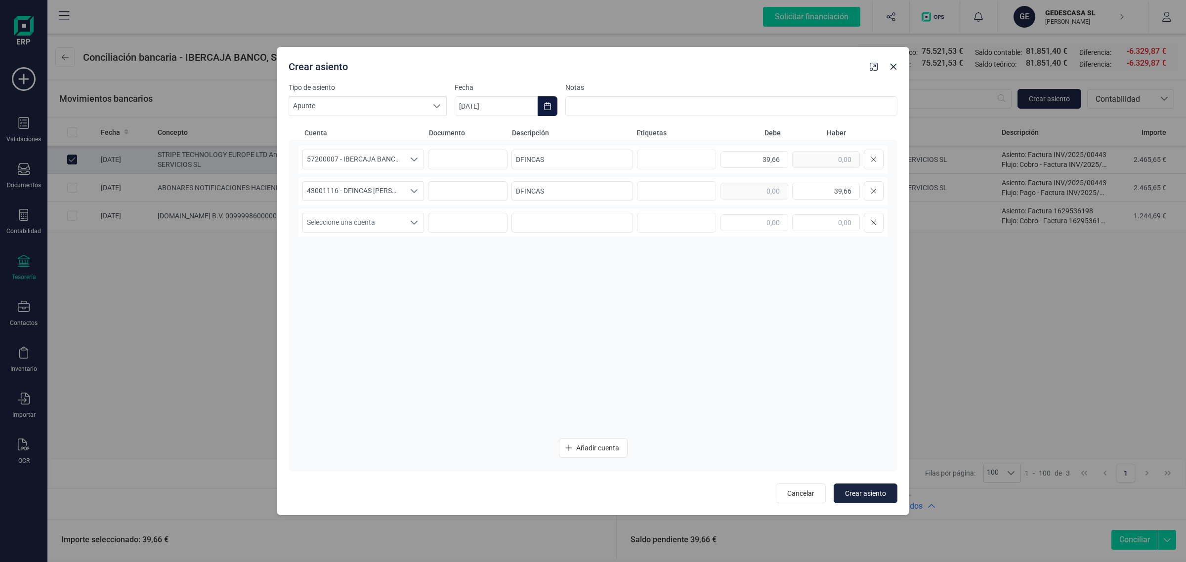
click at [549, 105] on icon "Choose Date" at bounding box center [547, 106] width 8 height 8
click at [607, 272] on span "25" at bounding box center [603, 277] width 20 height 20
click at [879, 489] on span "Crear asiento" at bounding box center [865, 494] width 41 height 10
type input "[DATE]"
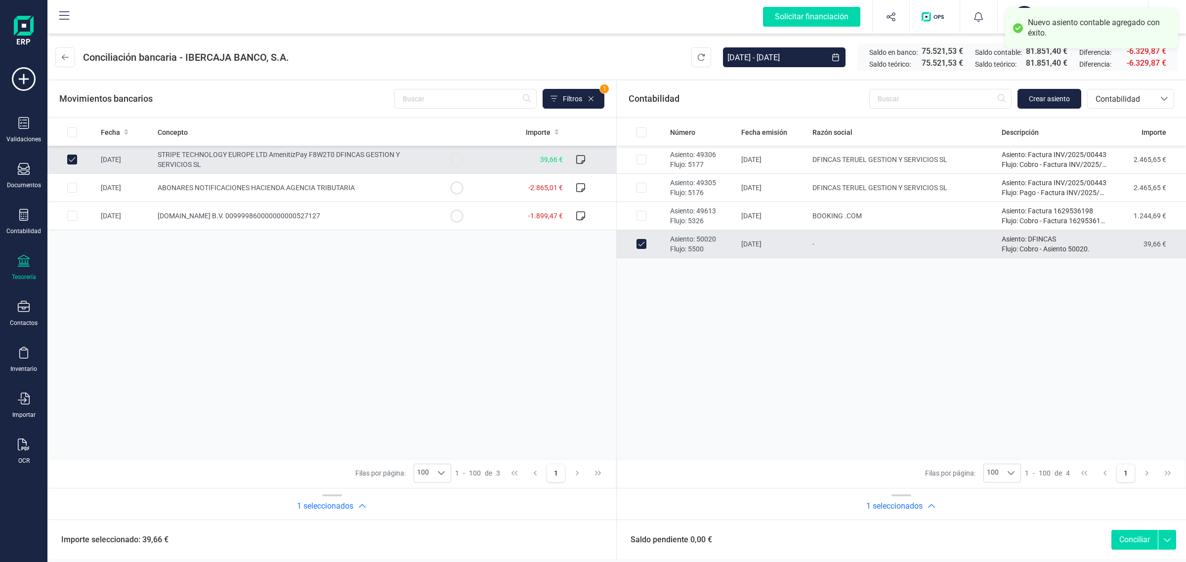
click at [1132, 538] on button "Conciliar" at bounding box center [1134, 540] width 46 height 20
checkbox input "false"
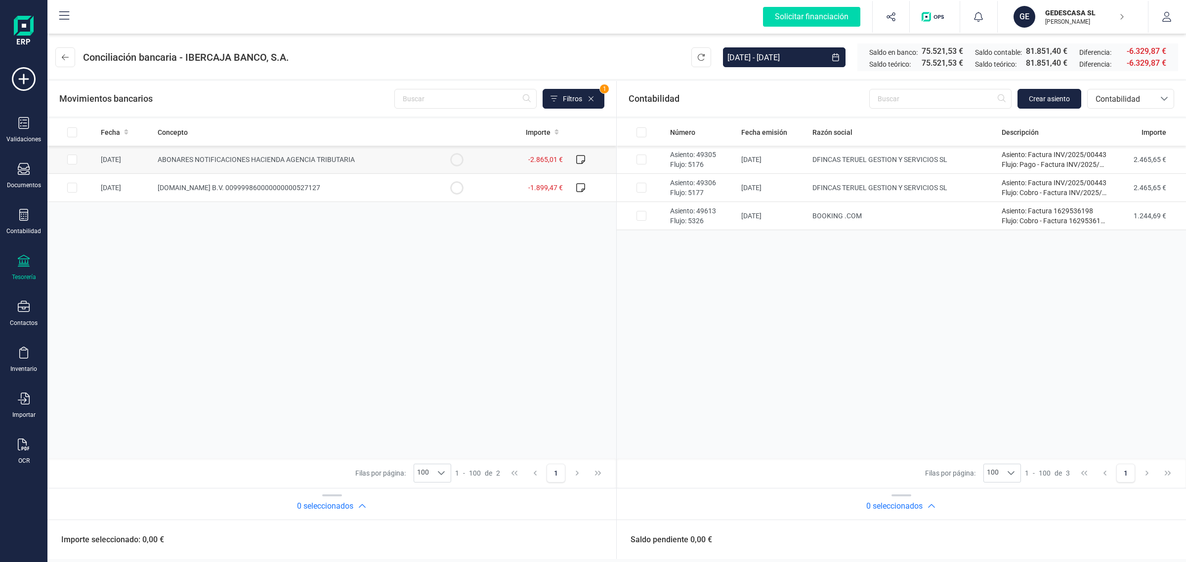
click at [327, 162] on span "ABONARES NOTIFICACIONES HACIENDA AGENCIA TRIBUTARIA" at bounding box center [256, 160] width 197 height 8
checkbox input "true"
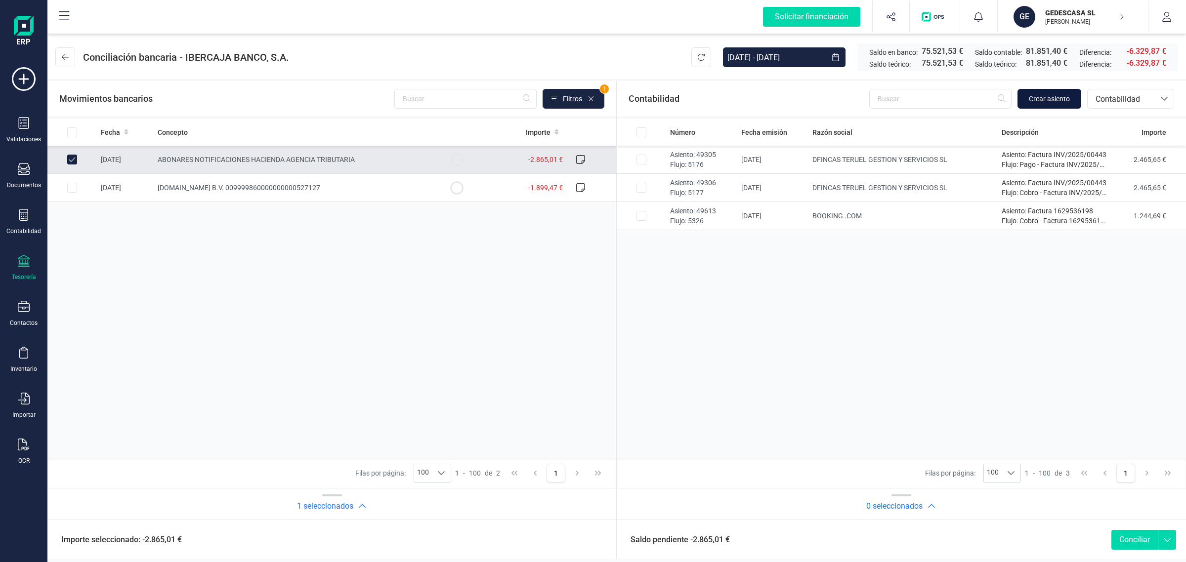
click at [1054, 95] on span "Crear asiento" at bounding box center [1049, 99] width 41 height 10
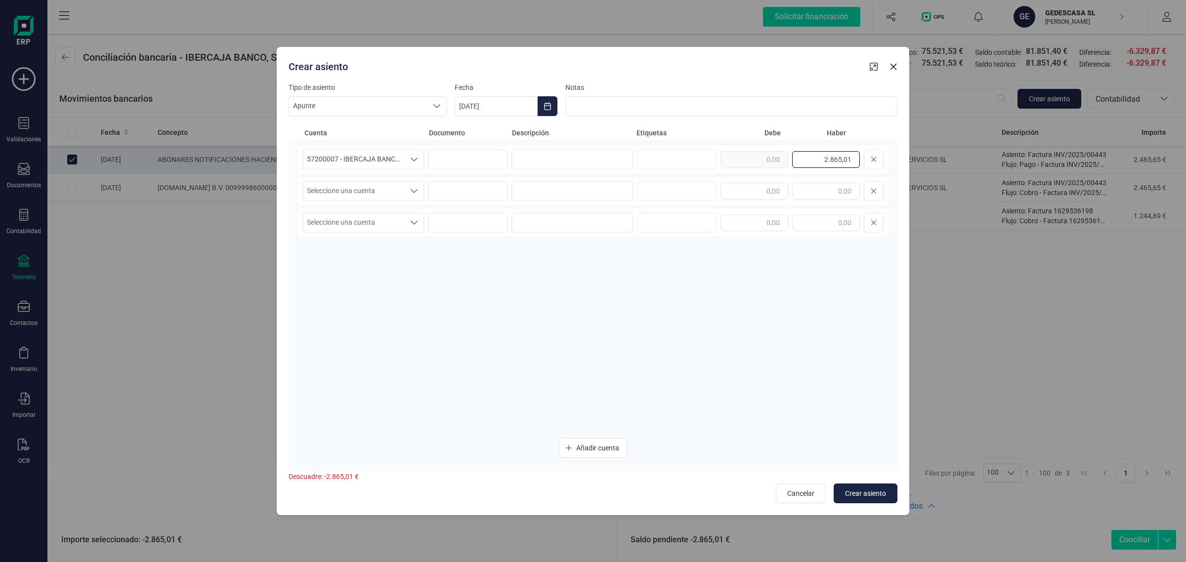
drag, startPoint x: 815, startPoint y: 161, endPoint x: 910, endPoint y: 168, distance: 94.7
click at [910, 168] on div "Crear asiento Tipo de asiento Apunte Apunte Apunte Fecha 29/09/2025 Notas Cuent…" at bounding box center [593, 281] width 1186 height 562
click at [762, 194] on input "text" at bounding box center [754, 191] width 68 height 17
paste input "2.865,01"
type input "2.865,01"
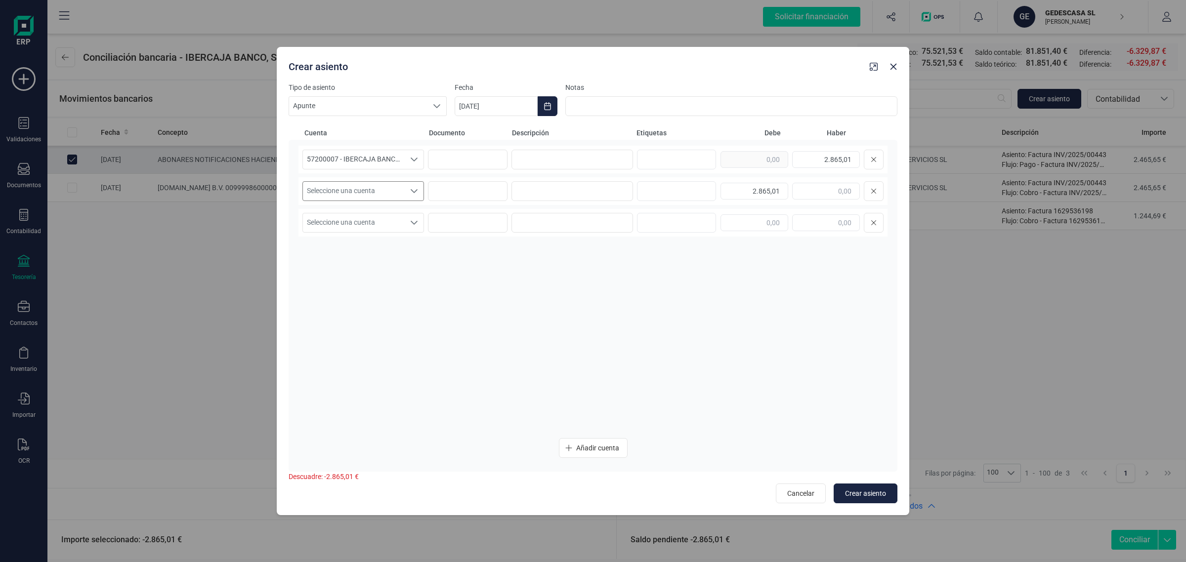
click at [370, 190] on span "Seleccione una cuenta" at bounding box center [354, 191] width 102 height 19
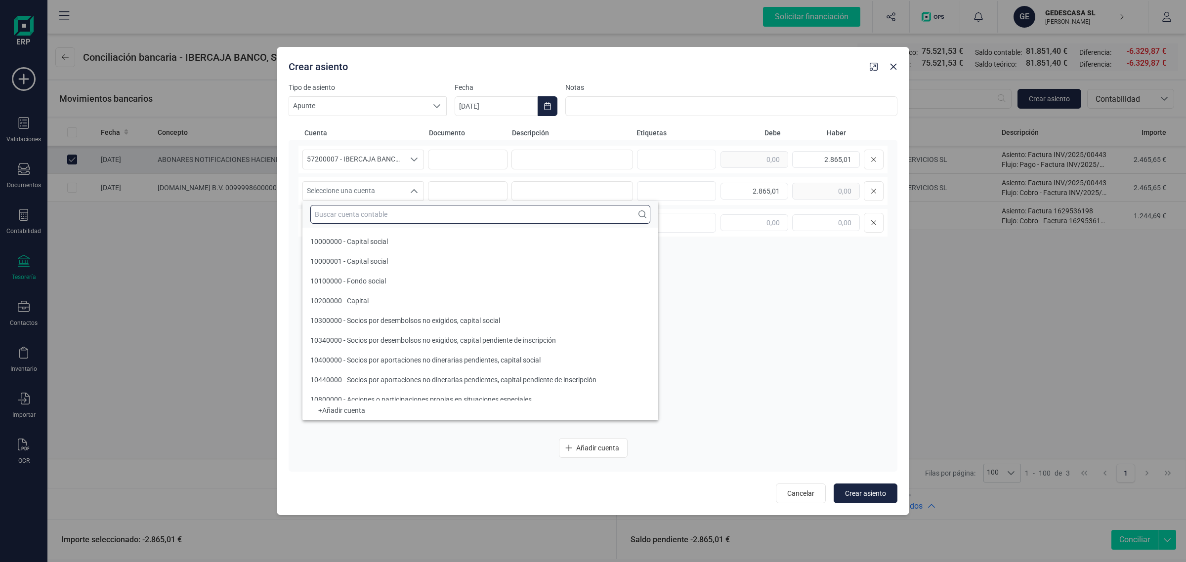
click at [373, 212] on input "text" at bounding box center [480, 214] width 340 height 19
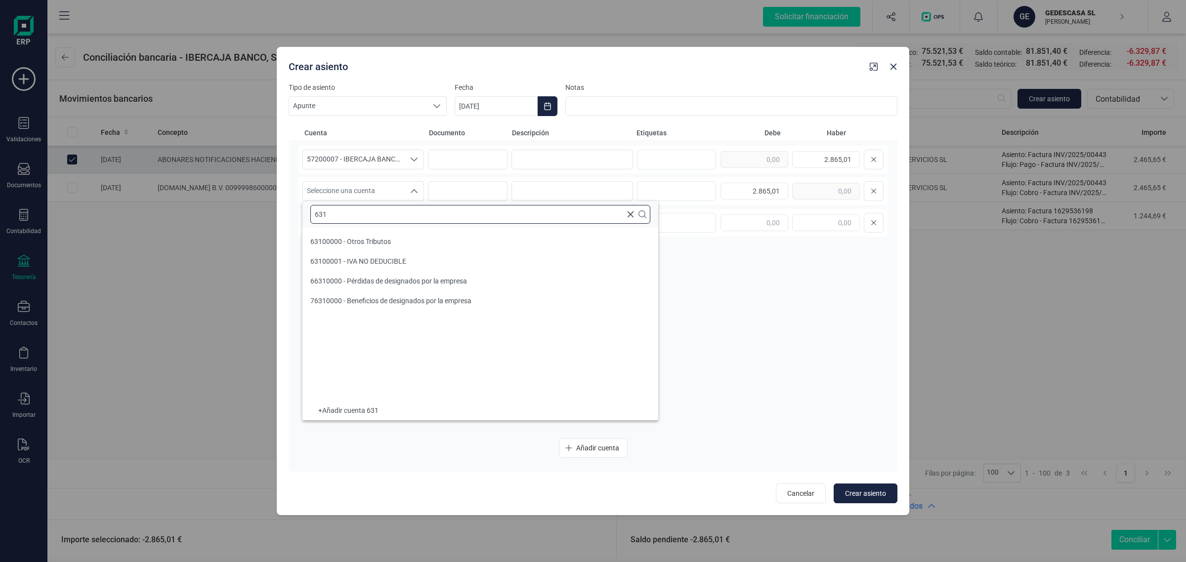
scroll to position [0, 0]
type input "631"
click at [384, 240] on span "63100000 - Otros Tributos" at bounding box center [350, 242] width 81 height 8
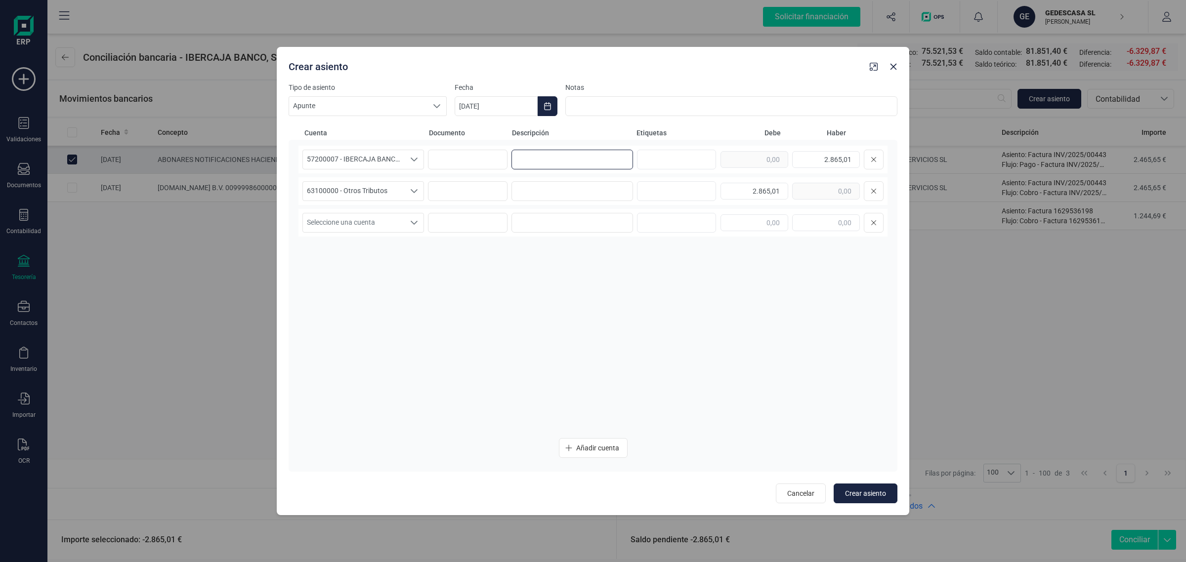
click at [540, 162] on input at bounding box center [572, 160] width 122 height 20
type input "i"
drag, startPoint x: 546, startPoint y: 154, endPoint x: 486, endPoint y: 162, distance: 61.2
click at [486, 162] on div "57200007 - IBERCAJA BANCO, S.A. 57200007 - IBERCAJA BANCO, S.A. 57200007 - IBER…" at bounding box center [592, 160] width 589 height 28
type input "IAE"
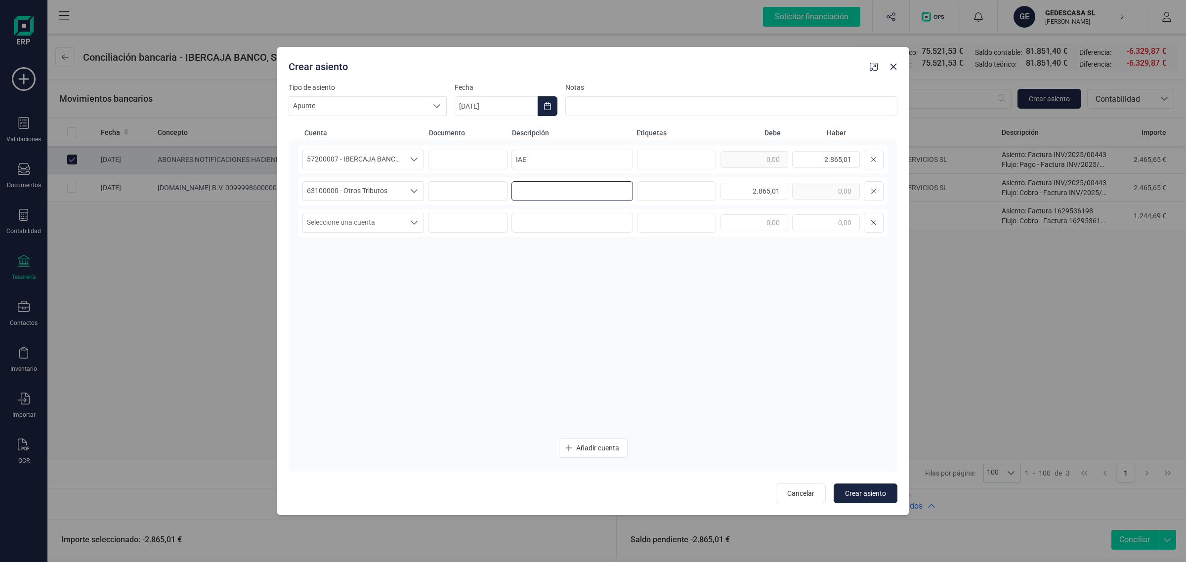
click at [543, 195] on input at bounding box center [572, 191] width 122 height 20
paste input "IAE"
type input "IAE"
click at [549, 111] on button "Choose Date" at bounding box center [548, 106] width 20 height 20
click at [641, 249] on span "19" at bounding box center [643, 249] width 20 height 20
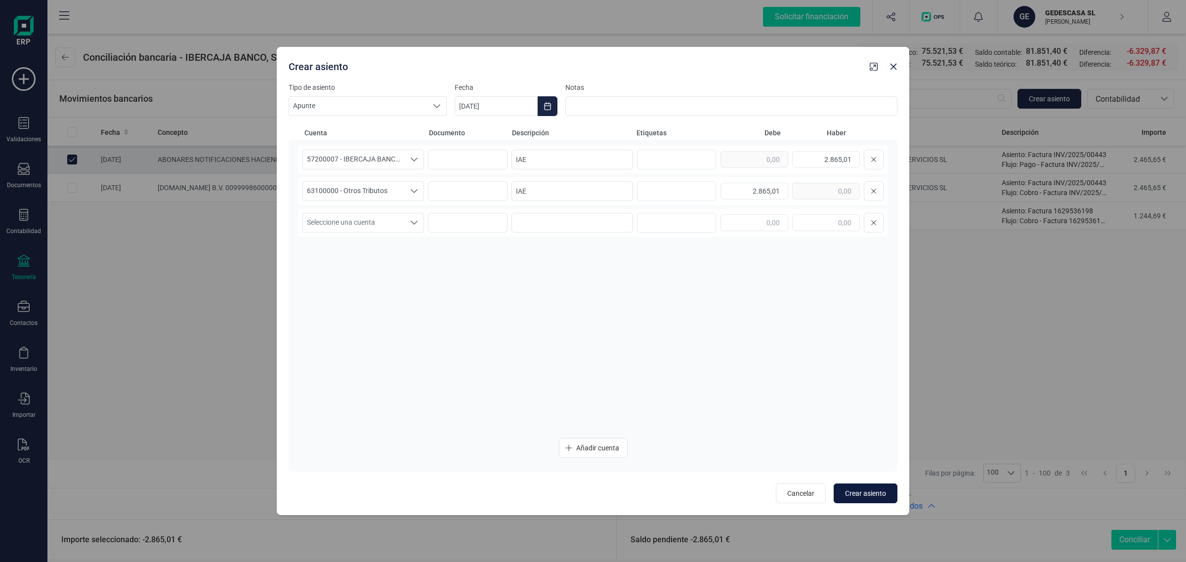
click at [862, 493] on span "Crear asiento" at bounding box center [865, 494] width 41 height 10
type input "[DATE]"
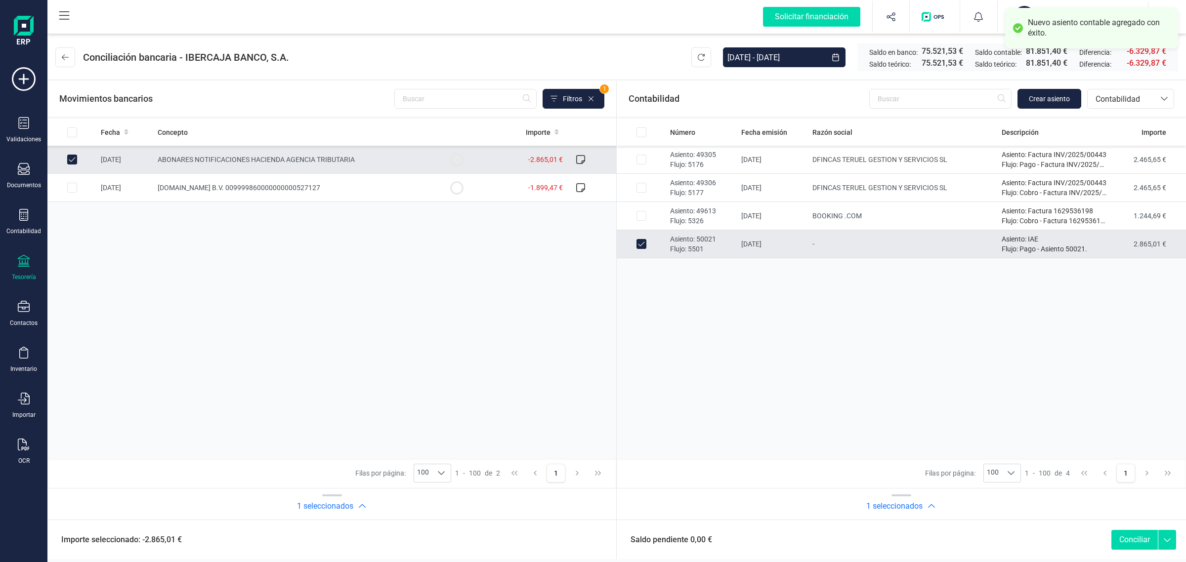
click at [1130, 541] on button "Conciliar" at bounding box center [1134, 540] width 46 height 20
checkbox input "false"
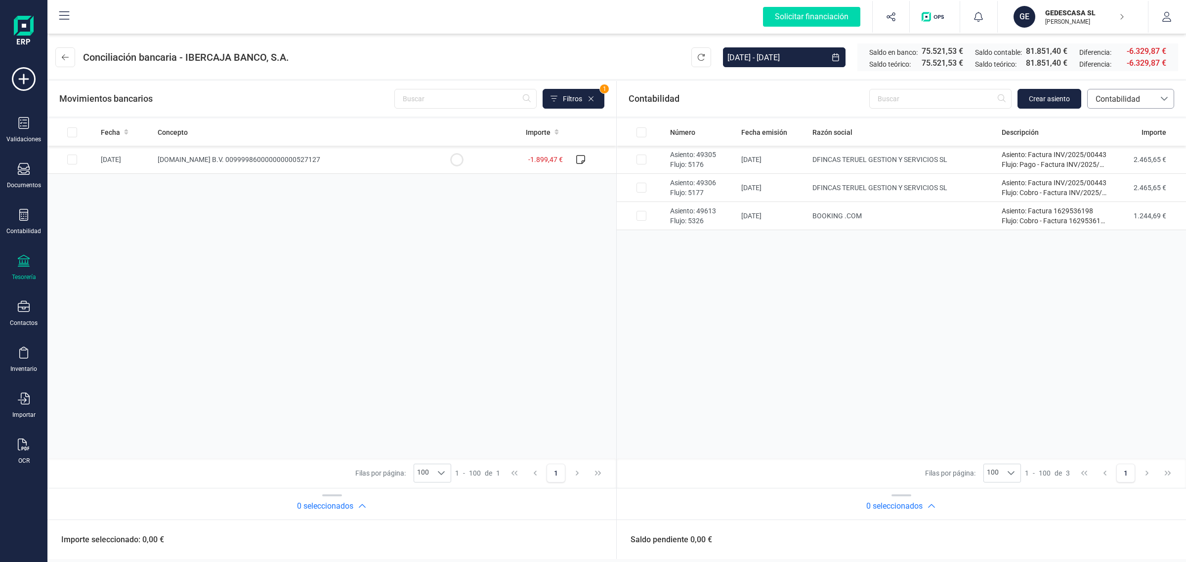
click at [1120, 100] on span "Contabilidad" at bounding box center [1120, 99] width 59 height 12
click at [1107, 163] on span "Facturas" at bounding box center [1110, 166] width 31 height 12
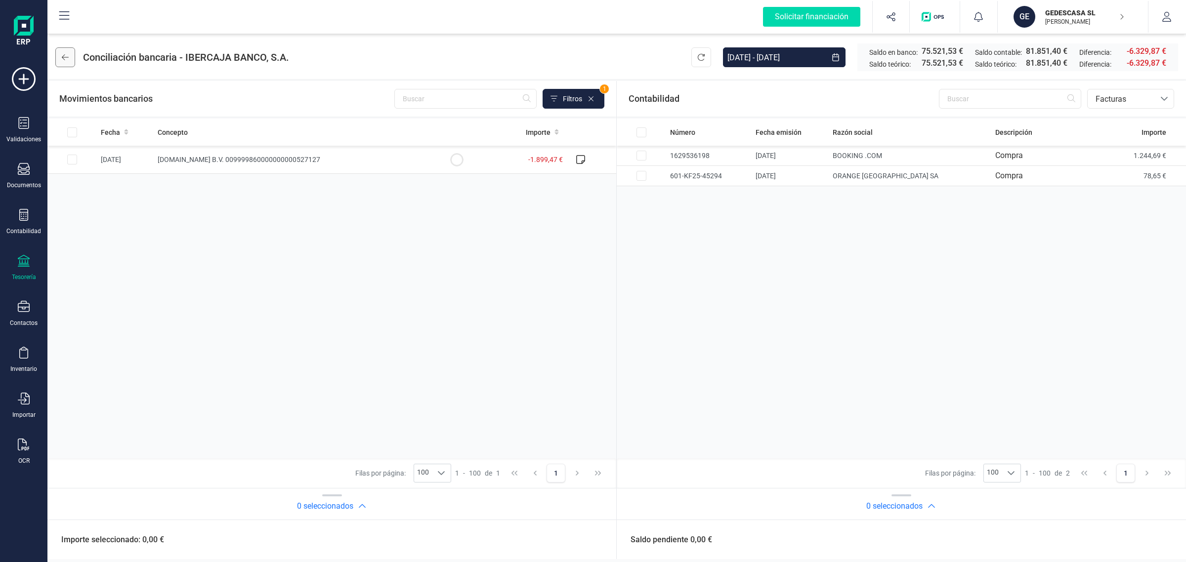
click at [70, 58] on button at bounding box center [65, 57] width 20 height 20
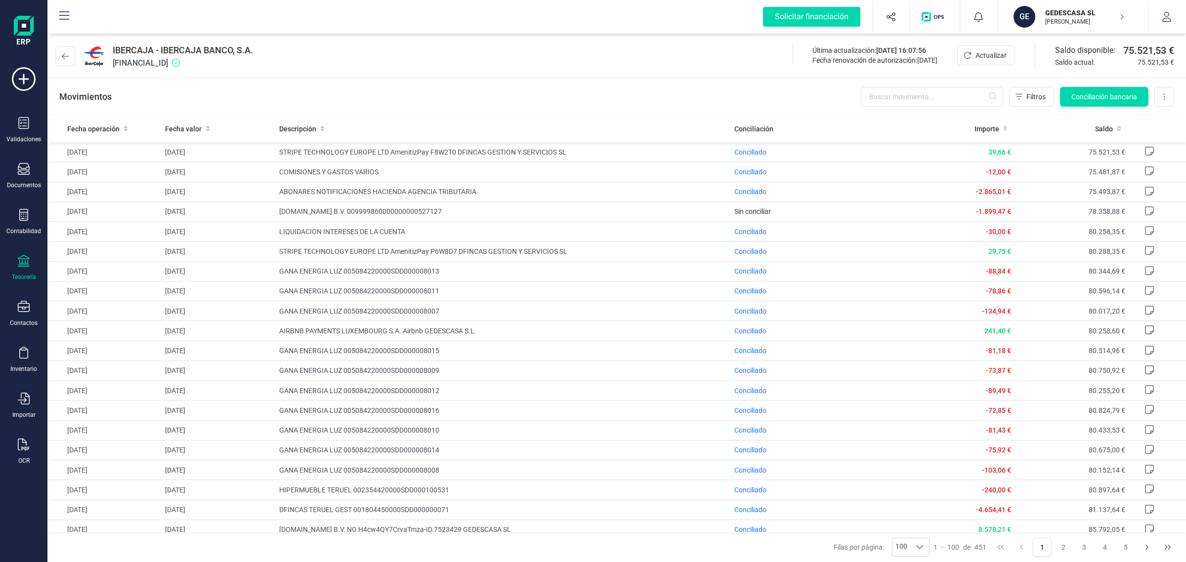
click at [28, 268] on div "Tesorería" at bounding box center [24, 268] width 40 height 26
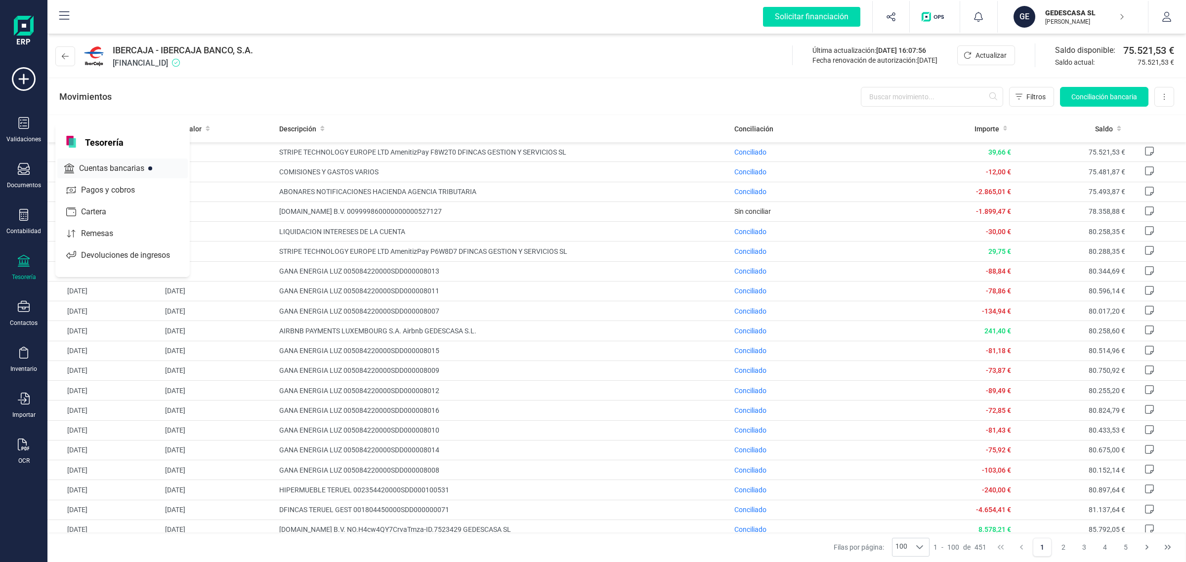
click at [94, 163] on span "Cuentas bancarias" at bounding box center [118, 169] width 87 height 12
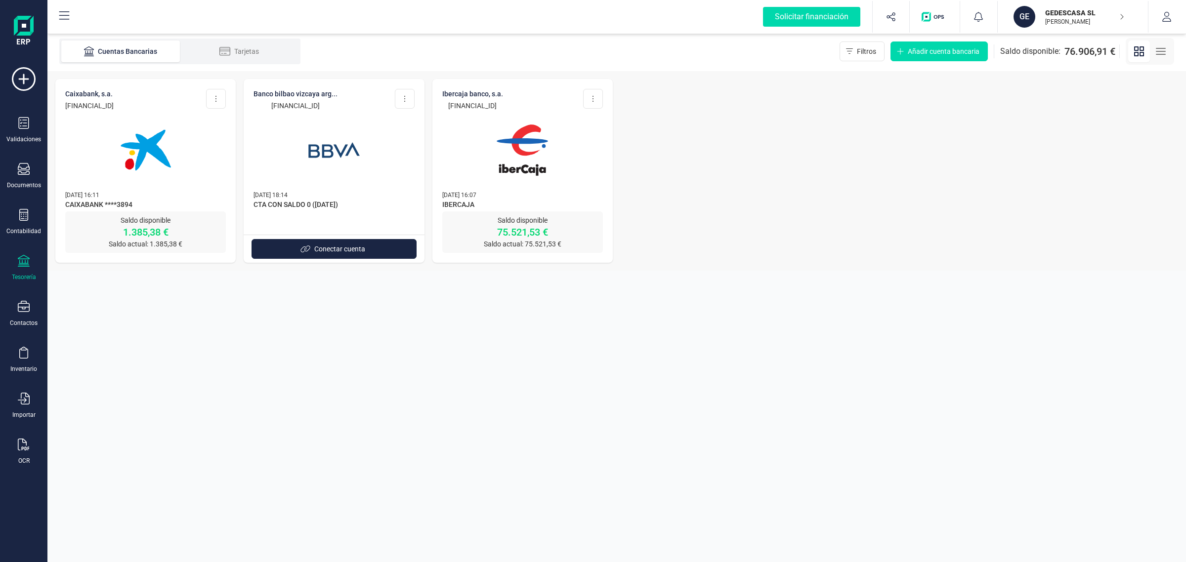
click at [148, 149] on img at bounding box center [145, 150] width 83 height 83
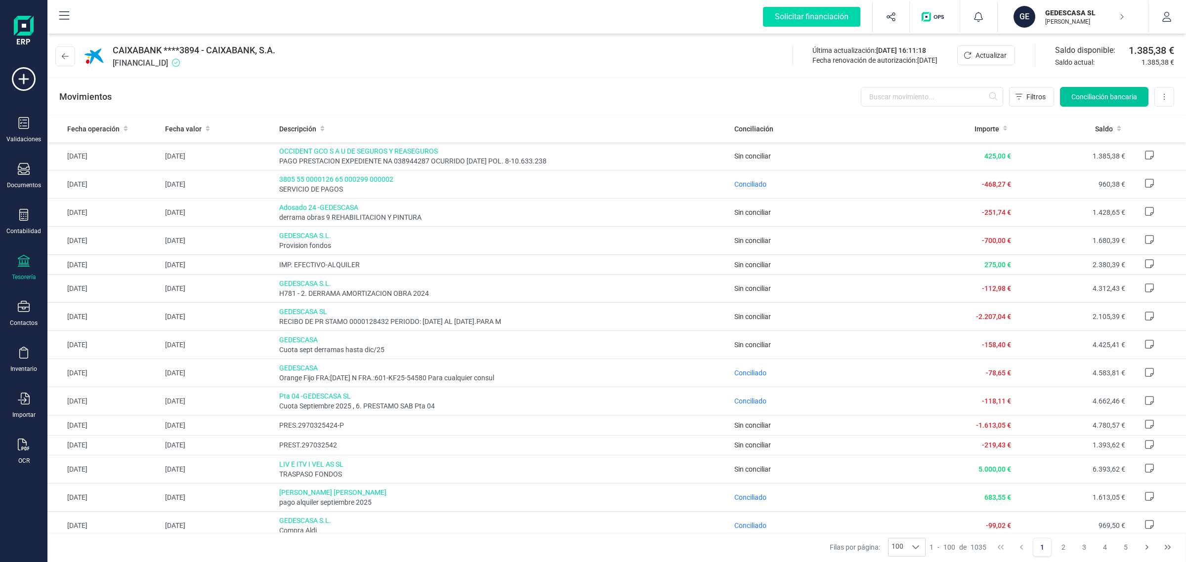
click at [1116, 98] on span "Conciliación bancaria" at bounding box center [1104, 97] width 66 height 10
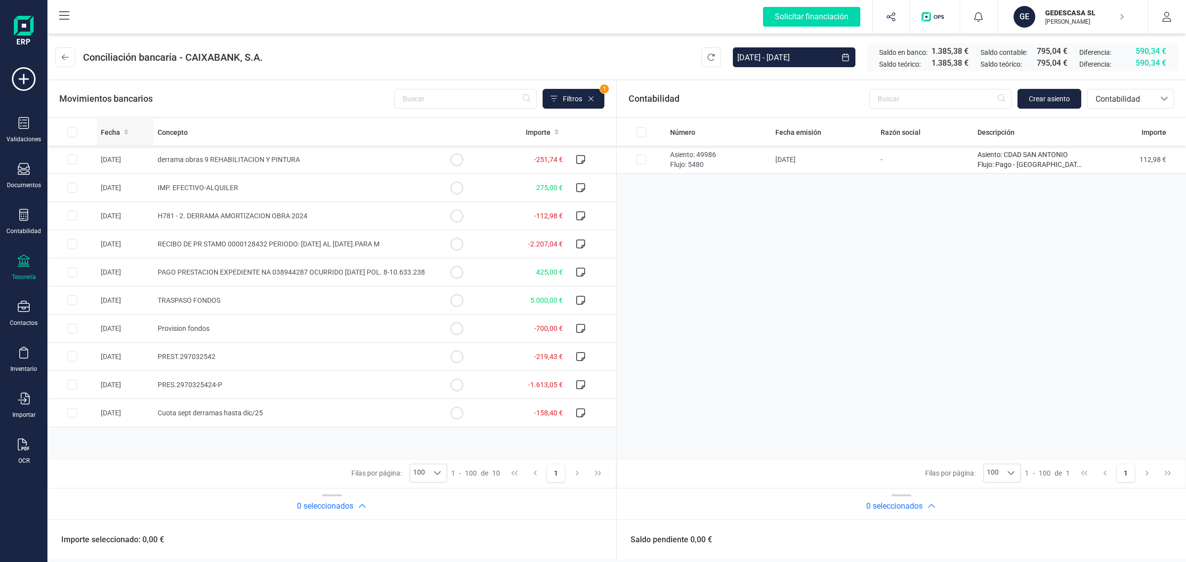
click at [129, 131] on div "Fecha" at bounding box center [125, 132] width 49 height 10
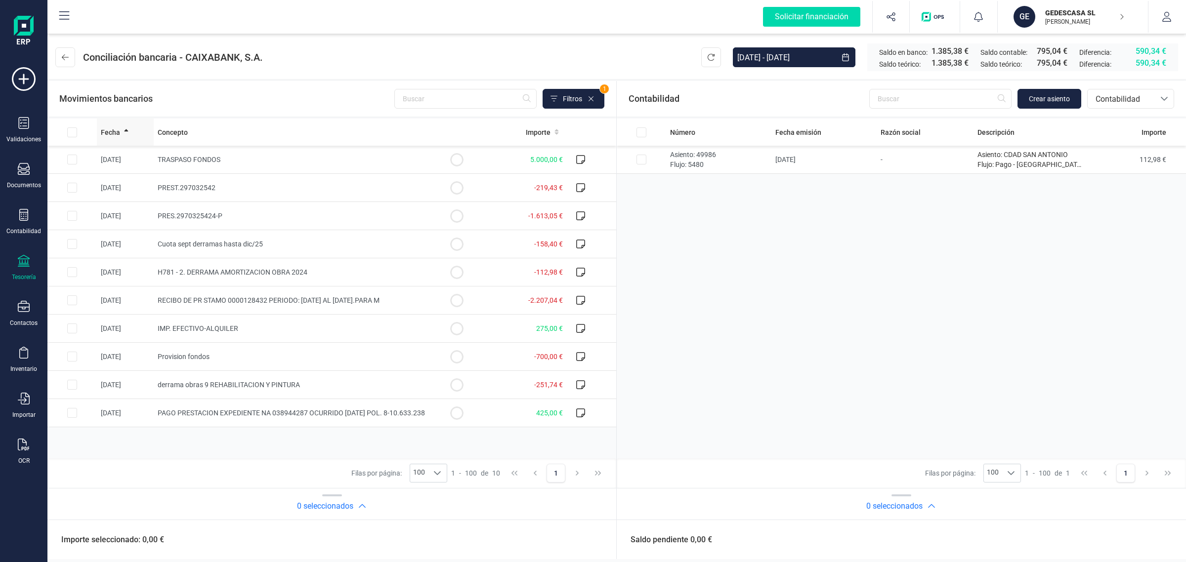
click at [126, 131] on icon at bounding box center [126, 130] width 4 height 2
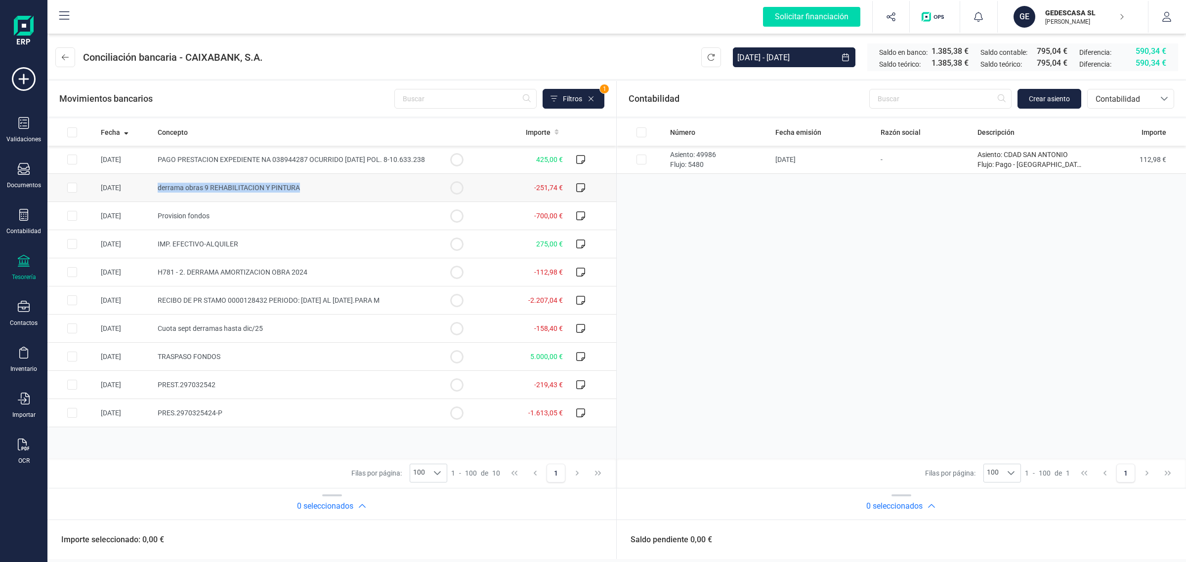
drag, startPoint x: 302, startPoint y: 188, endPoint x: 159, endPoint y: 189, distance: 142.8
click at [159, 189] on td "derrama obras 9 REHABILITACION Y PINTURA" at bounding box center [293, 188] width 278 height 28
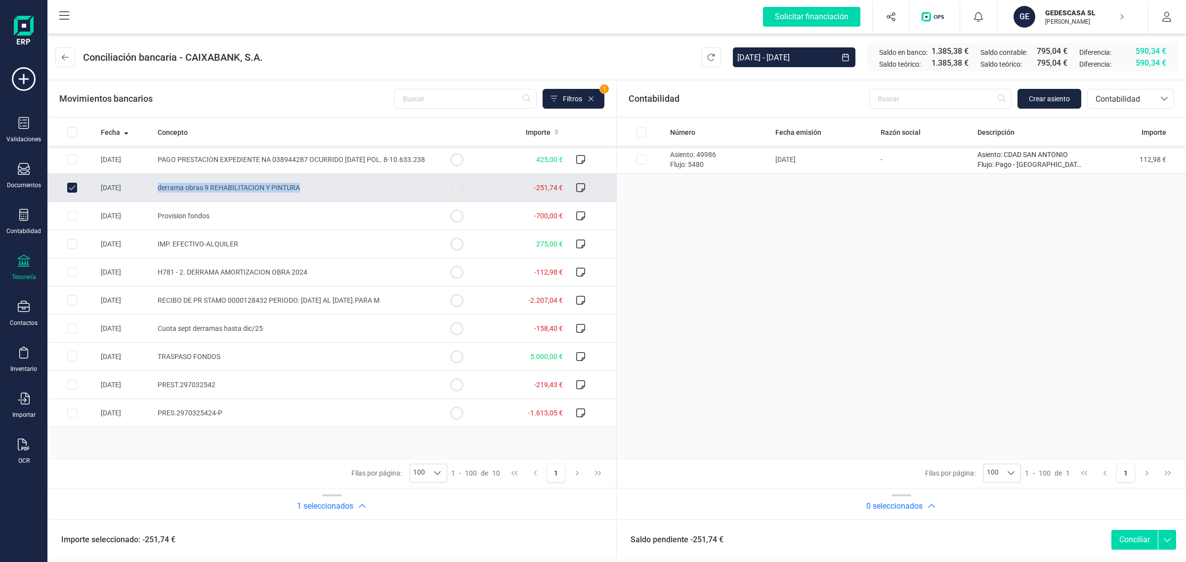
copy span "derrama obras 9 REHABILITACION Y PINTURA"
click at [73, 190] on input "Row Unselected d782ad73-c807-4a53-b6f6-0f4e938001f8" at bounding box center [72, 188] width 10 height 10
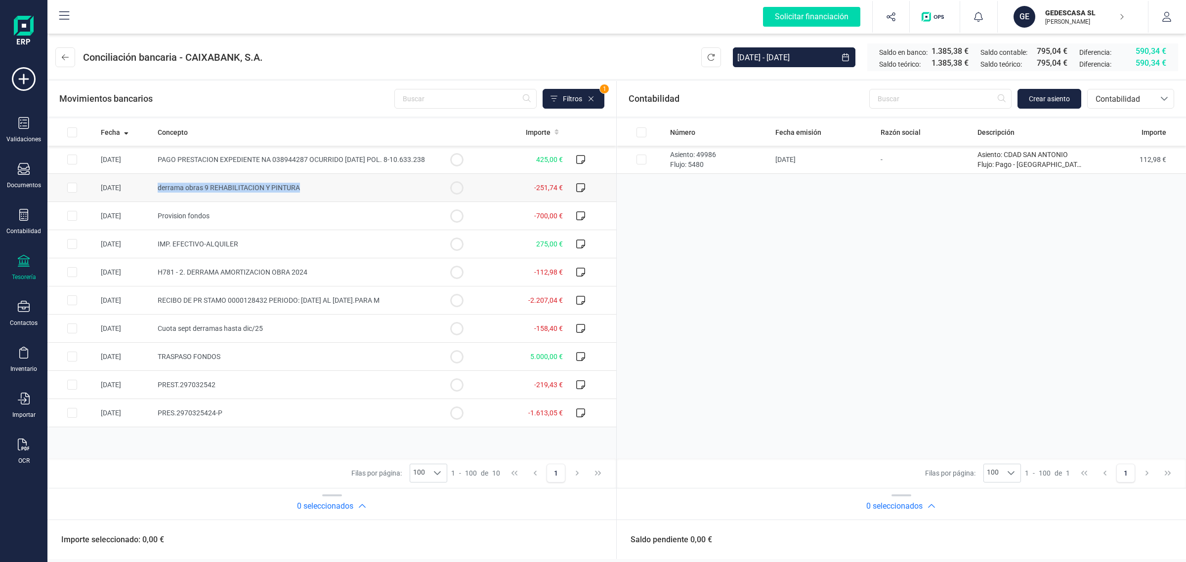
click at [332, 186] on td "derrama obras 9 REHABILITACION Y PINTURA" at bounding box center [293, 188] width 278 height 28
checkbox input "true"
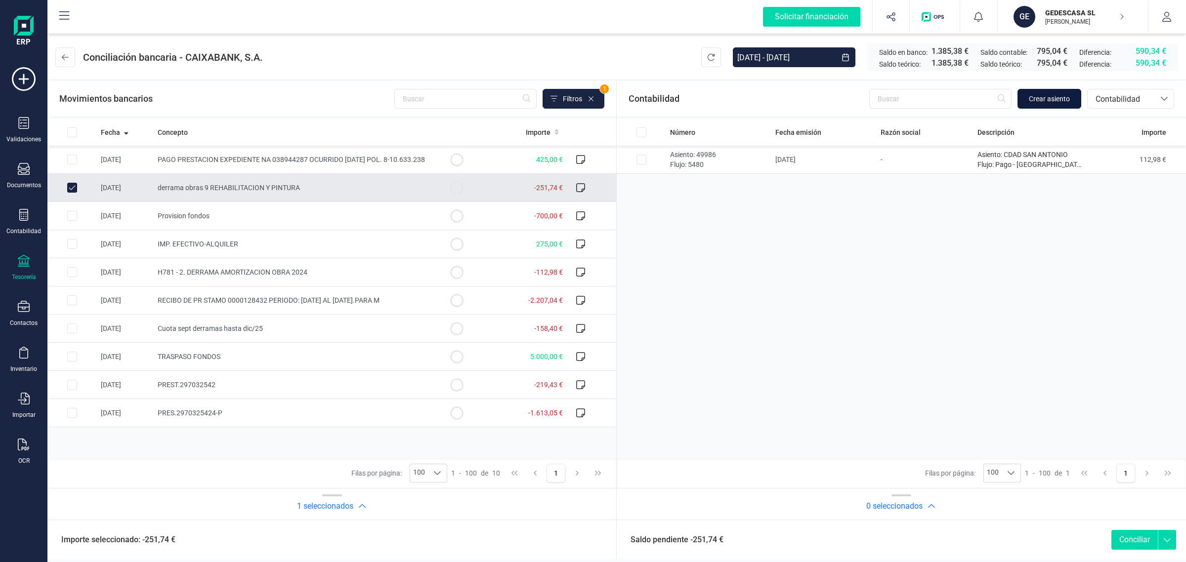
click at [1061, 97] on span "Crear asiento" at bounding box center [1049, 99] width 41 height 10
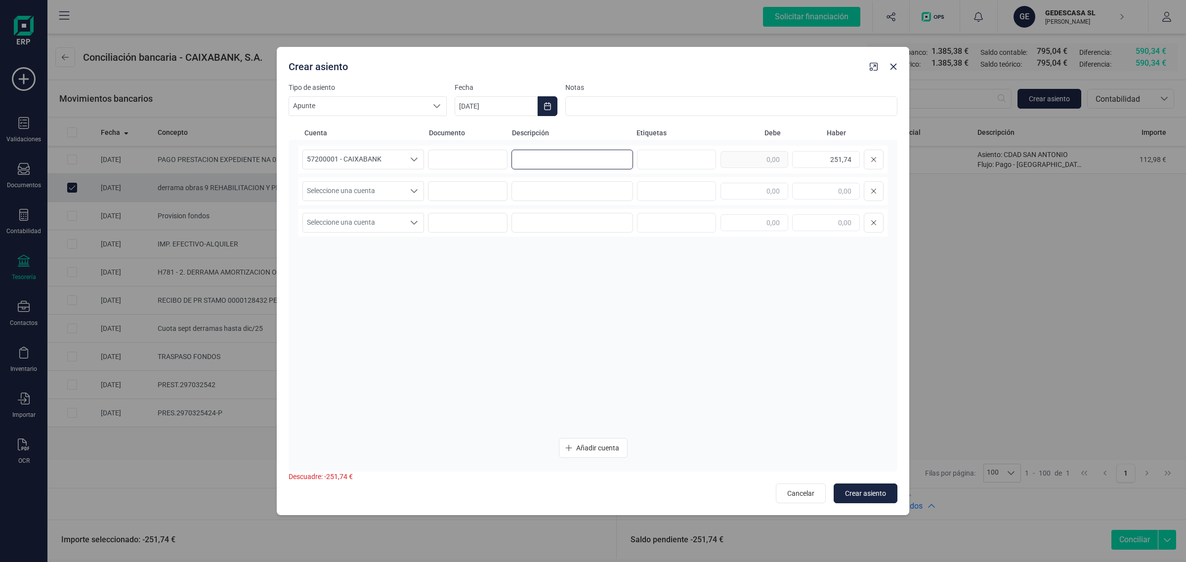
click at [581, 164] on input at bounding box center [572, 160] width 122 height 20
paste input "derrama obras 9 REHABILITACION Y PINTURA"
type input "derrama obras 9 REHABILITACION Y PINTURA"
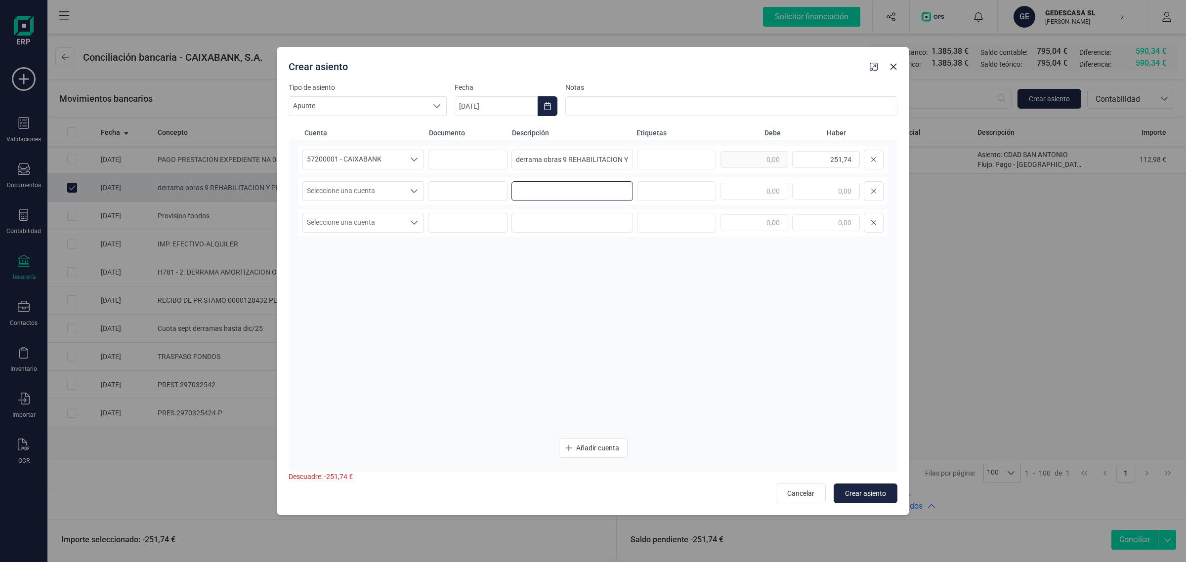
click at [555, 196] on input at bounding box center [572, 191] width 122 height 20
paste input "derrama obras 9 REHABILITACION Y PINTURA"
type input "derrama obras 9 REHABILITACION Y PINTURA"
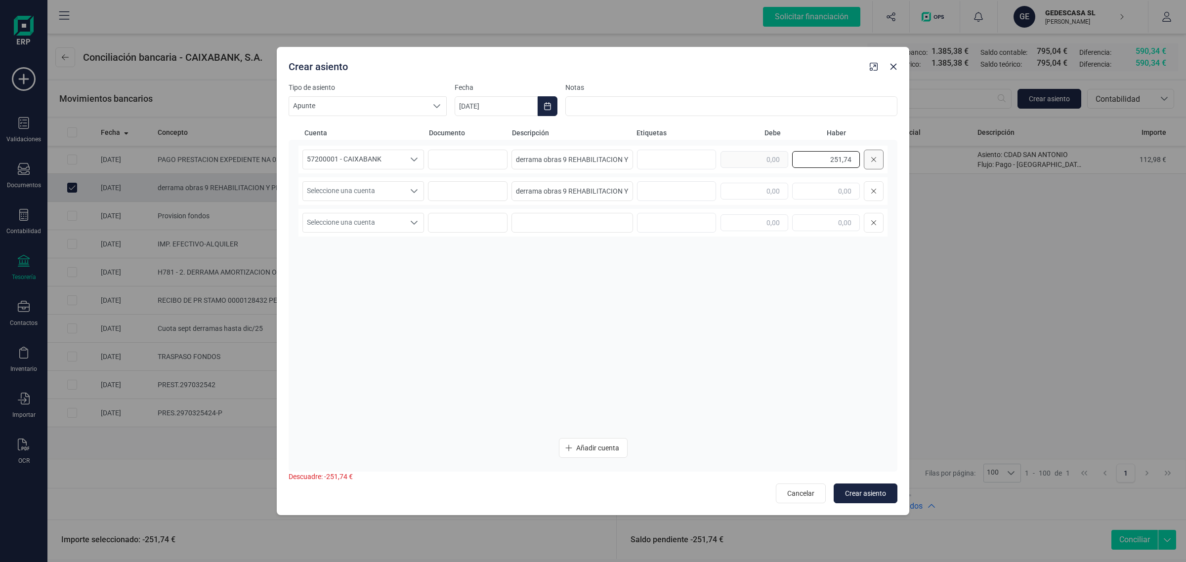
drag, startPoint x: 821, startPoint y: 160, endPoint x: 871, endPoint y: 163, distance: 49.5
click at [871, 163] on div "251,74" at bounding box center [801, 160] width 163 height 20
click at [774, 189] on input "text" at bounding box center [754, 191] width 68 height 17
paste input "251,74"
type input "251,74"
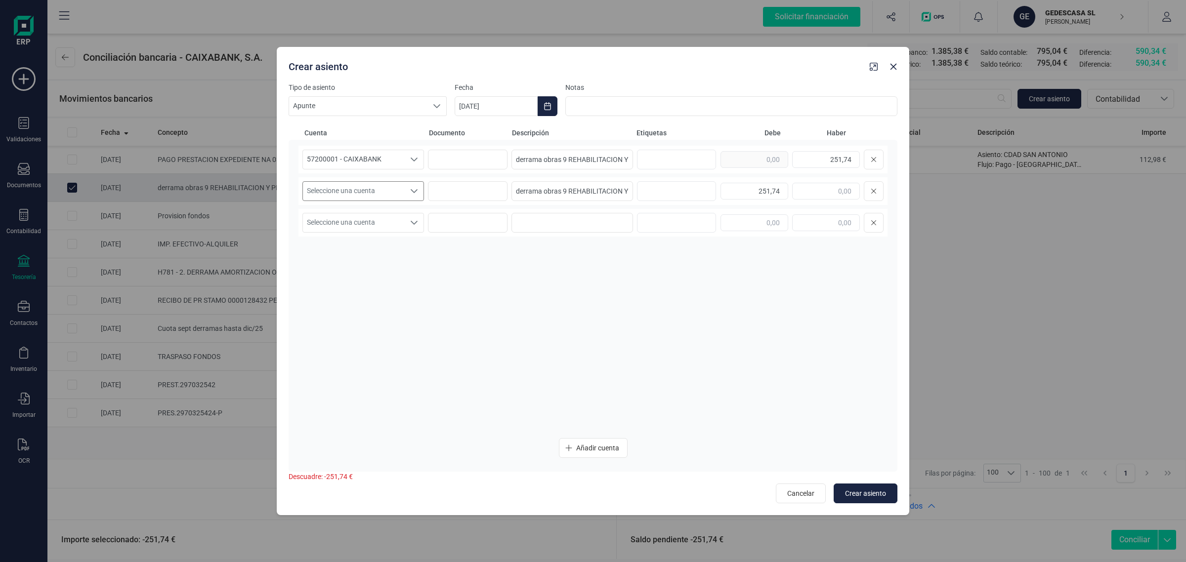
click at [332, 186] on span "Seleccione una cuenta" at bounding box center [354, 191] width 102 height 19
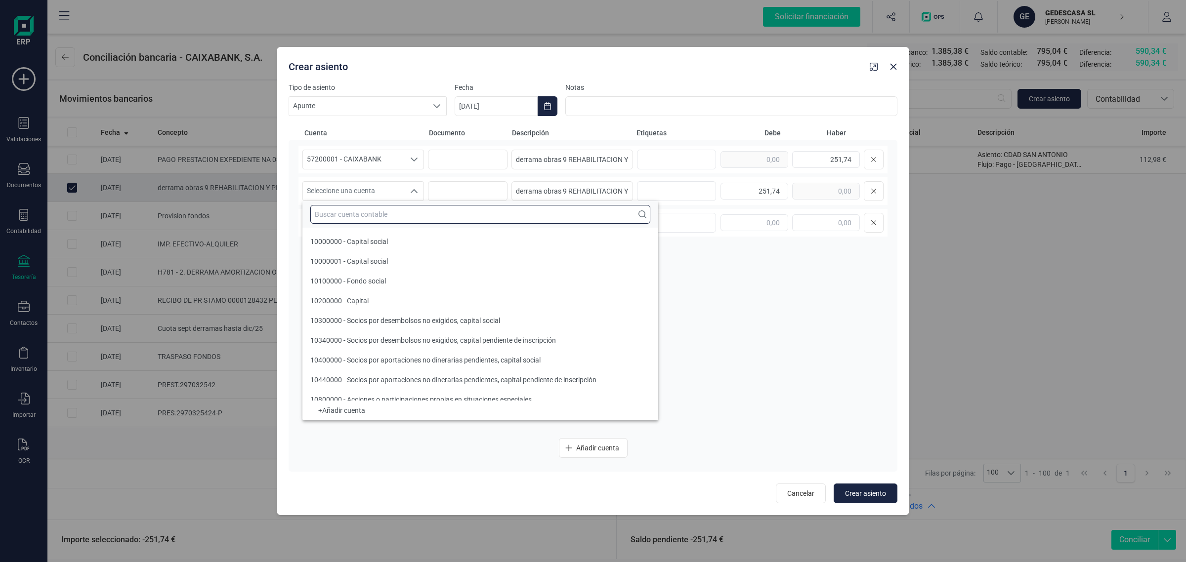
click at [339, 218] on input "text" at bounding box center [480, 214] width 340 height 19
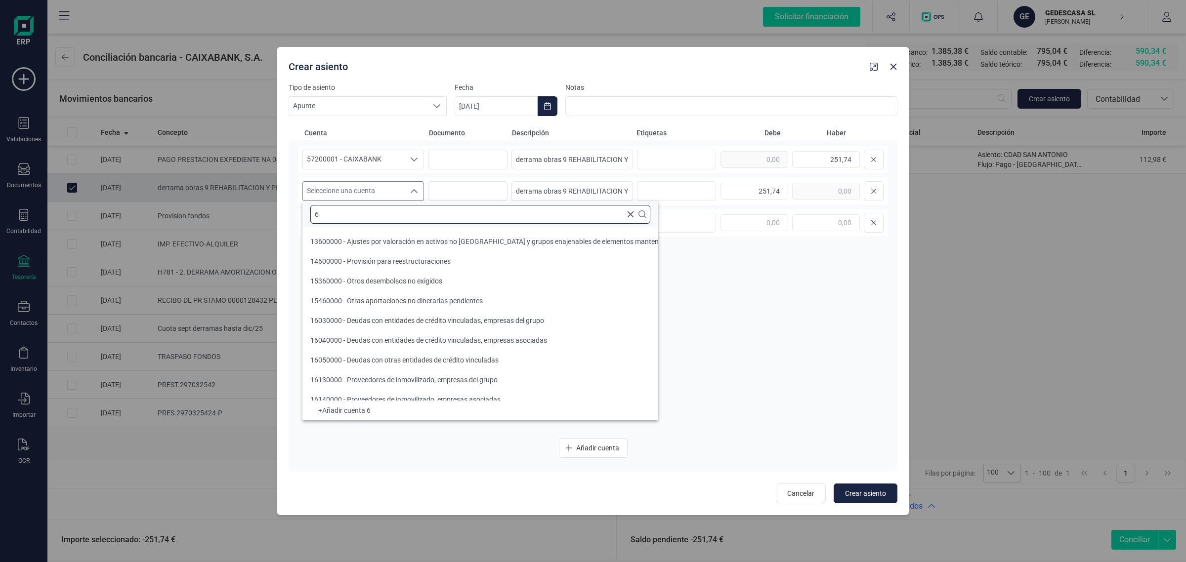
scroll to position [3, 0]
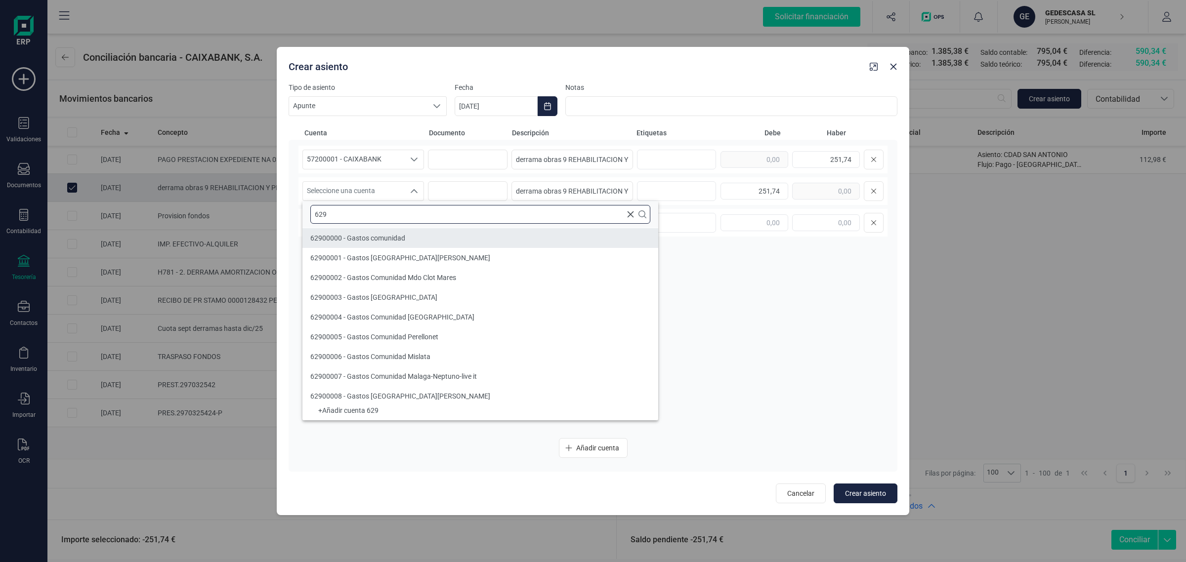
type input "629"
click at [354, 238] on span "62900000 - Gastos comunidad" at bounding box center [357, 238] width 95 height 8
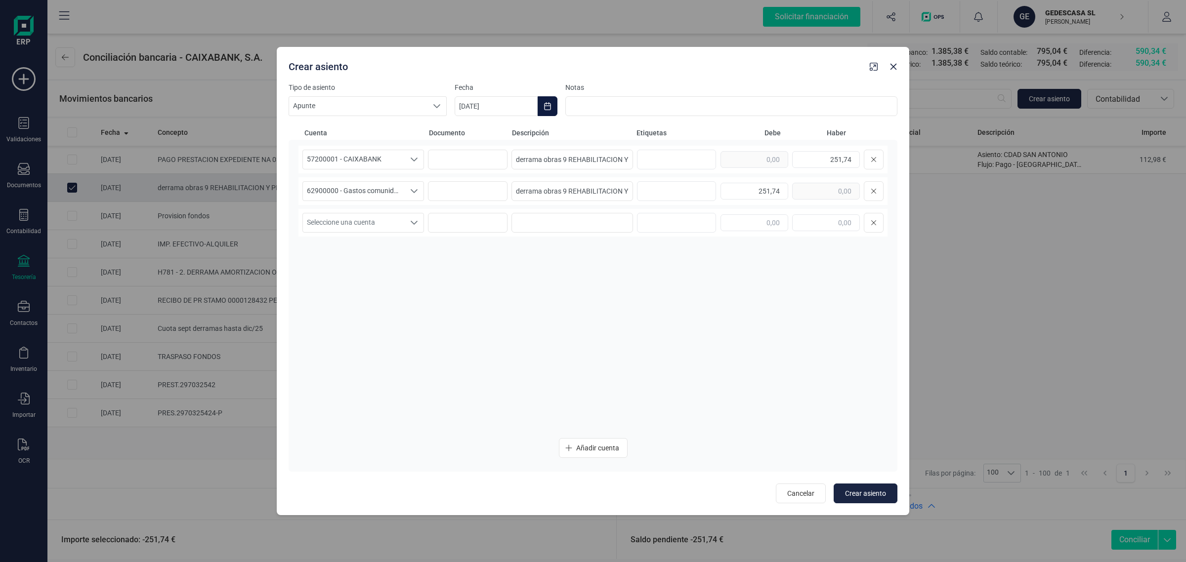
click at [542, 105] on button "Choose Date" at bounding box center [548, 106] width 20 height 20
click at [487, 278] on span "22" at bounding box center [483, 277] width 20 height 20
click at [872, 495] on span "Crear asiento" at bounding box center [865, 494] width 41 height 10
type input "[DATE]"
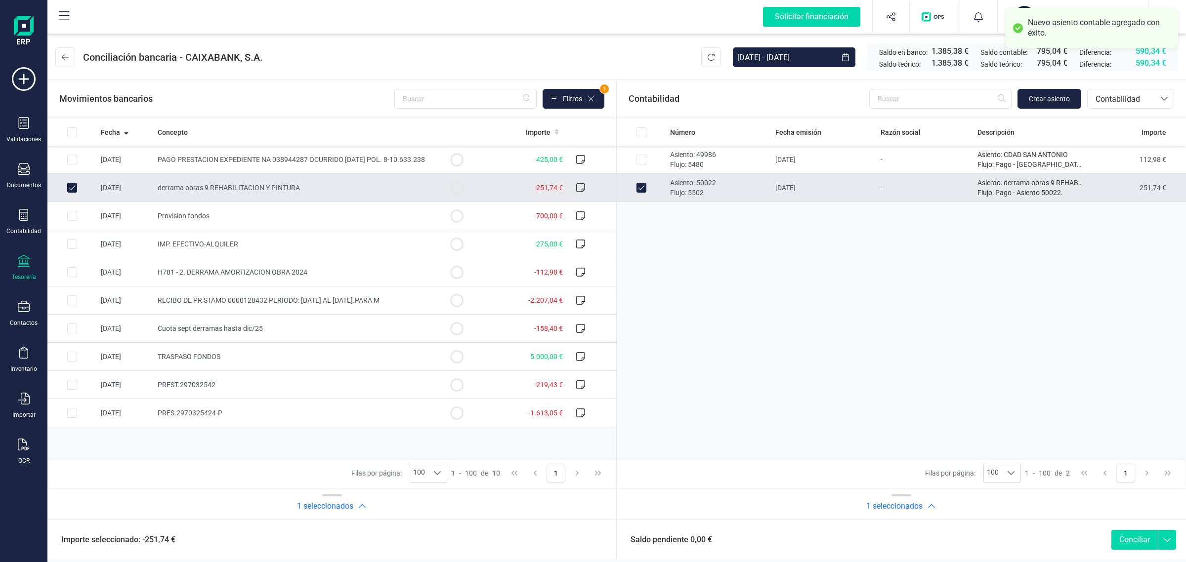
click at [1125, 539] on button "Conciliar" at bounding box center [1134, 540] width 46 height 20
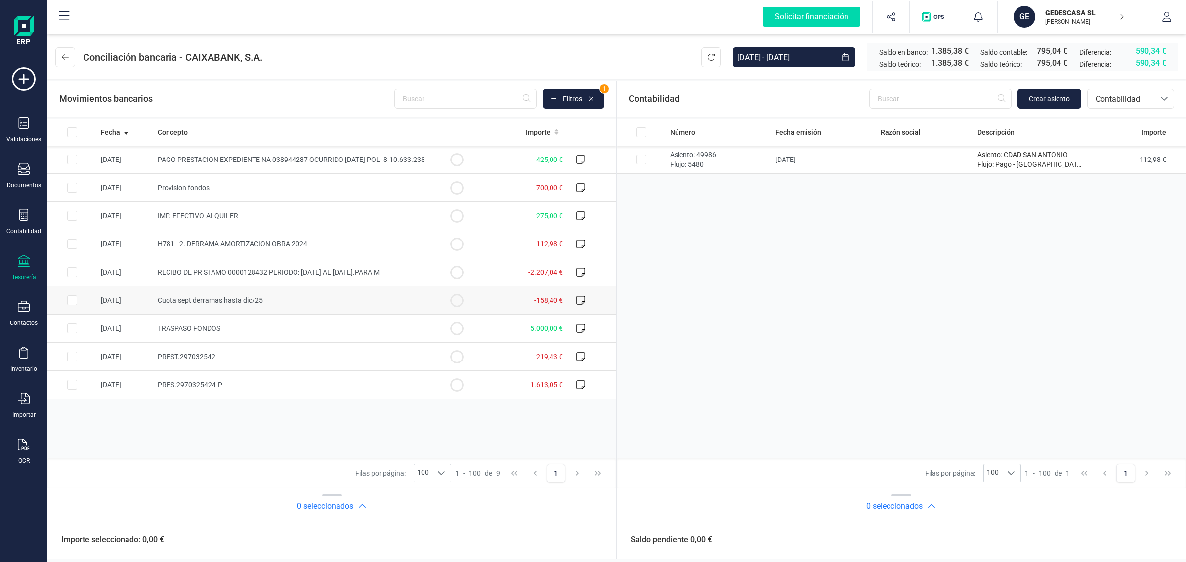
click at [252, 310] on td "Cuota sept derramas hasta dic/25" at bounding box center [293, 301] width 278 height 28
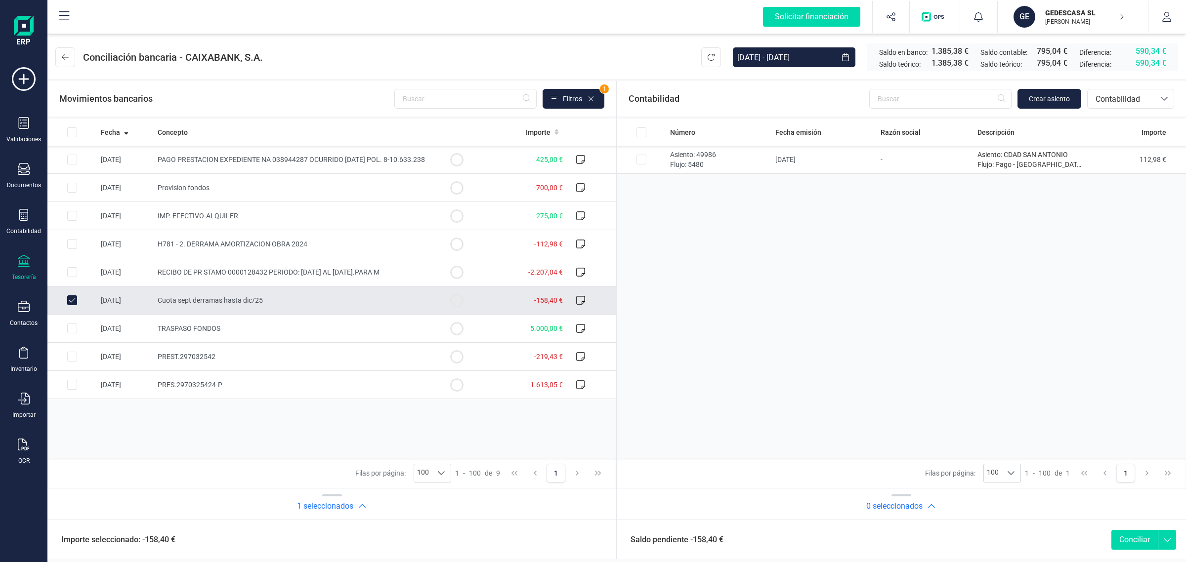
click at [240, 310] on td "Cuota sept derramas hasta dic/25" at bounding box center [293, 301] width 278 height 28
checkbox input "false"
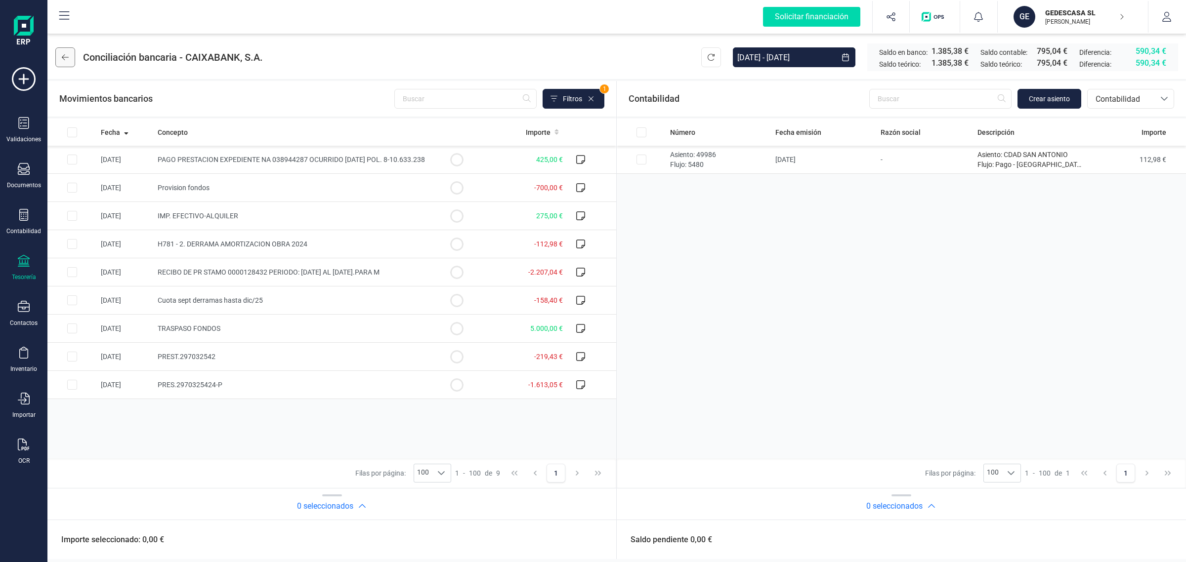
click at [65, 57] on icon at bounding box center [65, 57] width 7 height 8
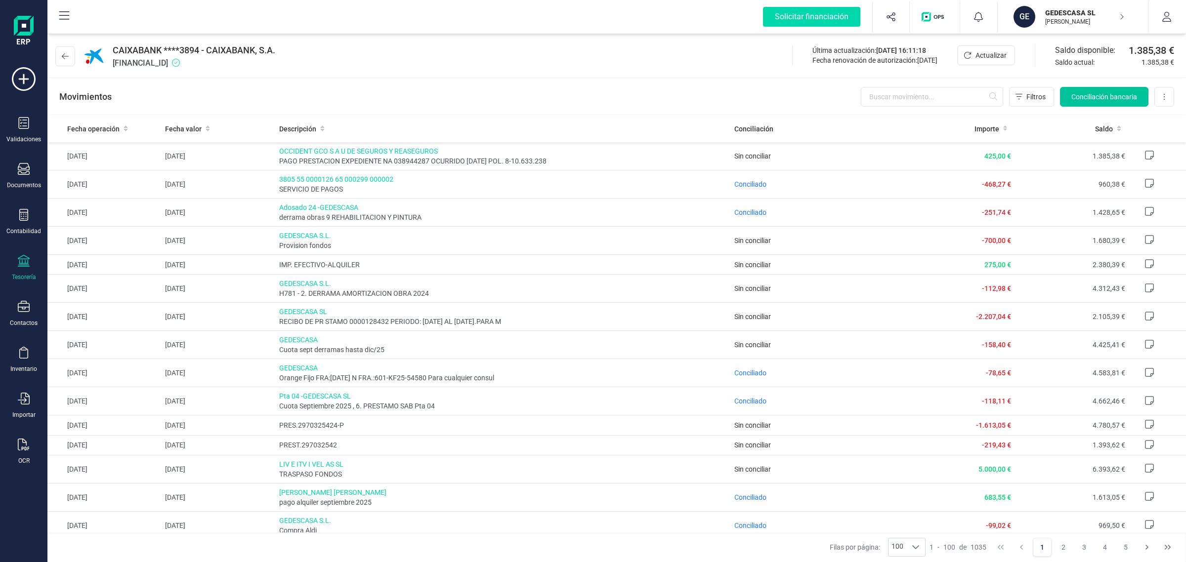
click at [1120, 86] on div "Movimientos Filtros Conciliación bancaria Descargar Excel Eliminar cuenta" at bounding box center [616, 97] width 1138 height 36
click at [1117, 94] on span "Conciliación bancaria" at bounding box center [1104, 97] width 66 height 10
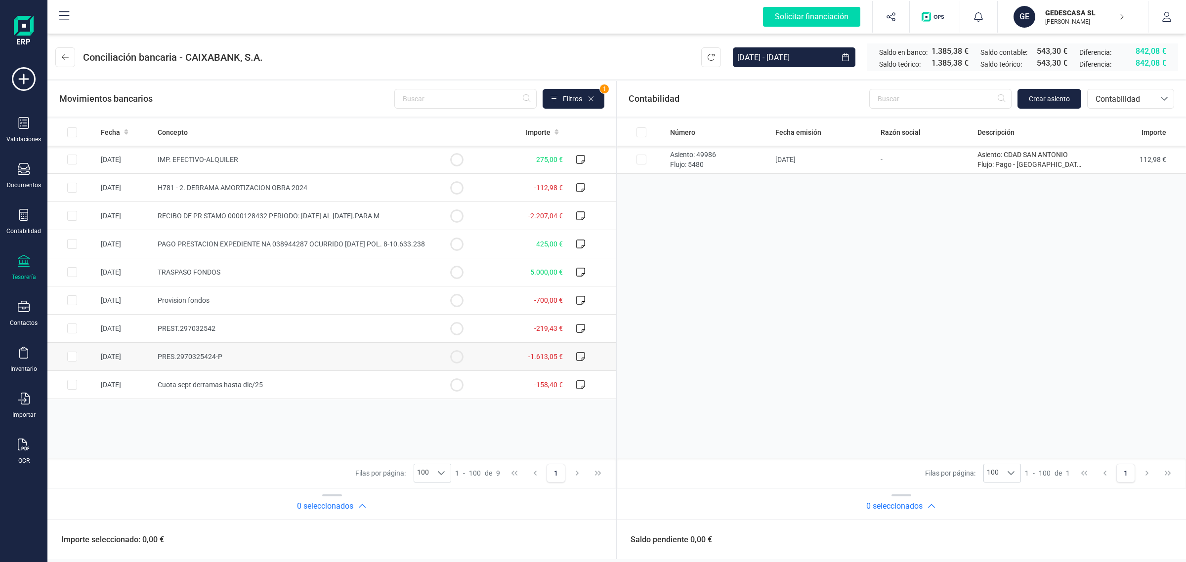
click at [72, 356] on input "Row Selected be30413d-dc7f-478a-92ba-c0321f494897" at bounding box center [72, 357] width 10 height 10
checkbox input "true"
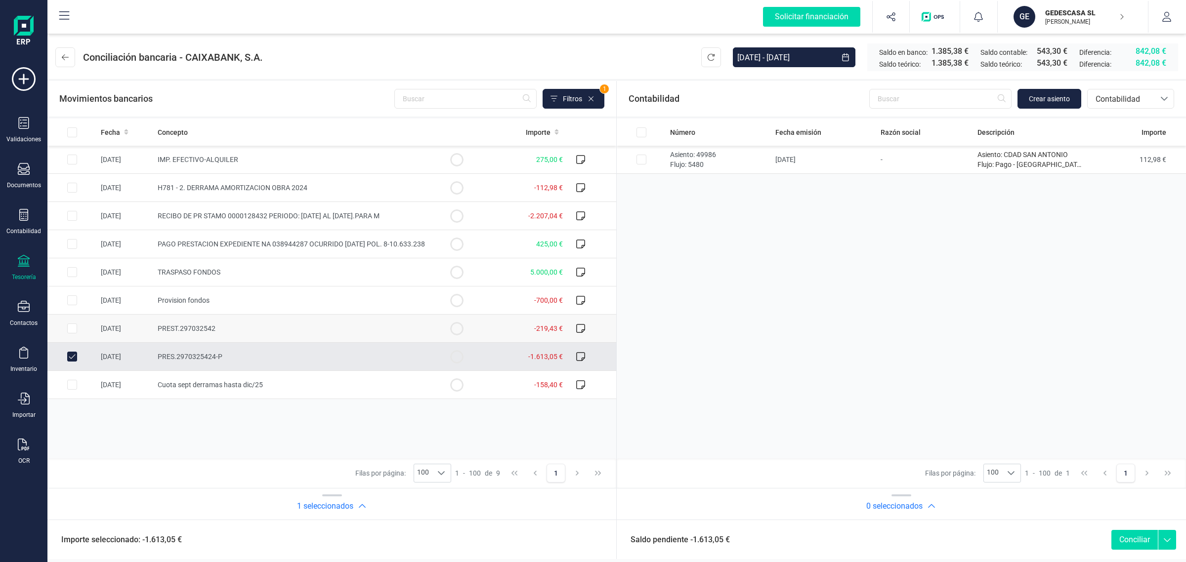
click at [70, 324] on input "Row Selected f102a18b-674e-41f1-bb81-a66cdfaefec4" at bounding box center [72, 329] width 10 height 10
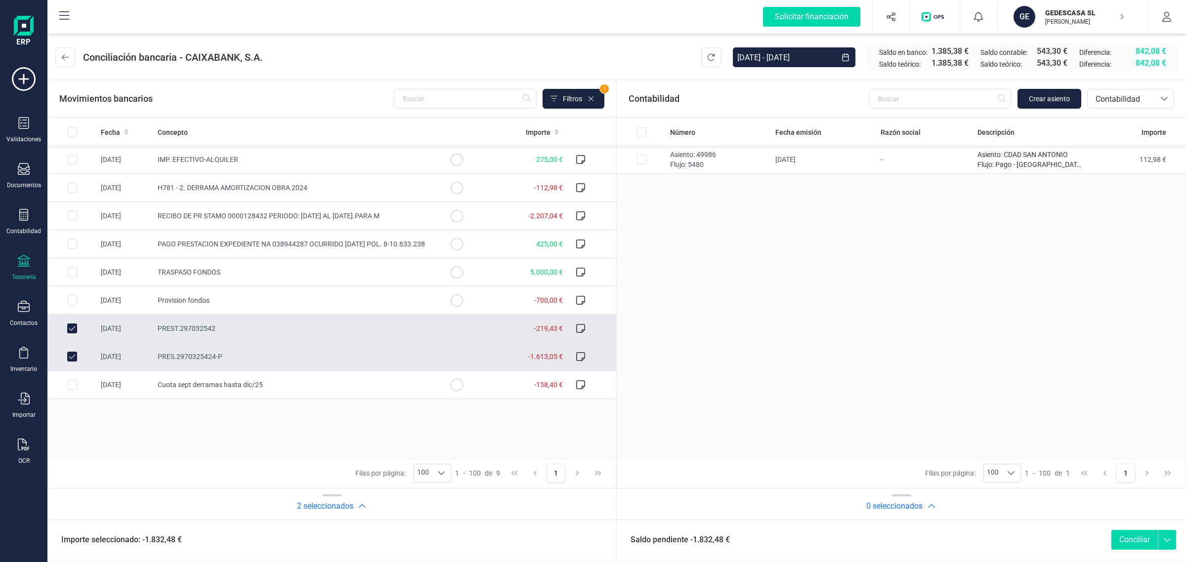
click at [68, 329] on input "Row Unselected f102a18b-674e-41f1-bb81-a66cdfaefec4" at bounding box center [72, 329] width 10 height 10
checkbox input "false"
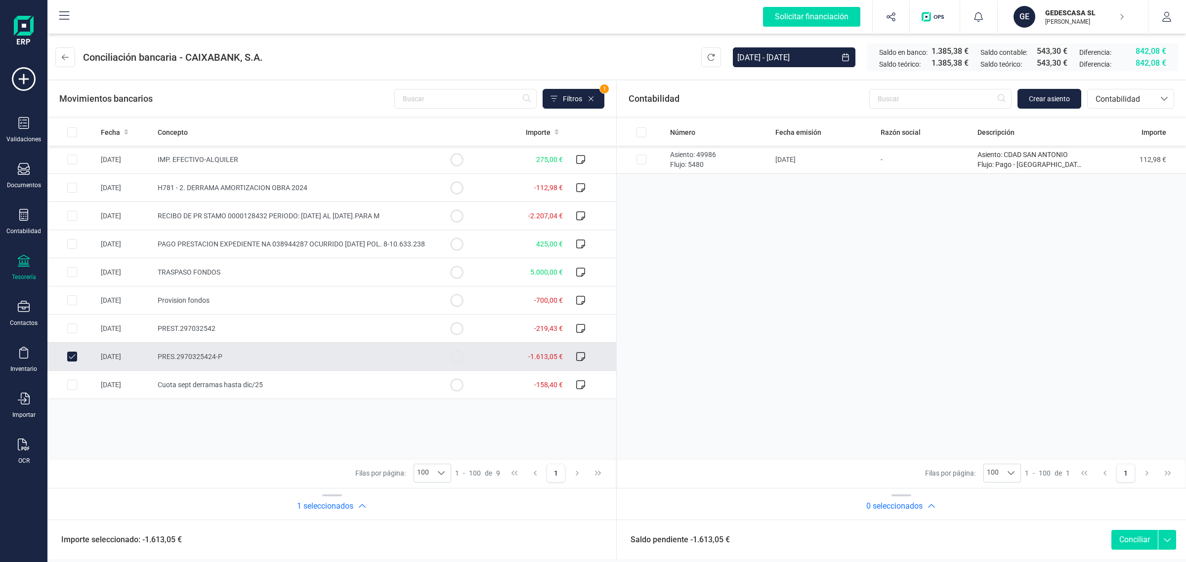
click at [78, 353] on td at bounding box center [71, 357] width 49 height 28
checkbox input "false"
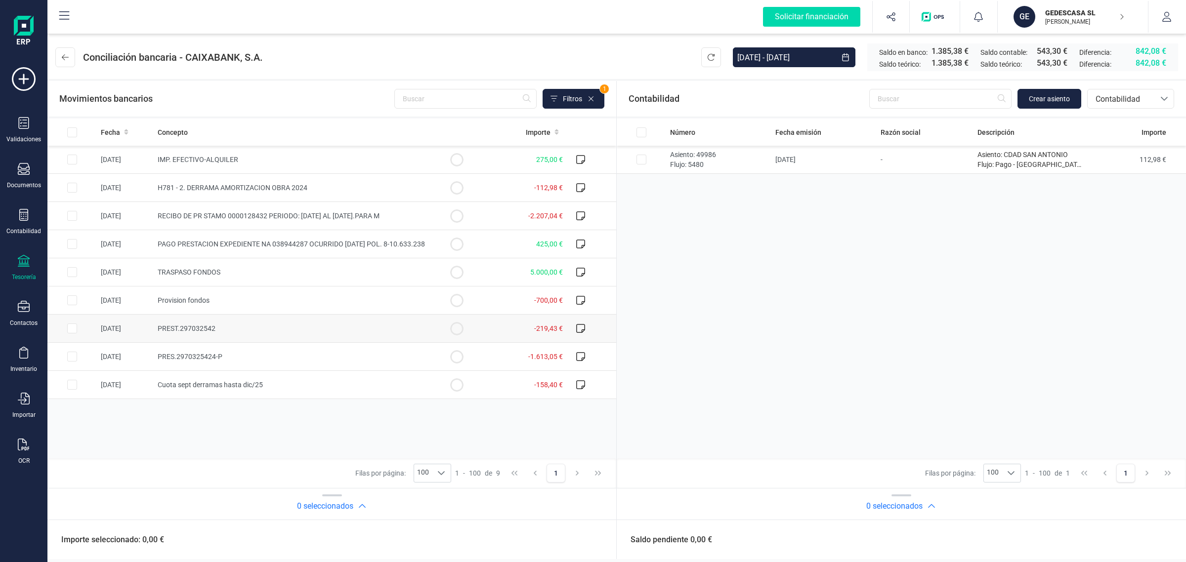
click at [72, 330] on input "Row Selected f102a18b-674e-41f1-bb81-a66cdfaefec4" at bounding box center [72, 329] width 10 height 10
checkbox input "true"
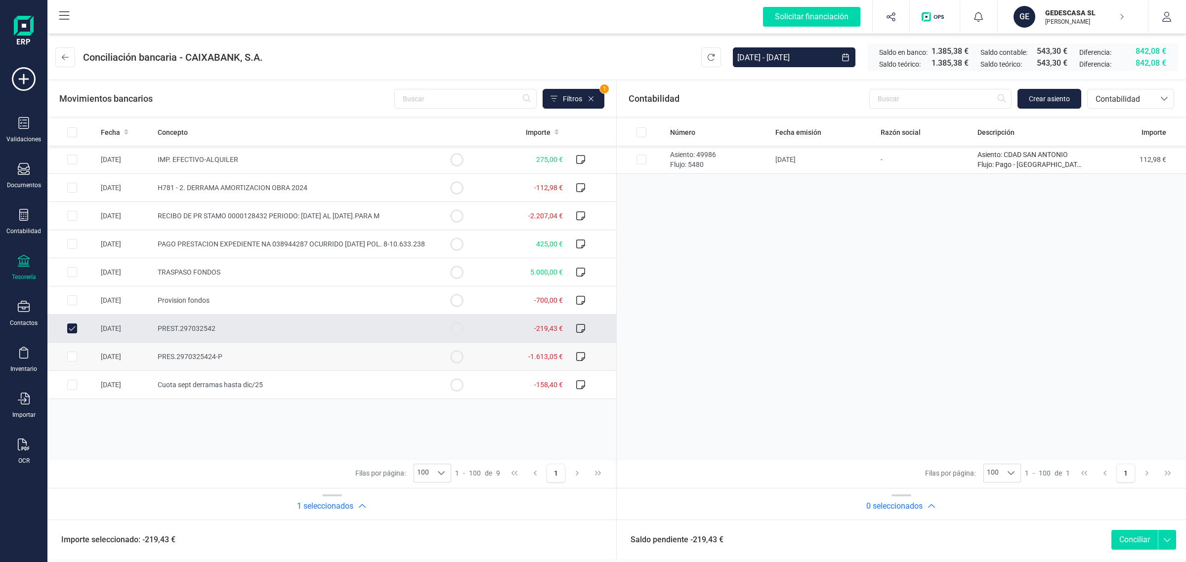
click at [72, 356] on input "Row Selected be30413d-dc7f-478a-92ba-c0321f494897" at bounding box center [72, 357] width 10 height 10
checkbox input "true"
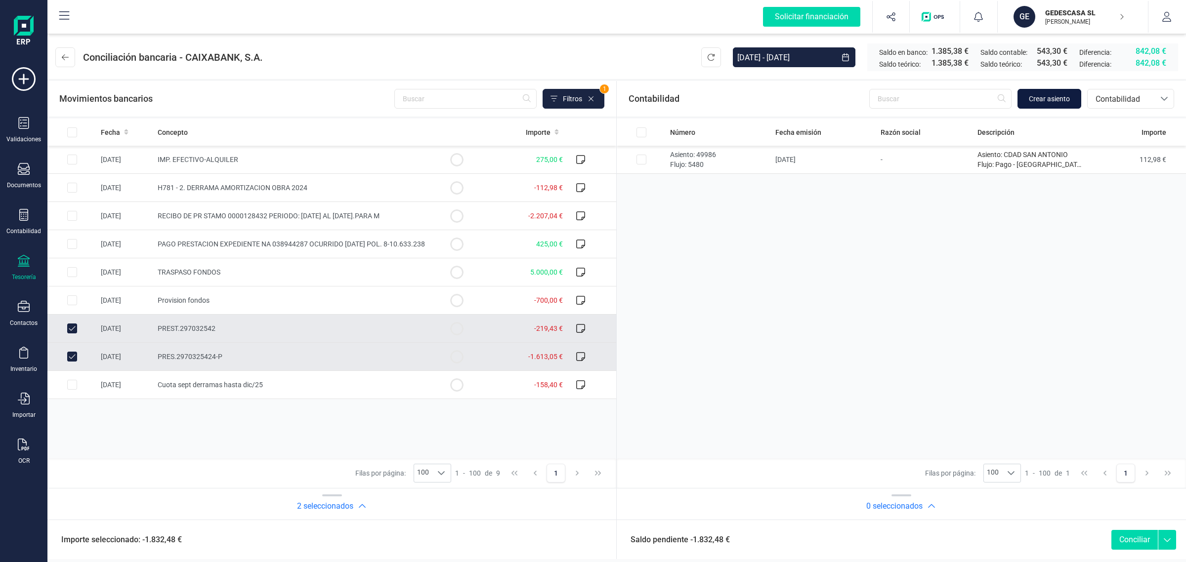
click at [1057, 101] on span "Crear asiento" at bounding box center [1049, 99] width 41 height 10
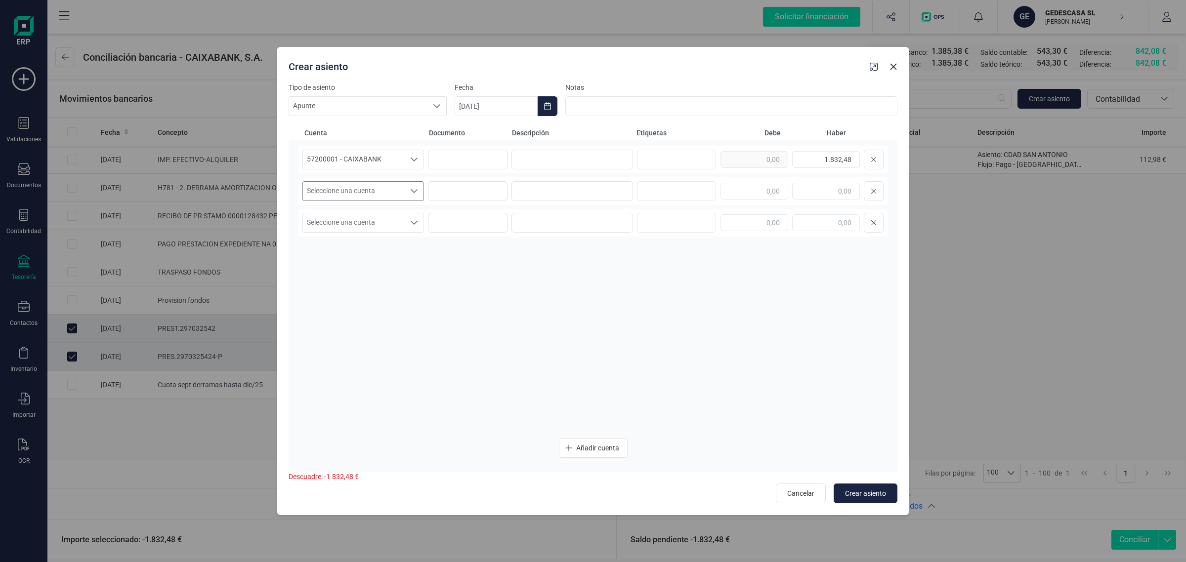
click at [373, 191] on span "Seleccione una cuenta" at bounding box center [354, 191] width 102 height 19
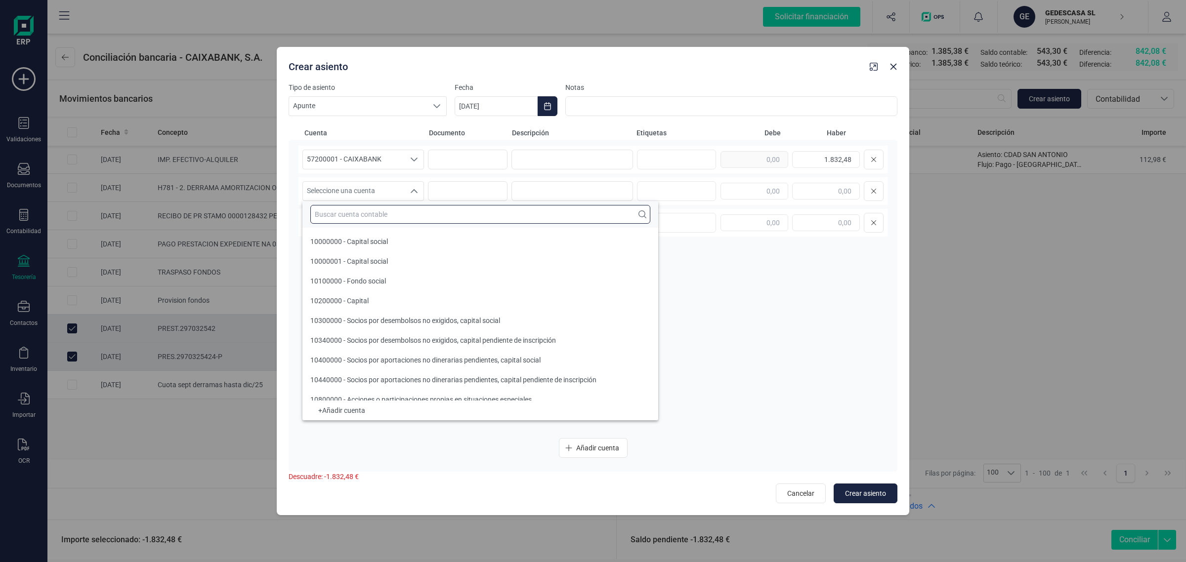
click at [362, 216] on input "text" at bounding box center [480, 214] width 340 height 19
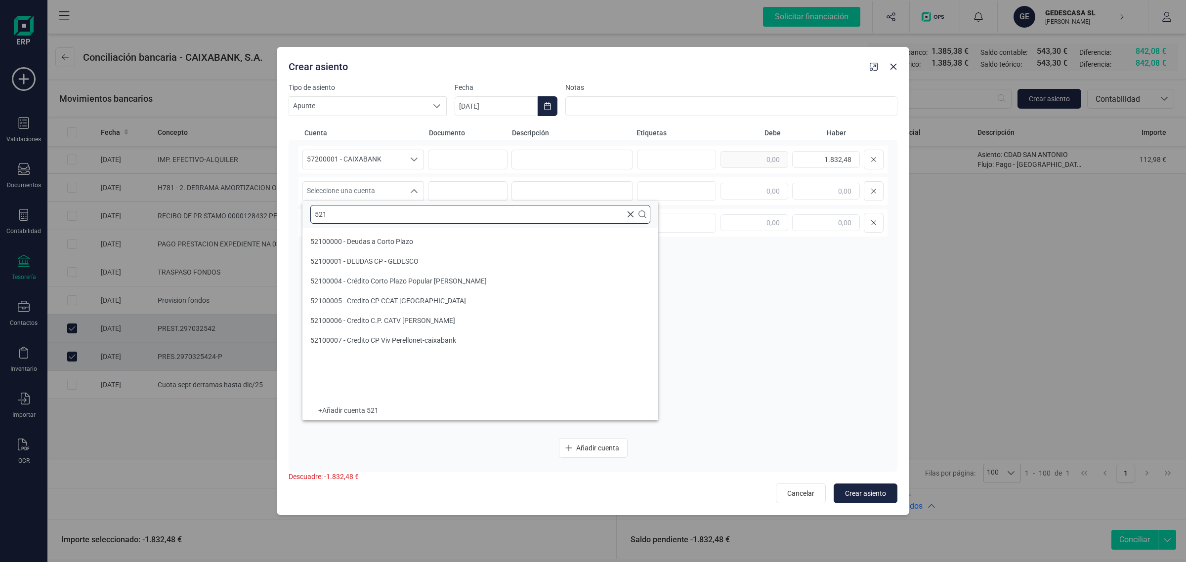
type input "521"
click at [381, 339] on span "52100007 - Credito CP Viv Perellonet-caixabank" at bounding box center [383, 340] width 146 height 8
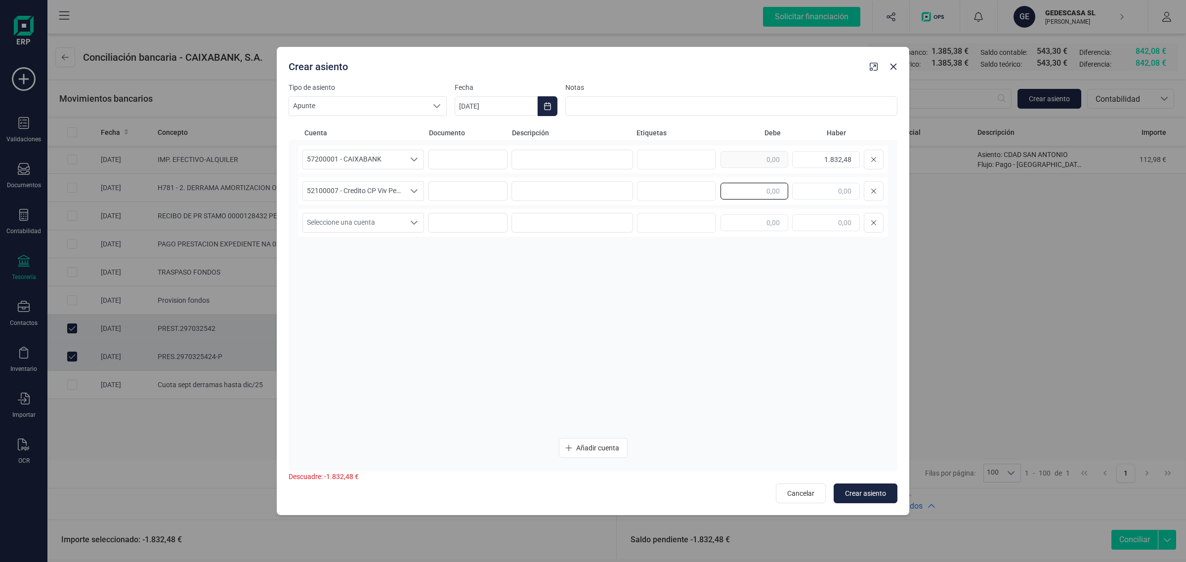
click at [744, 189] on input "text" at bounding box center [754, 191] width 68 height 17
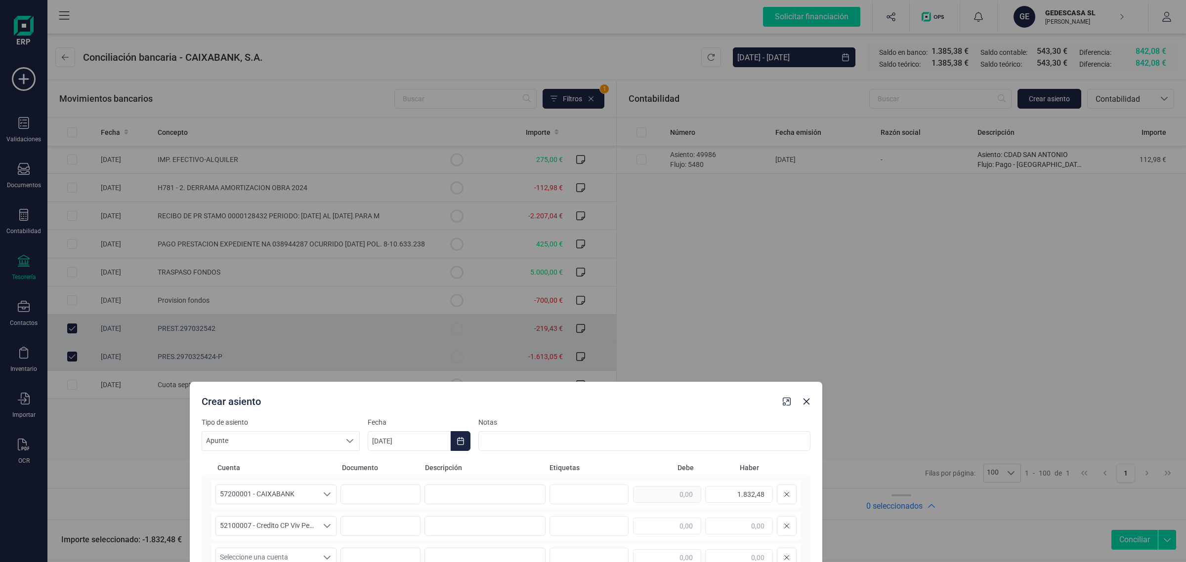
drag, startPoint x: 742, startPoint y: 70, endPoint x: 655, endPoint y: 405, distance: 346.5
click at [655, 405] on div "Crear asiento" at bounding box center [488, 400] width 581 height 18
click at [685, 532] on input "text" at bounding box center [667, 526] width 68 height 17
drag, startPoint x: 666, startPoint y: 526, endPoint x: 703, endPoint y: 526, distance: 37.1
click at [703, 526] on div "1.613,05" at bounding box center [714, 526] width 163 height 20
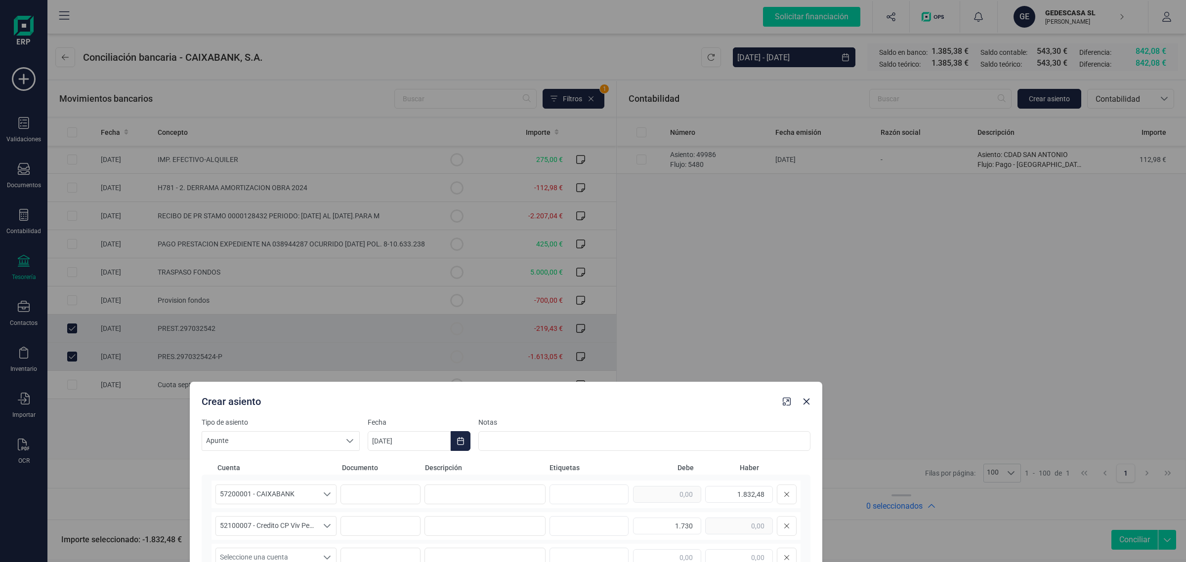
type input "1.730,00"
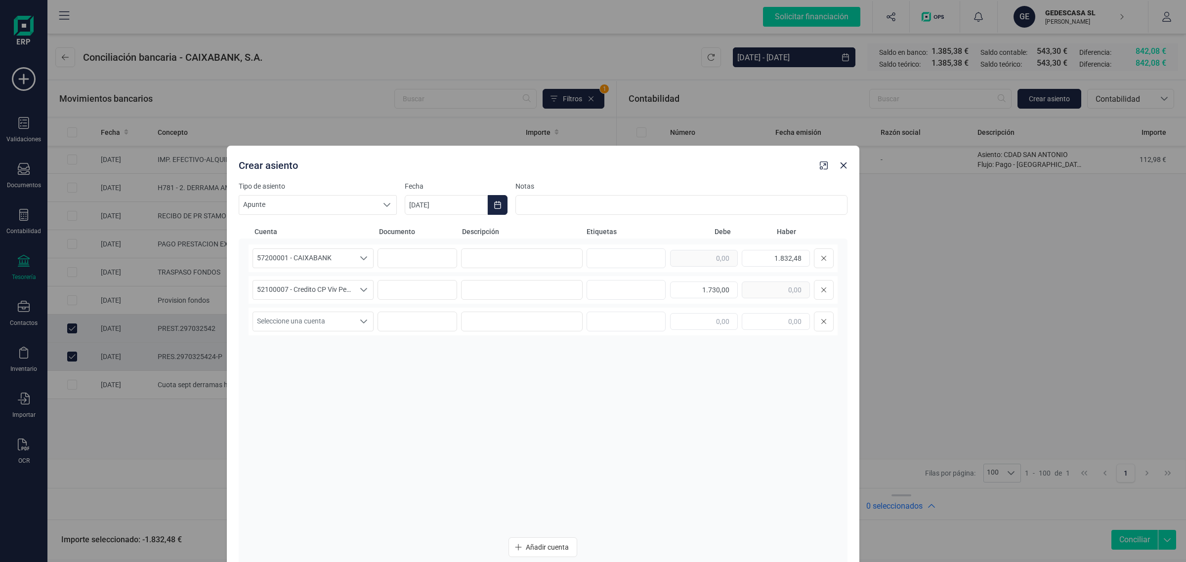
drag, startPoint x: 694, startPoint y: 411, endPoint x: 733, endPoint y: 164, distance: 250.0
click at [733, 164] on div "Crear asiento" at bounding box center [543, 164] width 632 height 36
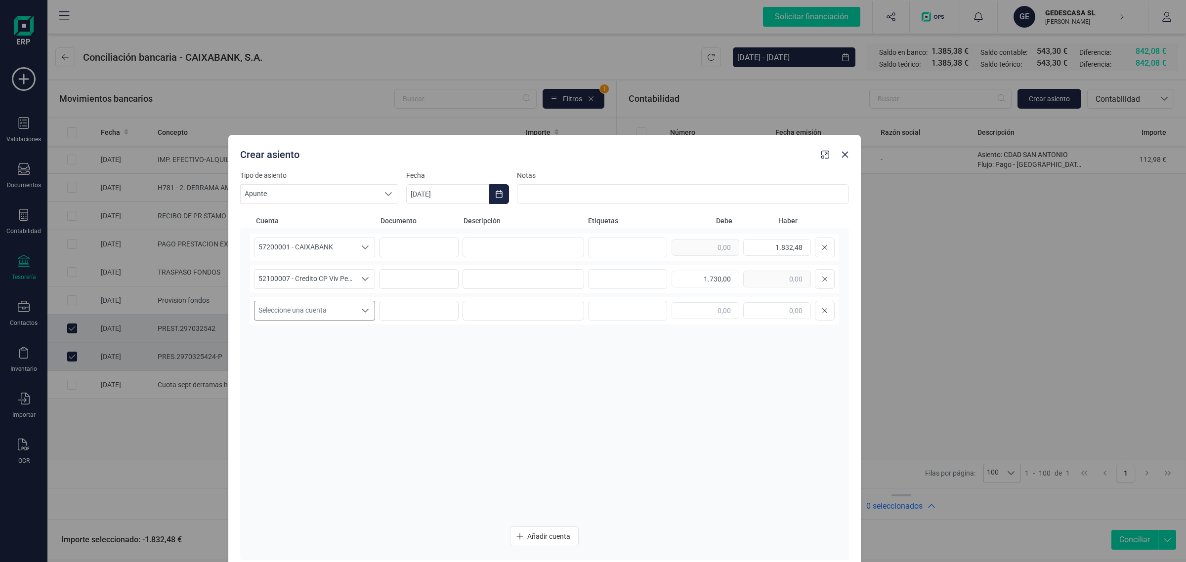
click at [337, 308] on span "Seleccione una cuenta" at bounding box center [305, 310] width 102 height 19
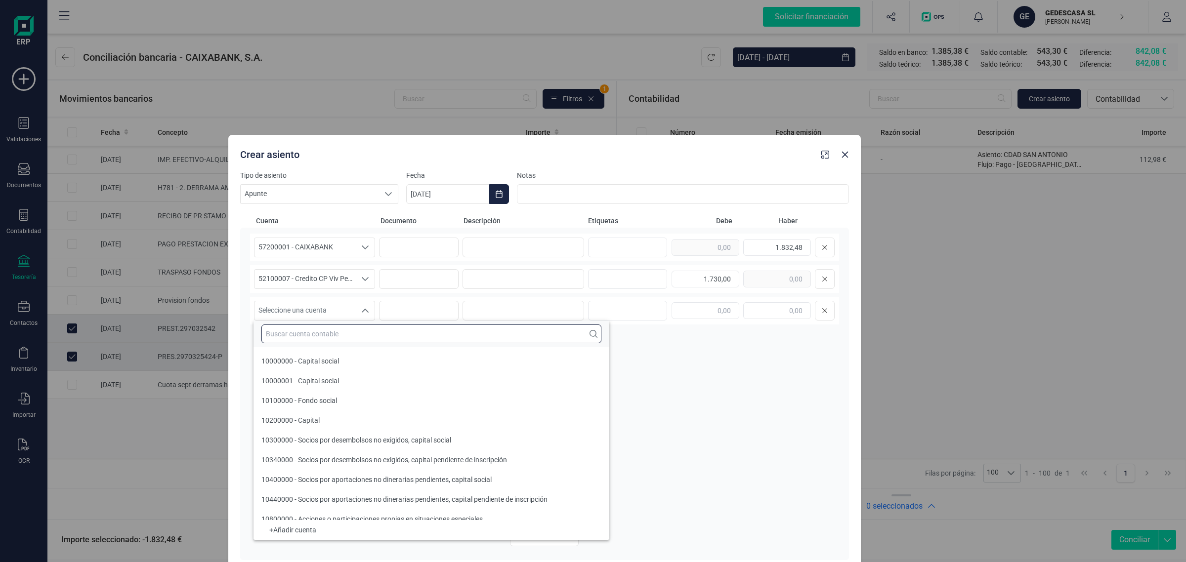
click at [324, 334] on input "text" at bounding box center [431, 334] width 340 height 19
click at [695, 313] on input "text" at bounding box center [705, 310] width 68 height 17
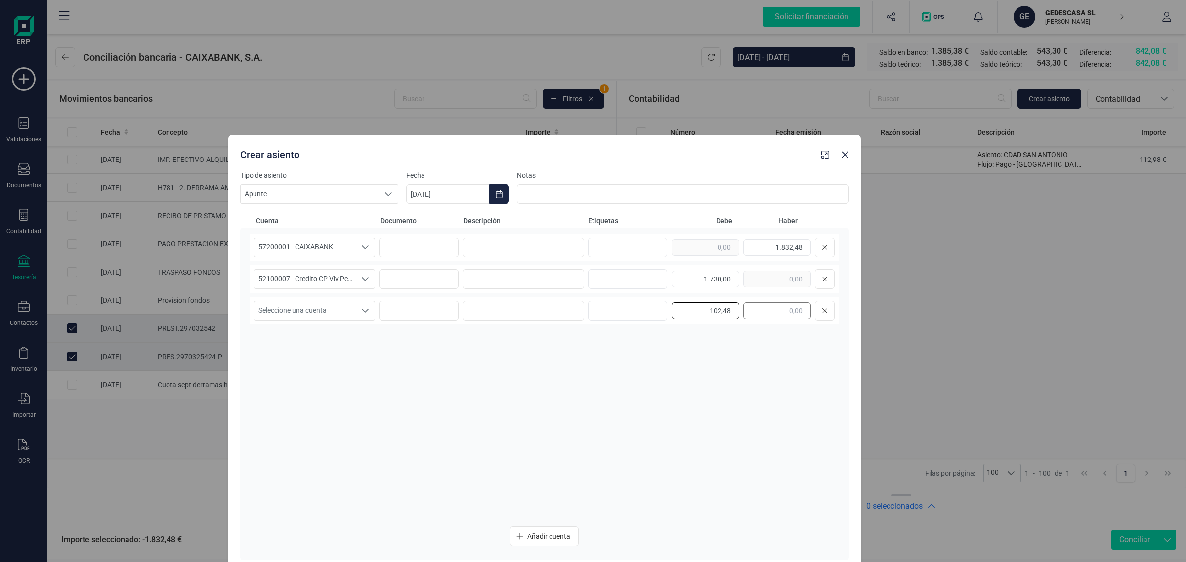
type input "102,48"
drag, startPoint x: 323, startPoint y: 312, endPoint x: 322, endPoint y: 319, distance: 6.9
click at [323, 312] on span "Seleccione una cuenta" at bounding box center [305, 310] width 102 height 19
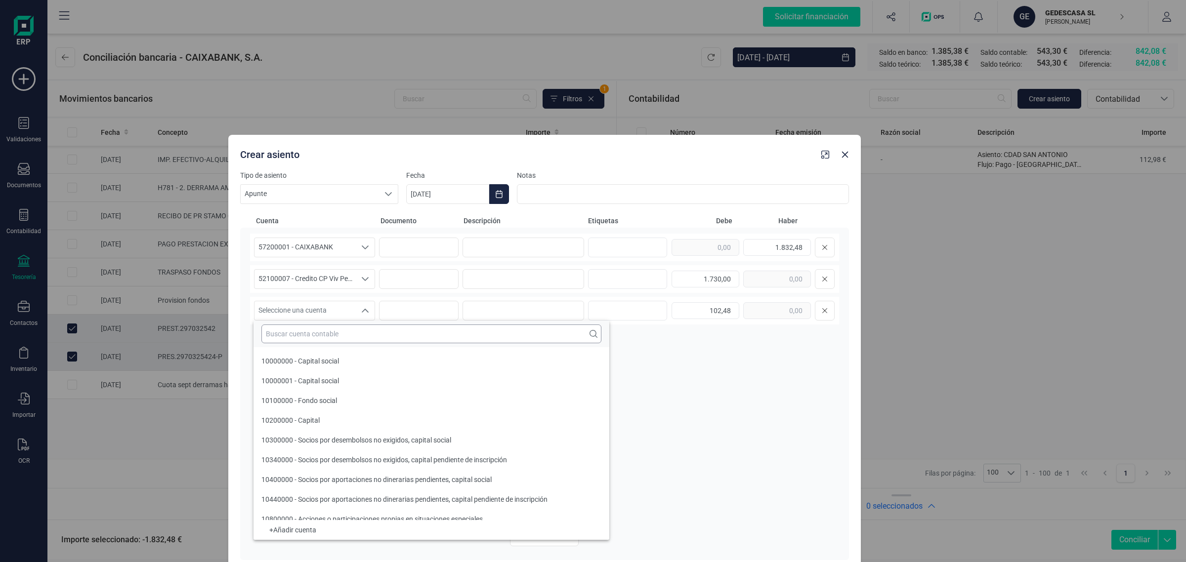
click at [312, 332] on input "text" at bounding box center [431, 334] width 340 height 19
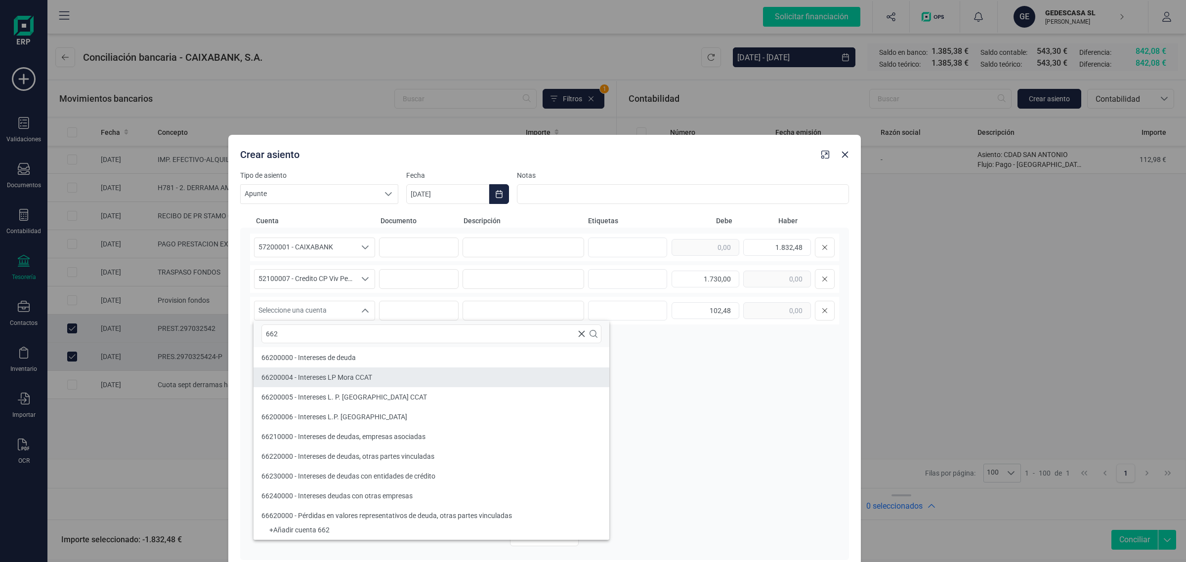
type input "662"
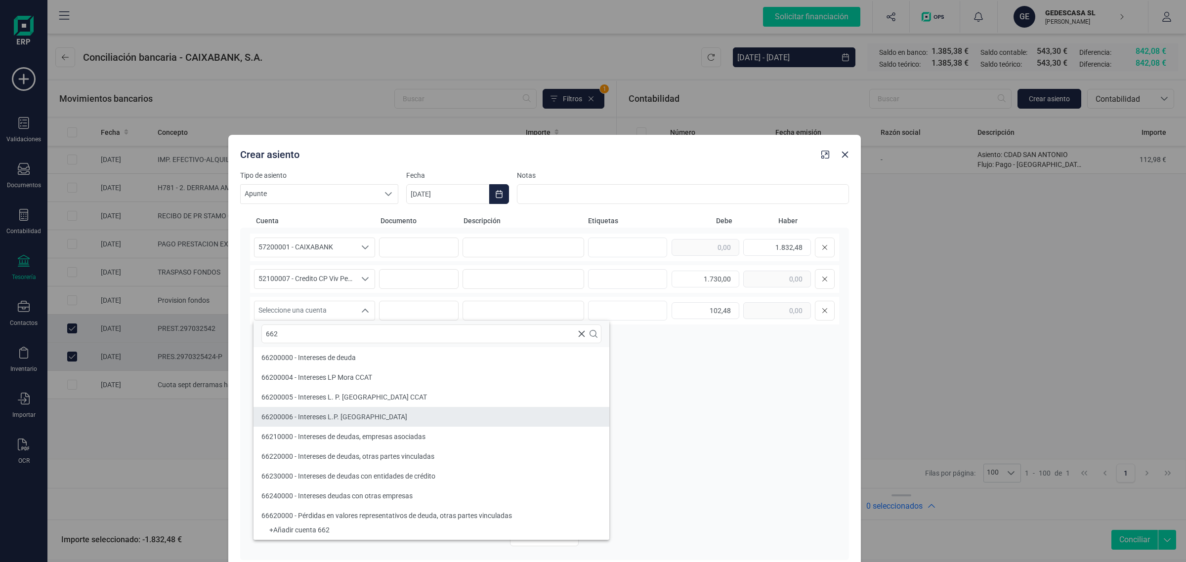
click at [339, 420] on span "66200006 - Intereses L.P. Perellonet" at bounding box center [334, 417] width 146 height 8
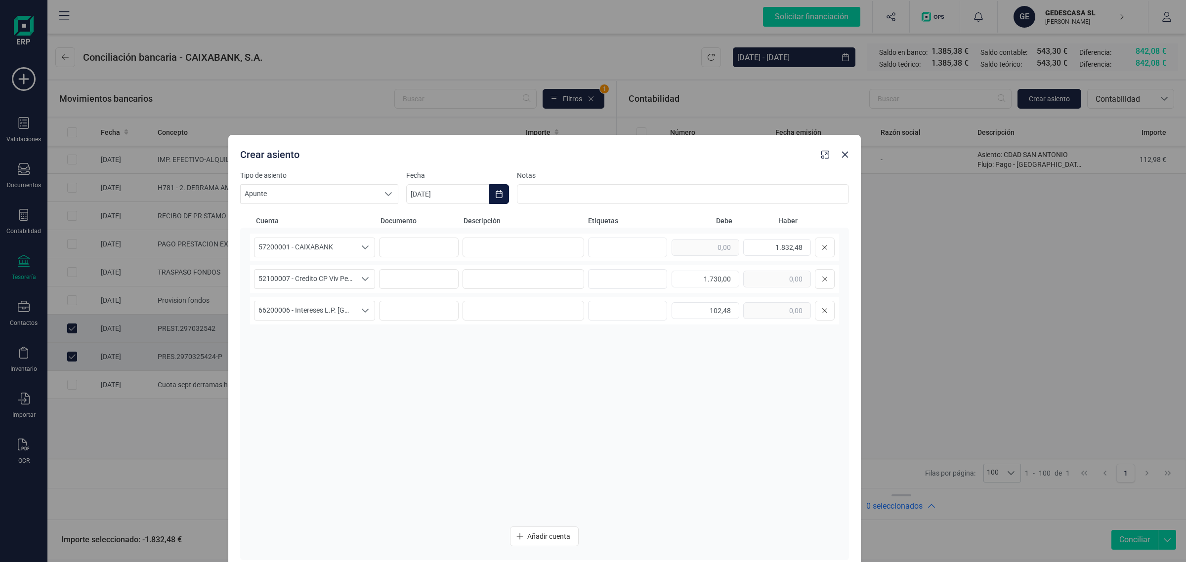
click at [507, 194] on button "Choose Date" at bounding box center [499, 194] width 20 height 20
click at [596, 279] on span "5" at bounding box center [594, 282] width 20 height 20
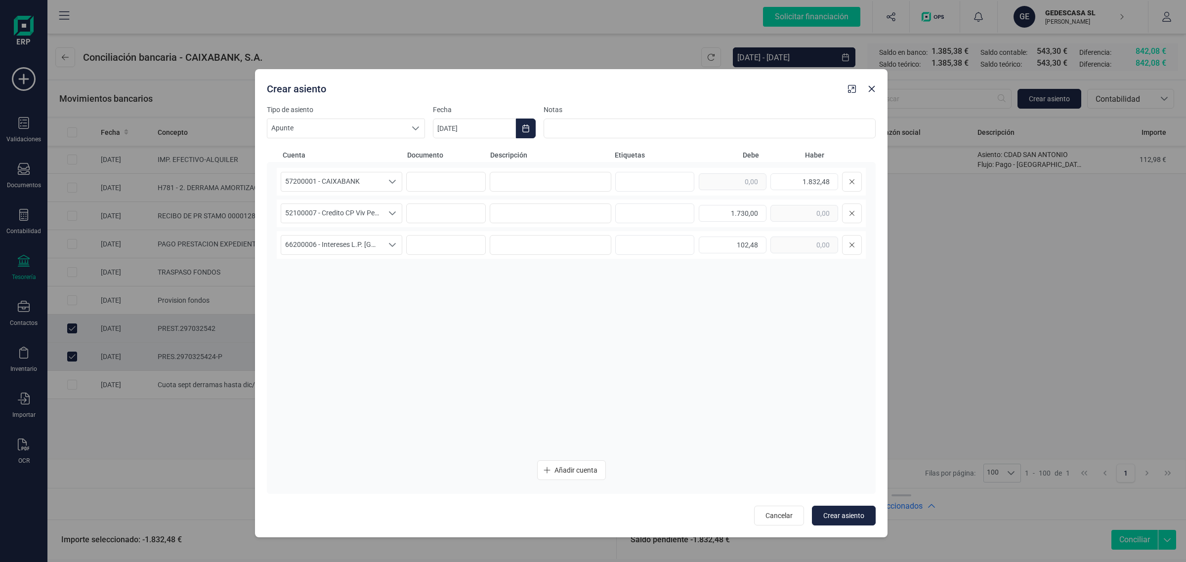
drag, startPoint x: 650, startPoint y: 166, endPoint x: 681, endPoint y: 85, distance: 86.3
click at [681, 85] on div "Crear asiento" at bounding box center [571, 87] width 632 height 36
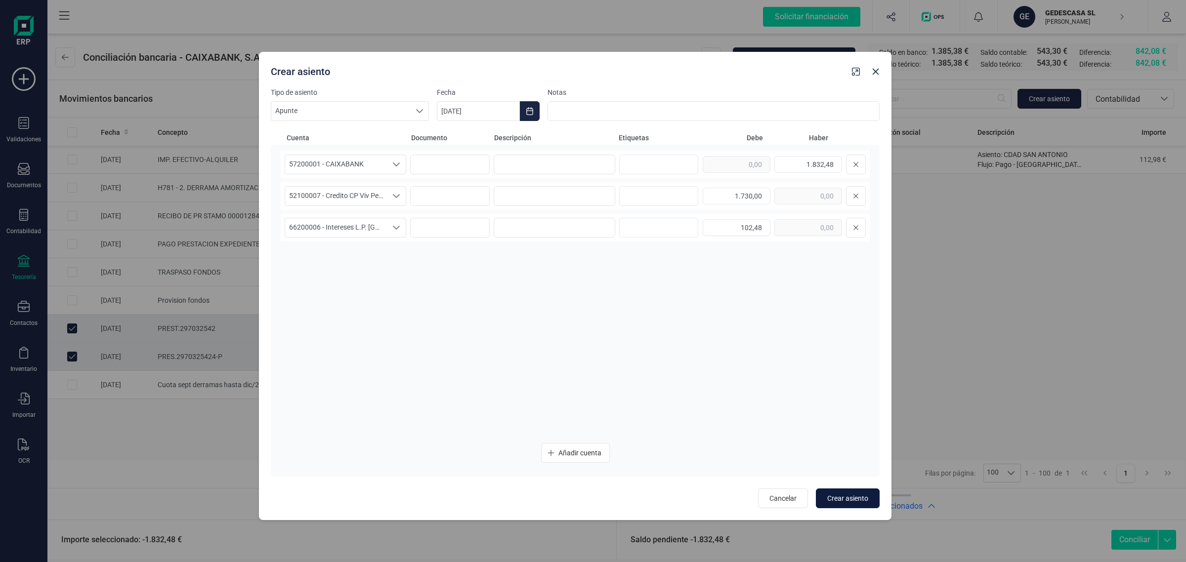
click at [850, 495] on span "Crear asiento" at bounding box center [847, 499] width 41 height 10
type input "[DATE]"
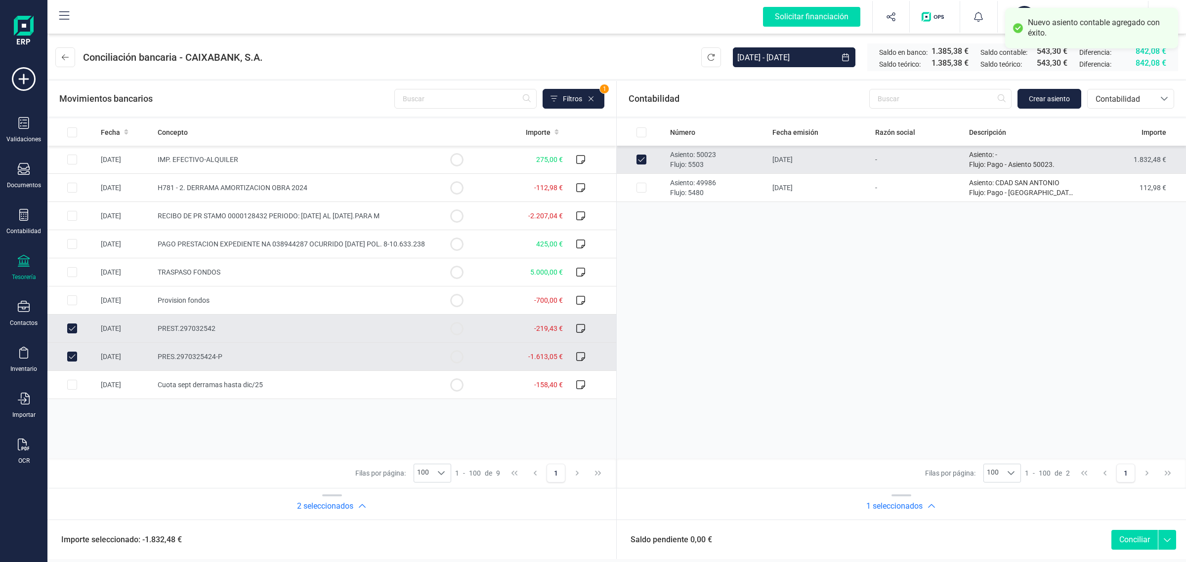
click at [1130, 541] on button "Conciliar" at bounding box center [1134, 540] width 46 height 20
checkbox input "false"
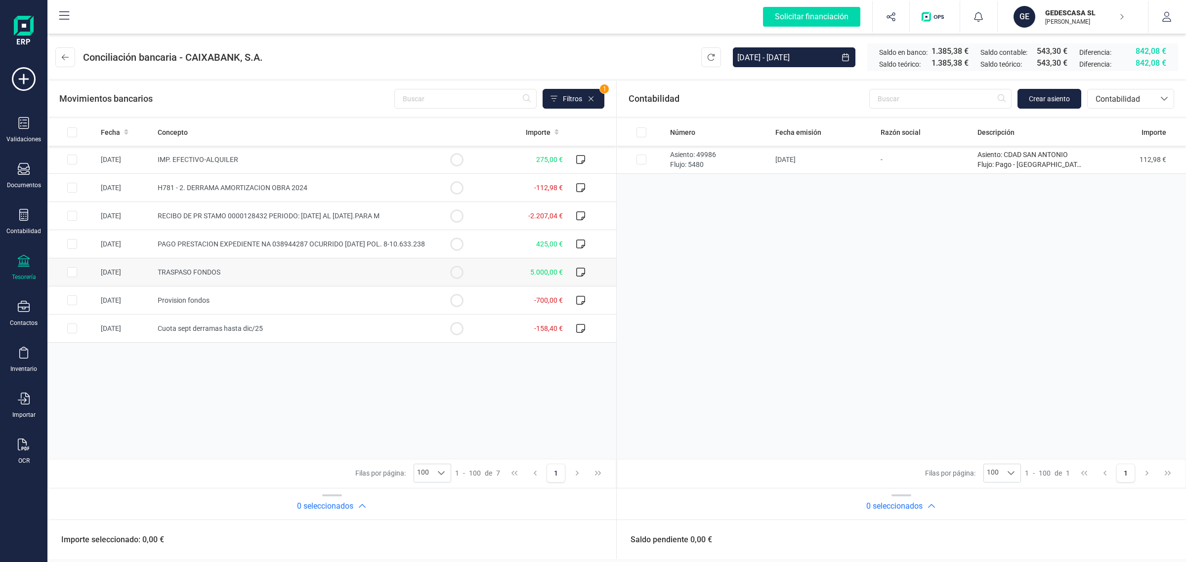
click at [474, 273] on td at bounding box center [456, 272] width 49 height 28
checkbox input "true"
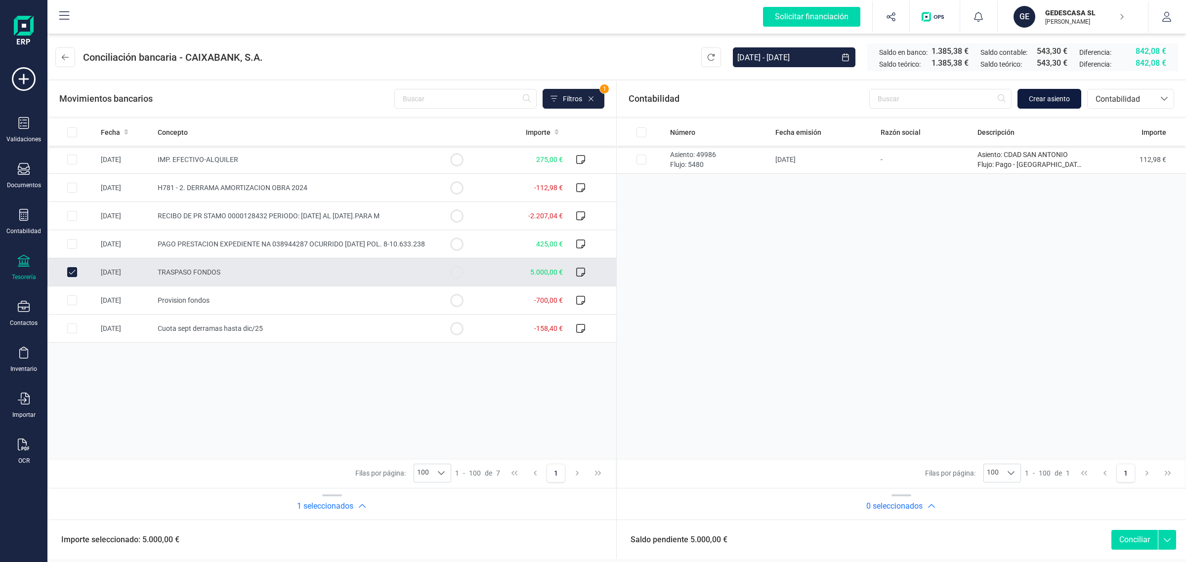
click at [1058, 92] on button "Crear asiento" at bounding box center [1049, 99] width 64 height 20
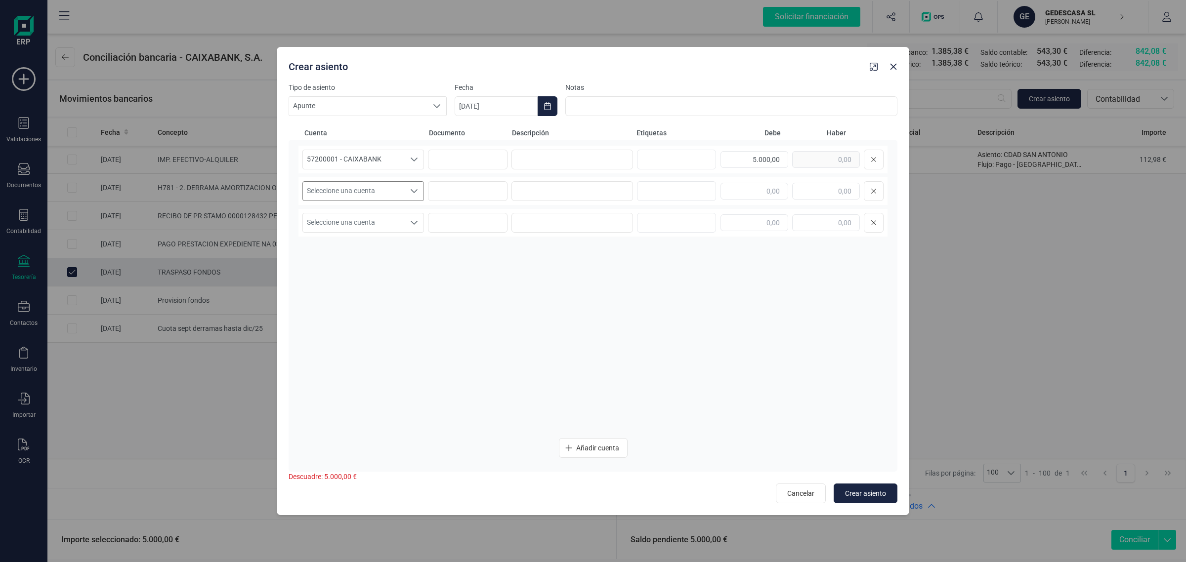
click at [385, 193] on span "Seleccione una cuenta" at bounding box center [354, 191] width 102 height 19
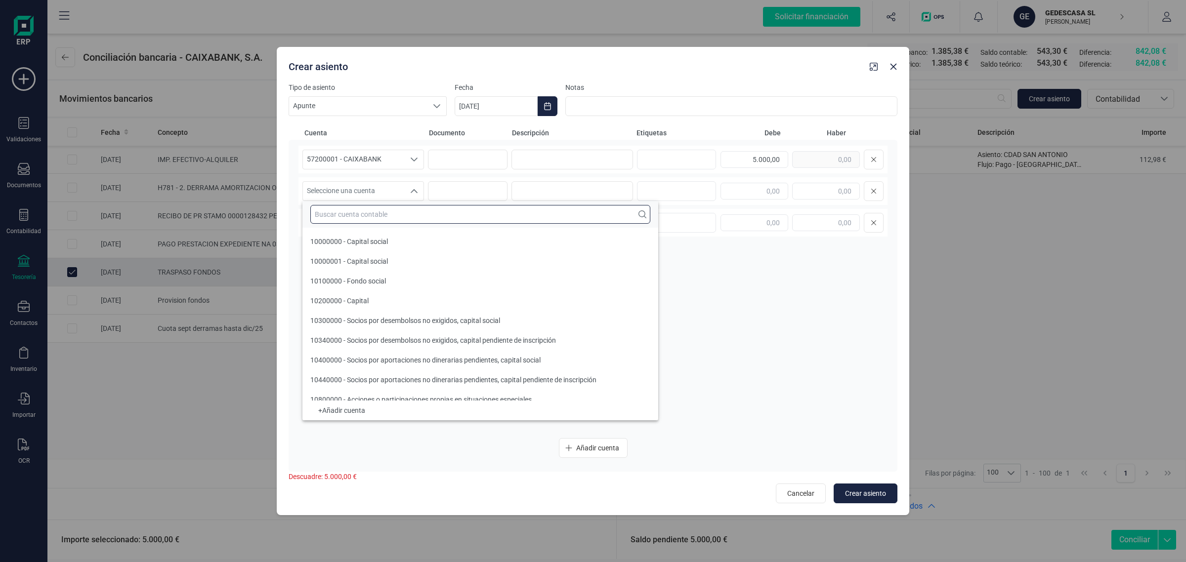
click at [345, 214] on input "text" at bounding box center [480, 214] width 340 height 19
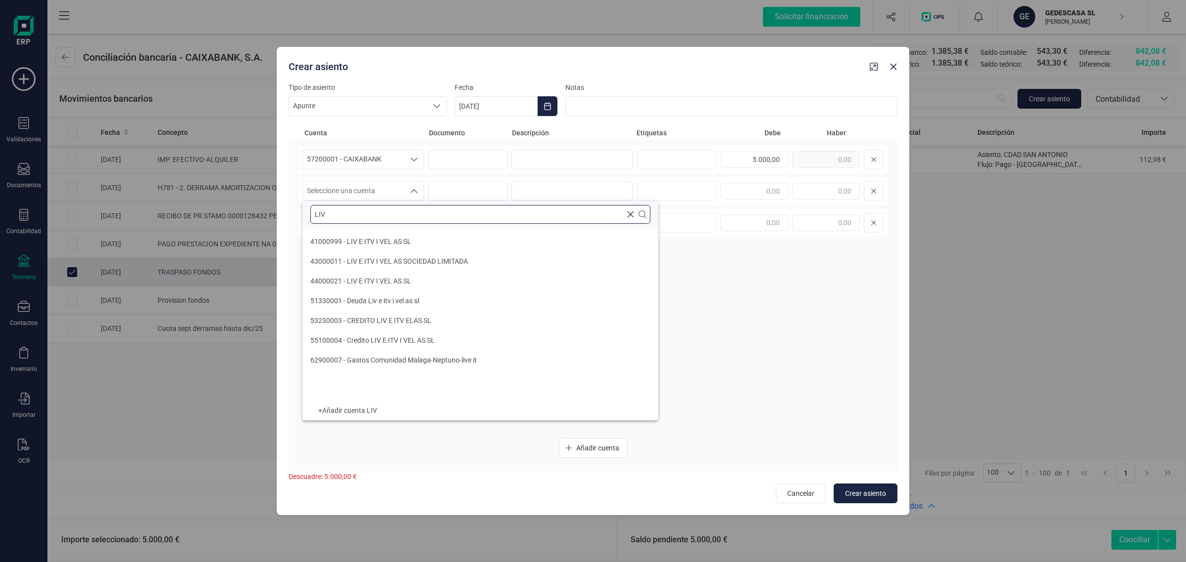
scroll to position [0, 0]
type input "LIV"
click at [445, 300] on li "51330001 - Deuda Liv e itv i vel as sl" at bounding box center [480, 301] width 356 height 20
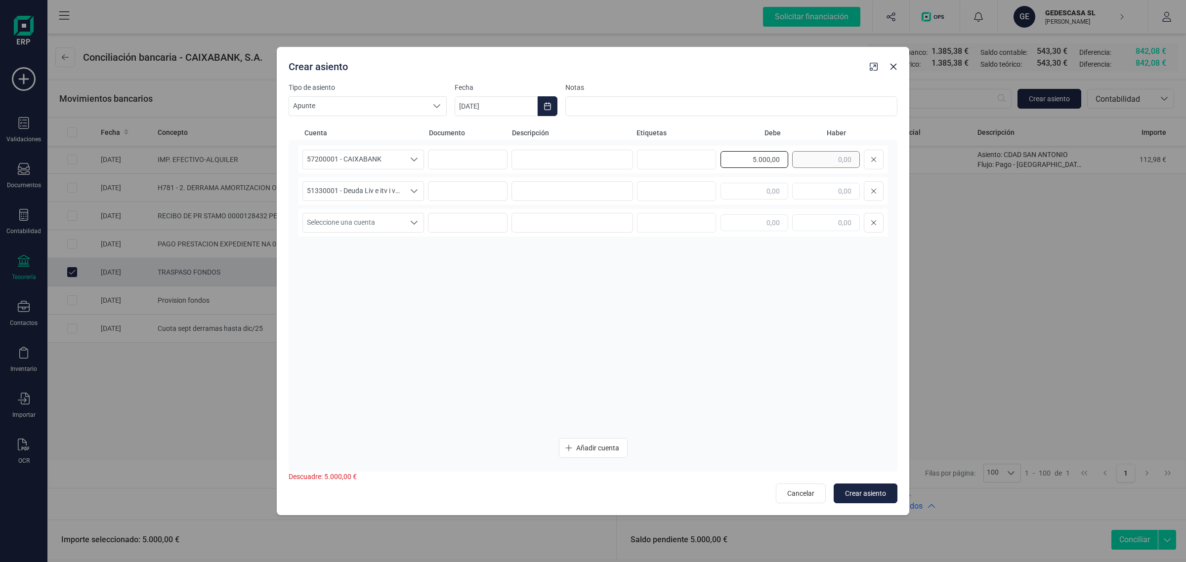
click at [799, 159] on div "5.000,00" at bounding box center [801, 160] width 163 height 20
click at [808, 188] on input "text" at bounding box center [826, 191] width 68 height 17
paste input "5.000,00"
type input "5.000,00"
click at [557, 153] on input at bounding box center [572, 160] width 122 height 20
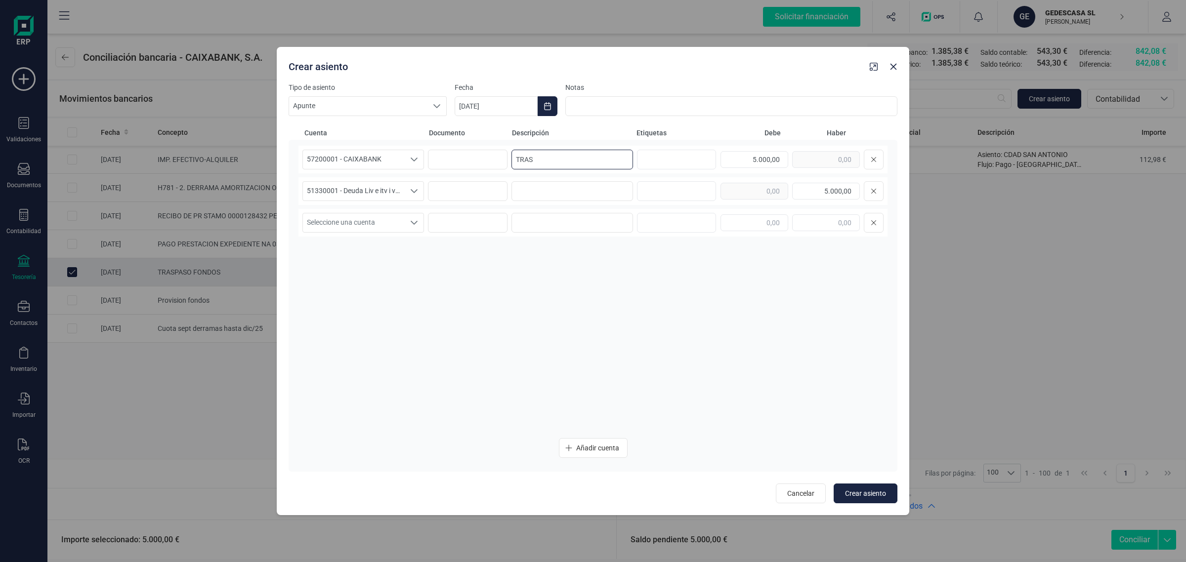
type input "TRAS"
click at [891, 67] on icon "Close" at bounding box center [893, 67] width 8 height 8
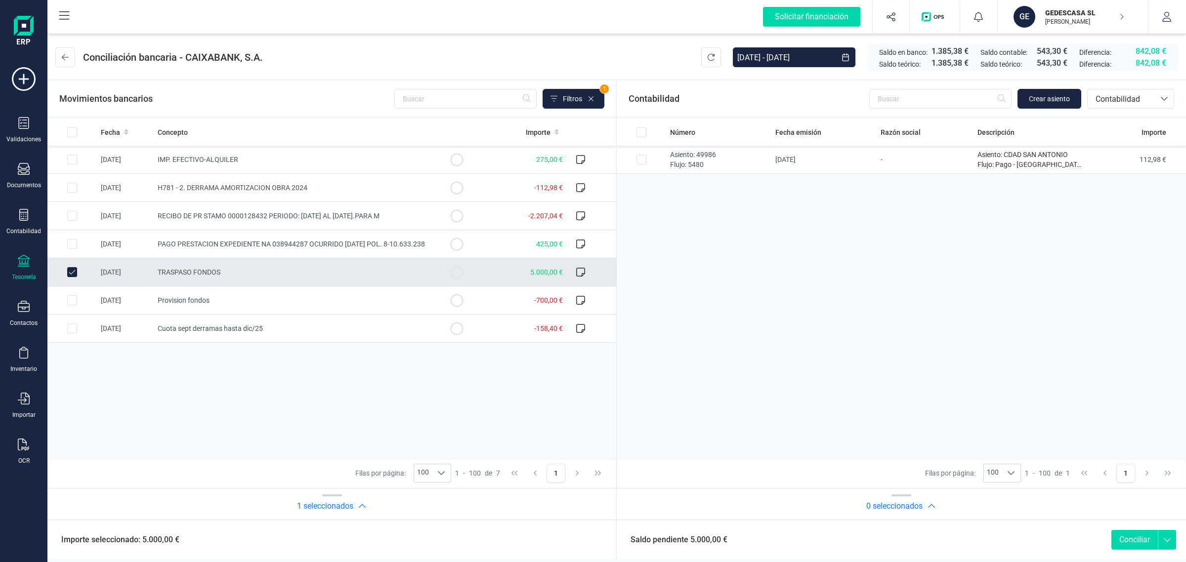
click at [76, 271] on input "Row Unselected ae44c420-d9f1-423e-8b9d-6fa2bd11f8c4" at bounding box center [72, 272] width 10 height 10
checkbox input "false"
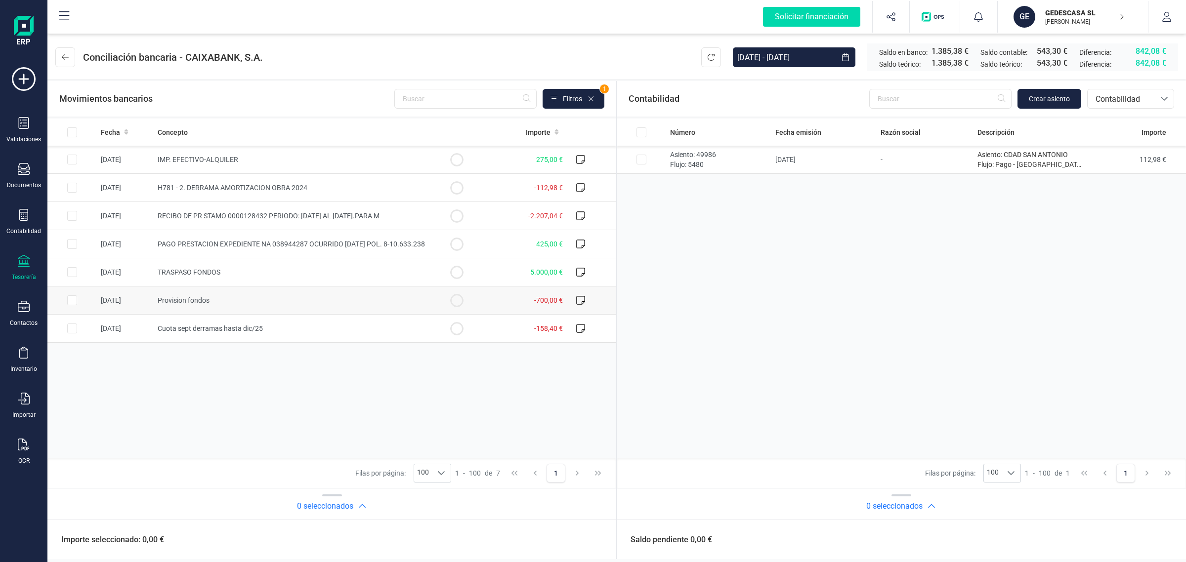
click at [285, 298] on td "Provision fondos" at bounding box center [293, 301] width 278 height 28
checkbox input "true"
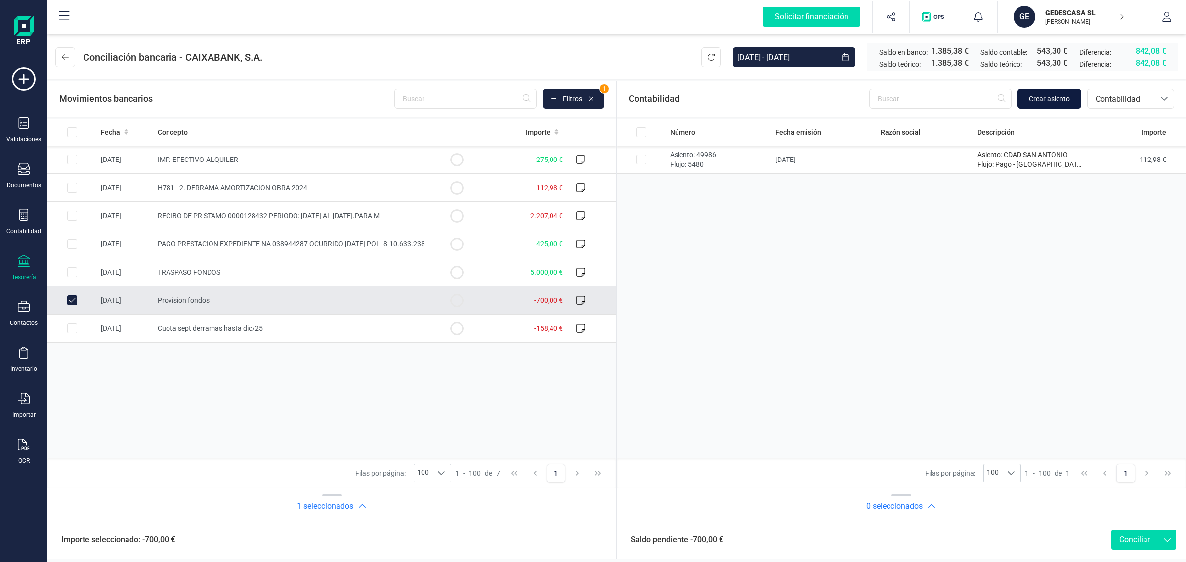
click at [1063, 95] on span "Crear asiento" at bounding box center [1049, 99] width 41 height 10
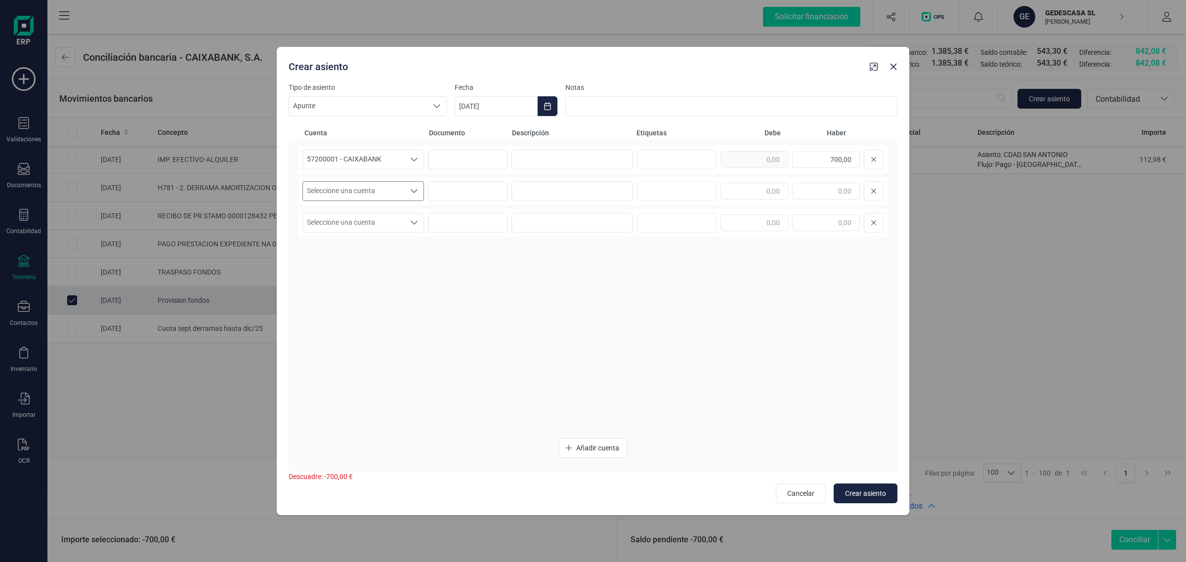
click at [388, 192] on span "Seleccione una cuenta" at bounding box center [354, 191] width 102 height 19
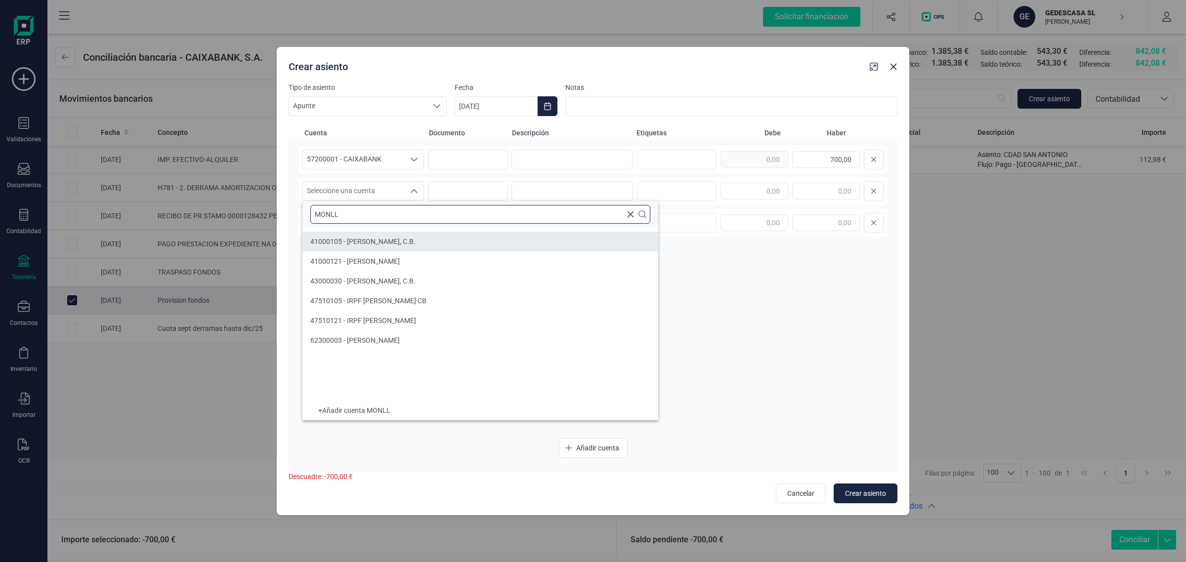
type input "MONLL"
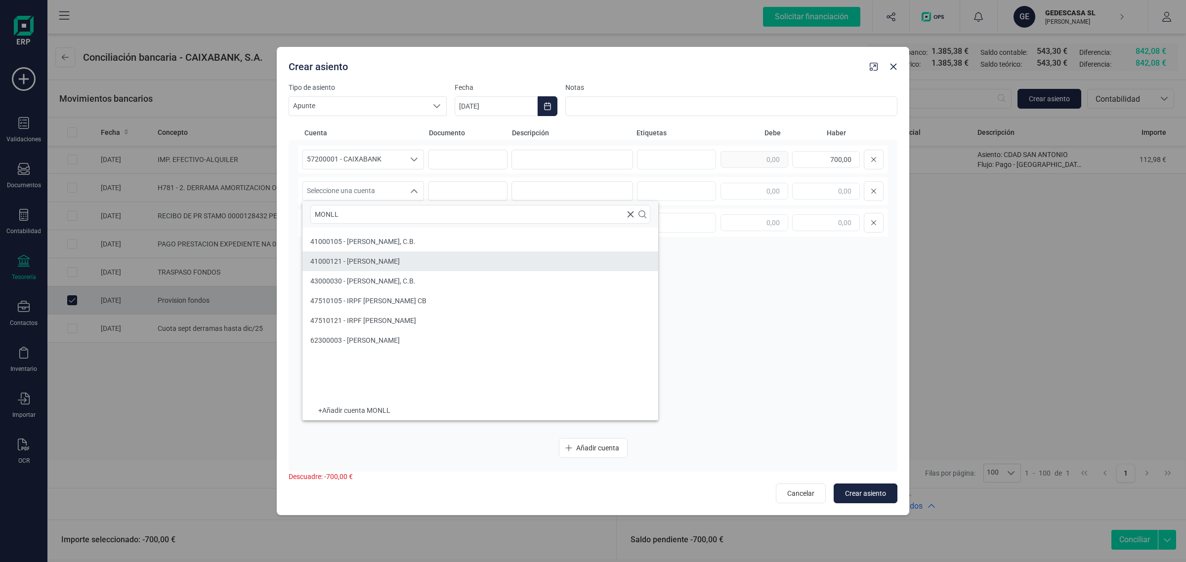
click at [346, 264] on span "41000121 - RICARDO MONLLOR GONZALEZ" at bounding box center [354, 261] width 89 height 8
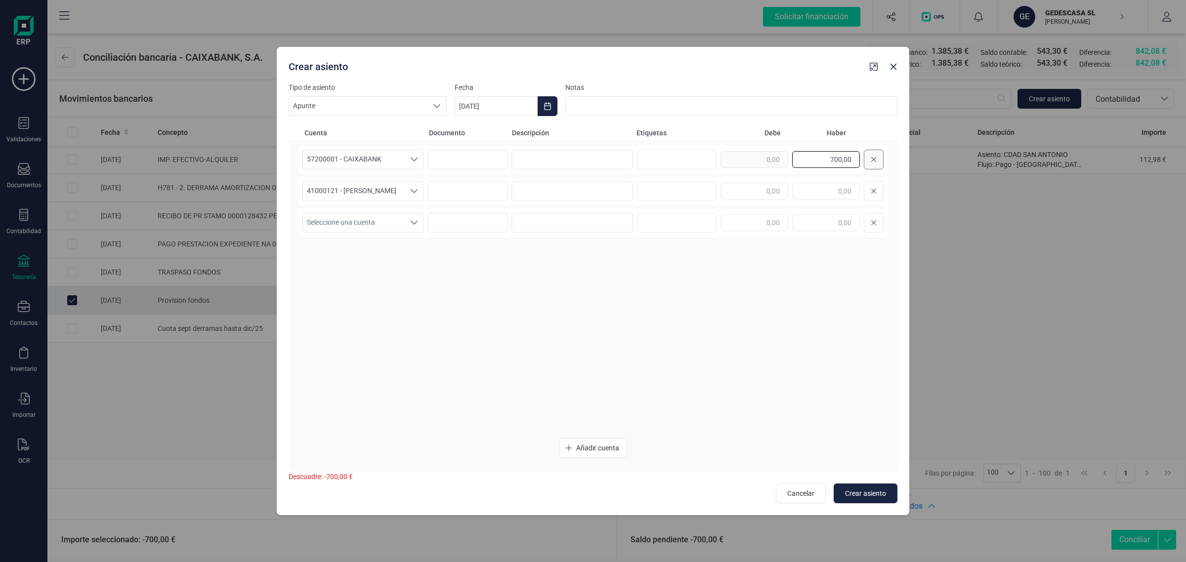
drag, startPoint x: 829, startPoint y: 163, endPoint x: 875, endPoint y: 160, distance: 46.1
click at [876, 160] on div "700,00" at bounding box center [801, 160] width 163 height 20
click at [764, 191] on input "text" at bounding box center [754, 191] width 68 height 17
paste input "700,00"
type input "700,00"
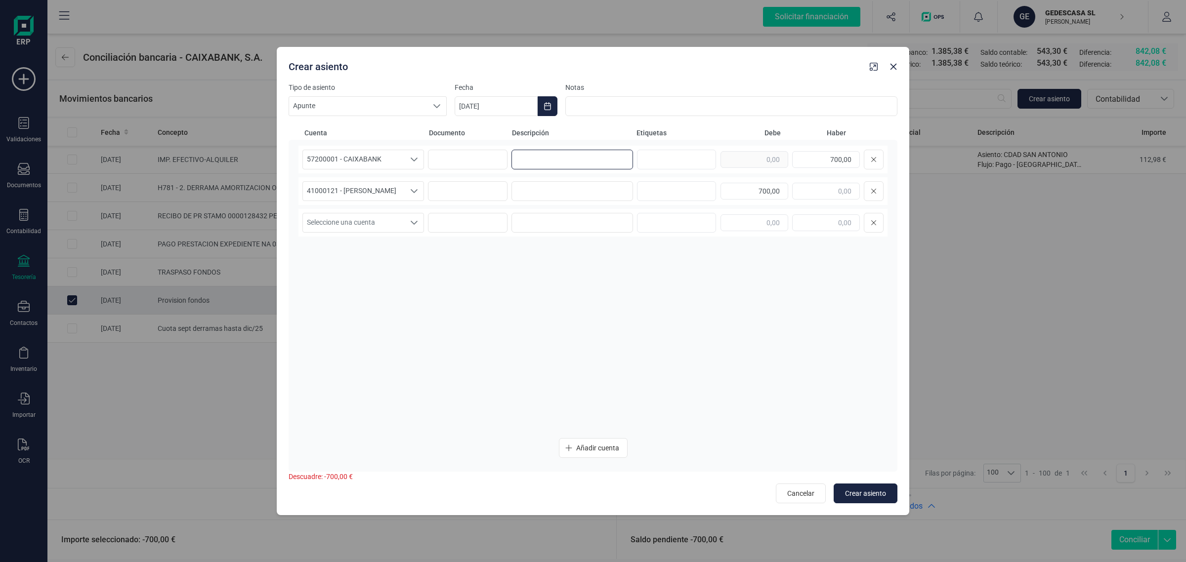
click at [579, 158] on input at bounding box center [572, 160] width 122 height 20
drag, startPoint x: 594, startPoint y: 163, endPoint x: 506, endPoint y: 172, distance: 87.9
click at [506, 172] on div "57200001 - CAIXABANK 57200001 - CAIXABANK 57200001 - CAIXABANK PROVISION FONDOS…" at bounding box center [592, 160] width 589 height 28
type input "PROVISION FONDOS"
click at [545, 194] on input at bounding box center [572, 191] width 122 height 20
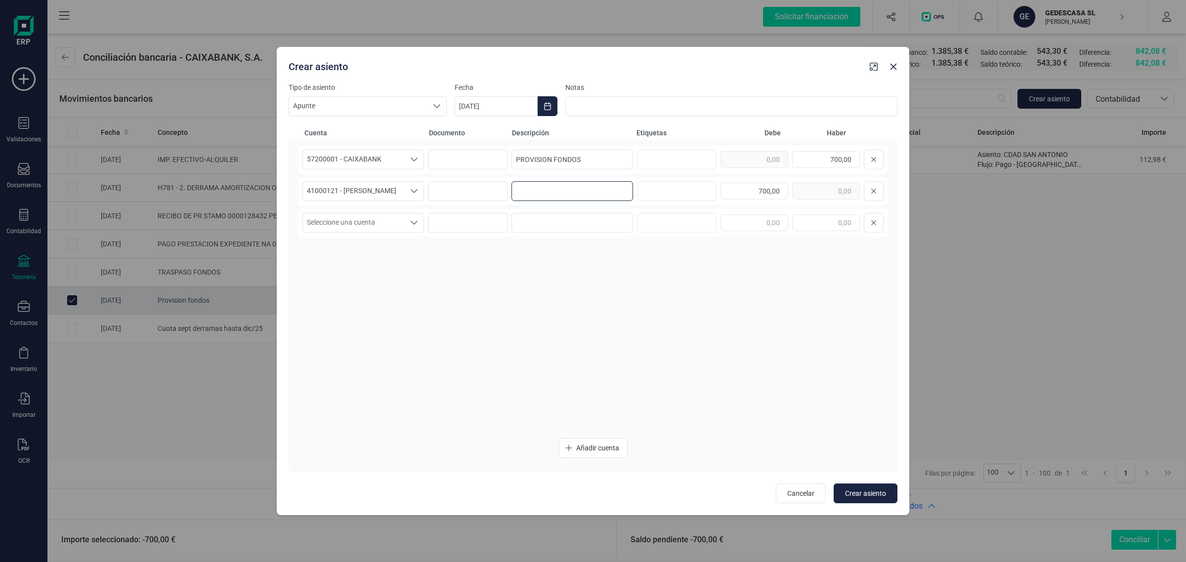
paste input "PROVISION FONDOS"
type input "PROVISION FONDOS"
click at [550, 103] on icon "Choose Date" at bounding box center [547, 106] width 8 height 8
click at [645, 250] on span "19" at bounding box center [643, 249] width 20 height 20
click at [871, 495] on span "Crear asiento" at bounding box center [865, 494] width 41 height 10
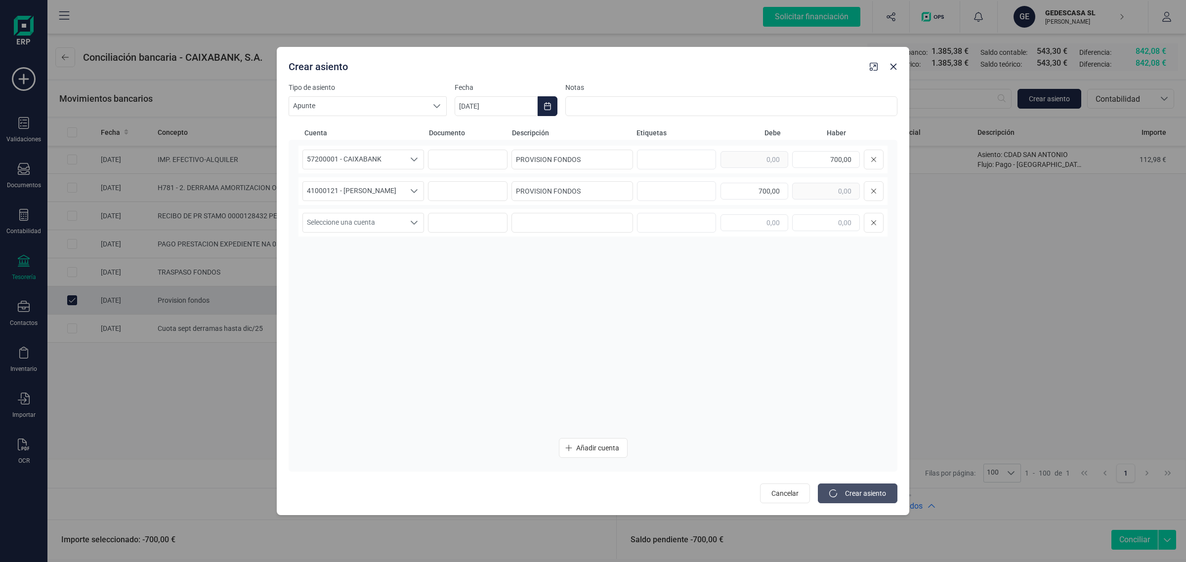
type input "[DATE]"
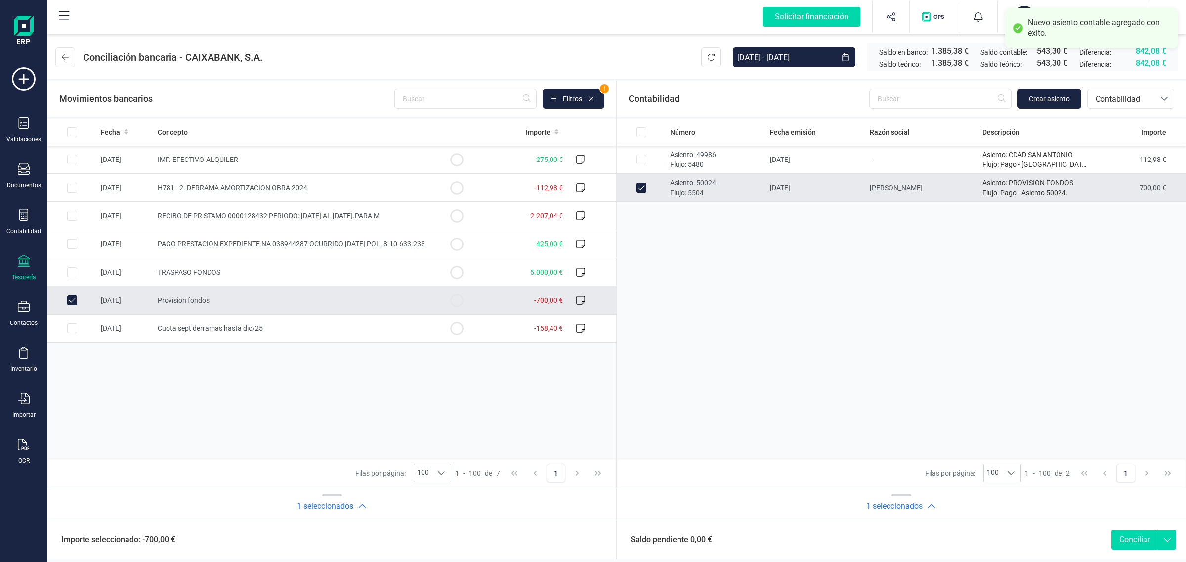
click at [1130, 529] on div "Saldo pendiente 0,00 € Conciliar" at bounding box center [901, 540] width 569 height 40
click at [1130, 538] on button "Conciliar" at bounding box center [1134, 540] width 46 height 20
checkbox input "false"
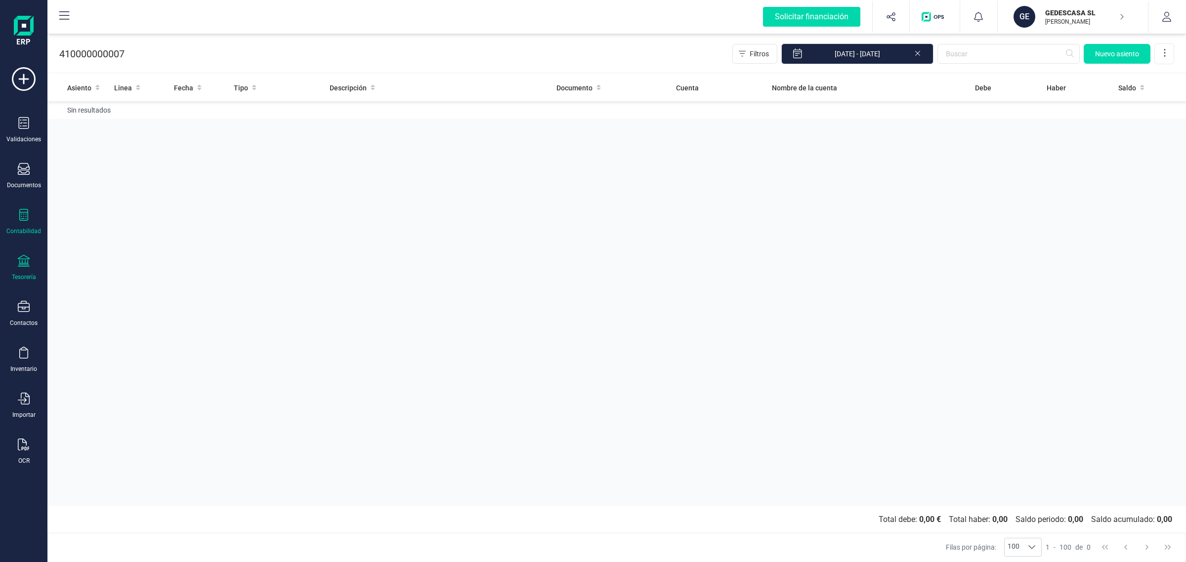
click at [26, 265] on icon at bounding box center [24, 261] width 12 height 12
click at [104, 164] on span "Cuentas bancarias" at bounding box center [120, 169] width 87 height 12
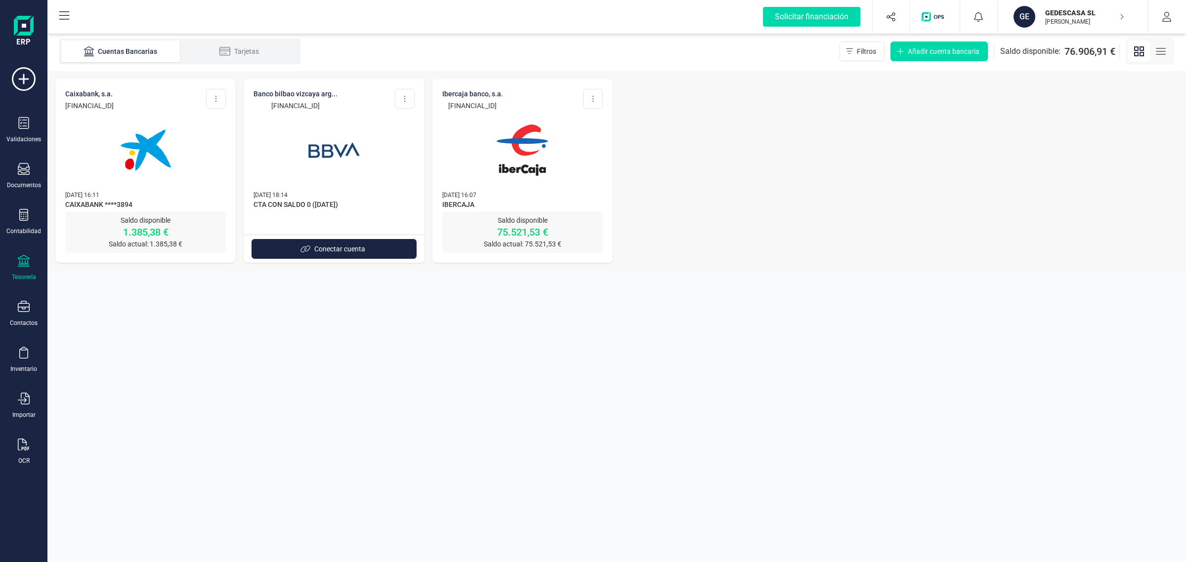
click at [548, 164] on img at bounding box center [522, 150] width 83 height 83
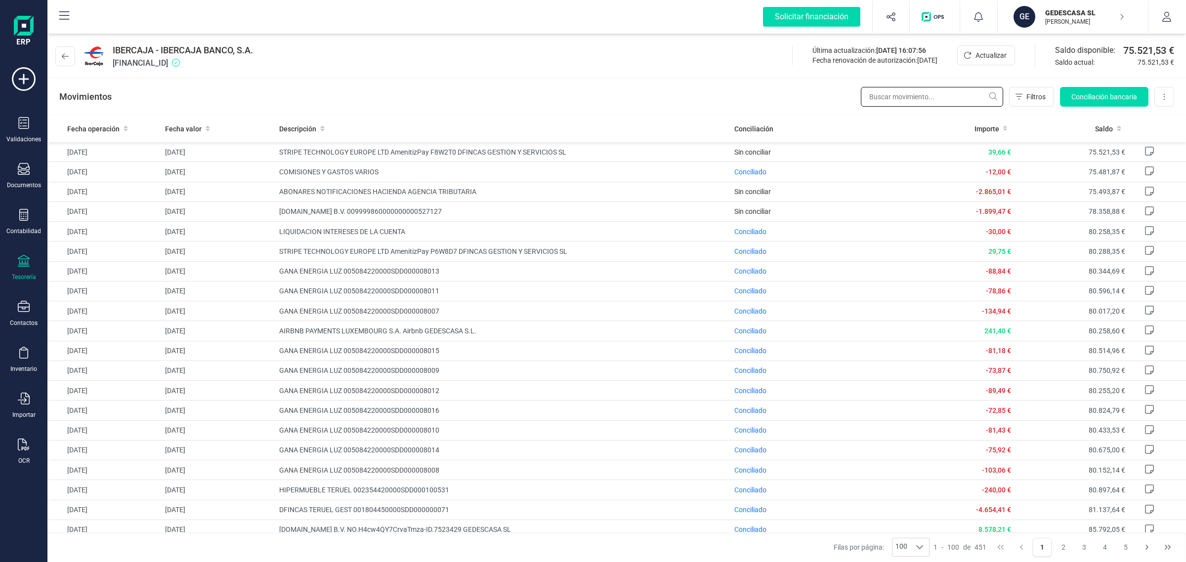
click at [912, 102] on input "text" at bounding box center [932, 97] width 142 height 20
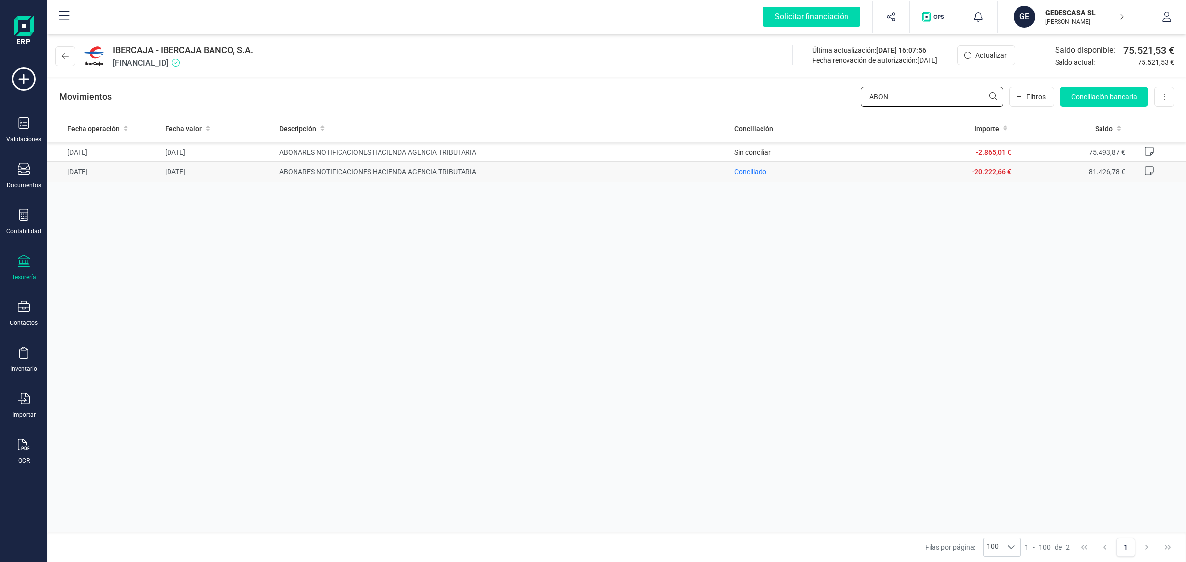
type input "ABON"
click at [747, 168] on span "Conciliado" at bounding box center [750, 172] width 32 height 8
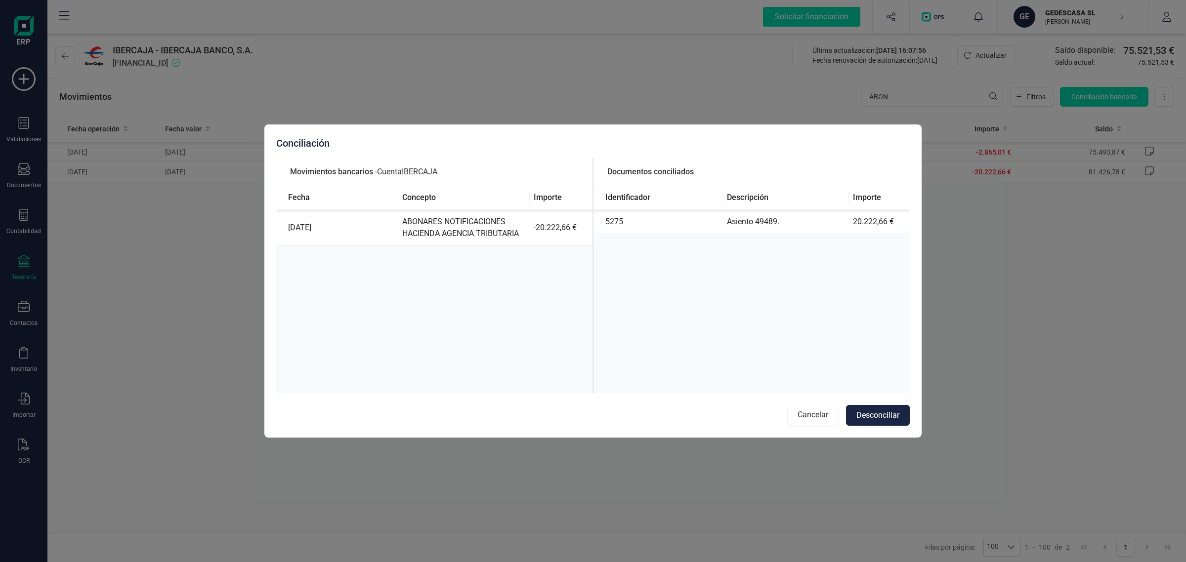
click at [812, 411] on button "Cancelar" at bounding box center [813, 415] width 50 height 21
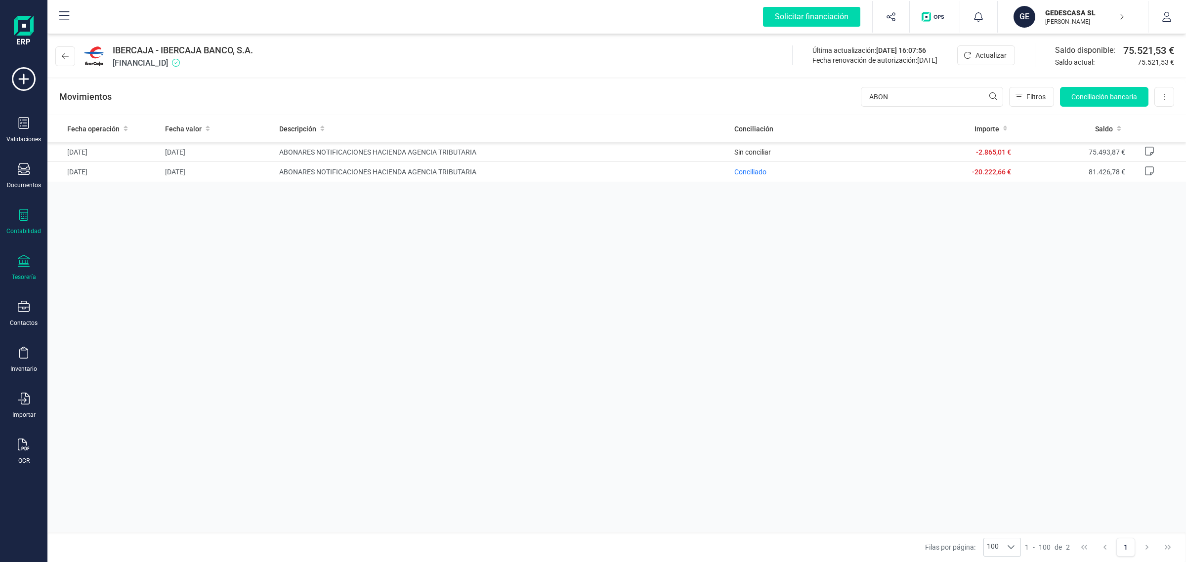
click at [23, 213] on icon at bounding box center [23, 215] width 9 height 12
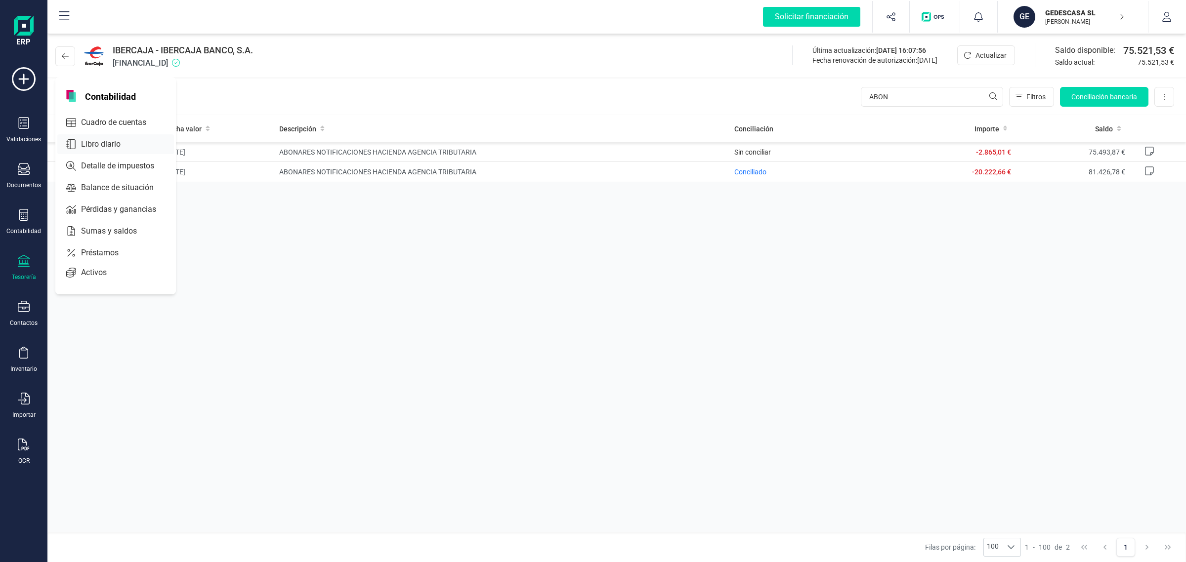
click at [120, 139] on span "Libro diario" at bounding box center [107, 144] width 61 height 12
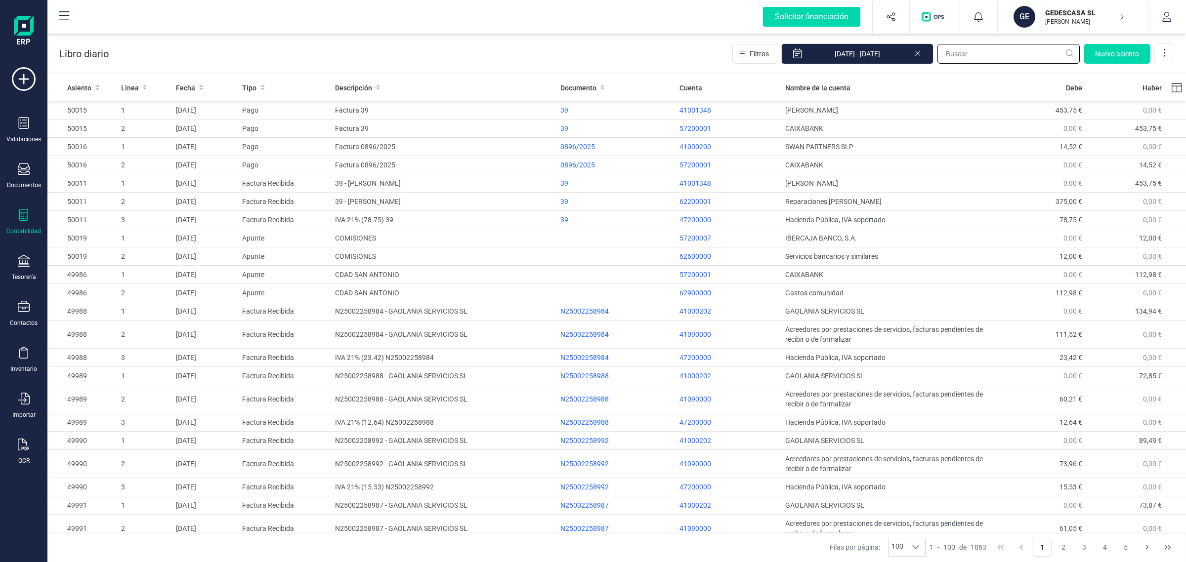
click at [954, 50] on input "text" at bounding box center [1008, 54] width 142 height 20
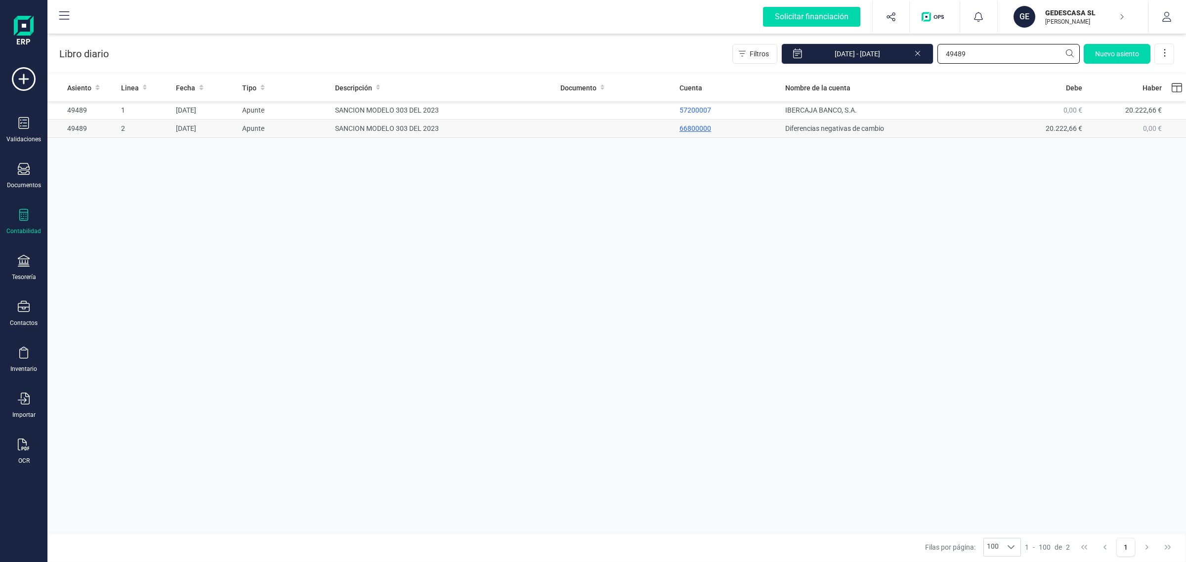
type input "49489"
click at [690, 130] on p "66800000" at bounding box center [728, 129] width 98 height 10
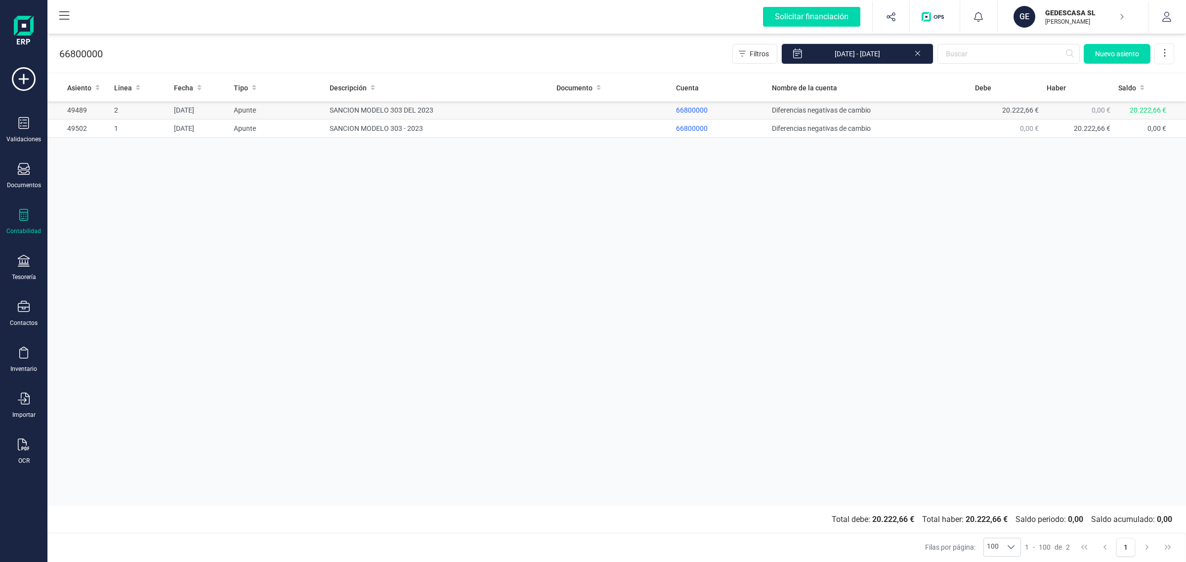
click at [473, 110] on td "SANCION MODELO 303 DEL 2023" at bounding box center [439, 110] width 227 height 18
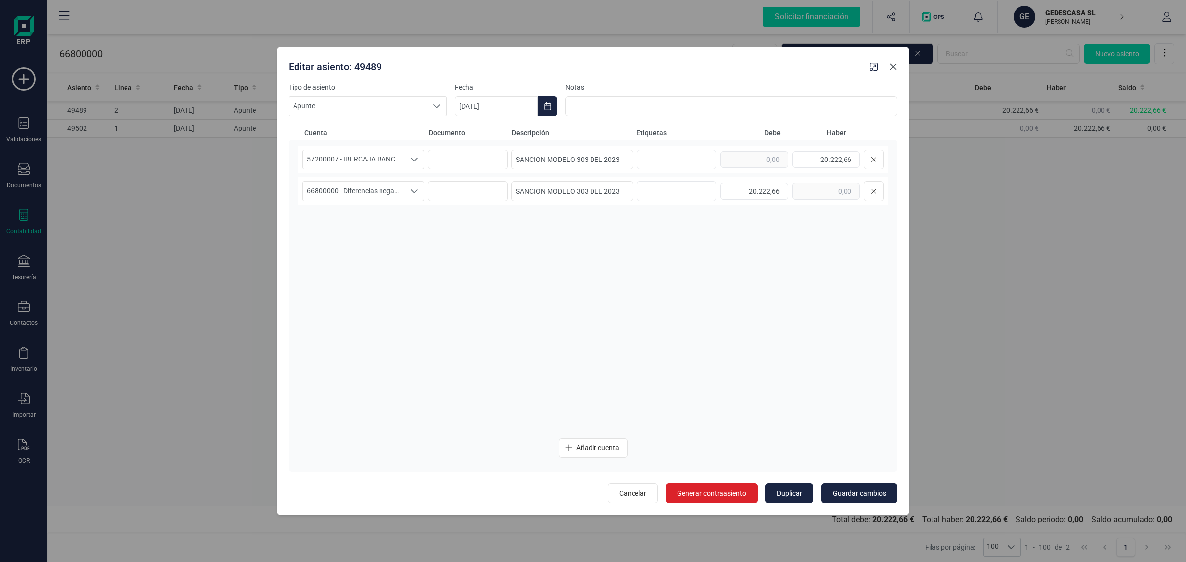
click at [897, 68] on button "Close" at bounding box center [893, 67] width 16 height 16
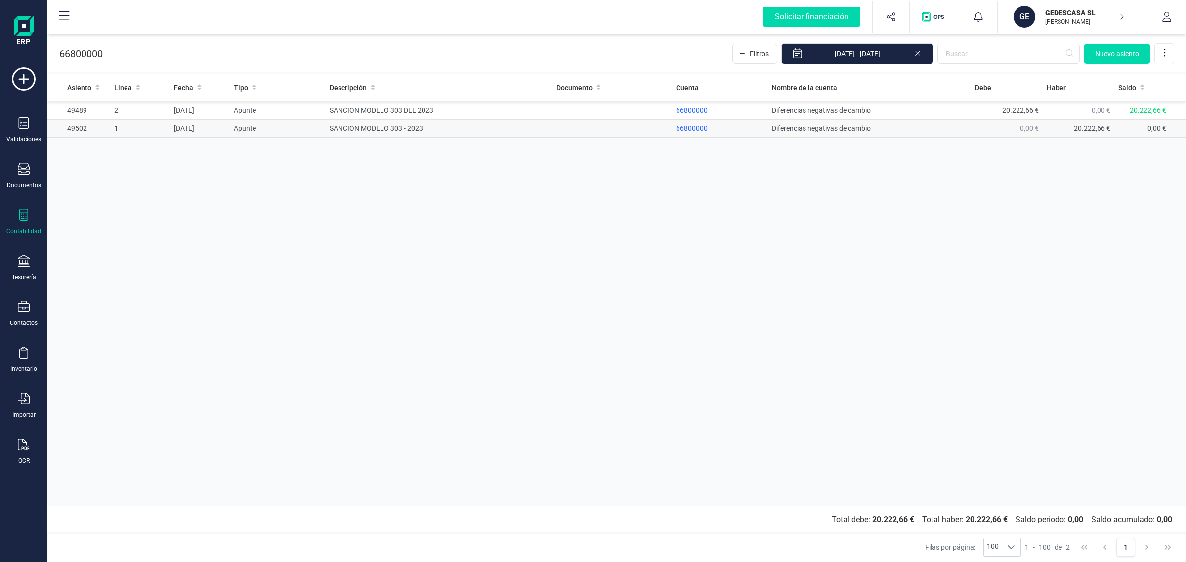
click at [619, 130] on td at bounding box center [612, 129] width 120 height 18
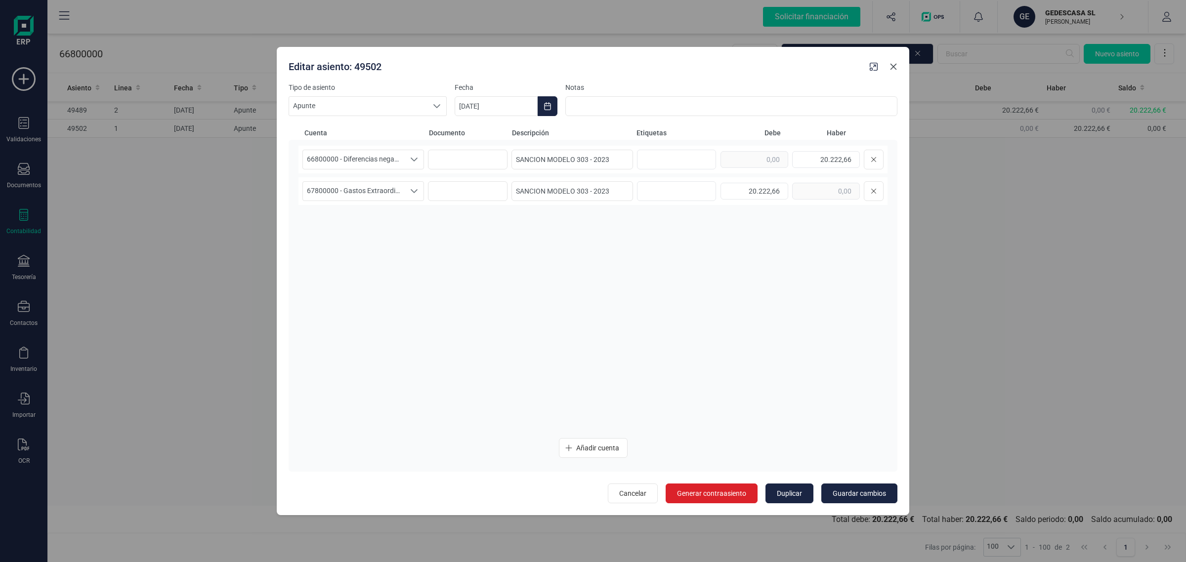
click at [893, 68] on icon "Close" at bounding box center [893, 67] width 8 height 8
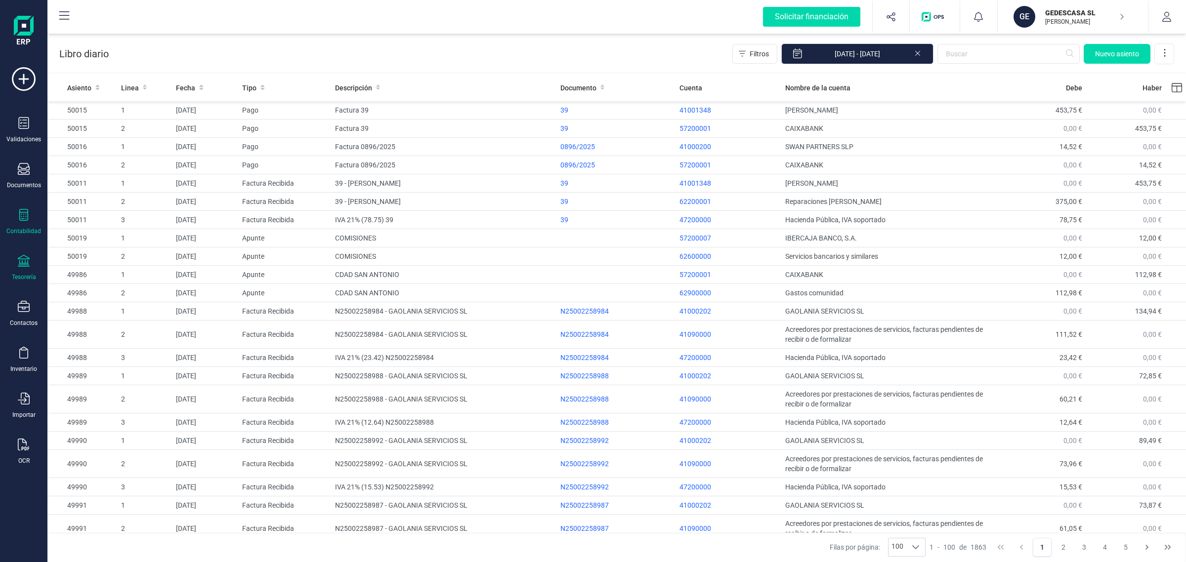
click at [38, 255] on div "Tesorería" at bounding box center [24, 268] width 40 height 26
click at [100, 163] on span "Cuentas bancarias" at bounding box center [120, 169] width 87 height 12
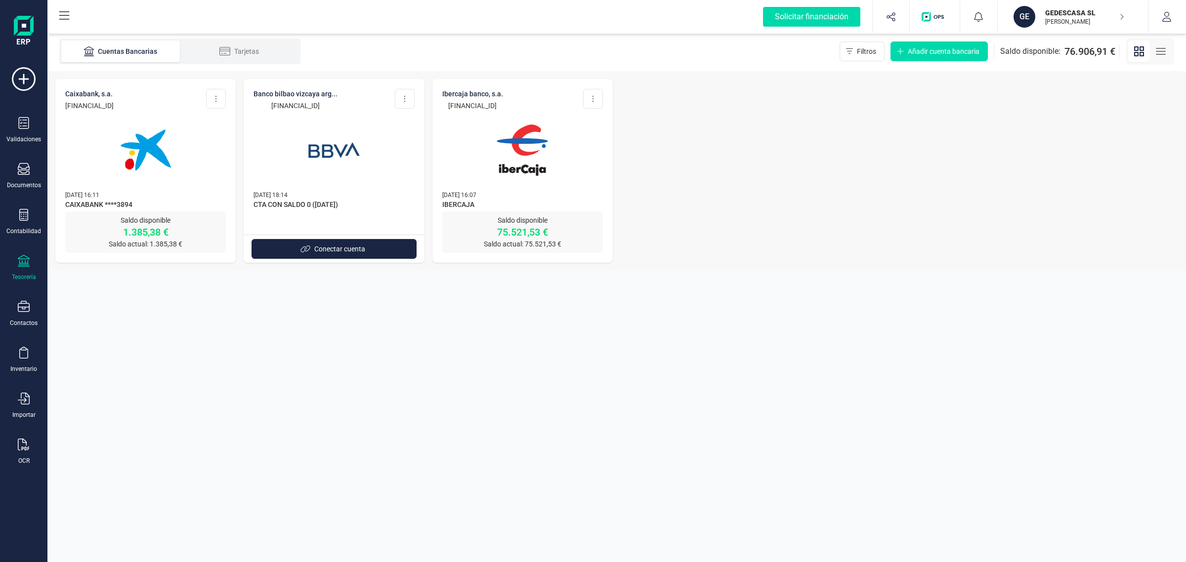
click at [550, 164] on img at bounding box center [522, 150] width 83 height 83
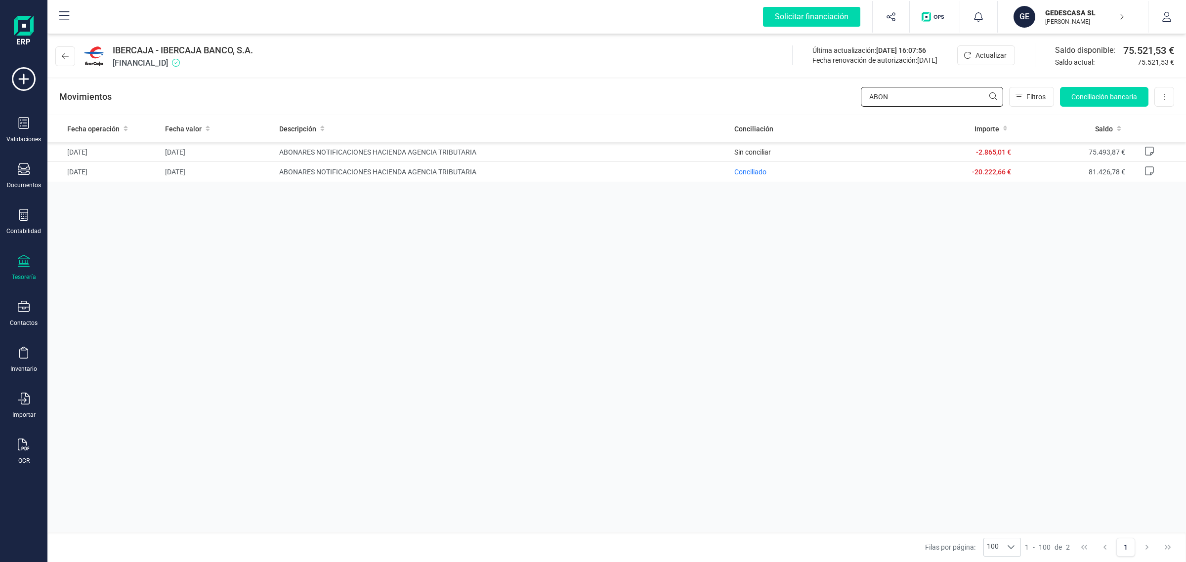
drag, startPoint x: 913, startPoint y: 101, endPoint x: 836, endPoint y: 100, distance: 76.1
click at [836, 100] on div "Movimientos ABON Filtros Conciliación bancaria Descargar Excel Eliminar cuenta" at bounding box center [616, 97] width 1138 height 36
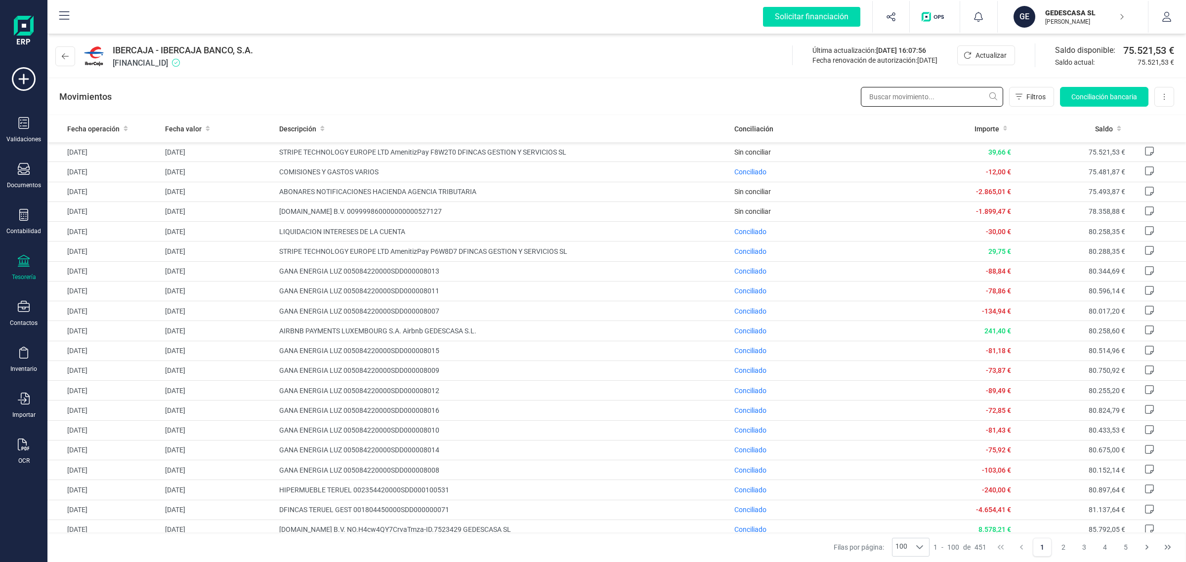
click at [874, 97] on input "text" at bounding box center [932, 97] width 142 height 20
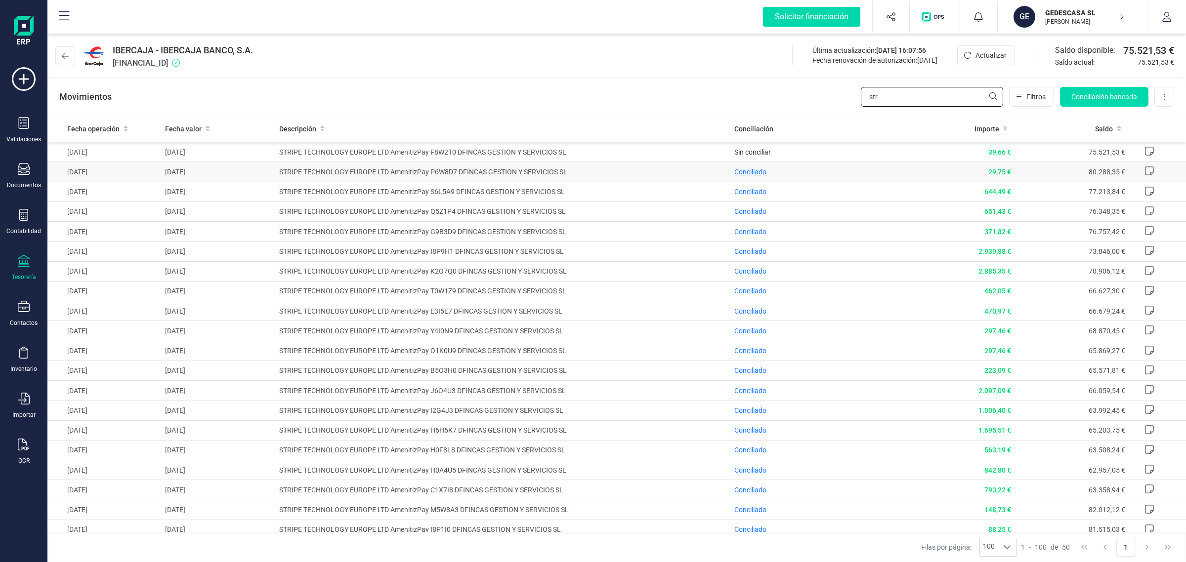
type input "str"
click at [746, 173] on span "Conciliado" at bounding box center [750, 172] width 32 height 8
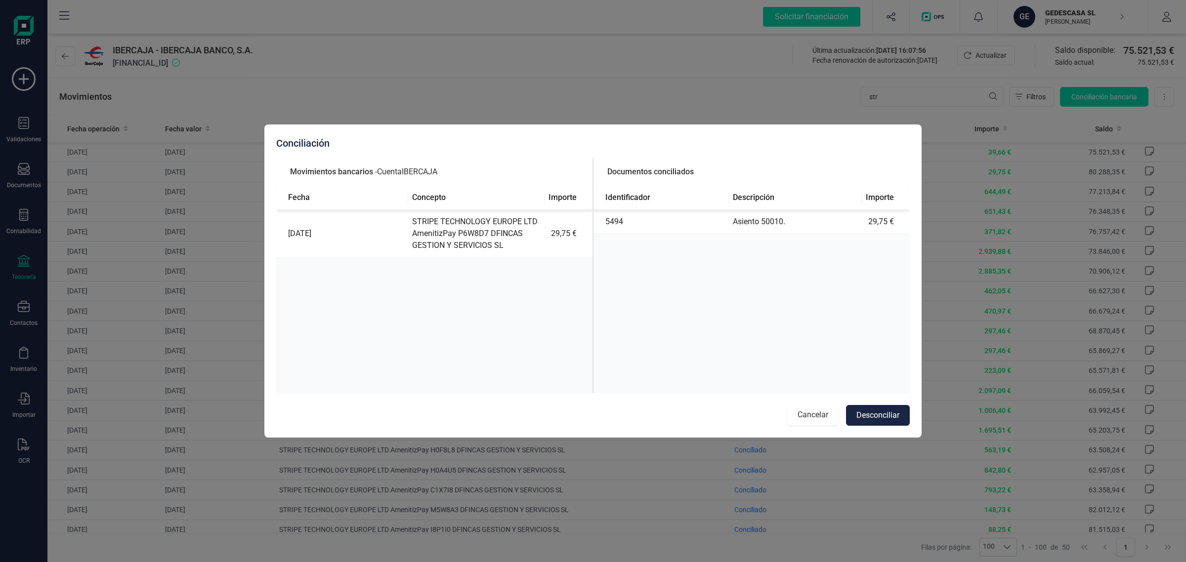
click at [796, 415] on button "Cancelar" at bounding box center [813, 415] width 50 height 21
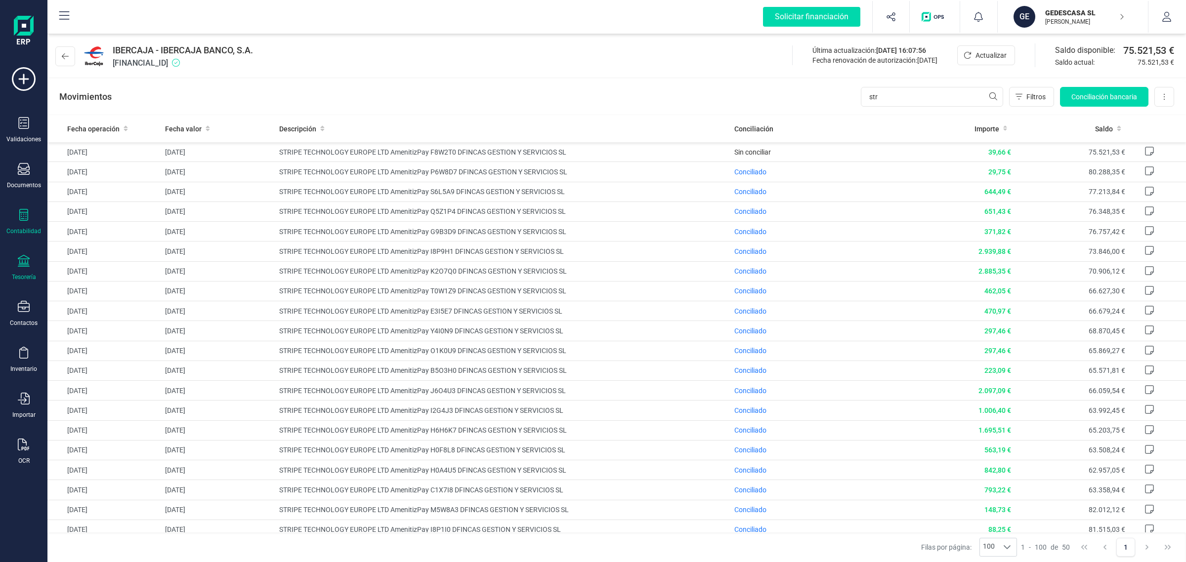
click at [29, 215] on icon at bounding box center [24, 215] width 12 height 12
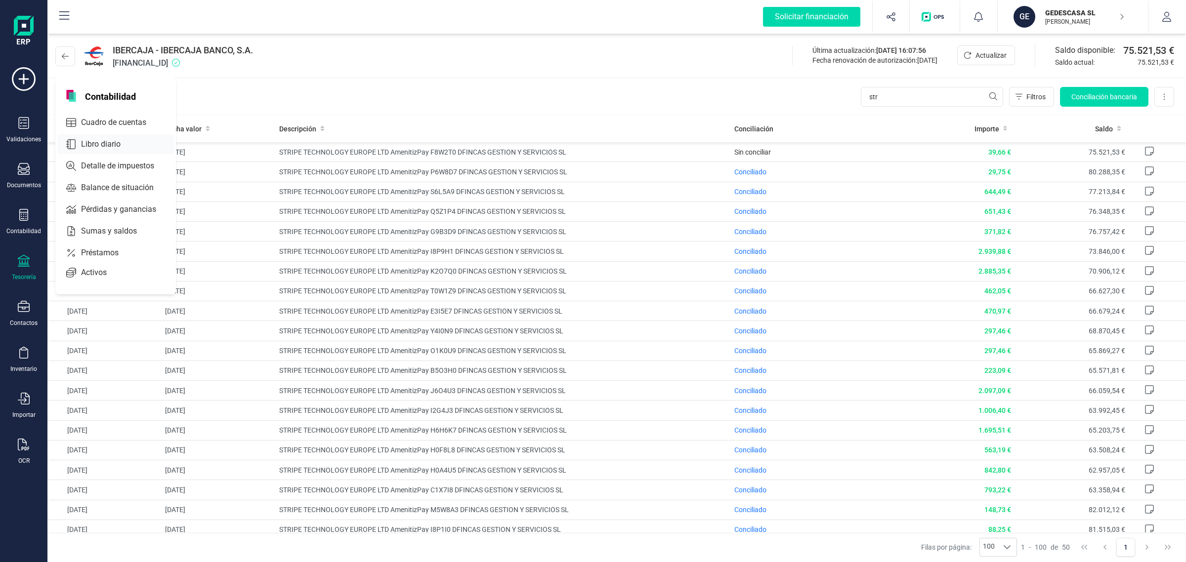
click at [121, 142] on div at bounding box center [130, 144] width 18 height 4
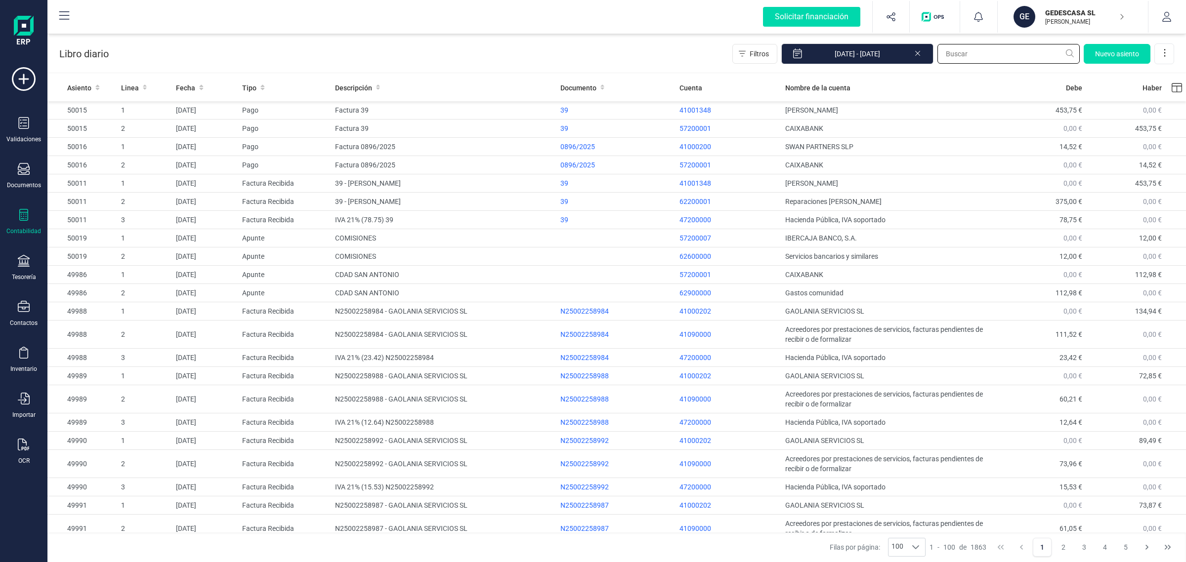
click at [981, 52] on input "text" at bounding box center [1008, 54] width 142 height 20
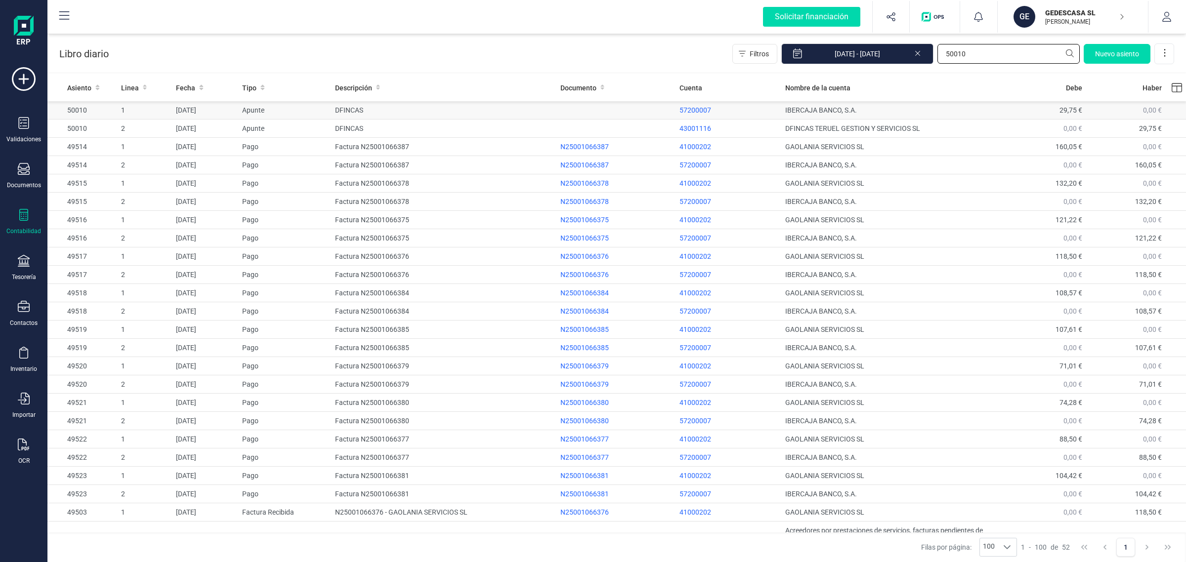
type input "50010"
click at [20, 249] on div "Validaciones Documentos Documentos Presupuestos Pedidos Albaranes Facturas Fact…" at bounding box center [24, 270] width 40 height 406
click at [20, 262] on icon at bounding box center [24, 261] width 12 height 12
click at [88, 170] on span "Cuentas bancarias" at bounding box center [120, 169] width 87 height 12
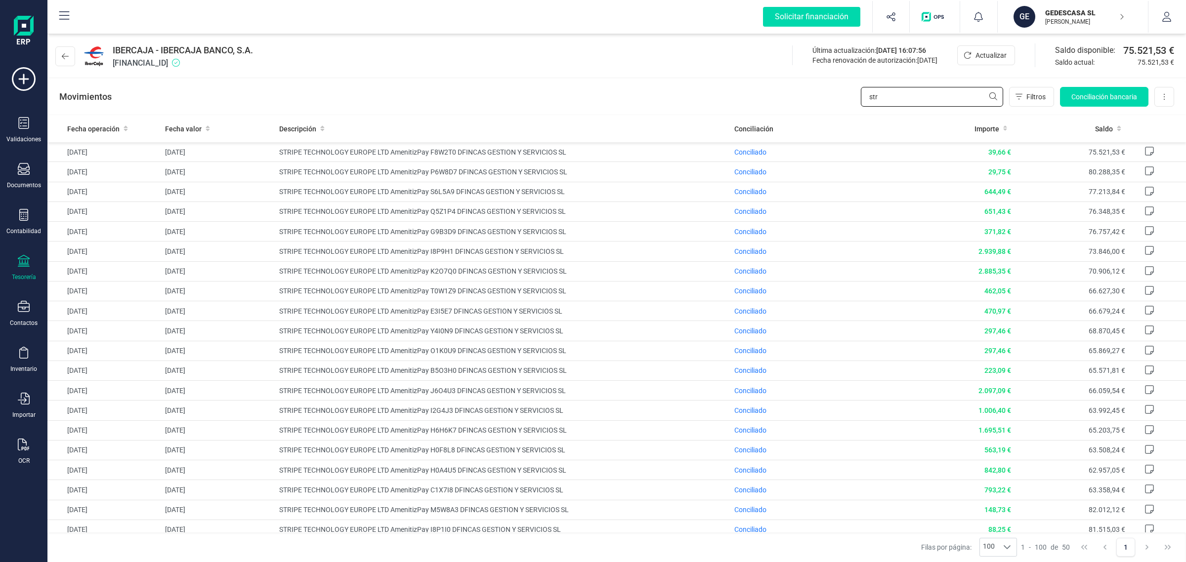
drag, startPoint x: 903, startPoint y: 99, endPoint x: 776, endPoint y: 100, distance: 126.5
click at [776, 100] on div "Movimientos str Filtros Conciliación bancaria Descargar Excel Eliminar cuenta" at bounding box center [616, 97] width 1138 height 36
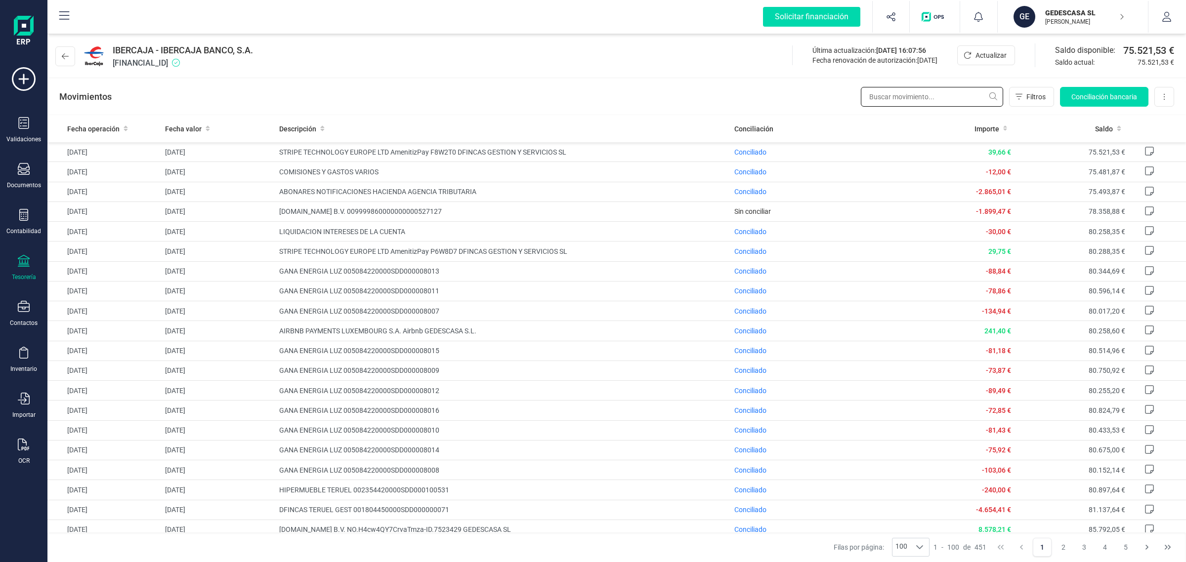
click at [903, 92] on input "text" at bounding box center [932, 97] width 142 height 20
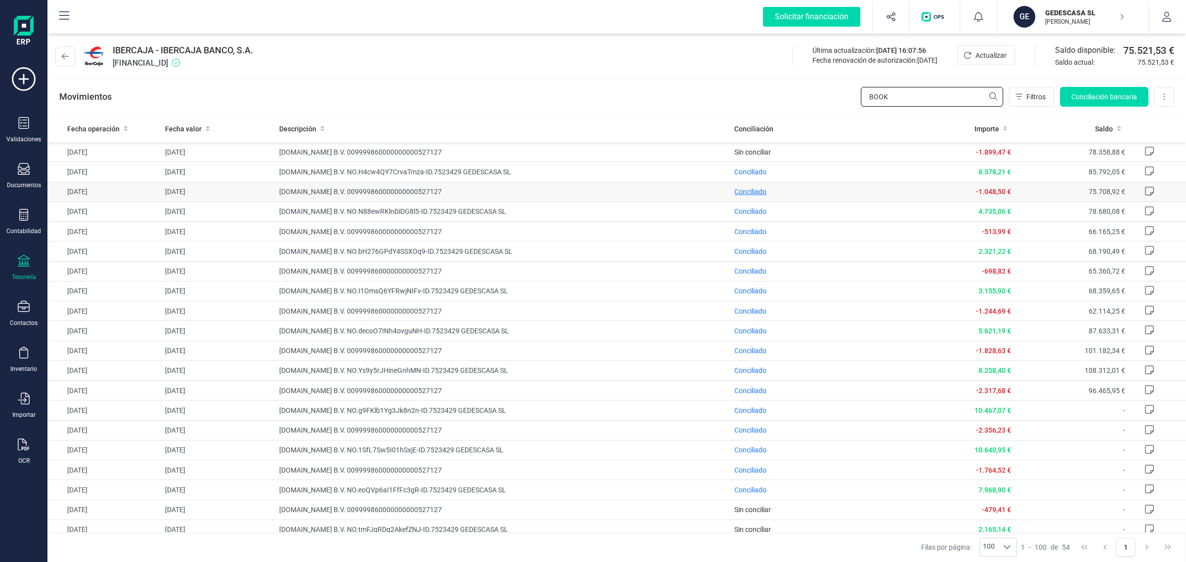
type input "BOOK"
click at [747, 194] on span "Conciliado" at bounding box center [750, 192] width 32 height 8
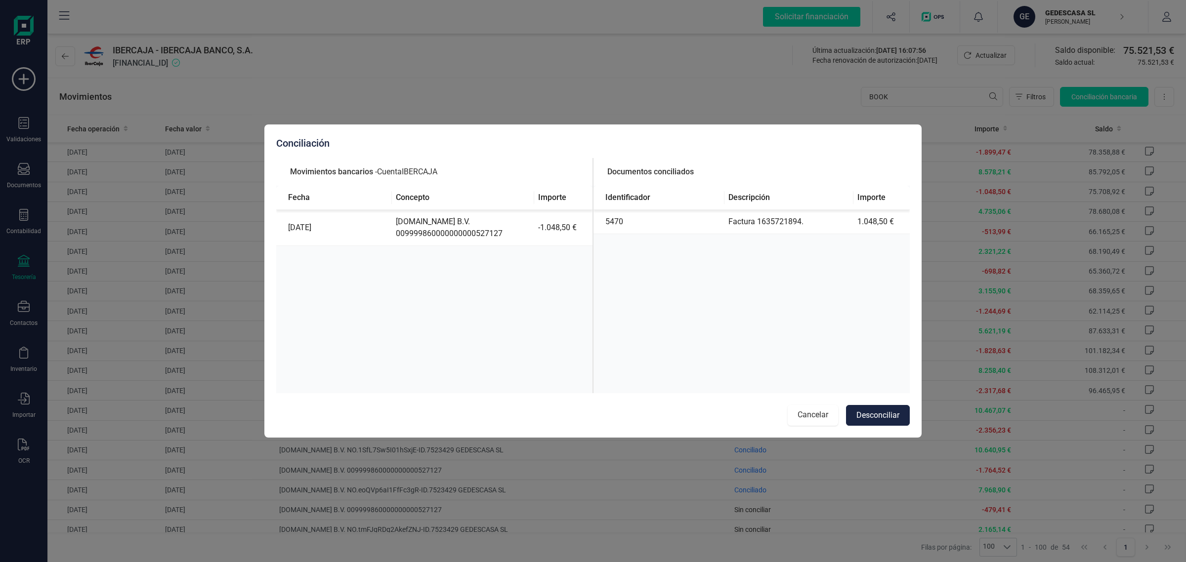
click at [809, 413] on button "Cancelar" at bounding box center [813, 415] width 50 height 21
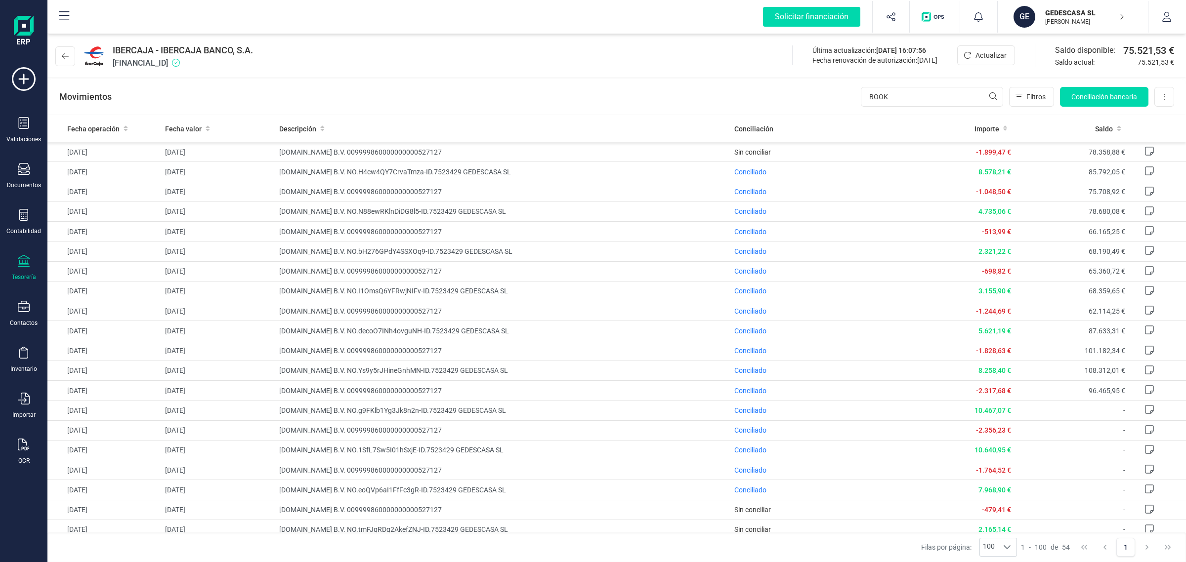
click at [20, 265] on icon at bounding box center [24, 261] width 12 height 12
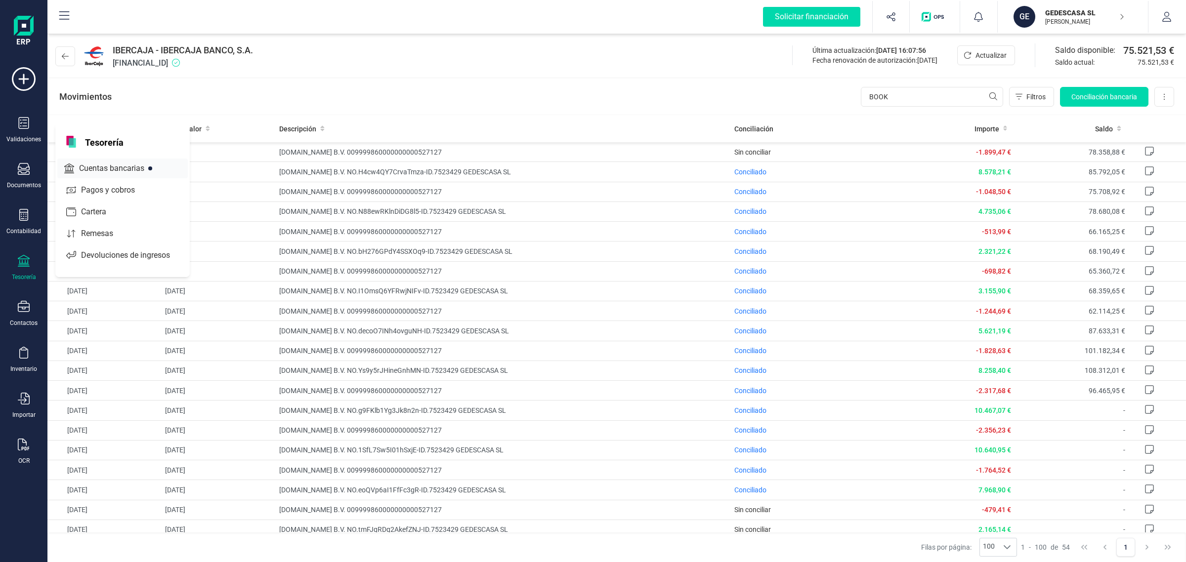
click at [137, 163] on span "Cuentas bancarias" at bounding box center [118, 169] width 87 height 12
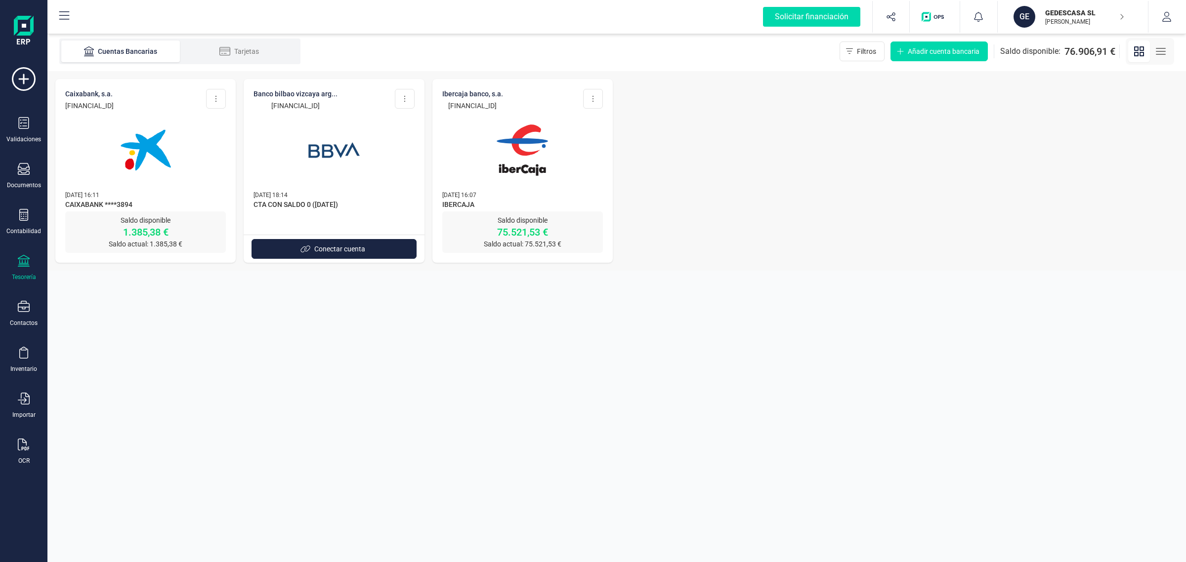
click at [203, 137] on div at bounding box center [145, 144] width 161 height 67
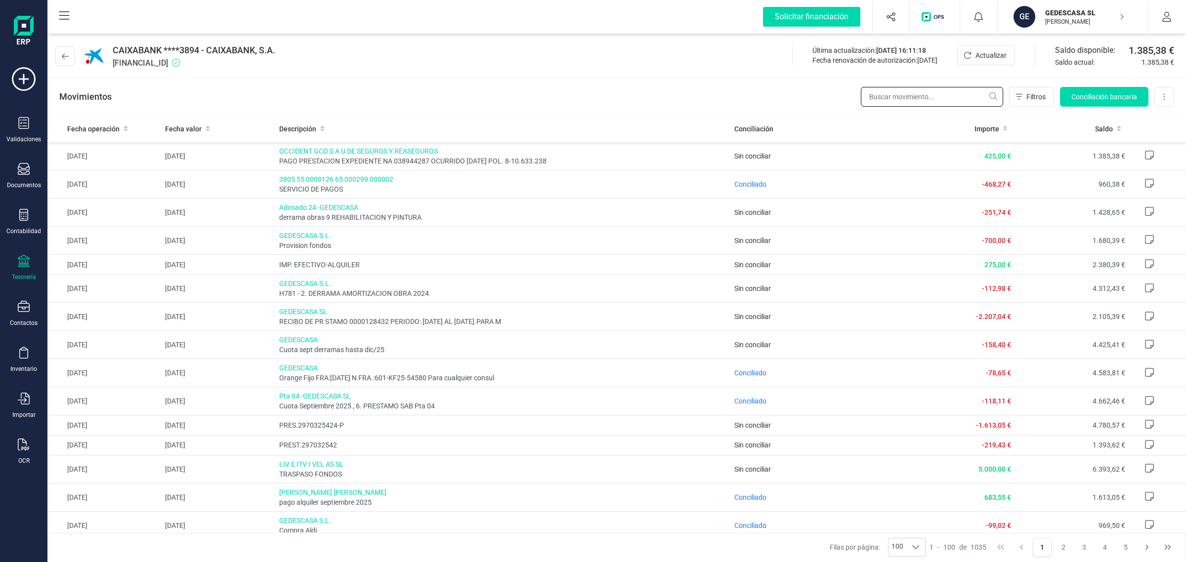
click at [927, 92] on input "text" at bounding box center [932, 97] width 142 height 20
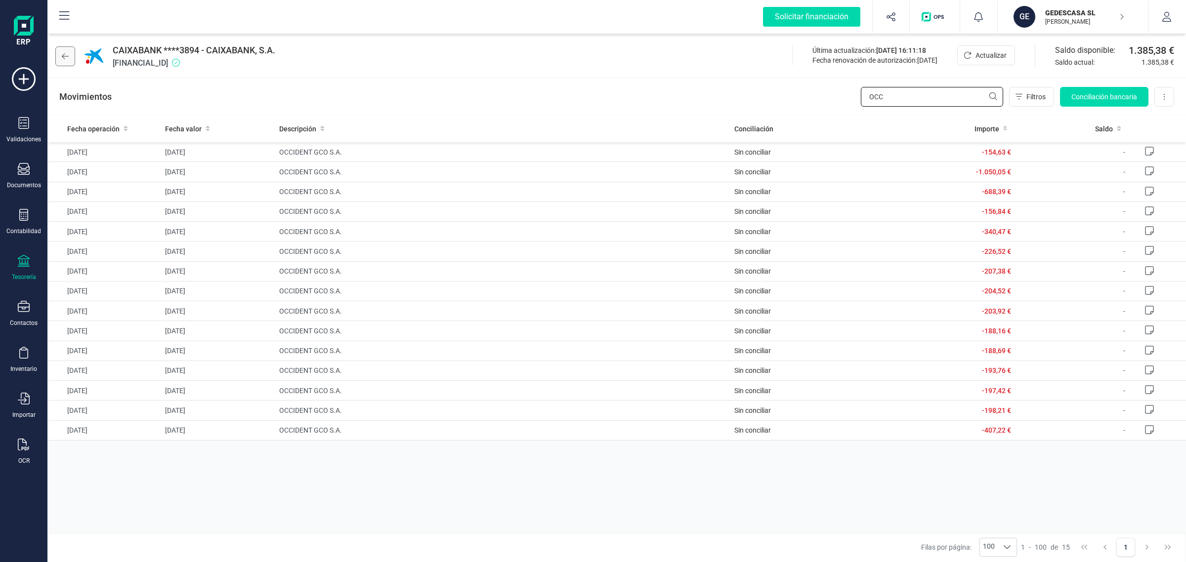
type input "OCC"
click at [64, 52] on icon at bounding box center [65, 56] width 7 height 8
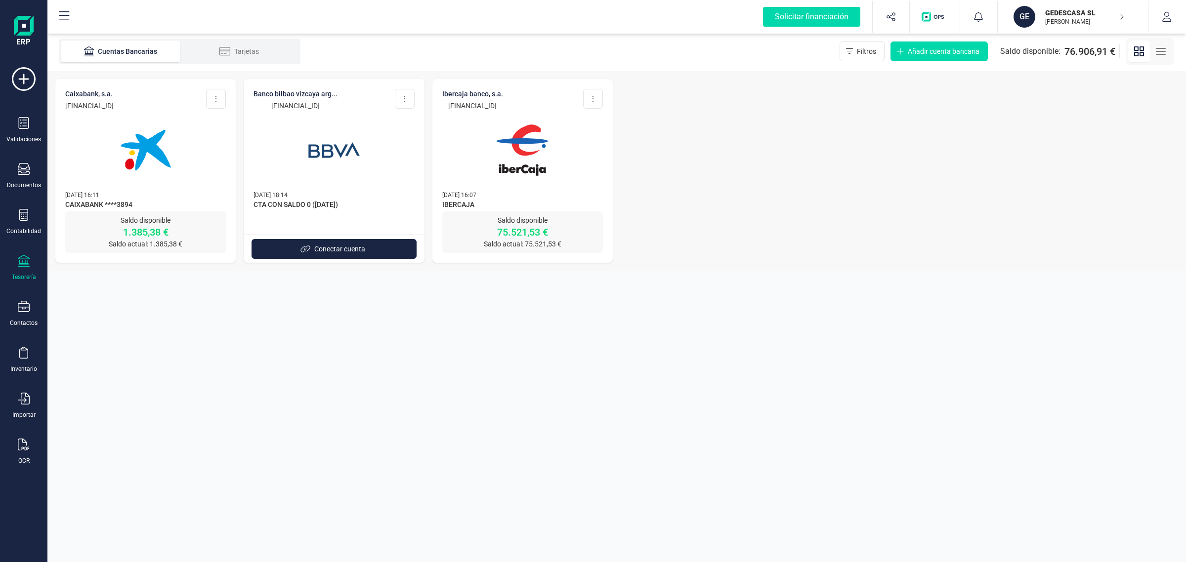
click at [154, 158] on img at bounding box center [145, 150] width 83 height 83
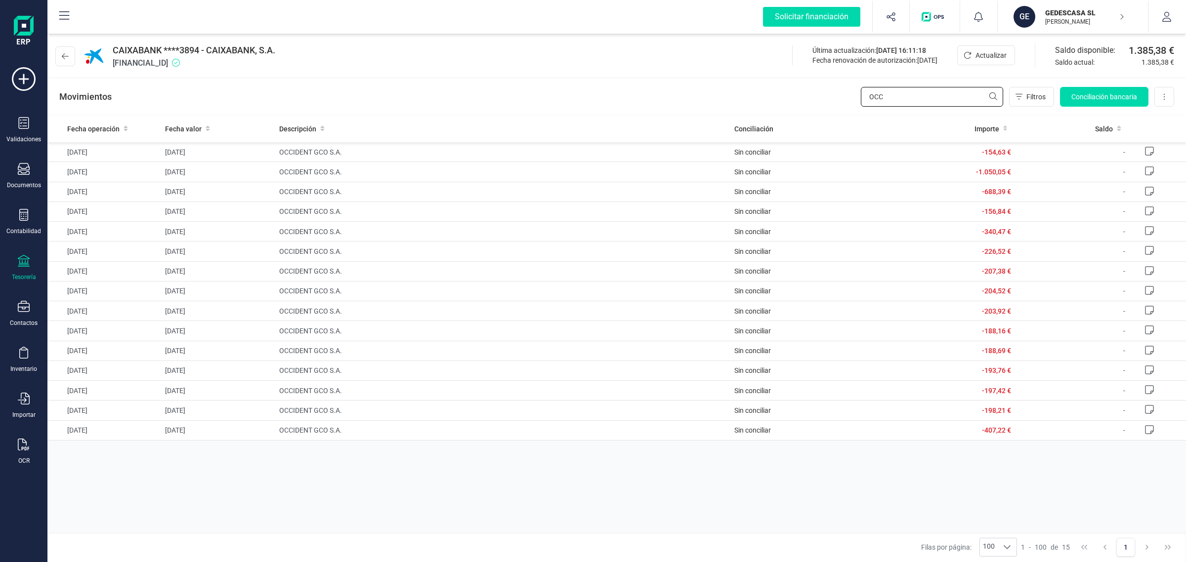
drag, startPoint x: 901, startPoint y: 95, endPoint x: 808, endPoint y: 106, distance: 93.0
click at [809, 107] on div "Movimientos OCC Filtros Conciliación bancaria Descargar Excel Eliminar cuenta" at bounding box center [616, 97] width 1138 height 36
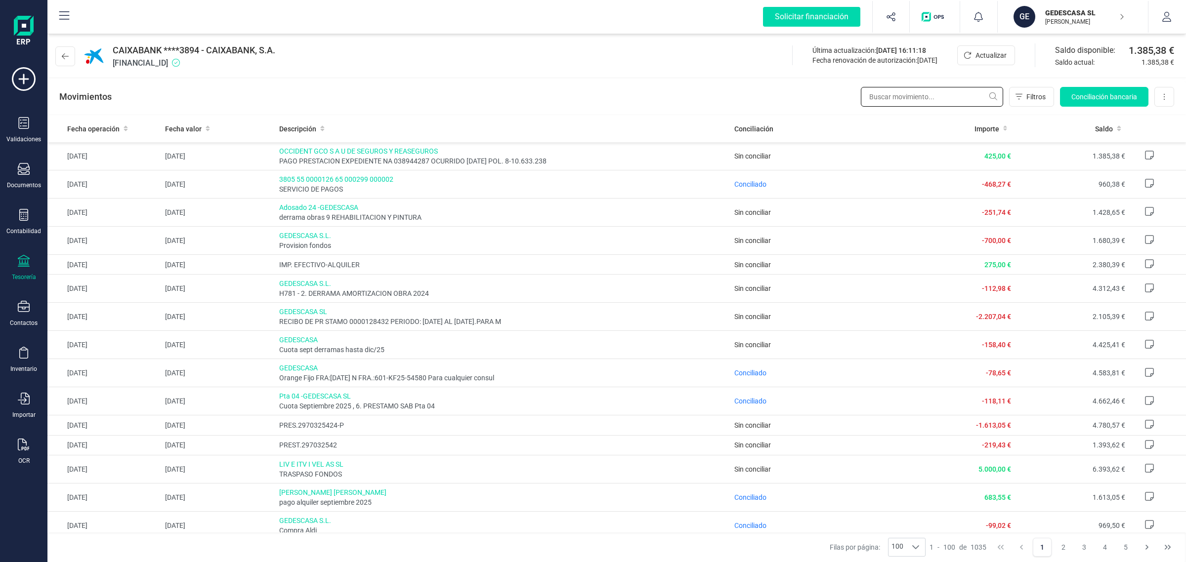
click at [897, 99] on input "text" at bounding box center [932, 97] width 142 height 20
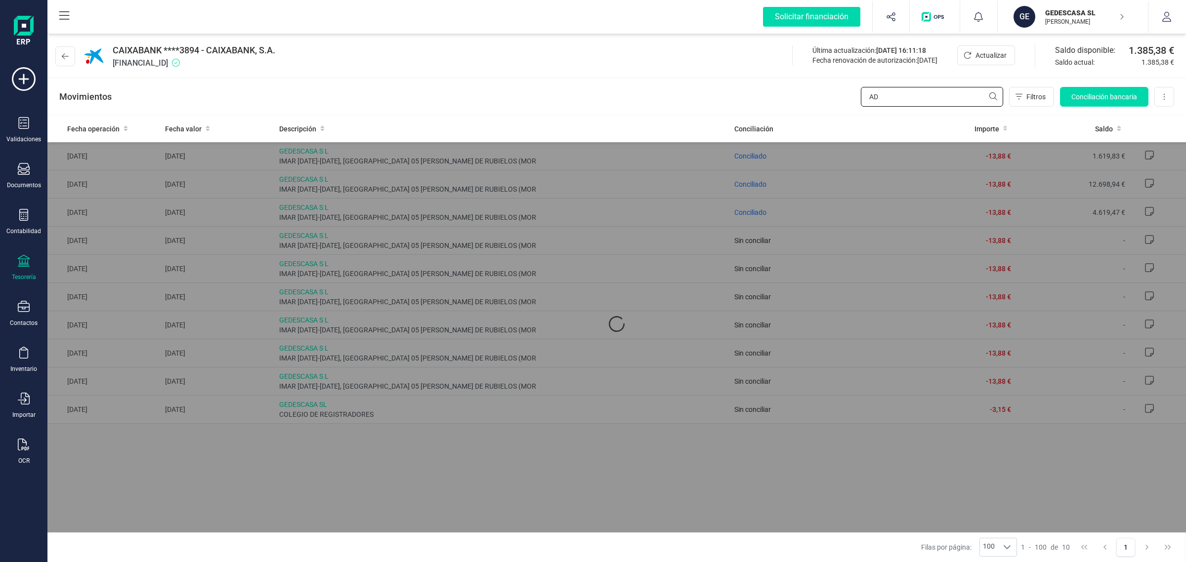
type input "A"
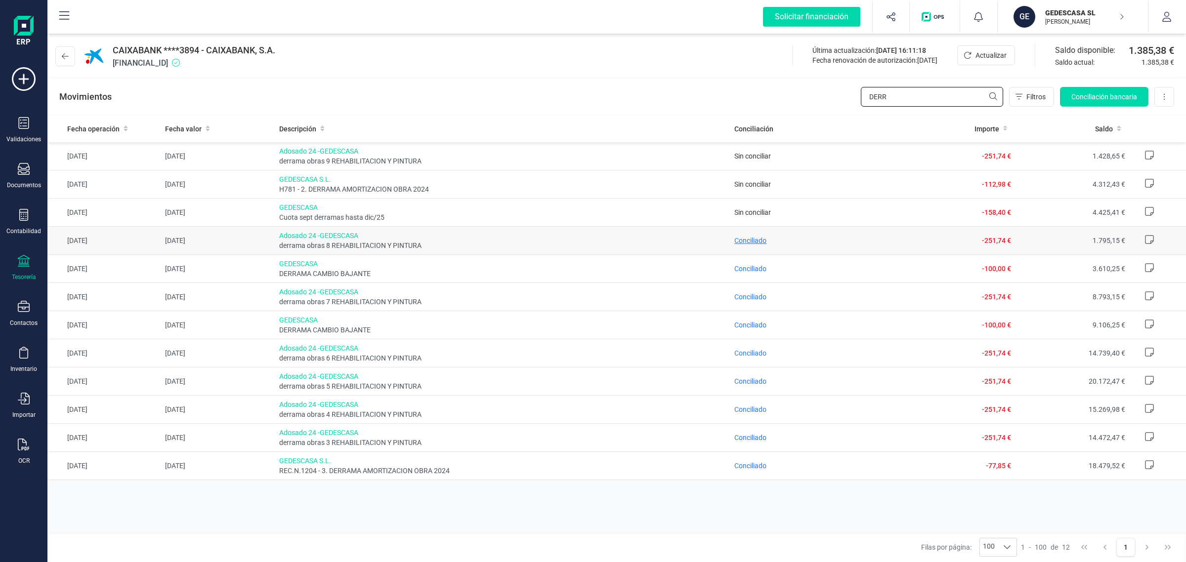
type input "DERR"
click at [754, 241] on span "Conciliado" at bounding box center [750, 241] width 32 height 8
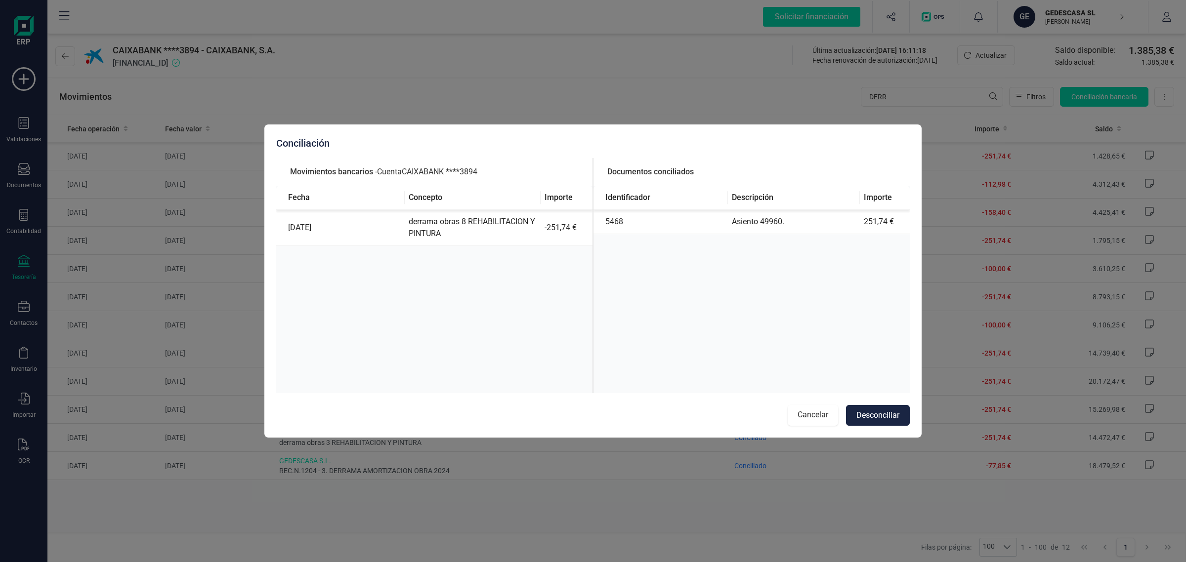
click at [814, 408] on button "Cancelar" at bounding box center [813, 415] width 50 height 21
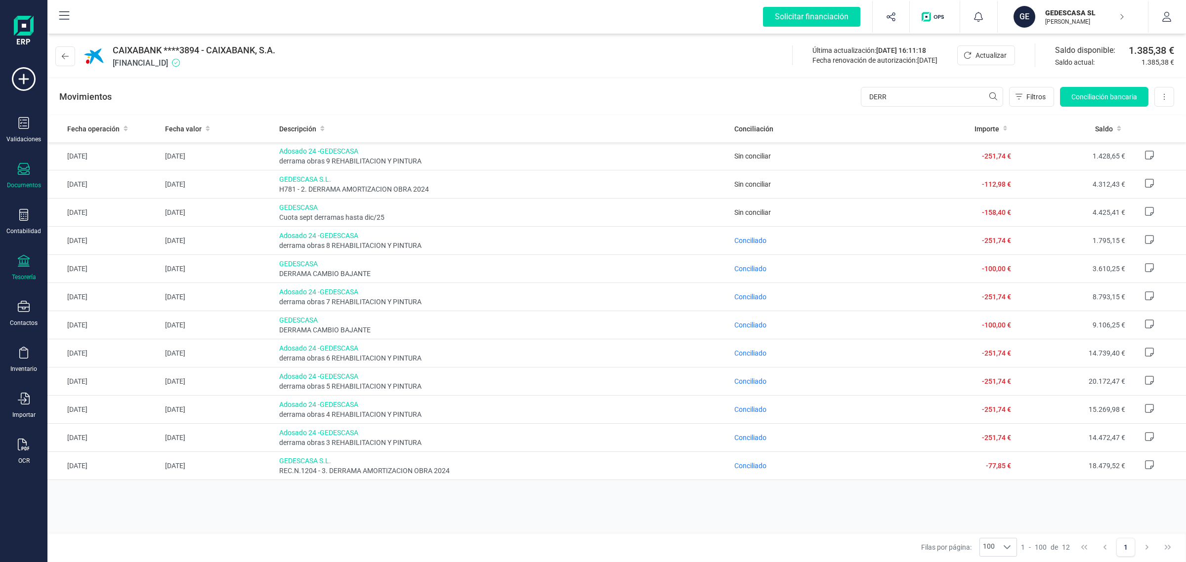
click at [26, 174] on div at bounding box center [24, 170] width 12 height 14
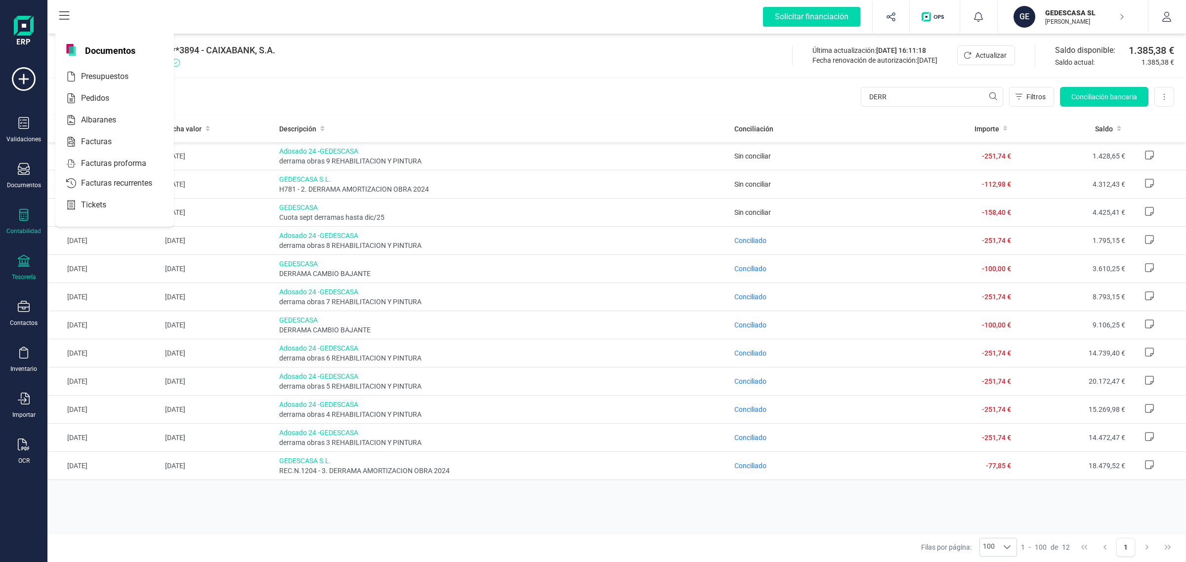
click at [31, 220] on div "Contabilidad" at bounding box center [24, 222] width 40 height 26
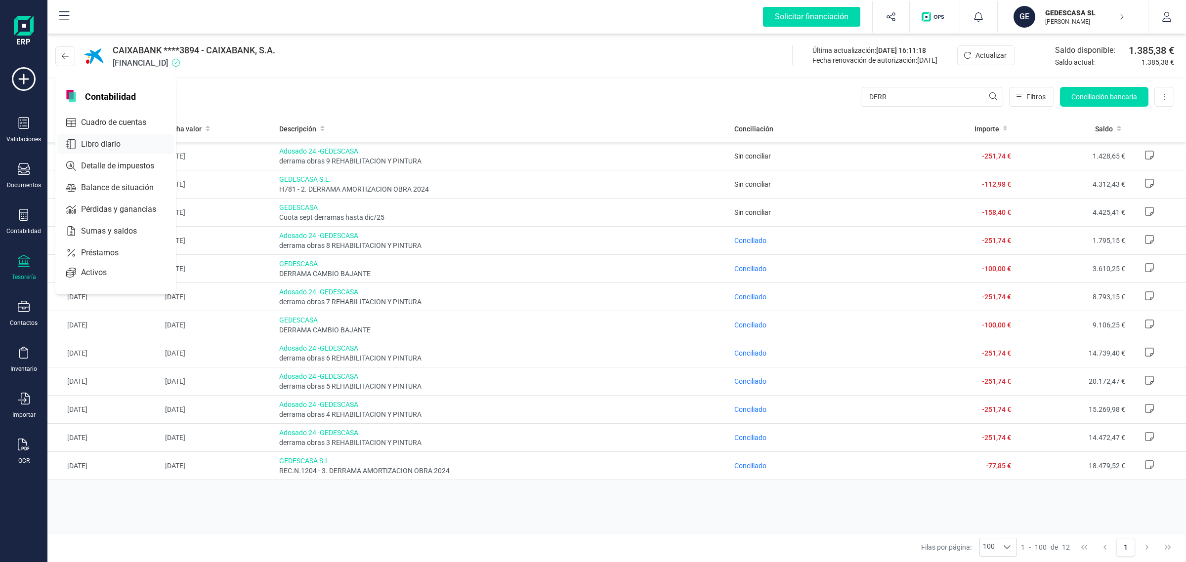
click at [85, 142] on span "Libro diario" at bounding box center [107, 144] width 61 height 12
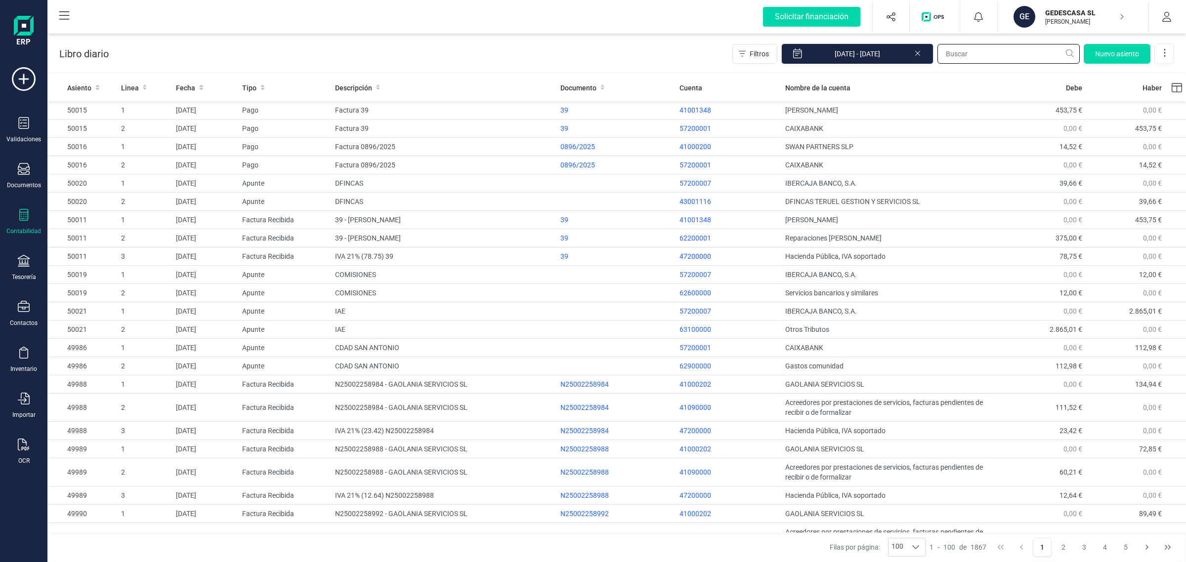
click at [955, 53] on input "text" at bounding box center [1008, 54] width 142 height 20
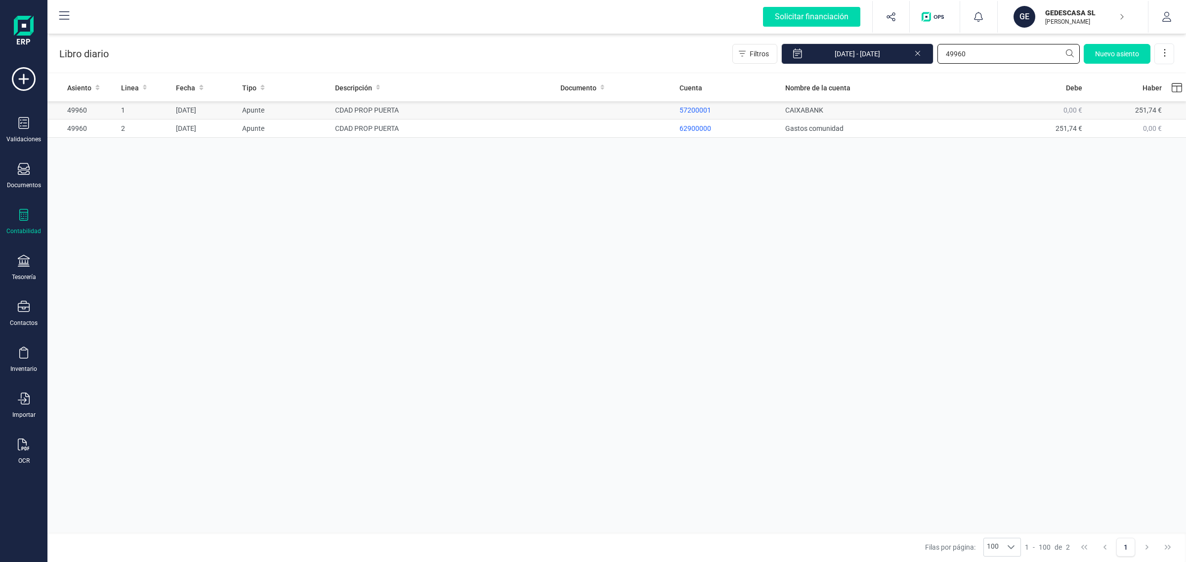
type input "49960"
click at [23, 273] on div "Tesorería" at bounding box center [24, 277] width 24 height 8
click at [116, 178] on div "Cuentas bancarias" at bounding box center [122, 169] width 134 height 24
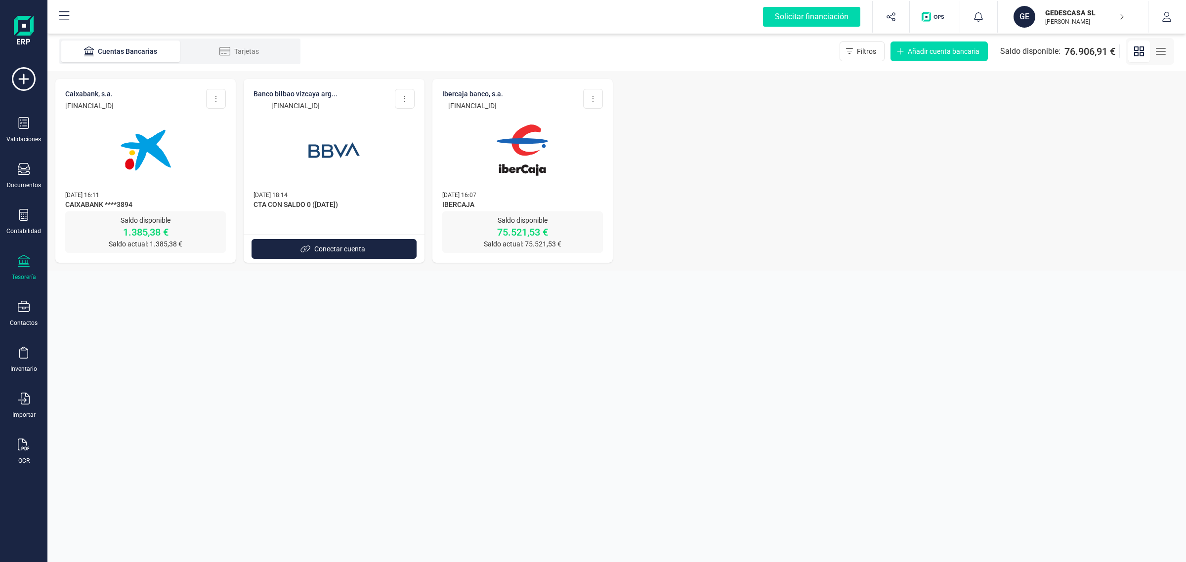
click at [168, 164] on img at bounding box center [145, 150] width 83 height 83
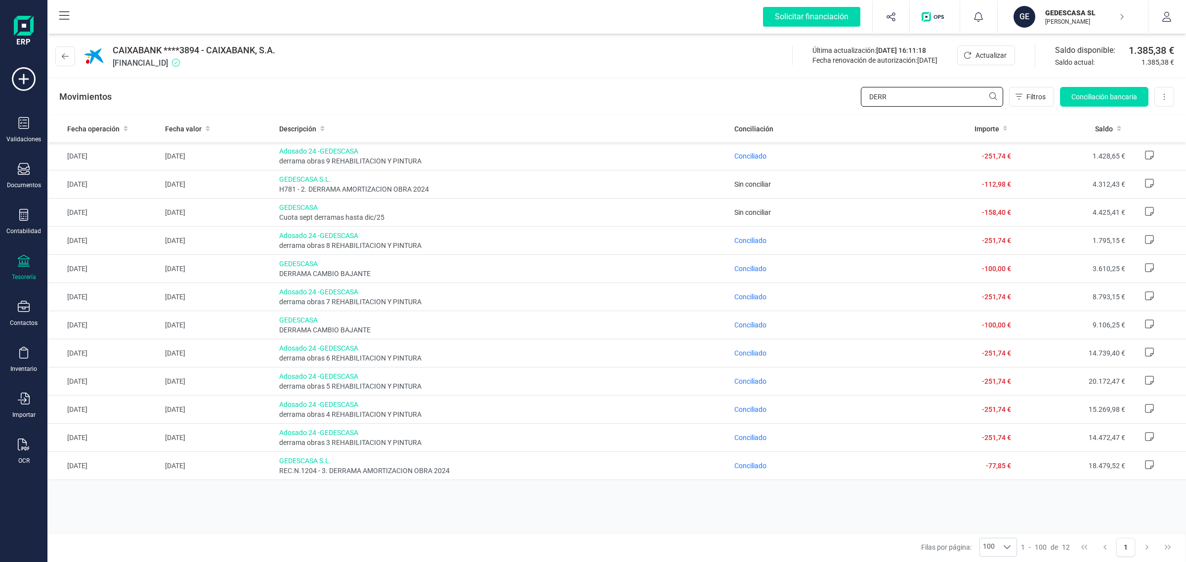
drag, startPoint x: 915, startPoint y: 95, endPoint x: 763, endPoint y: 113, distance: 153.2
click at [761, 112] on div "Movimientos DERR Filtros Conciliación bancaria Descargar Excel Eliminar cuenta" at bounding box center [616, 97] width 1138 height 36
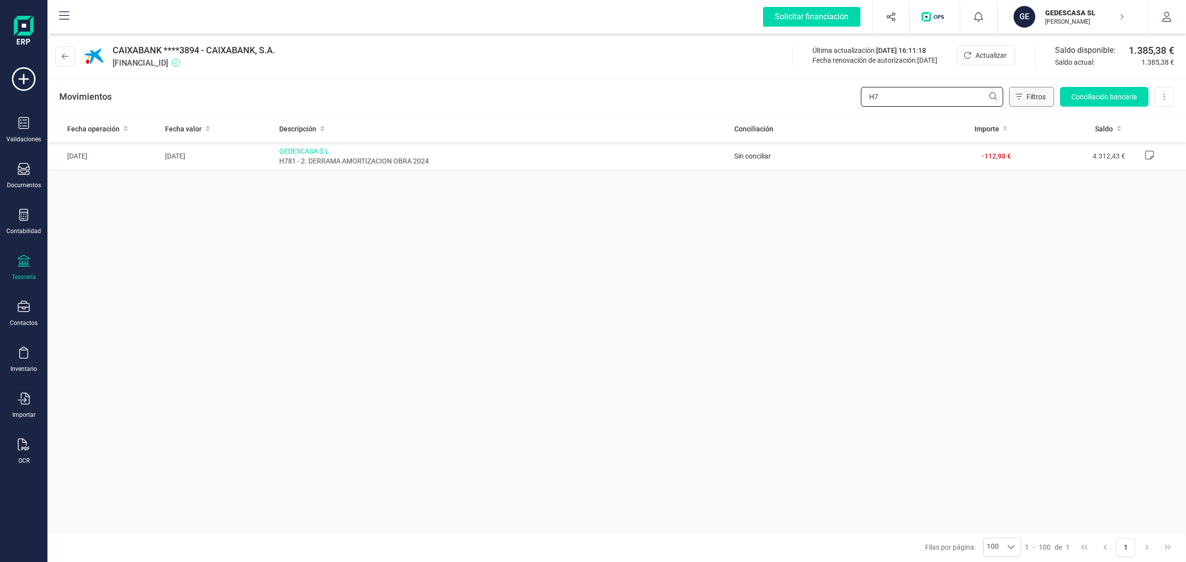
type input "H"
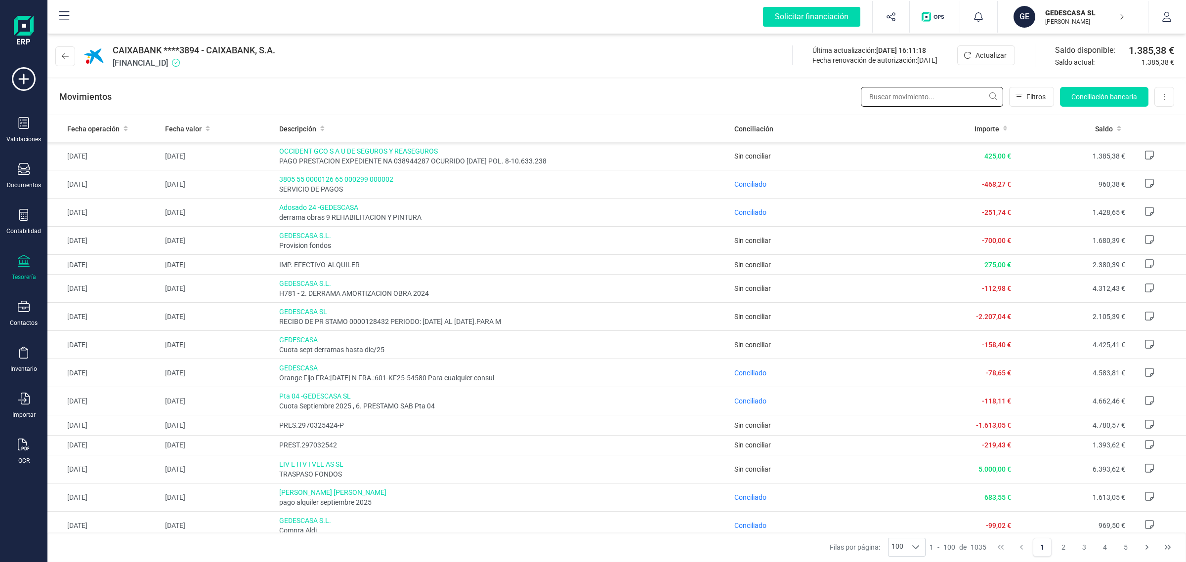
click at [871, 97] on input "text" at bounding box center [932, 97] width 142 height 20
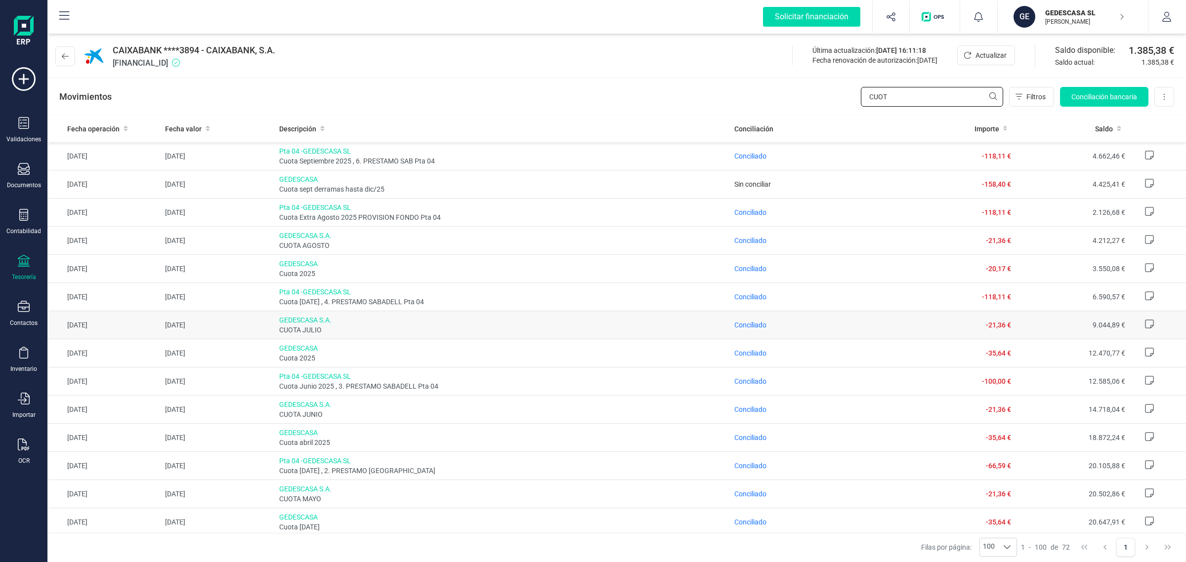
type input "CUOT"
drag, startPoint x: 897, startPoint y: 95, endPoint x: 838, endPoint y: 108, distance: 60.1
click at [838, 108] on div "Movimientos CUOT Filtros Conciliación bancaria Descargar Excel Eliminar cuenta" at bounding box center [616, 97] width 1138 height 36
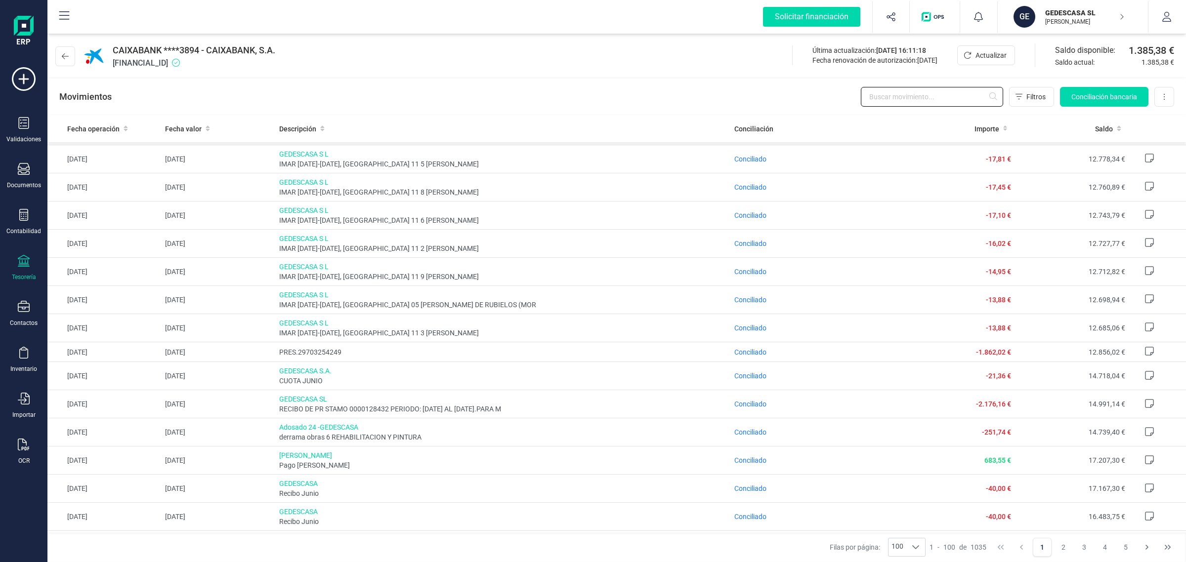
scroll to position [2161, 0]
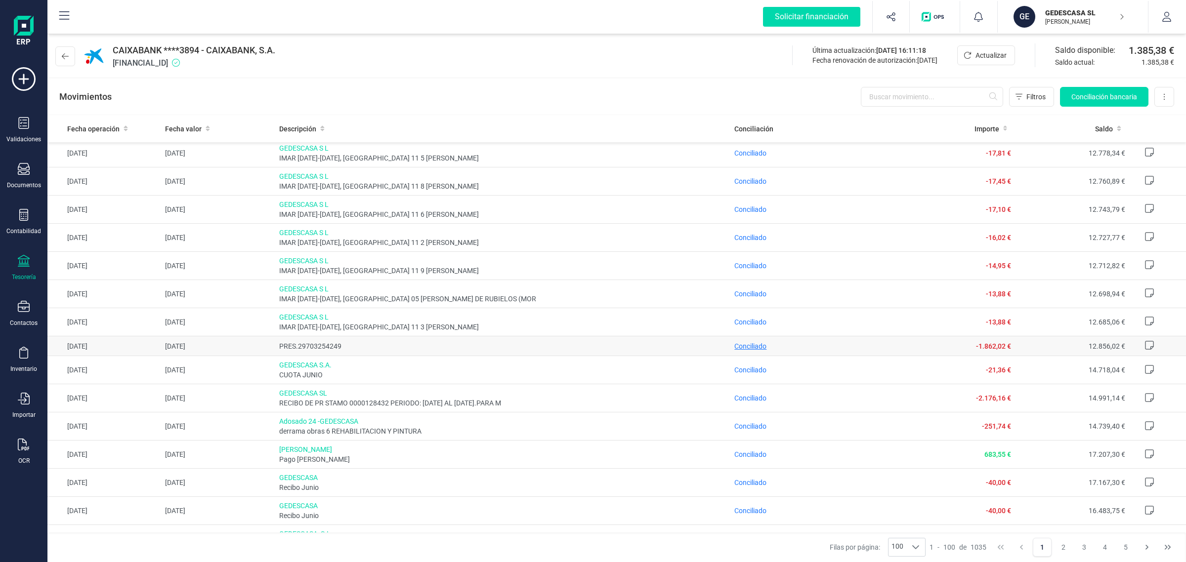
click at [750, 350] on span "Conciliado" at bounding box center [750, 346] width 32 height 8
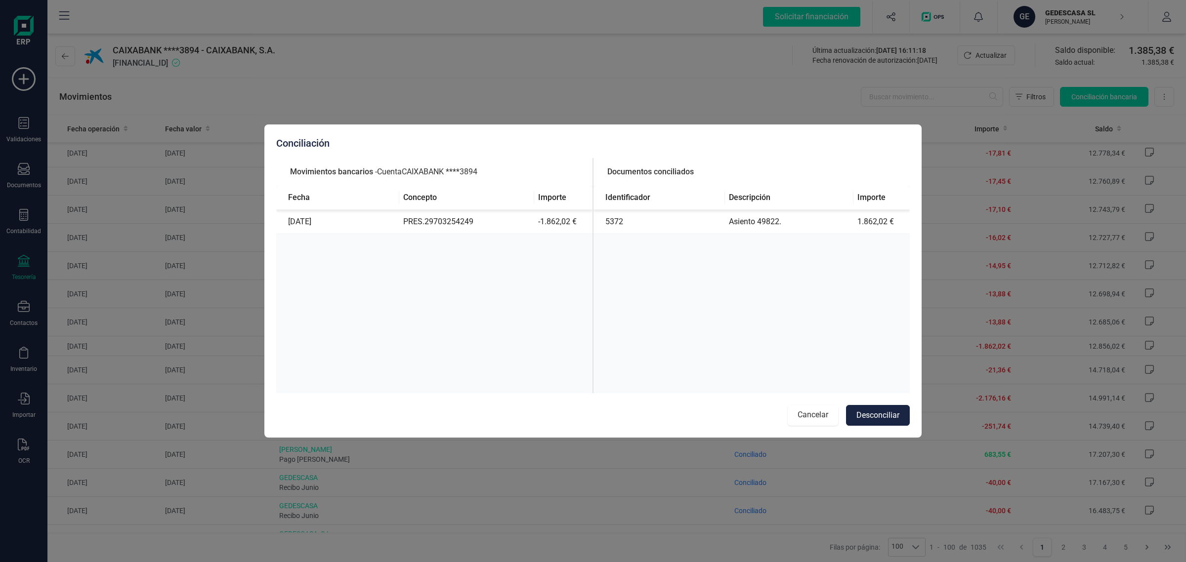
click at [809, 413] on button "Cancelar" at bounding box center [813, 415] width 50 height 21
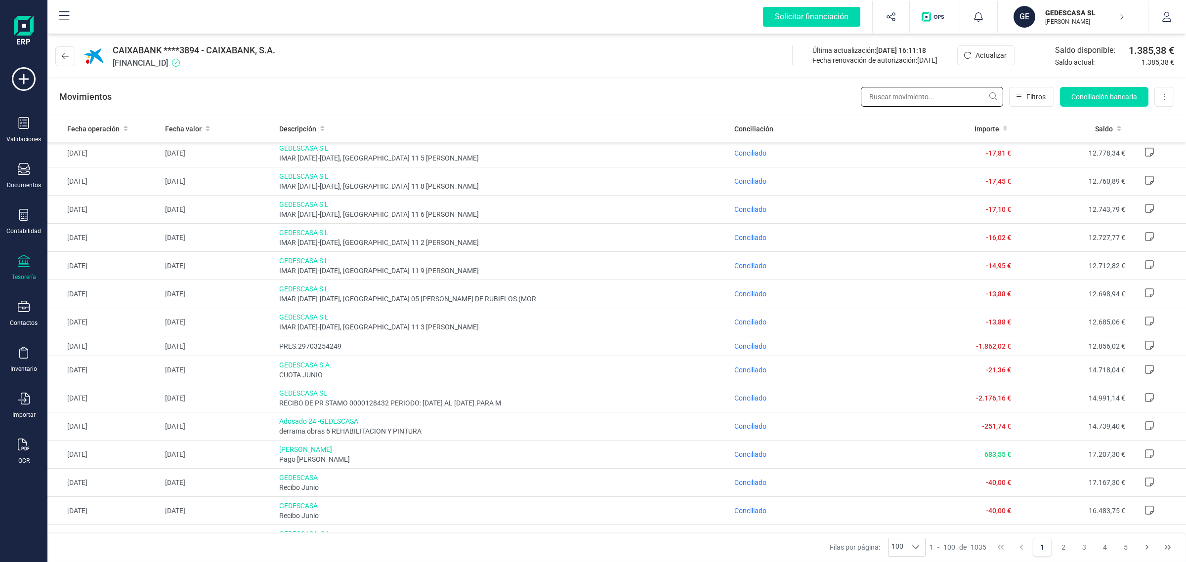
click at [924, 98] on input "text" at bounding box center [932, 97] width 142 height 20
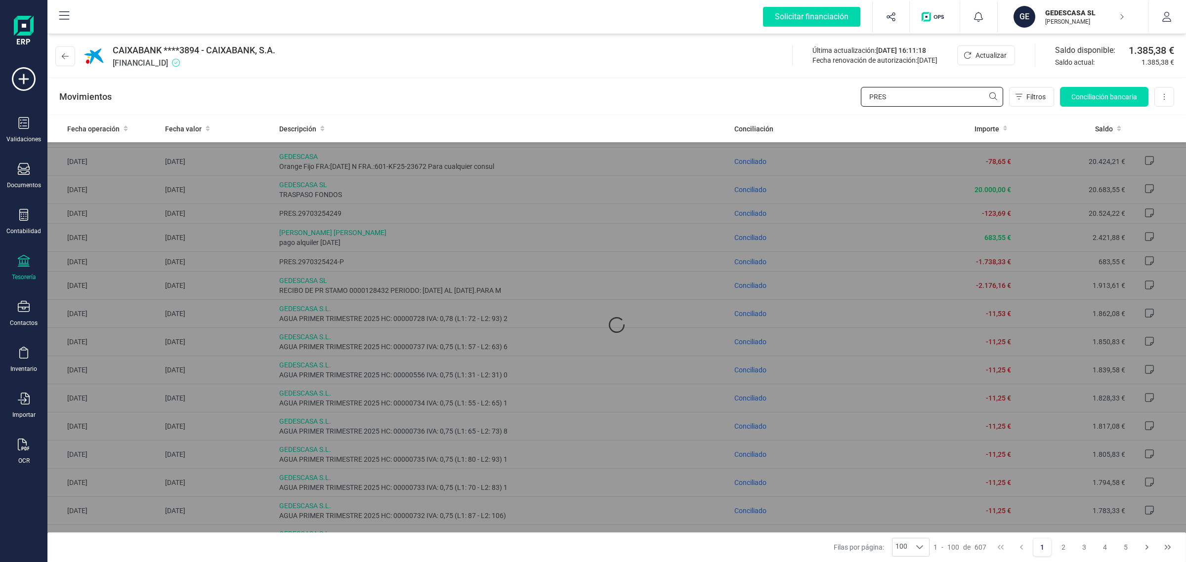
scroll to position [0, 0]
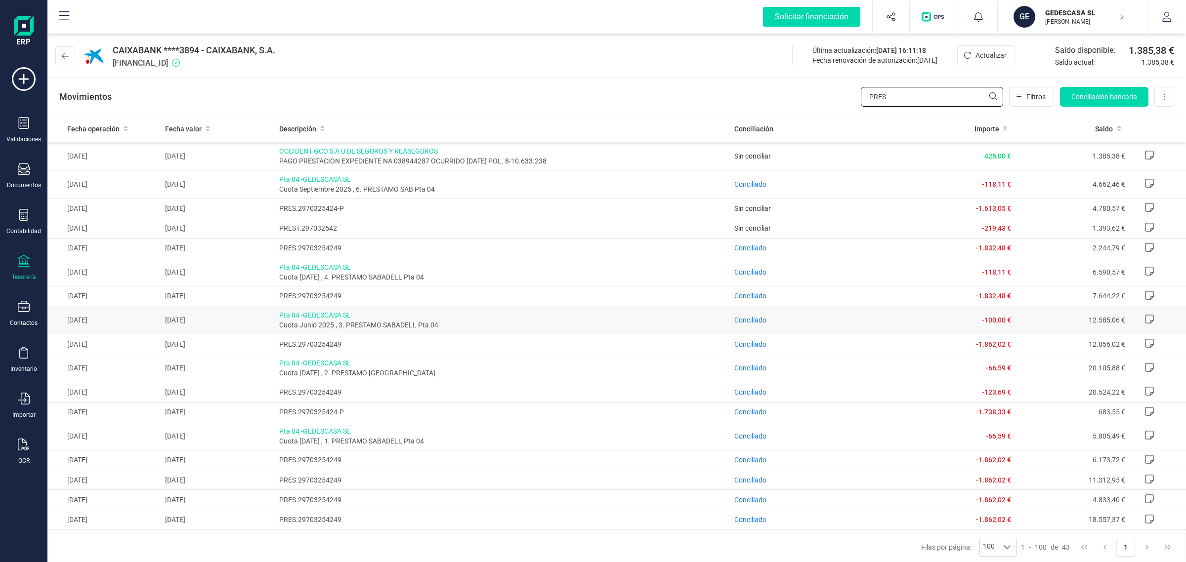
type input "PRES"
click at [754, 414] on span "Conciliado" at bounding box center [750, 412] width 32 height 8
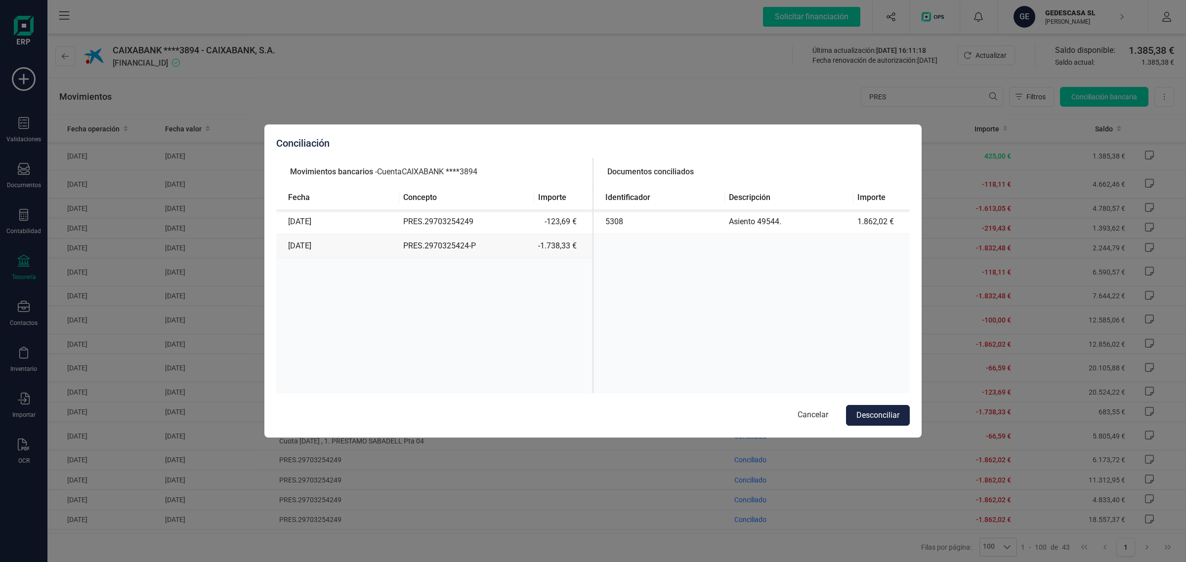
drag, startPoint x: 802, startPoint y: 411, endPoint x: 593, endPoint y: 338, distance: 220.6
click at [803, 412] on button "Cancelar" at bounding box center [813, 415] width 50 height 21
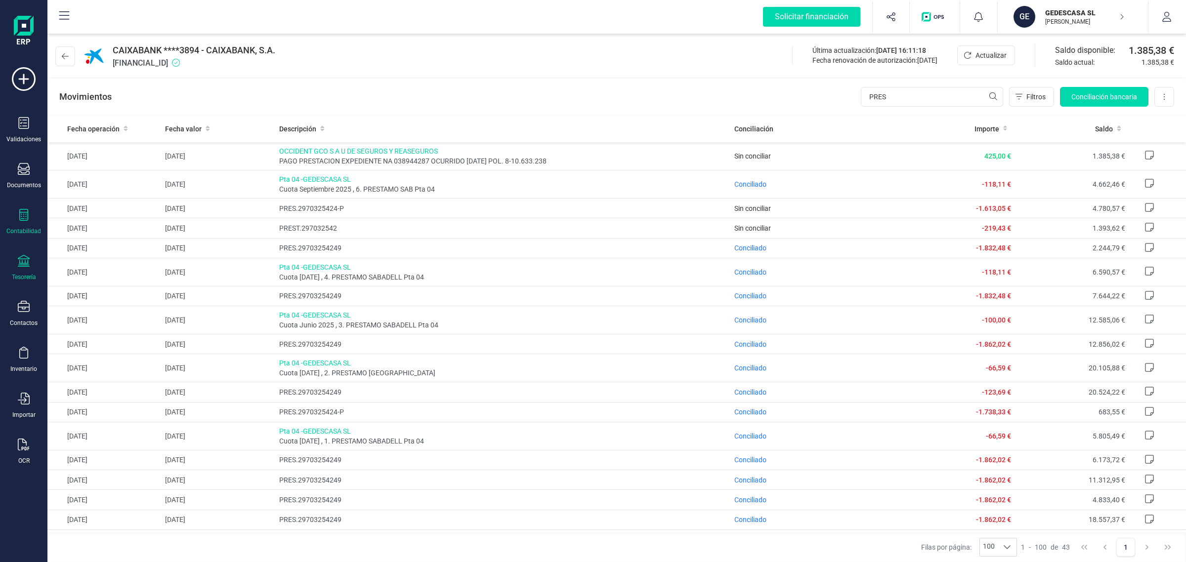
click at [28, 222] on div "Contabilidad" at bounding box center [24, 222] width 40 height 26
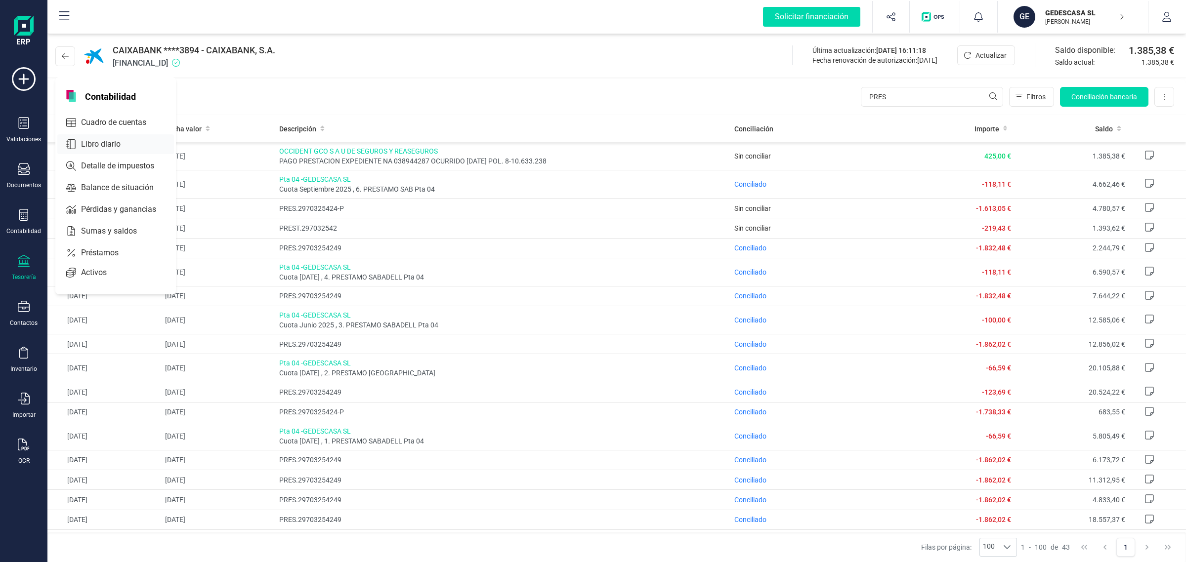
click at [117, 138] on span "Libro diario" at bounding box center [107, 144] width 61 height 12
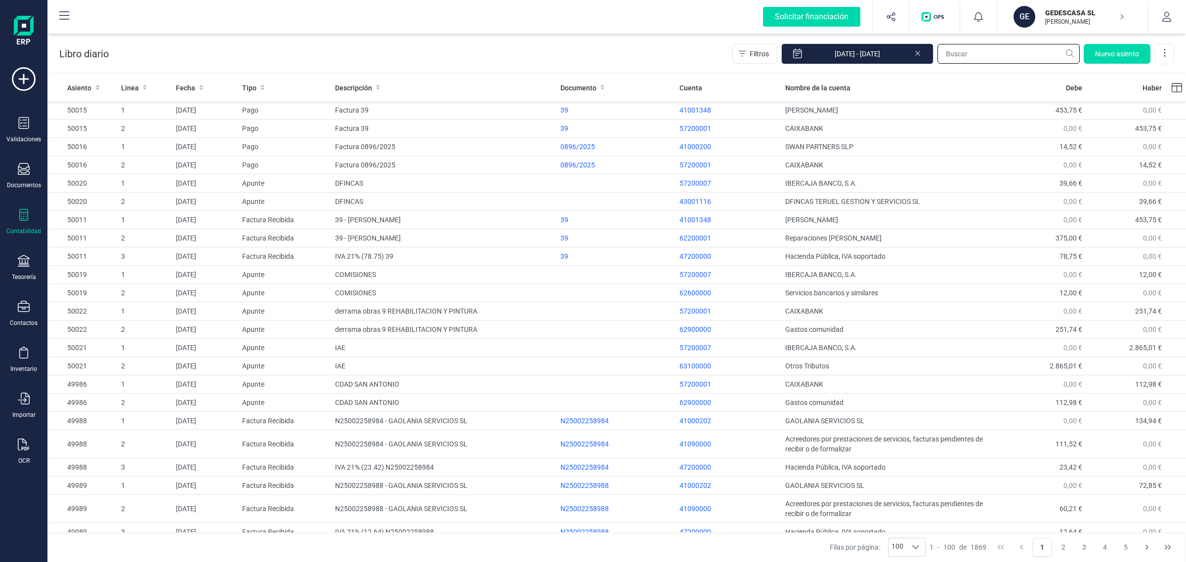
click at [966, 47] on input "text" at bounding box center [1008, 54] width 142 height 20
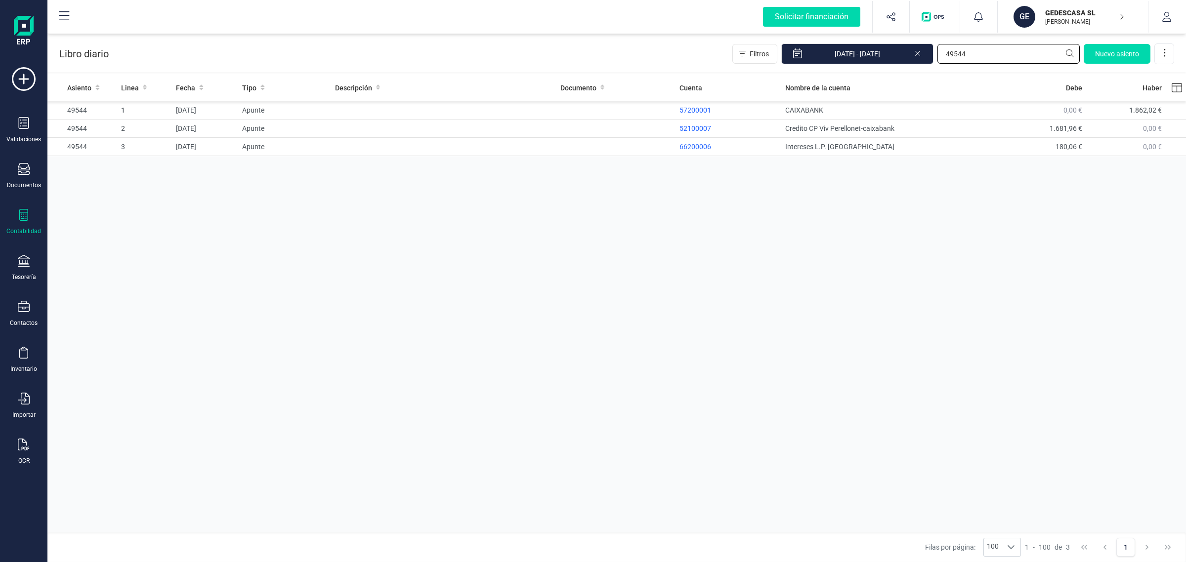
type input "49544"
click at [22, 222] on div "Contabilidad" at bounding box center [24, 222] width 40 height 26
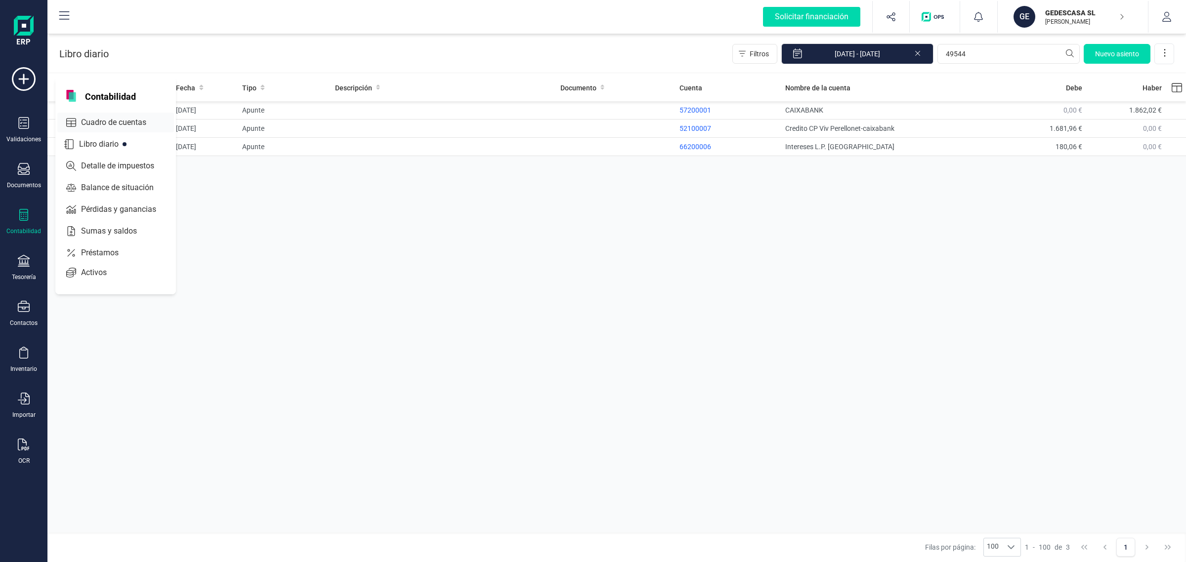
click at [115, 117] on span "Cuadro de cuentas" at bounding box center [120, 123] width 87 height 12
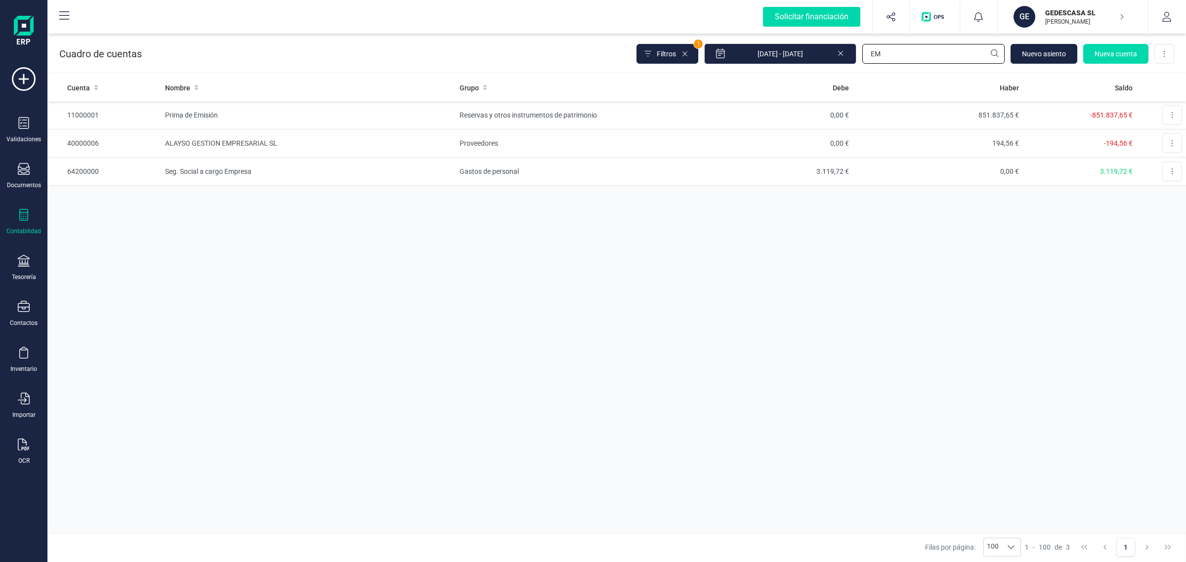
click at [837, 50] on div "Filtros 1 01/01/2025 - 29/09/2025 EM Nuevo asiento Nueva cuenta Descargar Excel" at bounding box center [905, 53] width 538 height 21
type input "LIV"
click at [650, 107] on td "Deudas a corto plazo con partes vinculadas" at bounding box center [569, 115] width 227 height 28
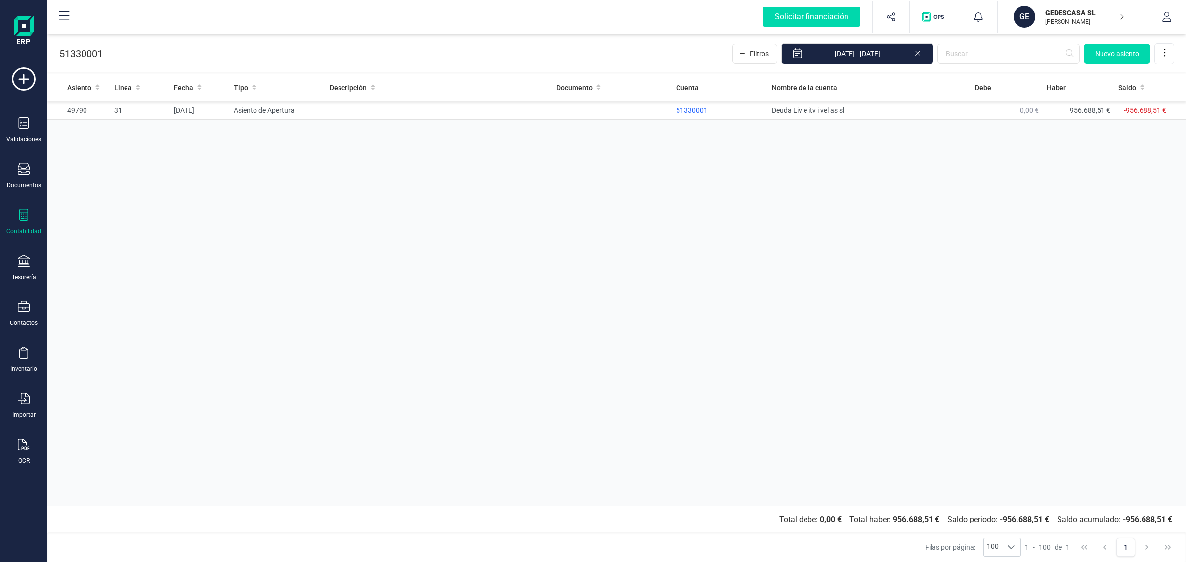
click at [917, 54] on icon at bounding box center [917, 52] width 8 height 10
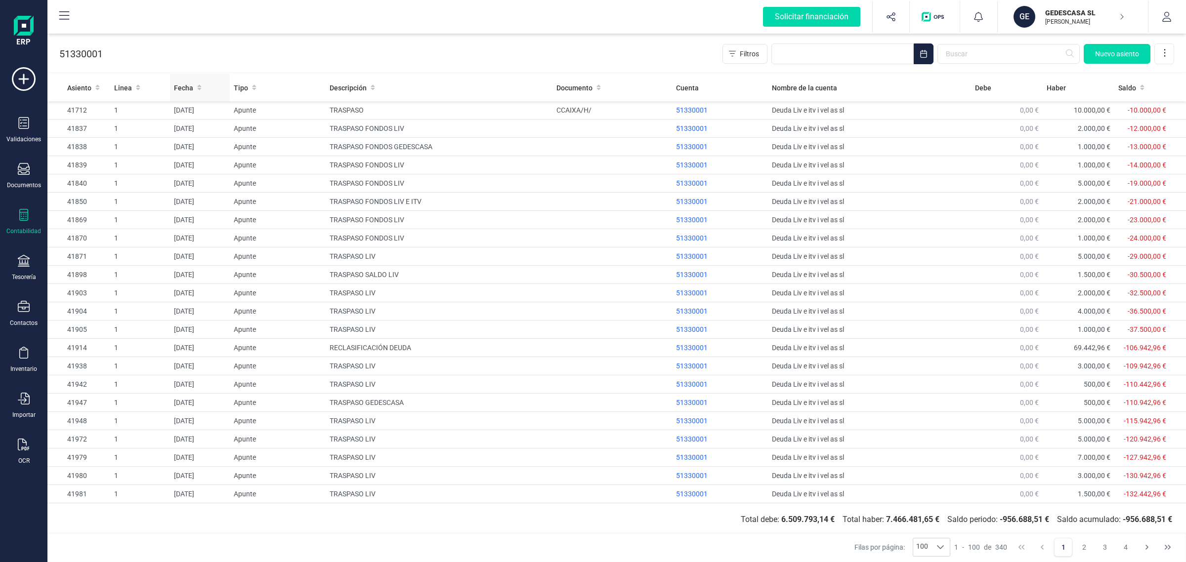
click at [198, 88] on icon at bounding box center [200, 87] width 4 height 5
click at [198, 88] on icon at bounding box center [199, 87] width 4 height 7
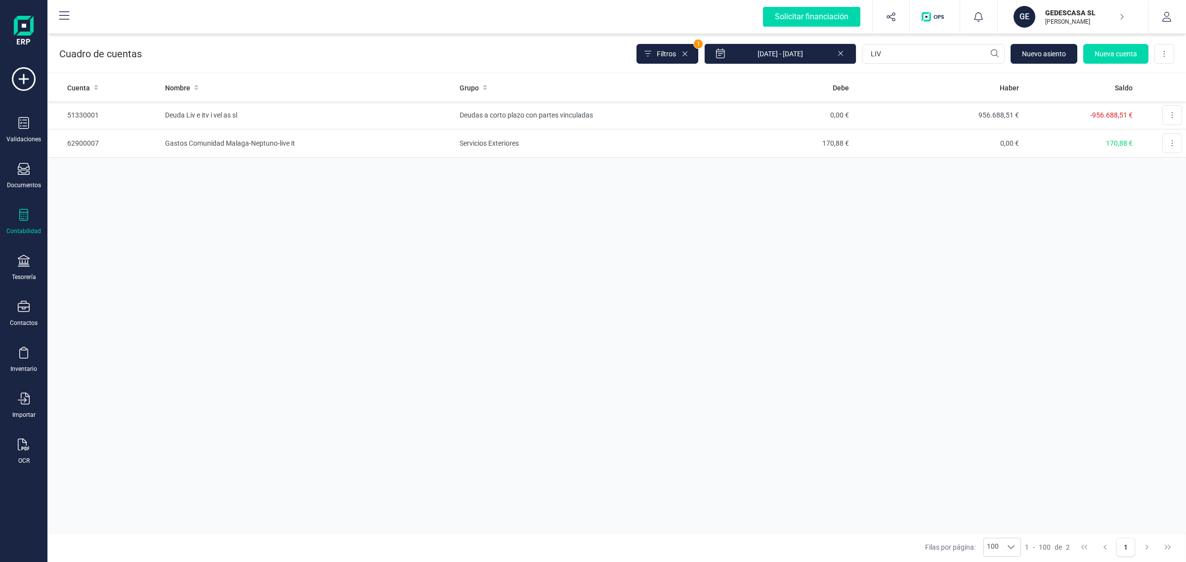
click at [512, 277] on div "Cuenta Nombre Grupo Debe Haber Saldo 51330001 Deuda Liv e itv i vel as sl Deuda…" at bounding box center [616, 303] width 1138 height 458
drag, startPoint x: 900, startPoint y: 56, endPoint x: 850, endPoint y: 63, distance: 50.4
click at [850, 63] on div "Filtros 1 01/01/2025 - 29/09/2025 LIV Nuevo asiento Nueva cuenta Descargar Excel" at bounding box center [905, 53] width 538 height 21
type input "MON"
click at [312, 118] on td "RICARDO MONLLOR GONZALEZ" at bounding box center [308, 115] width 295 height 28
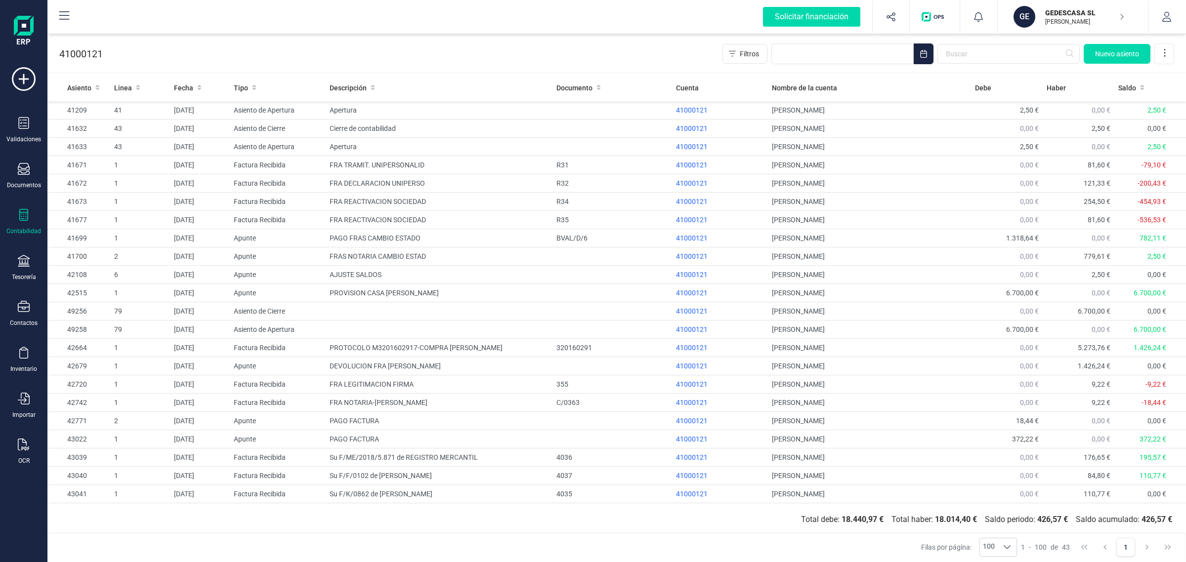
drag, startPoint x: 196, startPoint y: 84, endPoint x: 916, endPoint y: 11, distance: 724.0
click at [197, 84] on icon at bounding box center [199, 87] width 4 height 7
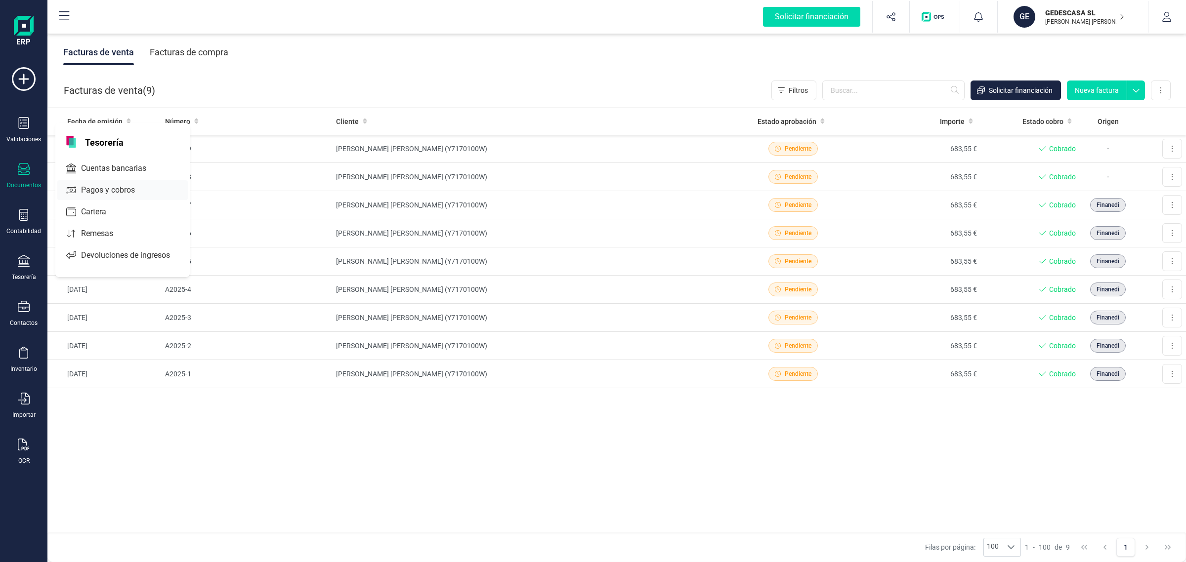
click at [85, 166] on span "Cuentas bancarias" at bounding box center [120, 169] width 87 height 12
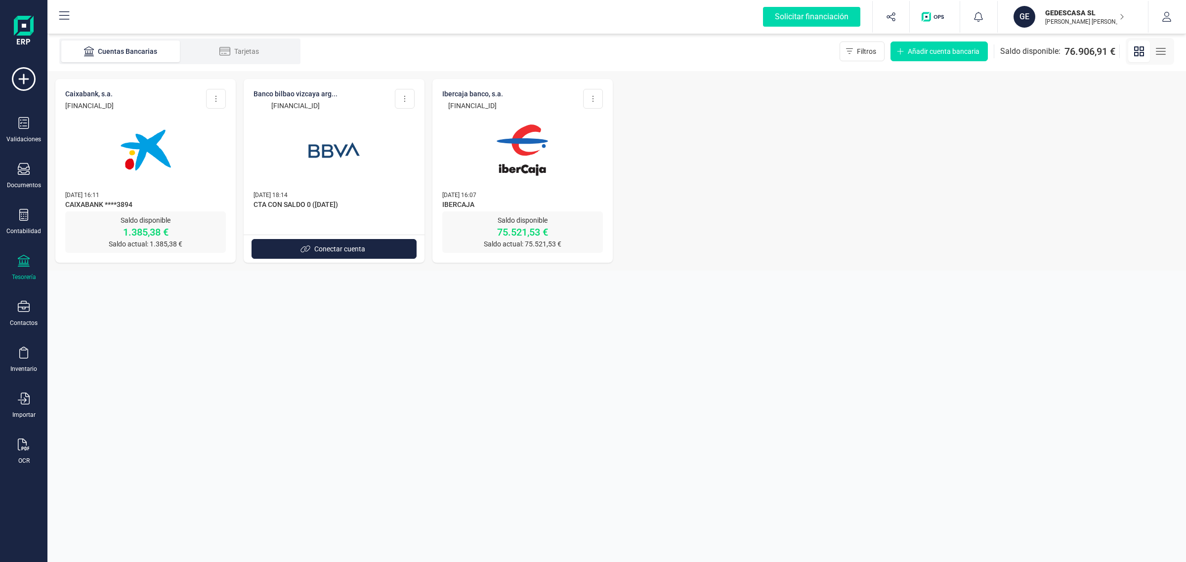
click at [137, 177] on img at bounding box center [145, 150] width 83 height 83
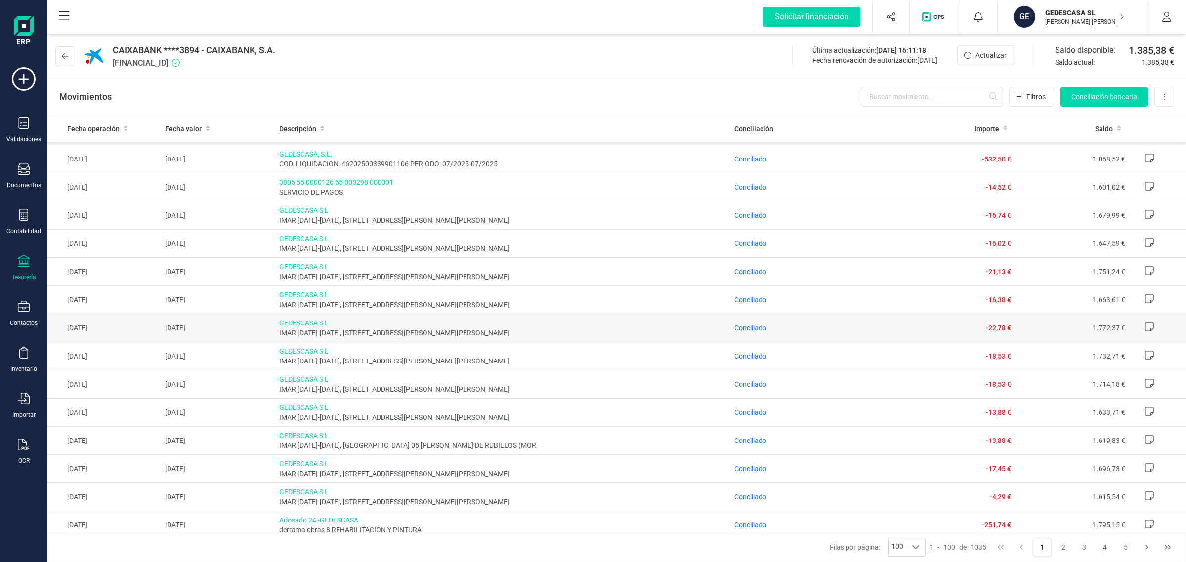
scroll to position [556, 0]
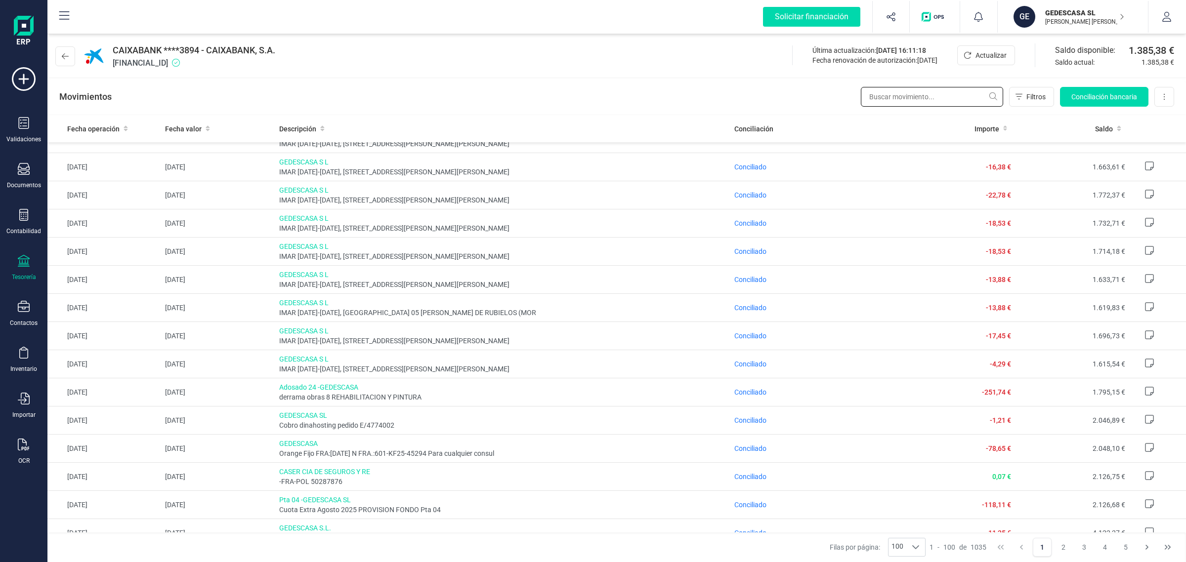
click at [888, 94] on input "text" at bounding box center [932, 97] width 142 height 20
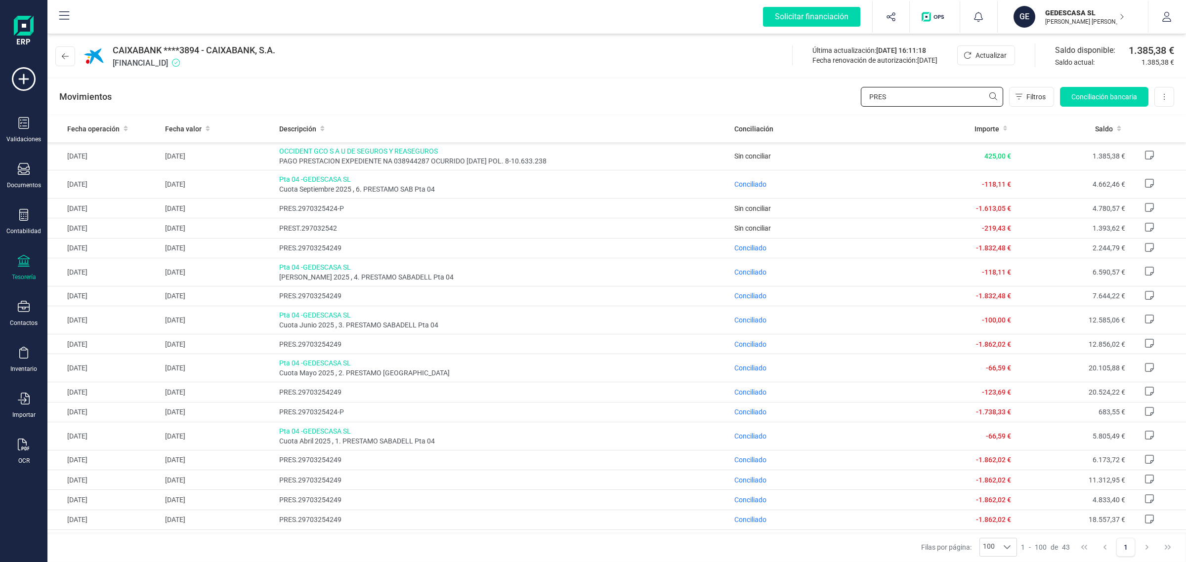
type input "PRES"
